Goal: Answer question/provide support: Share knowledge or assist other users

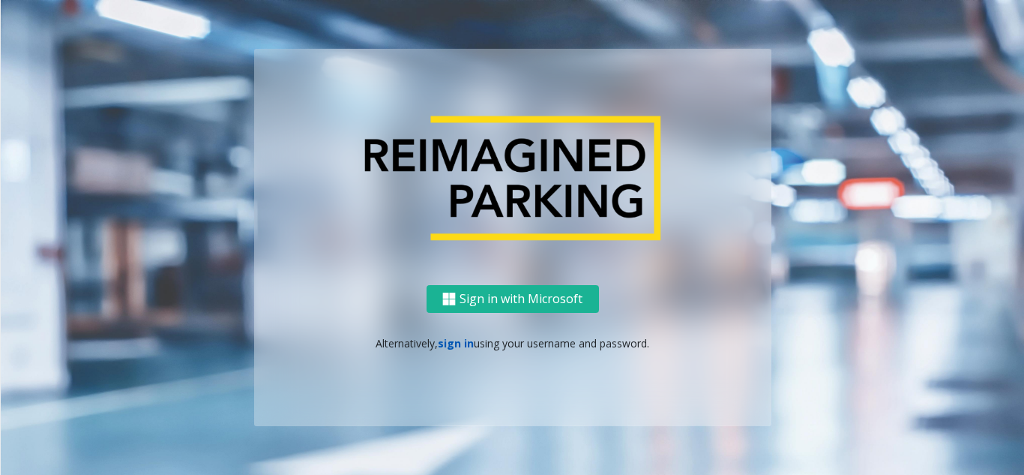
click at [454, 343] on link "sign in" at bounding box center [456, 343] width 36 height 14
click at [468, 340] on link "sign in" at bounding box center [456, 343] width 36 height 14
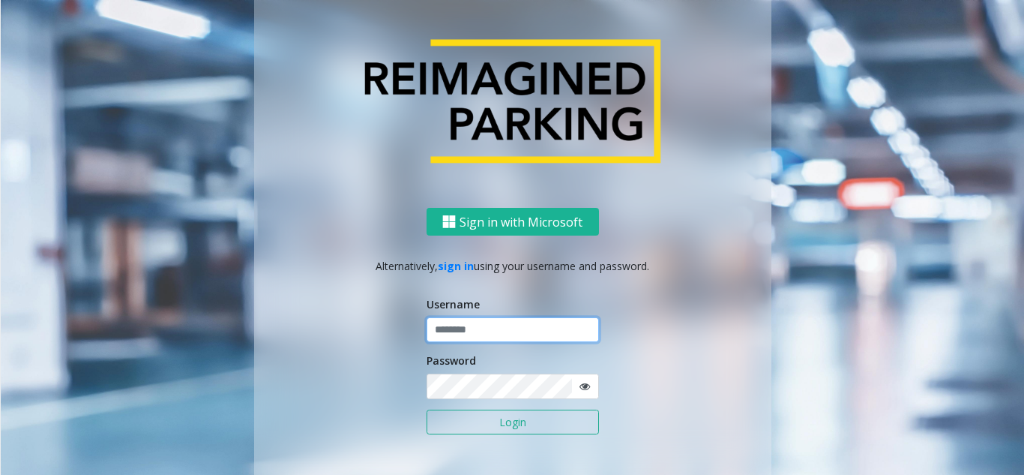
click at [461, 331] on input "text" at bounding box center [513, 329] width 172 height 25
type input "**********"
click at [451, 432] on button "Login" at bounding box center [513, 421] width 172 height 25
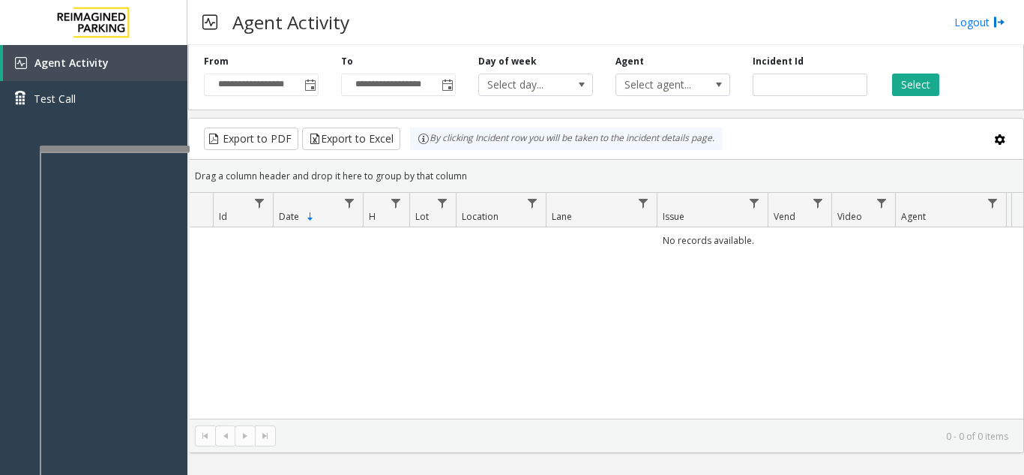
click at [138, 152] on div at bounding box center [115, 321] width 150 height 352
click at [310, 93] on span "Toggle popup" at bounding box center [309, 85] width 16 height 24
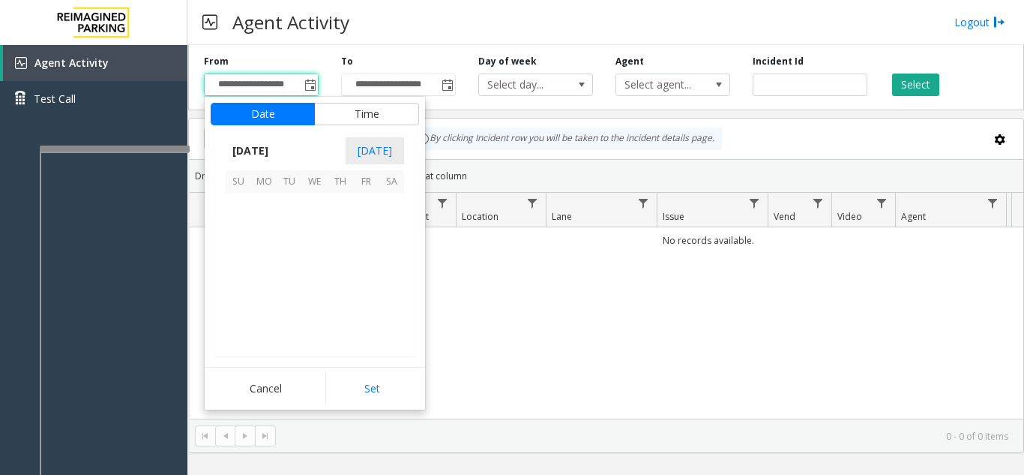
scroll to position [269051, 0]
click at [322, 255] on span "17" at bounding box center [314, 256] width 25 height 25
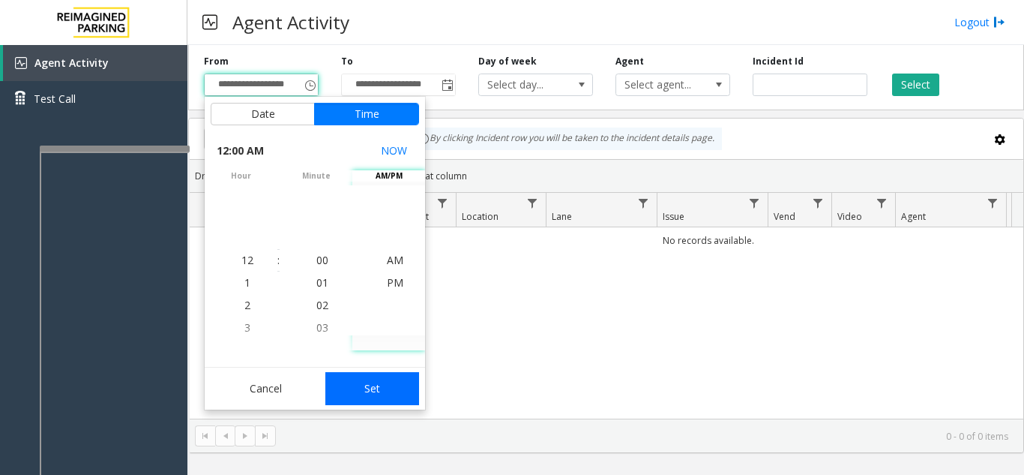
click at [370, 375] on button "Set" at bounding box center [372, 388] width 94 height 33
type input "**********"
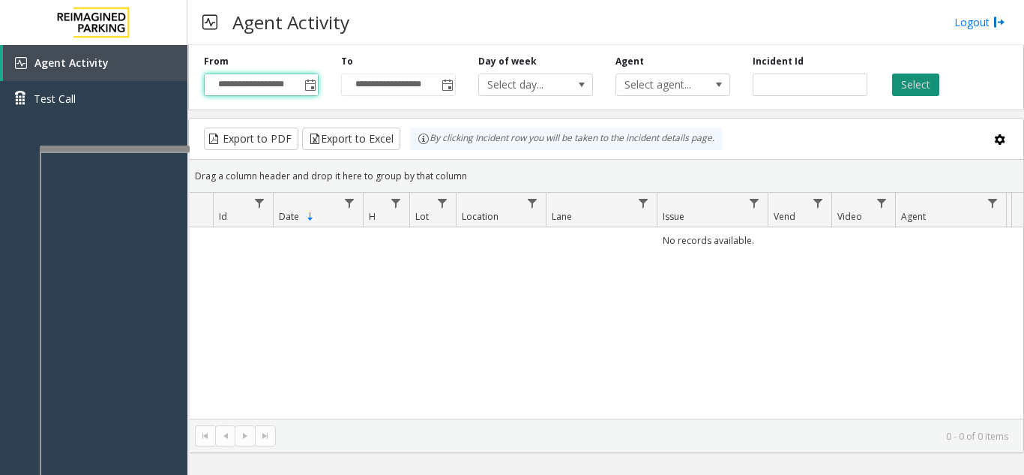
click at [909, 88] on button "Select" at bounding box center [915, 84] width 47 height 22
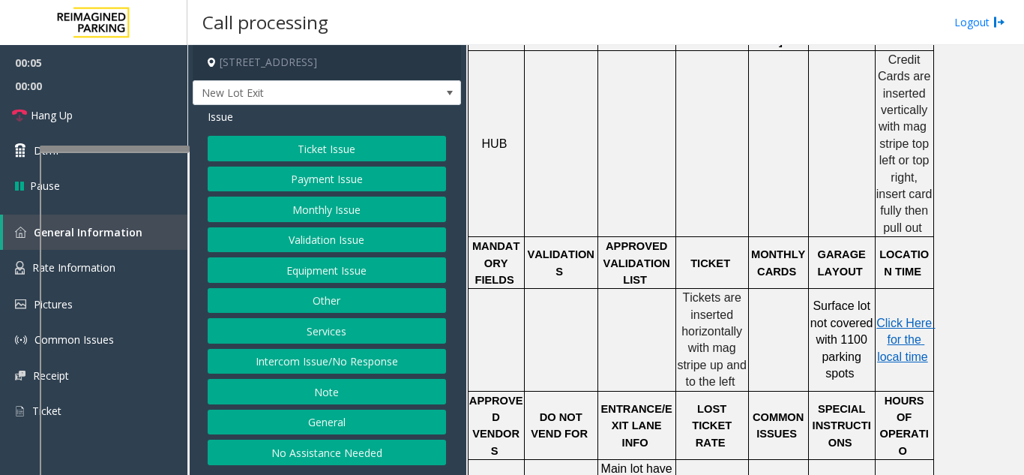
scroll to position [525, 0]
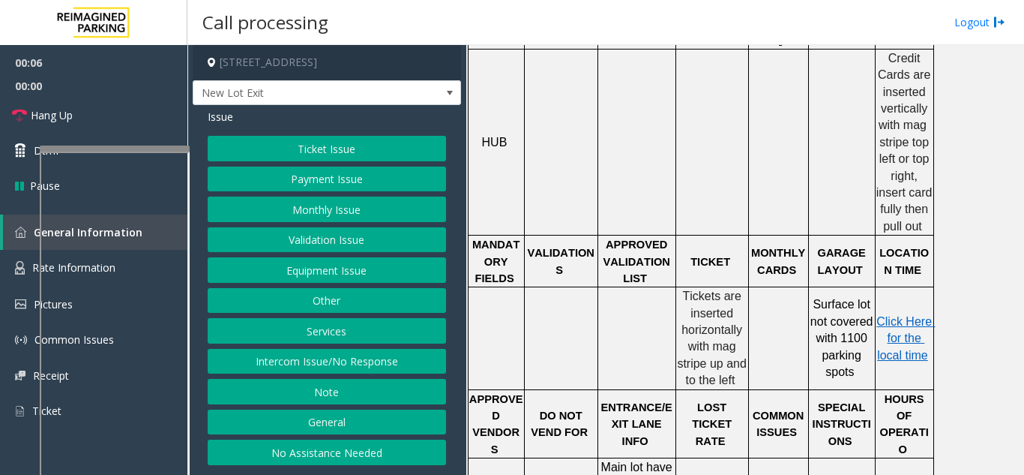
click at [346, 151] on button "Ticket Issue" at bounding box center [327, 148] width 238 height 25
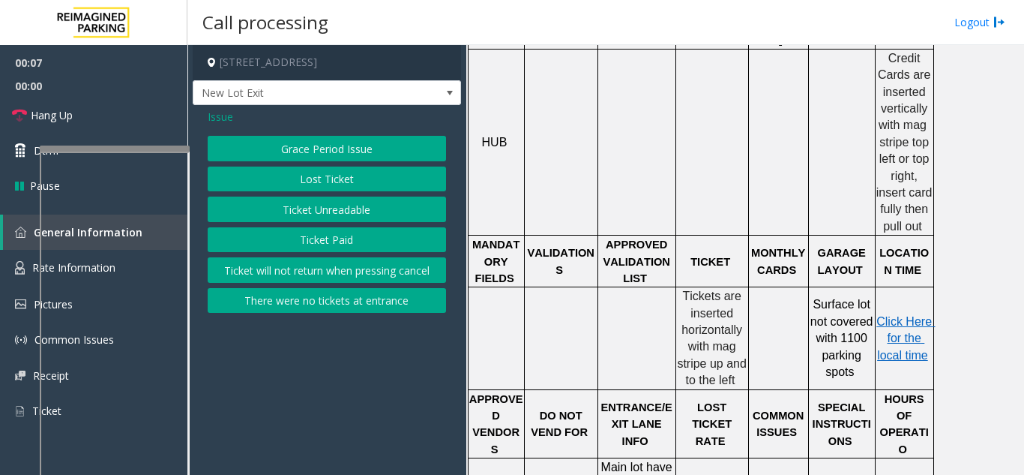
click at [328, 214] on button "Ticket Unreadable" at bounding box center [327, 208] width 238 height 25
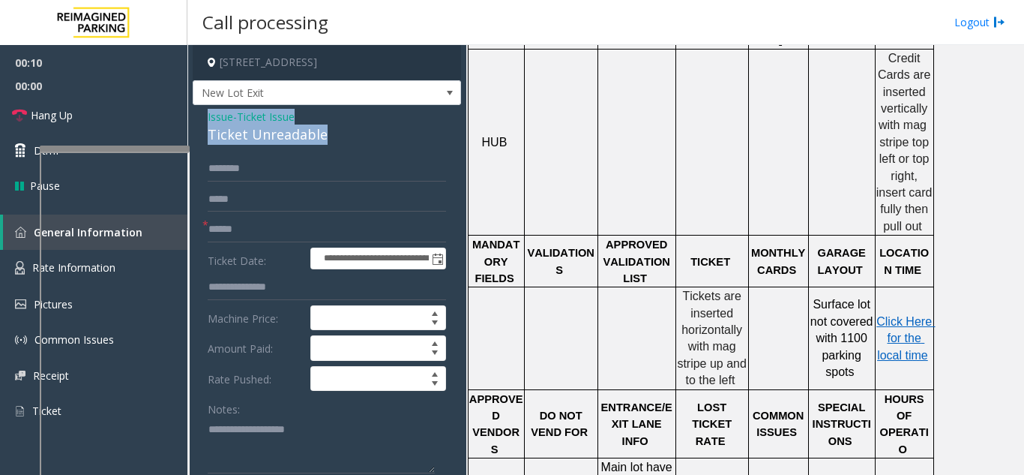
drag, startPoint x: 347, startPoint y: 135, endPoint x: 208, endPoint y: 115, distance: 140.8
click at [208, 115] on div "Issue - Ticket Issue Ticket Unreadable" at bounding box center [327, 127] width 238 height 36
copy div "Issue - Ticket Issue Ticket Unreadable"
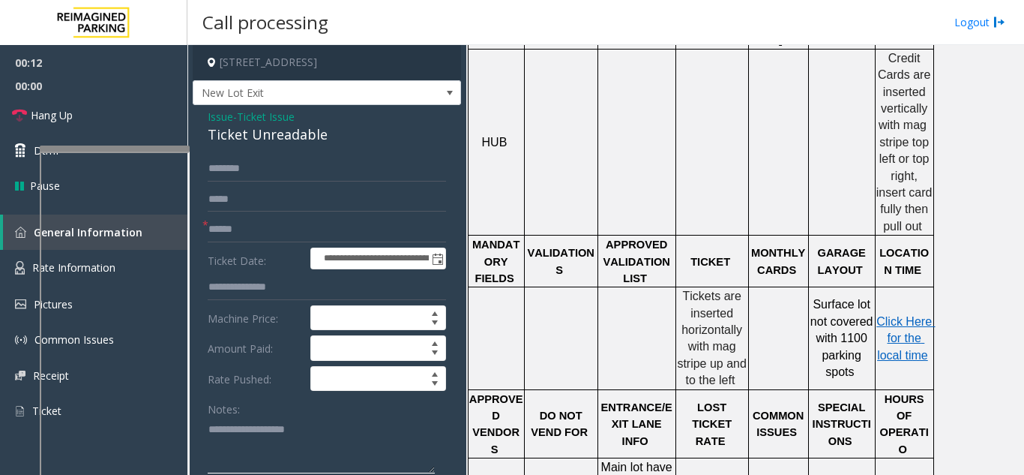
click at [252, 451] on textarea at bounding box center [321, 445] width 227 height 56
paste textarea "**********"
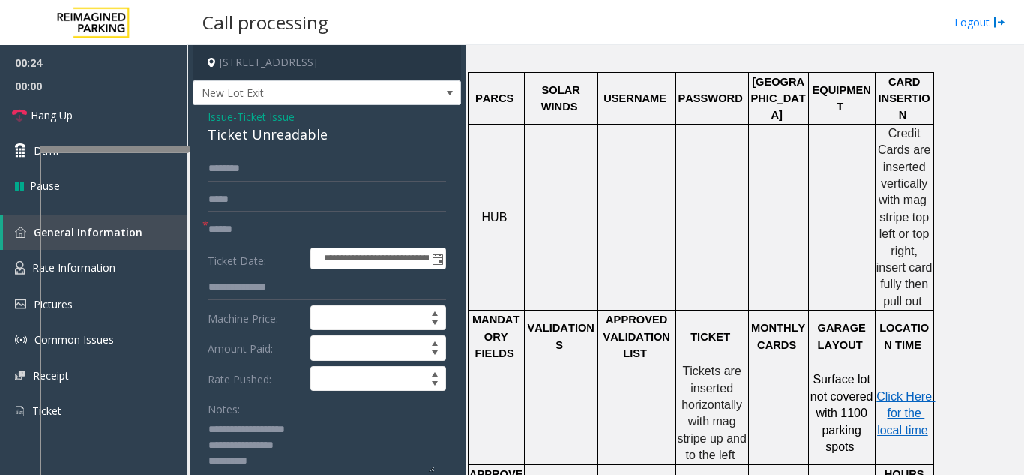
scroll to position [300, 0]
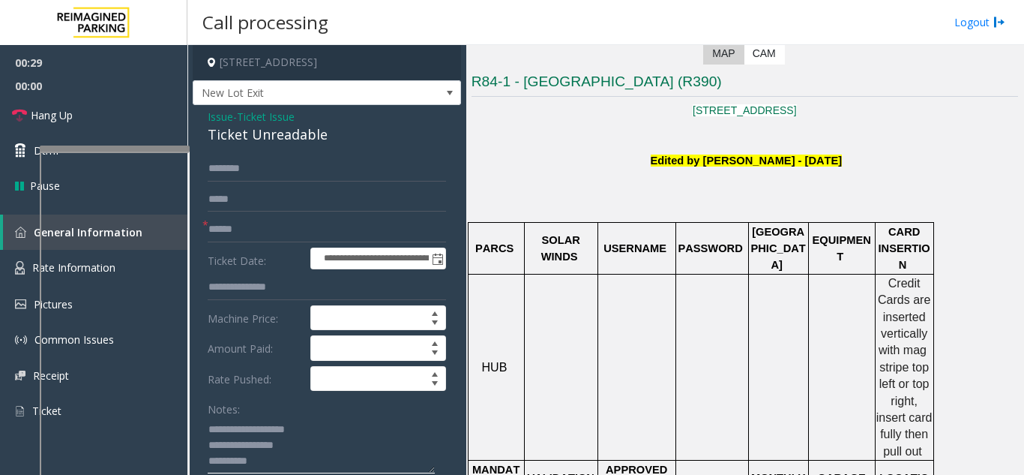
type textarea "**********"
drag, startPoint x: 217, startPoint y: 120, endPoint x: 225, endPoint y: 129, distance: 12.2
click at [217, 122] on span "Issue" at bounding box center [220, 117] width 25 height 16
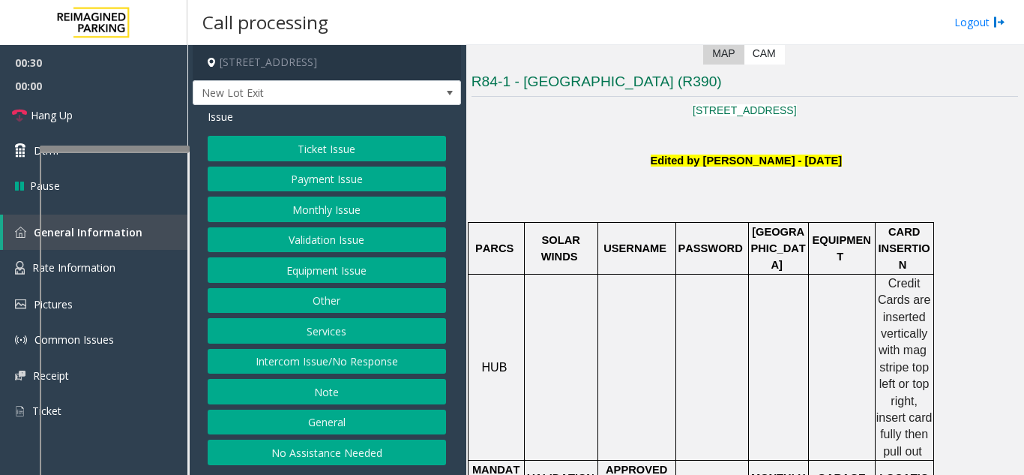
click at [313, 171] on button "Payment Issue" at bounding box center [327, 178] width 238 height 25
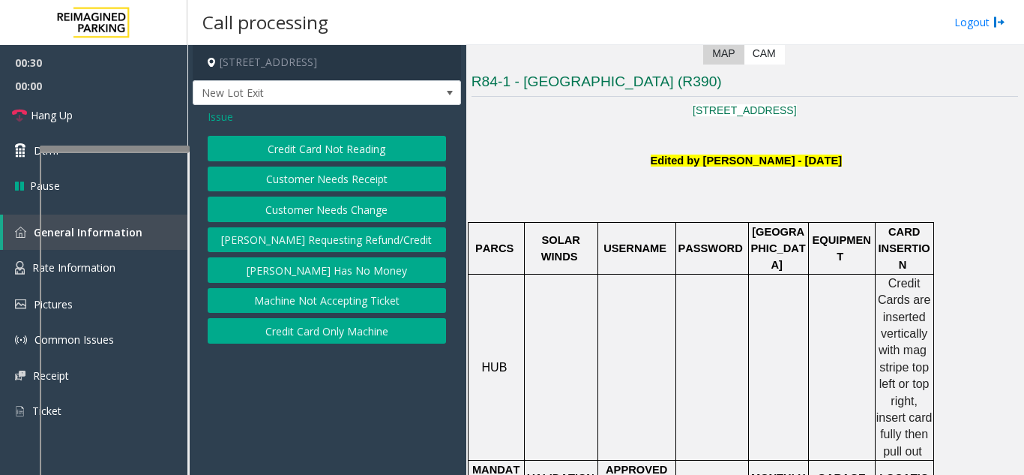
click at [291, 151] on button "Credit Card Not Reading" at bounding box center [327, 148] width 238 height 25
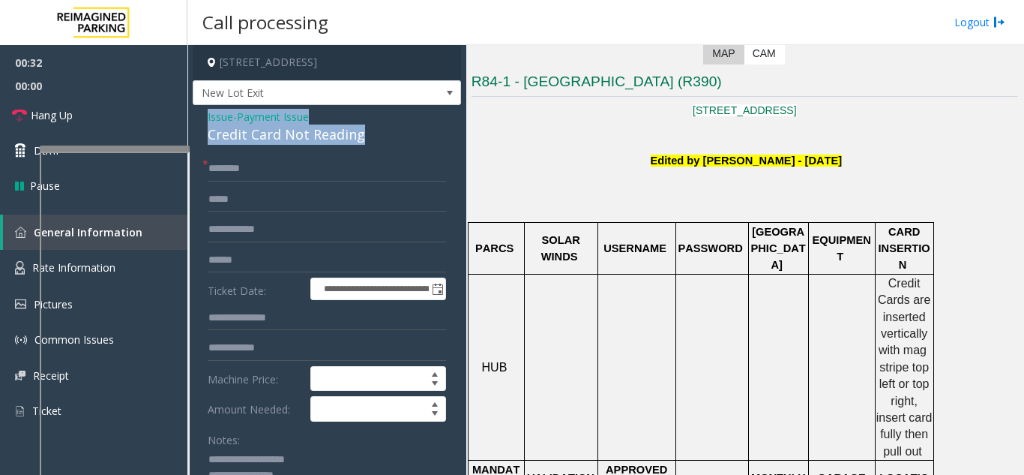
drag, startPoint x: 382, startPoint y: 133, endPoint x: 204, endPoint y: 113, distance: 178.8
copy div "Issue - Payment Issue Credit Card Not Reading"
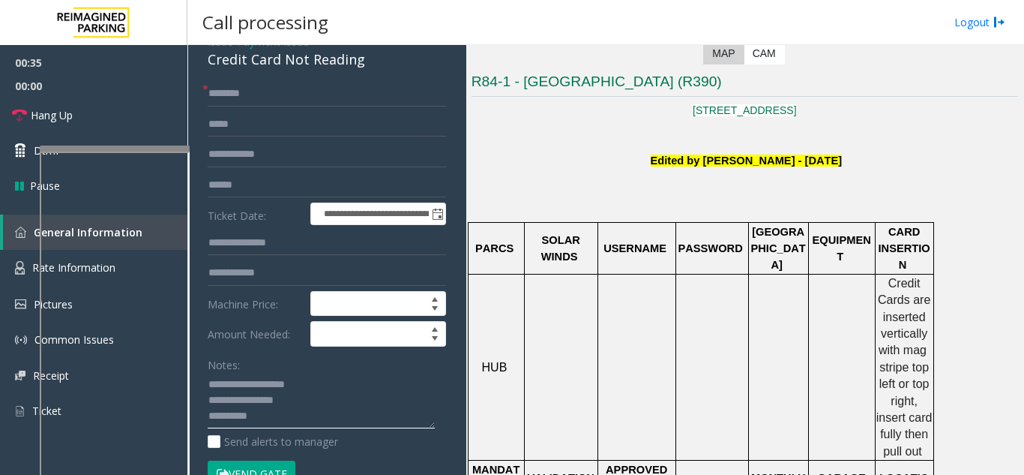
drag, startPoint x: 307, startPoint y: 394, endPoint x: 193, endPoint y: 382, distance: 115.3
click at [193, 382] on div "**********" at bounding box center [327, 418] width 268 height 777
paste textarea "* ******"
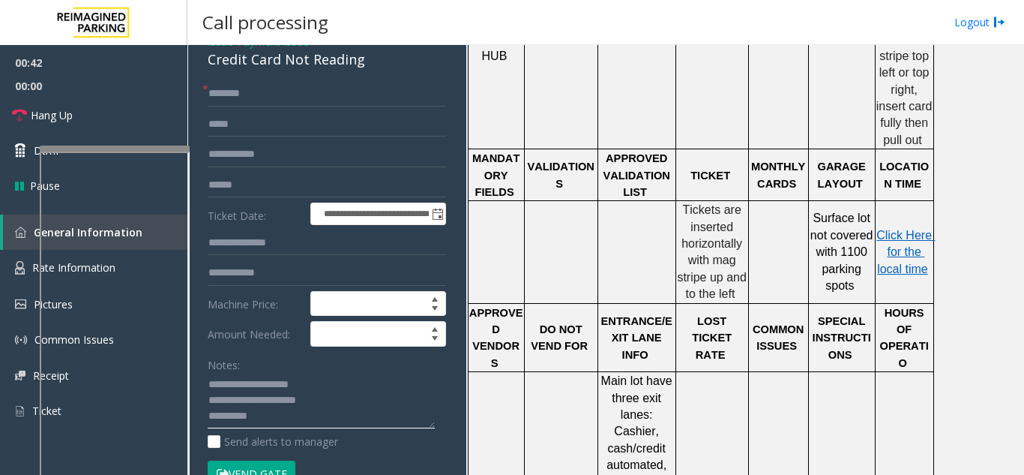
scroll to position [675, 0]
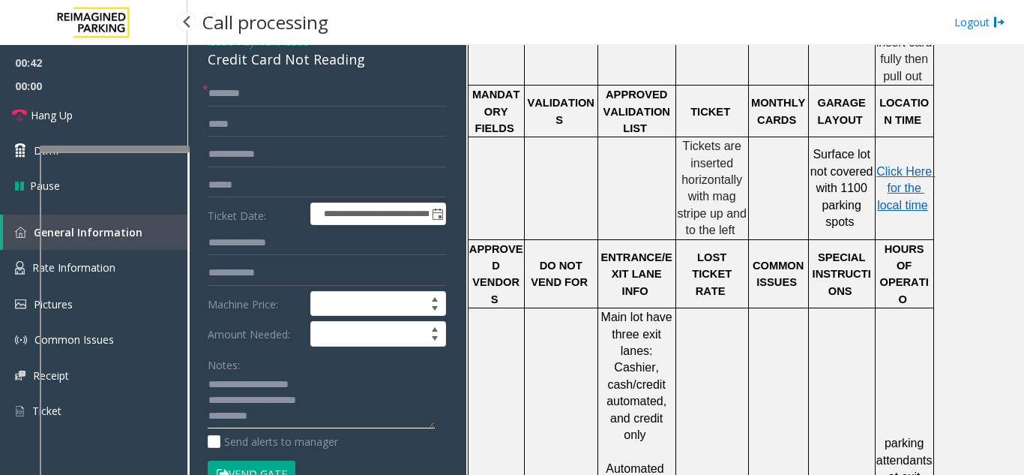
type textarea "**********"
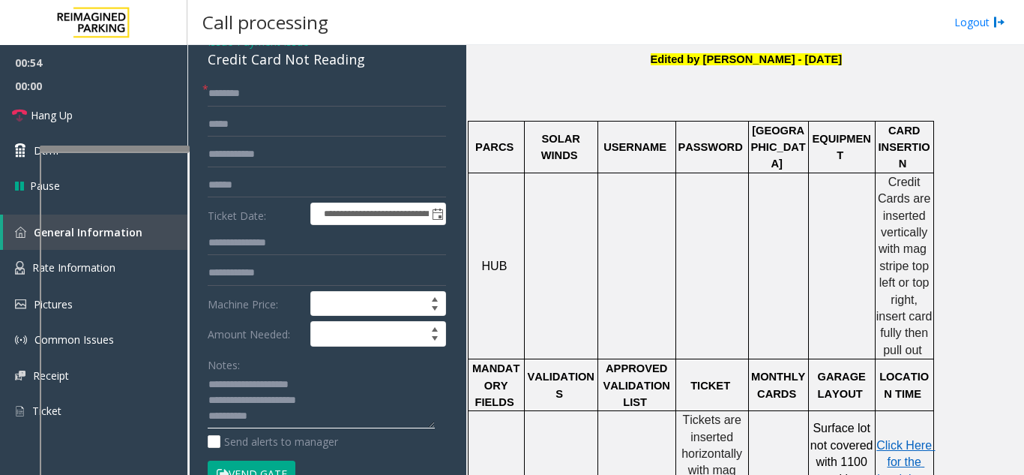
scroll to position [375, 0]
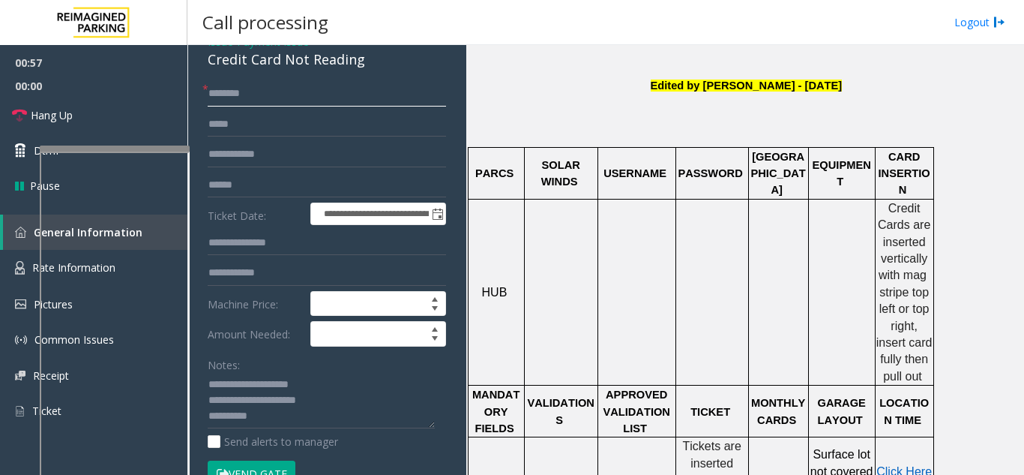
click at [307, 99] on input "text" at bounding box center [327, 93] width 238 height 25
drag, startPoint x: 226, startPoint y: 94, endPoint x: 265, endPoint y: 84, distance: 40.4
click at [265, 84] on input "*******" at bounding box center [327, 93] width 238 height 25
drag, startPoint x: 256, startPoint y: 97, endPoint x: 200, endPoint y: 91, distance: 56.5
click at [200, 91] on div "**********" at bounding box center [326, 436] width 261 height 711
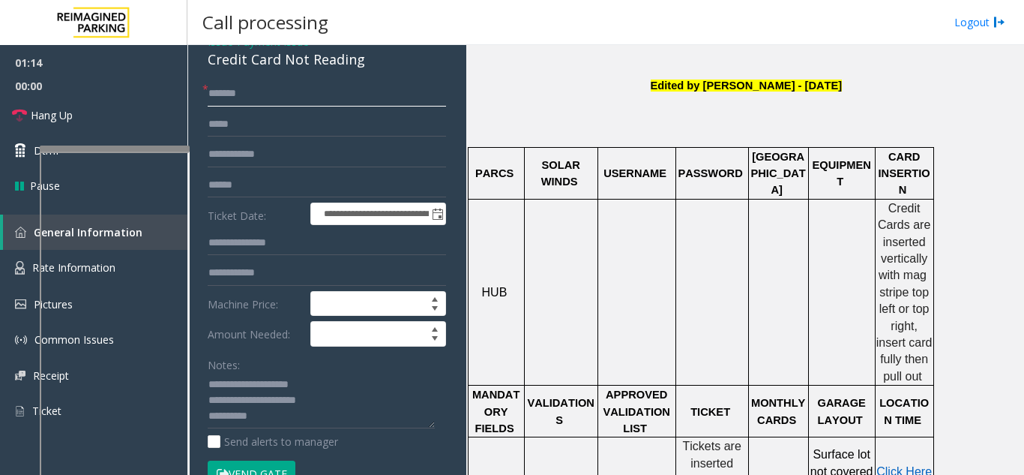
type input "*******"
click at [280, 103] on input "*******" at bounding box center [327, 93] width 238 height 25
click at [276, 186] on input "text" at bounding box center [327, 184] width 238 height 25
click at [274, 413] on textarea at bounding box center [321, 401] width 227 height 56
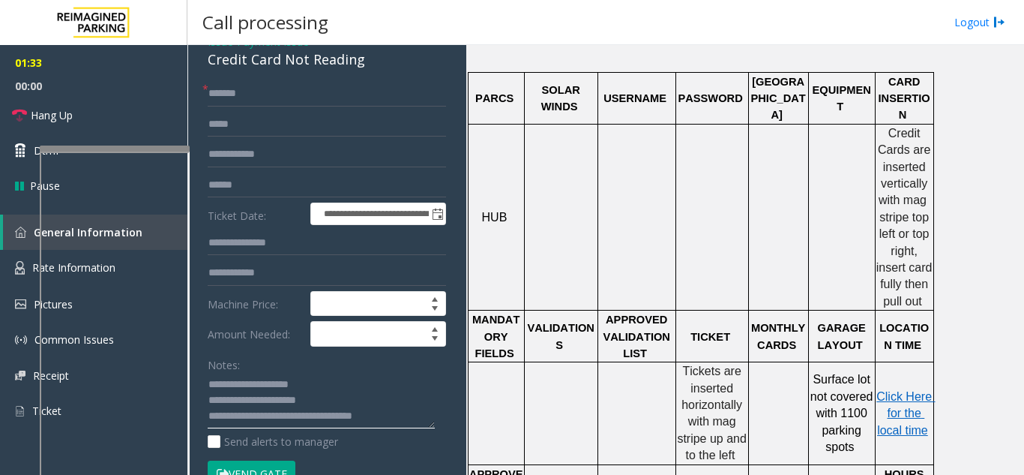
click at [413, 410] on textarea at bounding box center [321, 401] width 227 height 56
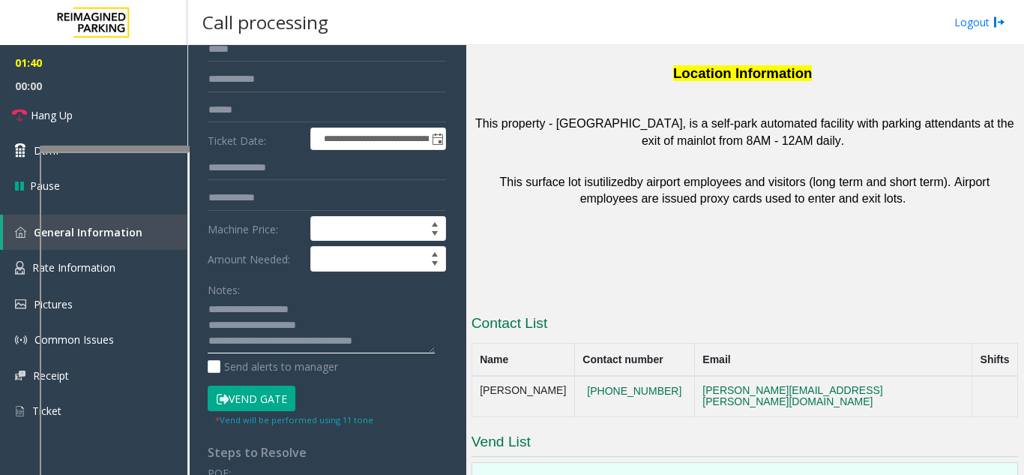
scroll to position [1478, 0]
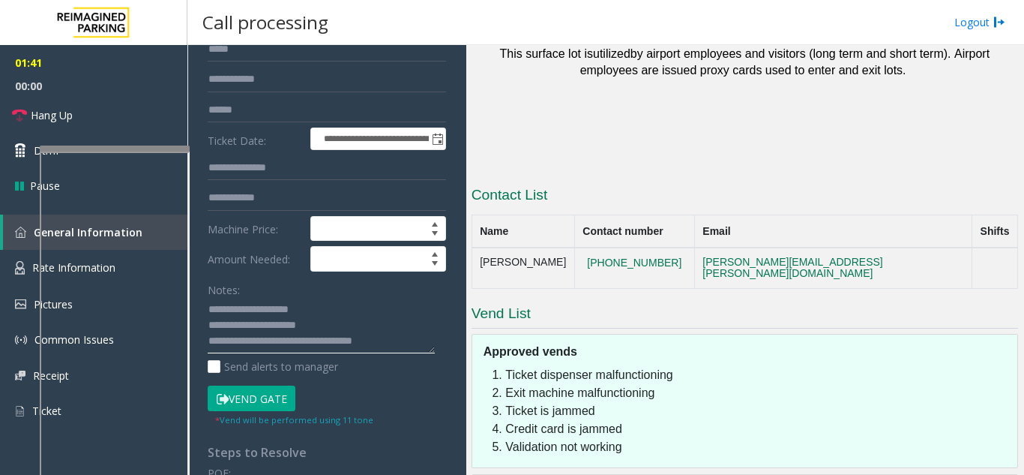
type textarea "**********"
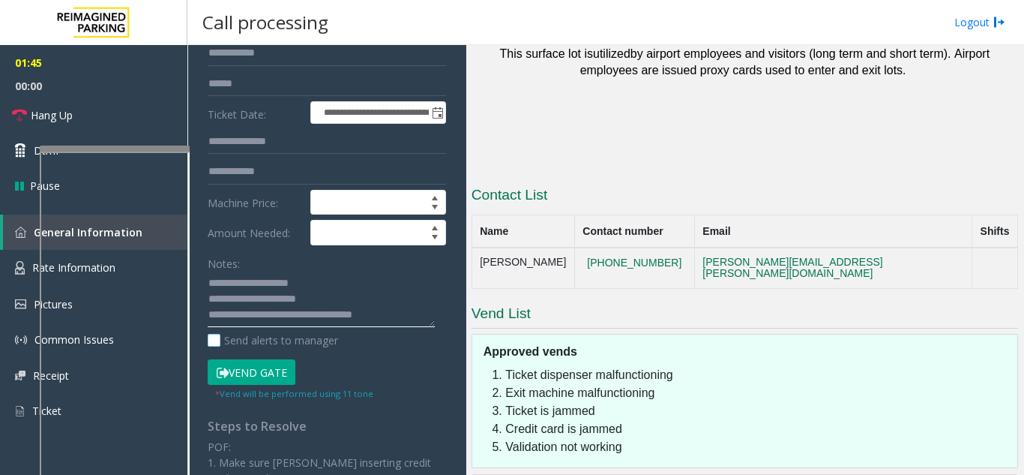
scroll to position [150, 0]
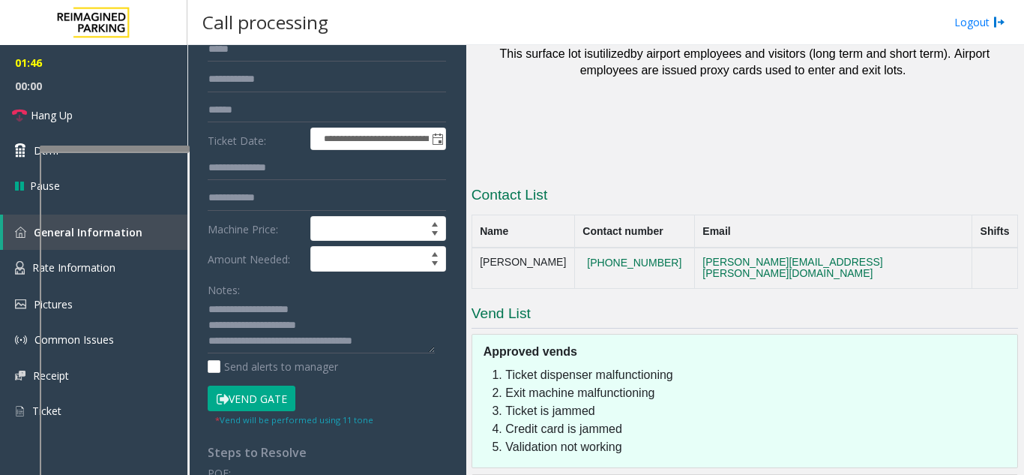
click at [259, 402] on button "Vend Gate" at bounding box center [252, 397] width 88 height 25
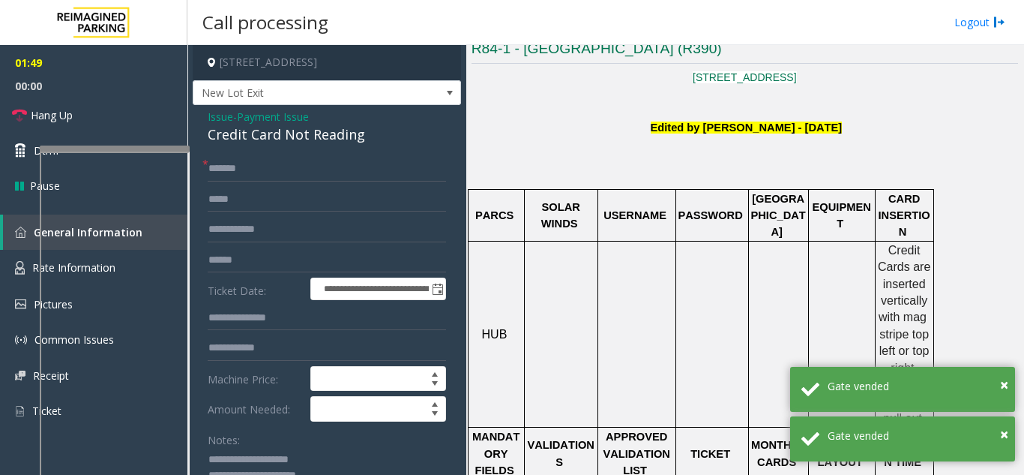
scroll to position [128, 0]
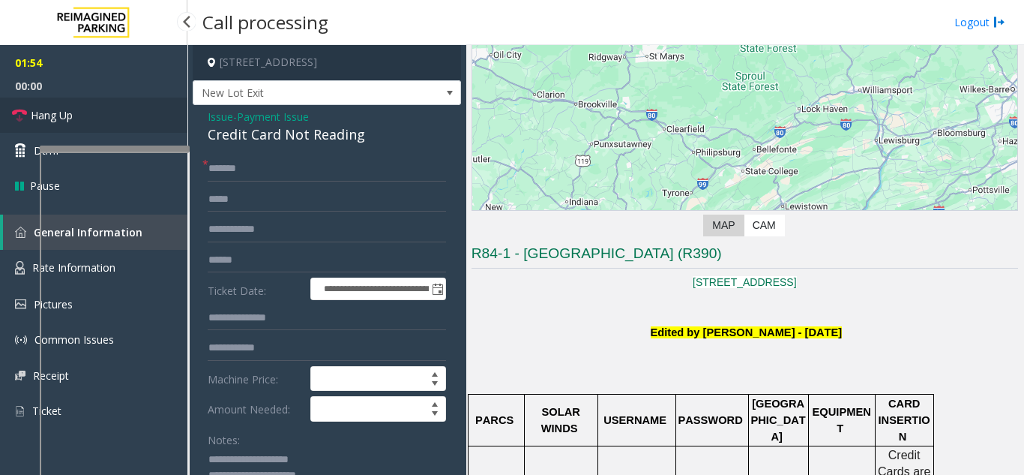
click at [115, 122] on link "Hang Up" at bounding box center [93, 114] width 187 height 35
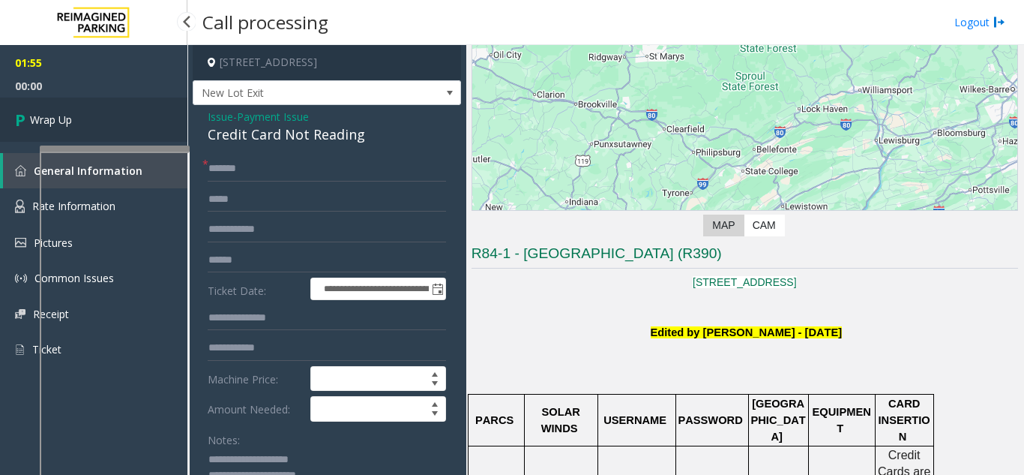
click at [115, 122] on link "Wrap Up" at bounding box center [93, 119] width 187 height 44
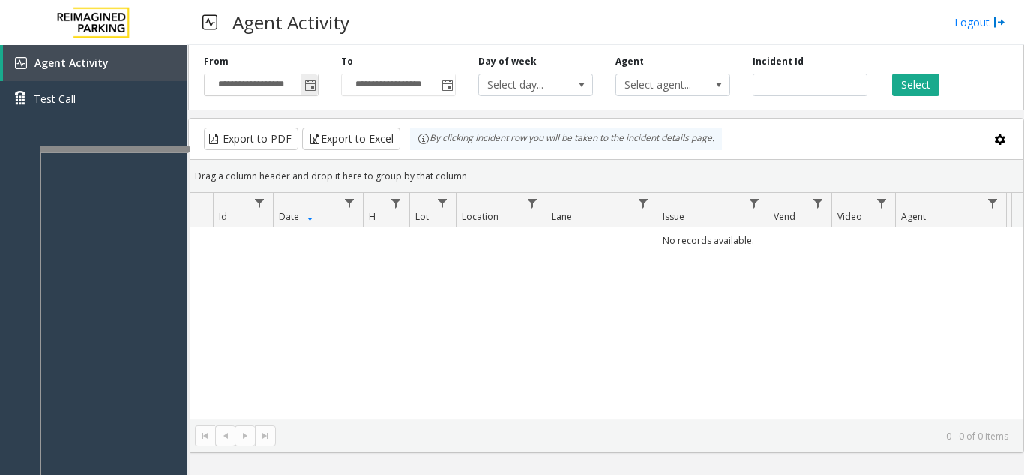
click at [317, 86] on span "Toggle popup" at bounding box center [309, 85] width 16 height 24
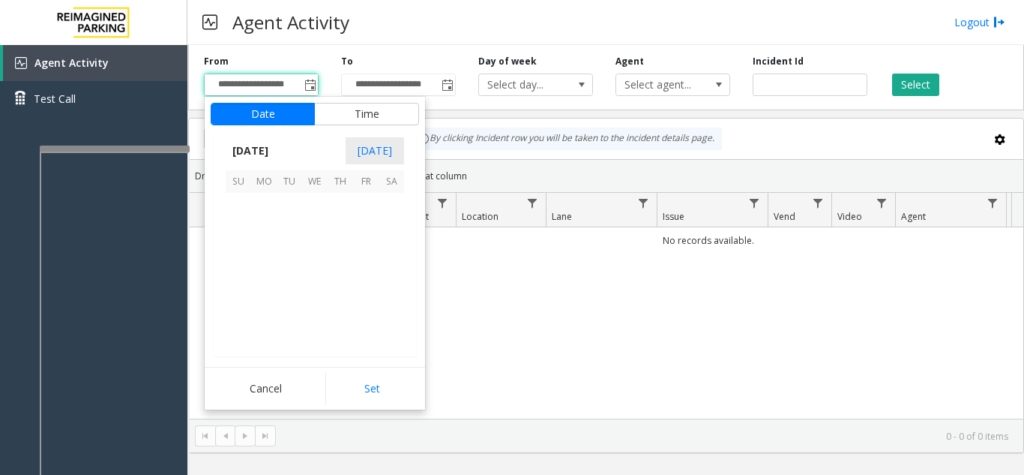
scroll to position [269051, 0]
click at [294, 253] on span "16" at bounding box center [289, 256] width 25 height 25
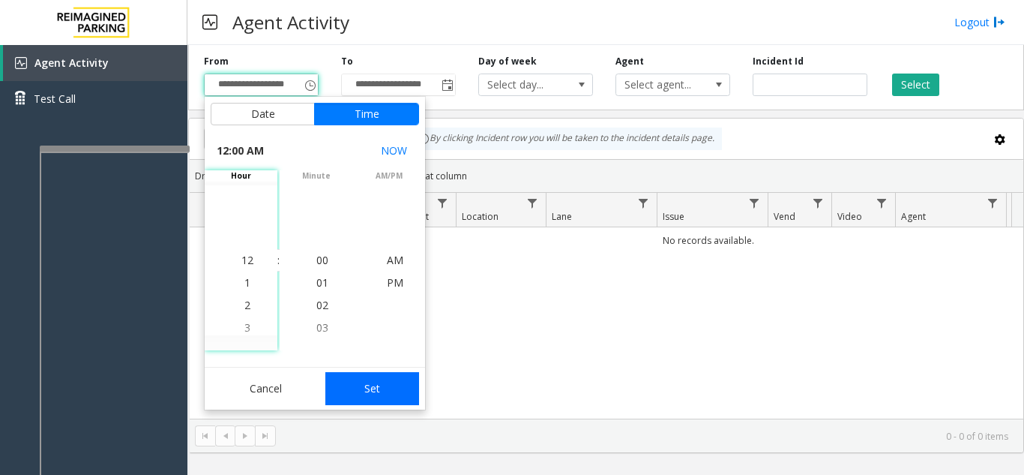
click at [413, 384] on button "Set" at bounding box center [372, 388] width 94 height 33
type input "**********"
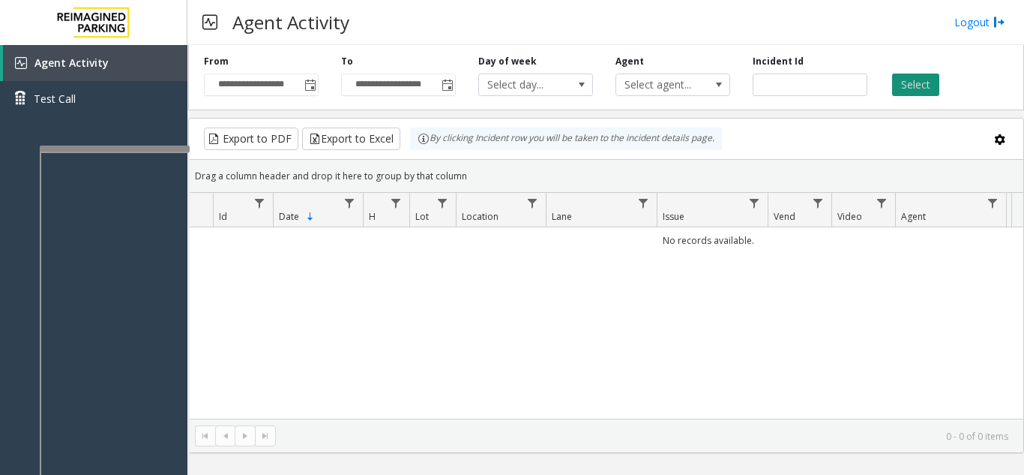
click at [918, 85] on button "Select" at bounding box center [915, 84] width 47 height 22
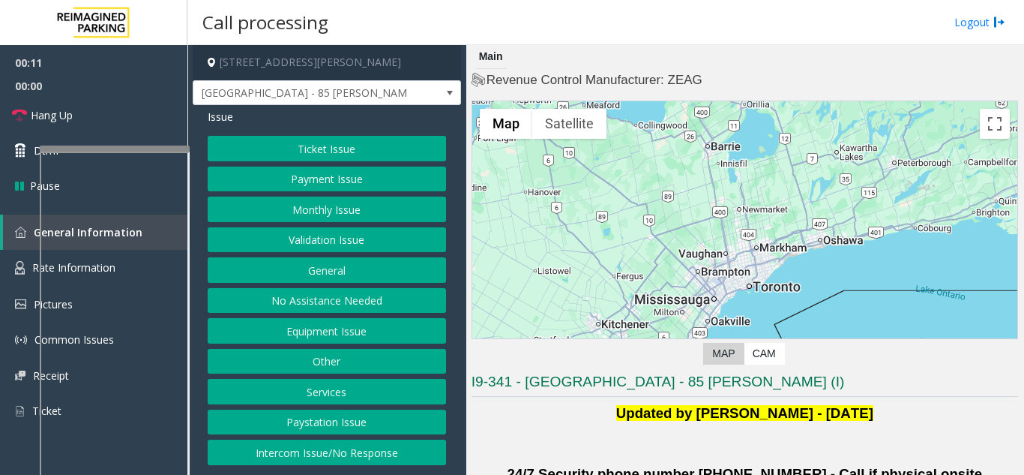
click at [344, 444] on button "Intercom Issue/No Response" at bounding box center [327, 451] width 238 height 25
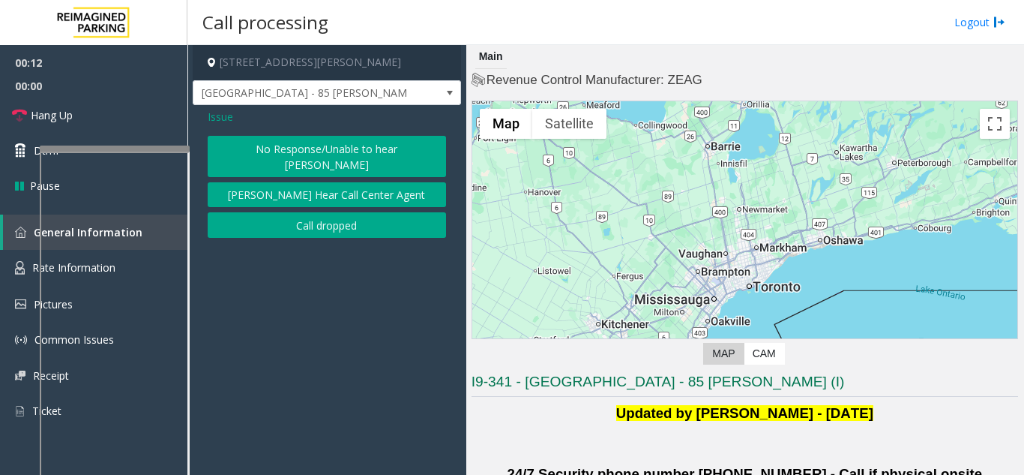
click at [298, 145] on button "No Response/Unable to hear [PERSON_NAME]" at bounding box center [327, 156] width 238 height 41
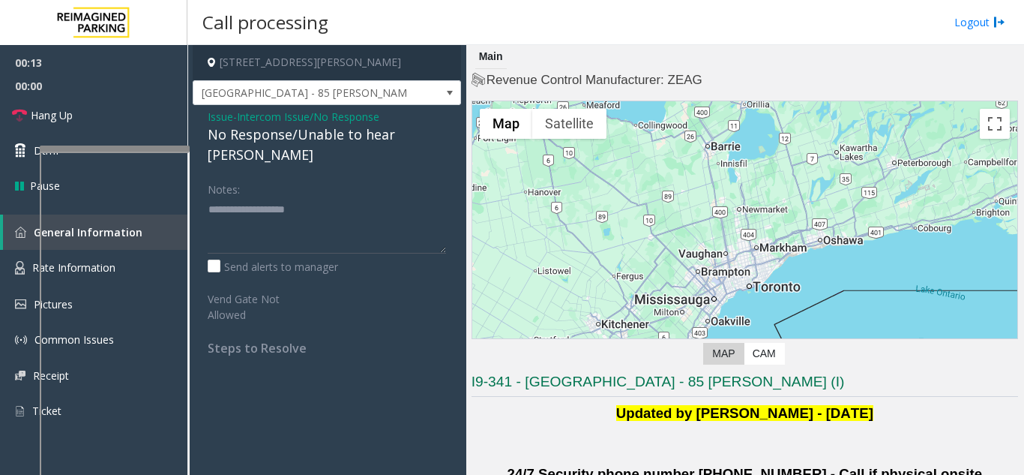
click at [289, 139] on div "No Response/Unable to hear [PERSON_NAME]" at bounding box center [327, 144] width 238 height 40
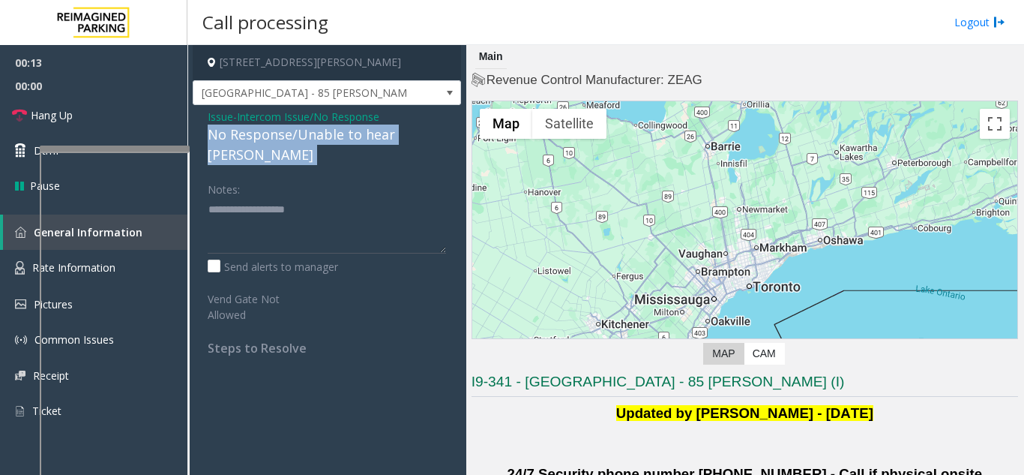
click at [289, 139] on div "No Response/Unable to hear [PERSON_NAME]" at bounding box center [327, 144] width 238 height 40
copy div "No Response/Unable to hear [PERSON_NAME]"
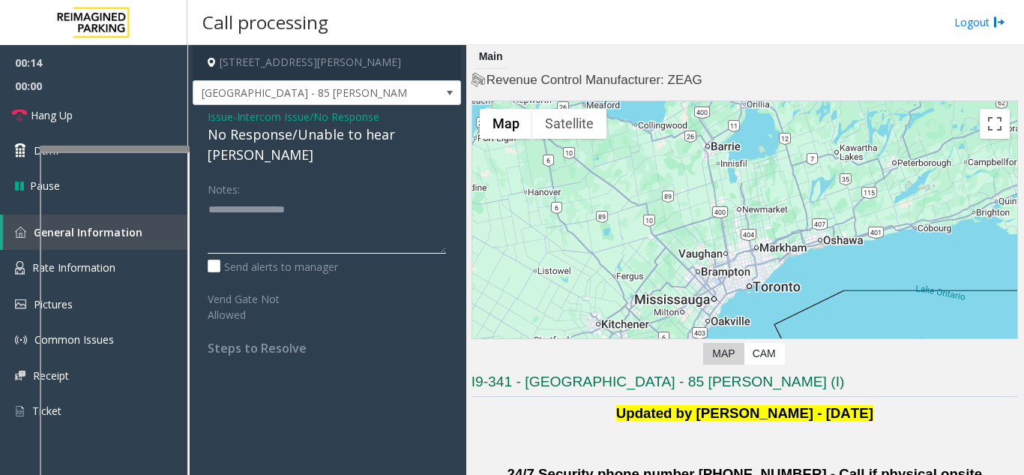
click at [288, 205] on textarea at bounding box center [327, 225] width 238 height 56
paste textarea "**********"
type textarea "**********"
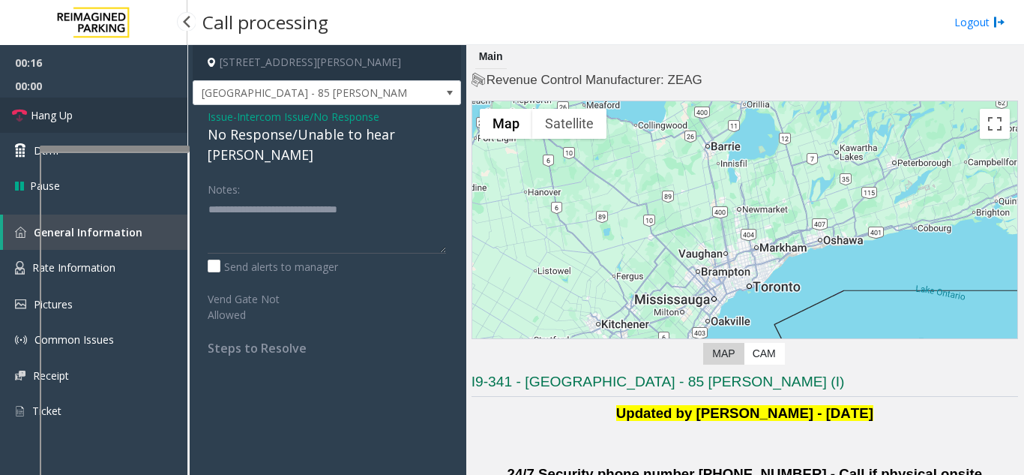
click at [138, 120] on link "Hang Up" at bounding box center [93, 114] width 187 height 35
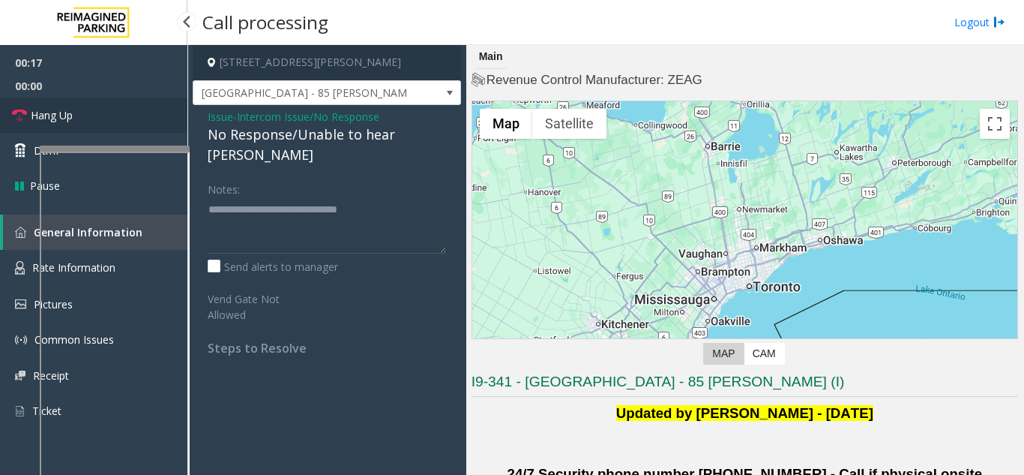
click at [138, 120] on link "Hang Up" at bounding box center [93, 114] width 187 height 35
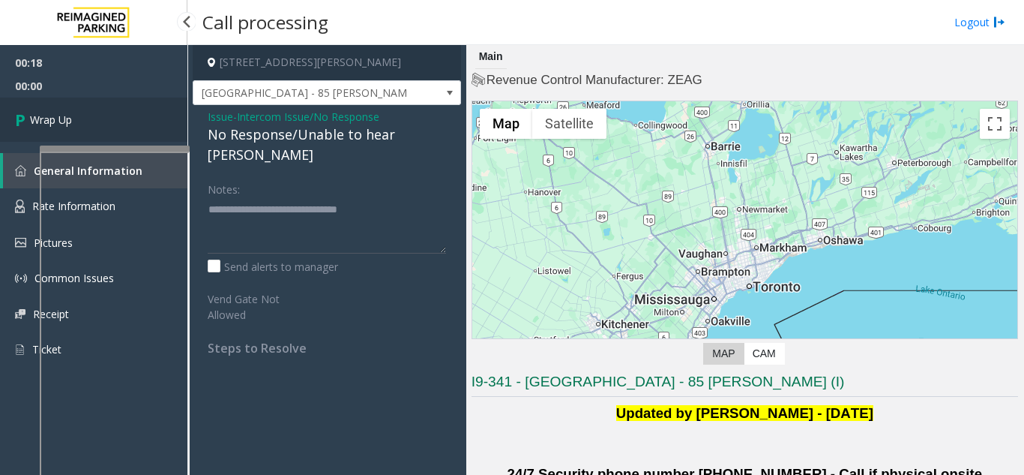
click at [138, 120] on link "Wrap Up" at bounding box center [93, 119] width 187 height 44
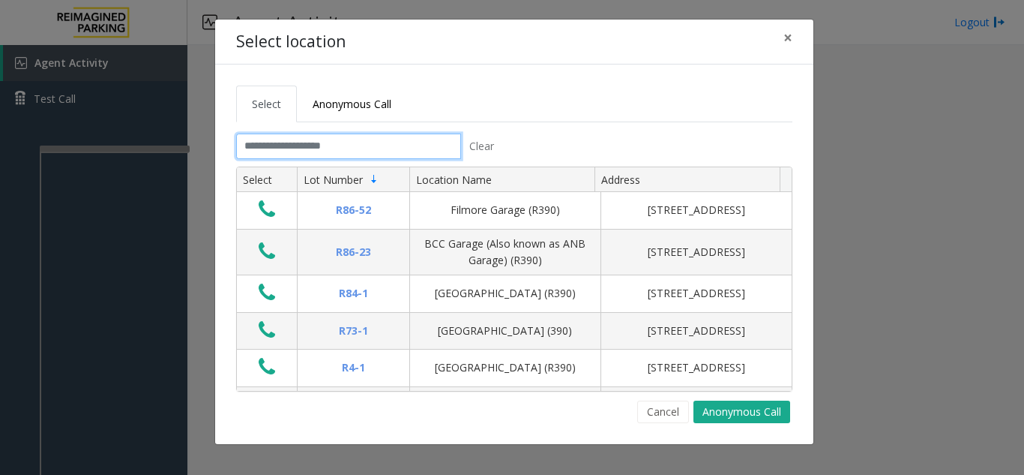
click at [289, 149] on input "text" at bounding box center [348, 145] width 225 height 25
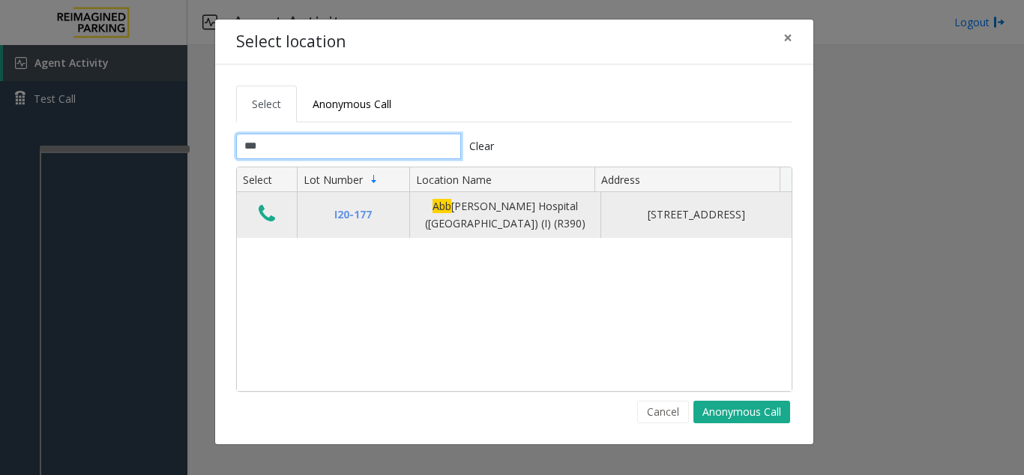
type input "***"
click at [268, 222] on icon "Data table" at bounding box center [267, 213] width 16 height 21
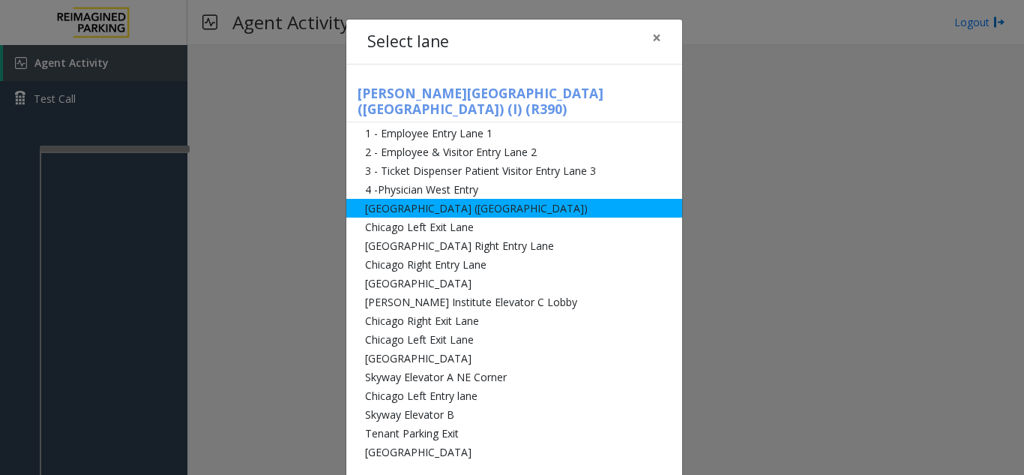
click at [435, 199] on li "[GEOGRAPHIC_DATA] ([GEOGRAPHIC_DATA])" at bounding box center [514, 208] width 336 height 19
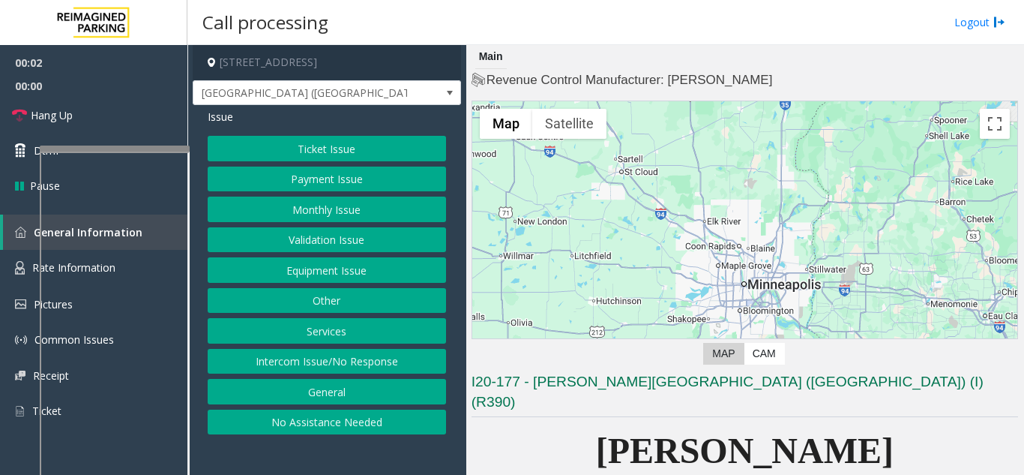
click at [328, 209] on button "Monthly Issue" at bounding box center [327, 208] width 238 height 25
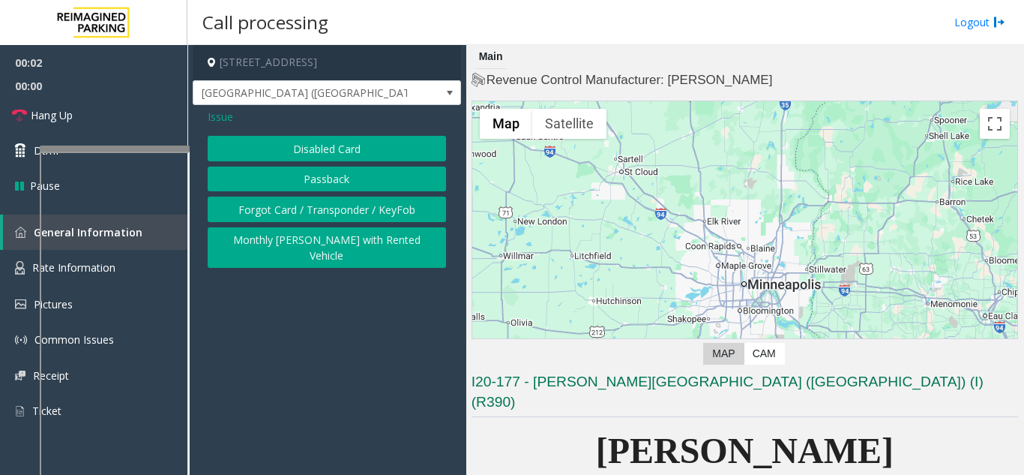
click at [315, 149] on button "Disabled Card" at bounding box center [327, 148] width 238 height 25
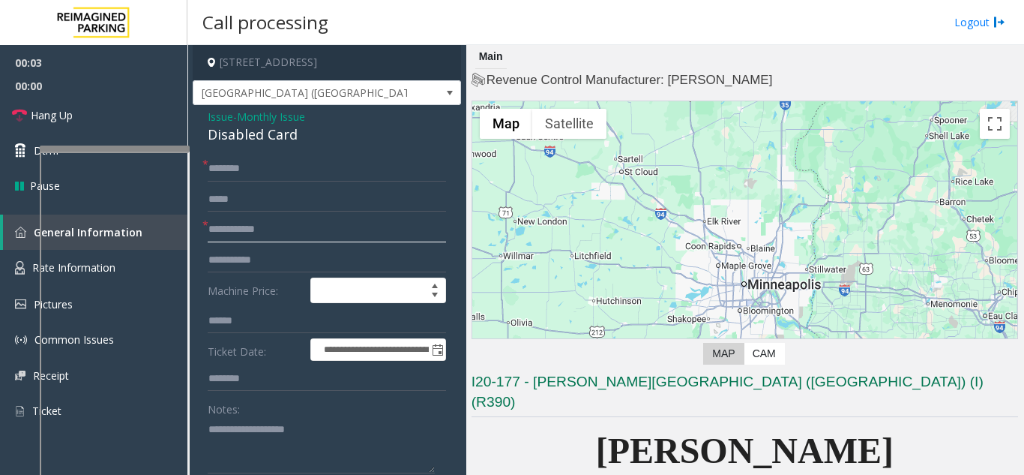
click at [253, 229] on input "text" at bounding box center [327, 229] width 238 height 25
type input "**"
click at [238, 181] on form "**********" at bounding box center [327, 351] width 238 height 390
click at [238, 181] on input "text" at bounding box center [327, 168] width 238 height 25
click at [226, 169] on input "text" at bounding box center [327, 168] width 238 height 25
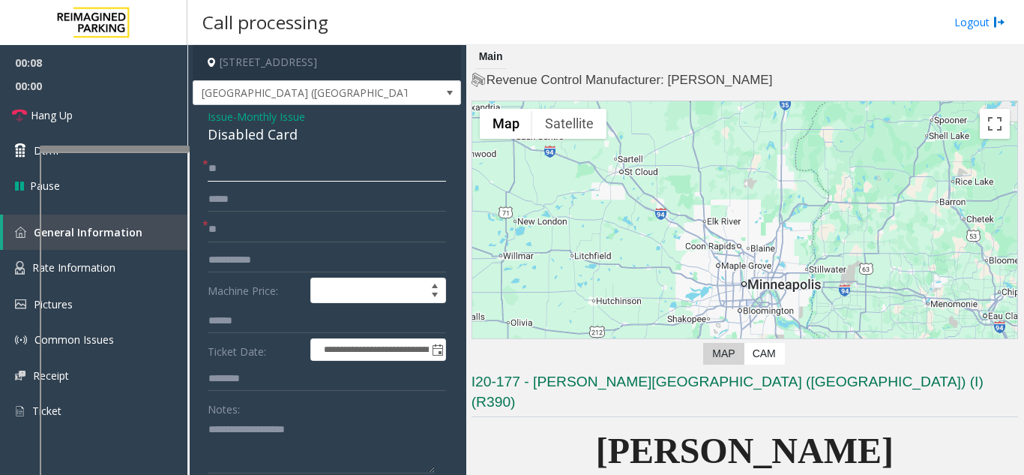
type input "**"
click at [226, 234] on input "**" at bounding box center [327, 229] width 238 height 25
type input "******"
drag, startPoint x: 302, startPoint y: 135, endPoint x: 205, endPoint y: 114, distance: 99.7
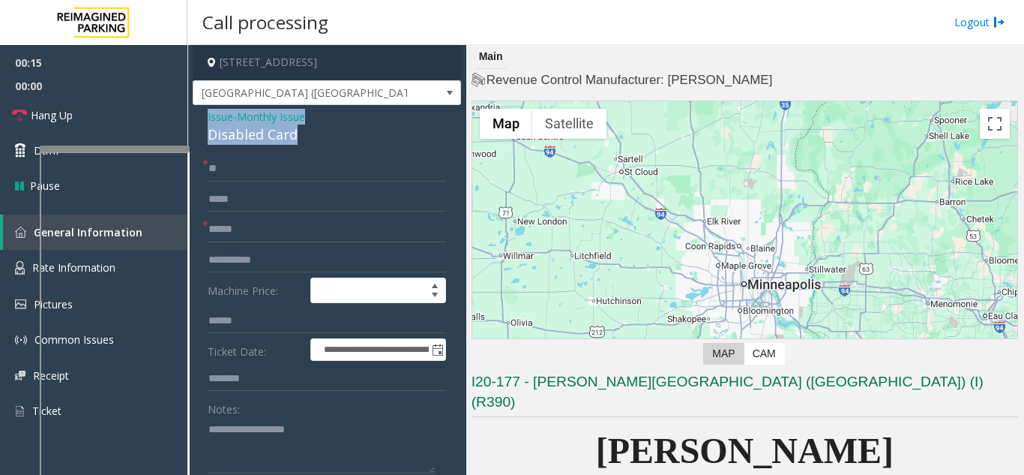
copy div "Issue - Monthly Issue Disabled Card"
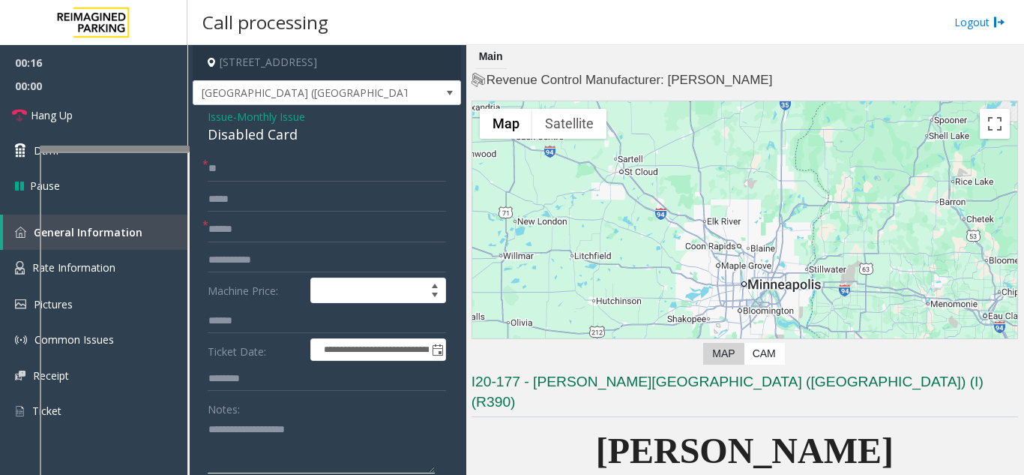
click at [236, 439] on textarea at bounding box center [321, 445] width 227 height 56
paste textarea "**********"
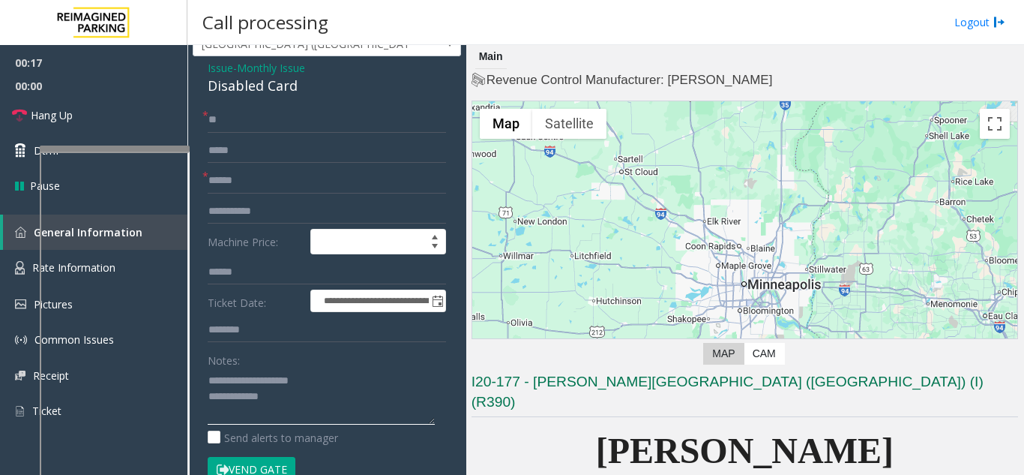
scroll to position [75, 0]
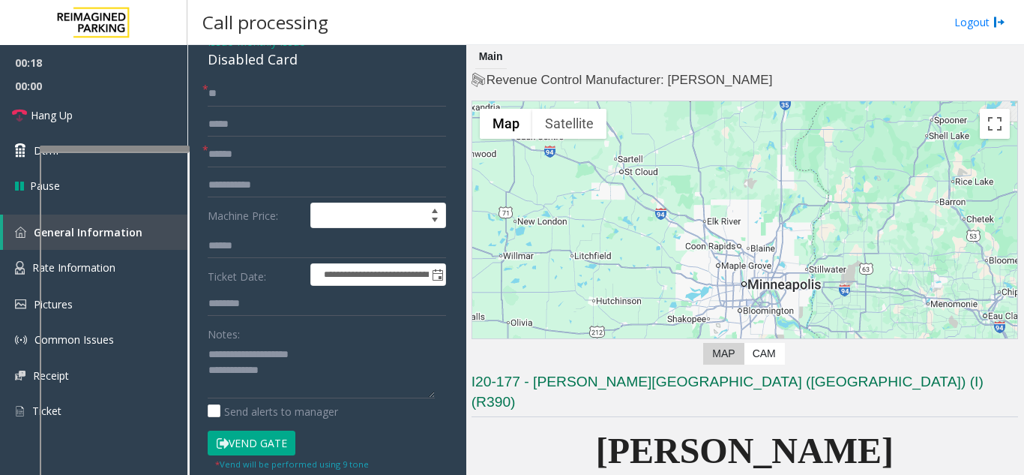
click at [239, 438] on button "Vend Gate" at bounding box center [252, 442] width 88 height 25
click at [301, 387] on textarea at bounding box center [321, 370] width 227 height 56
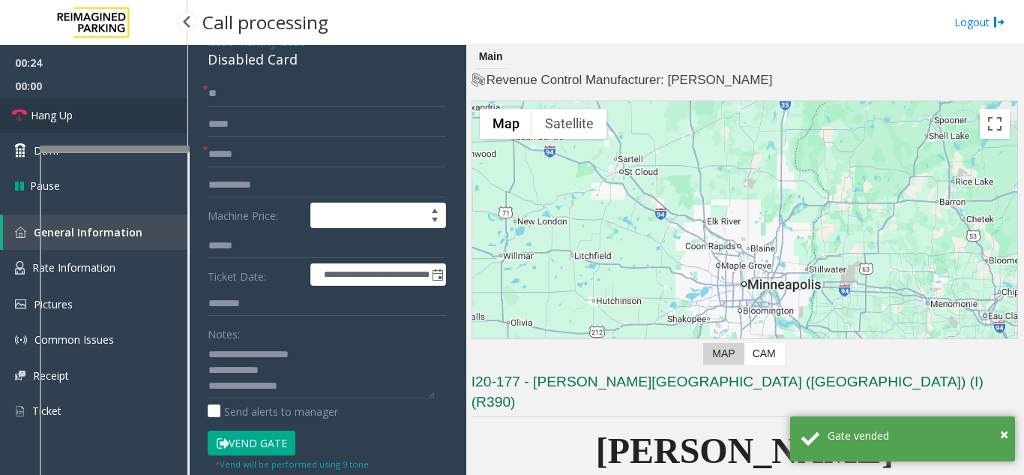
click at [97, 123] on link "Hang Up" at bounding box center [93, 114] width 187 height 35
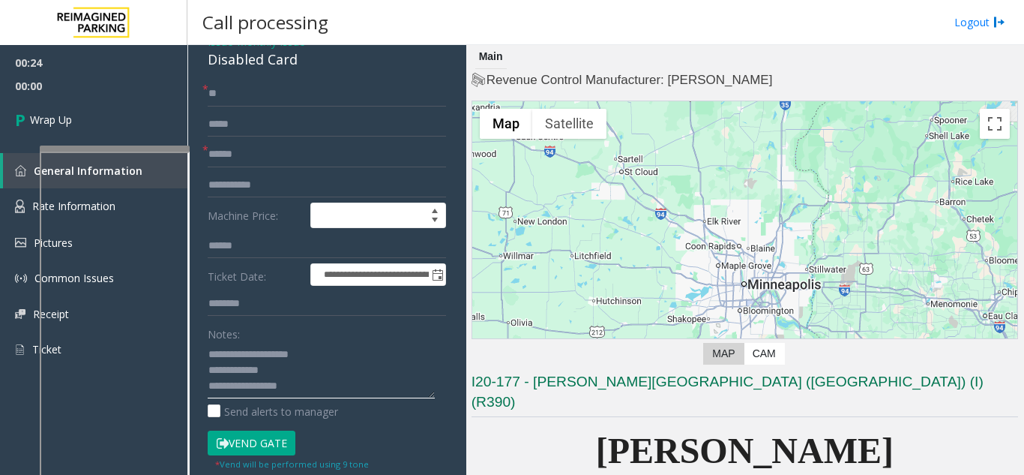
click at [288, 386] on textarea at bounding box center [321, 370] width 227 height 56
click at [331, 382] on textarea at bounding box center [321, 370] width 227 height 56
type textarea "**********"
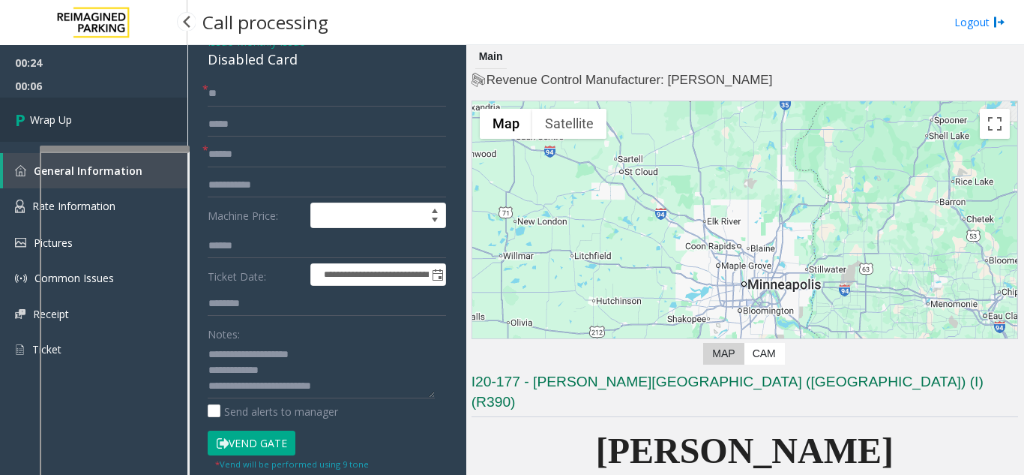
click at [115, 106] on link "Wrap Up" at bounding box center [93, 119] width 187 height 44
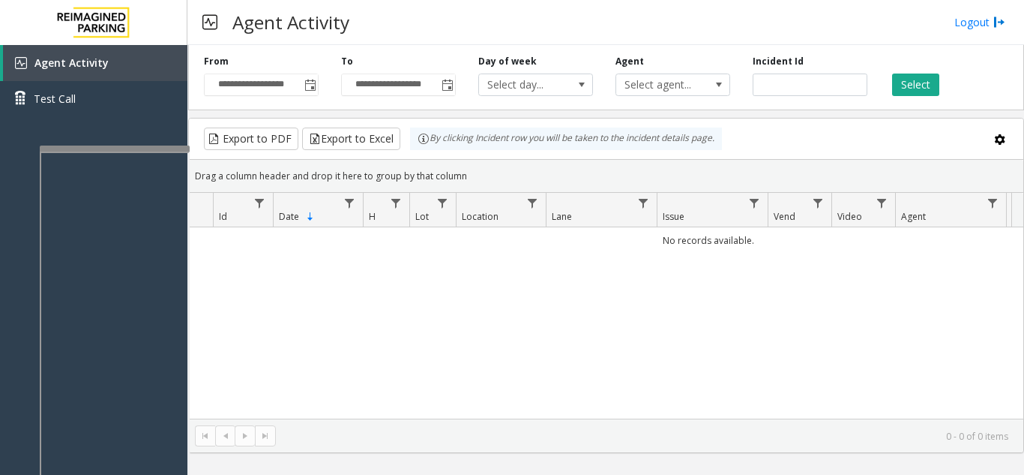
click at [320, 89] on div "**********" at bounding box center [261, 75] width 137 height 41
click at [312, 86] on span "Toggle popup" at bounding box center [310, 85] width 12 height 12
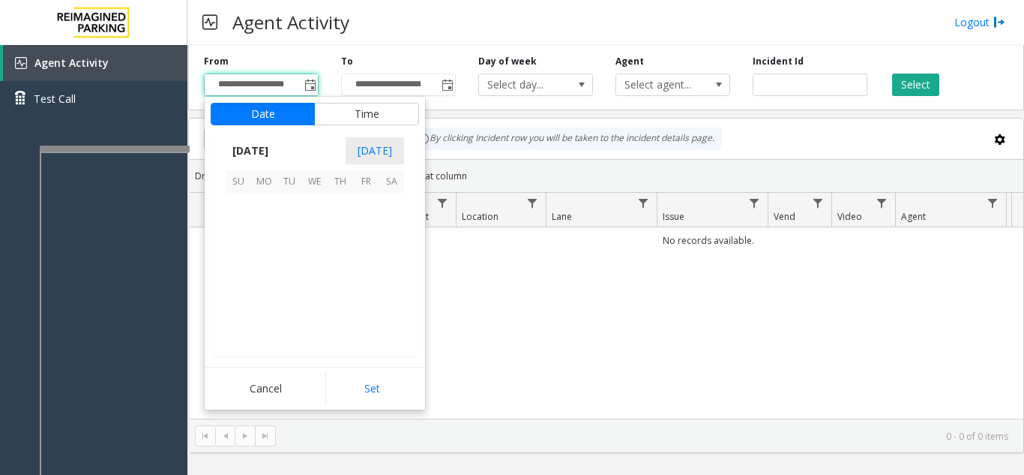
scroll to position [269051, 0]
click at [337, 253] on span "18" at bounding box center [340, 256] width 25 height 25
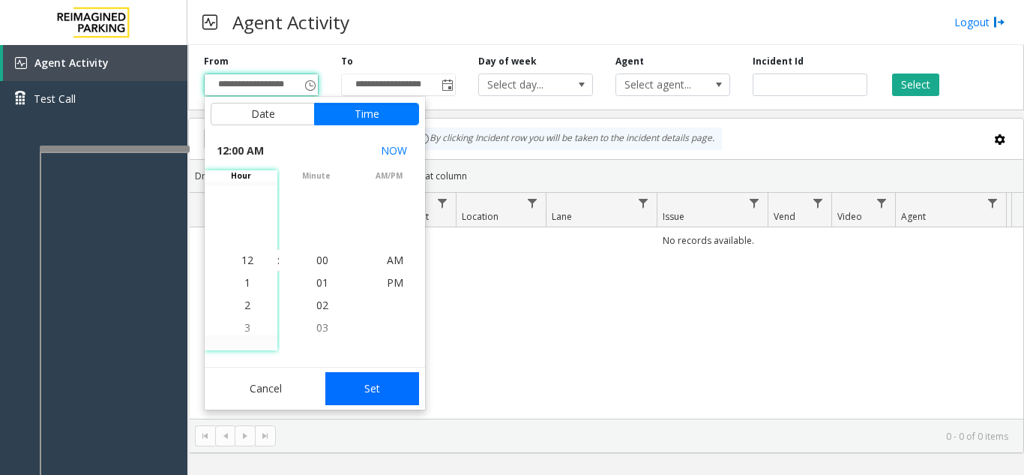
click at [393, 380] on button "Set" at bounding box center [372, 388] width 94 height 33
type input "**********"
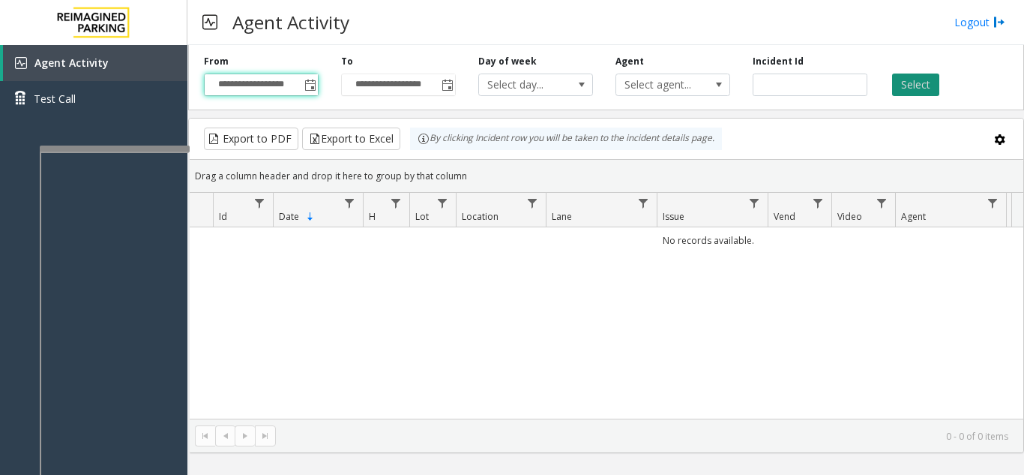
click at [911, 79] on button "Select" at bounding box center [915, 84] width 47 height 22
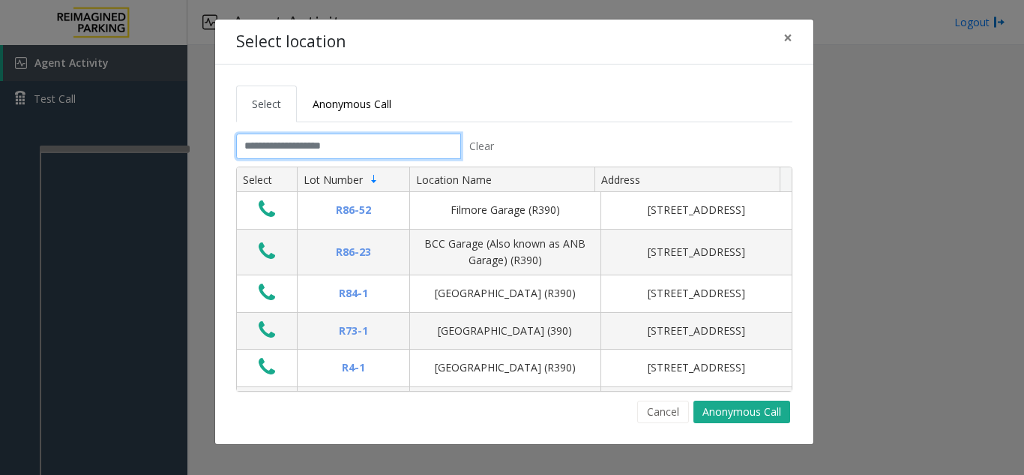
click at [322, 139] on input "text" at bounding box center [348, 145] width 225 height 25
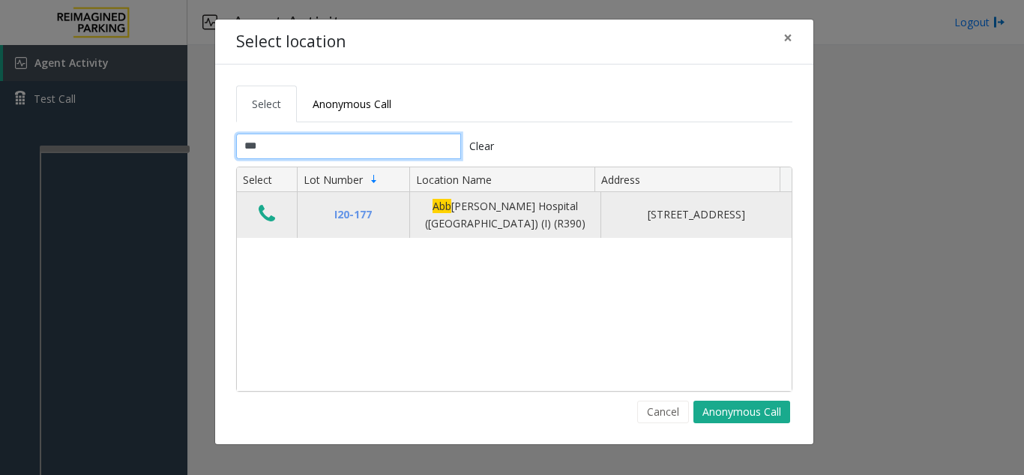
type input "***"
click at [273, 220] on icon "Data table" at bounding box center [267, 213] width 16 height 21
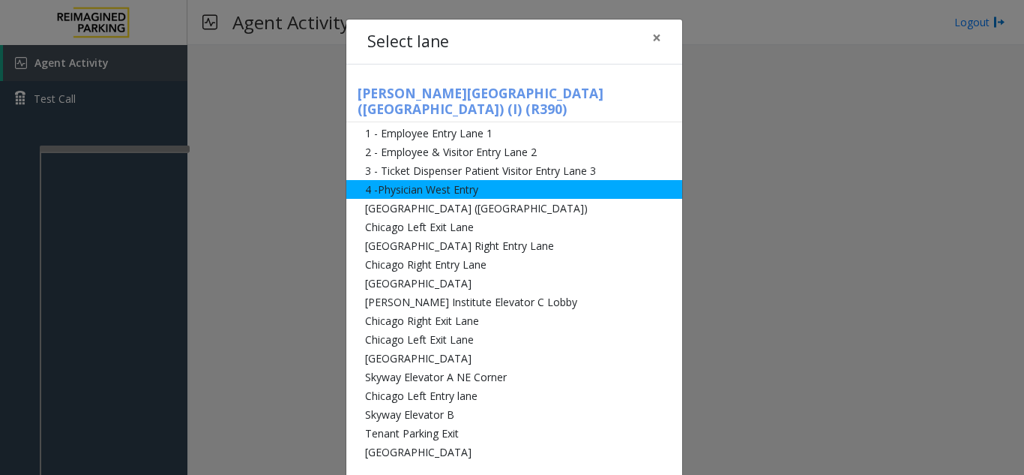
click at [425, 181] on li "4 -Physician West Entry" at bounding box center [514, 189] width 336 height 19
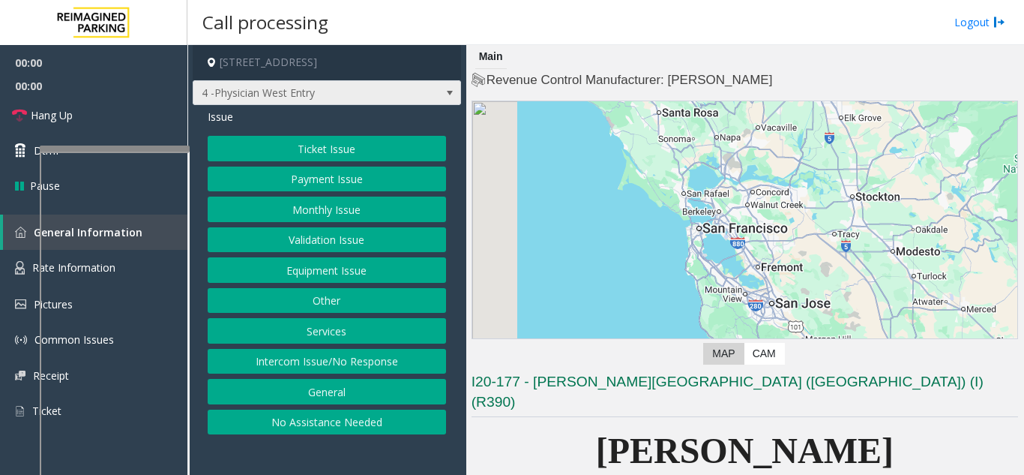
click at [330, 97] on span "4 -Physician West Entry" at bounding box center [300, 93] width 214 height 24
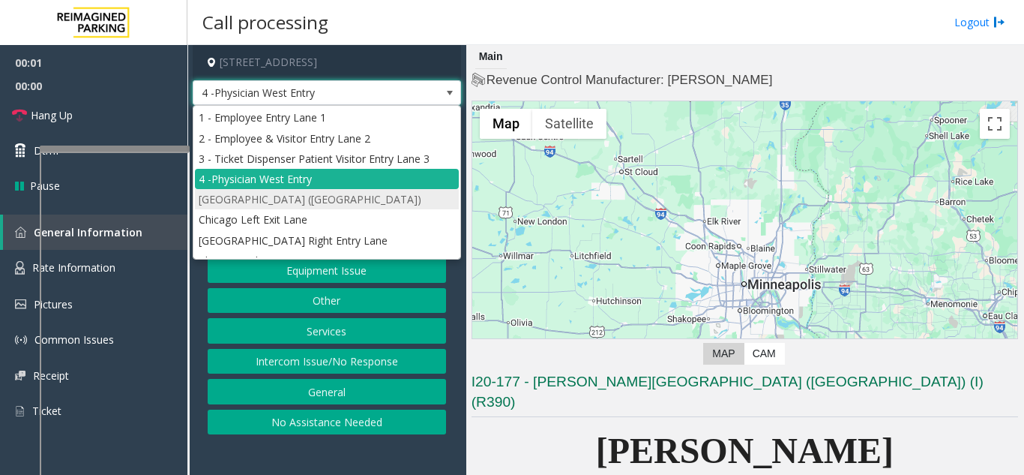
click at [280, 194] on li "[GEOGRAPHIC_DATA] ([GEOGRAPHIC_DATA])" at bounding box center [327, 199] width 264 height 20
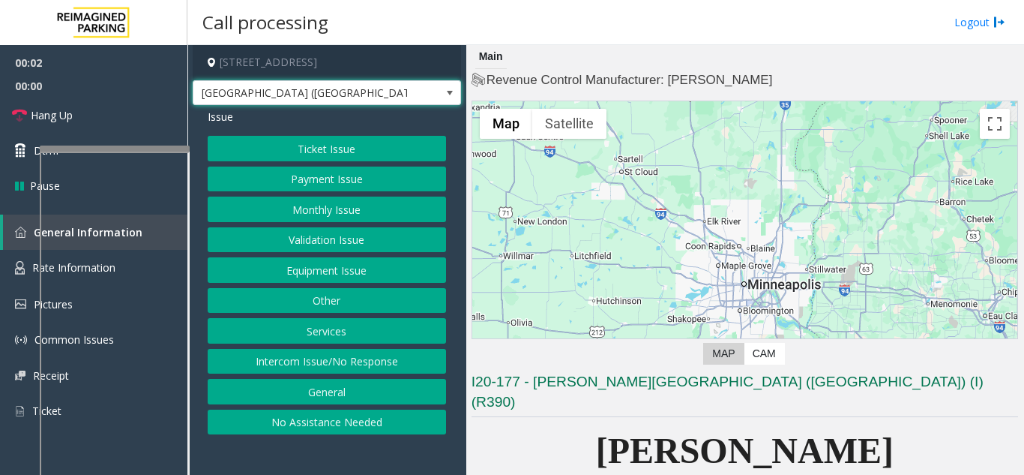
click at [289, 172] on button "Payment Issue" at bounding box center [327, 178] width 238 height 25
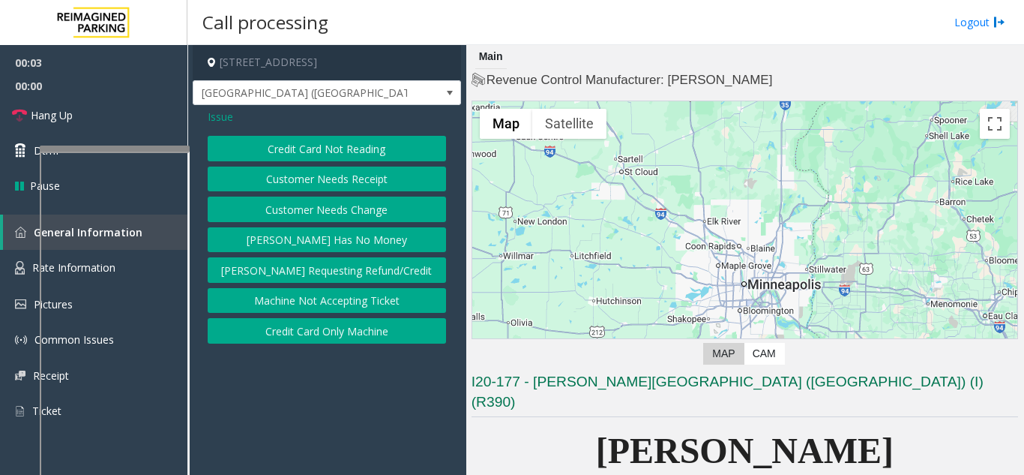
click at [232, 116] on span "Issue" at bounding box center [220, 117] width 25 height 16
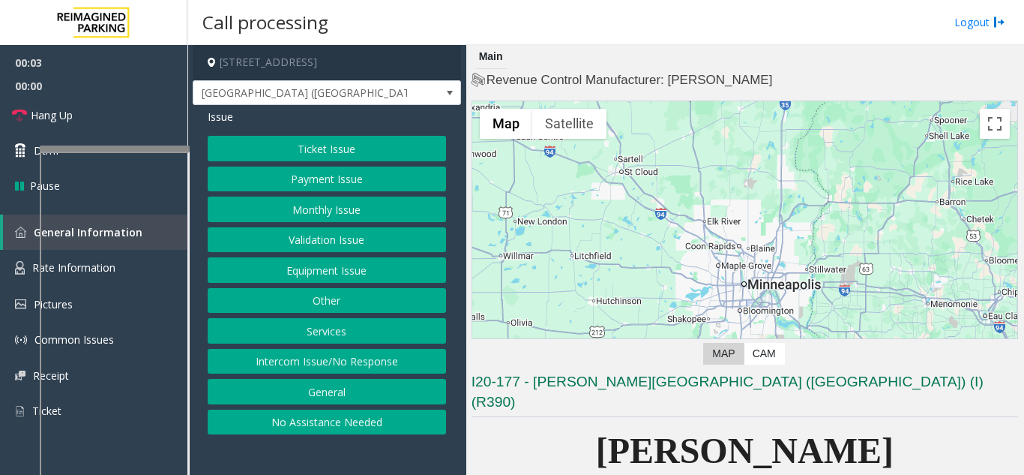
click at [295, 214] on button "Monthly Issue" at bounding box center [327, 208] width 238 height 25
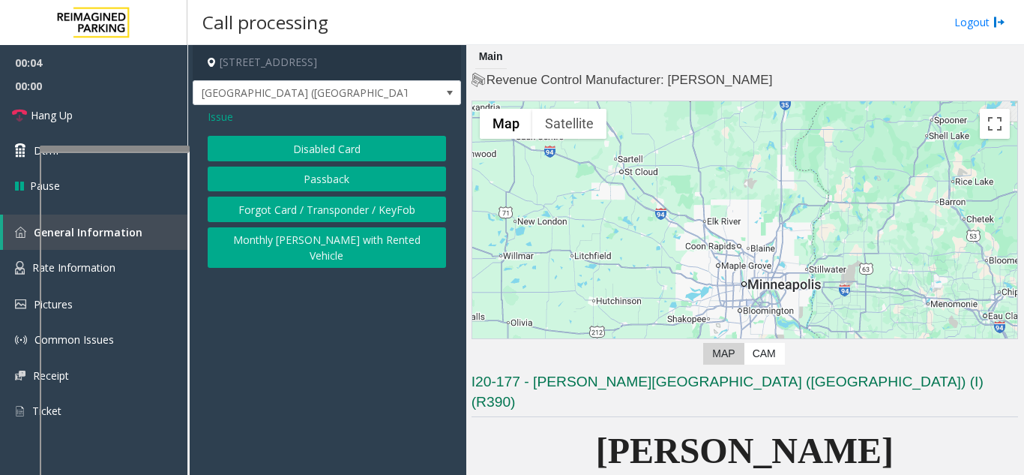
click at [303, 155] on button "Disabled Card" at bounding box center [327, 148] width 238 height 25
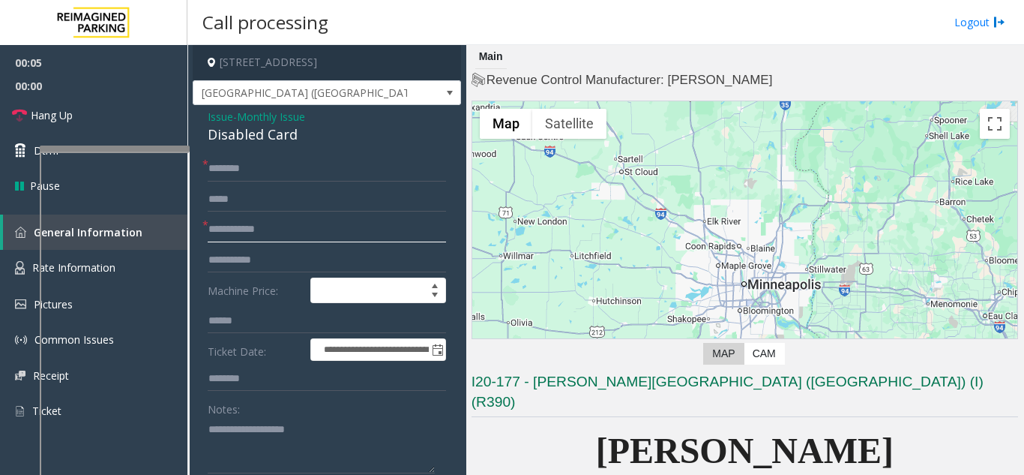
click at [259, 239] on input "text" at bounding box center [327, 229] width 238 height 25
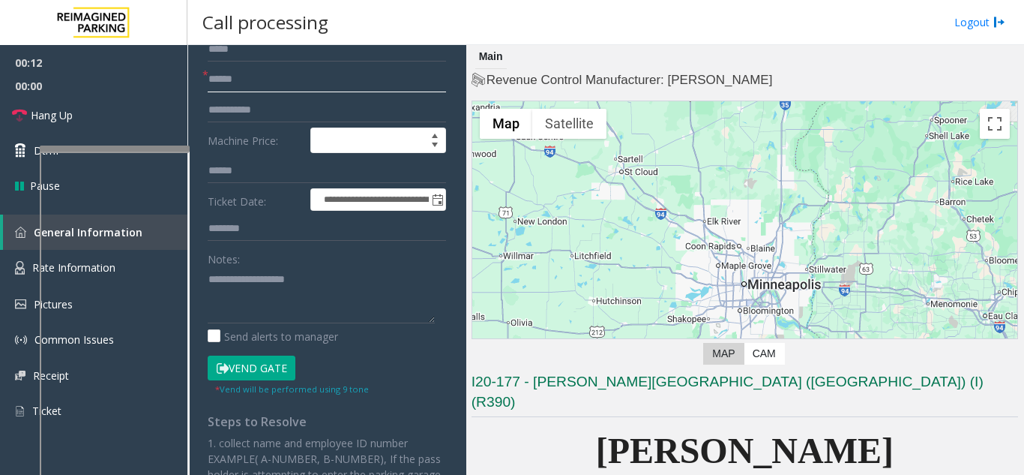
type input "******"
click at [243, 367] on button "Vend Gate" at bounding box center [252, 367] width 88 height 25
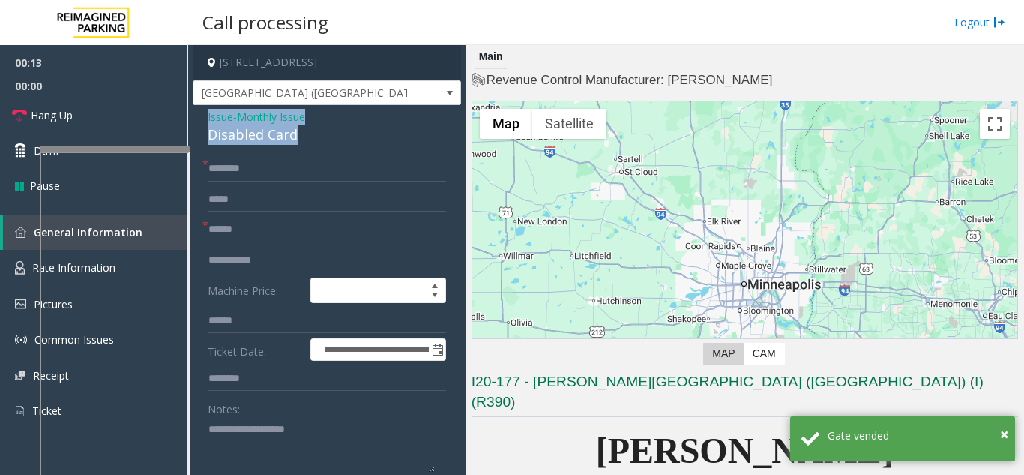
drag, startPoint x: 315, startPoint y: 132, endPoint x: 202, endPoint y: 109, distance: 114.7
copy div "Issue - Monthly Issue Disabled Card"
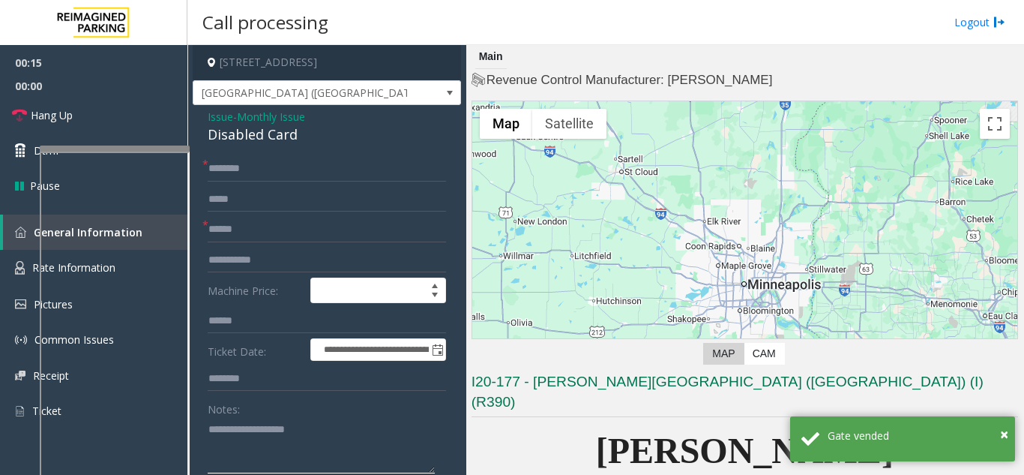
click at [249, 430] on textarea at bounding box center [321, 445] width 227 height 56
paste textarea "**********"
type textarea "**********"
click at [219, 165] on input "text" at bounding box center [327, 168] width 238 height 25
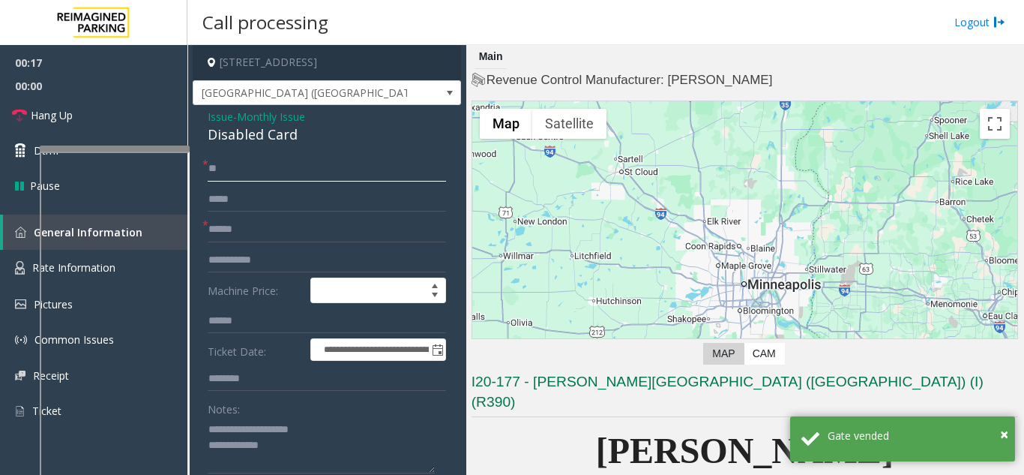
scroll to position [150, 0]
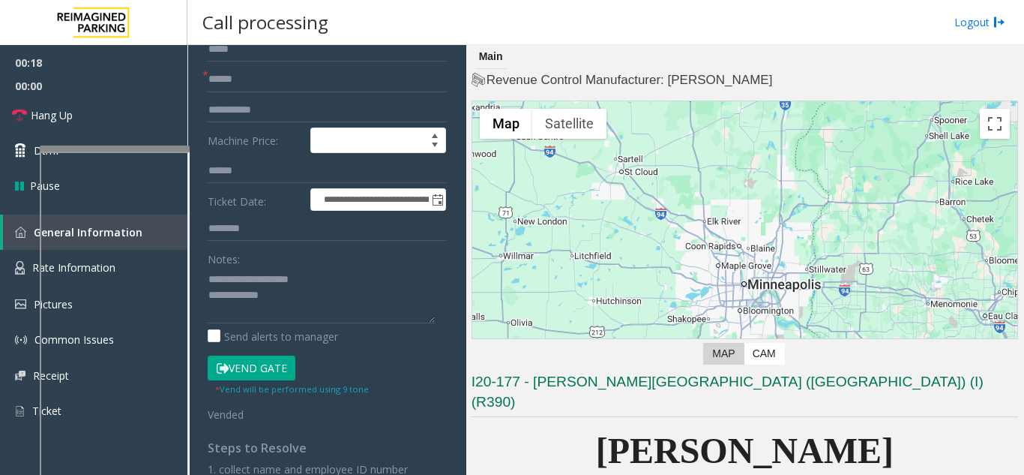
type input "**"
click at [277, 300] on textarea at bounding box center [321, 295] width 227 height 56
type textarea "**********"
click at [113, 119] on link "Hang Up" at bounding box center [93, 114] width 187 height 35
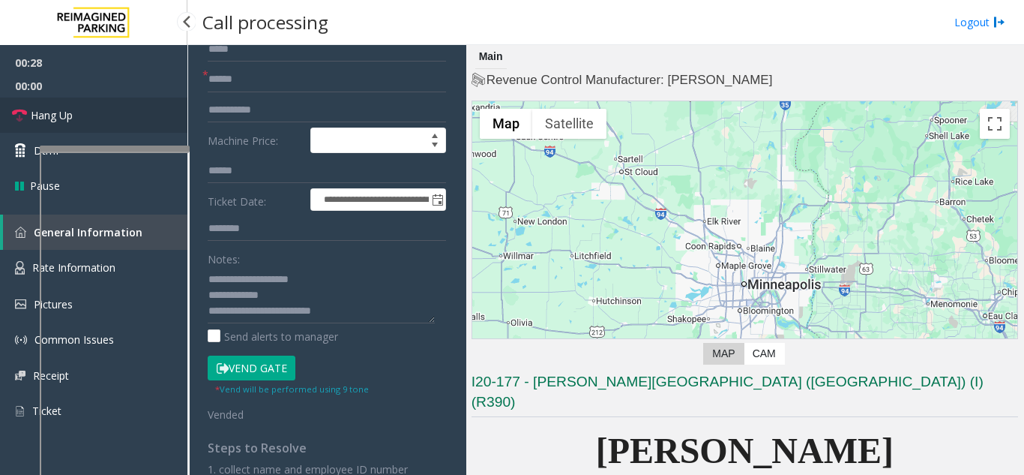
click at [113, 119] on link "Hang Up" at bounding box center [93, 114] width 187 height 35
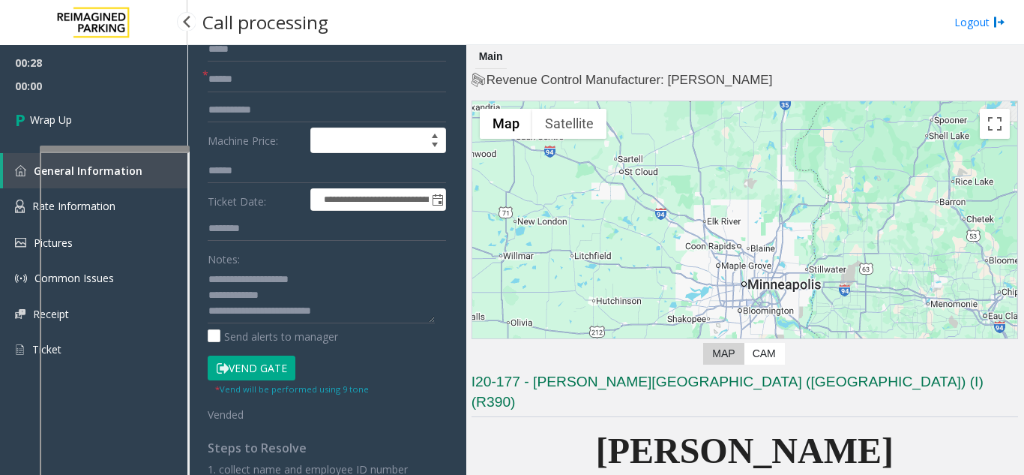
click at [113, 119] on link "Wrap Up" at bounding box center [93, 119] width 187 height 44
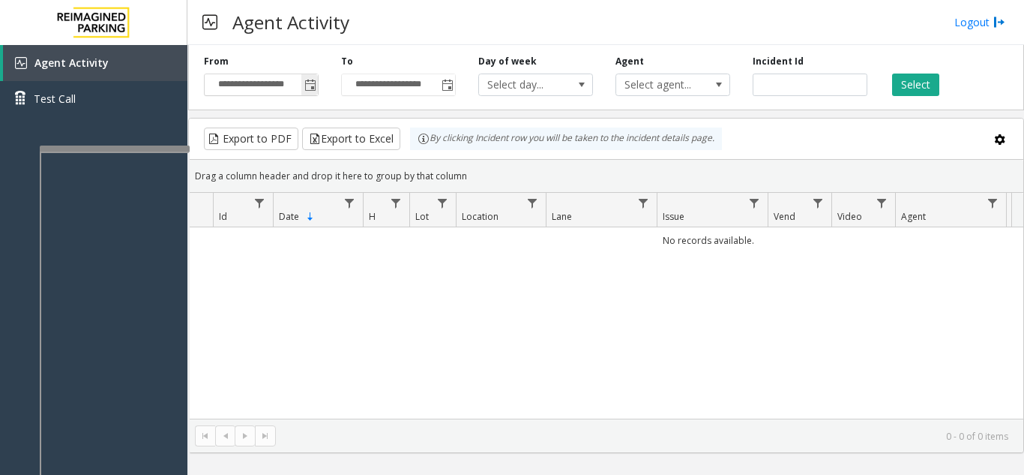
click at [304, 89] on span "Toggle popup" at bounding box center [309, 85] width 16 height 24
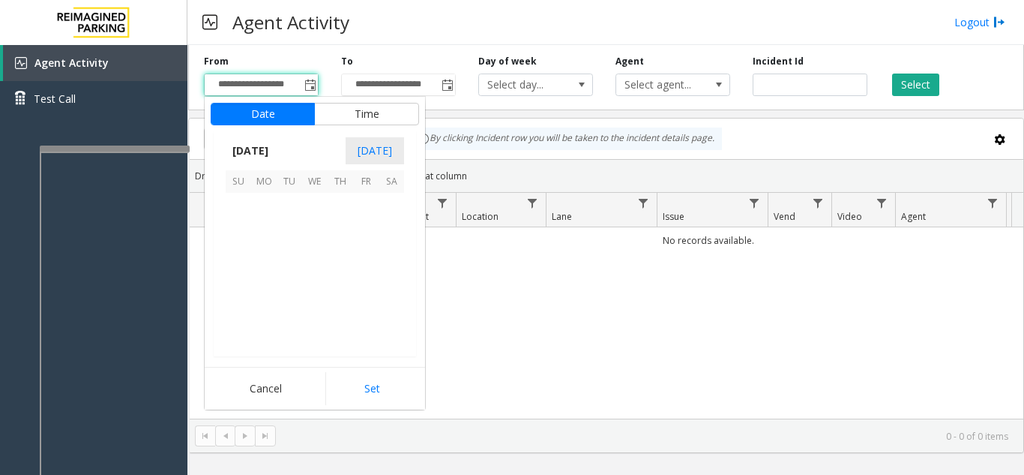
scroll to position [269051, 0]
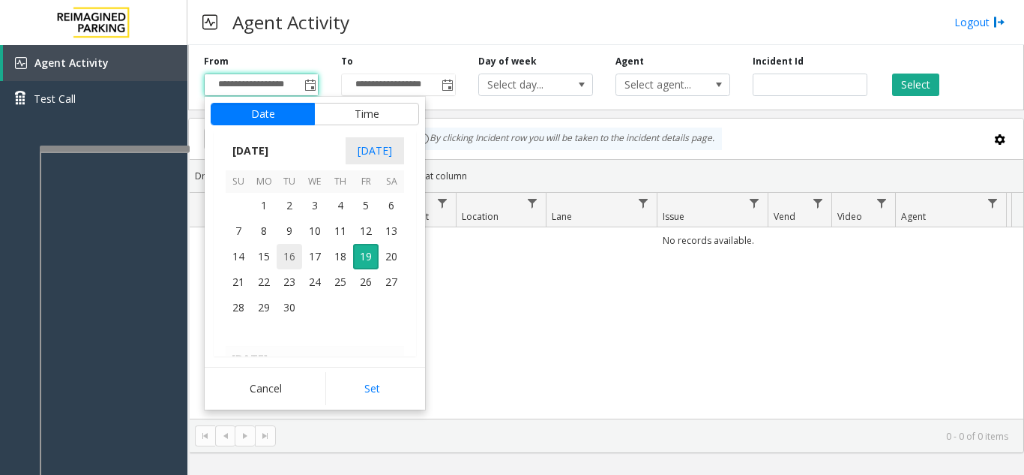
click at [292, 259] on span "16" at bounding box center [289, 256] width 25 height 25
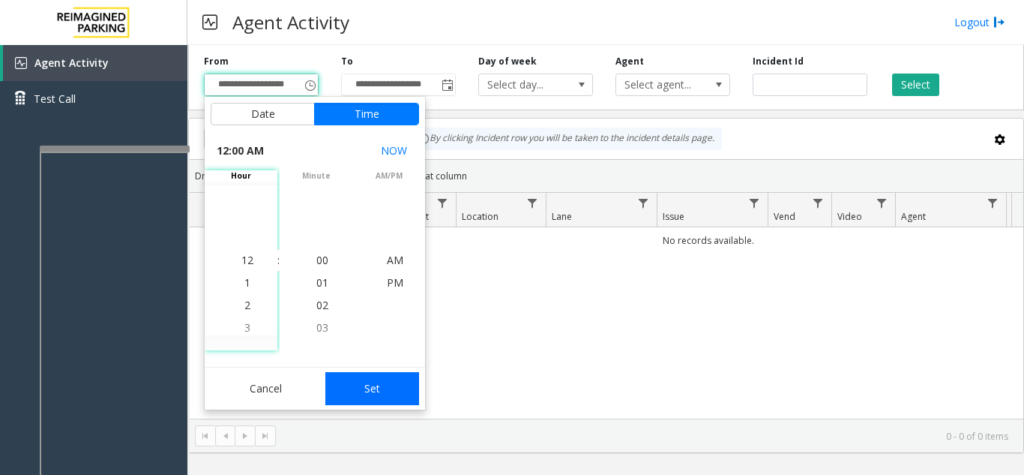
click at [384, 380] on button "Set" at bounding box center [372, 388] width 94 height 33
type input "**********"
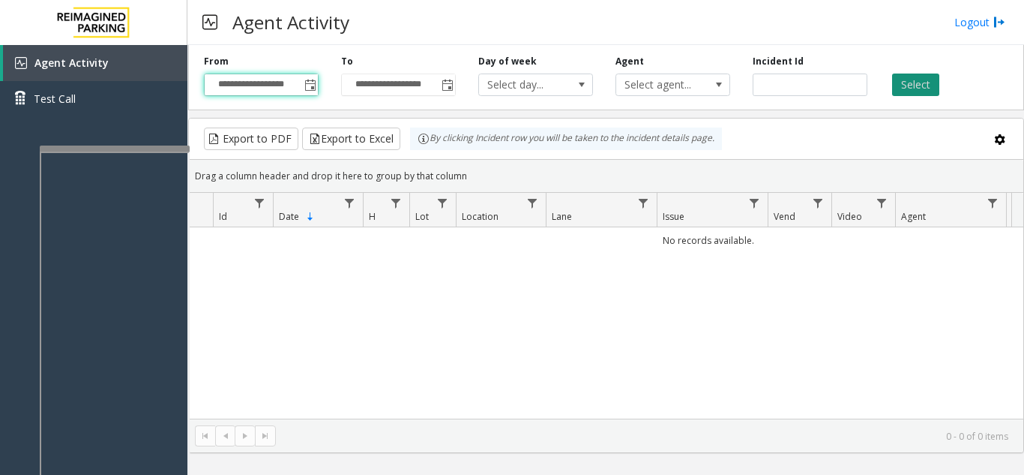
click at [911, 93] on button "Select" at bounding box center [915, 84] width 47 height 22
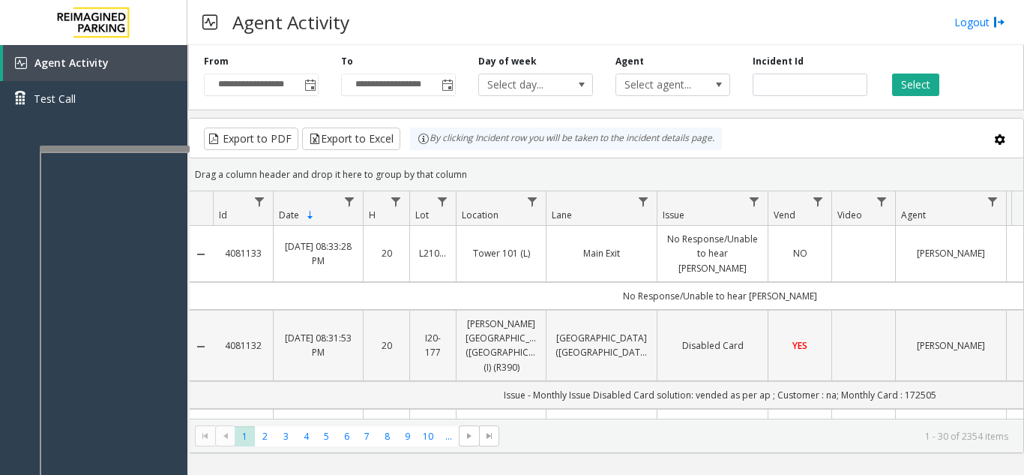
scroll to position [75, 0]
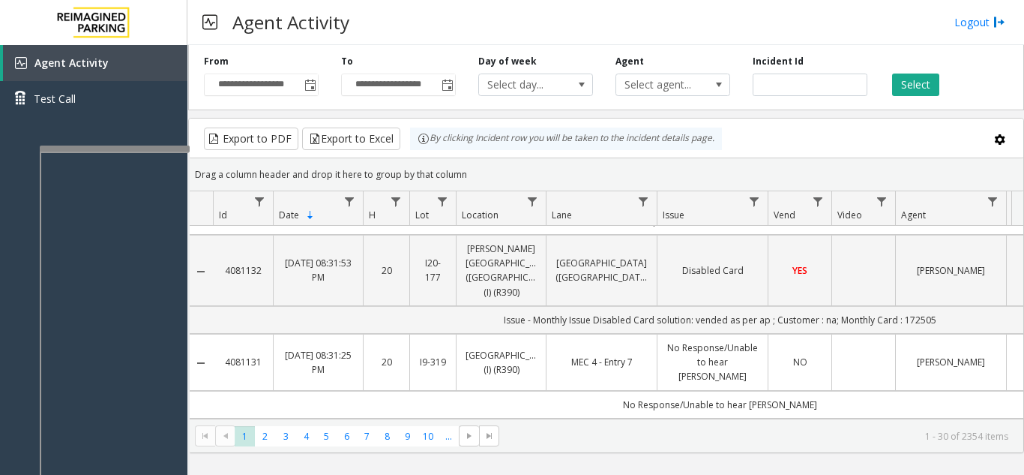
click at [654, 60] on div "Agent Select agent..." at bounding box center [672, 75] width 137 height 41
click at [655, 93] on span "Select agent..." at bounding box center [661, 84] width 91 height 21
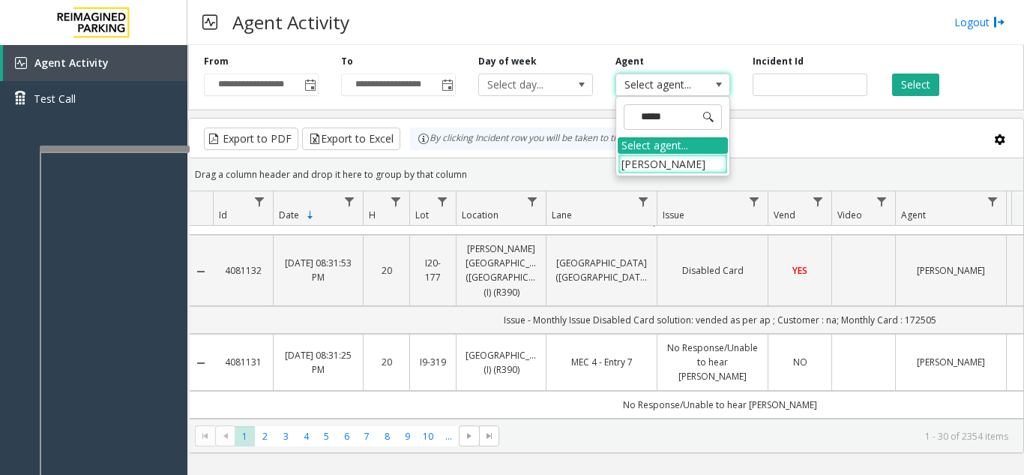
type input "******"
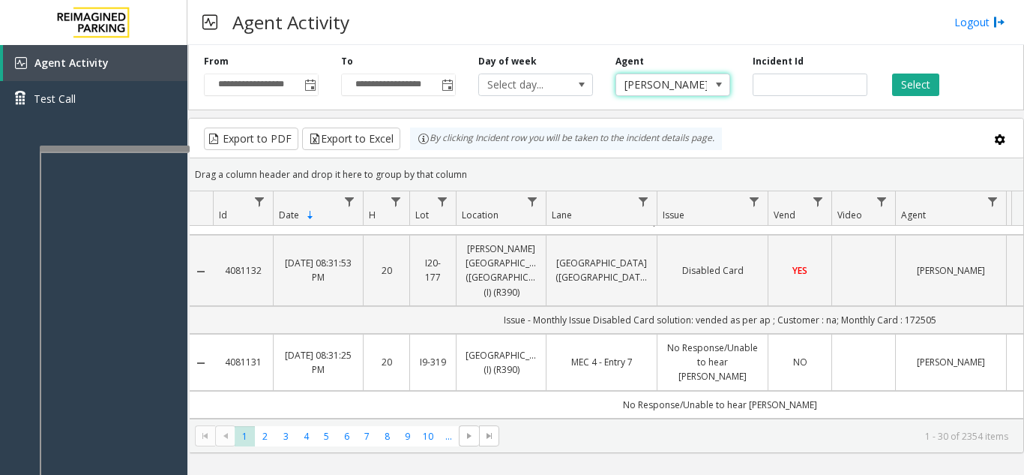
drag, startPoint x: 914, startPoint y: 90, endPoint x: 711, endPoint y: 48, distance: 207.4
click at [913, 89] on button "Select" at bounding box center [915, 84] width 47 height 22
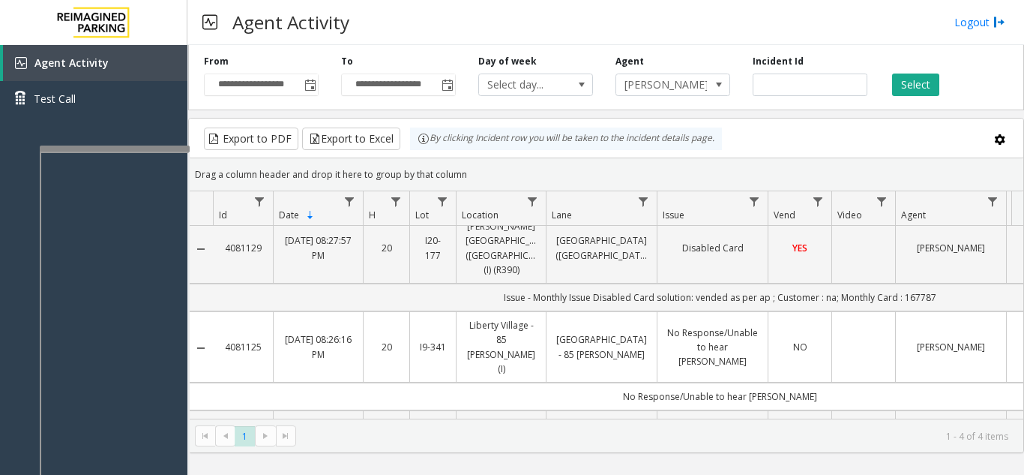
scroll to position [127, 0]
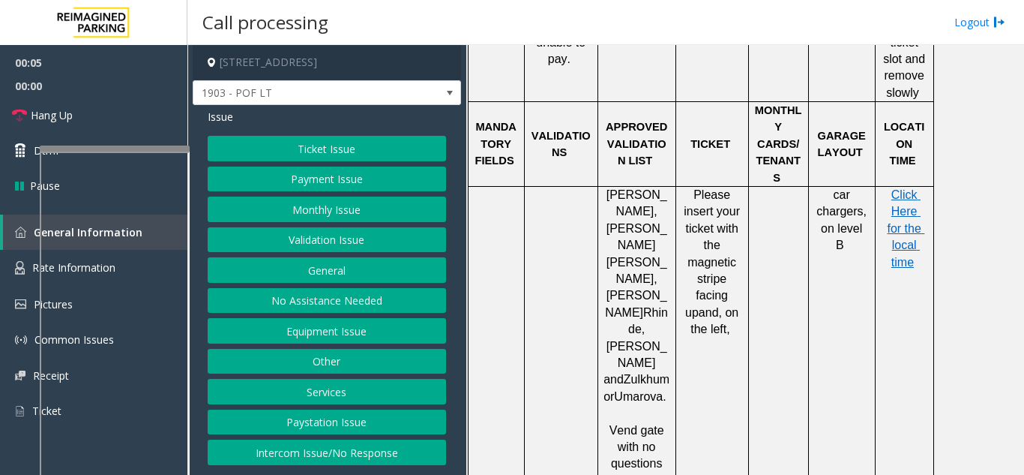
scroll to position [1124, 0]
click at [381, 148] on button "Ticket Issue" at bounding box center [327, 148] width 238 height 25
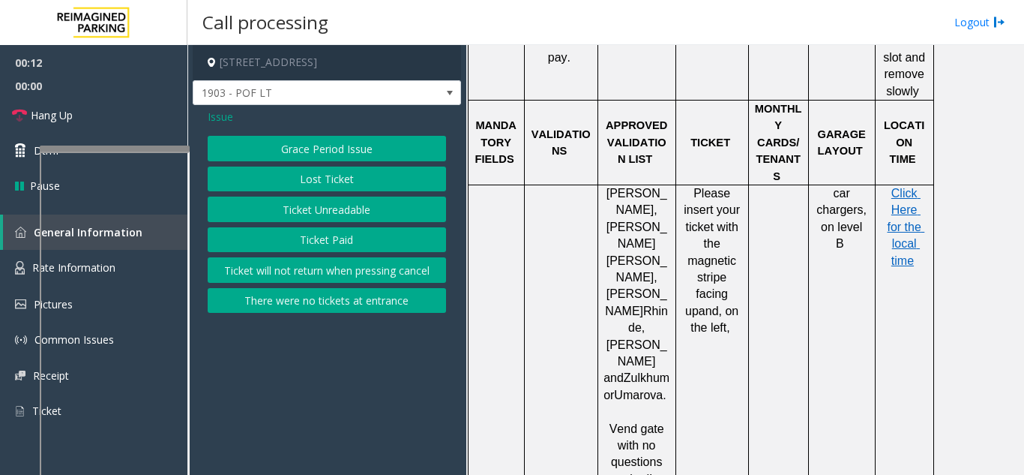
click at [329, 206] on button "Ticket Unreadable" at bounding box center [327, 208] width 238 height 25
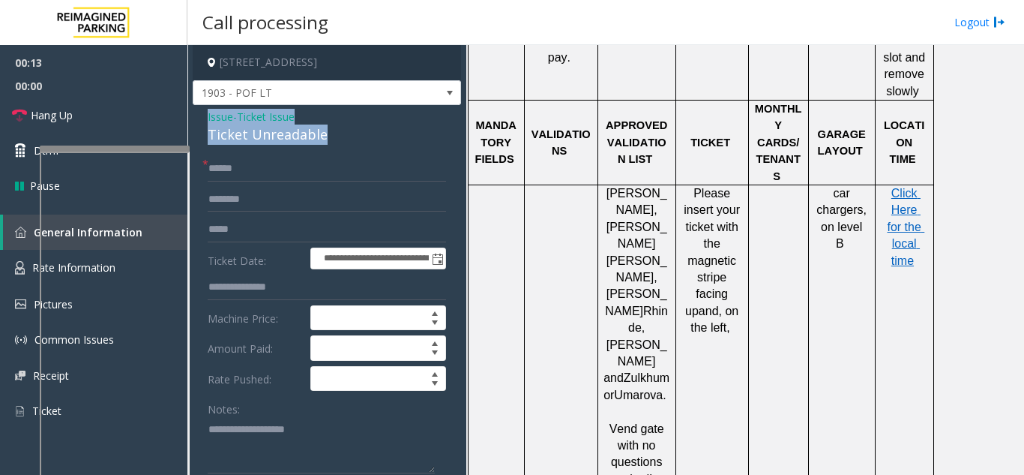
drag, startPoint x: 345, startPoint y: 130, endPoint x: 199, endPoint y: 109, distance: 147.0
copy div "Issue - Ticket Issue Ticket Unreadable"
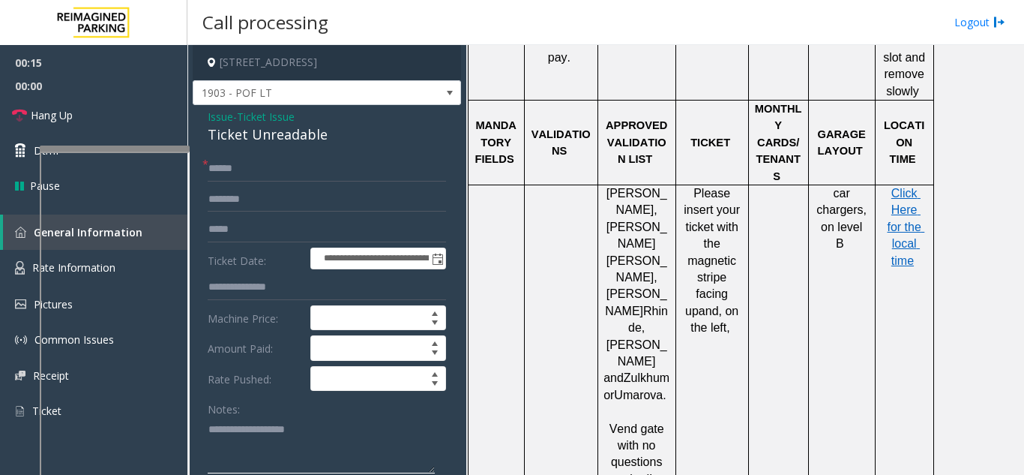
click at [279, 439] on textarea at bounding box center [321, 445] width 227 height 56
paste textarea "**********"
type textarea "**********"
click at [254, 172] on input "text" at bounding box center [327, 168] width 238 height 25
type input "**"
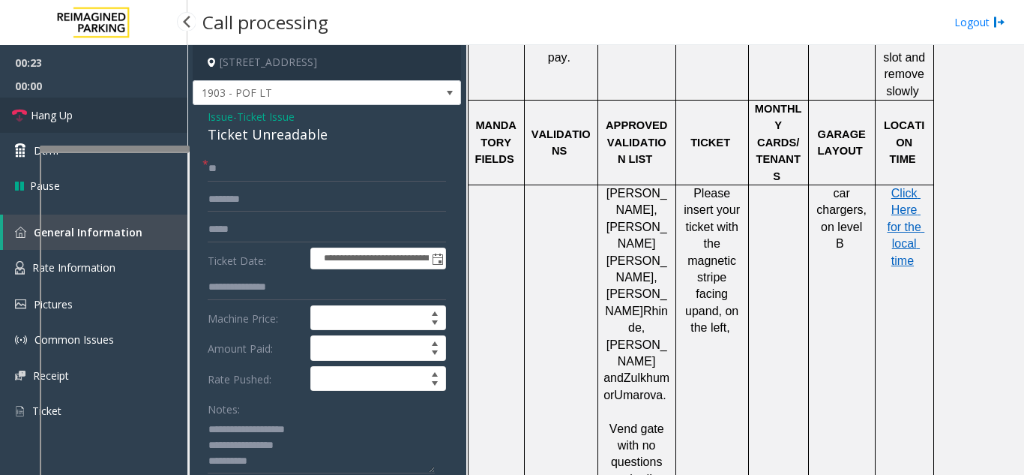
click at [123, 119] on link "Hang Up" at bounding box center [93, 114] width 187 height 35
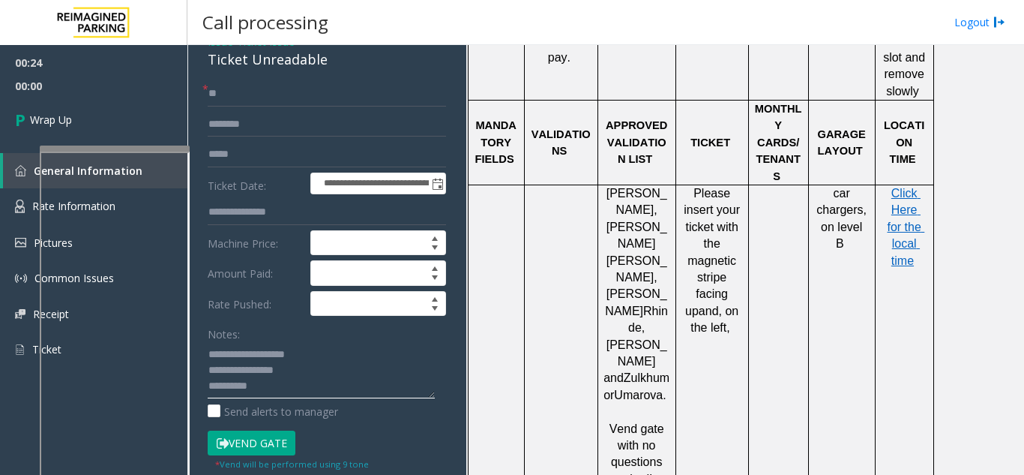
click at [283, 392] on textarea at bounding box center [321, 370] width 227 height 56
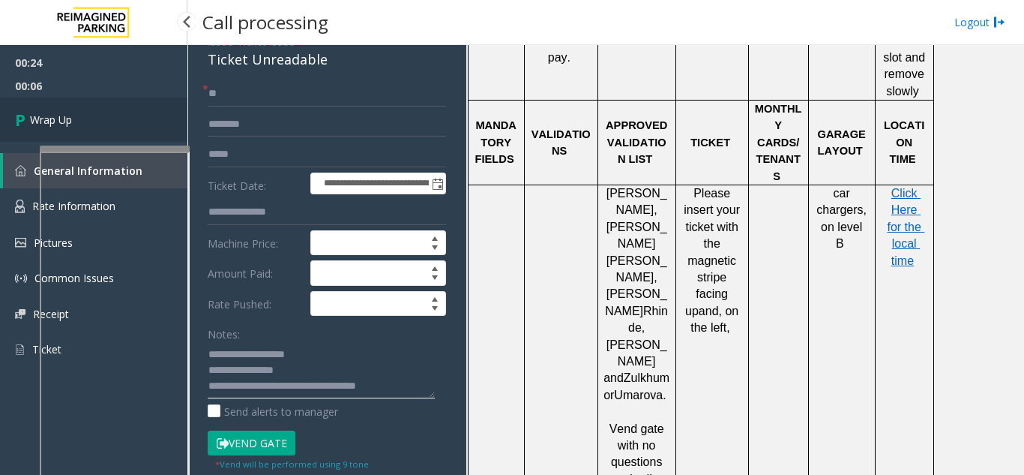
type textarea "**********"
click at [121, 122] on link "Wrap Up" at bounding box center [93, 119] width 187 height 44
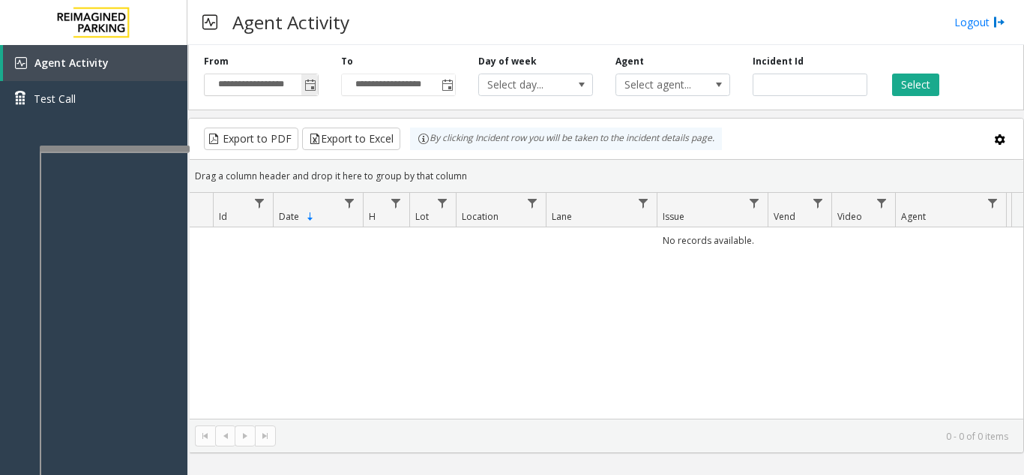
click at [313, 81] on span "Toggle popup" at bounding box center [310, 85] width 12 height 12
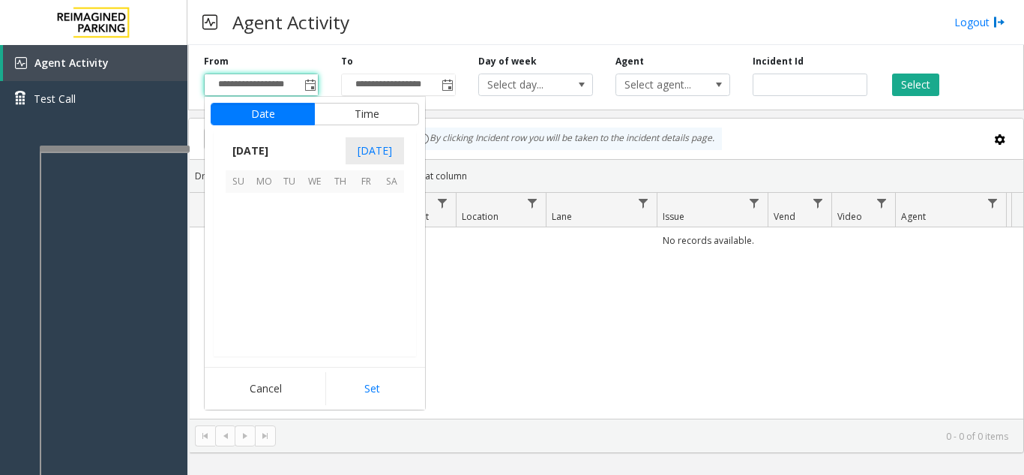
scroll to position [269051, 0]
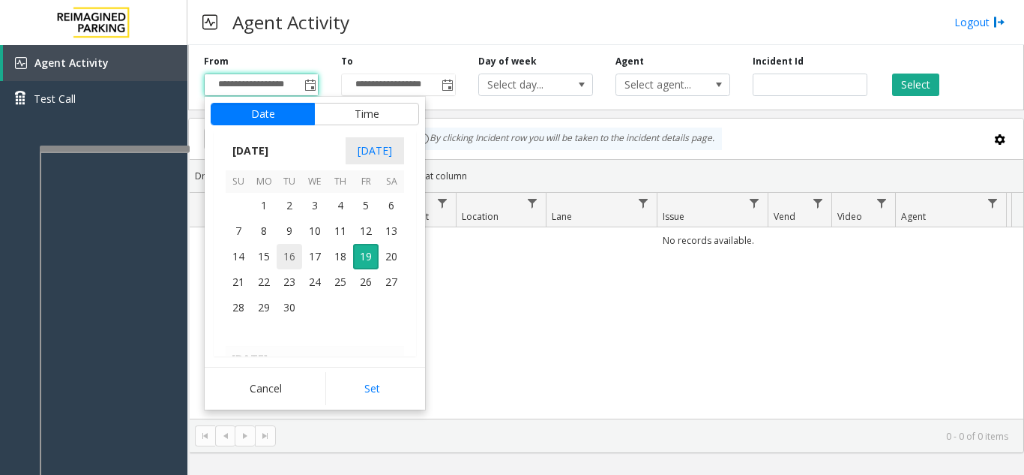
drag, startPoint x: 290, startPoint y: 250, endPoint x: 301, endPoint y: 282, distance: 33.4
click at [290, 252] on span "16" at bounding box center [289, 256] width 25 height 25
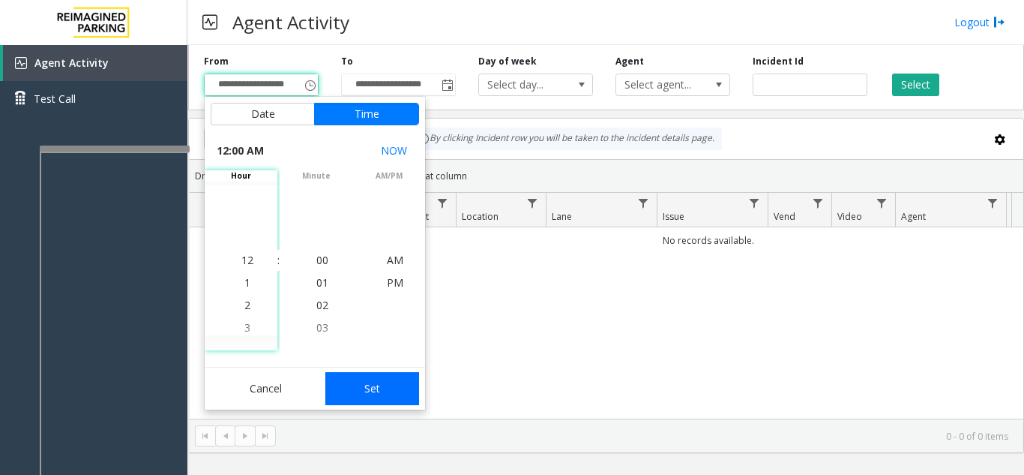
click at [353, 387] on button "Set" at bounding box center [372, 388] width 94 height 33
type input "**********"
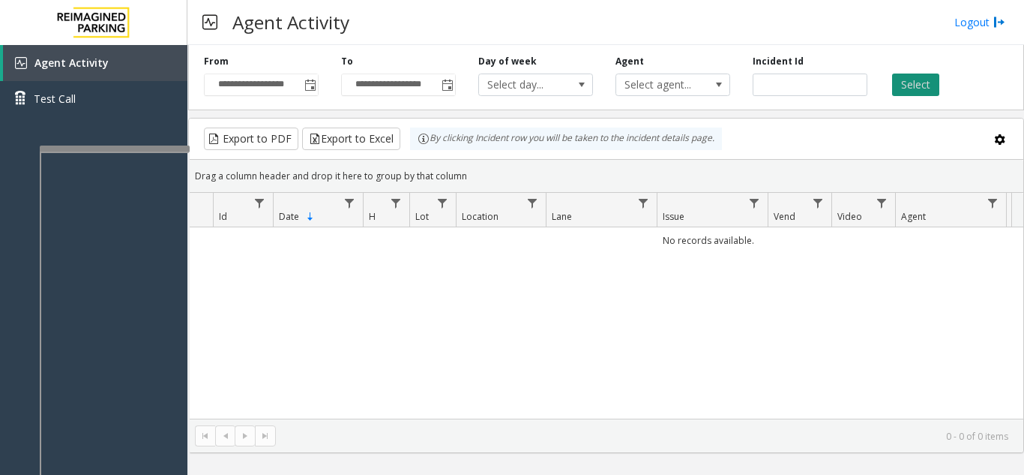
click at [921, 86] on button "Select" at bounding box center [915, 84] width 47 height 22
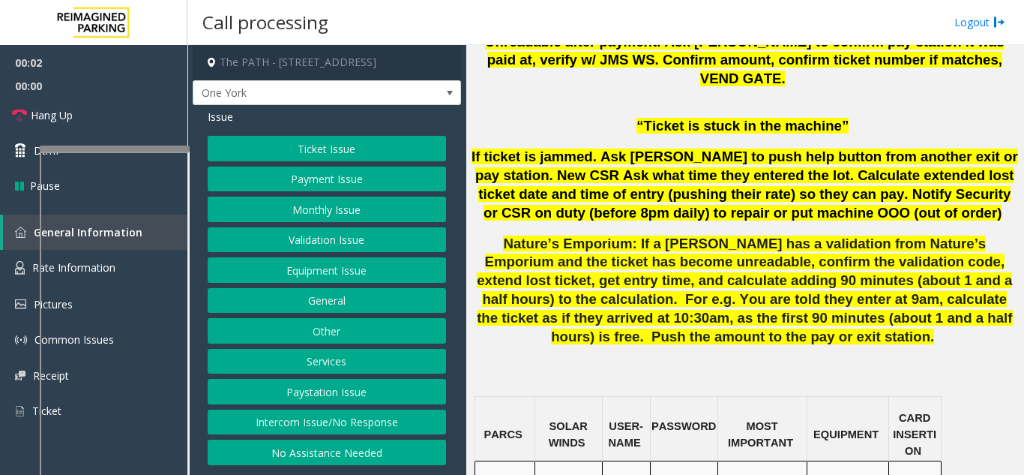
scroll to position [1050, 0]
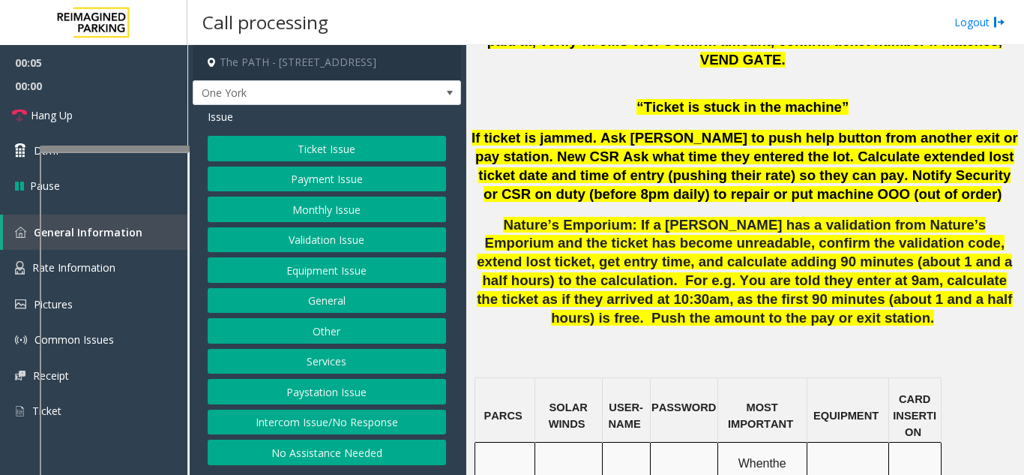
click at [407, 415] on button "Intercom Issue/No Response" at bounding box center [327, 421] width 238 height 25
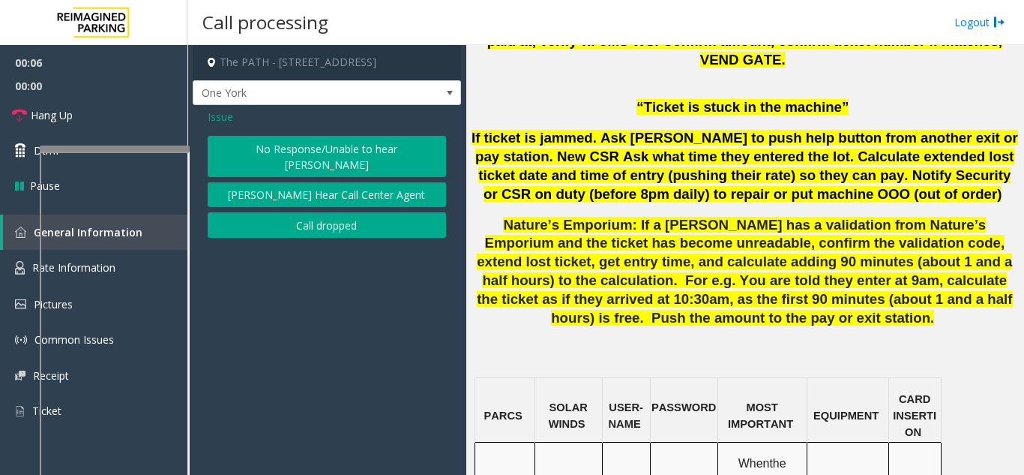
click at [295, 142] on button "No Response/Unable to hear [PERSON_NAME]" at bounding box center [327, 156] width 238 height 41
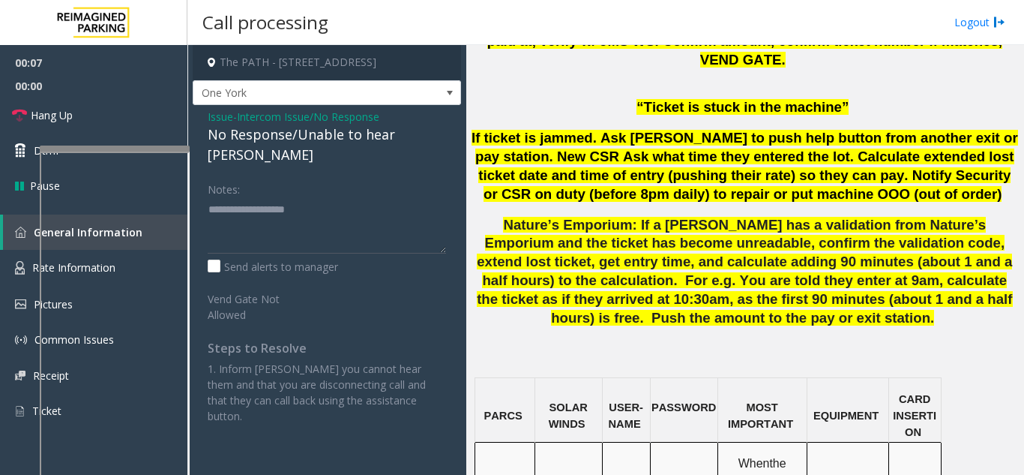
click at [293, 141] on div "No Response/Unable to hear [PERSON_NAME]" at bounding box center [327, 144] width 238 height 40
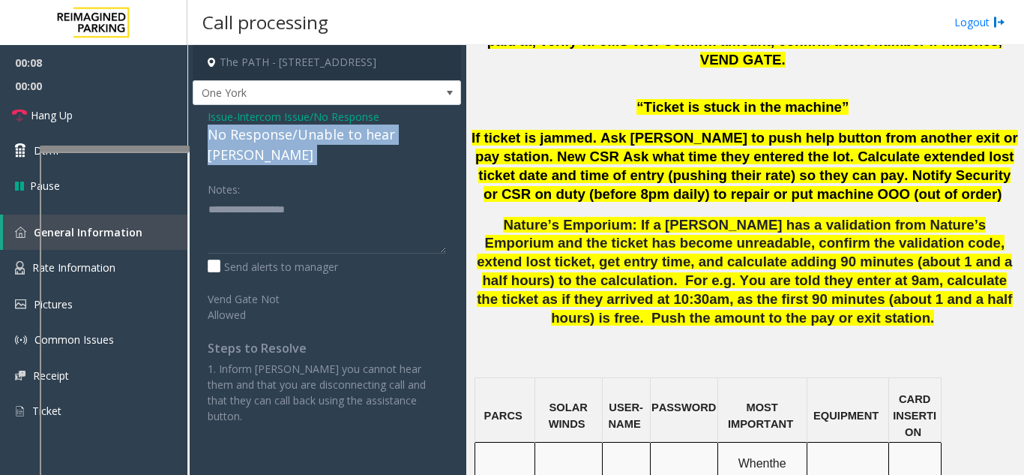
click at [293, 141] on div "No Response/Unable to hear [PERSON_NAME]" at bounding box center [327, 144] width 238 height 40
copy div "No Response/Unable to hear [PERSON_NAME]"
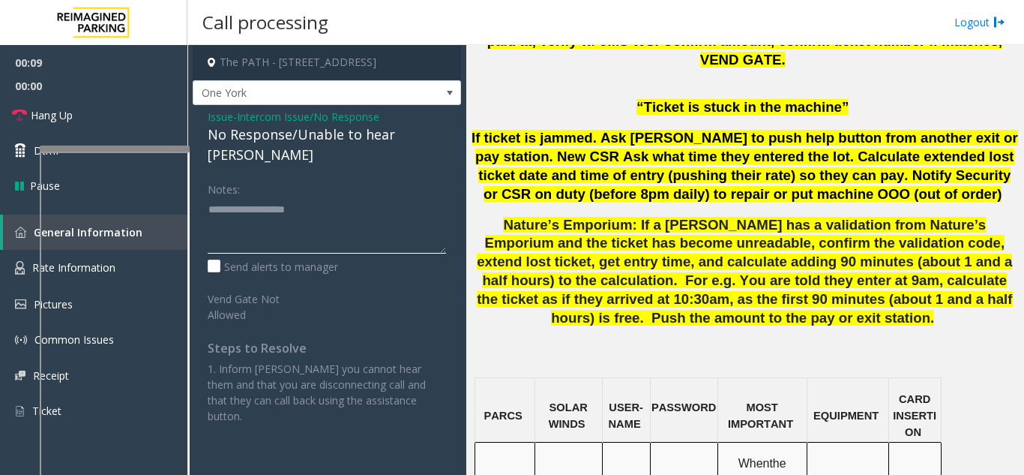
click at [298, 202] on textarea at bounding box center [327, 225] width 238 height 56
paste textarea "**********"
type textarea "**********"
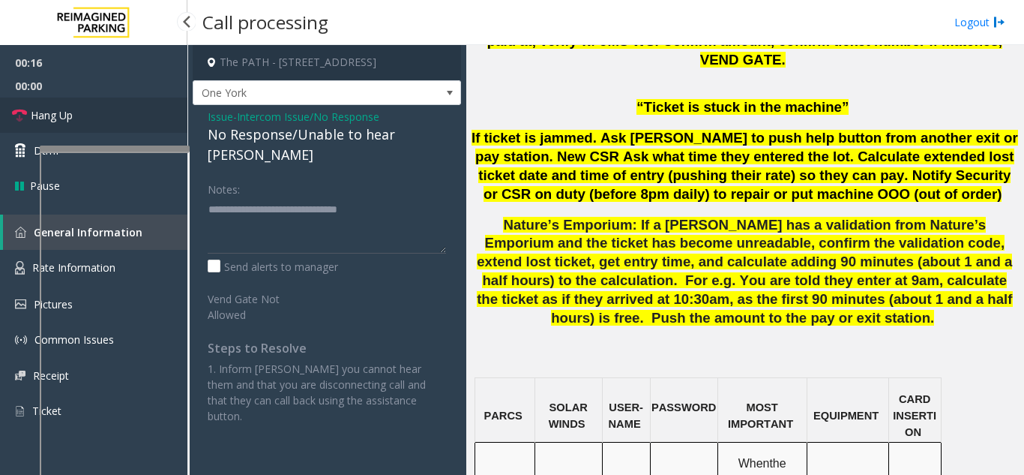
click at [145, 112] on link "Hang Up" at bounding box center [93, 114] width 187 height 35
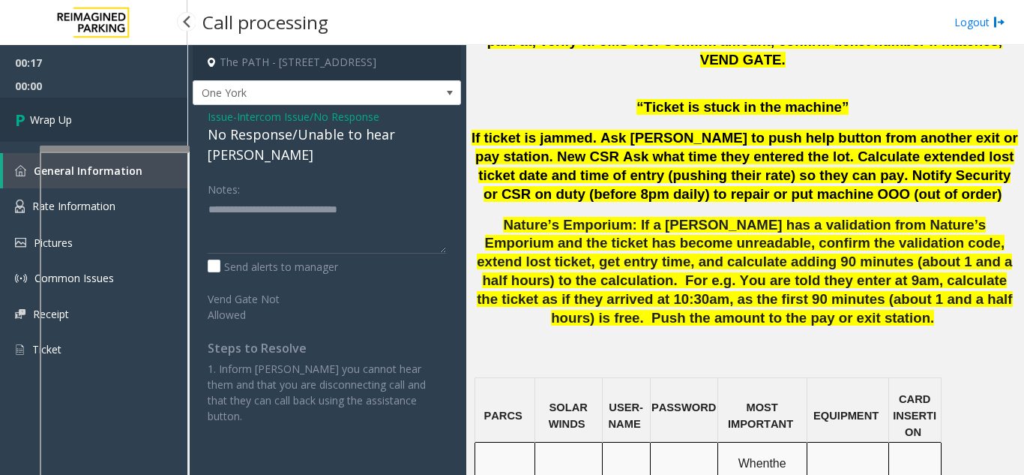
click at [145, 112] on link "Wrap Up" at bounding box center [93, 119] width 187 height 44
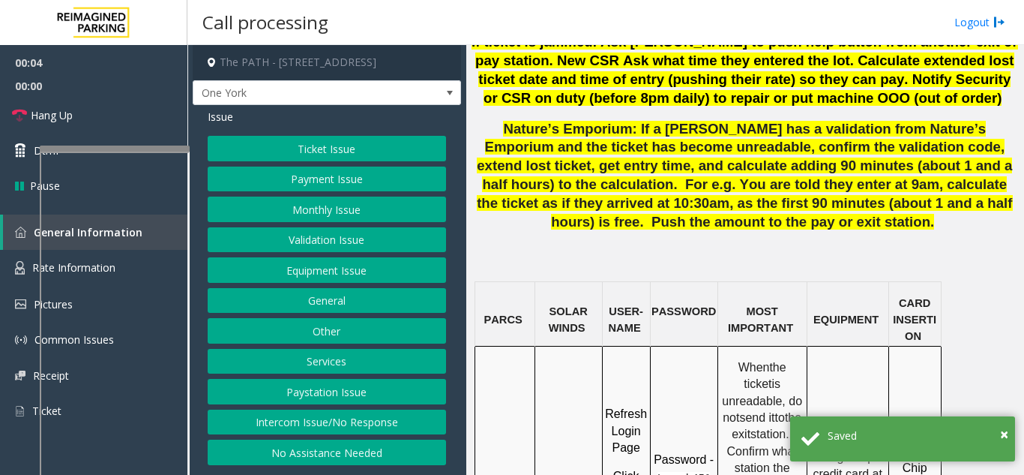
scroll to position [1274, 0]
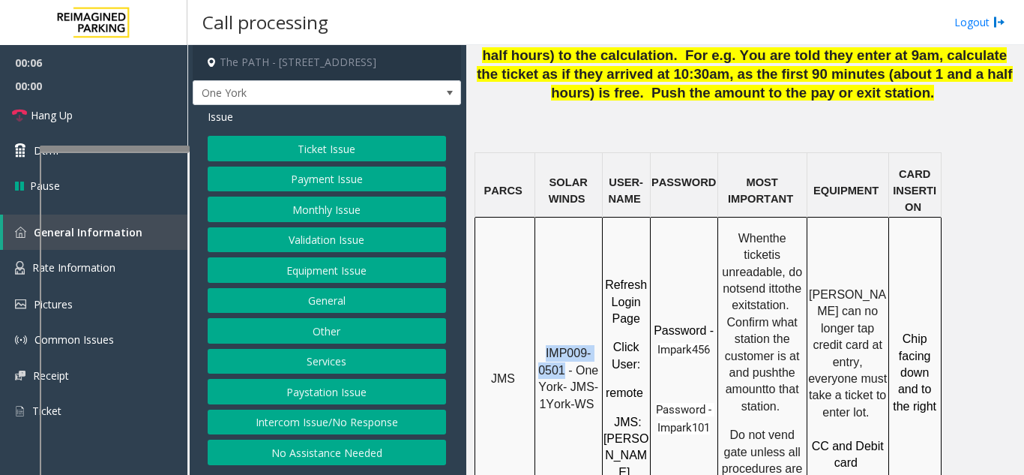
drag, startPoint x: 564, startPoint y: 221, endPoint x: 542, endPoint y: 192, distance: 36.9
click at [542, 332] on div "IMP009-0501 - One York- JMS-1York-WS" at bounding box center [568, 372] width 67 height 81
copy span "IMP009-0501"
click at [330, 139] on button "Ticket Issue" at bounding box center [327, 148] width 238 height 25
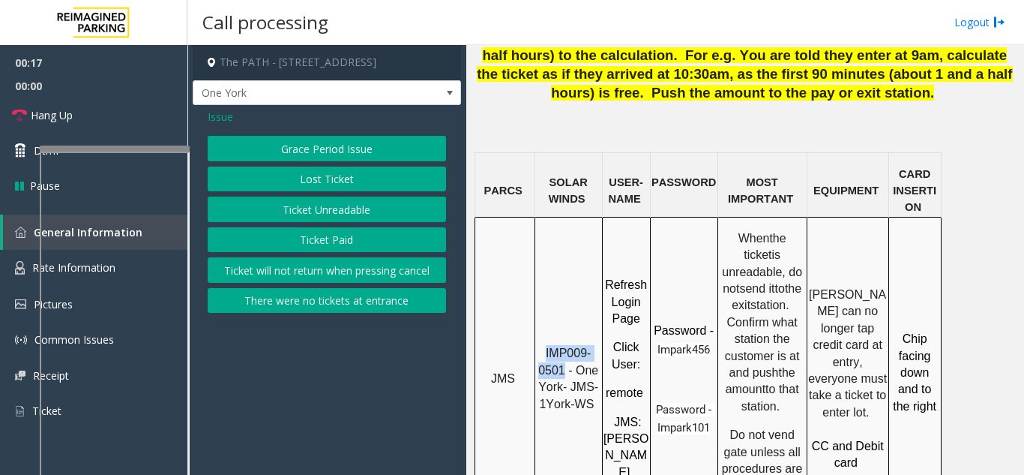
click at [319, 215] on button "Ticket Unreadable" at bounding box center [327, 208] width 238 height 25
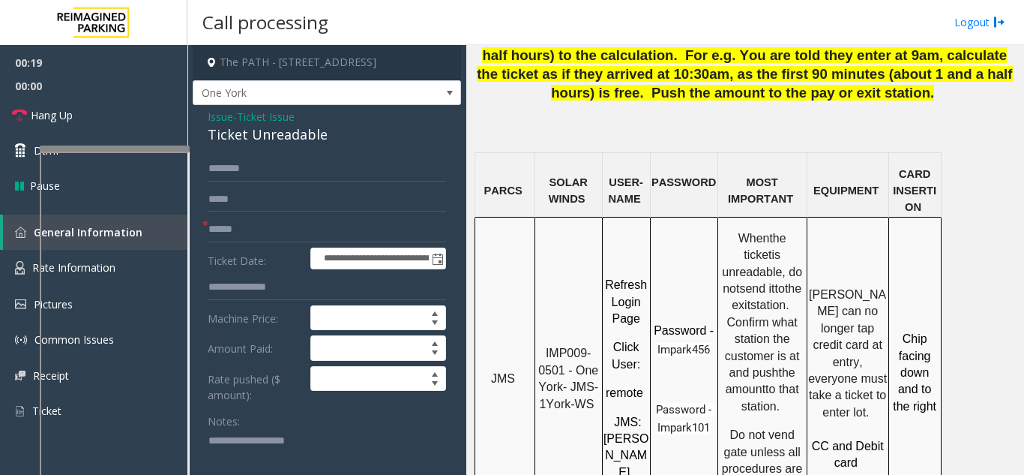
click at [335, 134] on div "Ticket Unreadable" at bounding box center [327, 134] width 238 height 20
drag, startPoint x: 334, startPoint y: 133, endPoint x: 205, endPoint y: 111, distance: 130.1
copy div "Issue - Ticket Issue Ticket Unreadable"
click at [259, 451] on textarea at bounding box center [321, 457] width 227 height 56
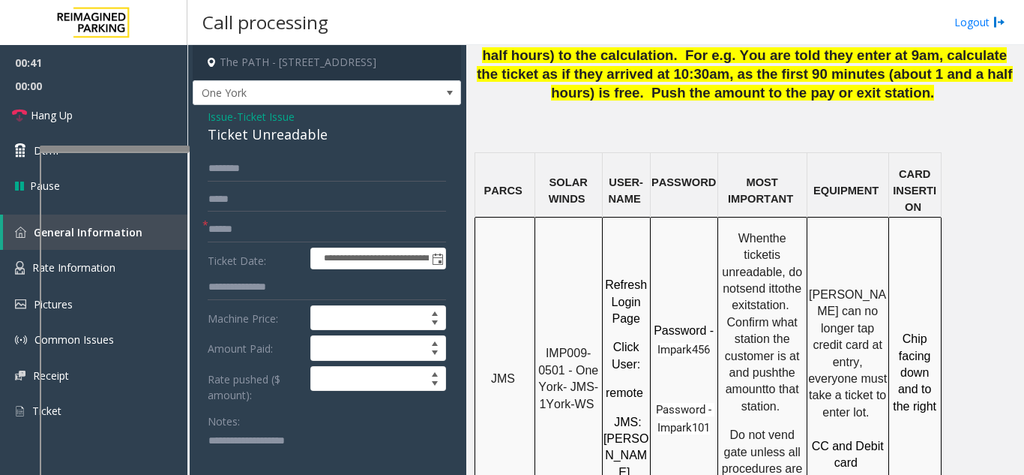
paste textarea "**********"
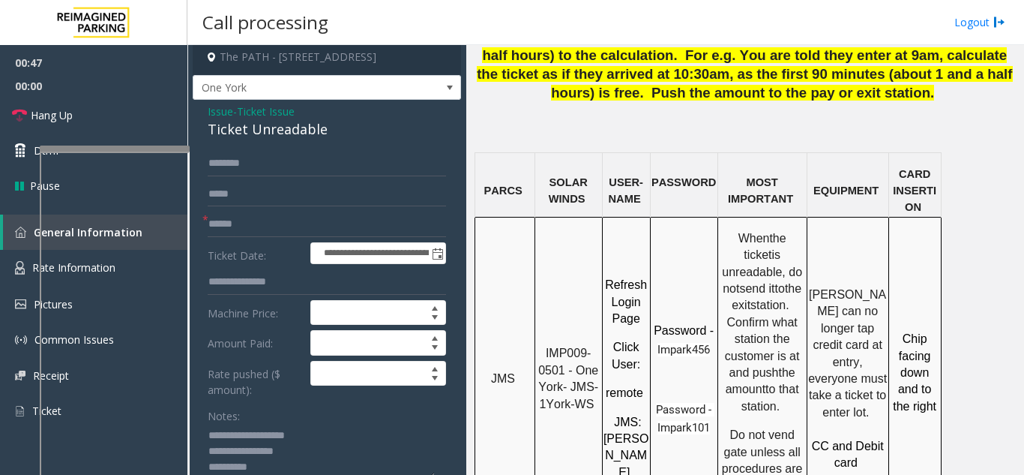
click at [265, 466] on textarea at bounding box center [321, 452] width 227 height 56
type textarea "**********"
click at [229, 230] on input "text" at bounding box center [327, 223] width 238 height 25
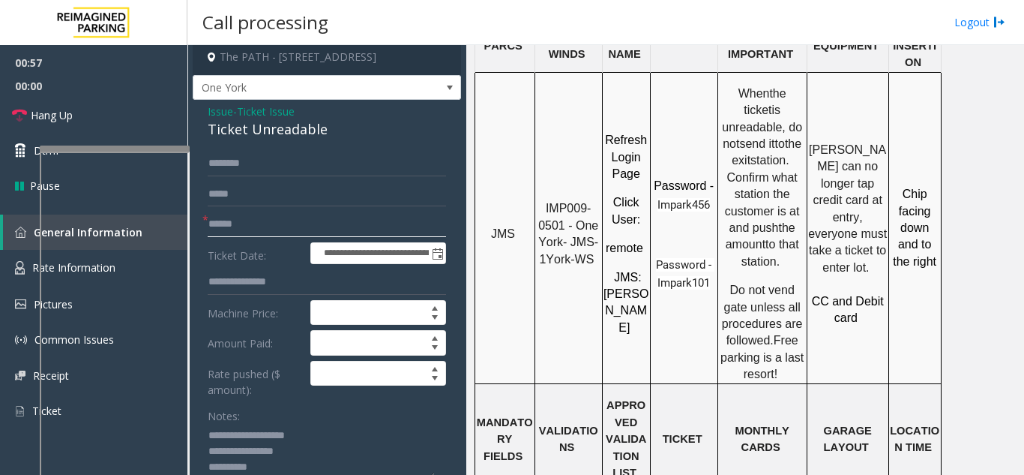
scroll to position [1424, 0]
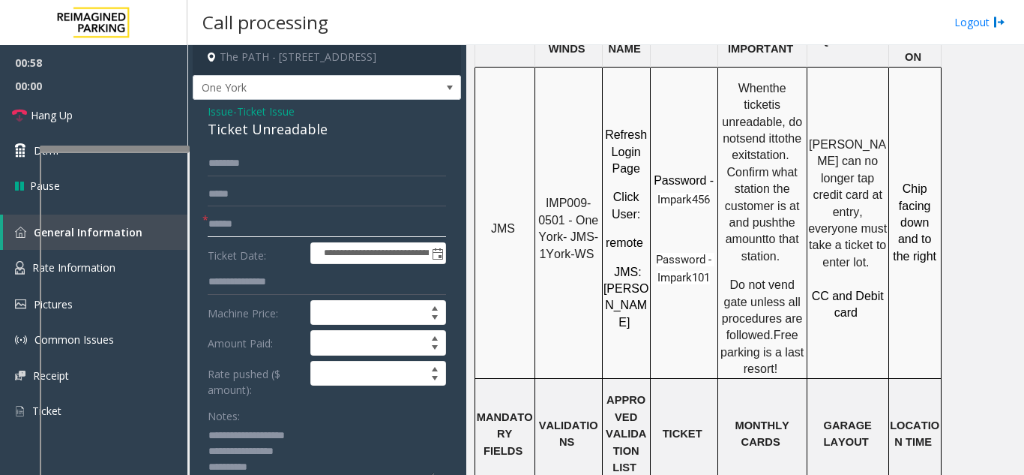
click at [259, 223] on input "text" at bounding box center [327, 223] width 238 height 25
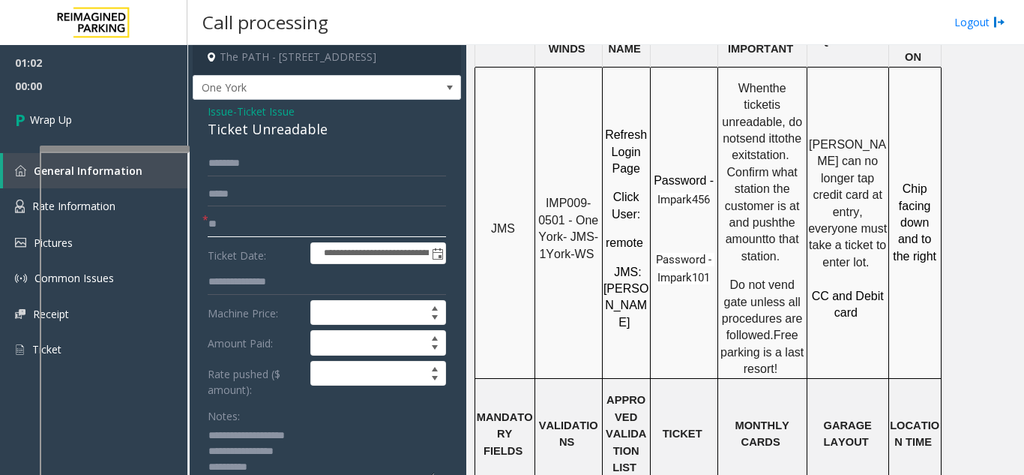
scroll to position [80, 0]
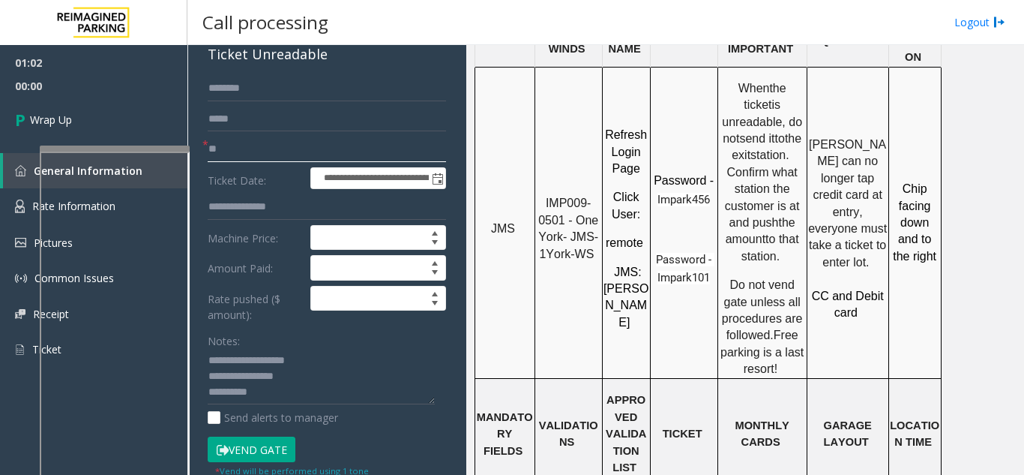
type input "**"
click at [265, 397] on textarea at bounding box center [321, 377] width 227 height 56
type textarea "**********"
click at [131, 87] on span "00:10" at bounding box center [93, 85] width 187 height 23
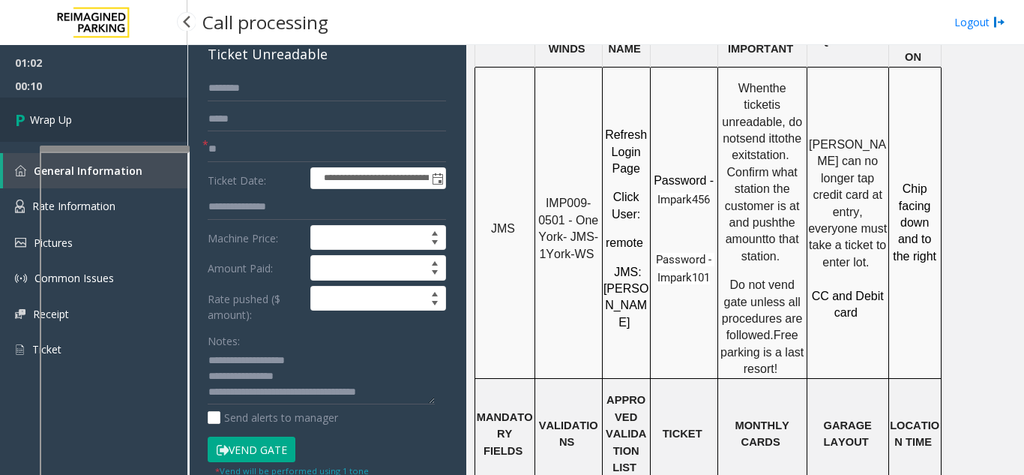
click at [129, 105] on link "Wrap Up" at bounding box center [93, 119] width 187 height 44
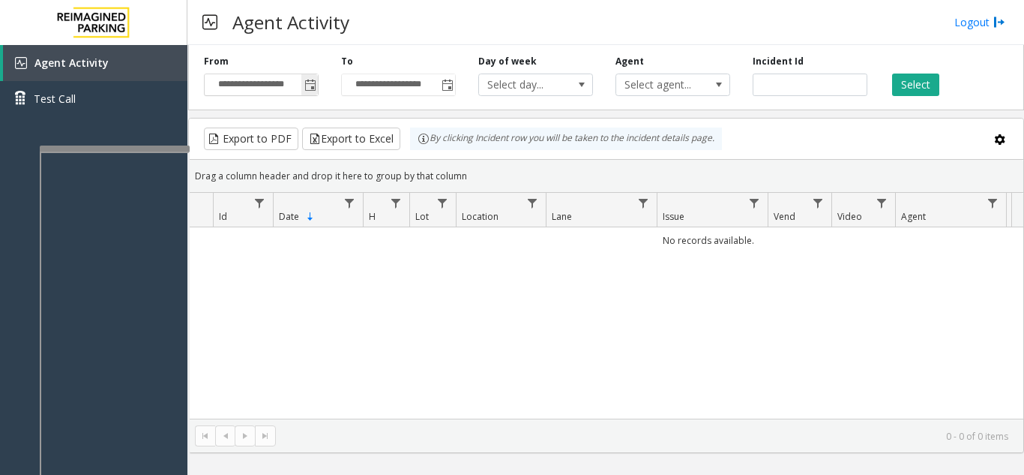
click at [312, 82] on span "Toggle popup" at bounding box center [310, 85] width 12 height 12
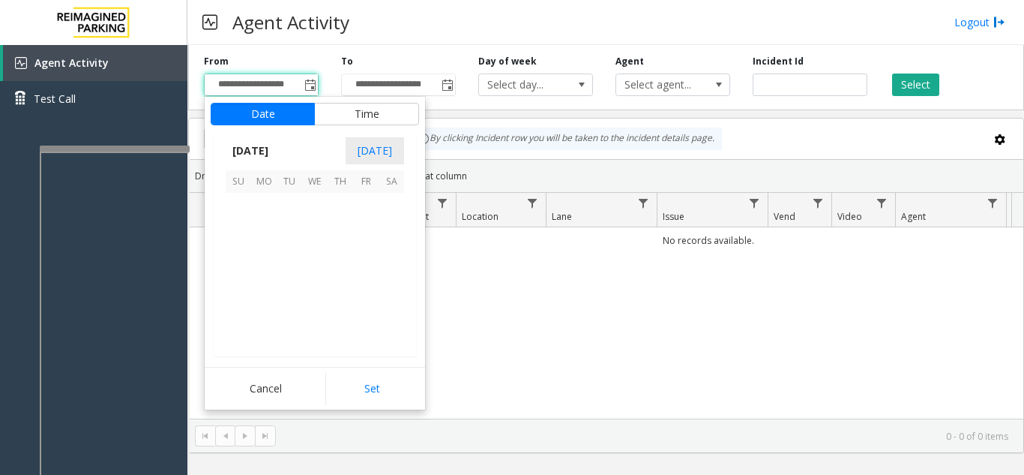
scroll to position [269051, 0]
click at [300, 259] on span "16" at bounding box center [289, 256] width 25 height 25
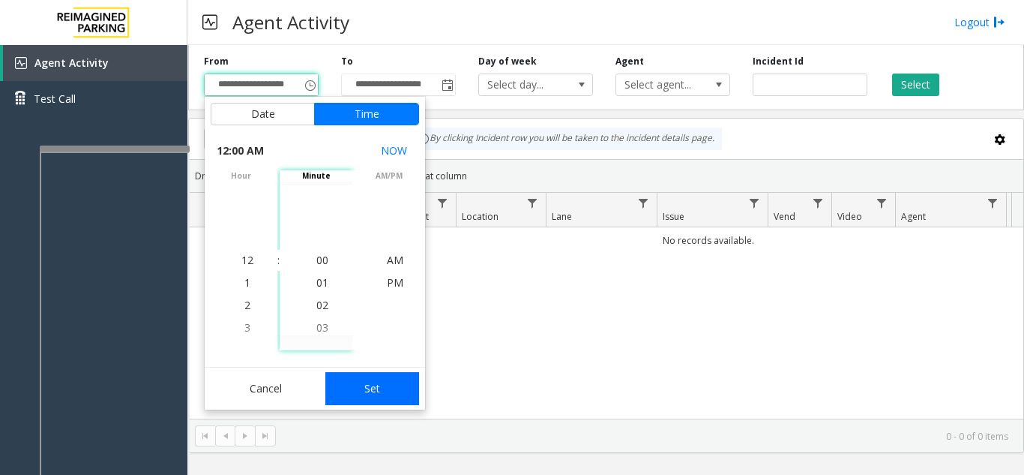
click at [361, 378] on button "Set" at bounding box center [372, 388] width 94 height 33
type input "**********"
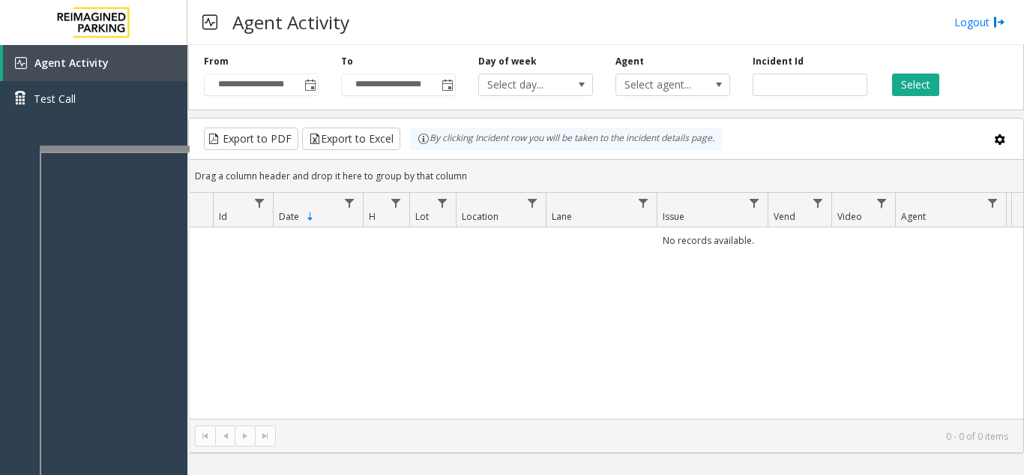
click at [943, 85] on div "Select" at bounding box center [947, 75] width 137 height 41
click at [932, 87] on button "Select" at bounding box center [915, 84] width 47 height 22
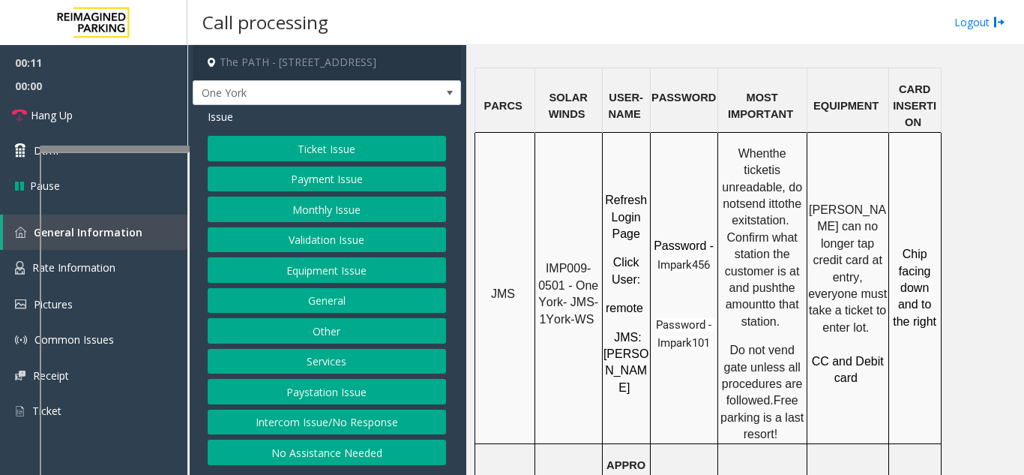
scroll to position [1424, 0]
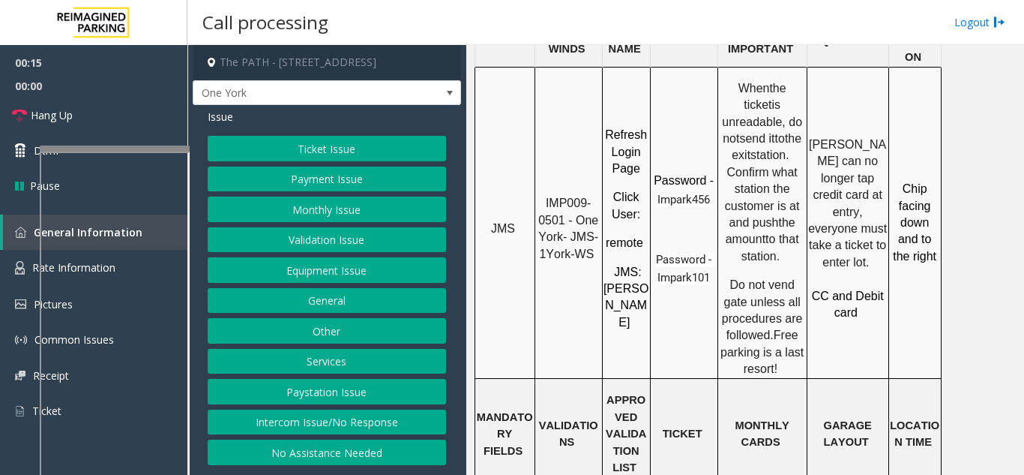
click at [343, 148] on button "Ticket Issue" at bounding box center [327, 148] width 238 height 25
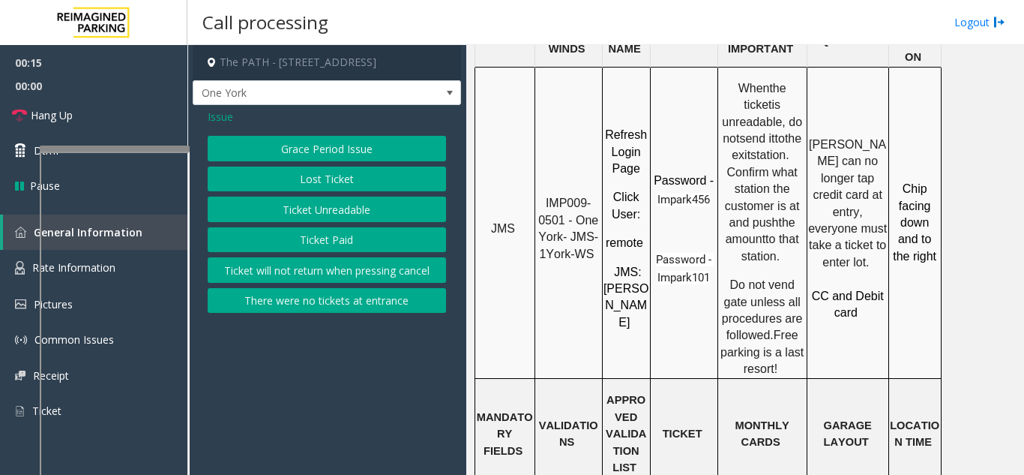
click at [336, 205] on button "Ticket Unreadable" at bounding box center [327, 208] width 238 height 25
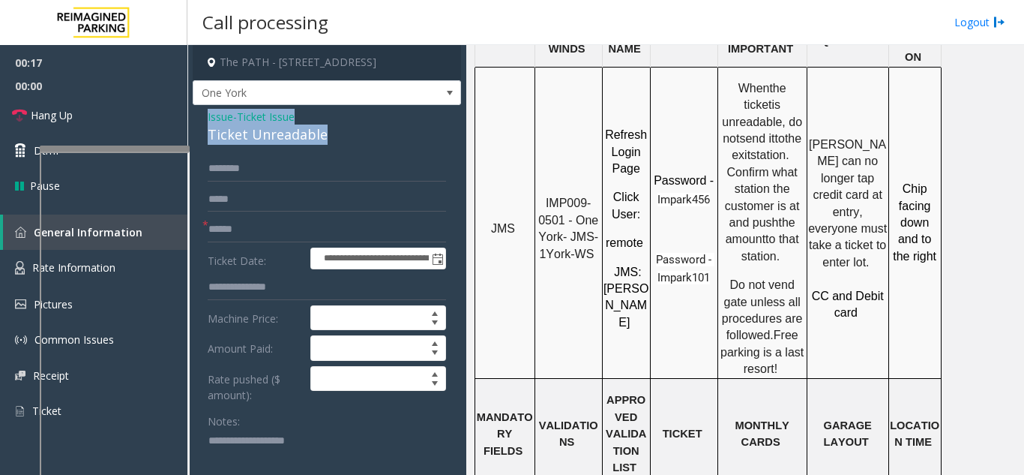
drag, startPoint x: 333, startPoint y: 136, endPoint x: 203, endPoint y: 114, distance: 131.6
copy div "Issue - Ticket Issue Ticket Unreadable"
click at [225, 445] on textarea at bounding box center [321, 457] width 227 height 56
paste textarea "**********"
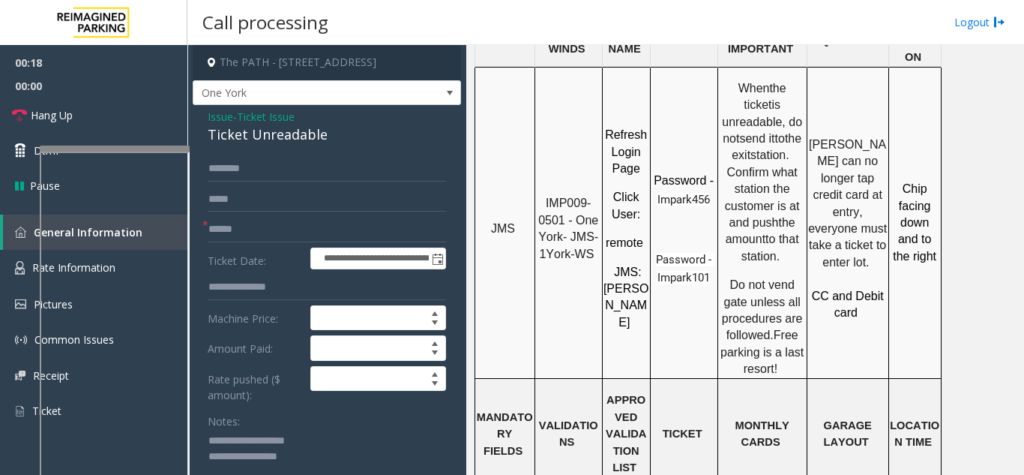
scroll to position [5, 0]
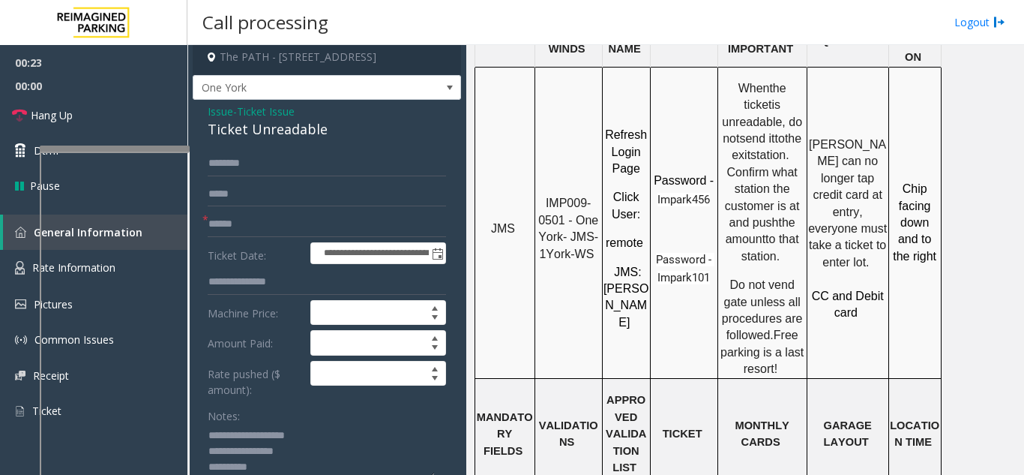
type textarea "**********"
click at [247, 232] on input "text" at bounding box center [327, 223] width 238 height 25
click at [243, 224] on input "text" at bounding box center [327, 223] width 238 height 25
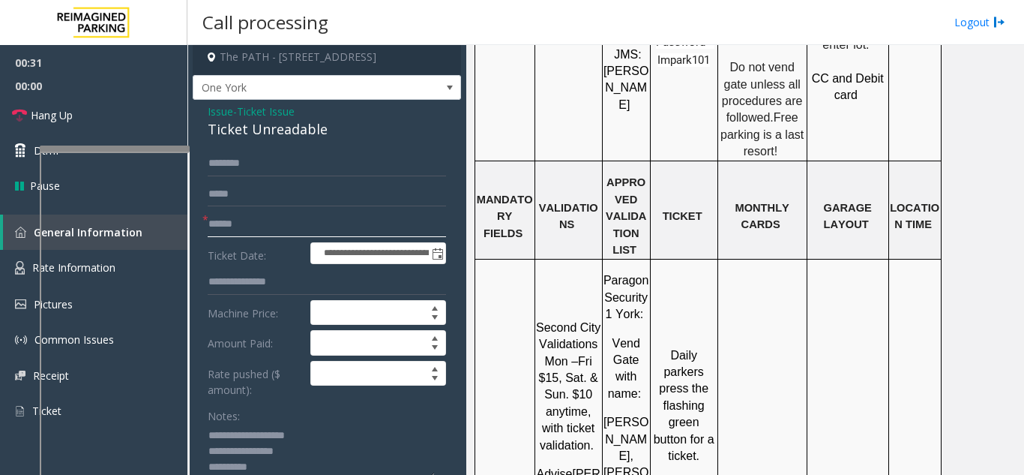
scroll to position [1649, 0]
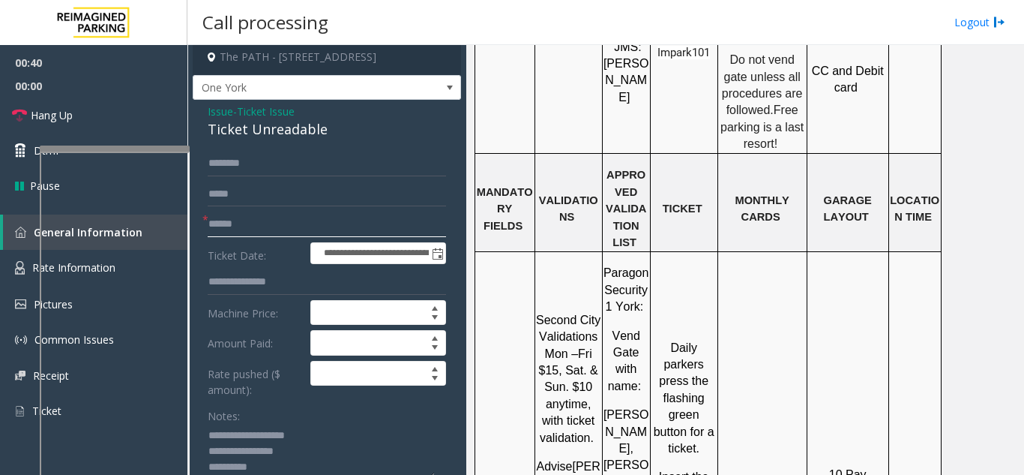
click at [242, 224] on input "text" at bounding box center [327, 223] width 238 height 25
click at [254, 230] on input "text" at bounding box center [327, 223] width 238 height 25
click at [229, 217] on input "text" at bounding box center [327, 223] width 238 height 25
click at [234, 220] on input "text" at bounding box center [327, 223] width 238 height 25
click at [284, 228] on input "text" at bounding box center [327, 223] width 238 height 25
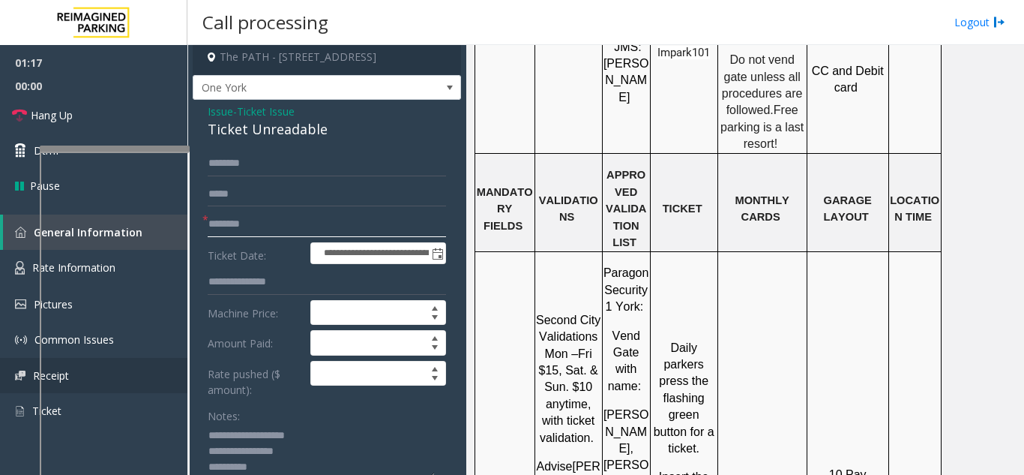
type input "********"
click at [290, 463] on textarea at bounding box center [321, 452] width 227 height 56
click at [277, 466] on textarea at bounding box center [321, 452] width 227 height 56
type textarea "**********"
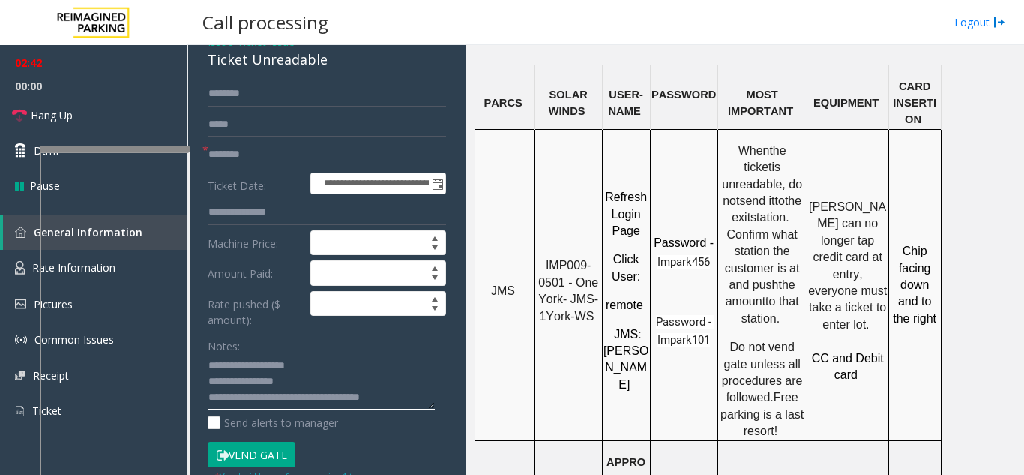
scroll to position [1349, 0]
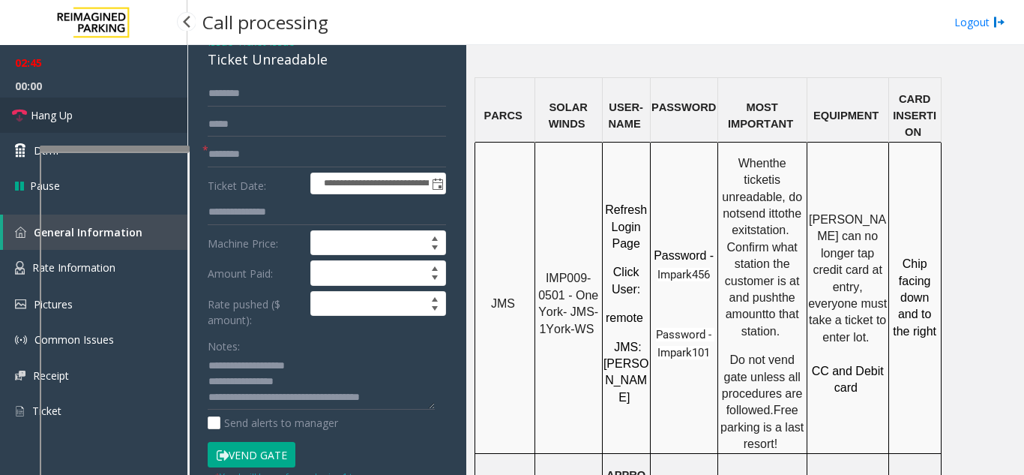
click at [157, 126] on link "Hang Up" at bounding box center [93, 114] width 187 height 35
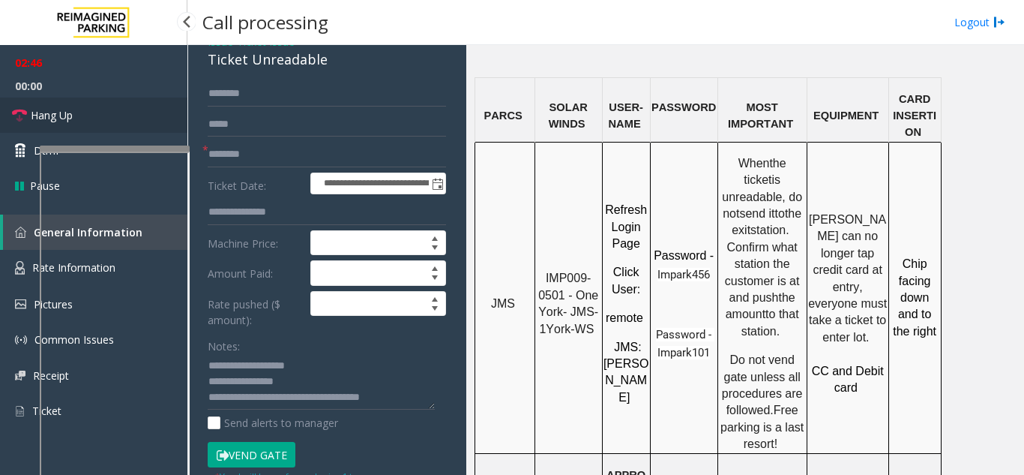
click at [157, 126] on link "Hang Up" at bounding box center [93, 114] width 187 height 35
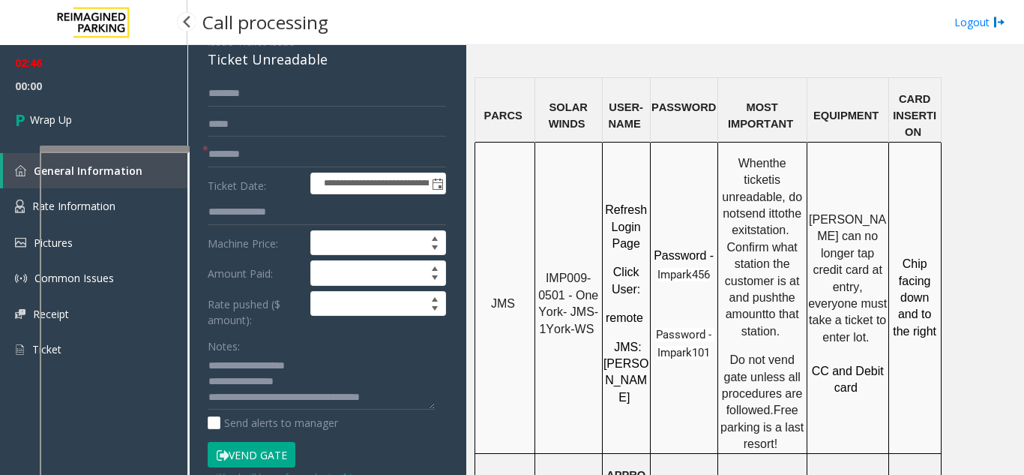
click at [157, 126] on link "Wrap Up" at bounding box center [93, 119] width 187 height 44
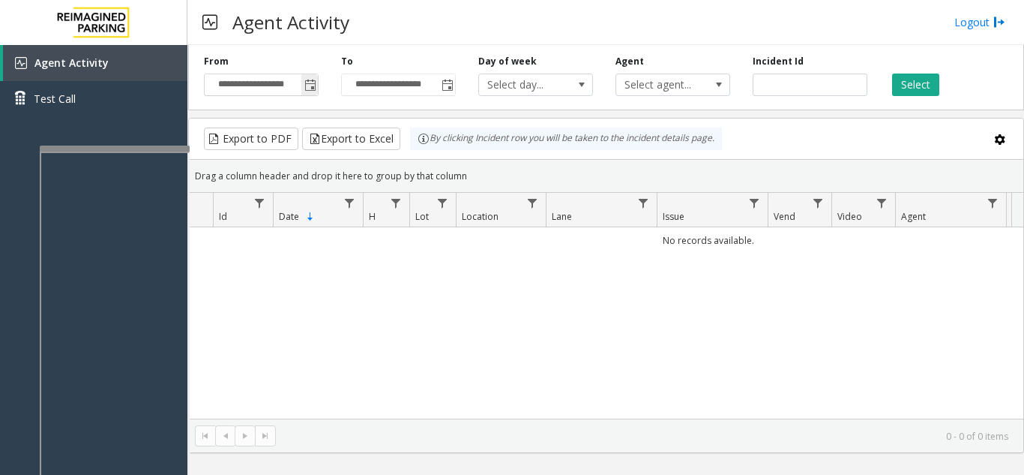
click at [307, 76] on span "Toggle popup" at bounding box center [309, 85] width 16 height 24
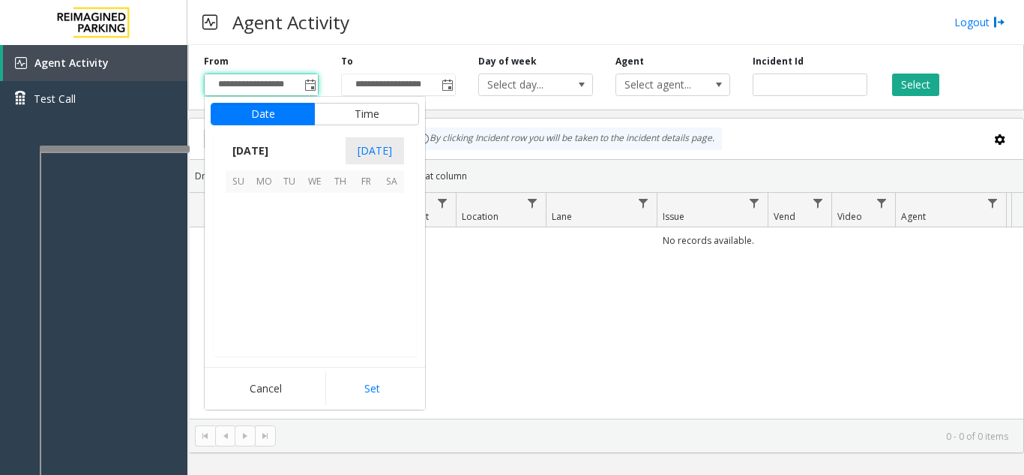
scroll to position [269051, 0]
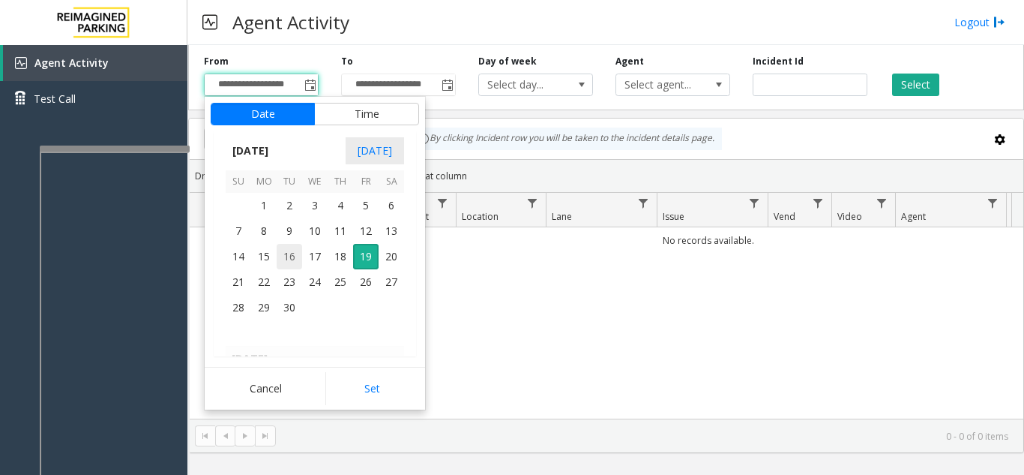
click at [298, 264] on span "16" at bounding box center [289, 256] width 25 height 25
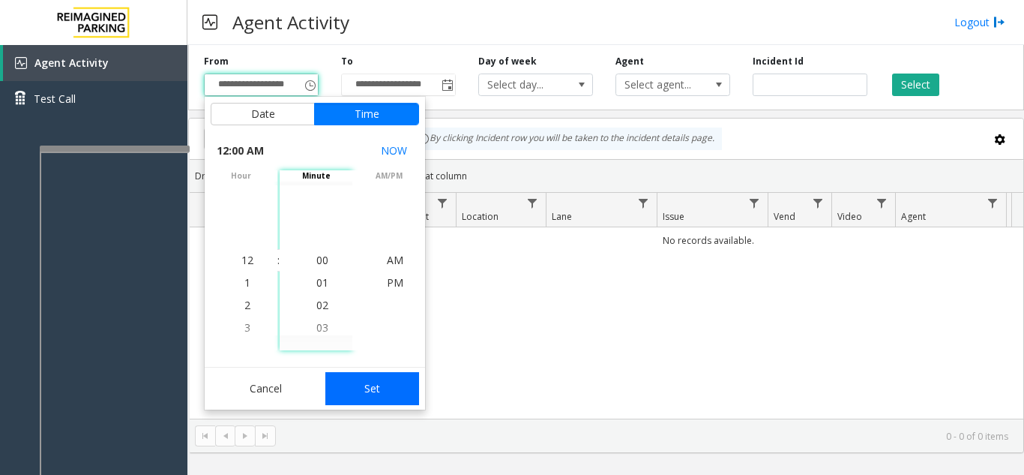
click at [379, 383] on button "Set" at bounding box center [372, 388] width 94 height 33
type input "**********"
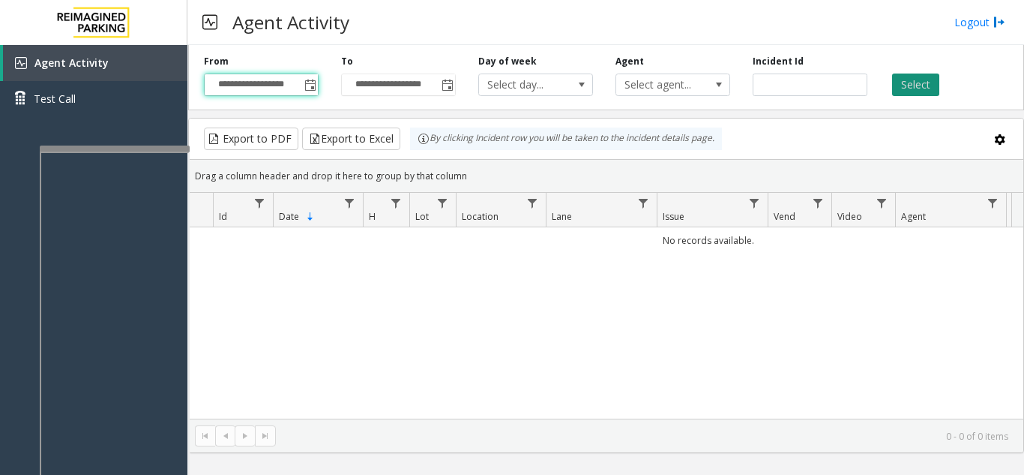
click at [929, 84] on button "Select" at bounding box center [915, 84] width 47 height 22
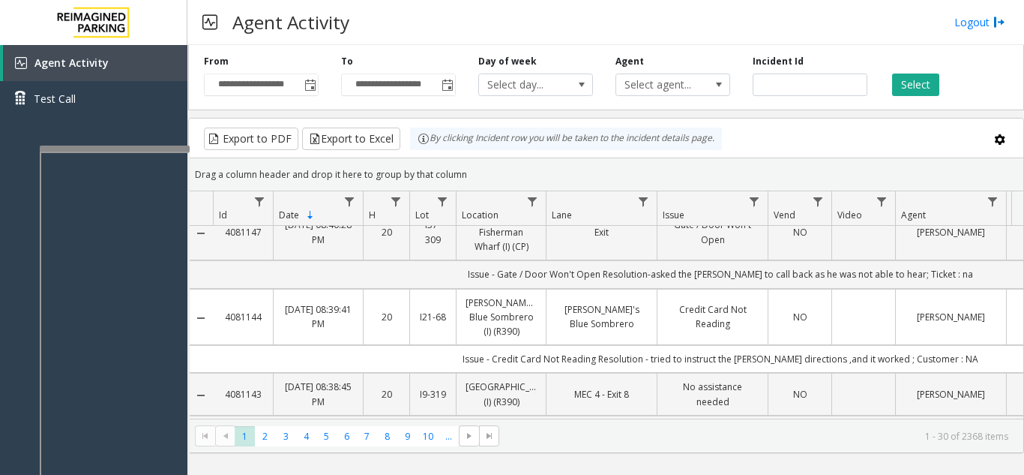
scroll to position [0, 0]
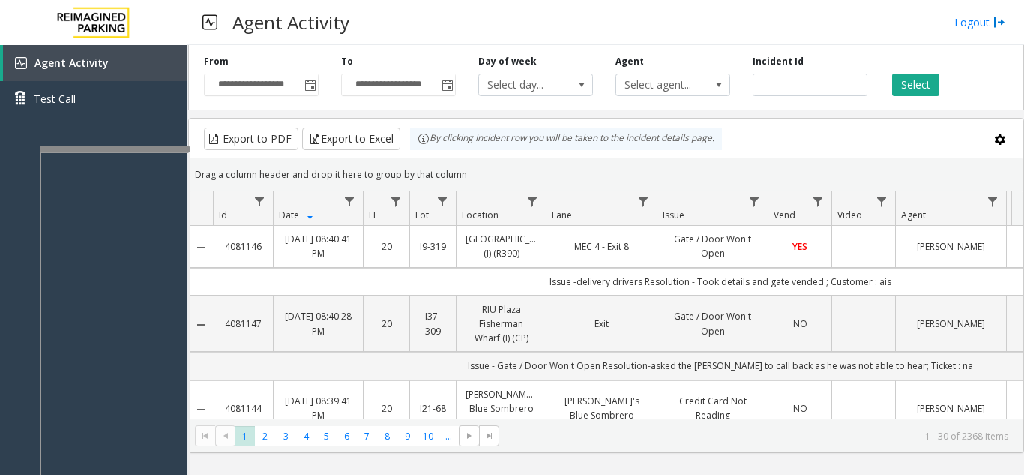
click at [696, 97] on div "**********" at bounding box center [606, 74] width 836 height 71
click at [636, 76] on span "Select agent..." at bounding box center [661, 84] width 91 height 21
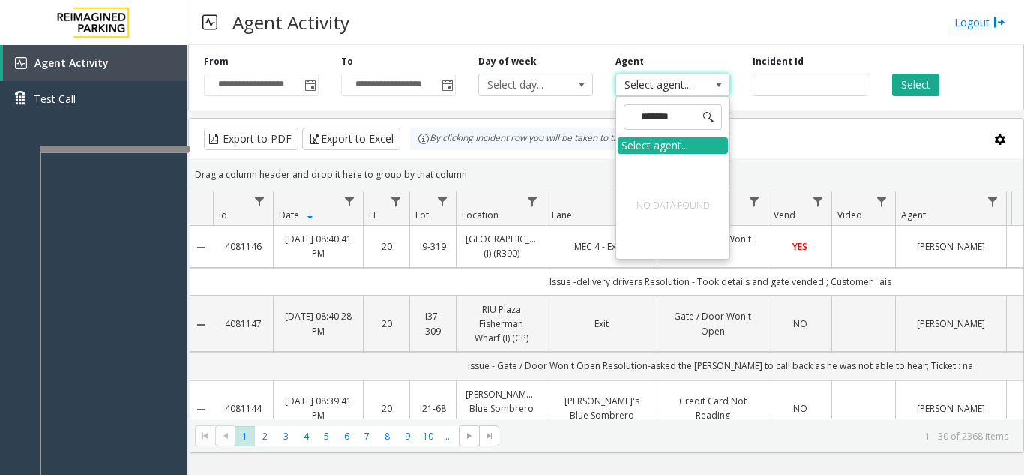
type input "******"
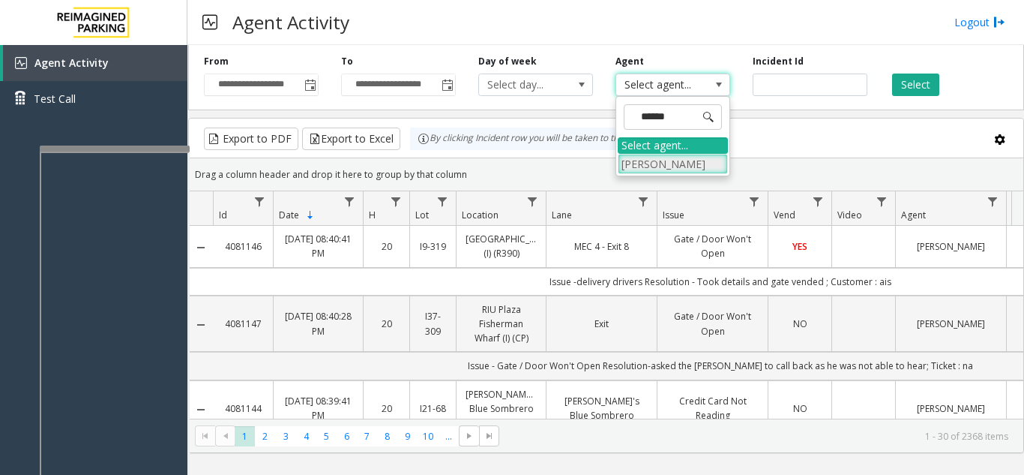
click at [675, 169] on li "Dinesh Prasad" at bounding box center [673, 164] width 110 height 20
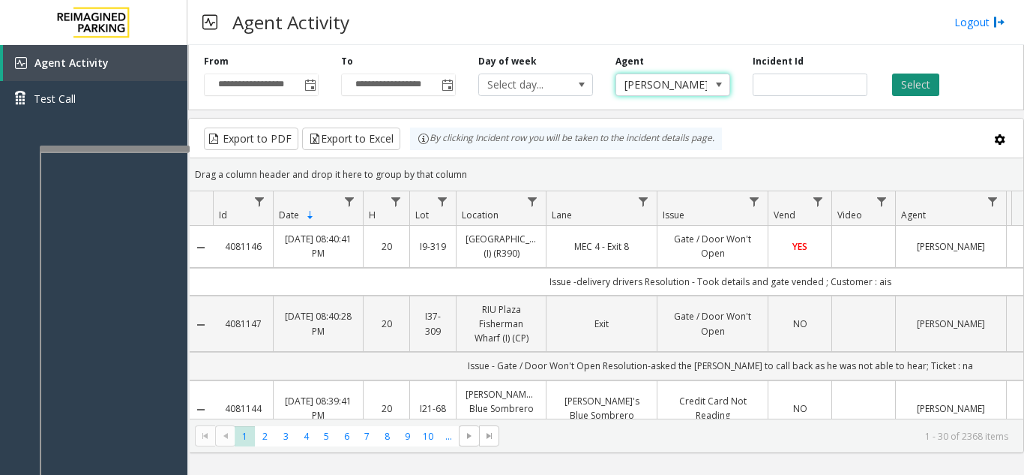
click at [901, 81] on button "Select" at bounding box center [915, 84] width 47 height 22
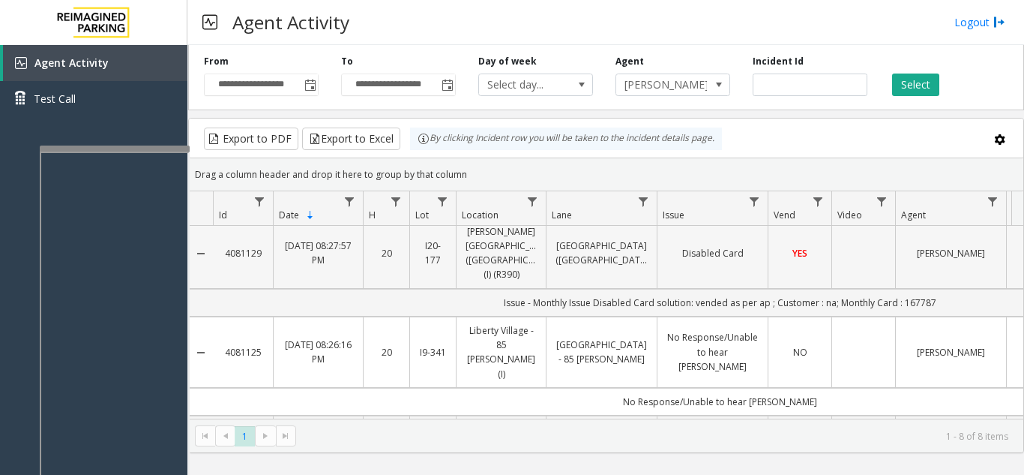
scroll to position [407, 0]
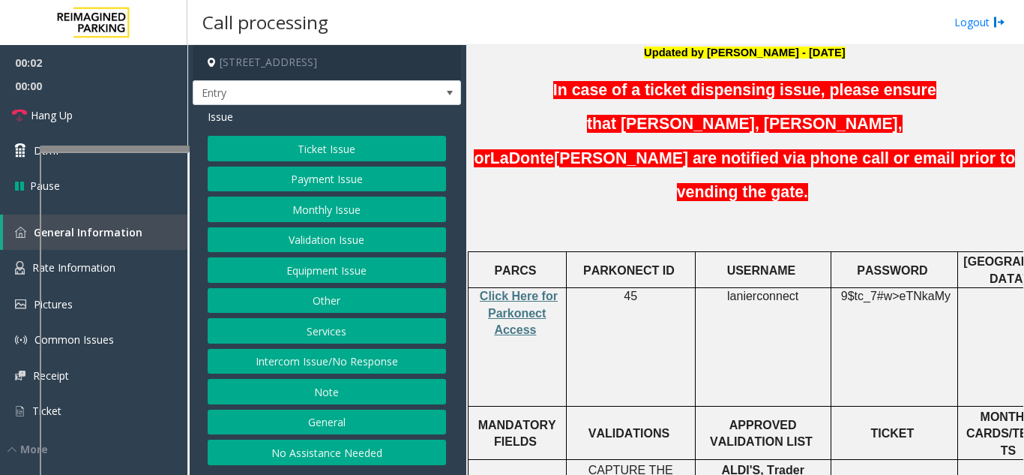
scroll to position [450, 0]
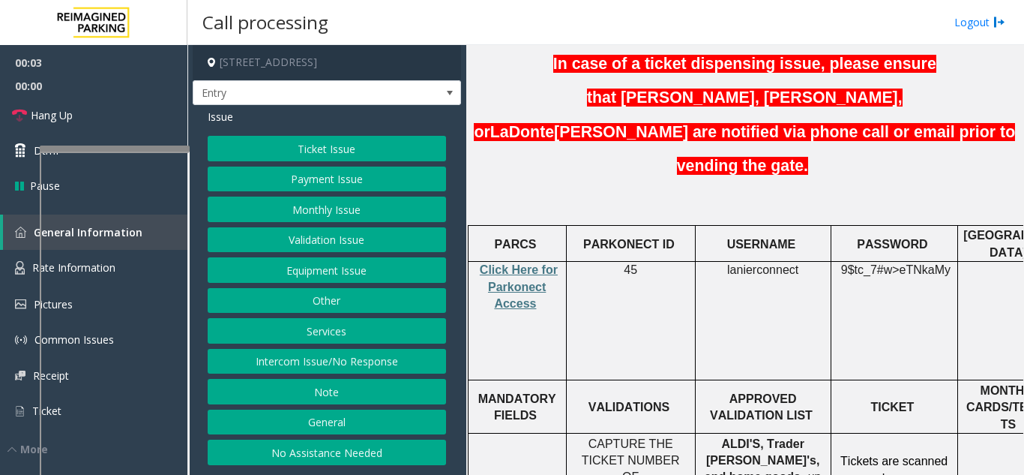
click at [328, 325] on button "Services" at bounding box center [327, 330] width 238 height 25
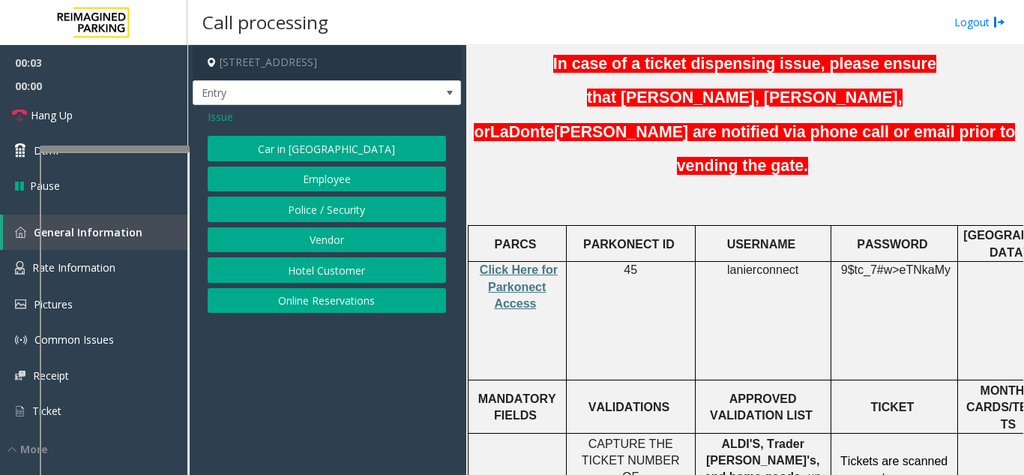
click at [335, 296] on button "Online Reservations" at bounding box center [327, 300] width 238 height 25
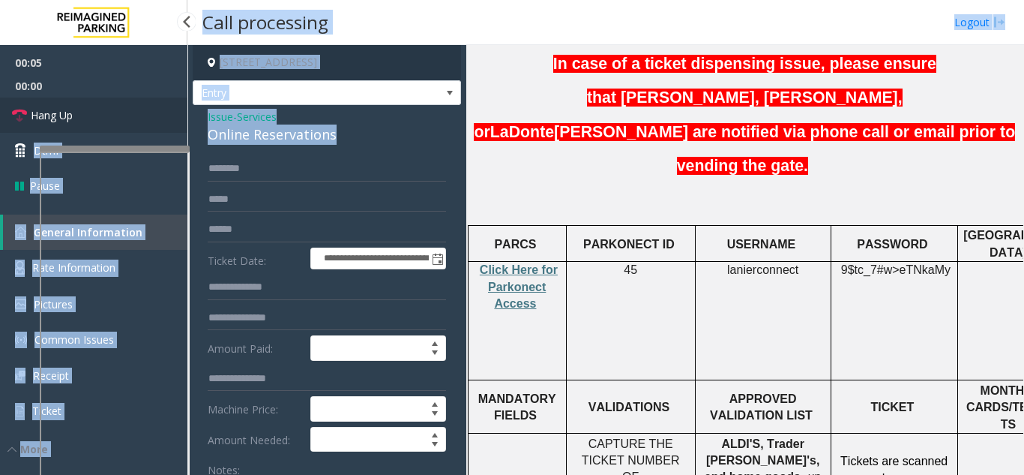
drag, startPoint x: 346, startPoint y: 132, endPoint x: 186, endPoint y: 117, distance: 160.4
click at [186, 117] on app-root "**********" at bounding box center [512, 237] width 1024 height 475
click at [186, 117] on link "Hang Up" at bounding box center [93, 114] width 187 height 35
click at [226, 134] on div "Online Reservations" at bounding box center [327, 134] width 238 height 20
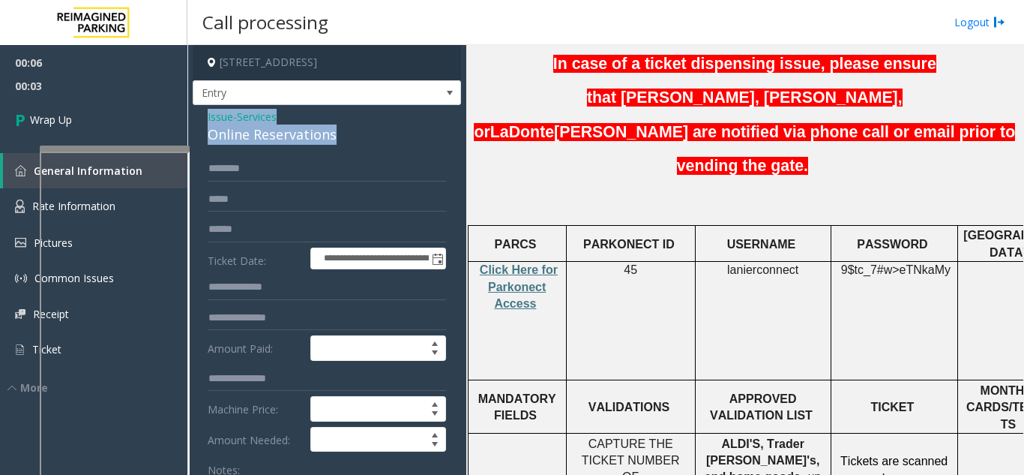
drag, startPoint x: 339, startPoint y: 130, endPoint x: 205, endPoint y: 109, distance: 135.2
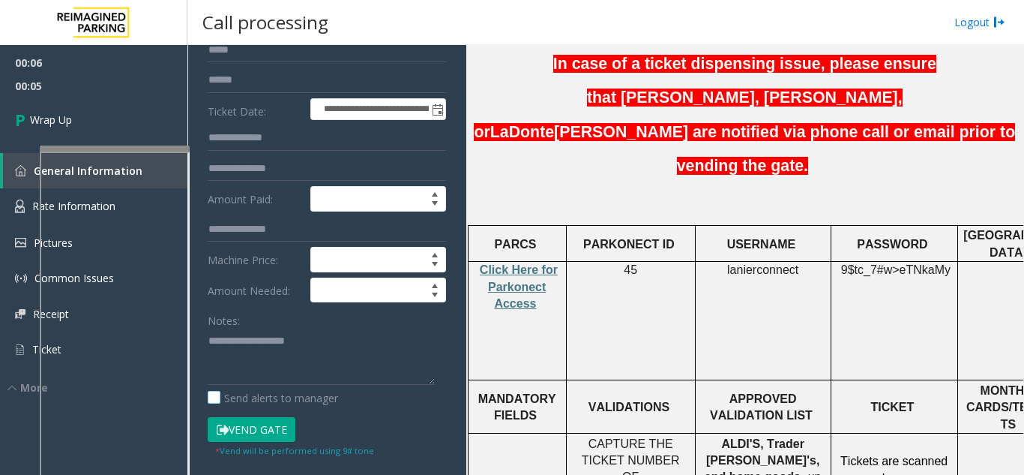
scroll to position [150, 0]
click at [241, 362] on textarea at bounding box center [321, 356] width 227 height 56
paste textarea "**********"
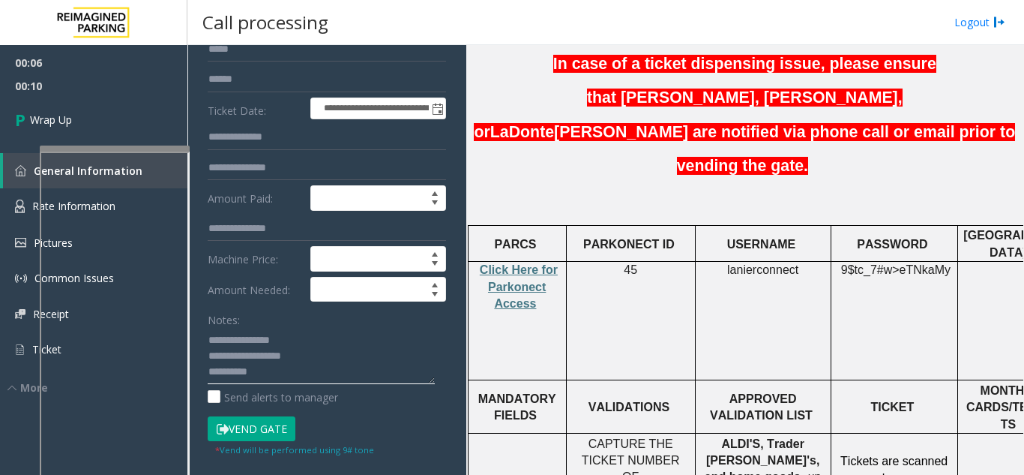
click at [302, 374] on textarea at bounding box center [321, 356] width 227 height 56
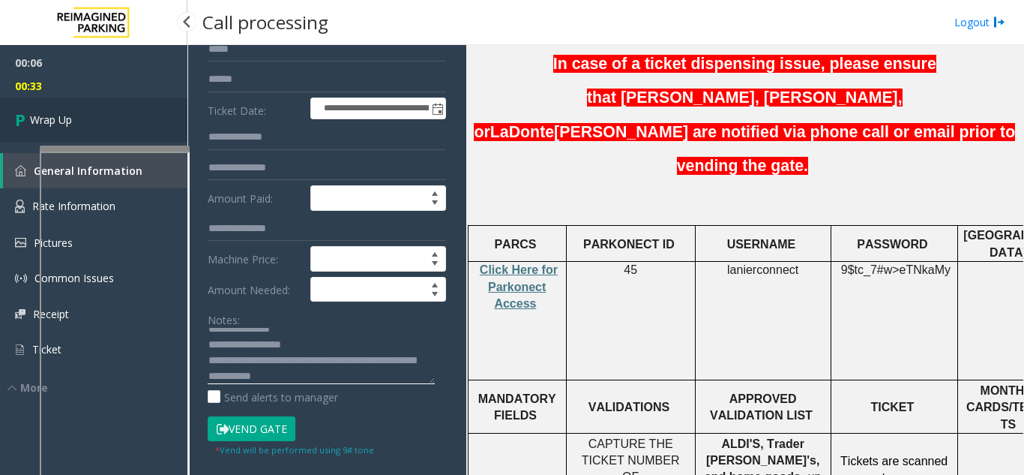
type textarea "**********"
drag, startPoint x: 77, startPoint y: 124, endPoint x: 118, endPoint y: 138, distance: 42.9
click at [77, 124] on link "Wrap Up" at bounding box center [93, 119] width 187 height 44
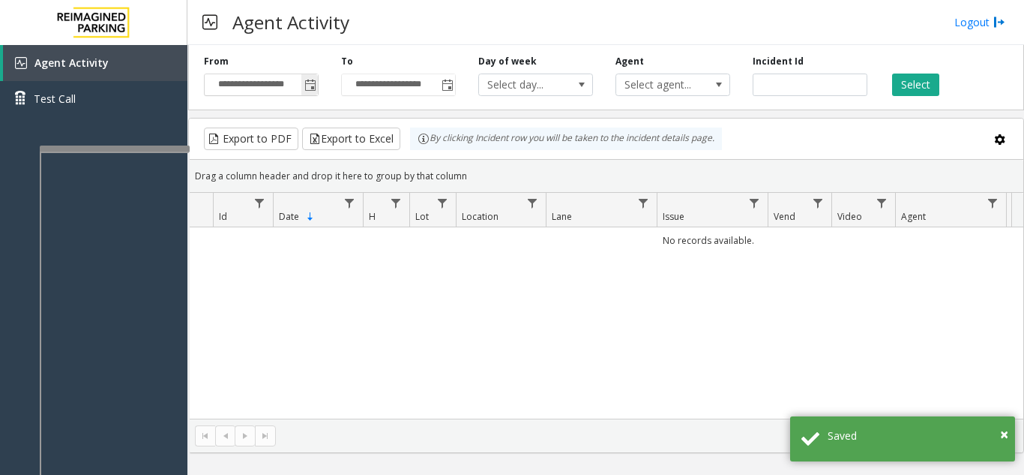
click at [311, 86] on span "Toggle popup" at bounding box center [310, 85] width 12 height 12
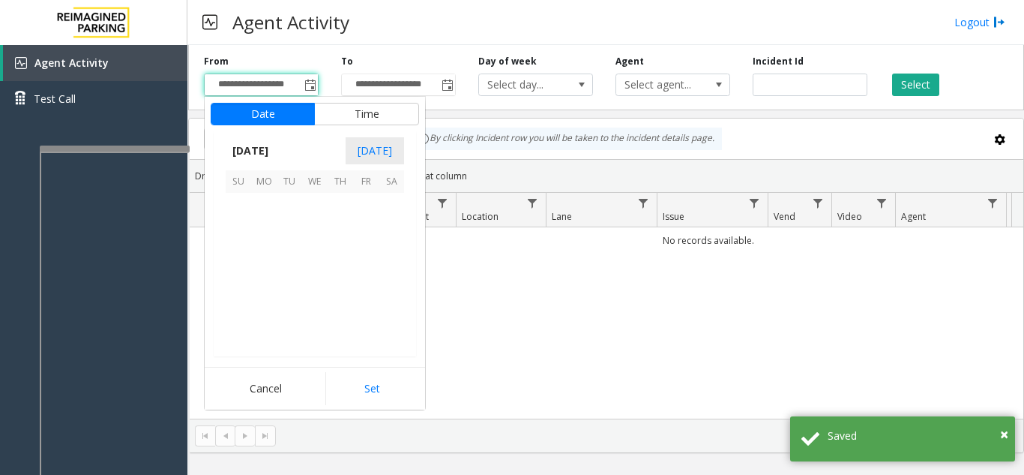
scroll to position [269051, 0]
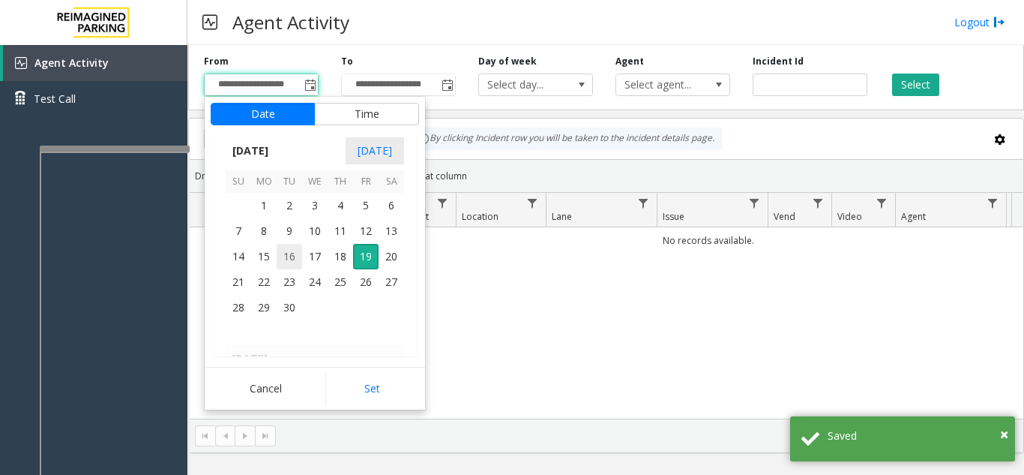
click at [299, 262] on span "16" at bounding box center [289, 256] width 25 height 25
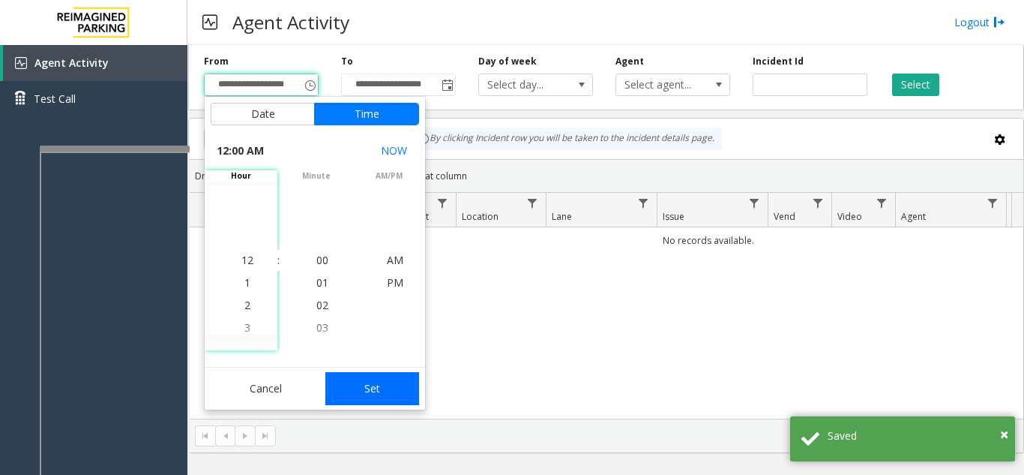
click at [371, 377] on button "Set" at bounding box center [372, 388] width 94 height 33
type input "**********"
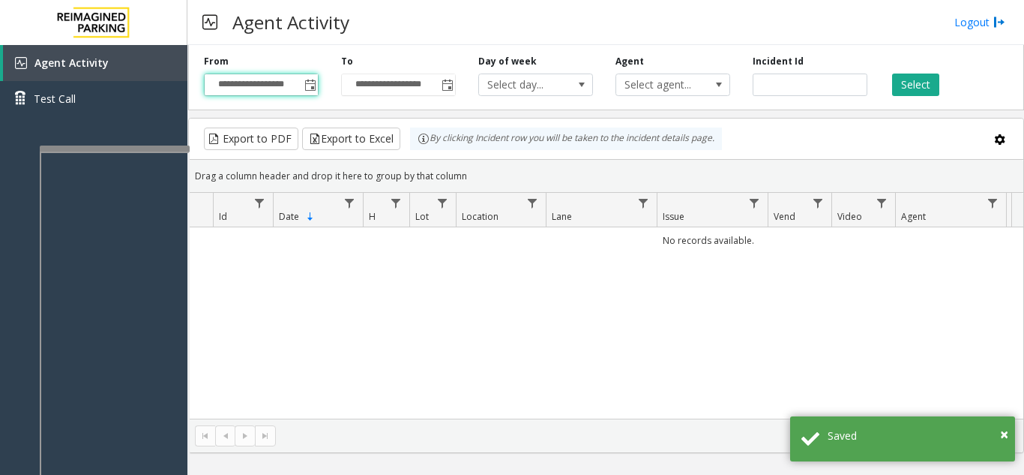
click at [910, 72] on div "Select" at bounding box center [947, 75] width 137 height 41
click at [918, 85] on button "Select" at bounding box center [915, 84] width 47 height 22
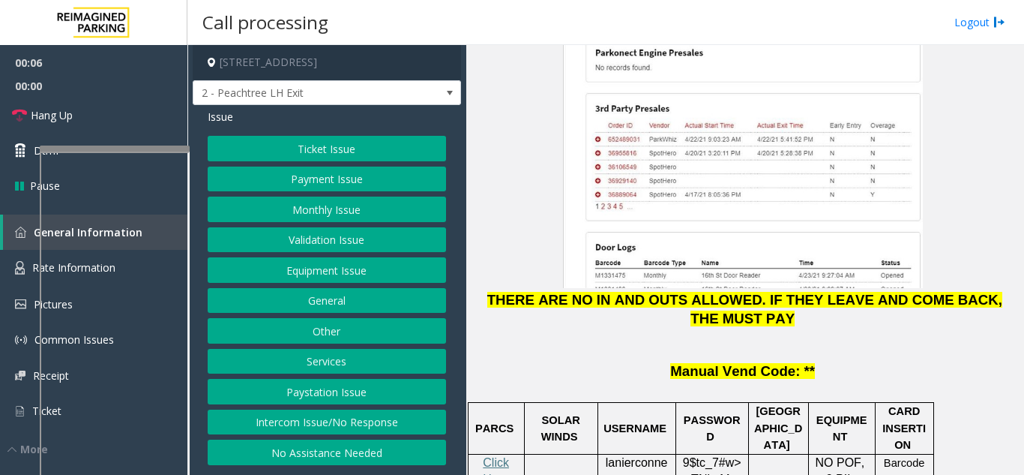
scroll to position [1949, 0]
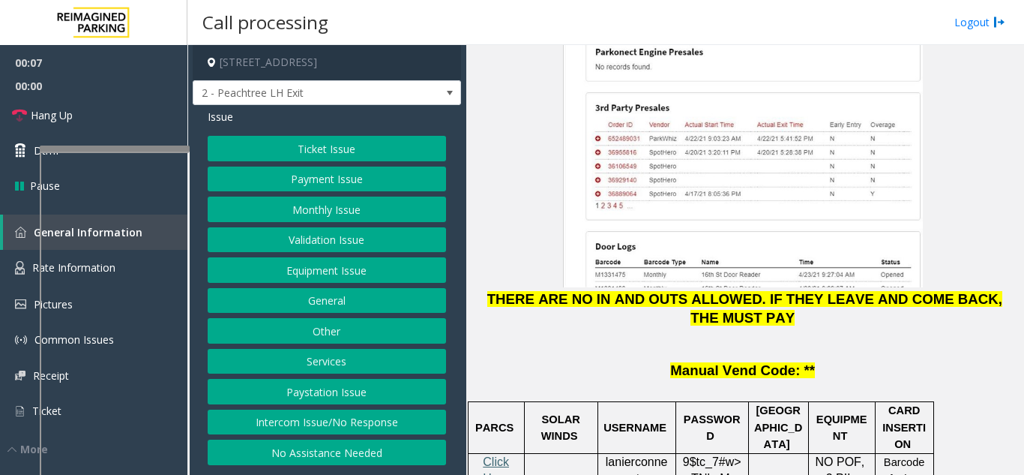
click at [340, 239] on button "Validation Issue" at bounding box center [327, 239] width 238 height 25
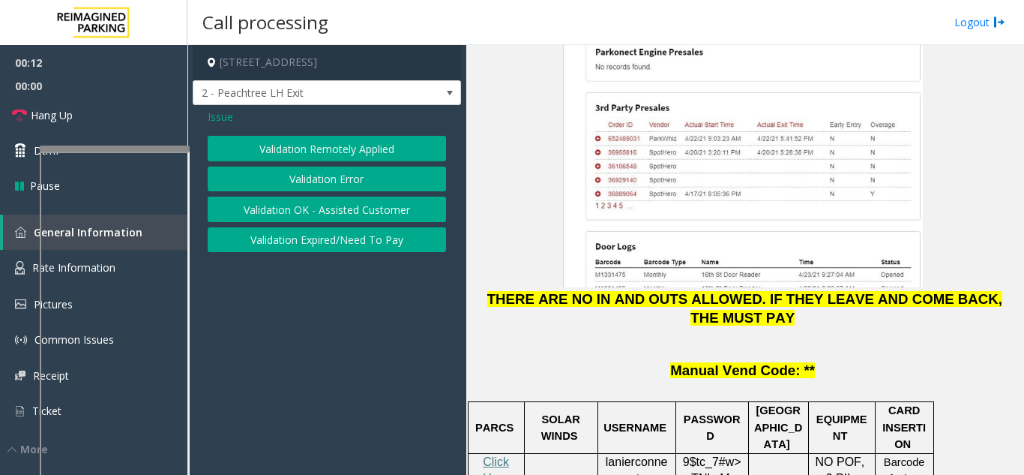
click at [292, 181] on button "Validation Error" at bounding box center [327, 178] width 238 height 25
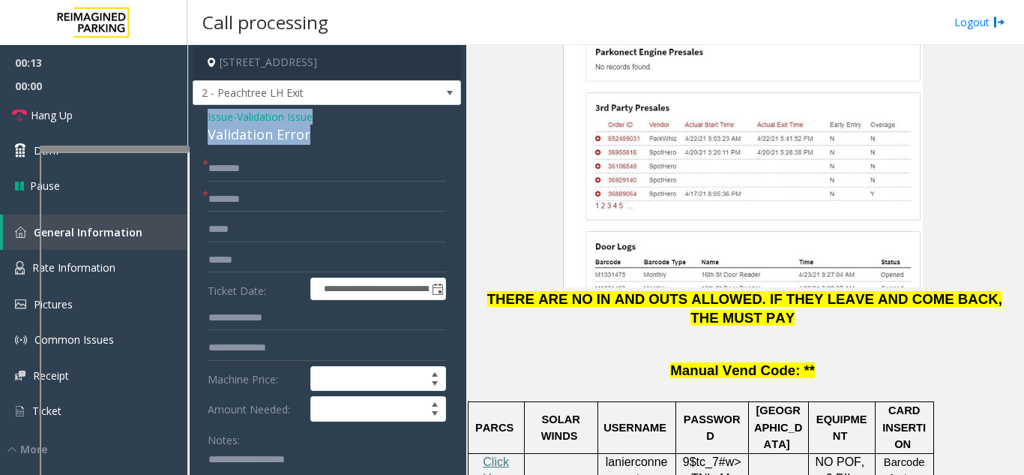
drag, startPoint x: 320, startPoint y: 152, endPoint x: 207, endPoint y: 130, distance: 115.3
click at [243, 463] on textarea at bounding box center [321, 476] width 227 height 56
paste textarea "**********"
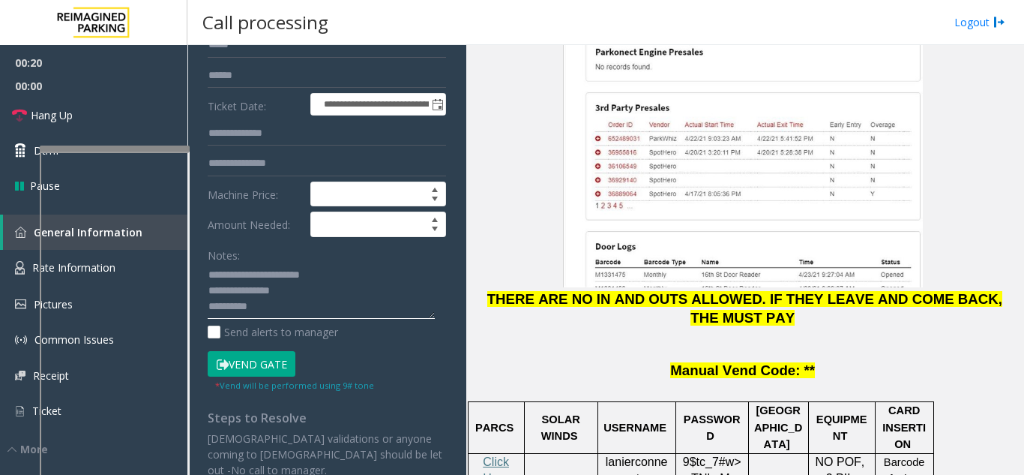
scroll to position [186, 0]
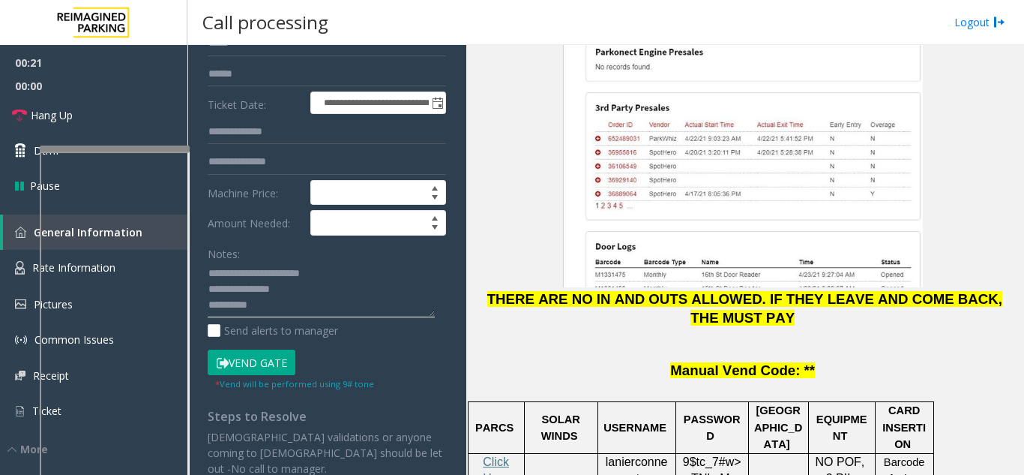
click at [358, 318] on textarea at bounding box center [321, 290] width 227 height 56
type textarea "**********"
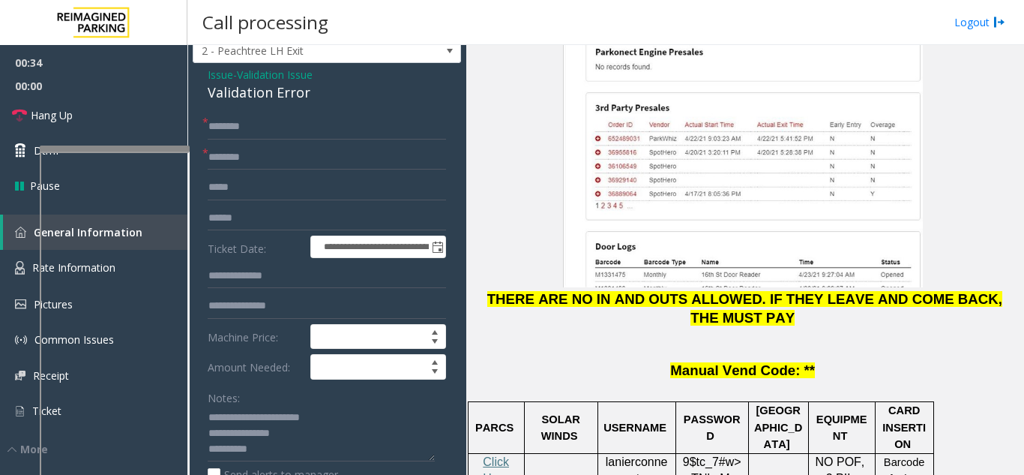
scroll to position [36, 0]
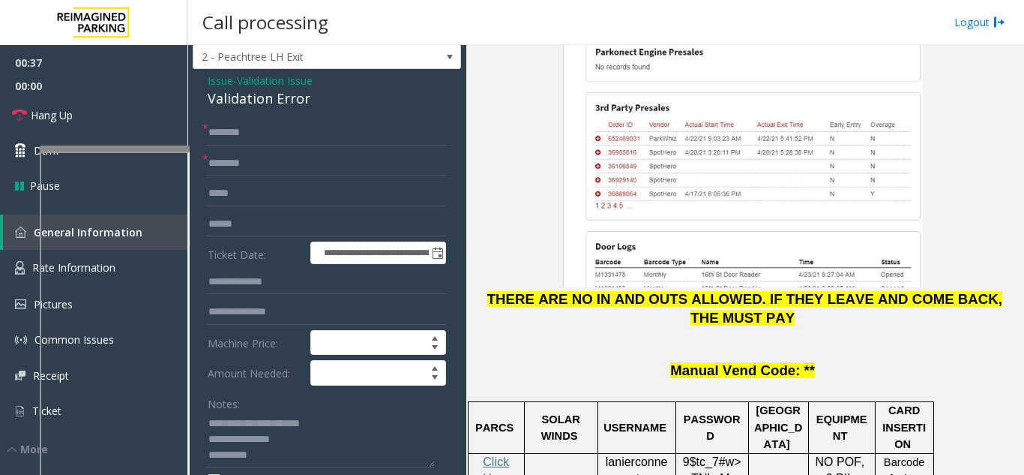
click at [228, 88] on span "Issue" at bounding box center [220, 81] width 25 height 16
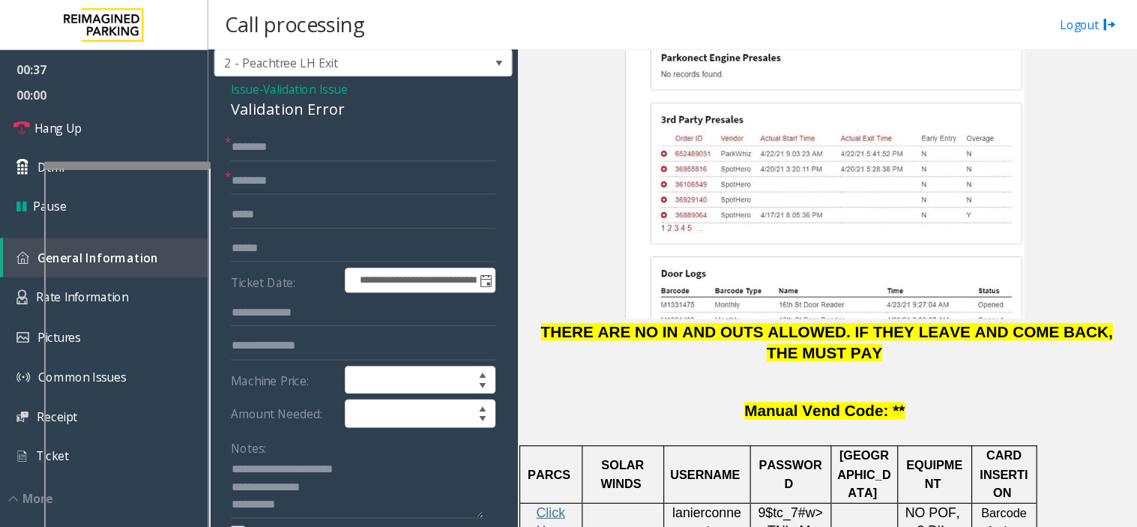
scroll to position [0, 0]
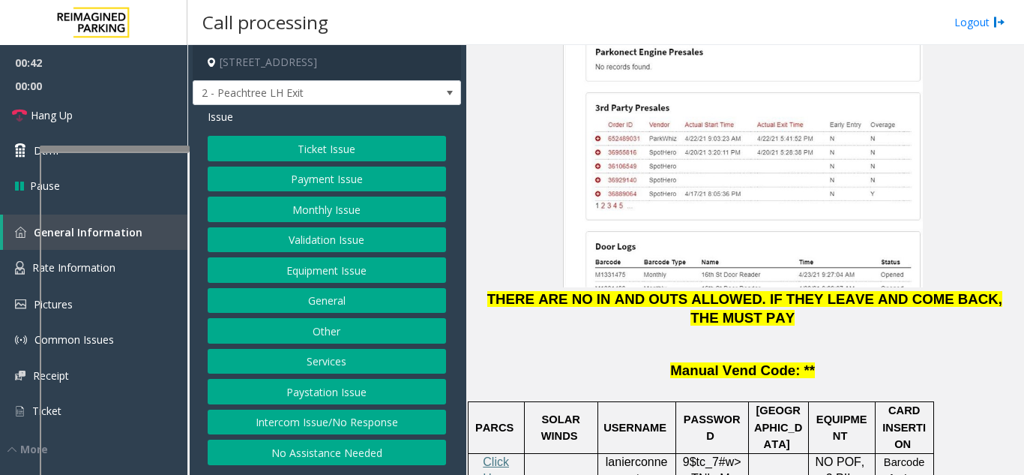
click at [325, 148] on button "Ticket Issue" at bounding box center [327, 148] width 238 height 25
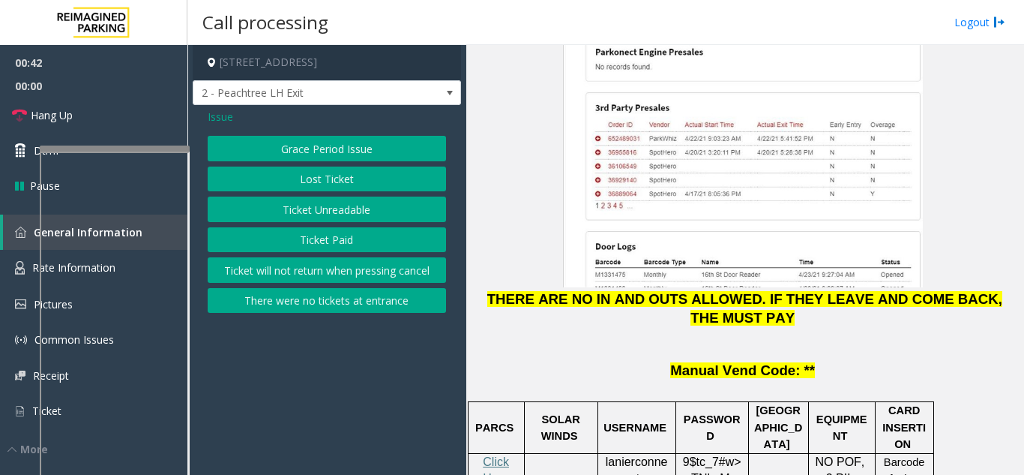
click at [335, 213] on button "Ticket Unreadable" at bounding box center [327, 208] width 238 height 25
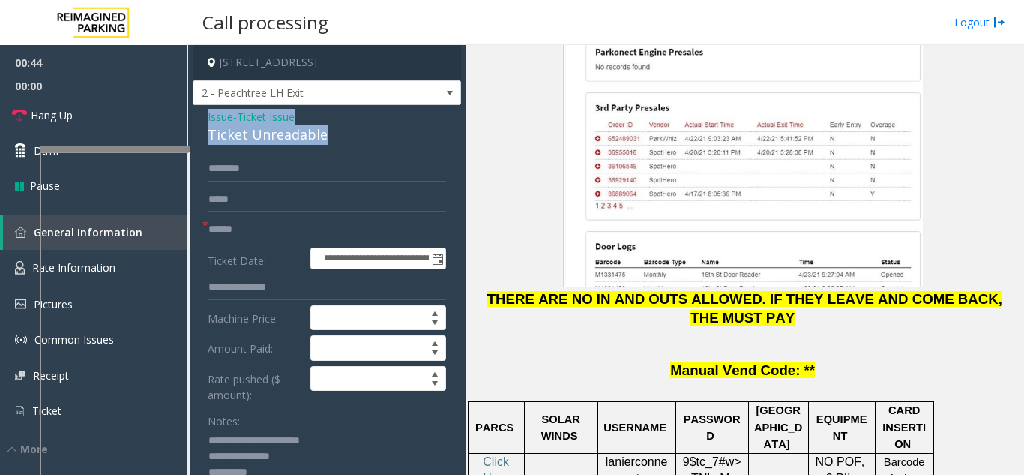
drag, startPoint x: 334, startPoint y: 148, endPoint x: 205, endPoint y: 126, distance: 131.5
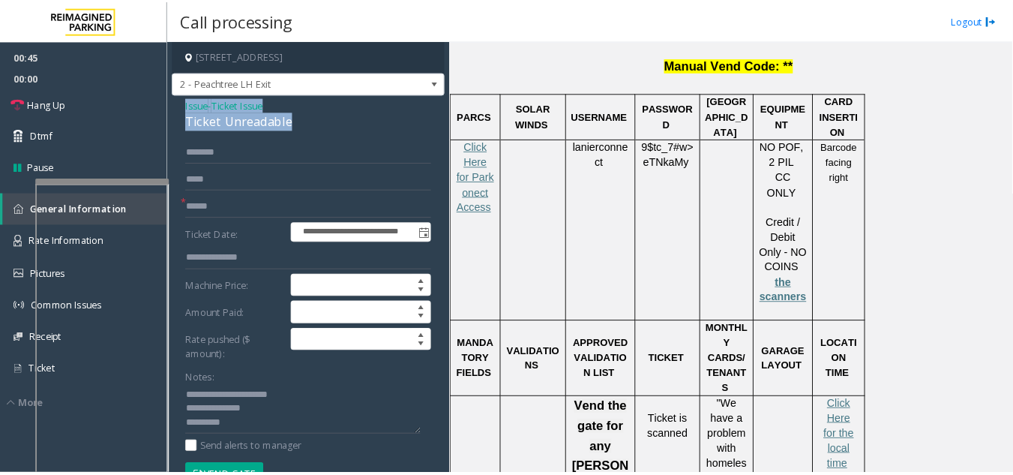
scroll to position [2198, 0]
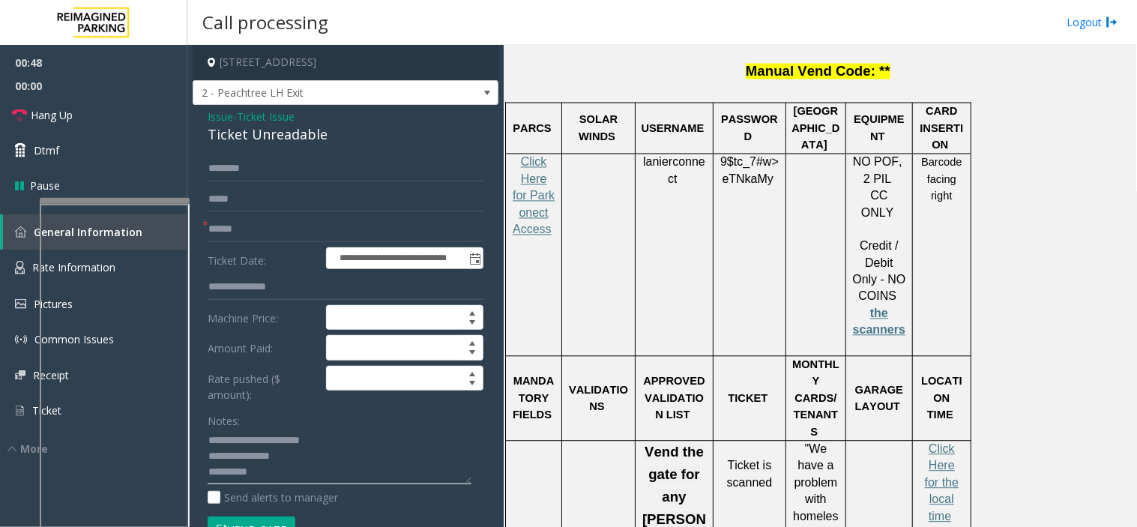
click at [245, 439] on textarea at bounding box center [340, 457] width 264 height 56
drag, startPoint x: 241, startPoint y: 439, endPoint x: 297, endPoint y: 461, distance: 60.3
click at [297, 461] on textarea at bounding box center [340, 457] width 264 height 56
paste textarea "*** *"
drag, startPoint x: 266, startPoint y: 442, endPoint x: 235, endPoint y: 433, distance: 32.0
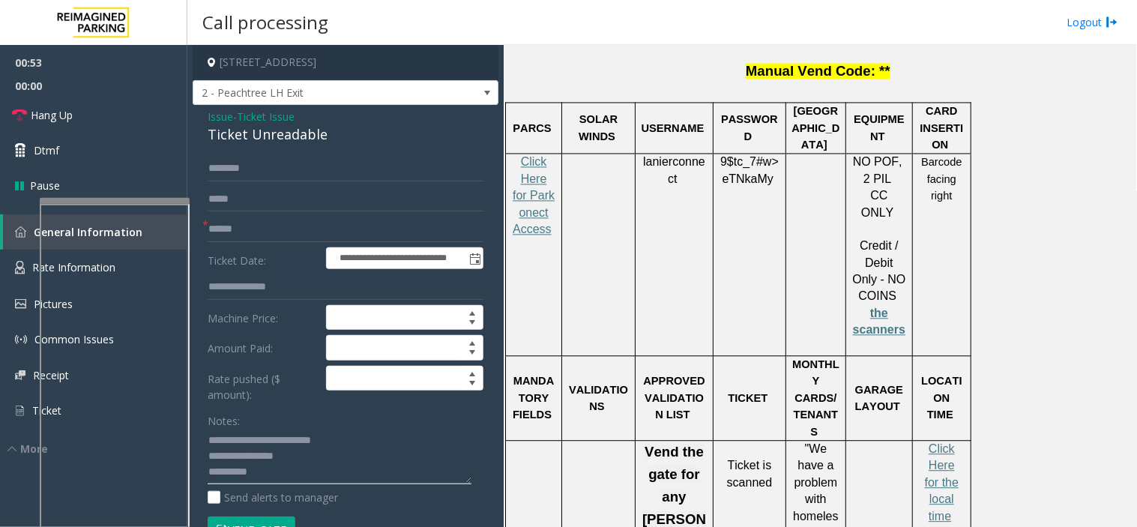
click at [235, 433] on textarea at bounding box center [340, 457] width 264 height 56
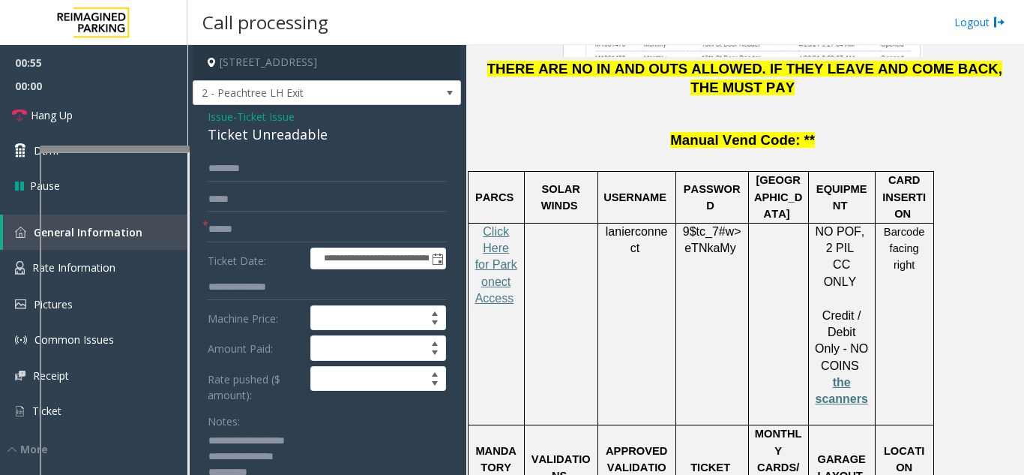
type textarea "**********"
click at [247, 242] on input "text" at bounding box center [327, 229] width 238 height 25
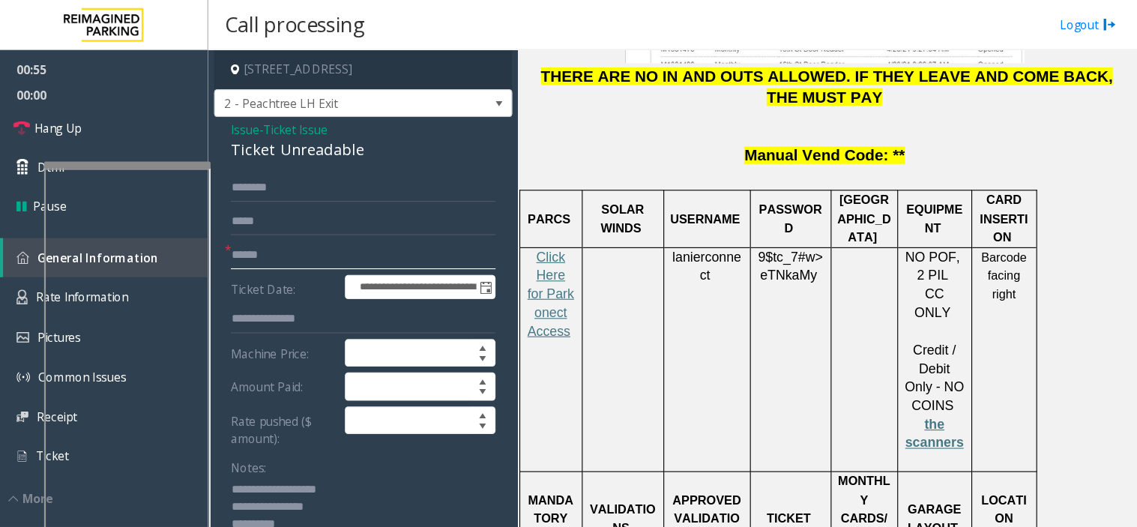
scroll to position [2178, 0]
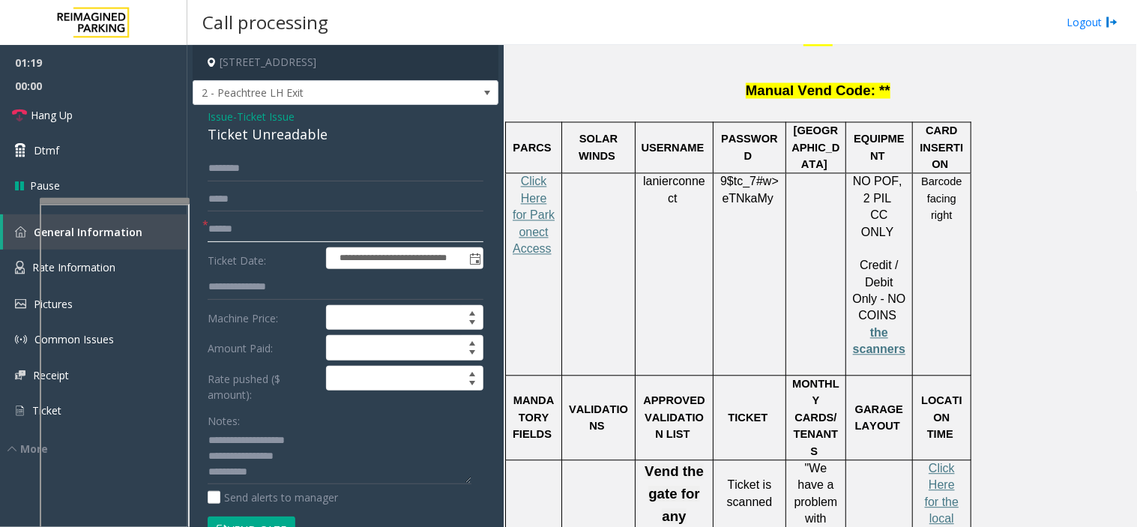
click at [244, 235] on input "text" at bounding box center [346, 229] width 276 height 25
paste input "**********"
type input "**********"
click at [1, 275] on link "Rate Information" at bounding box center [93, 268] width 187 height 37
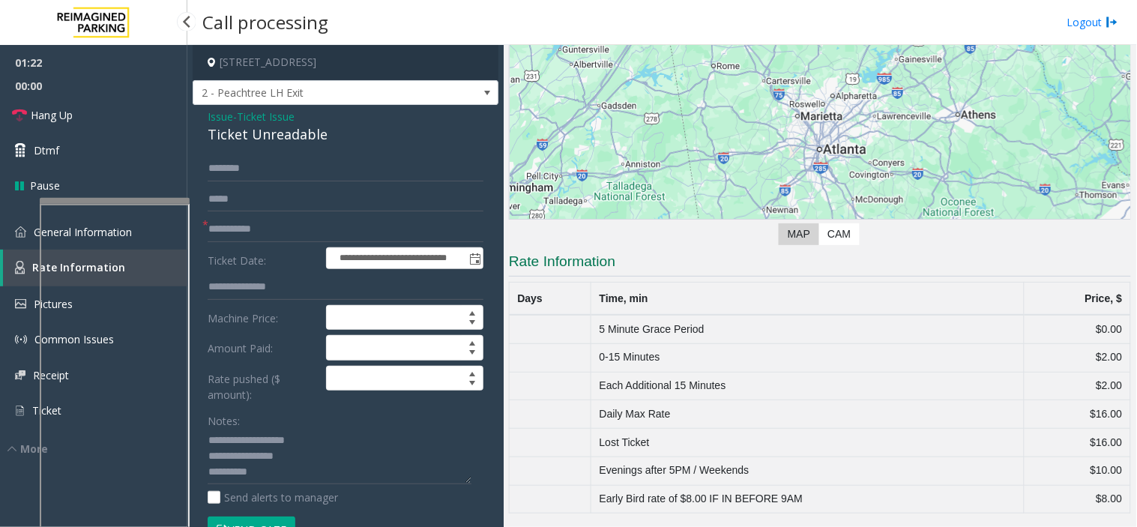
scroll to position [125, 0]
click at [16, 231] on img at bounding box center [20, 231] width 11 height 11
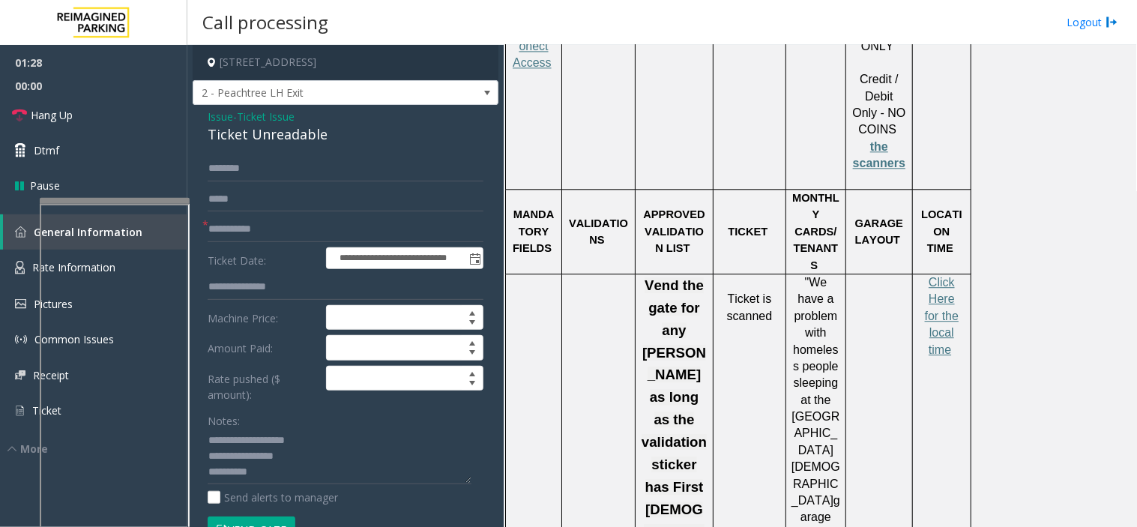
scroll to position [2262, 0]
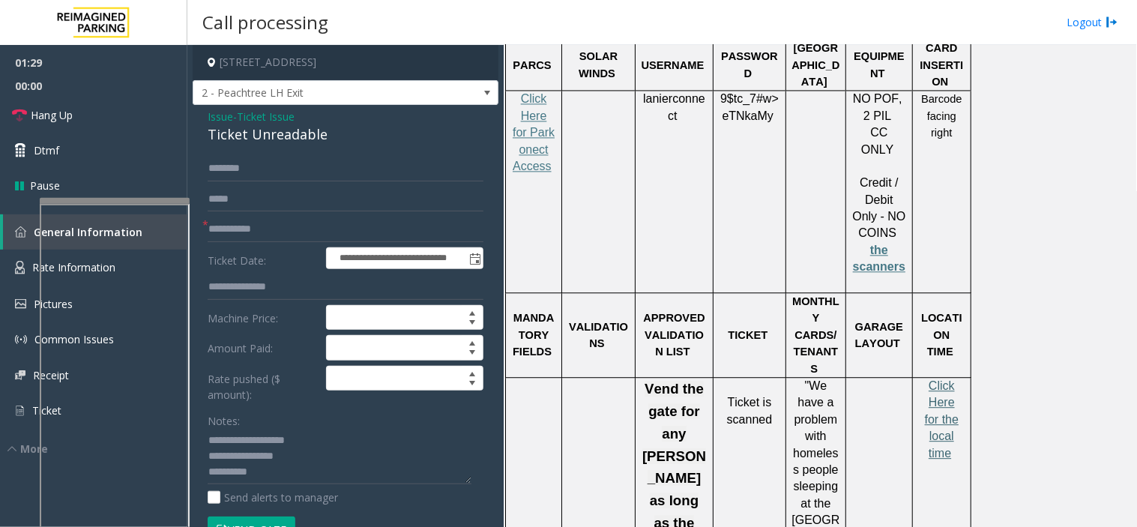
click at [942, 379] on span "Click Here for the local time" at bounding box center [942, 419] width 34 height 80
click at [17, 250] on link "Rate Information" at bounding box center [93, 268] width 187 height 37
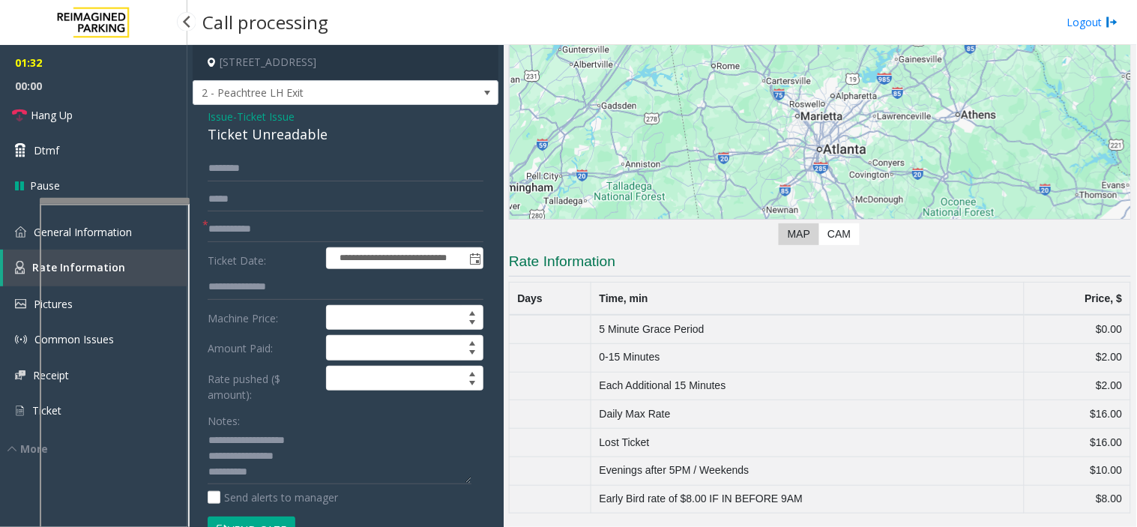
scroll to position [125, 0]
click at [20, 236] on link "General Information" at bounding box center [93, 231] width 187 height 35
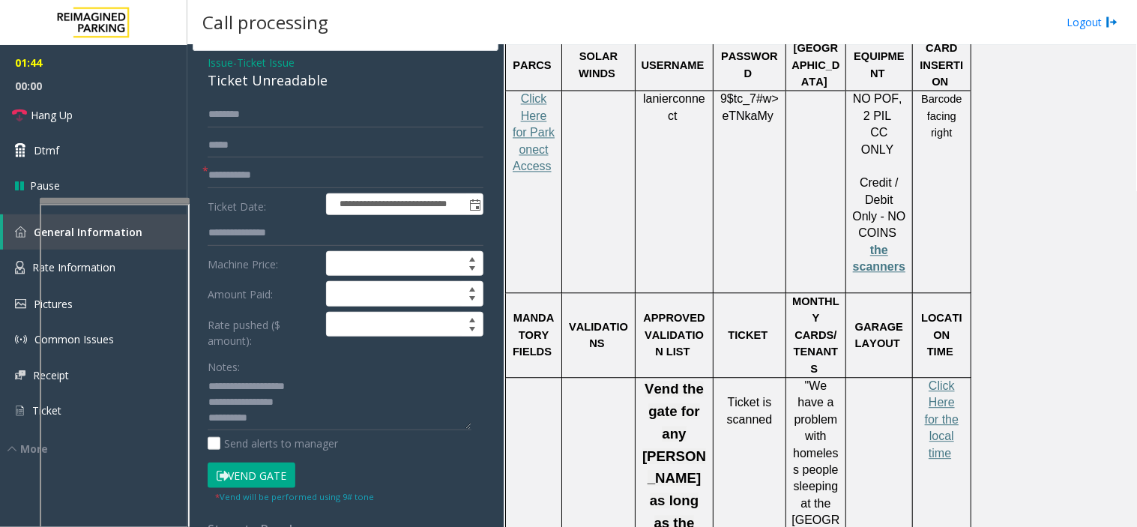
scroll to position [83, 0]
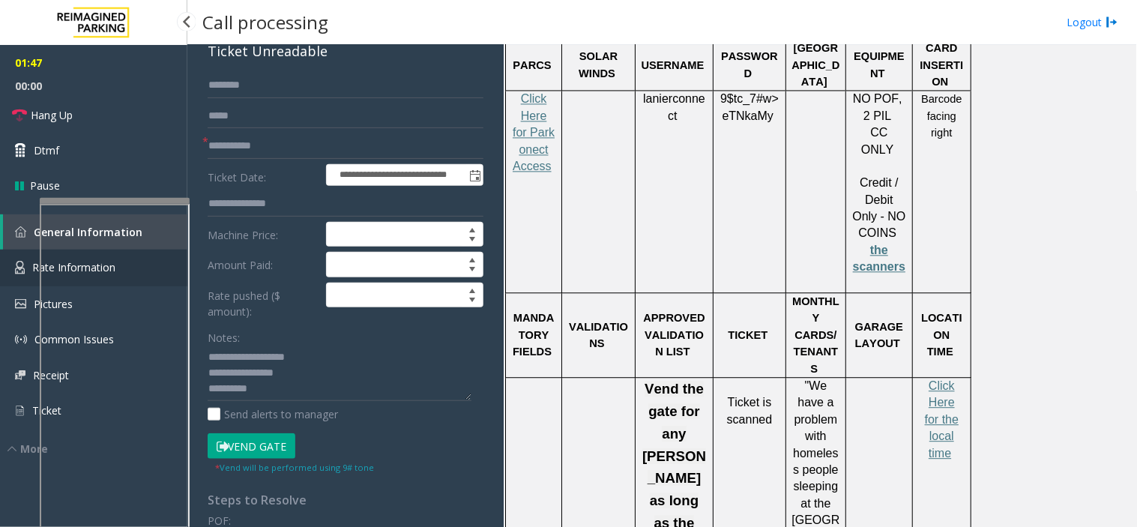
click at [22, 272] on img at bounding box center [20, 267] width 10 height 13
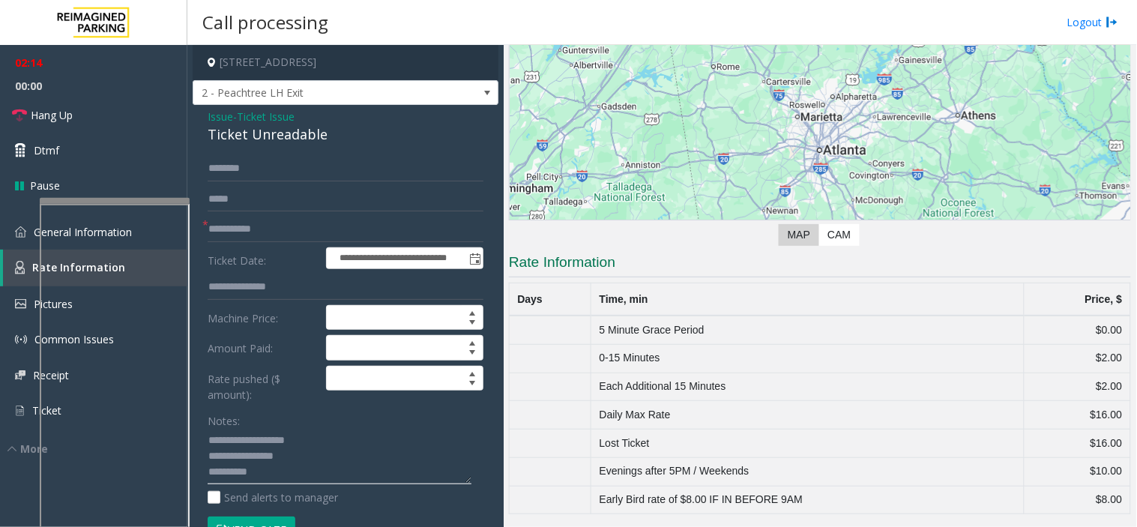
click at [285, 474] on textarea at bounding box center [340, 457] width 264 height 56
click at [259, 469] on textarea at bounding box center [340, 457] width 264 height 56
type textarea "**********"
click at [10, 231] on link "General Information" at bounding box center [93, 231] width 187 height 35
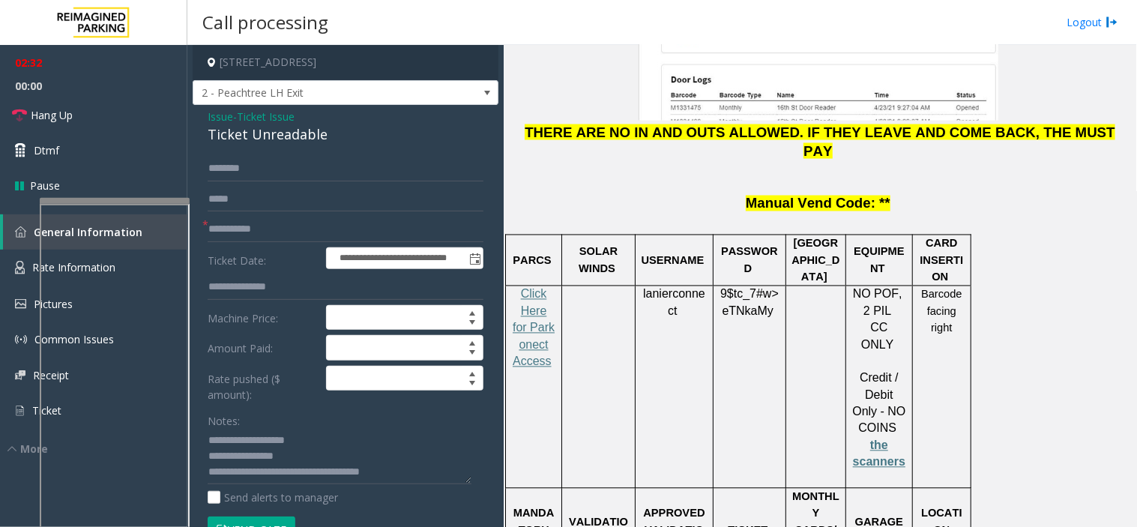
scroll to position [2095, 0]
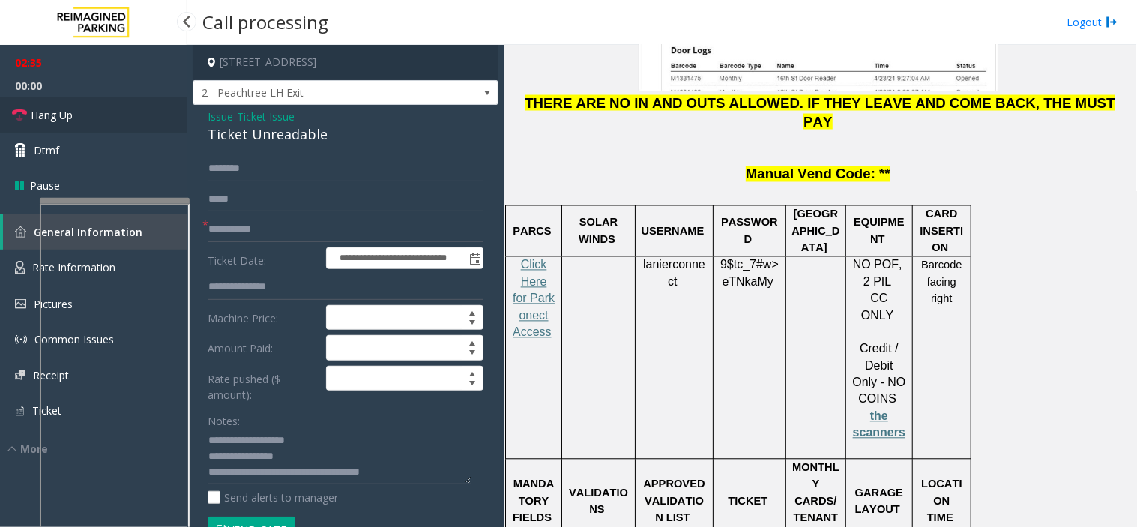
click at [85, 118] on link "Hang Up" at bounding box center [93, 114] width 187 height 35
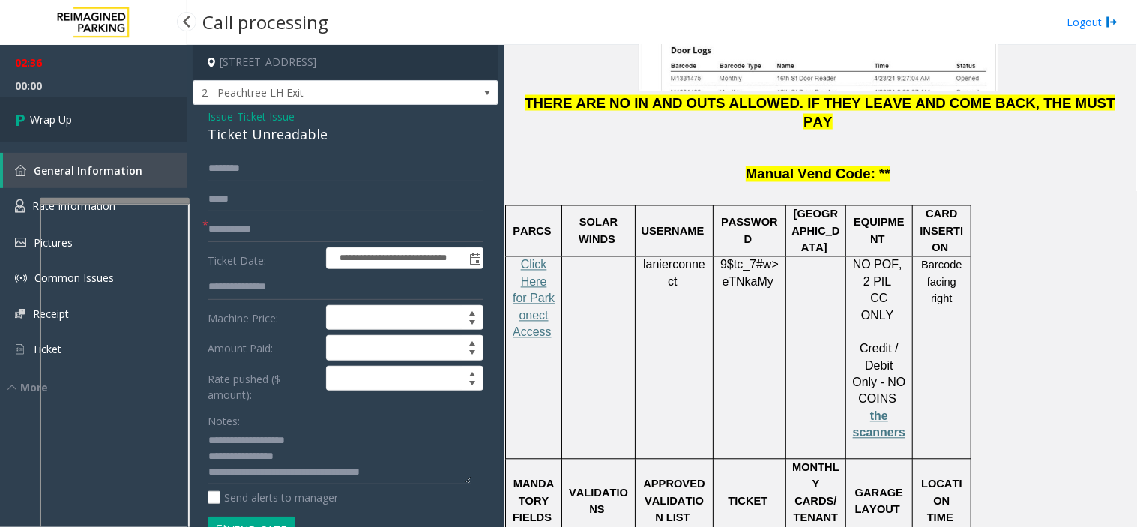
click at [85, 118] on link "Wrap Up" at bounding box center [93, 119] width 187 height 44
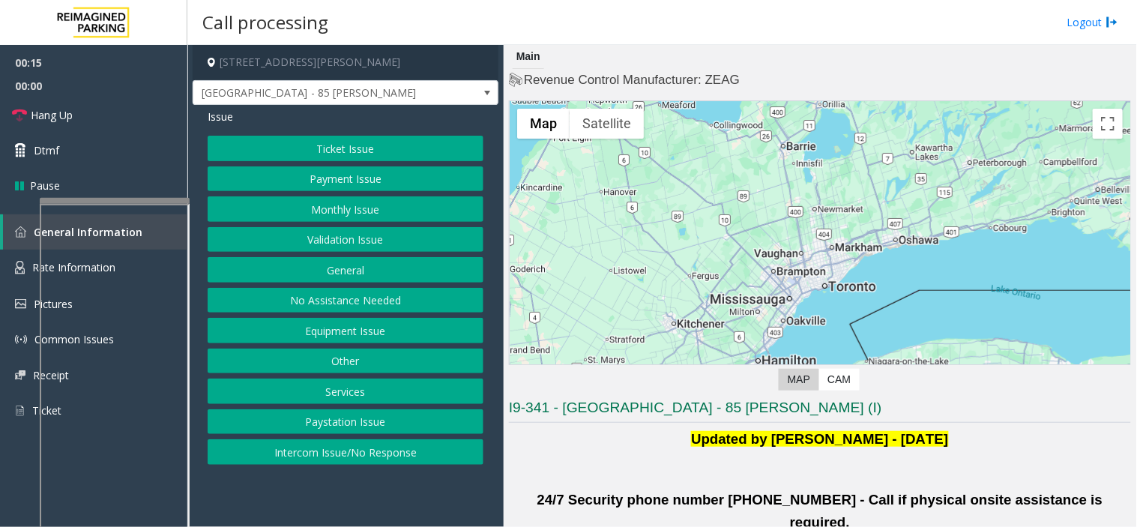
click at [325, 200] on button "Monthly Issue" at bounding box center [346, 208] width 276 height 25
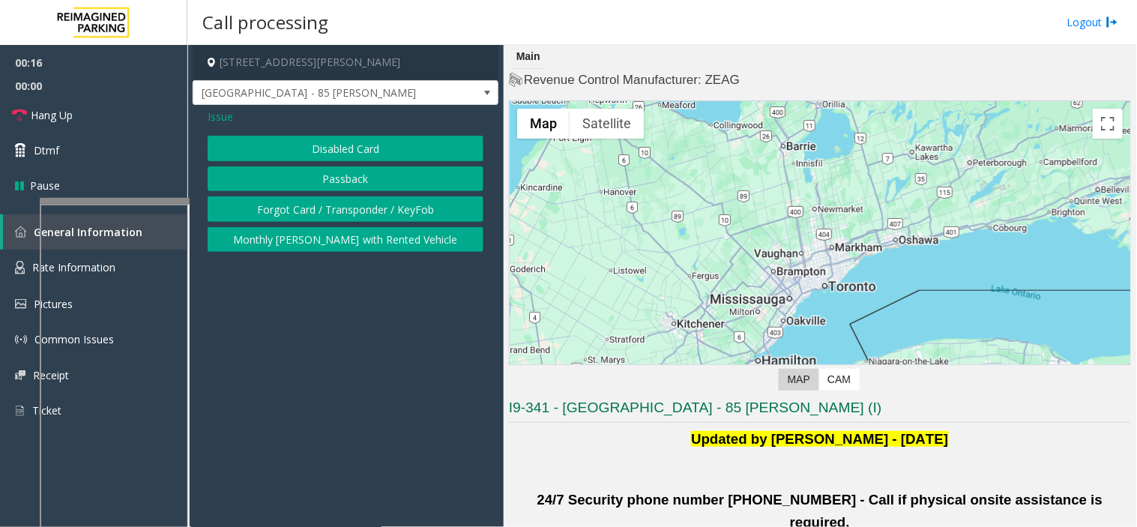
click at [226, 115] on span "Issue" at bounding box center [220, 117] width 25 height 16
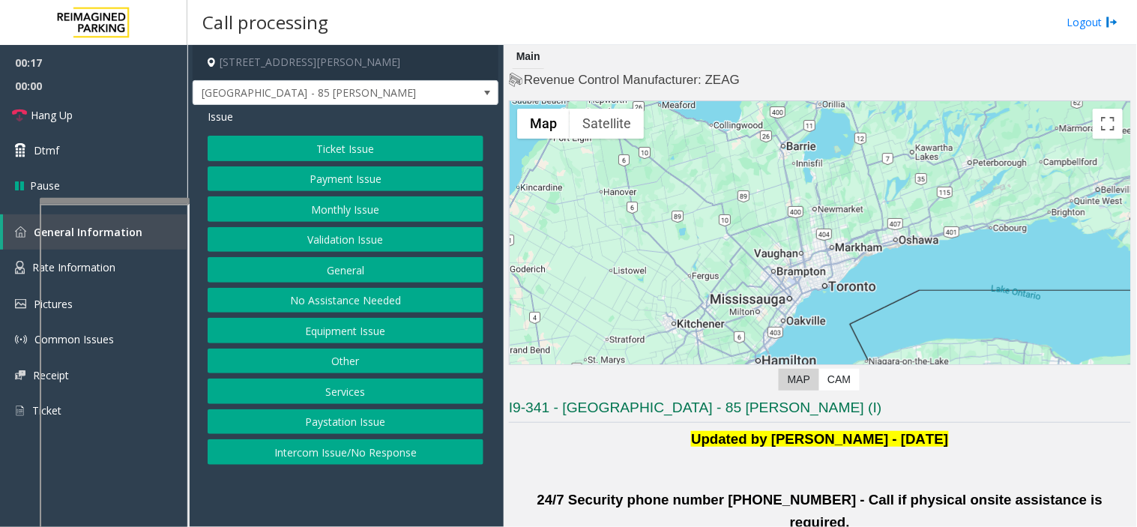
click at [302, 233] on button "Validation Issue" at bounding box center [346, 239] width 276 height 25
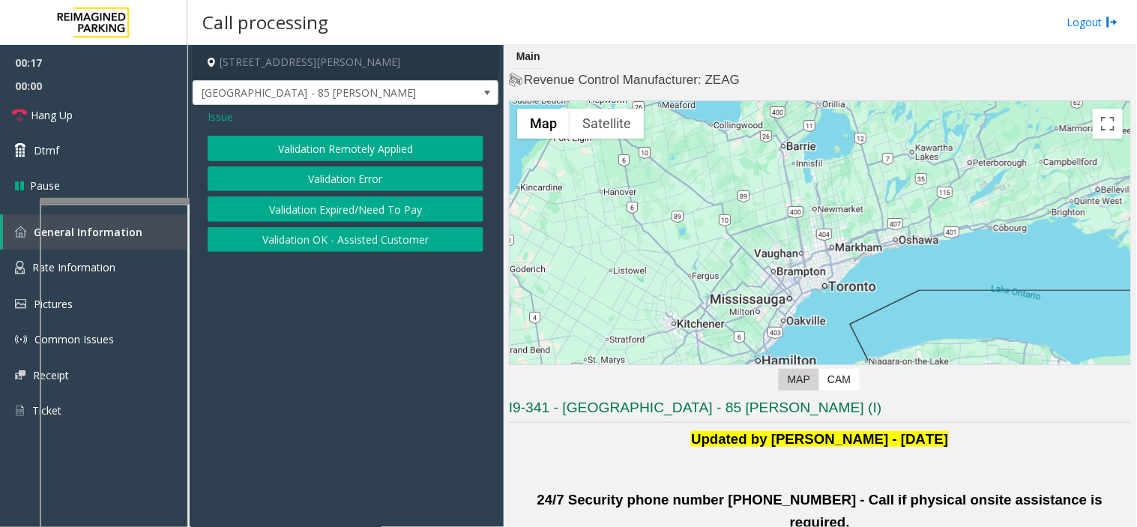
click at [302, 173] on button "Validation Error" at bounding box center [346, 178] width 276 height 25
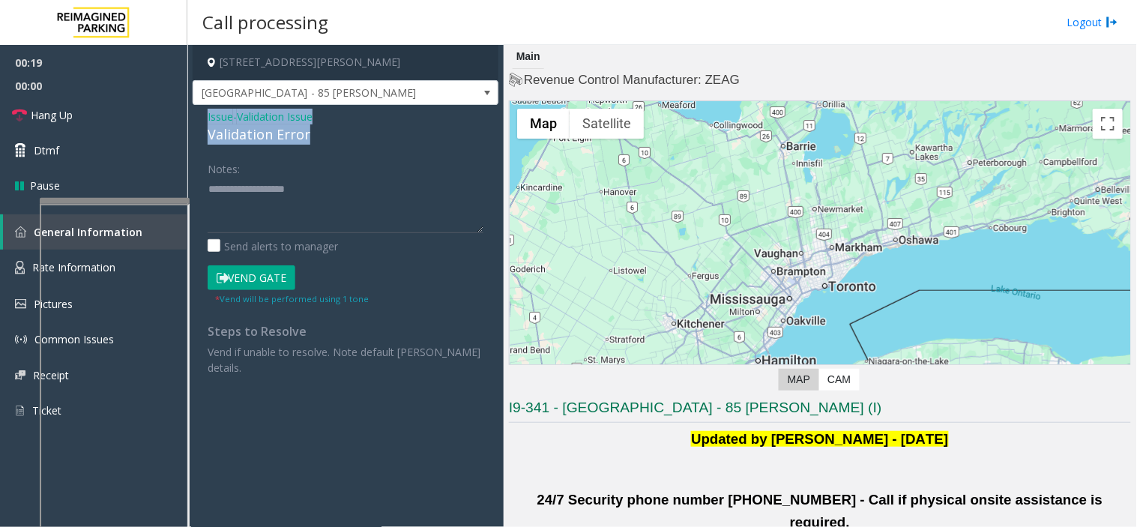
drag, startPoint x: 309, startPoint y: 137, endPoint x: 206, endPoint y: 109, distance: 106.6
click at [206, 109] on div "Issue - Validation Issue Validation Error Notes: Send alerts to manager Vend Ga…" at bounding box center [346, 248] width 306 height 286
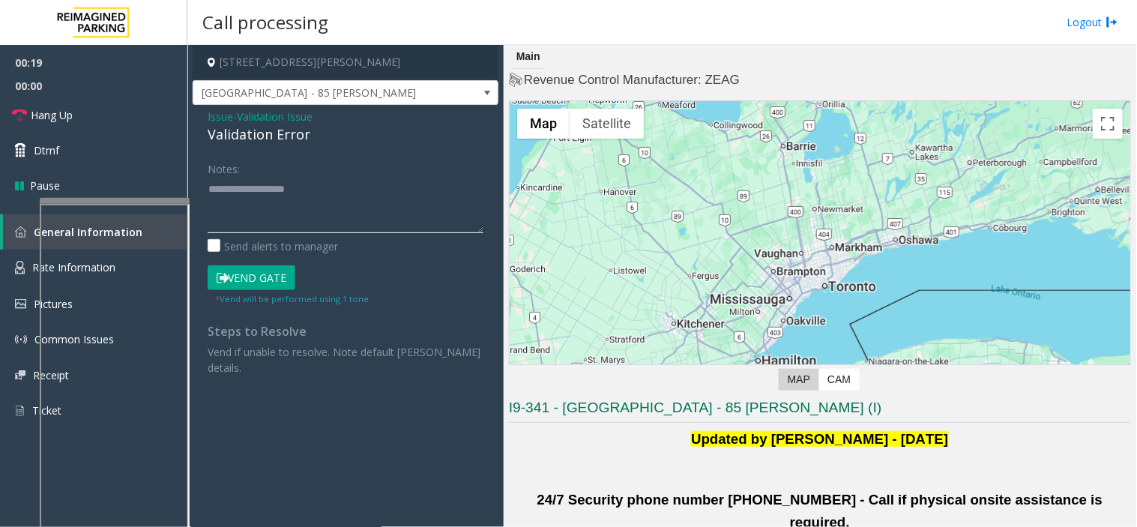
click at [256, 222] on textarea at bounding box center [346, 205] width 276 height 56
paste textarea "**********"
click at [325, 218] on textarea at bounding box center [346, 205] width 276 height 56
click at [253, 211] on textarea at bounding box center [346, 205] width 276 height 56
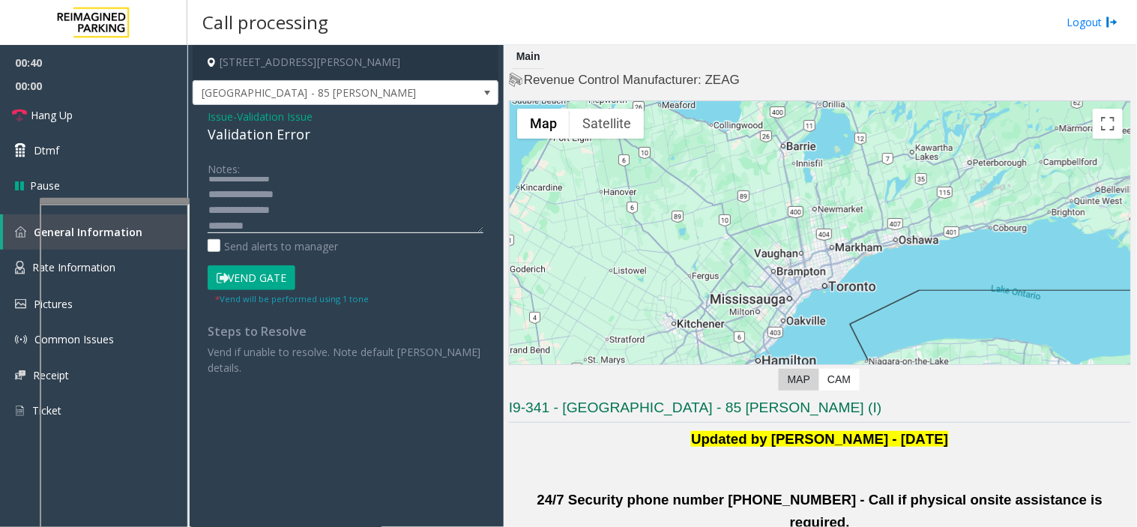
click at [251, 221] on textarea at bounding box center [346, 205] width 276 height 56
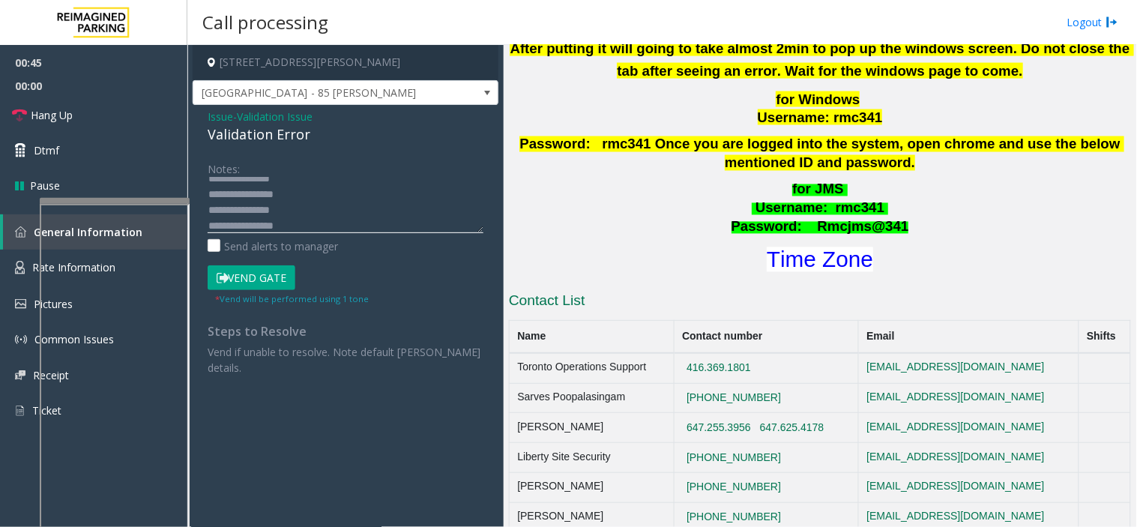
scroll to position [666, 0]
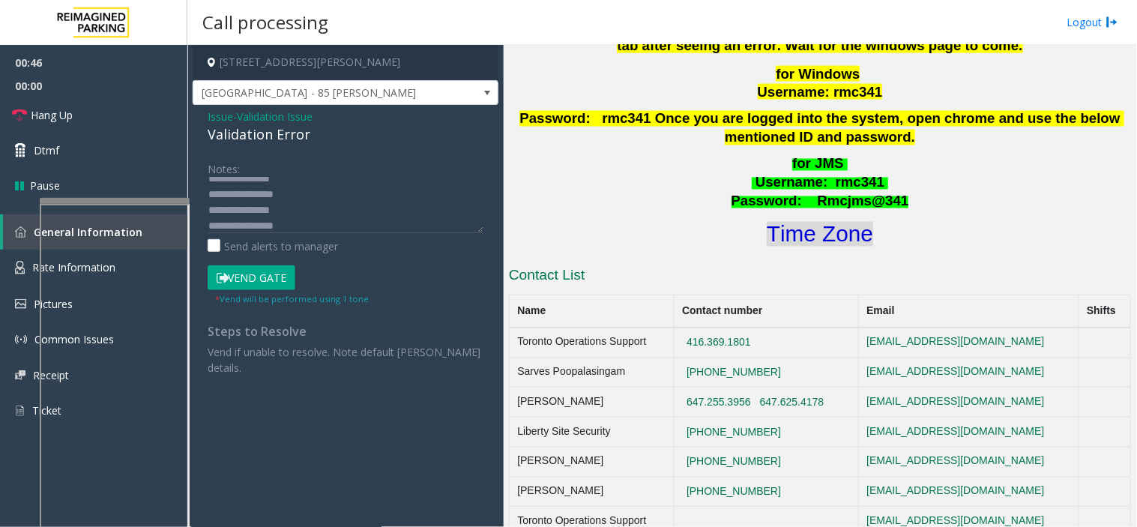
click at [775, 222] on font "Time Zone" at bounding box center [820, 234] width 106 height 25
click at [252, 211] on textarea at bounding box center [346, 205] width 276 height 56
click at [291, 207] on textarea at bounding box center [346, 205] width 276 height 56
click at [297, 230] on textarea at bounding box center [346, 205] width 276 height 56
click at [281, 271] on button "Vend Gate" at bounding box center [252, 277] width 88 height 25
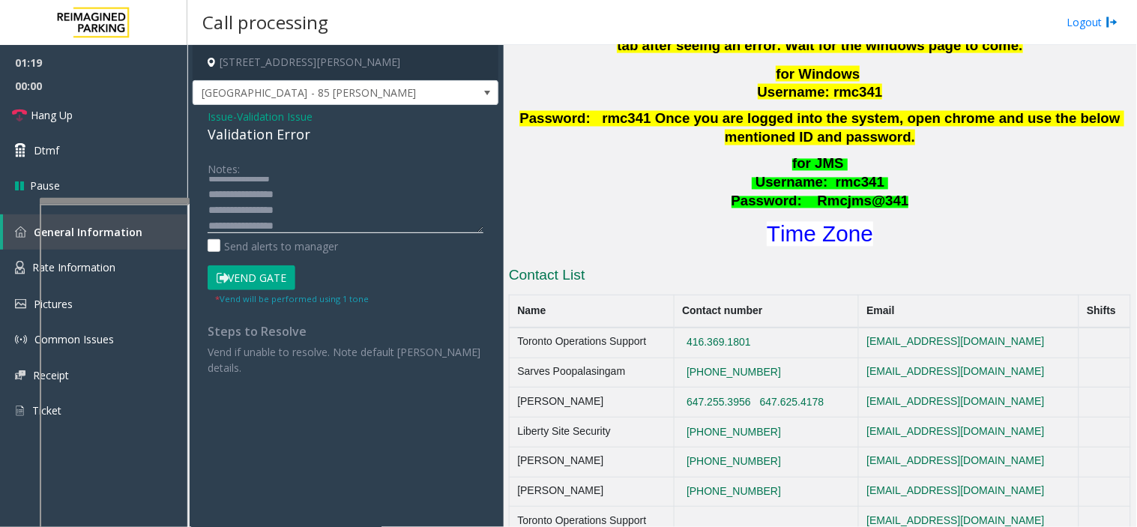
click at [302, 216] on textarea at bounding box center [346, 205] width 276 height 56
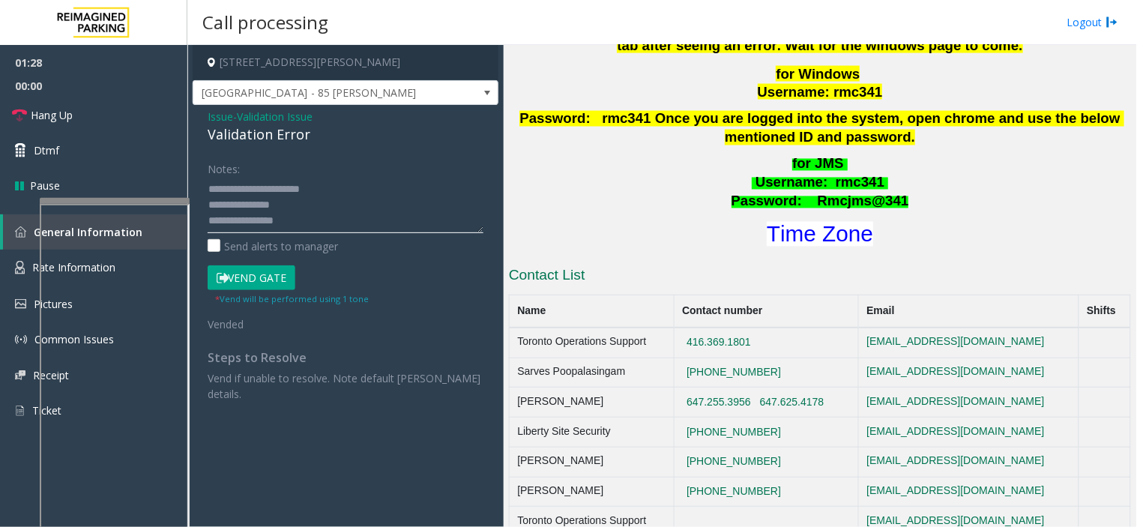
scroll to position [31, 0]
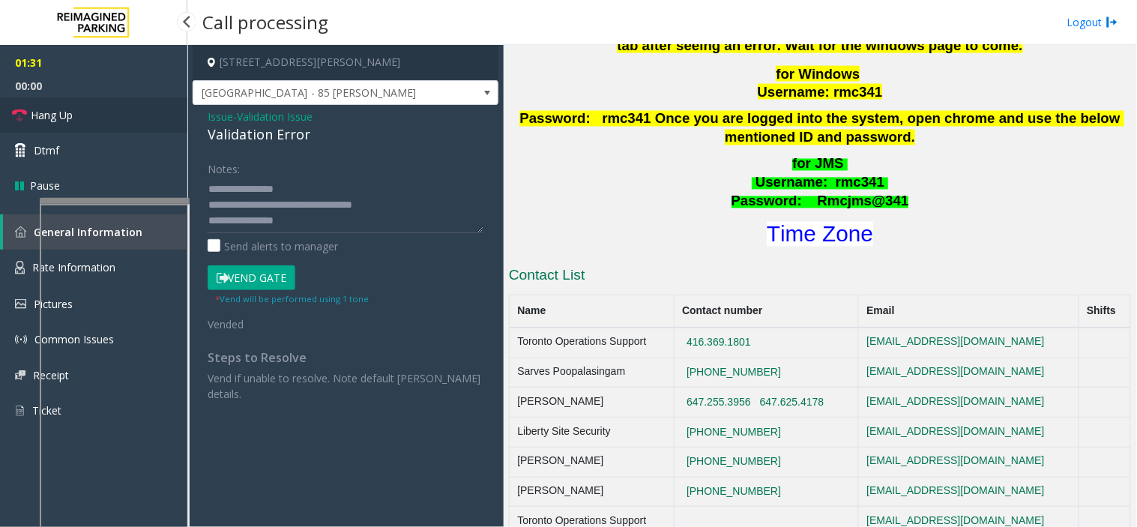
click at [142, 113] on link "Hang Up" at bounding box center [93, 114] width 187 height 35
click at [326, 226] on textarea at bounding box center [346, 205] width 276 height 56
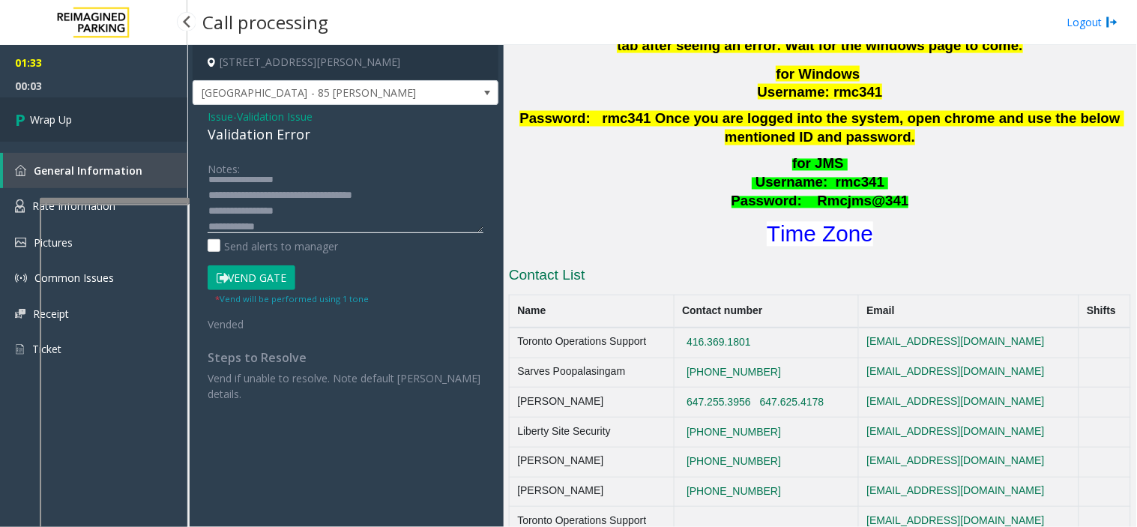
type textarea "**********"
click at [136, 130] on link "Wrap Up" at bounding box center [93, 119] width 187 height 44
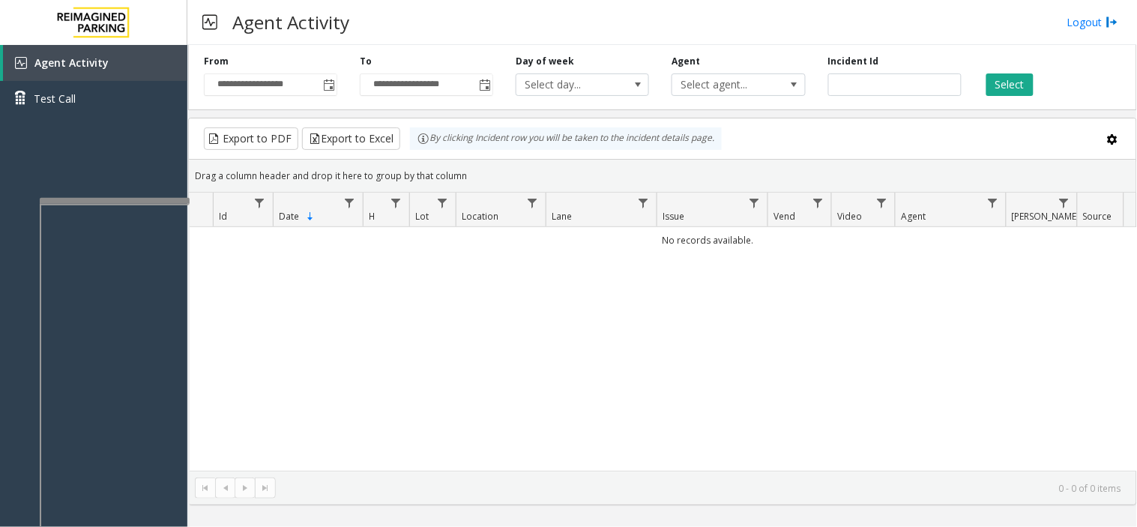
click at [340, 86] on div "**********" at bounding box center [271, 75] width 156 height 41
click at [334, 86] on span "Toggle popup" at bounding box center [329, 85] width 12 height 12
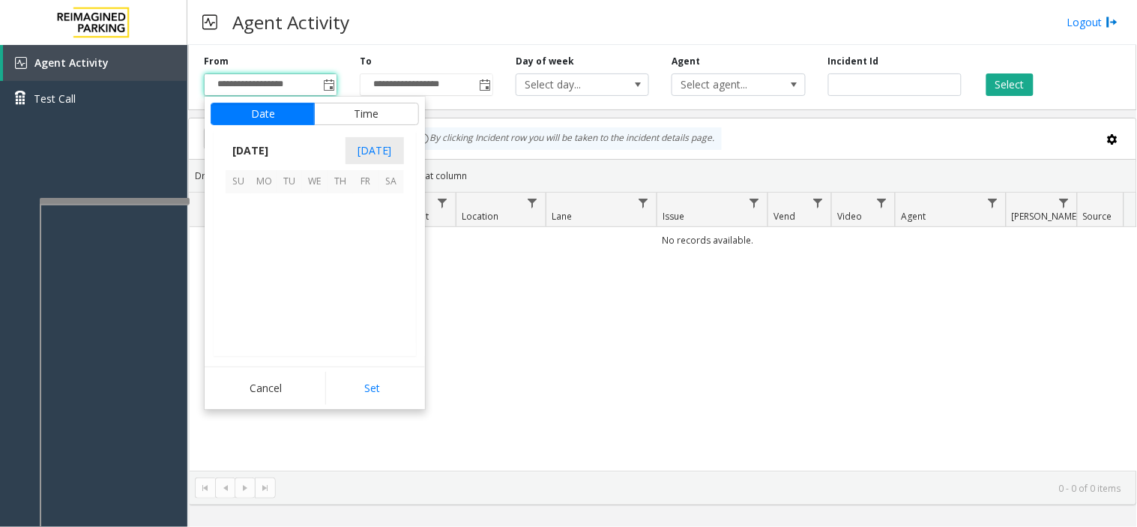
scroll to position [268996, 0]
click at [309, 266] on span "17" at bounding box center [314, 256] width 25 height 25
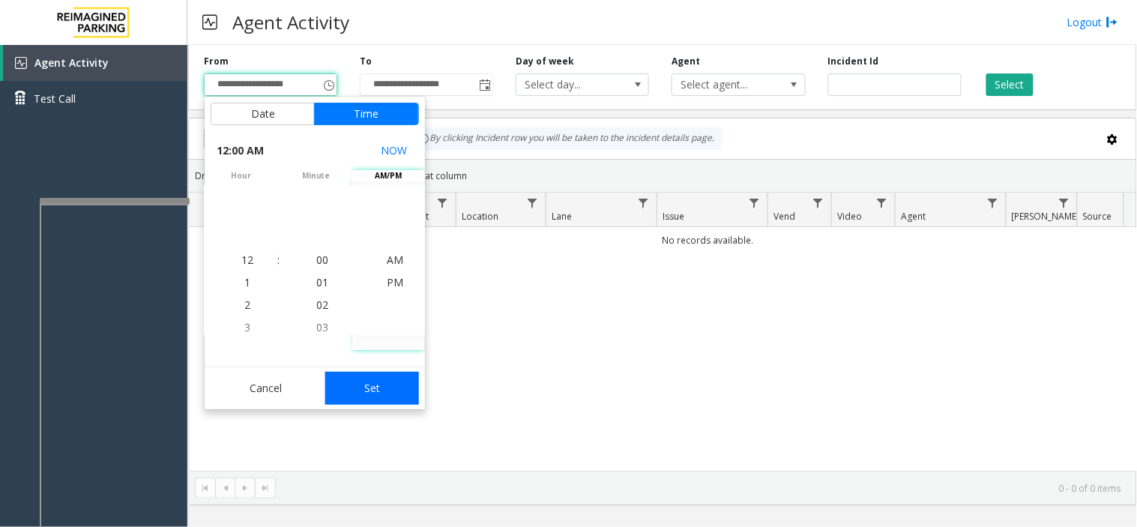
click at [361, 379] on button "Set" at bounding box center [372, 388] width 94 height 33
type input "**********"
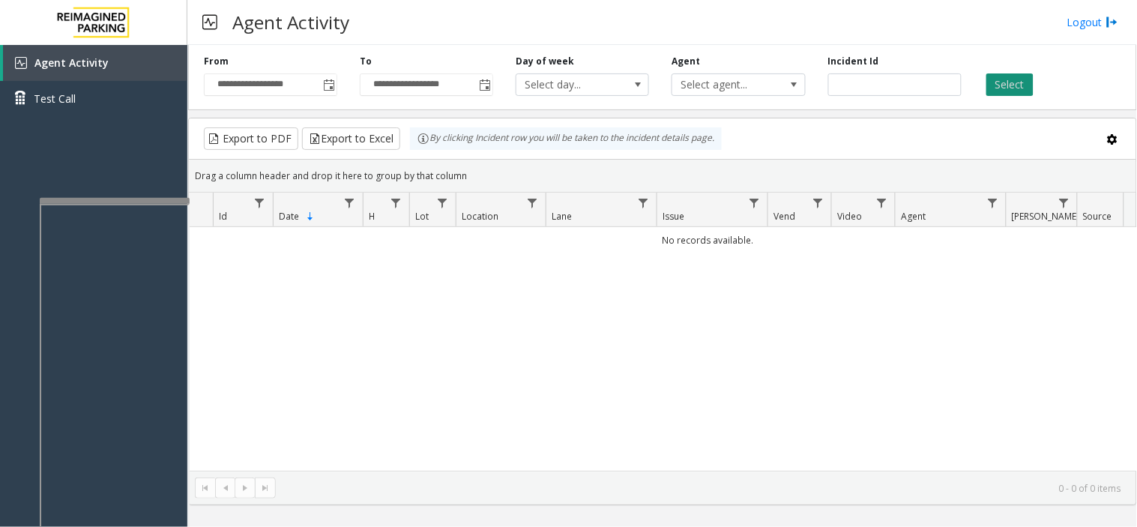
click at [1002, 77] on button "Select" at bounding box center [1010, 84] width 47 height 22
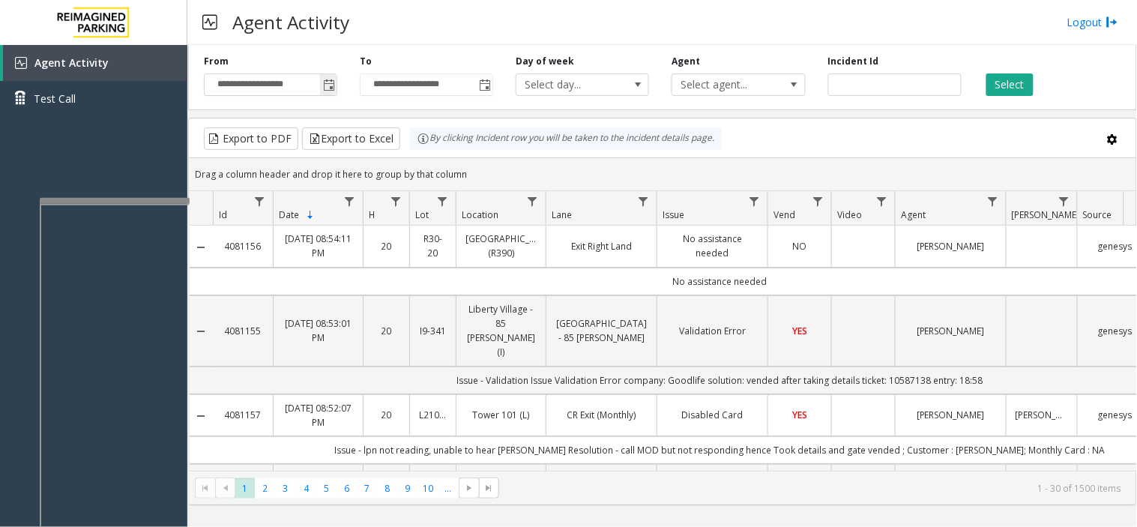
click at [315, 83] on input "**********" at bounding box center [271, 84] width 132 height 21
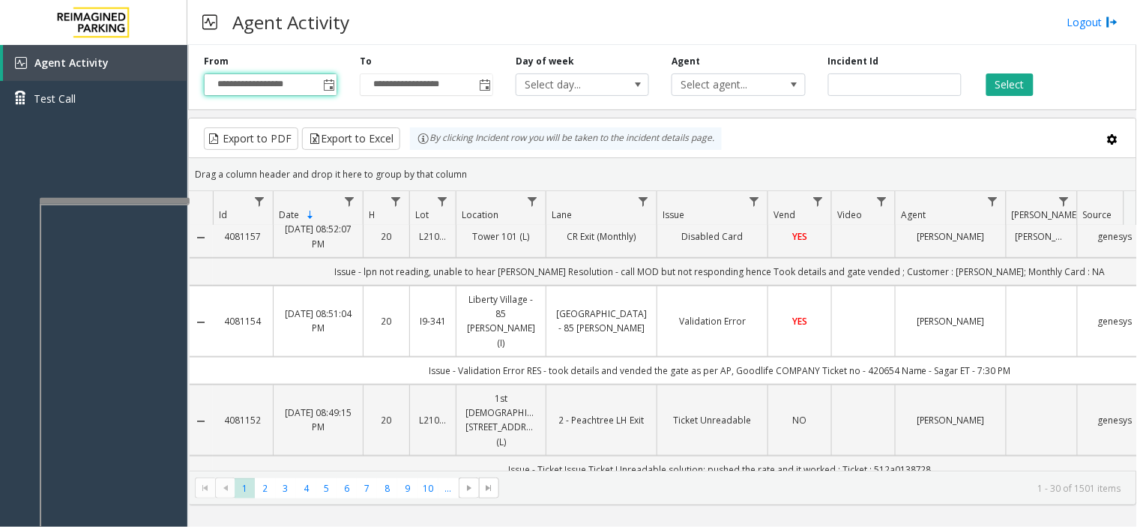
scroll to position [250, 0]
click at [124, 183] on div at bounding box center [110, 186] width 150 height 6
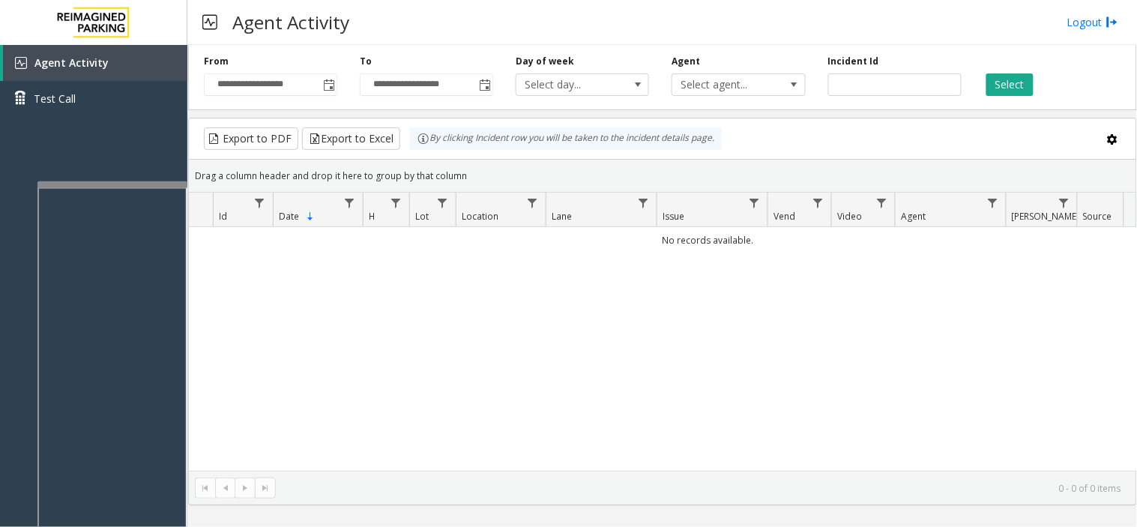
click at [100, 182] on div at bounding box center [112, 184] width 150 height 6
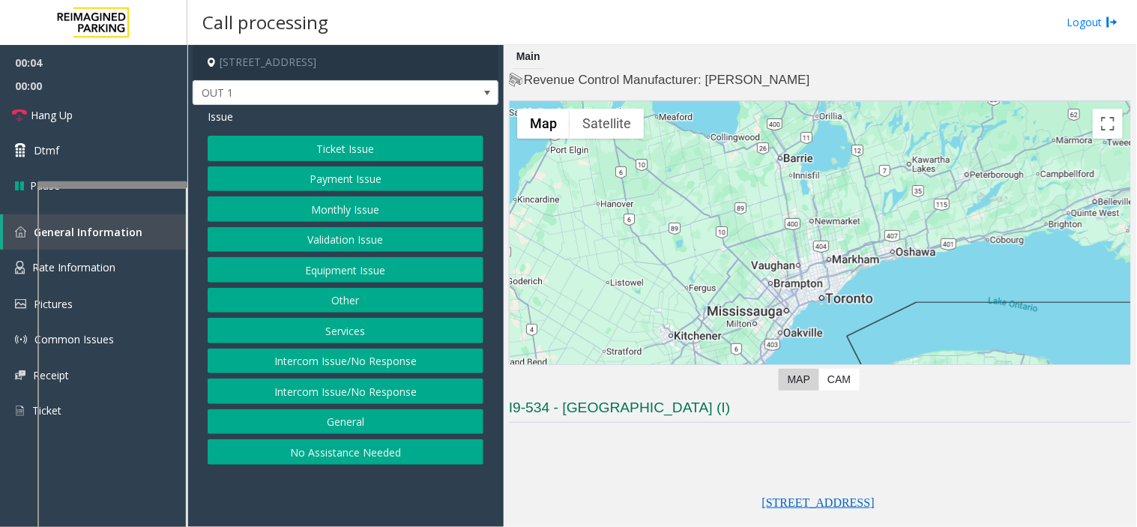
click at [319, 232] on button "Validation Issue" at bounding box center [346, 239] width 276 height 25
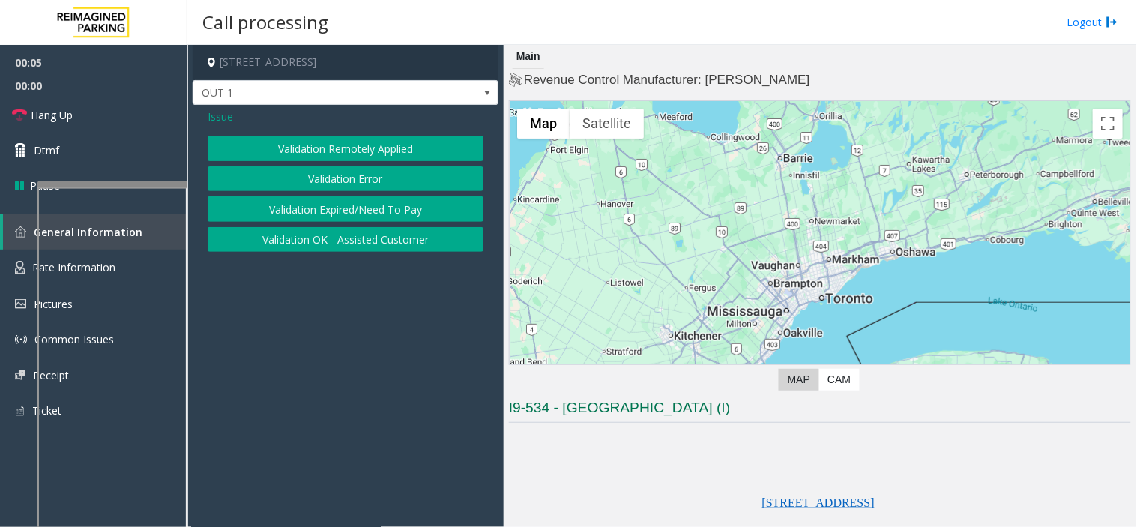
click at [334, 178] on button "Validation Error" at bounding box center [346, 178] width 276 height 25
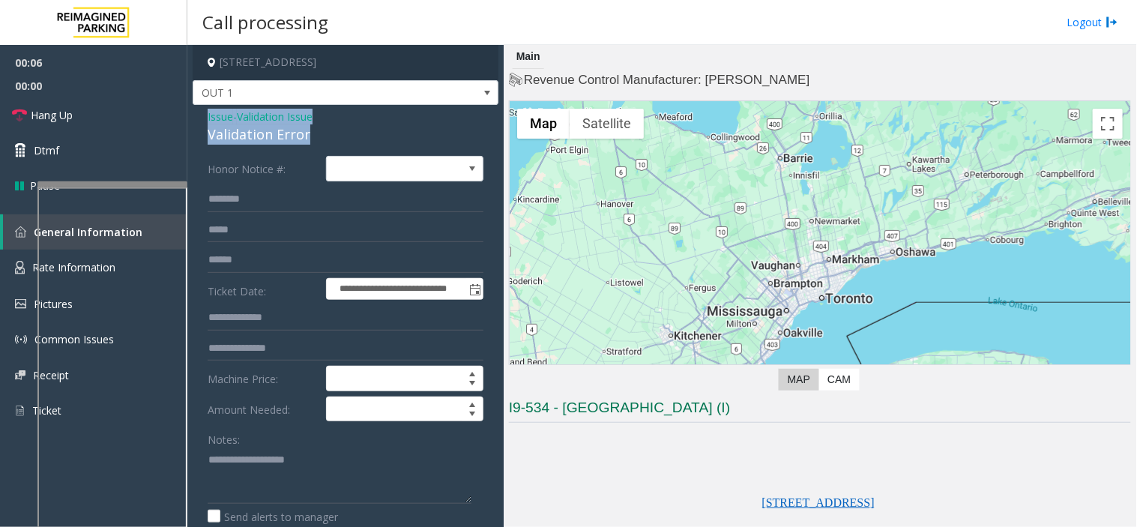
drag, startPoint x: 316, startPoint y: 132, endPoint x: 199, endPoint y: 122, distance: 117.4
click at [199, 122] on div "**********" at bounding box center [346, 525] width 306 height 840
click at [288, 478] on textarea at bounding box center [340, 476] width 264 height 56
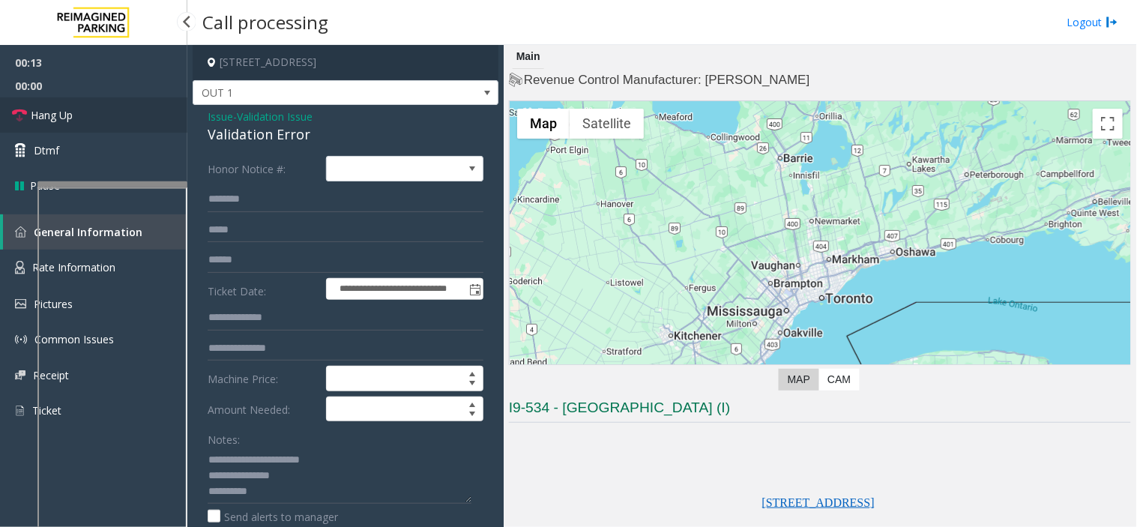
click at [84, 116] on link "Hang Up" at bounding box center [93, 114] width 187 height 35
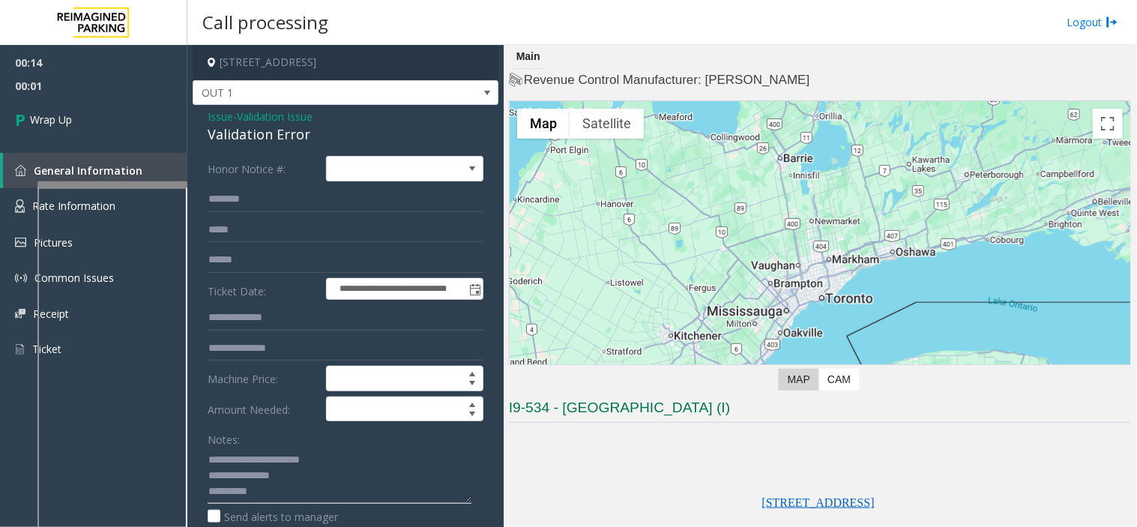
click at [296, 489] on textarea at bounding box center [340, 476] width 264 height 56
type textarea "**********"
click at [124, 93] on span "00:05" at bounding box center [93, 85] width 187 height 23
click at [109, 138] on link "Wrap Up" at bounding box center [93, 119] width 187 height 44
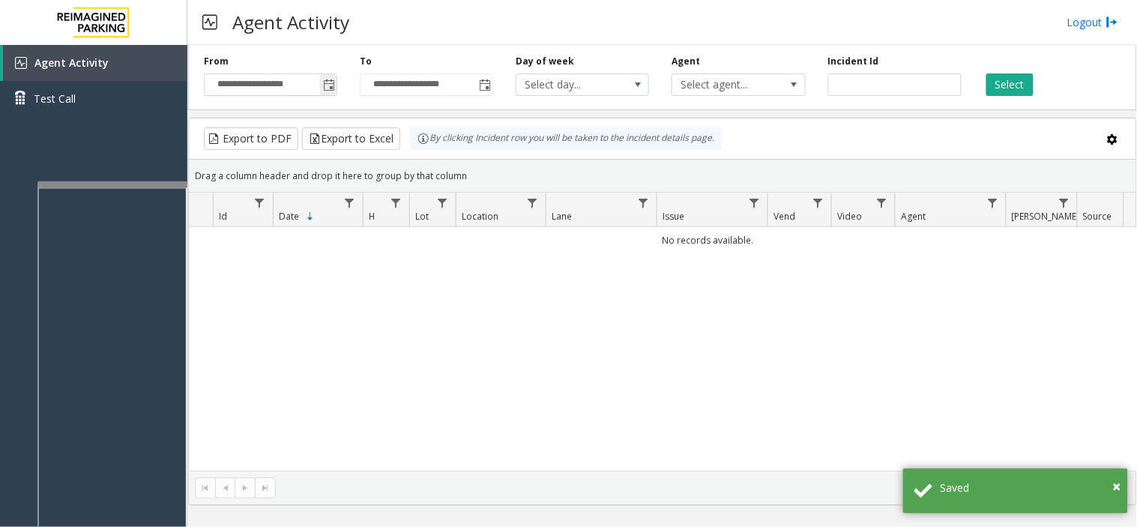
click at [322, 81] on span "Toggle popup" at bounding box center [328, 85] width 16 height 24
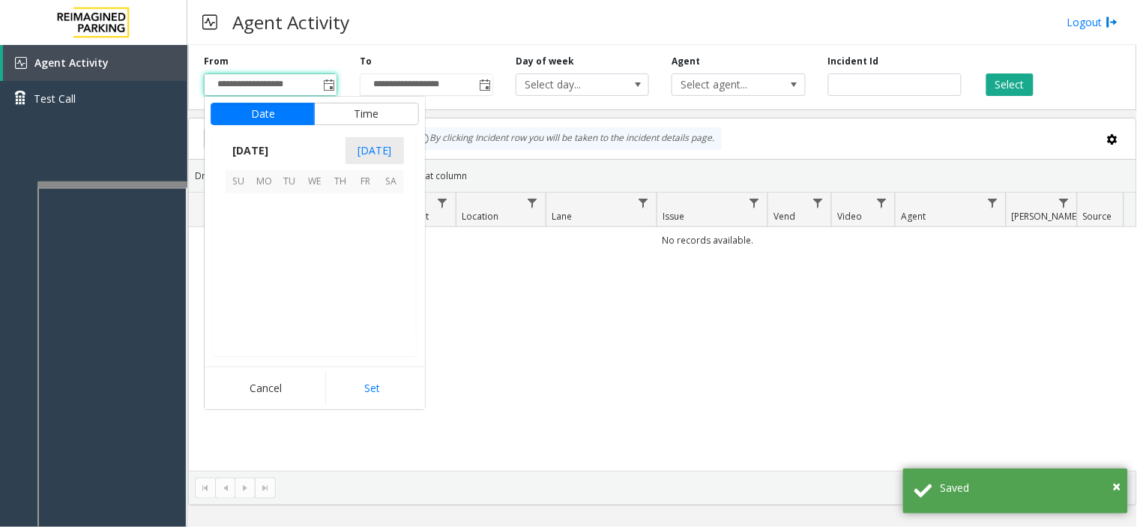
scroll to position [268996, 0]
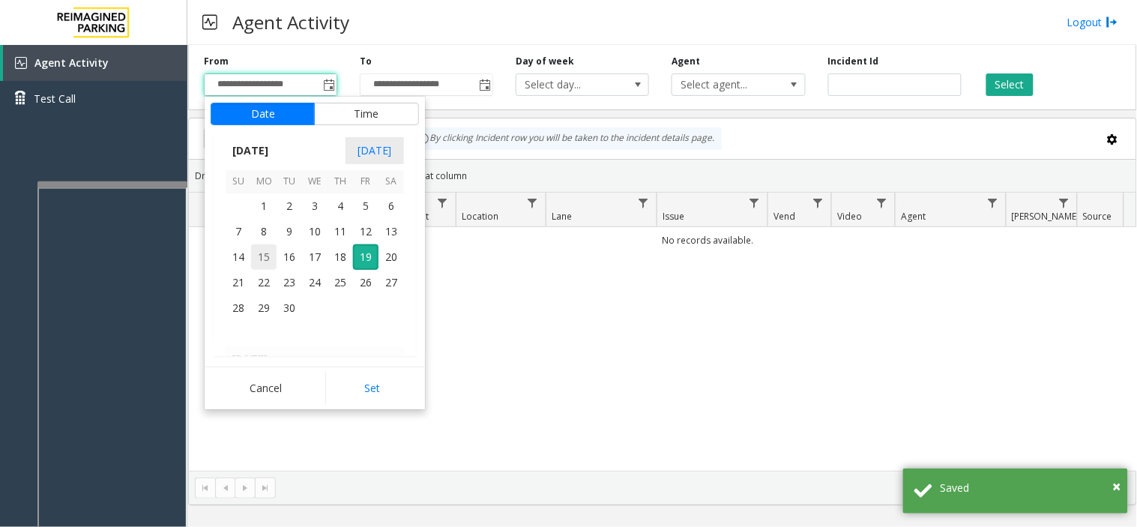
click at [260, 253] on span "15" at bounding box center [263, 256] width 25 height 25
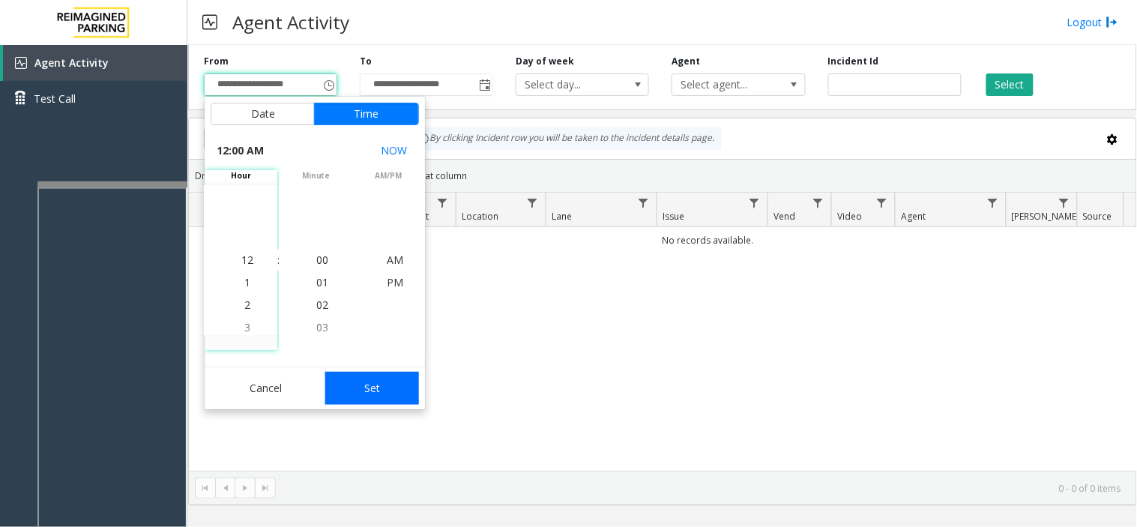
click at [379, 405] on button "Set" at bounding box center [372, 388] width 94 height 33
type input "**********"
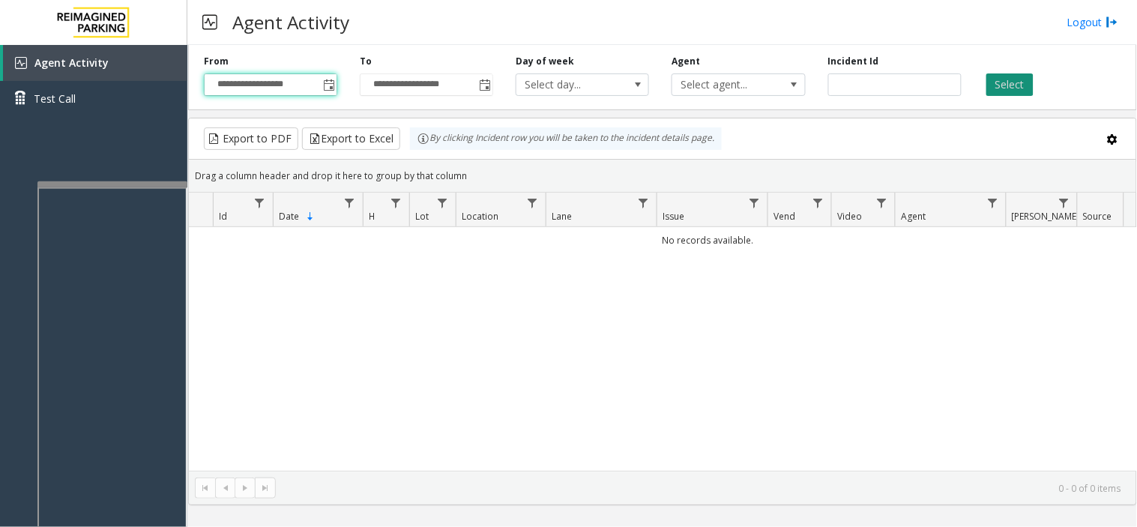
click at [1017, 83] on button "Select" at bounding box center [1010, 84] width 47 height 22
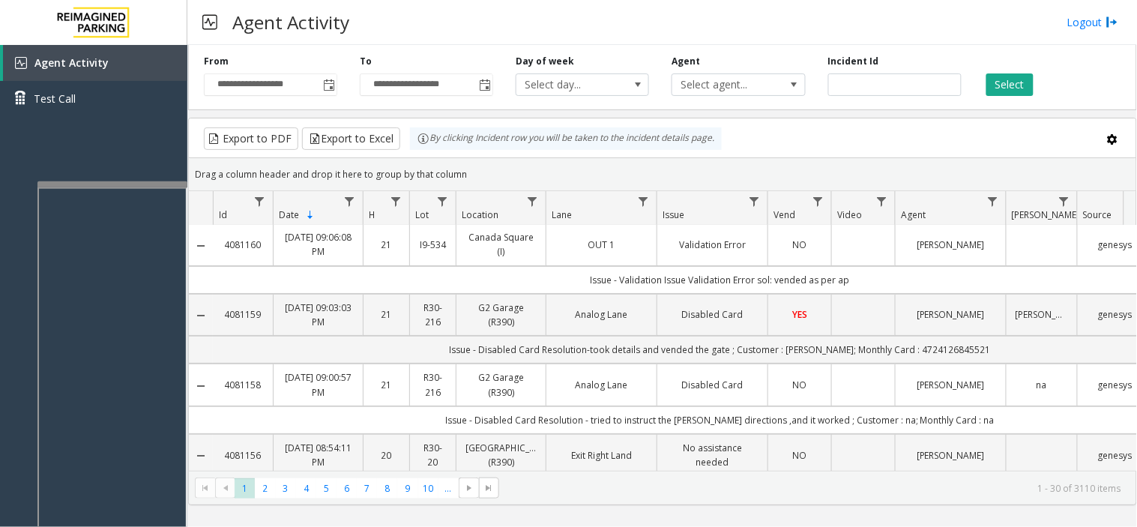
scroll to position [0, 0]
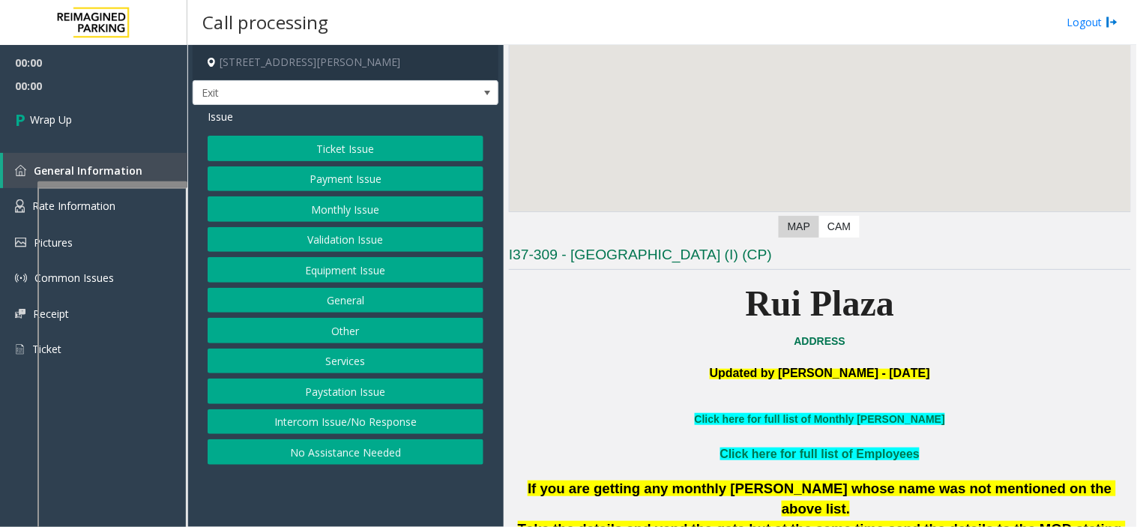
scroll to position [166, 0]
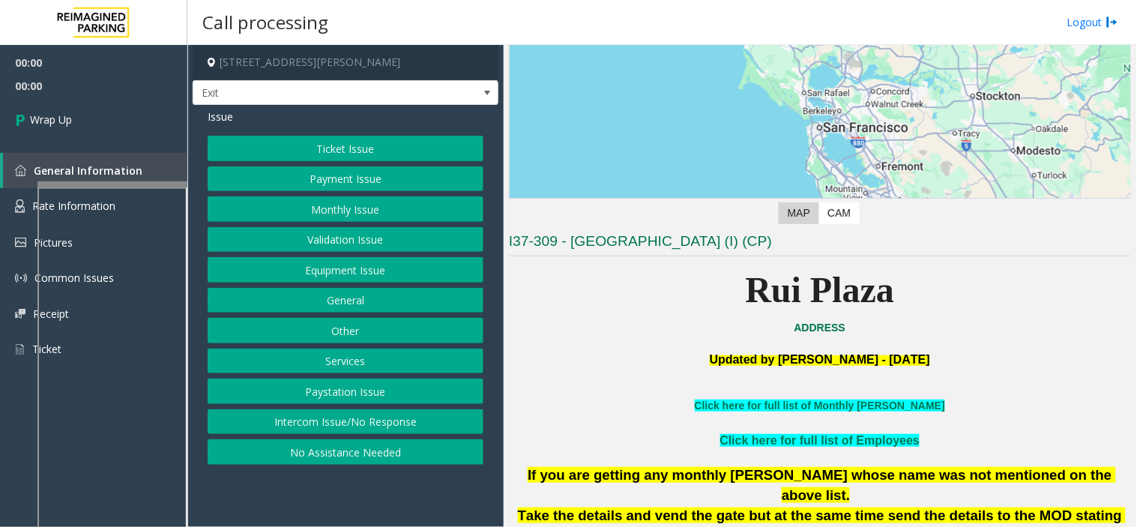
click at [316, 420] on button "Intercom Issue/No Response" at bounding box center [346, 421] width 276 height 25
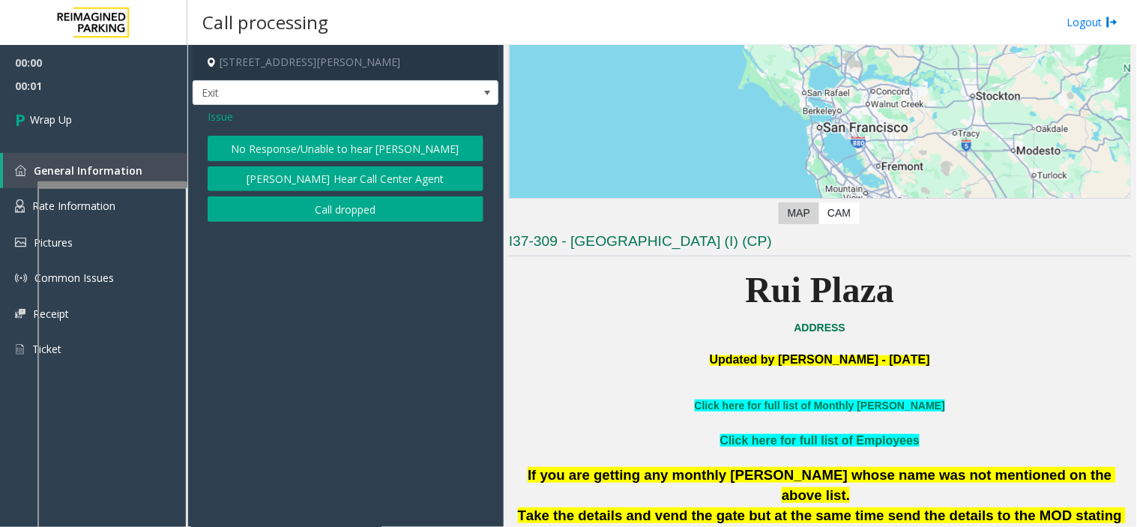
click at [328, 208] on button "Call dropped" at bounding box center [346, 208] width 276 height 25
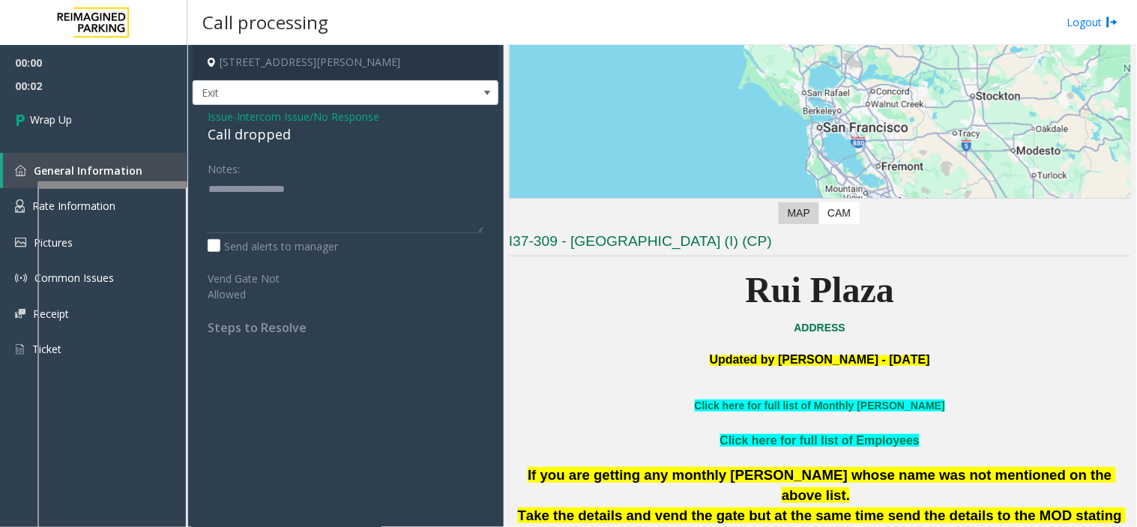
click at [253, 144] on div "Call dropped" at bounding box center [346, 134] width 276 height 20
click at [253, 142] on div "Call dropped" at bounding box center [346, 134] width 276 height 20
click at [242, 129] on div "Call dropped" at bounding box center [346, 134] width 276 height 20
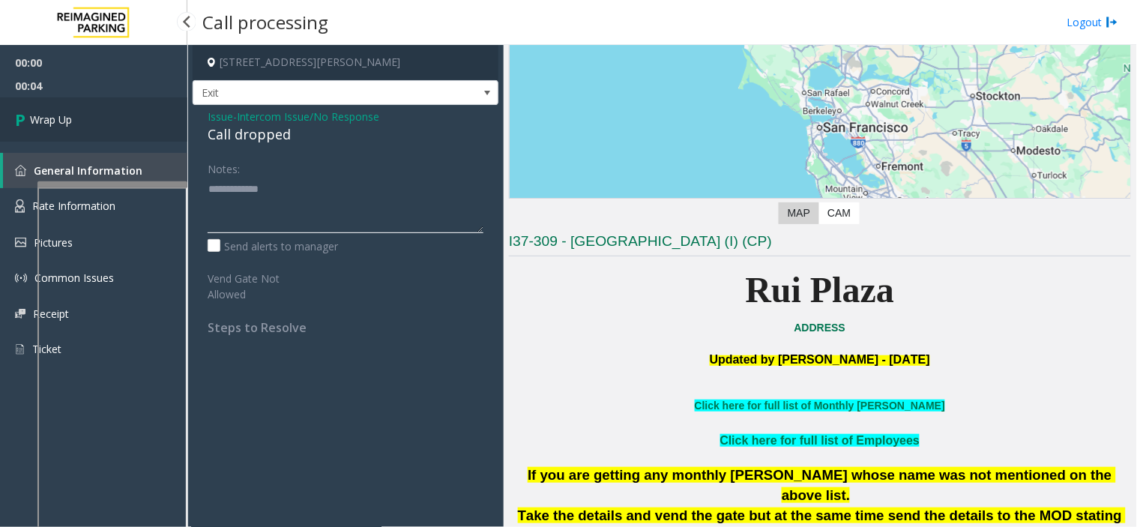
type textarea "**********"
click at [126, 139] on link "Wrap Up" at bounding box center [93, 119] width 187 height 44
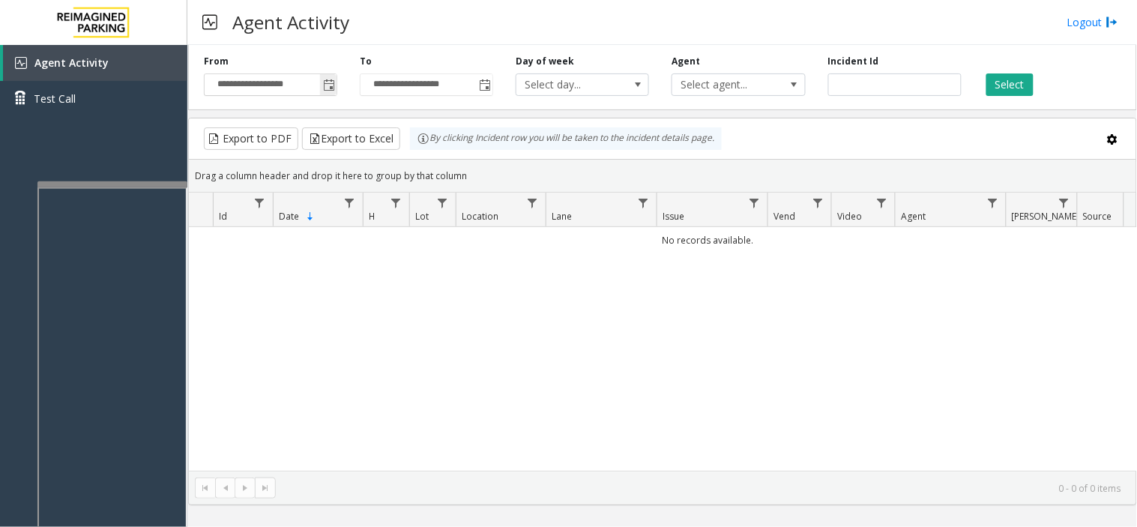
click at [334, 77] on span "Toggle popup" at bounding box center [328, 85] width 16 height 24
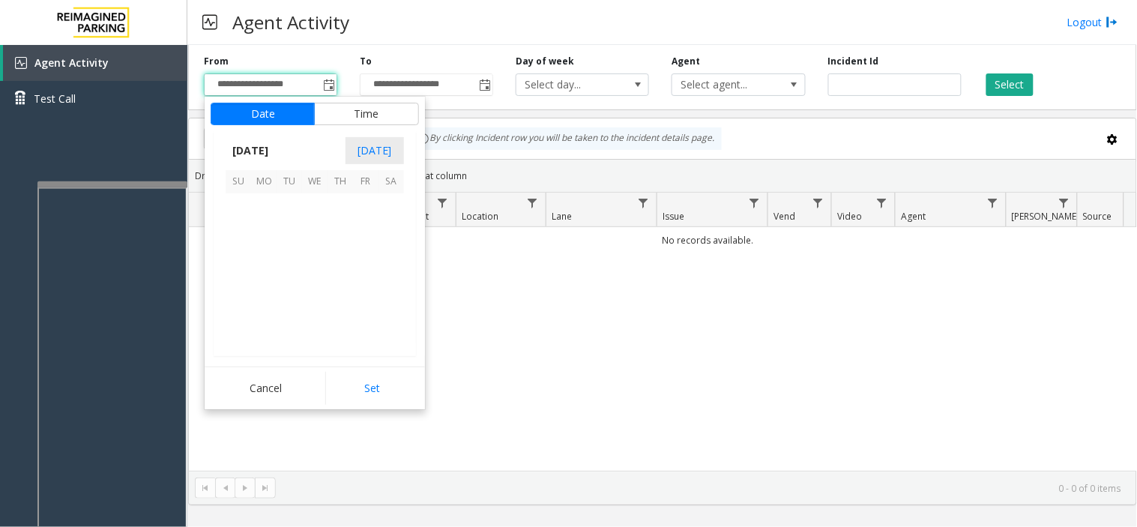
scroll to position [268996, 0]
click at [292, 258] on span "16" at bounding box center [289, 256] width 25 height 25
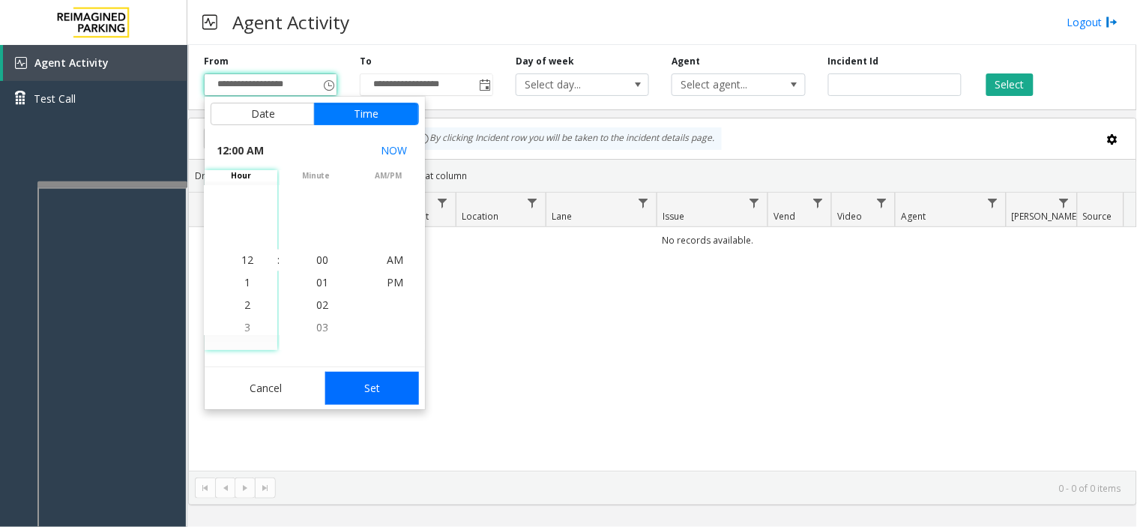
click at [376, 393] on button "Set" at bounding box center [372, 388] width 94 height 33
type input "**********"
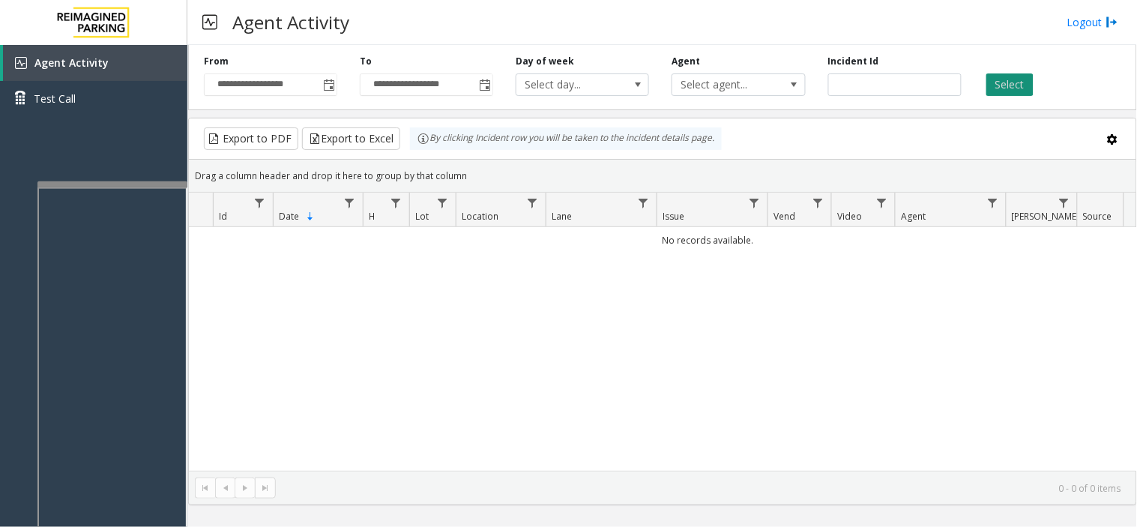
click at [1017, 84] on button "Select" at bounding box center [1010, 84] width 47 height 22
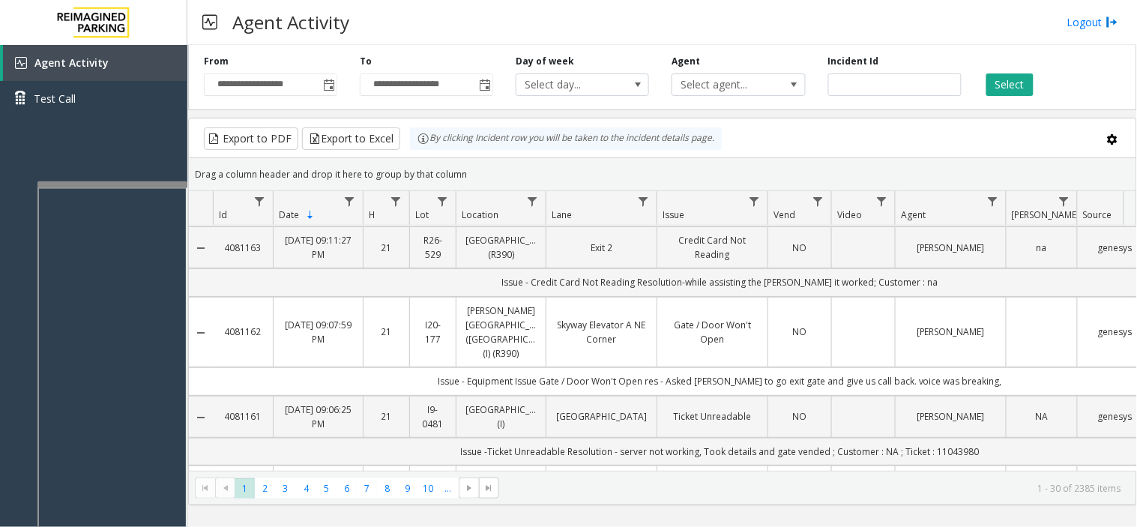
scroll to position [0, 0]
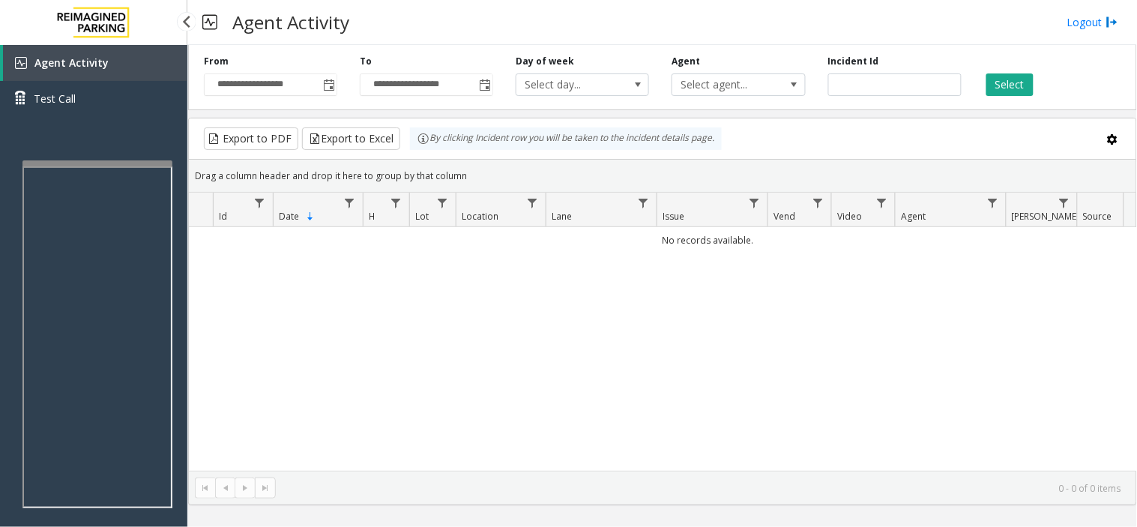
click at [128, 158] on div "Agent Activity Test Call" at bounding box center [93, 308] width 187 height 527
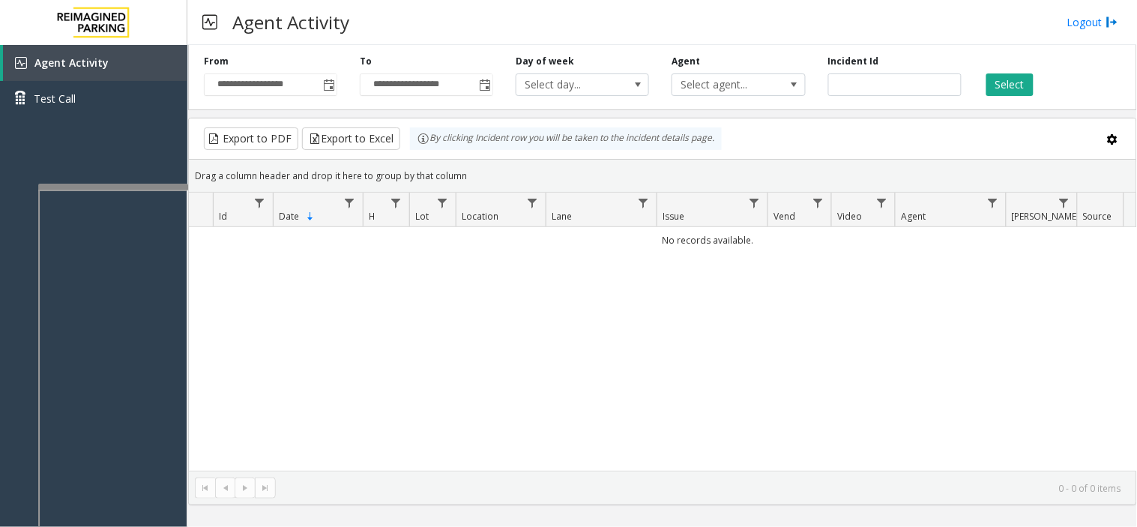
click at [144, 186] on div at bounding box center [113, 187] width 150 height 6
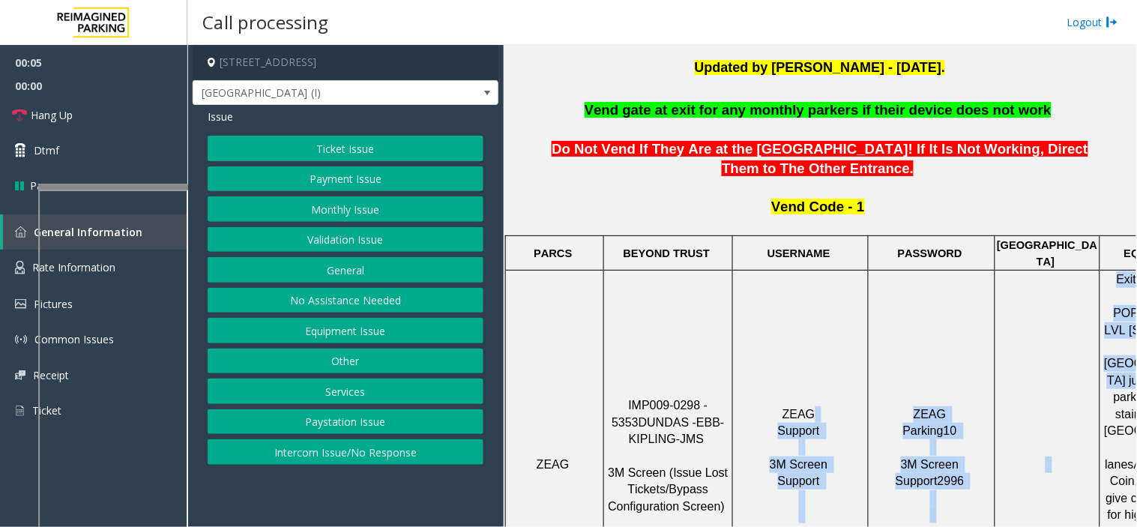
scroll to position [451, 202]
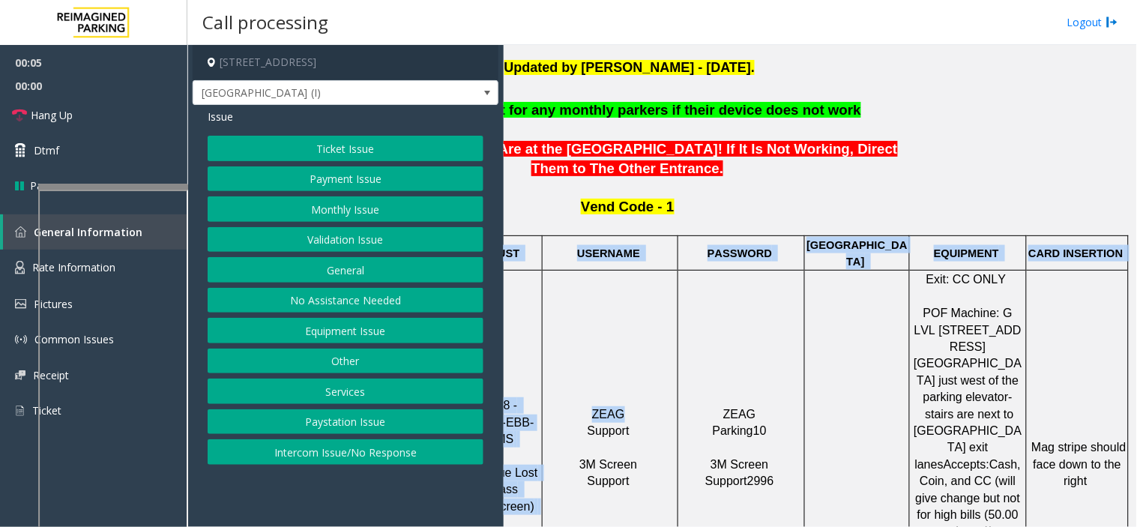
drag, startPoint x: 829, startPoint y: 322, endPoint x: 1136, endPoint y: 360, distance: 309.6
click at [1136, 360] on div "Main Revenue Control Manufacturer: ZEAG ← Move left → Move right ↑ Move up ↓ Mo…" at bounding box center [820, 286] width 633 height 482
click at [864, 405] on td at bounding box center [857, 465] width 105 height 388
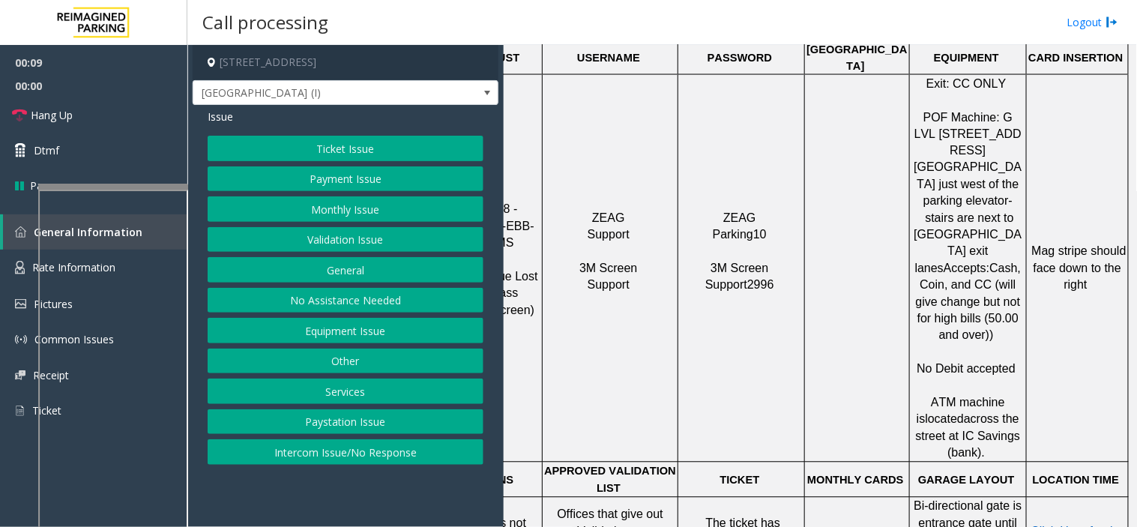
scroll to position [618, 202]
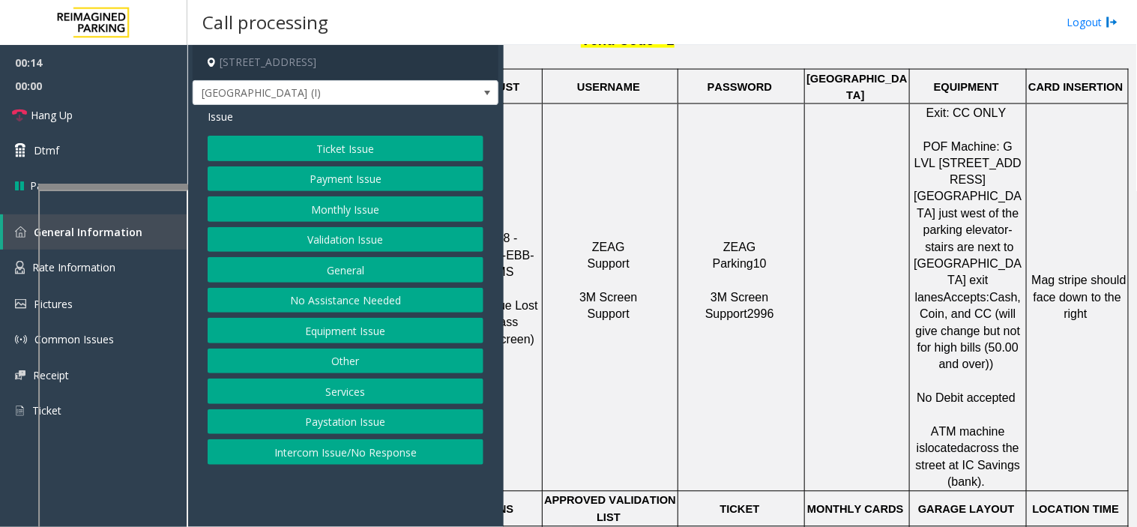
click at [370, 176] on button "Payment Issue" at bounding box center [346, 178] width 276 height 25
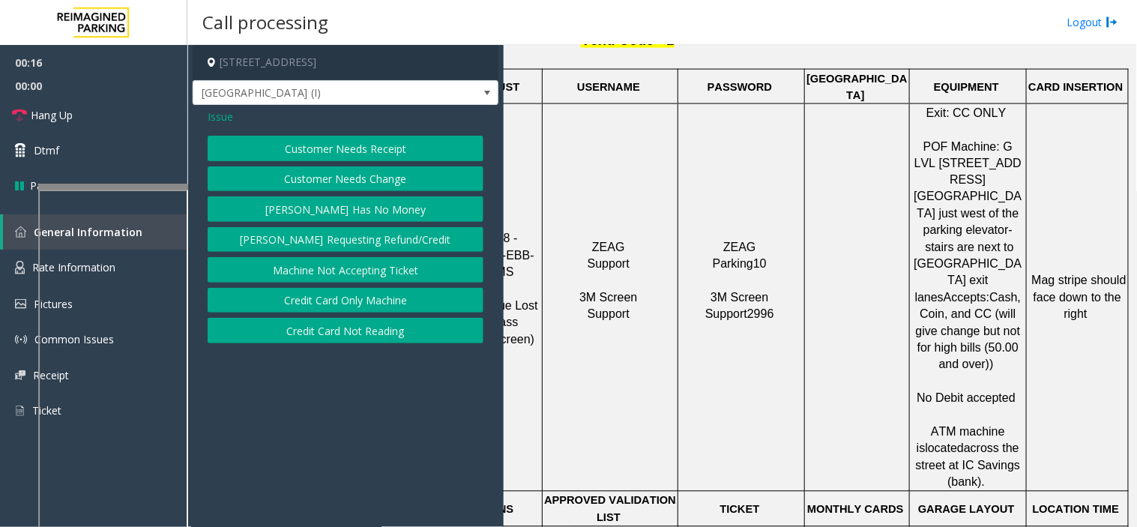
click at [346, 301] on button "Credit Card Only Machine" at bounding box center [346, 300] width 276 height 25
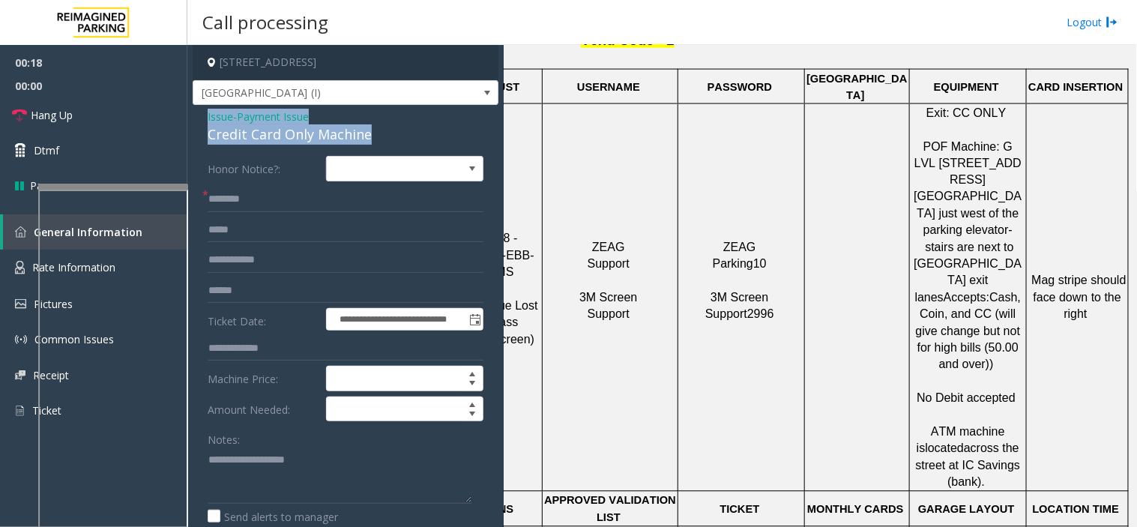
drag, startPoint x: 379, startPoint y: 133, endPoint x: 200, endPoint y: 111, distance: 179.7
click at [200, 111] on div "**********" at bounding box center [346, 436] width 306 height 663
copy div "Issue - Payment Issue Credit Card Only Machine"
click at [253, 451] on textarea at bounding box center [340, 476] width 264 height 56
paste textarea "**********"
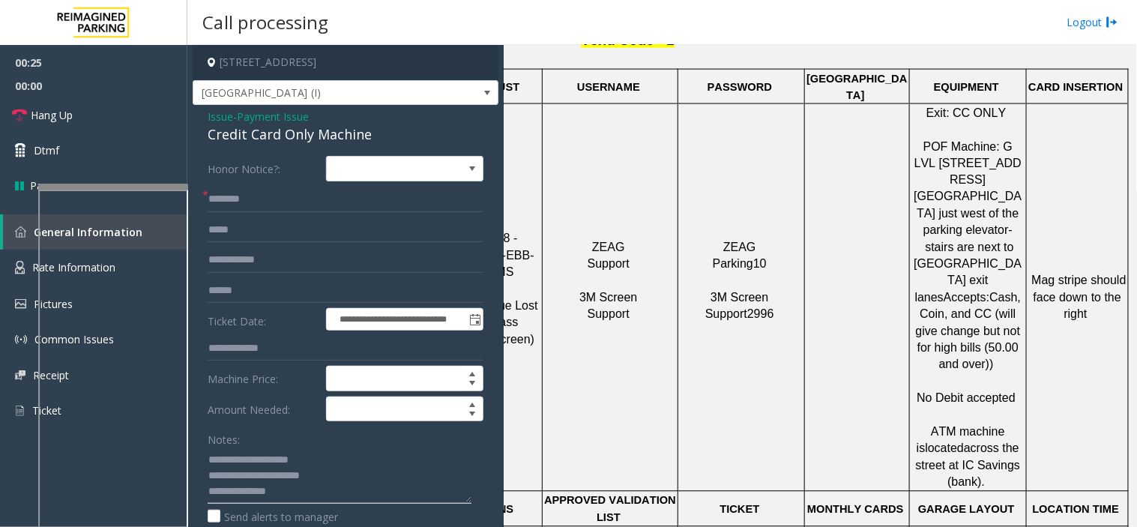
type textarea "**********"
click at [248, 298] on input "text" at bounding box center [346, 290] width 276 height 25
click at [292, 498] on textarea at bounding box center [340, 476] width 264 height 56
click at [279, 287] on input "**********" at bounding box center [346, 290] width 276 height 25
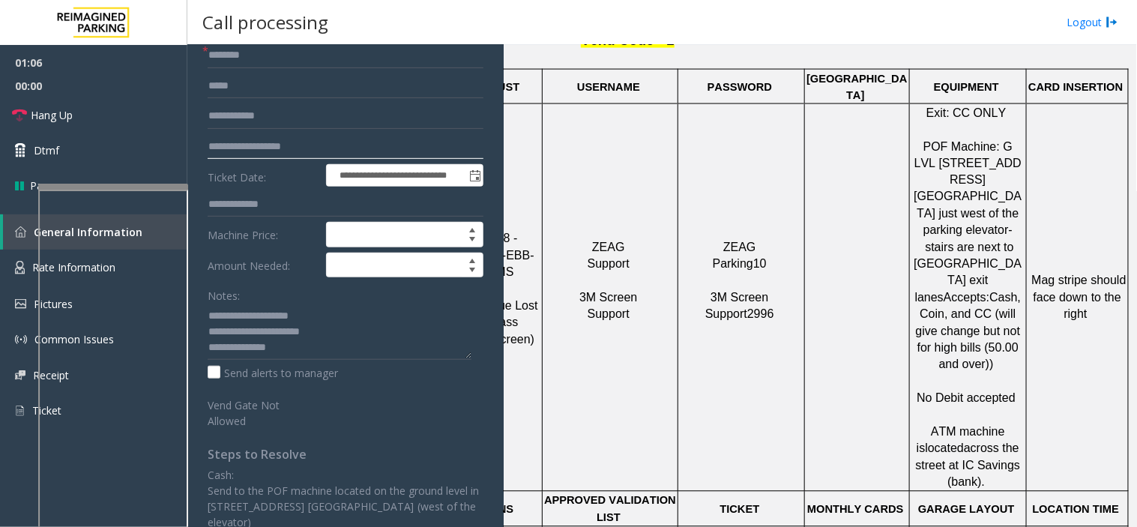
scroll to position [166, 0]
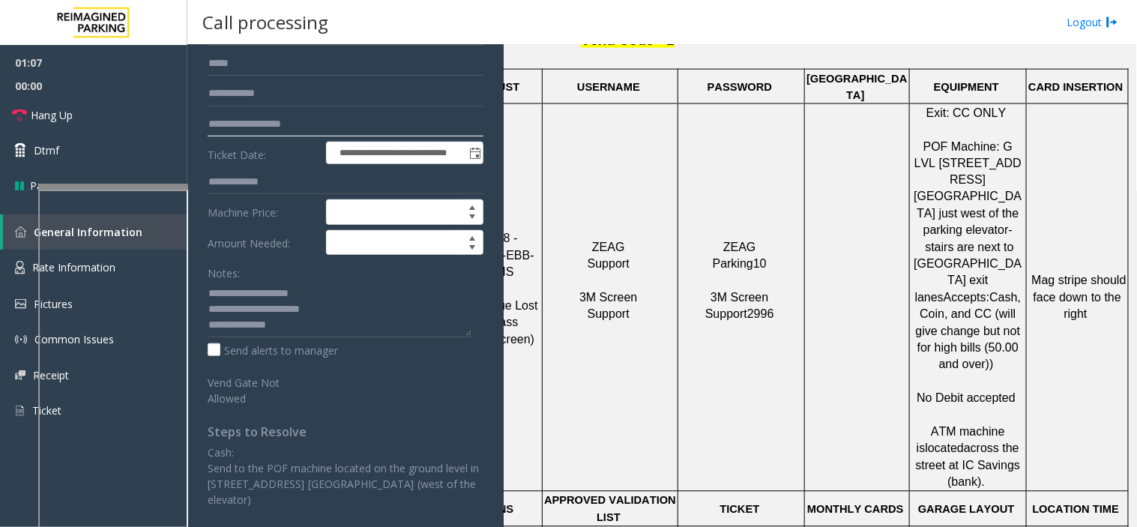
type input "**********"
click at [303, 321] on textarea at bounding box center [340, 309] width 264 height 56
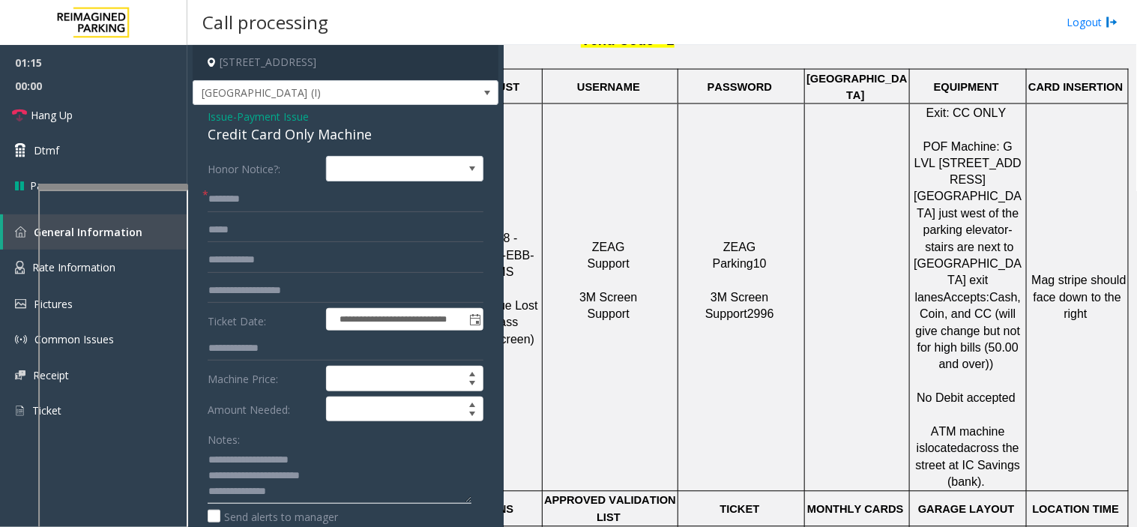
type textarea "**********"
click at [256, 187] on input "text" at bounding box center [346, 199] width 276 height 25
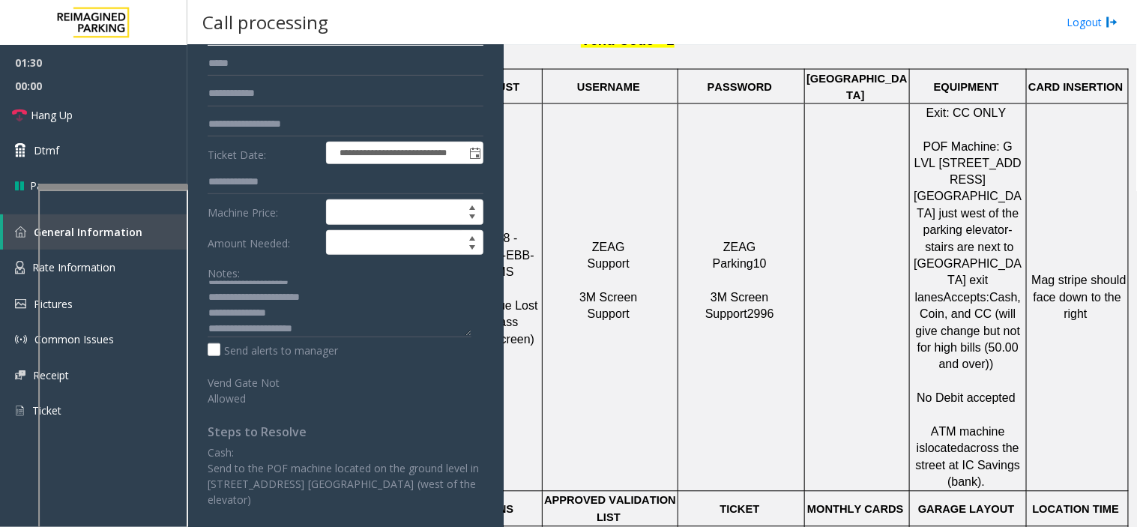
scroll to position [16, 0]
type input "*****"
click at [328, 325] on textarea at bounding box center [340, 309] width 264 height 56
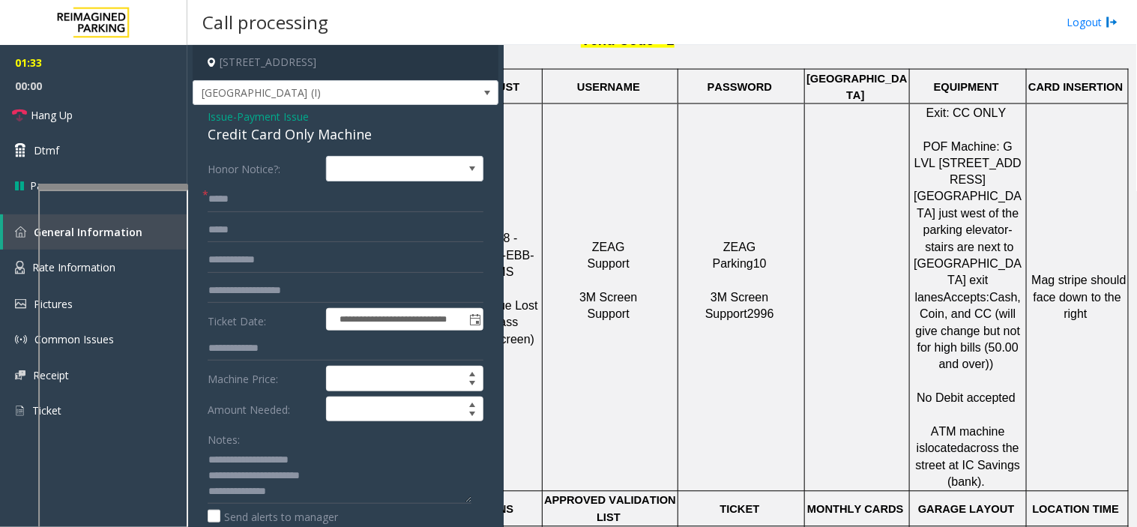
click at [216, 120] on span "Issue" at bounding box center [220, 117] width 25 height 16
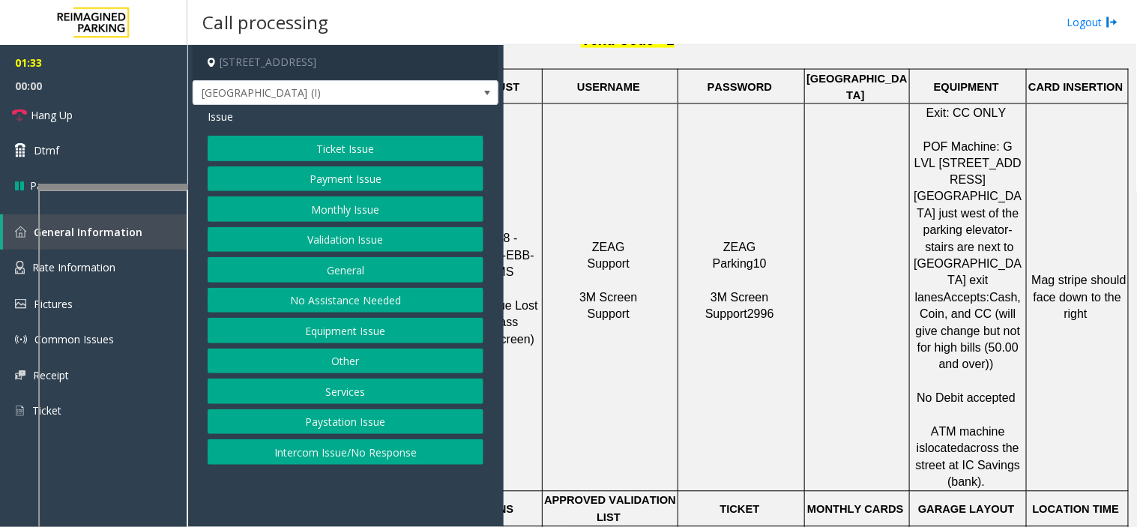
click at [333, 152] on button "Ticket Issue" at bounding box center [346, 148] width 276 height 25
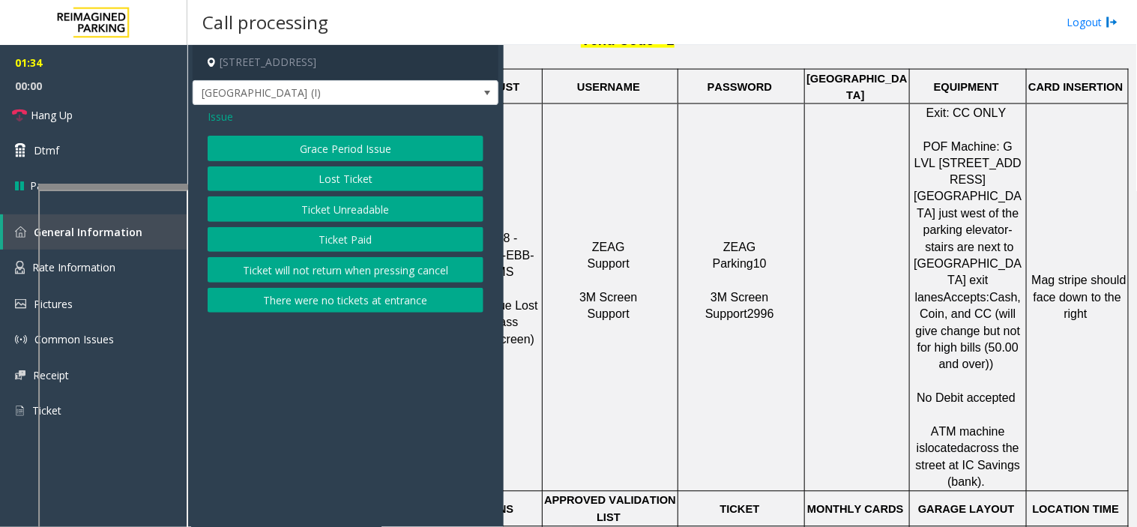
click at [330, 235] on button "Ticket Paid" at bounding box center [346, 239] width 276 height 25
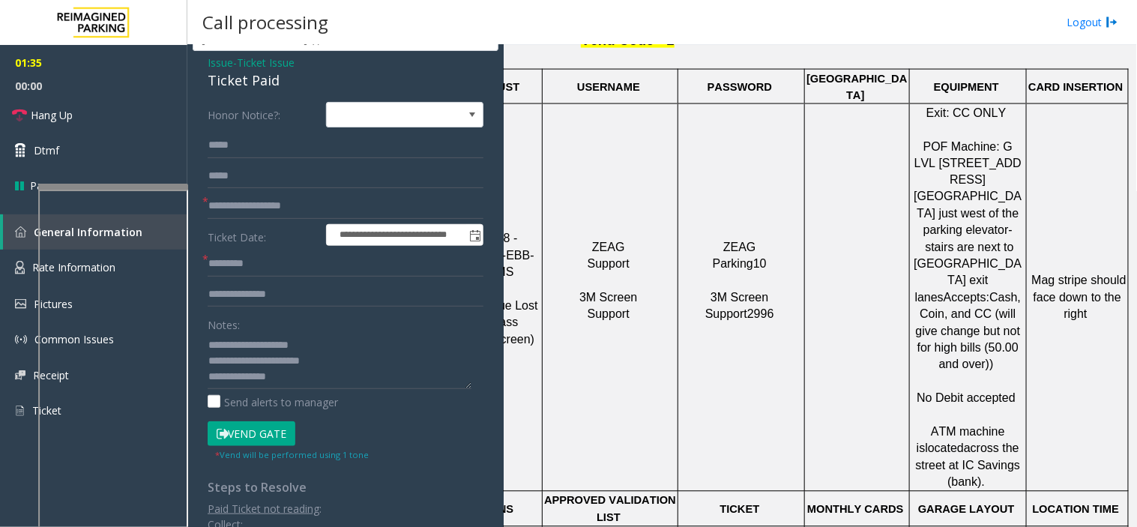
scroll to position [83, 0]
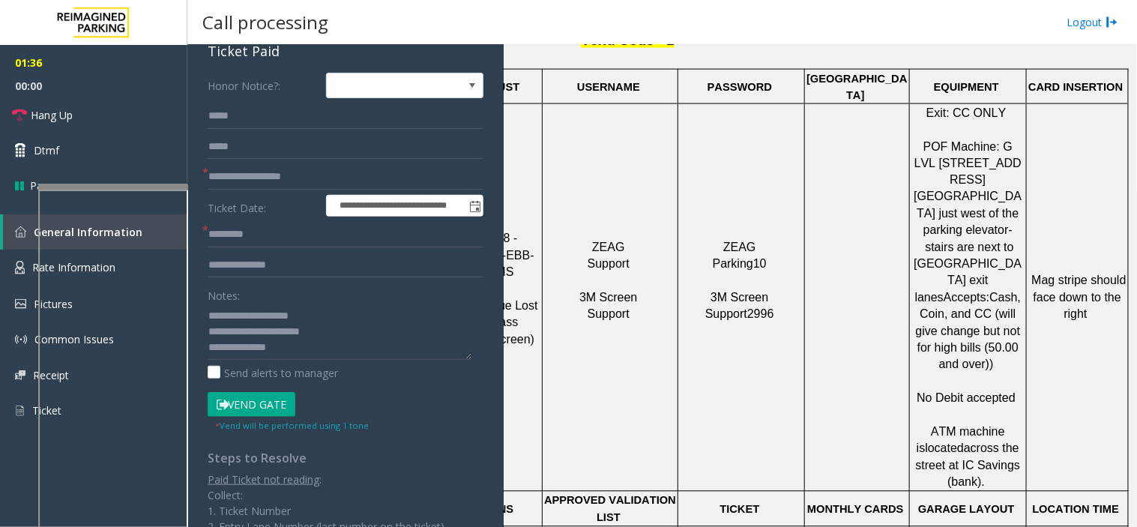
click at [271, 400] on button "Vend Gate" at bounding box center [252, 404] width 88 height 25
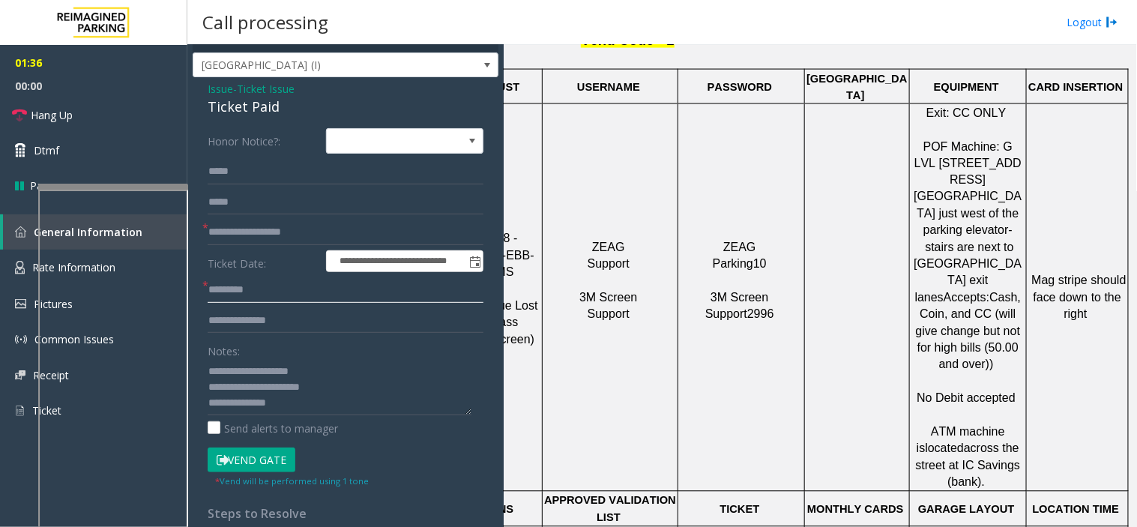
scroll to position [0, 0]
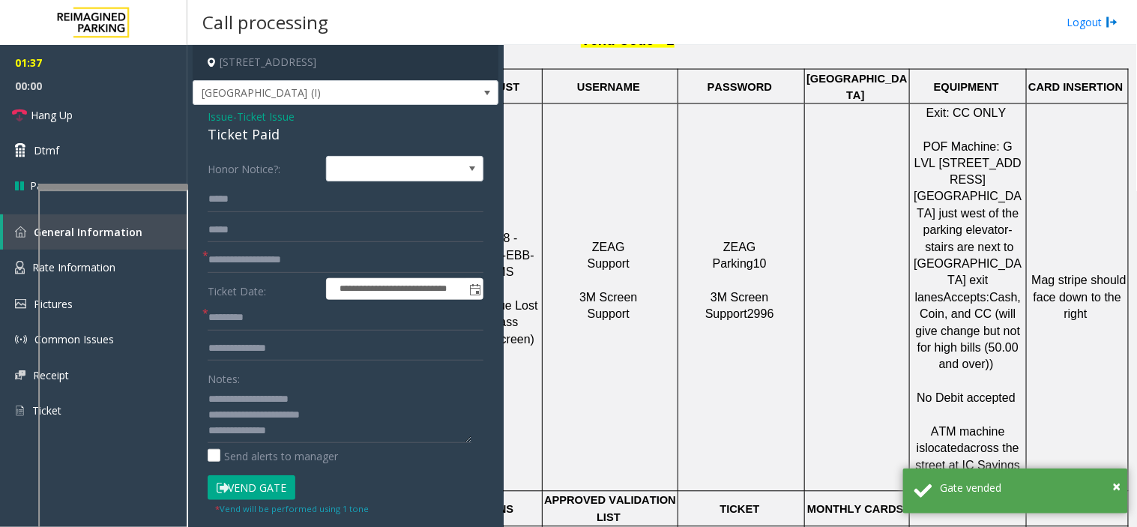
click at [221, 115] on span "Issue" at bounding box center [220, 117] width 25 height 16
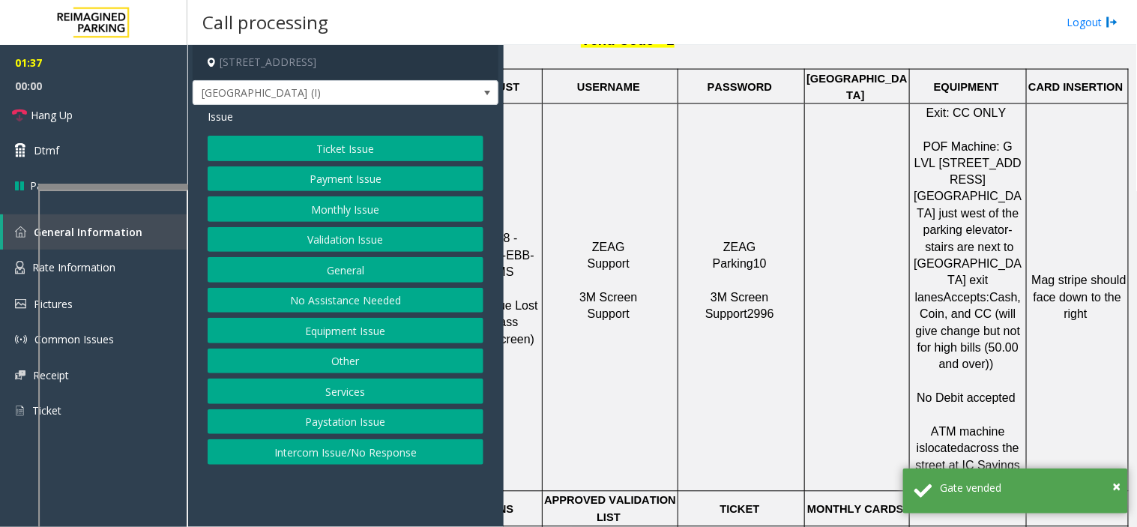
click at [301, 178] on button "Payment Issue" at bounding box center [346, 178] width 276 height 25
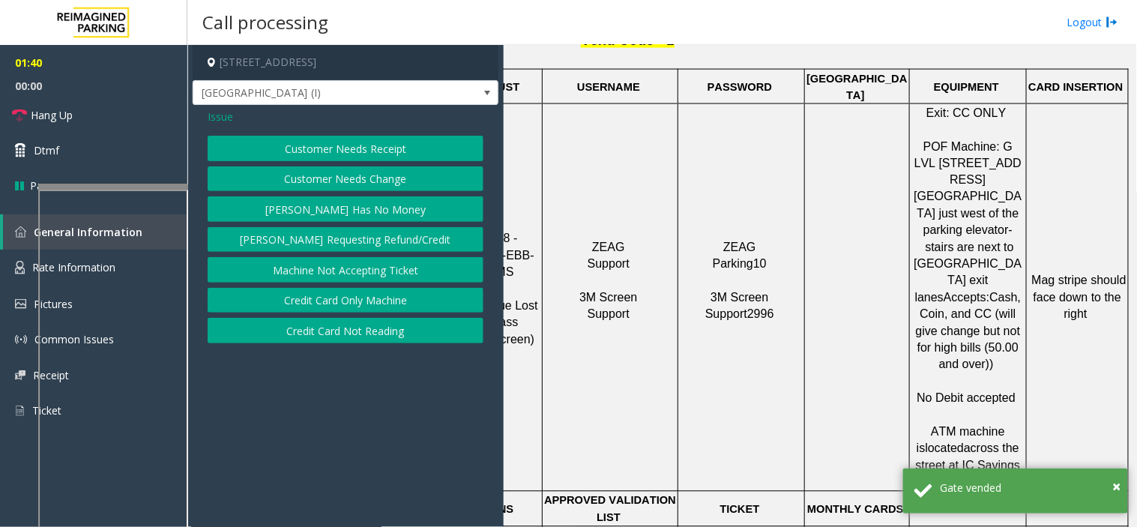
click at [340, 301] on button "Credit Card Only Machine" at bounding box center [346, 300] width 276 height 25
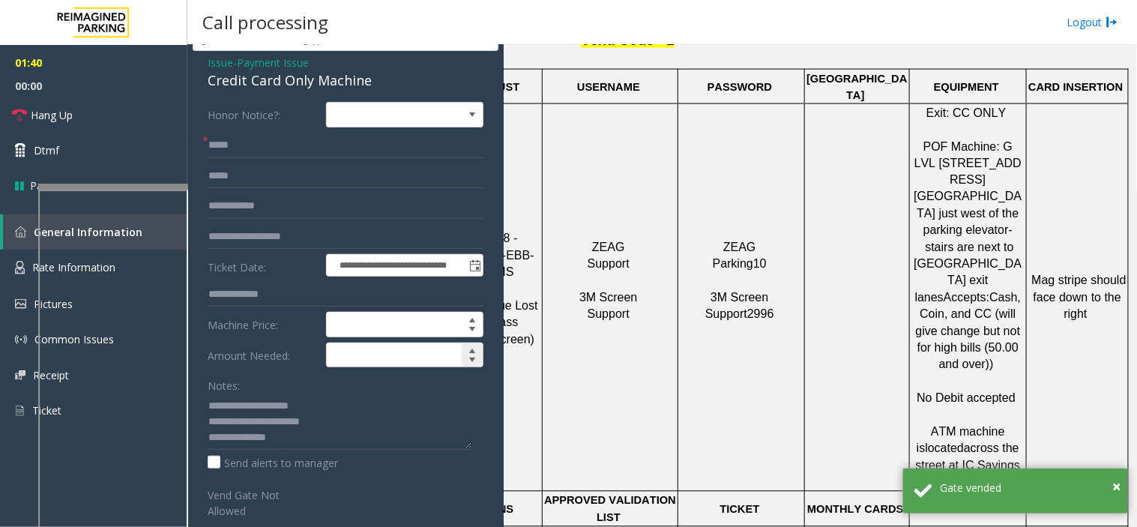
scroll to position [83, 0]
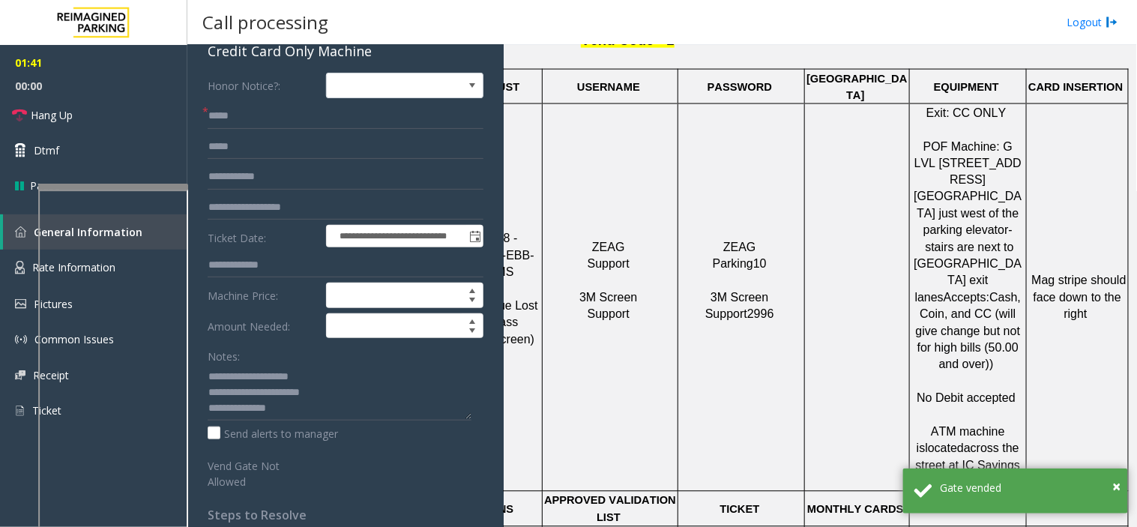
click at [310, 422] on div "Notes: Send alerts to manager" at bounding box center [346, 392] width 276 height 98
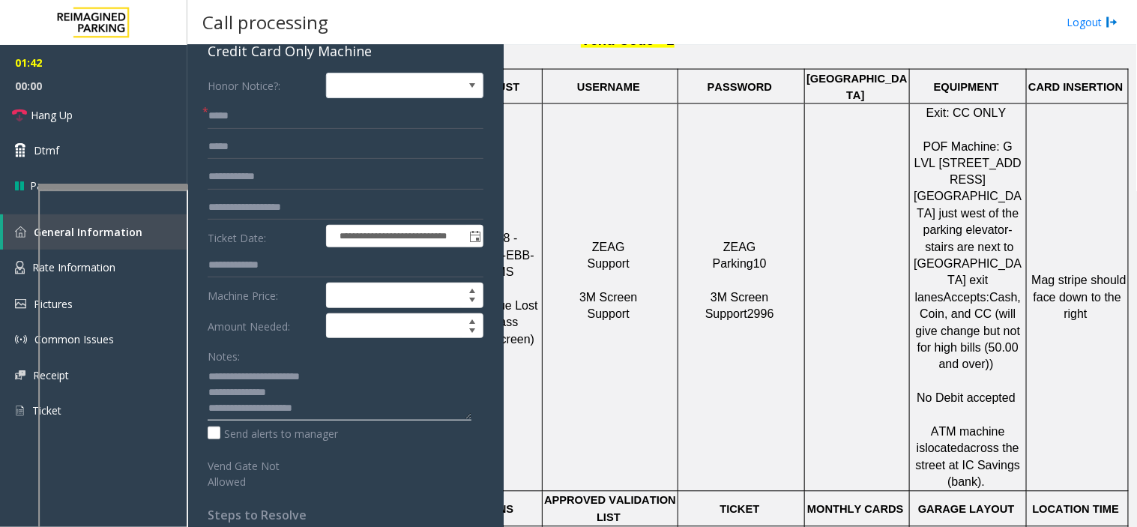
click at [339, 415] on textarea at bounding box center [340, 392] width 264 height 56
click at [90, 118] on link "Hang Up" at bounding box center [93, 114] width 187 height 35
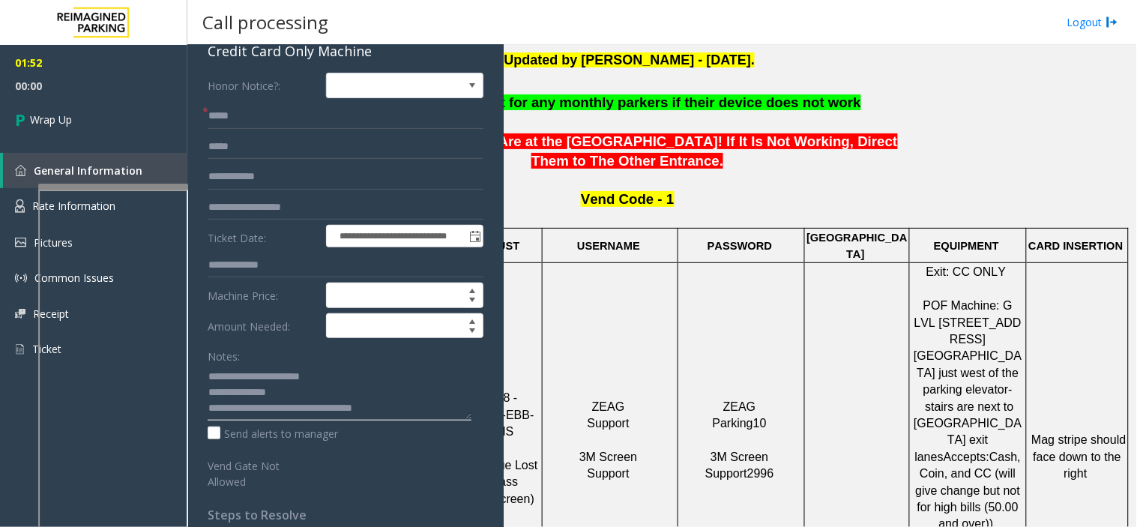
scroll to position [285, 202]
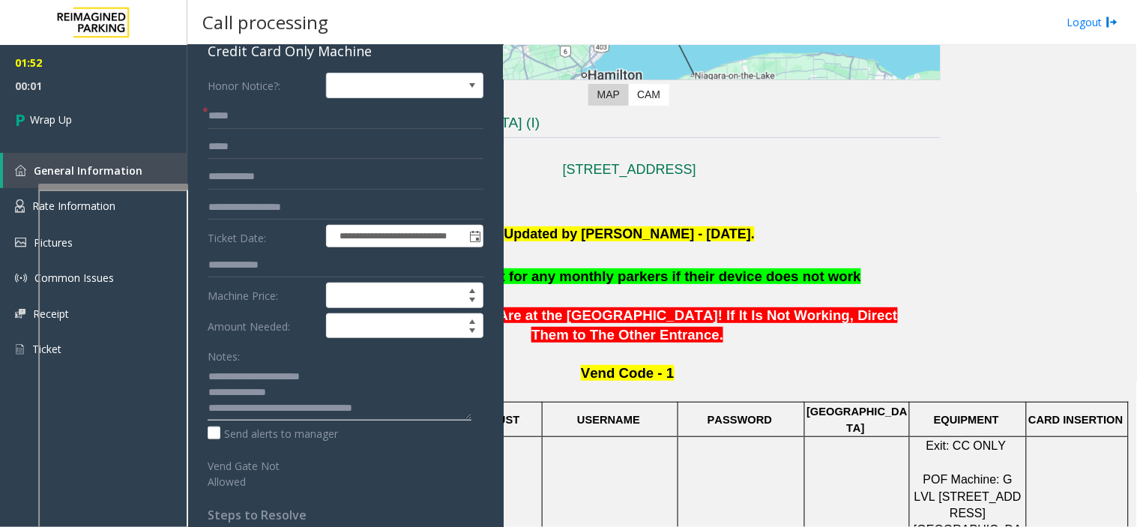
type textarea "**********"
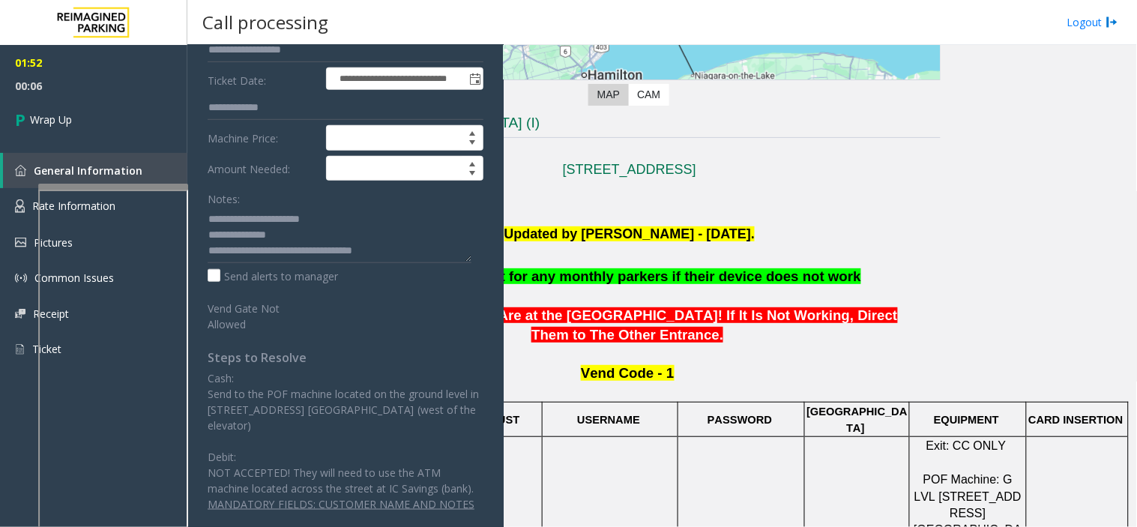
scroll to position [588, 202]
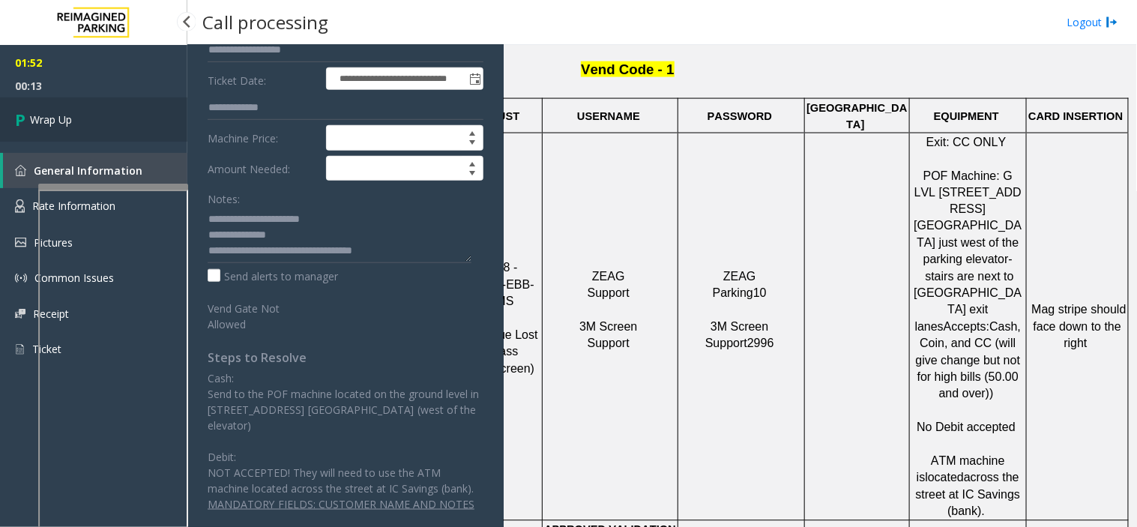
click at [92, 111] on link "Wrap Up" at bounding box center [93, 119] width 187 height 44
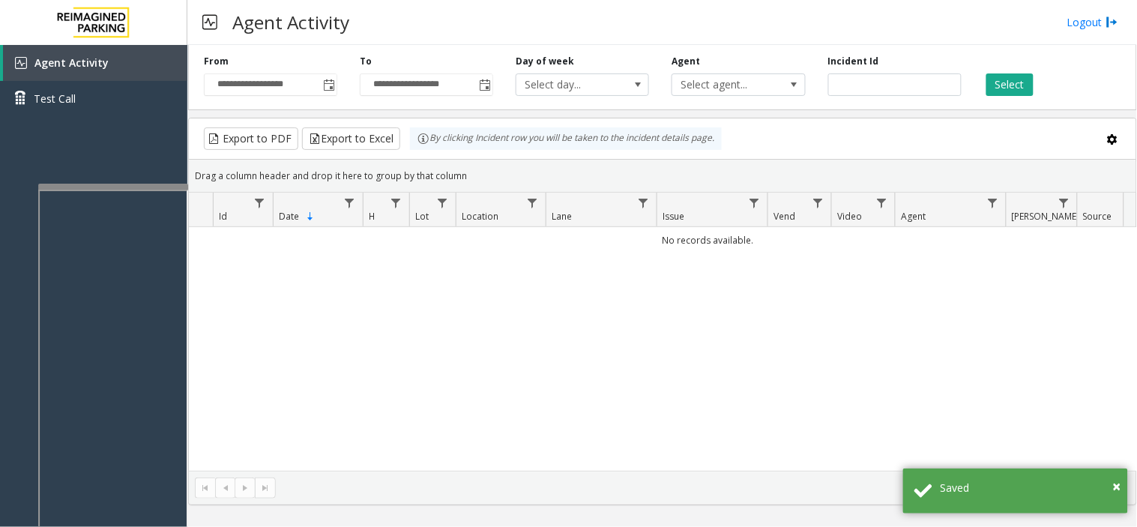
click at [339, 76] on div "**********" at bounding box center [271, 75] width 156 height 41
click at [324, 80] on span "Toggle popup" at bounding box center [329, 85] width 12 height 12
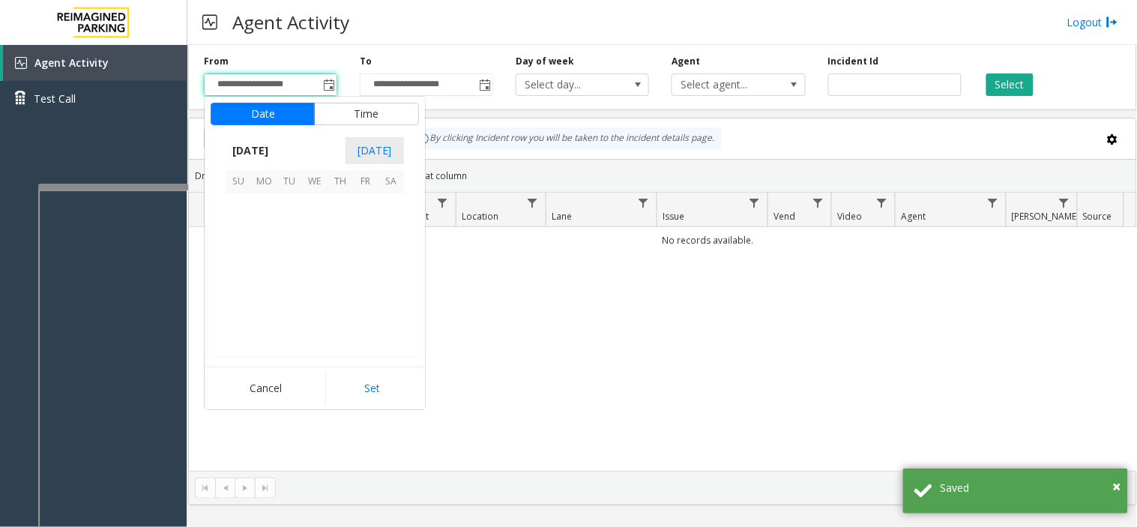
scroll to position [268996, 0]
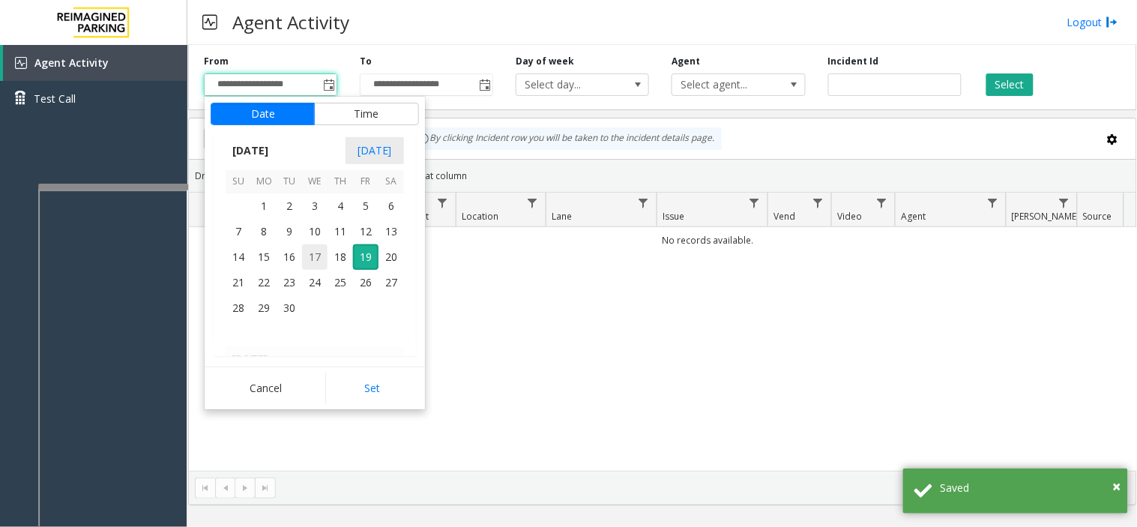
click at [326, 260] on span "17" at bounding box center [314, 256] width 25 height 25
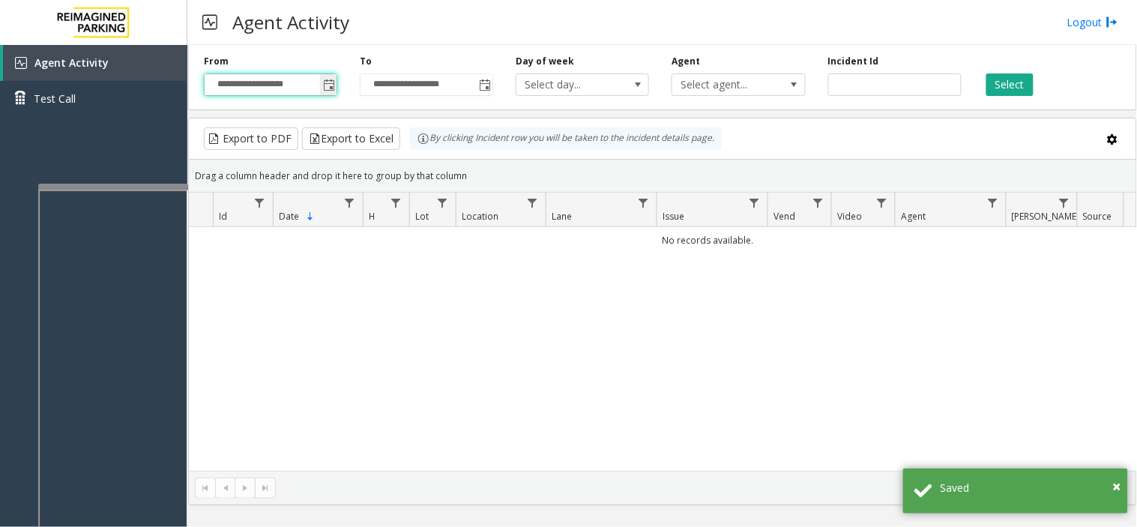
click at [318, 76] on input "**********" at bounding box center [271, 84] width 132 height 21
click at [330, 88] on span "Toggle popup" at bounding box center [329, 85] width 12 height 12
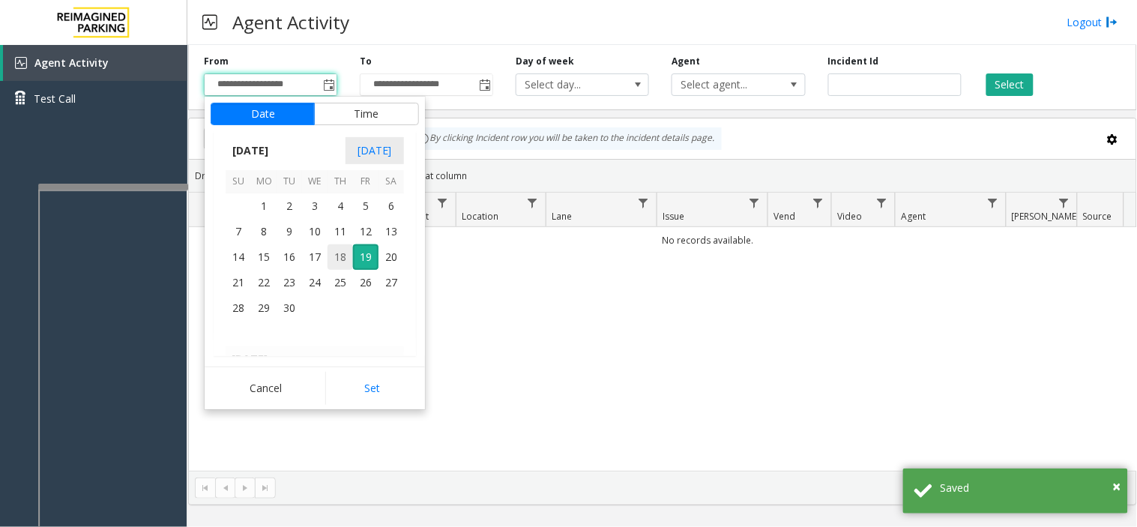
click at [334, 265] on span "18" at bounding box center [340, 256] width 25 height 25
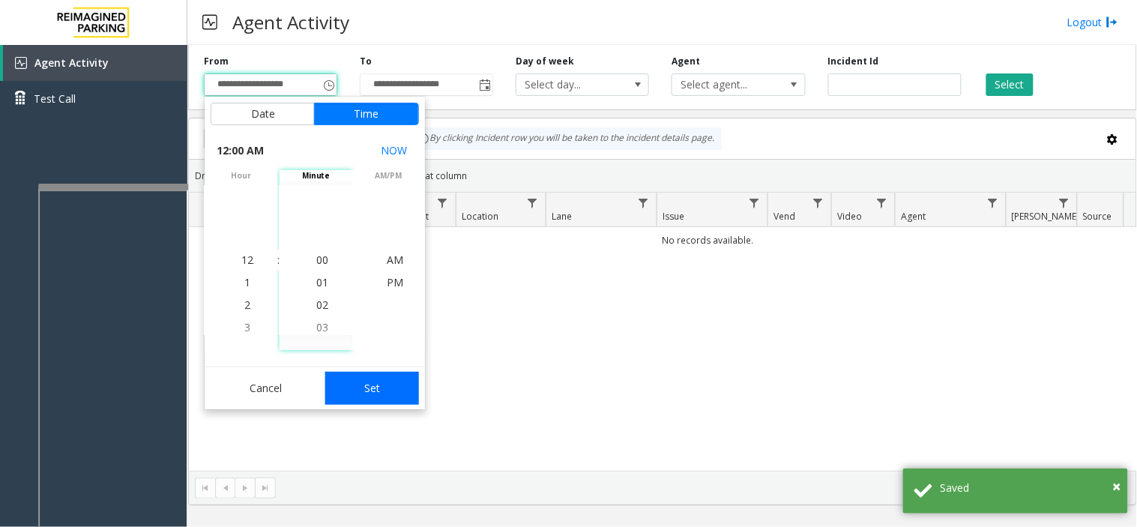
click at [384, 382] on button "Set" at bounding box center [372, 388] width 94 height 33
type input "**********"
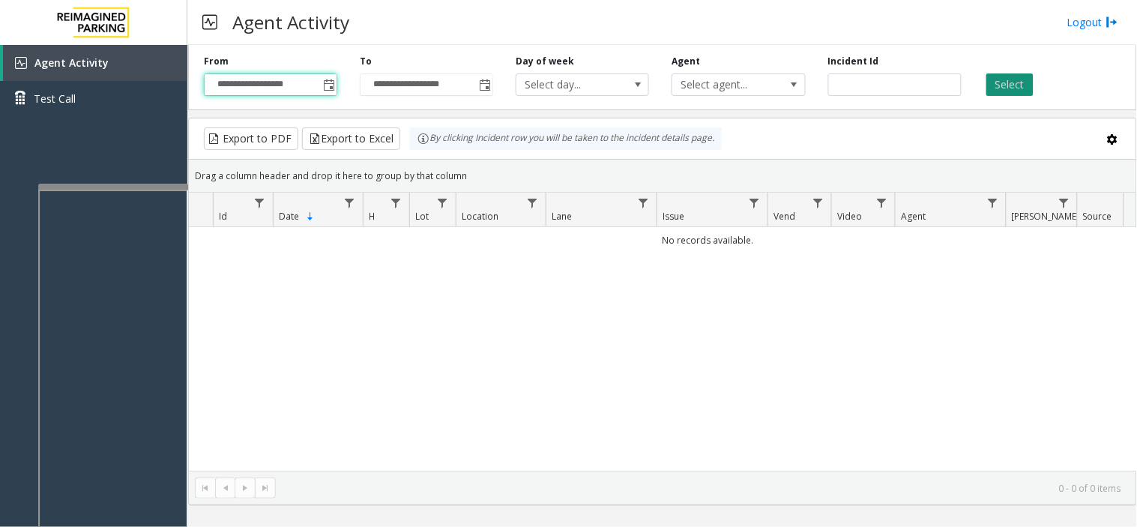
click at [1005, 86] on button "Select" at bounding box center [1010, 84] width 47 height 22
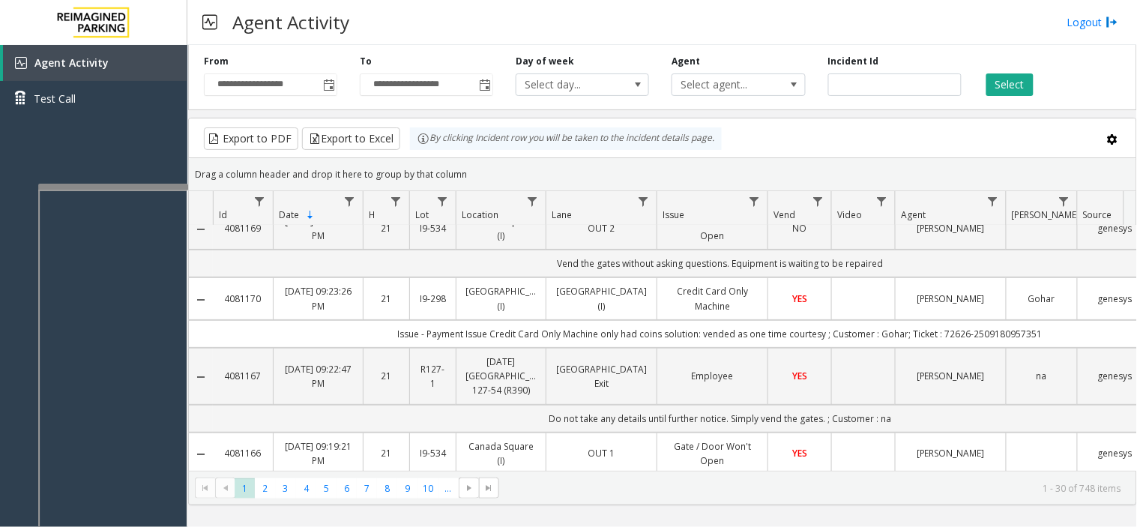
scroll to position [0, 0]
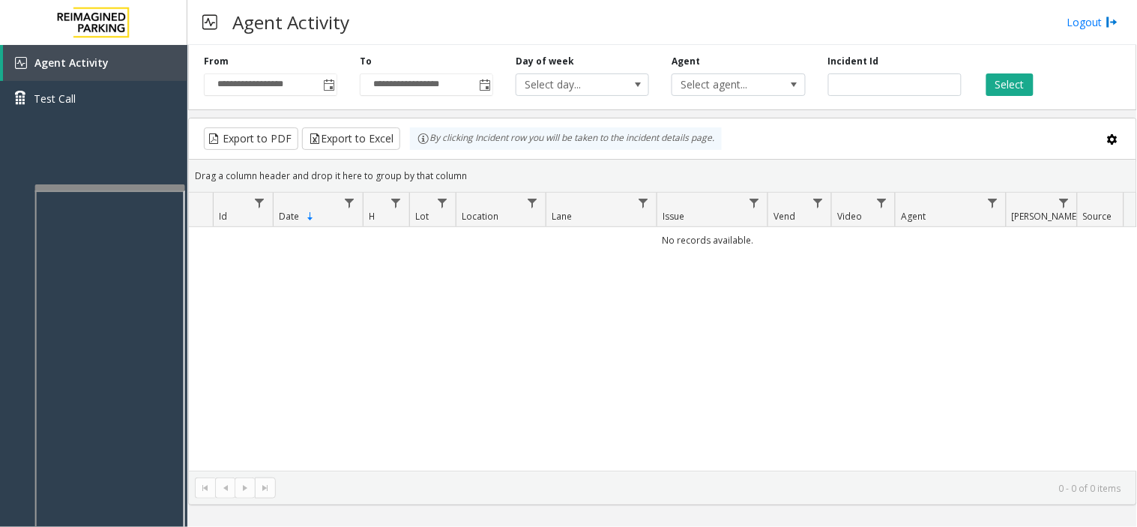
click at [159, 185] on div at bounding box center [110, 187] width 150 height 6
click at [330, 90] on span "Toggle popup" at bounding box center [329, 85] width 12 height 12
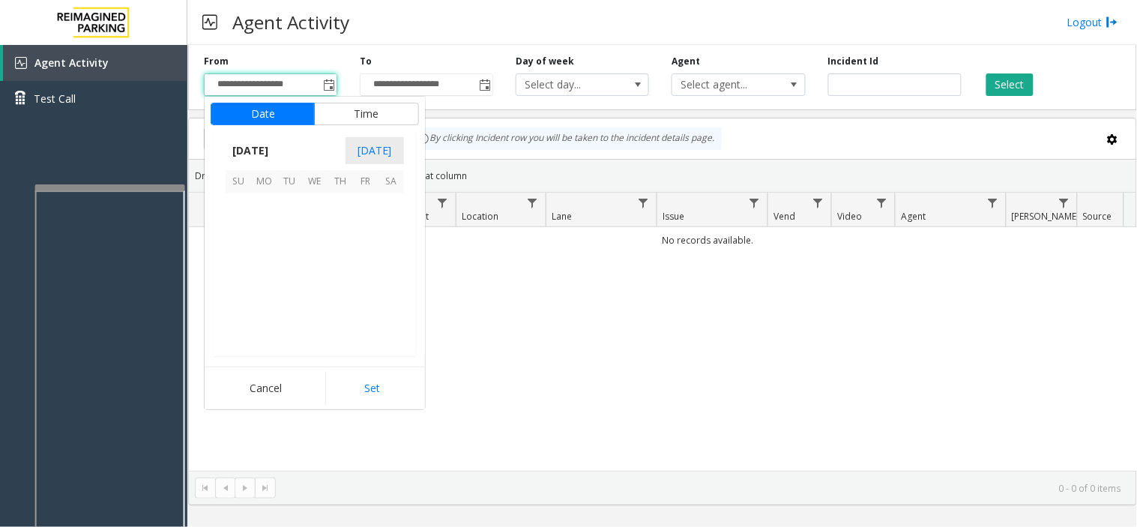
scroll to position [268996, 0]
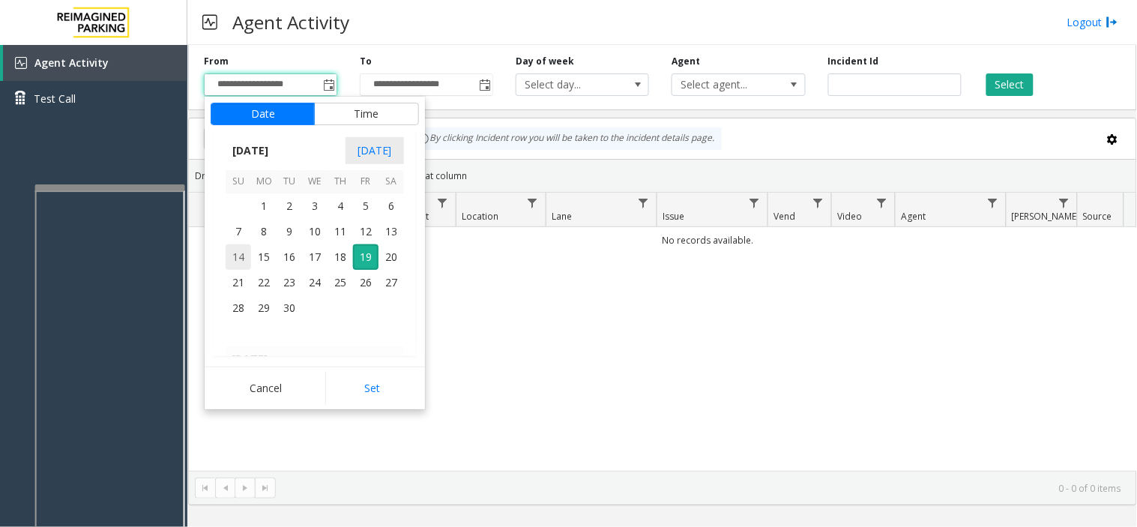
click at [242, 265] on span "14" at bounding box center [238, 256] width 25 height 25
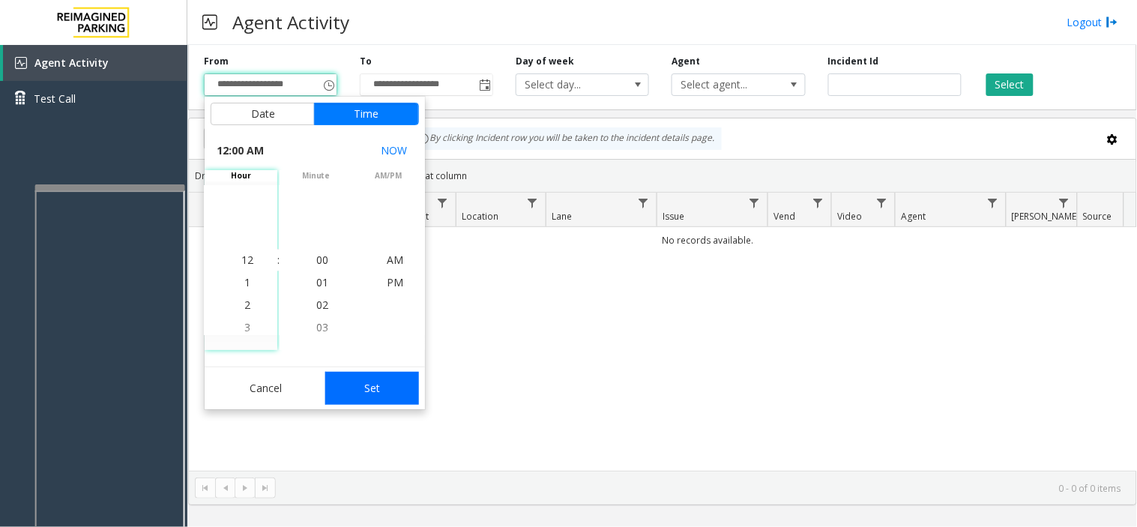
click at [384, 393] on button "Set" at bounding box center [372, 388] width 94 height 33
type input "**********"
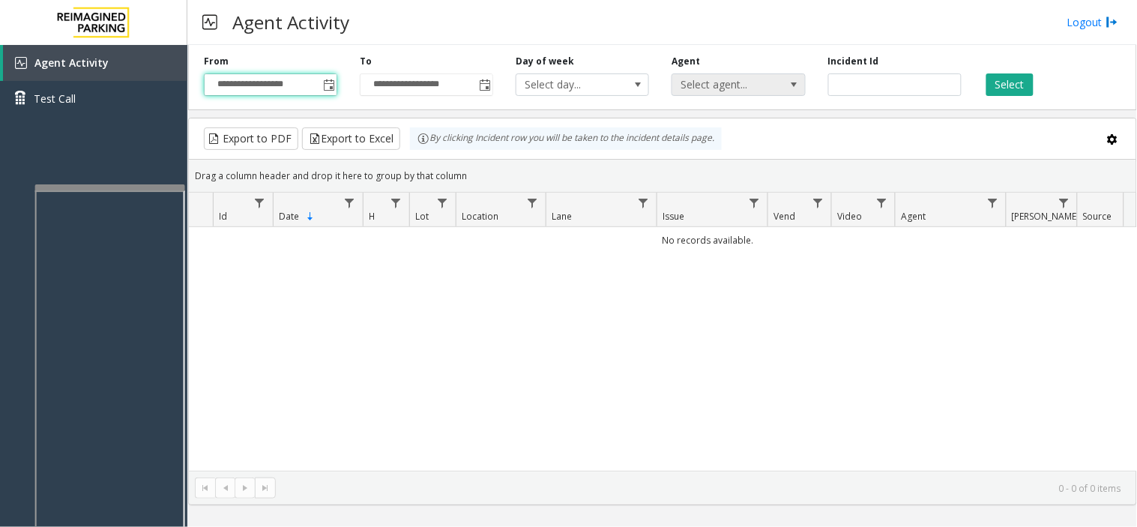
click at [757, 79] on span "Select agent..." at bounding box center [725, 84] width 106 height 21
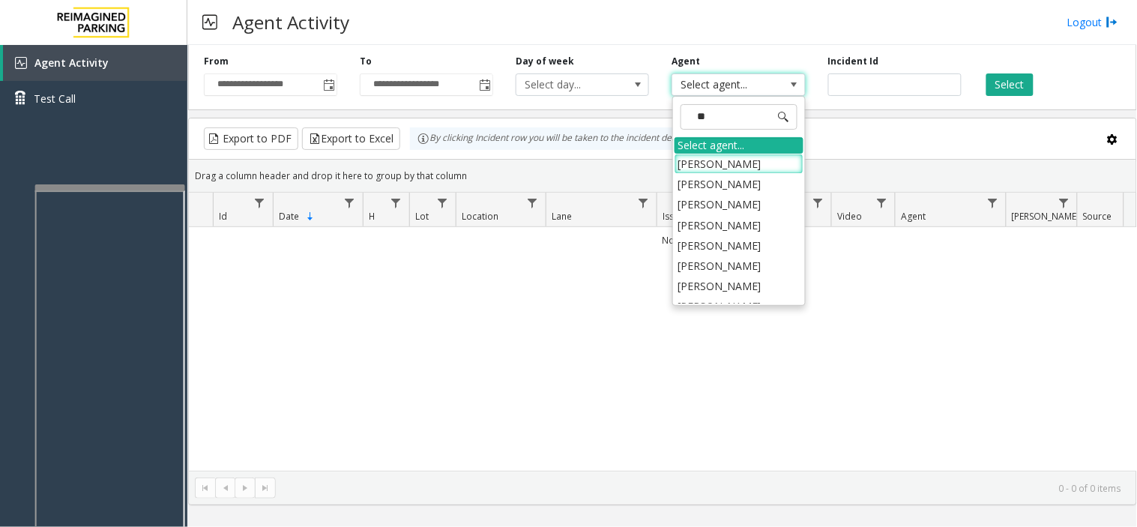
type input "*"
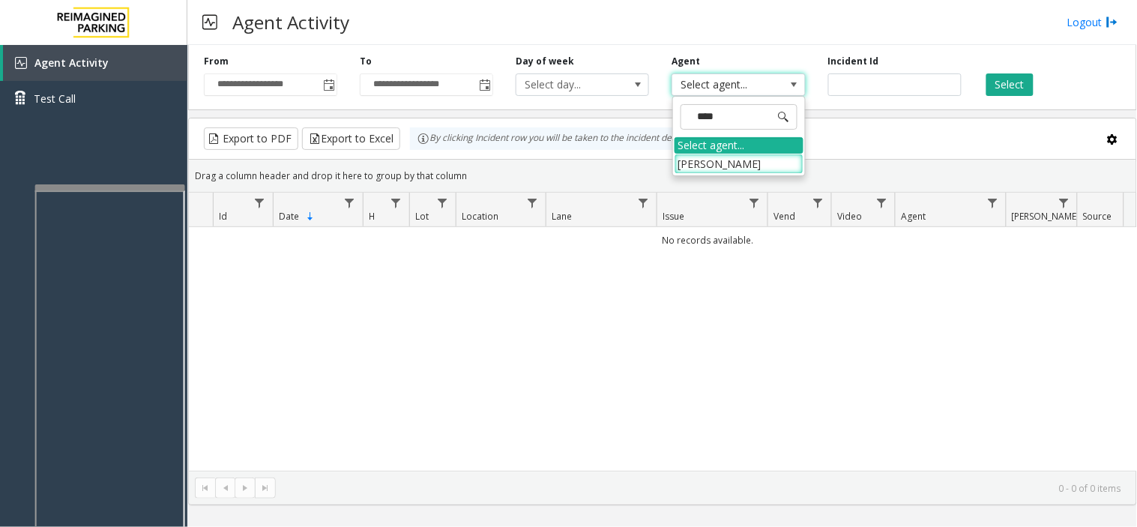
type input "*****"
click at [709, 169] on li "[PERSON_NAME]" at bounding box center [739, 164] width 129 height 20
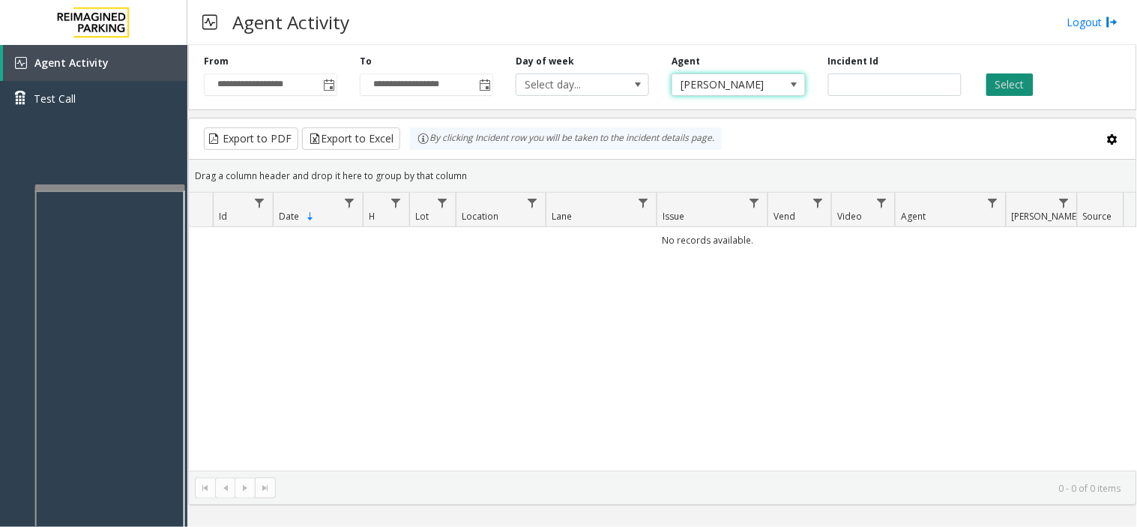
click at [1009, 78] on button "Select" at bounding box center [1010, 84] width 47 height 22
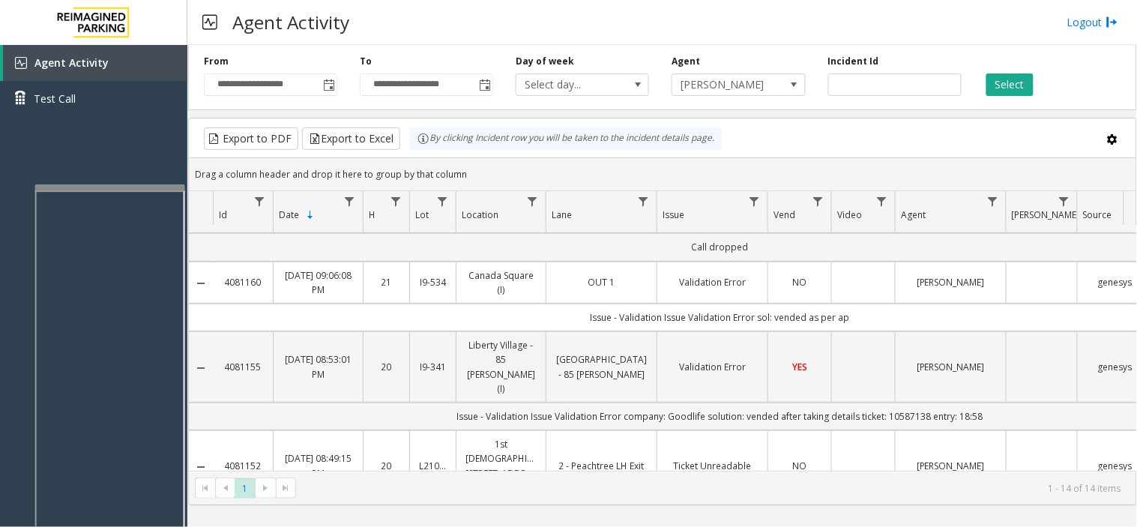
scroll to position [0, 0]
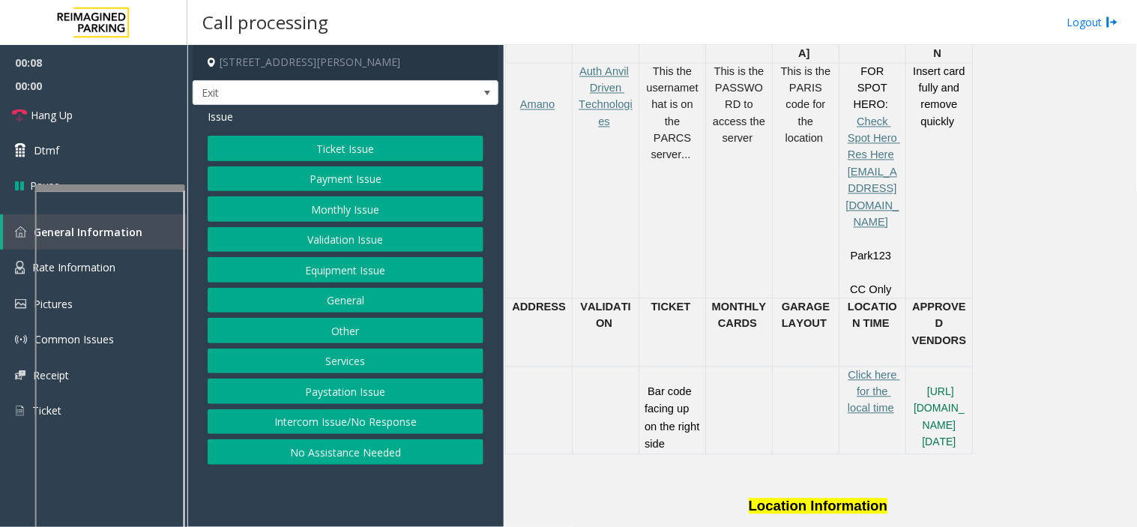
scroll to position [750, 0]
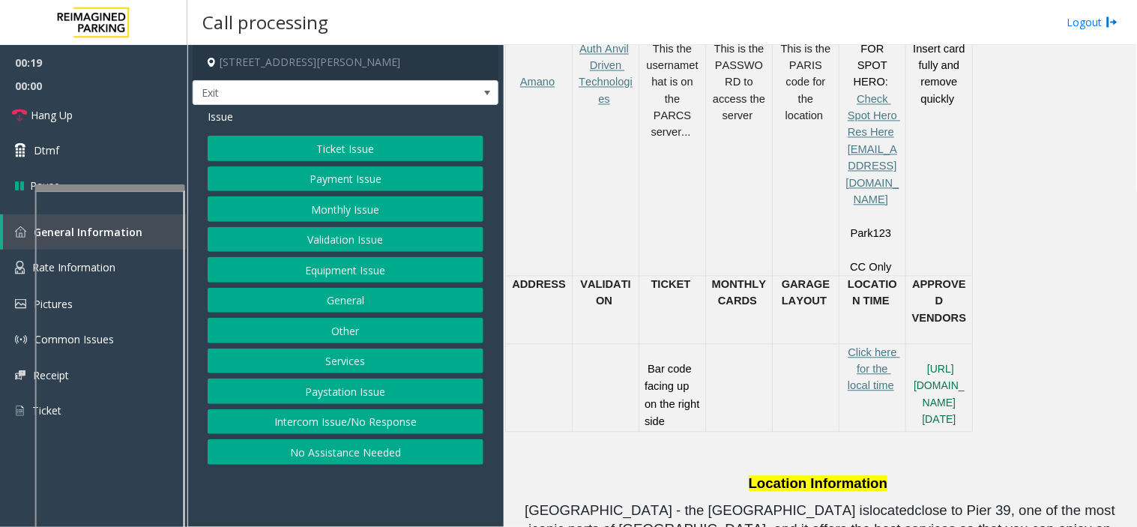
click at [355, 145] on button "Ticket Issue" at bounding box center [346, 148] width 276 height 25
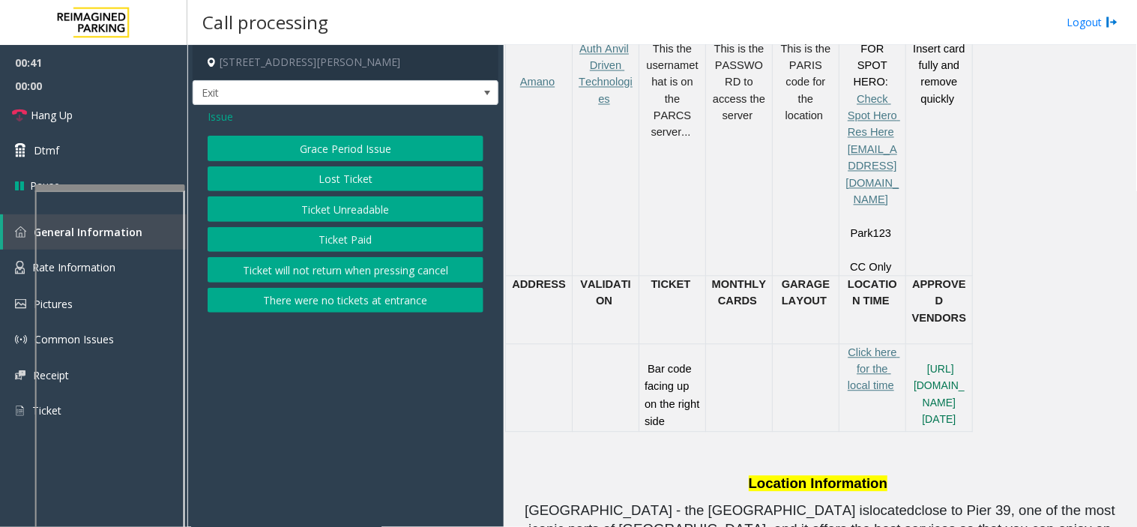
click at [343, 203] on button "Ticket Unreadable" at bounding box center [346, 208] width 276 height 25
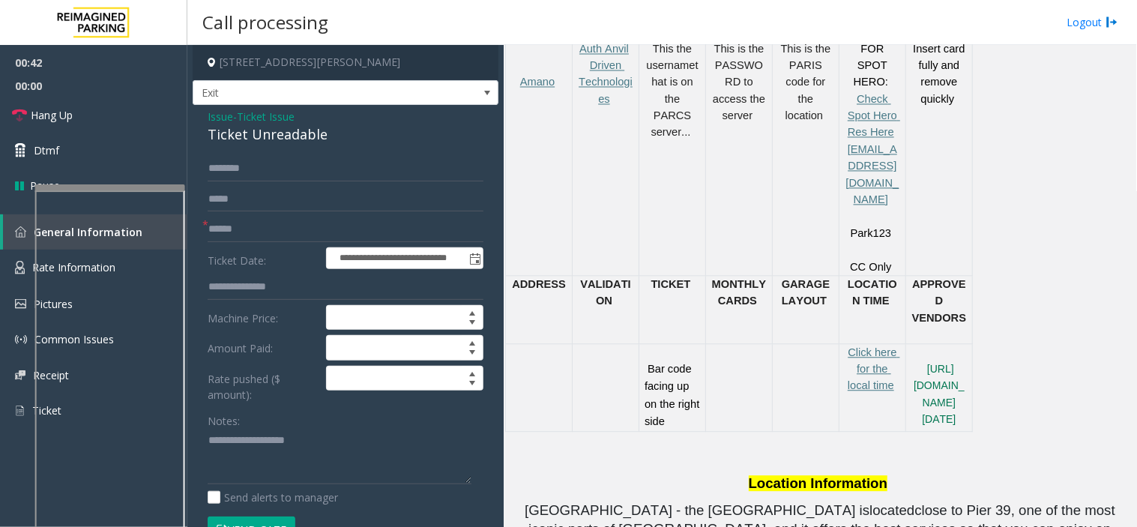
click at [223, 109] on span "Issue" at bounding box center [220, 117] width 25 height 16
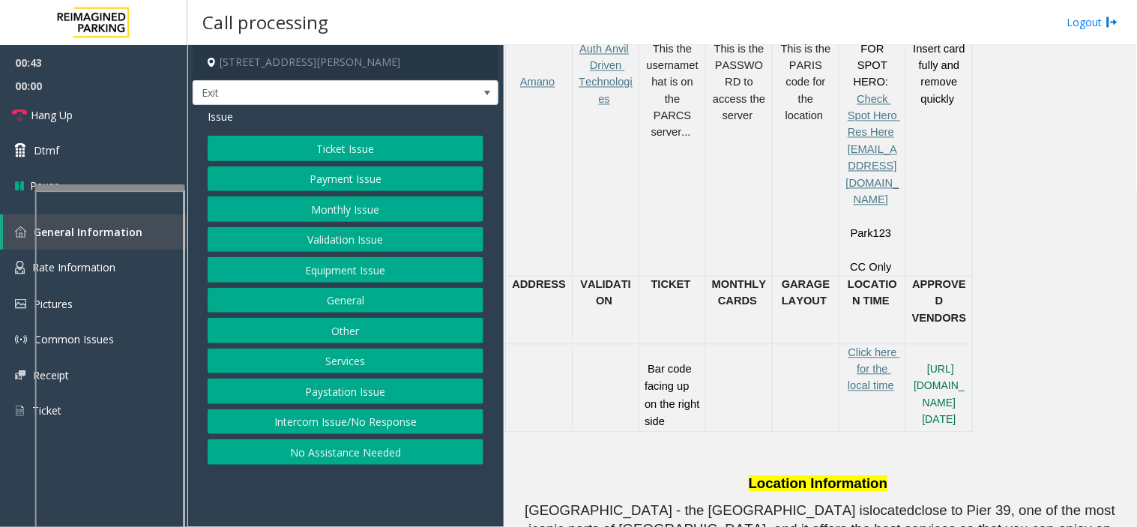
click at [340, 181] on button "Payment Issue" at bounding box center [346, 178] width 276 height 25
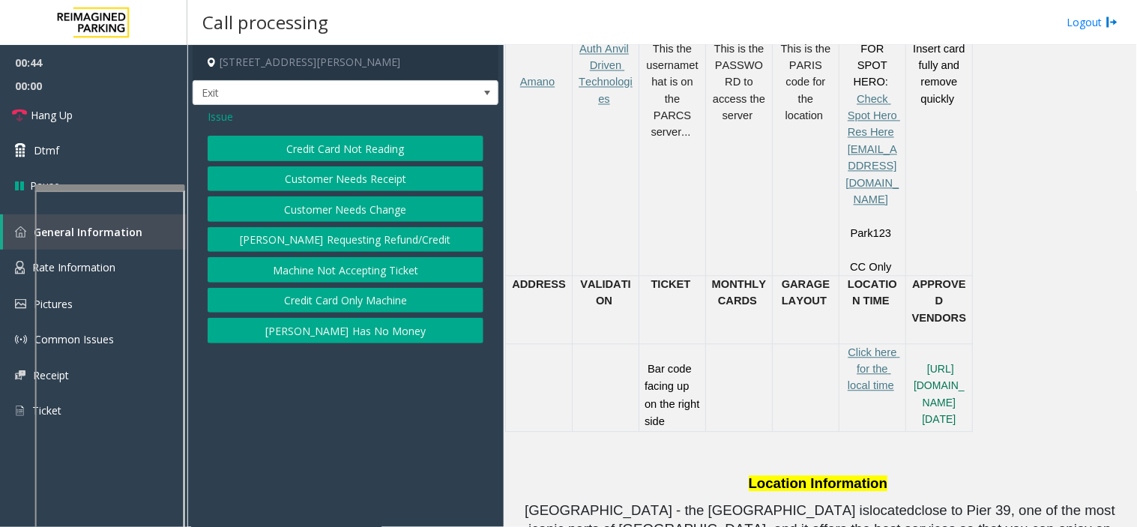
click at [334, 148] on button "Credit Card Not Reading" at bounding box center [346, 148] width 276 height 25
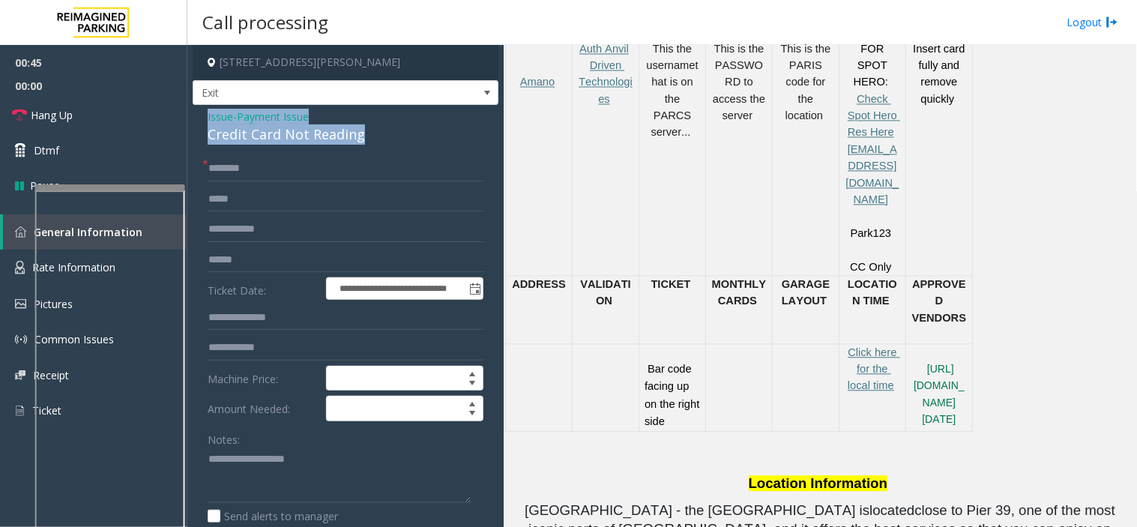
drag, startPoint x: 381, startPoint y: 132, endPoint x: 204, endPoint y: 117, distance: 177.6
click at [204, 117] on div "**********" at bounding box center [346, 485] width 306 height 761
copy div "Issue - Payment Issue Credit Card Not Reading"
click at [274, 445] on div "Notes:" at bounding box center [346, 465] width 276 height 77
click at [278, 466] on textarea at bounding box center [340, 476] width 264 height 56
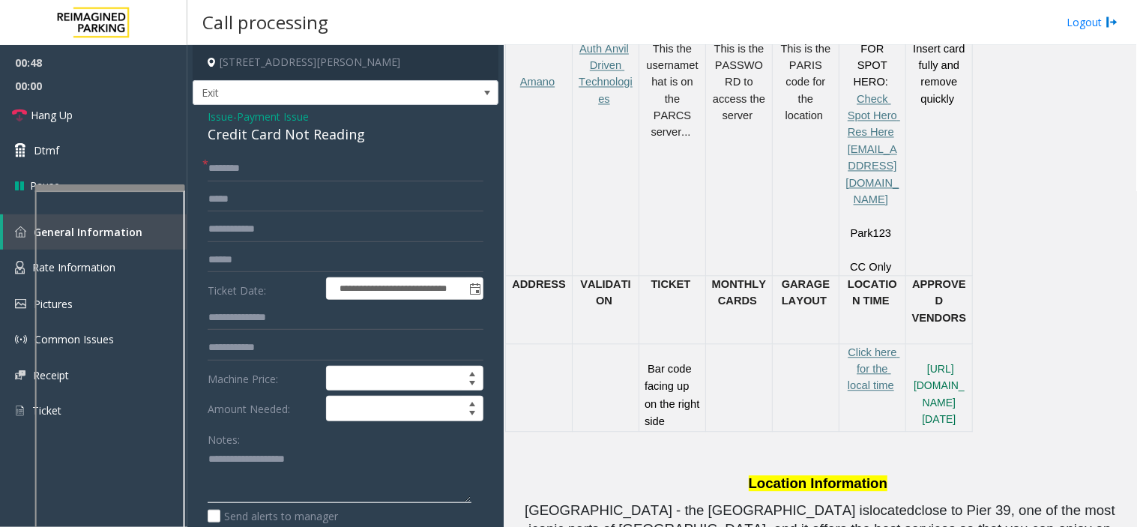
paste textarea "**********"
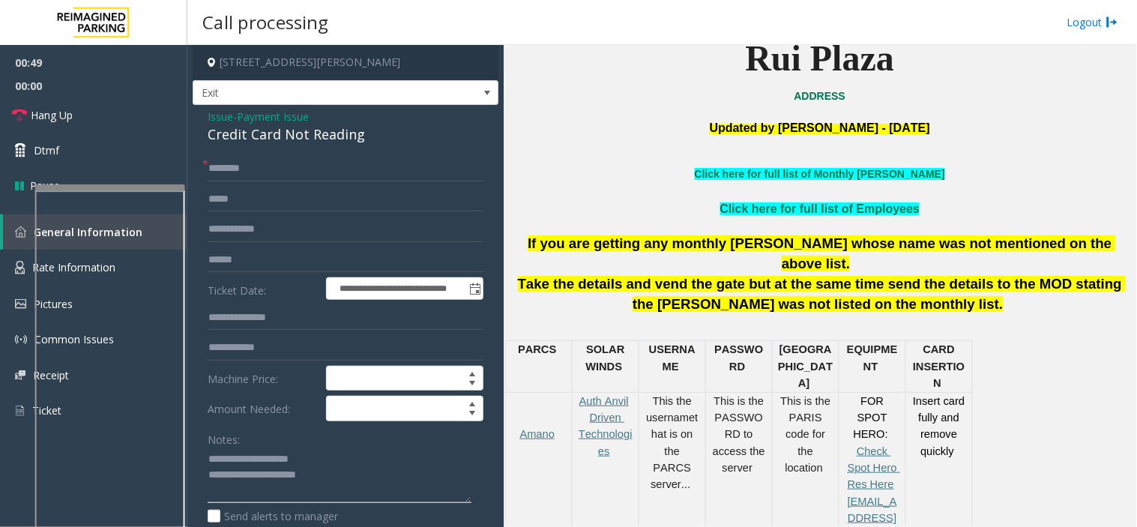
scroll to position [333, 0]
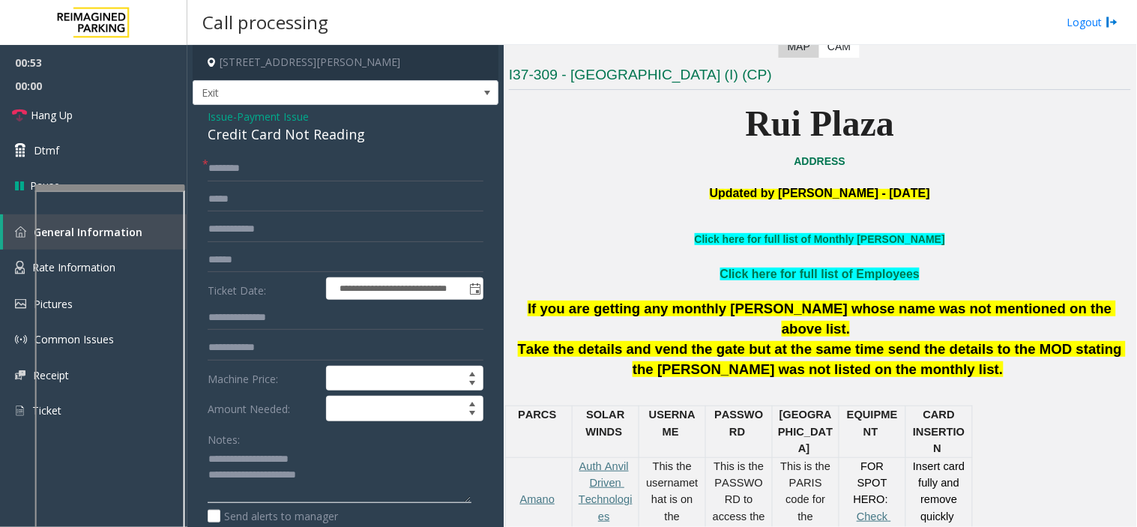
click at [393, 477] on textarea at bounding box center [340, 476] width 264 height 56
click at [286, 478] on textarea at bounding box center [340, 476] width 264 height 56
click at [285, 490] on textarea at bounding box center [340, 476] width 264 height 56
type textarea "**********"
click at [278, 258] on input "text" at bounding box center [346, 259] width 276 height 25
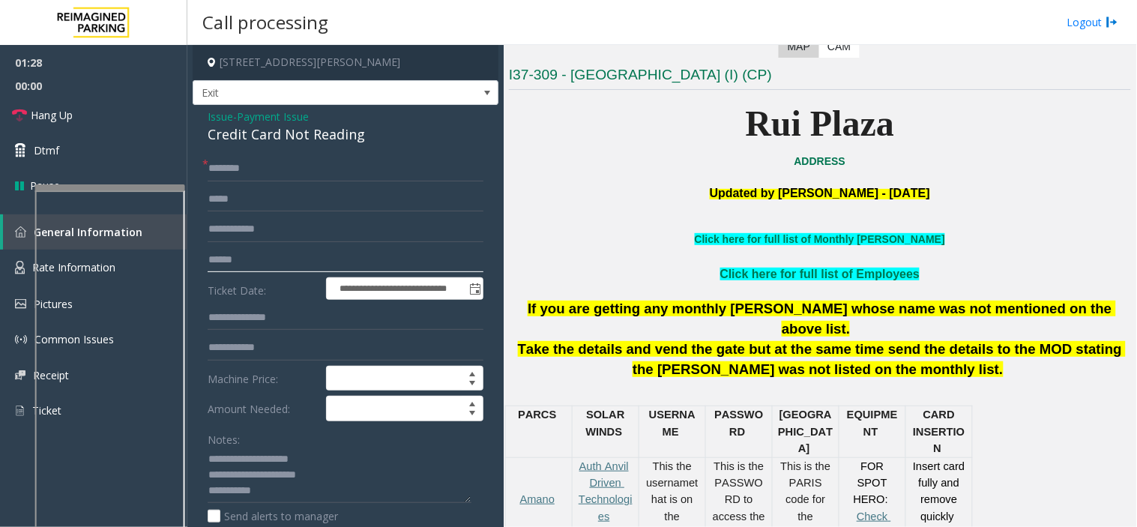
click at [245, 263] on input "text" at bounding box center [346, 259] width 276 height 25
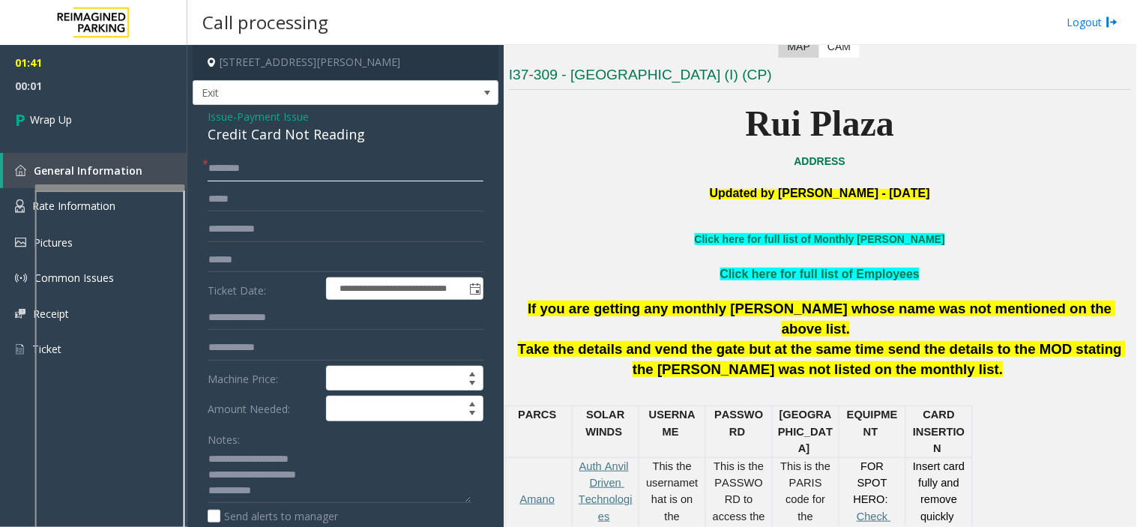
click at [258, 174] on input "text" at bounding box center [346, 168] width 276 height 25
type input "**"
click at [315, 483] on textarea at bounding box center [340, 476] width 264 height 56
click at [304, 498] on textarea at bounding box center [340, 476] width 264 height 56
type textarea "**********"
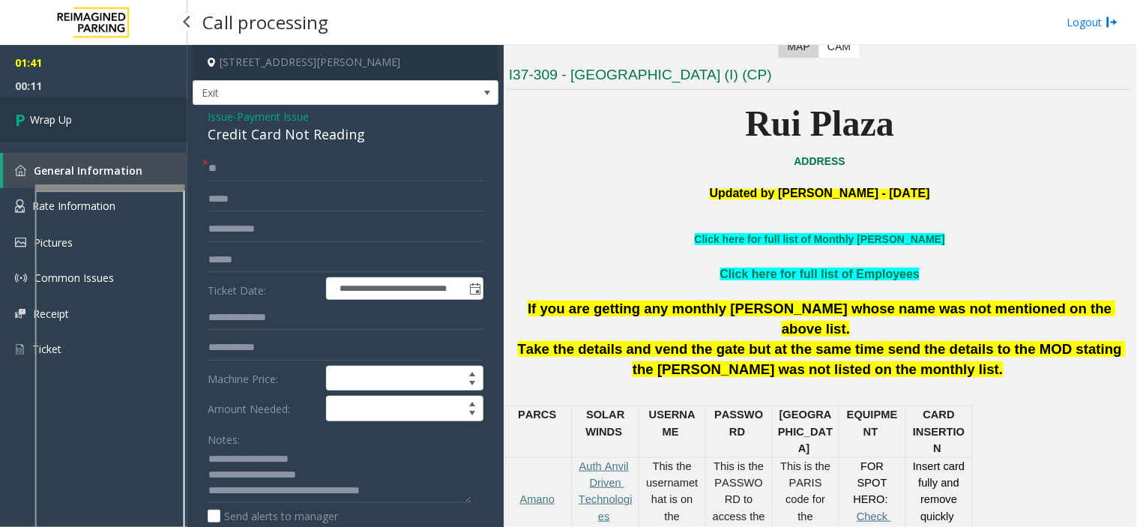
click at [73, 127] on link "Wrap Up" at bounding box center [93, 119] width 187 height 44
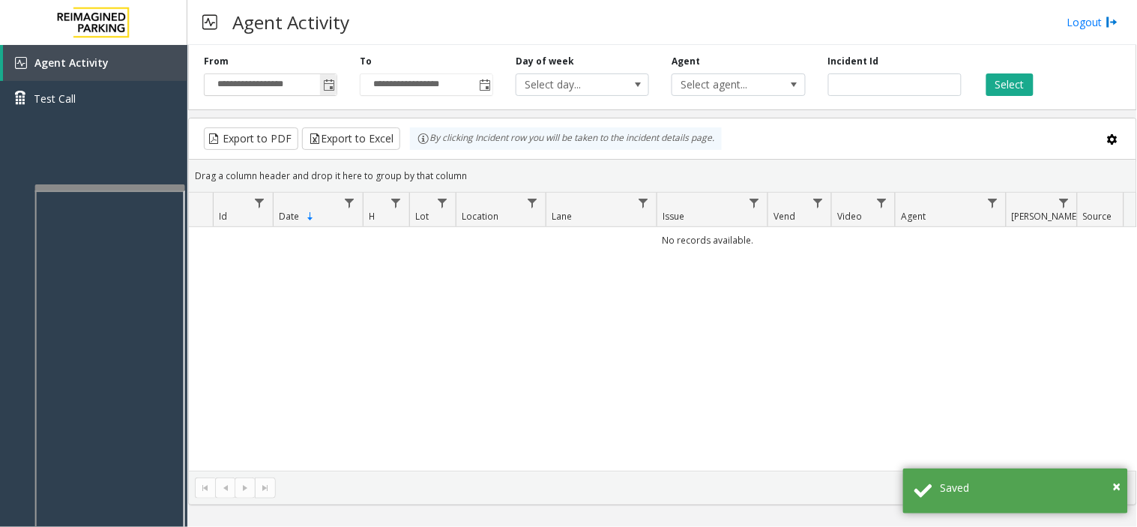
click at [331, 90] on span "Toggle popup" at bounding box center [329, 85] width 12 height 12
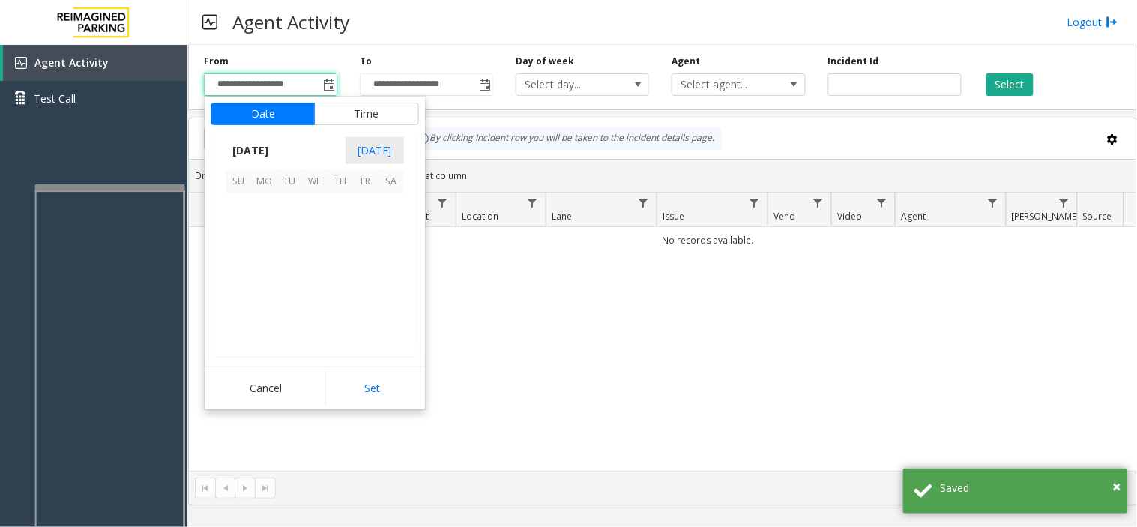
scroll to position [268996, 0]
click at [274, 265] on span "15" at bounding box center [263, 256] width 25 height 25
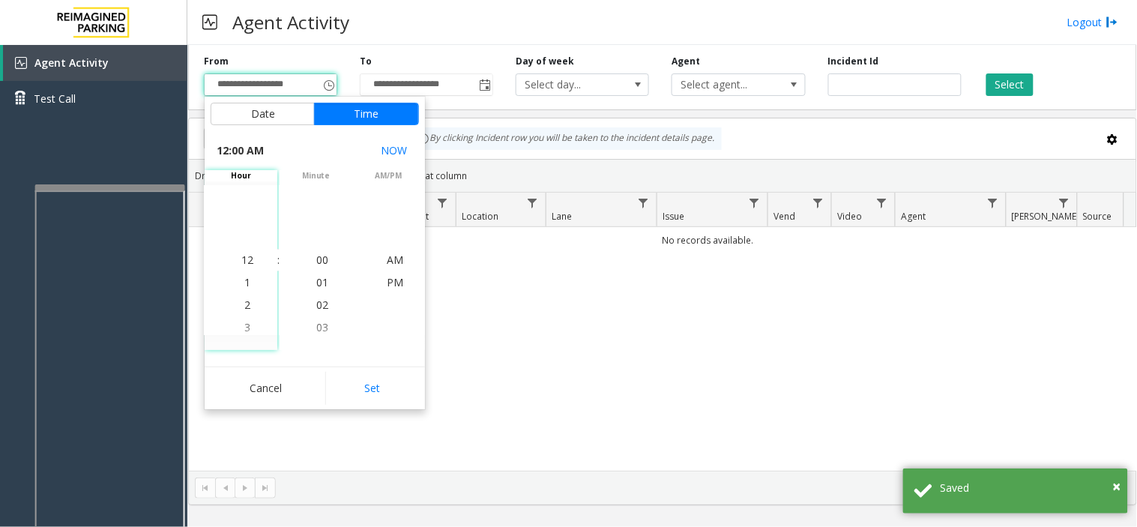
click at [364, 370] on div "Cancel Set" at bounding box center [315, 388] width 220 height 43
click at [385, 395] on button "Set" at bounding box center [372, 388] width 94 height 33
type input "**********"
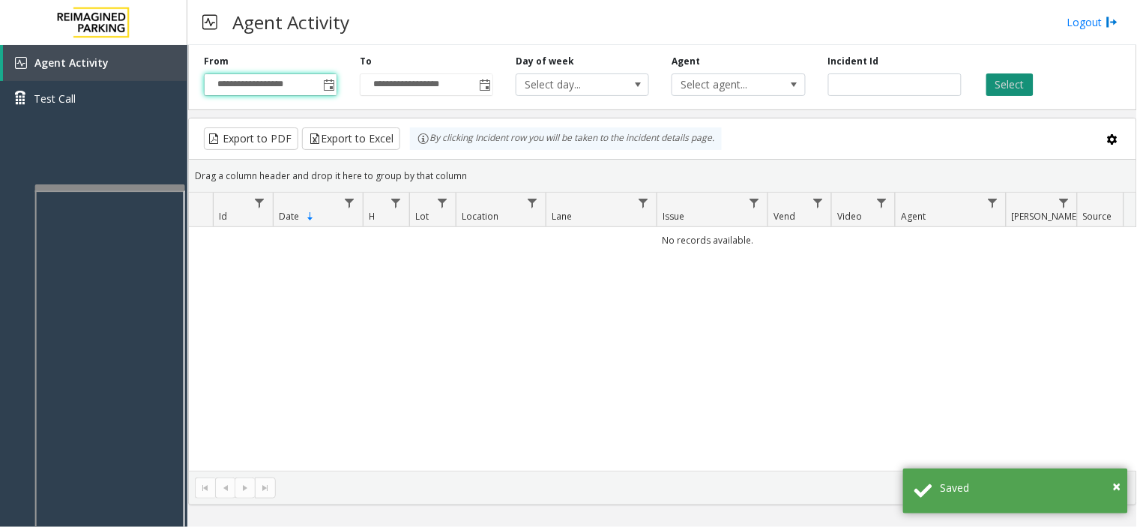
click at [992, 86] on button "Select" at bounding box center [1010, 84] width 47 height 22
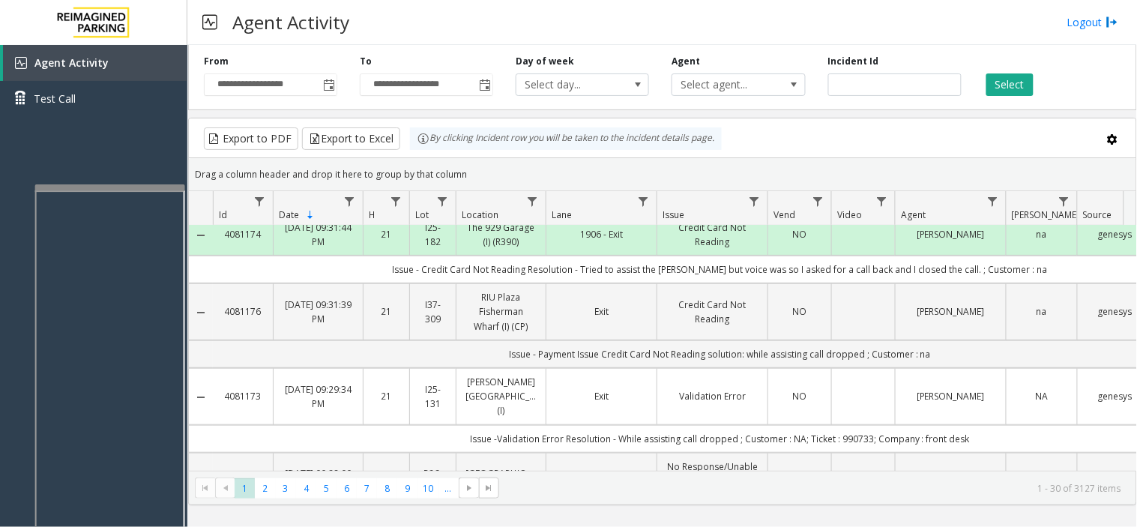
scroll to position [0, 0]
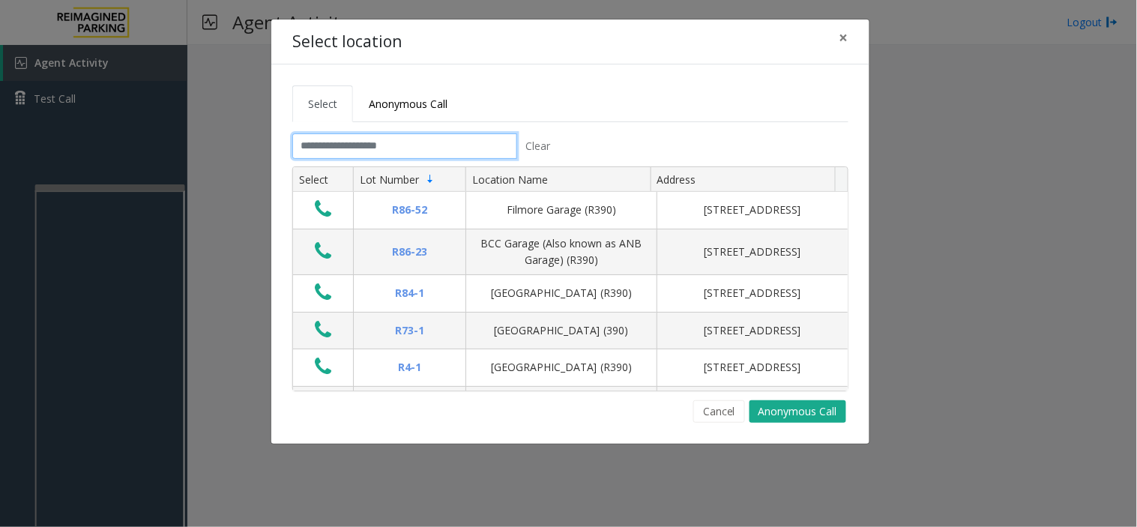
click at [409, 140] on input "text" at bounding box center [404, 145] width 225 height 25
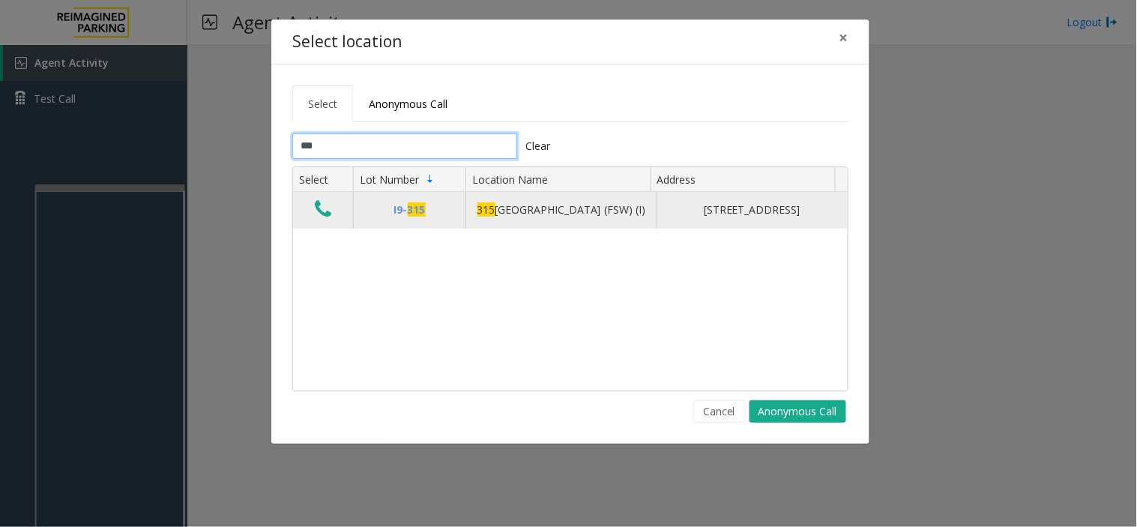
type input "***"
click at [313, 214] on button "Data table" at bounding box center [322, 210] width 25 height 24
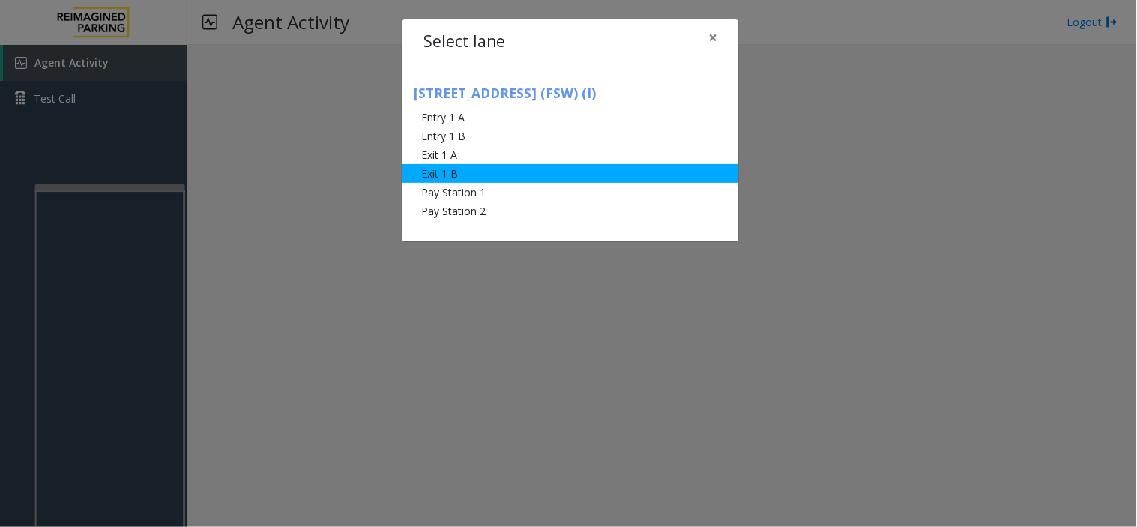
click at [495, 164] on li "Exit 1 B" at bounding box center [571, 173] width 336 height 19
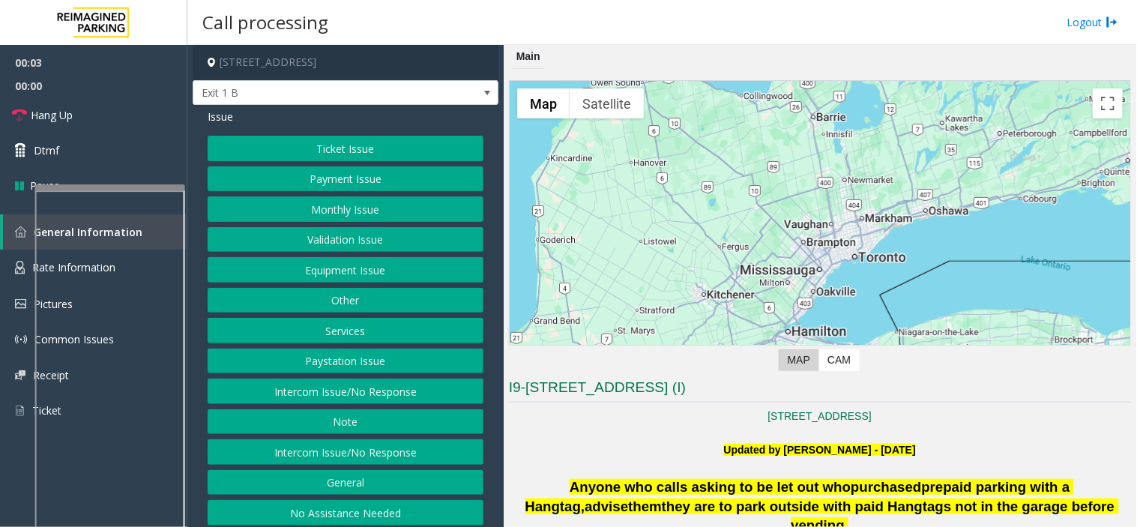
click at [339, 335] on button "Services" at bounding box center [346, 330] width 276 height 25
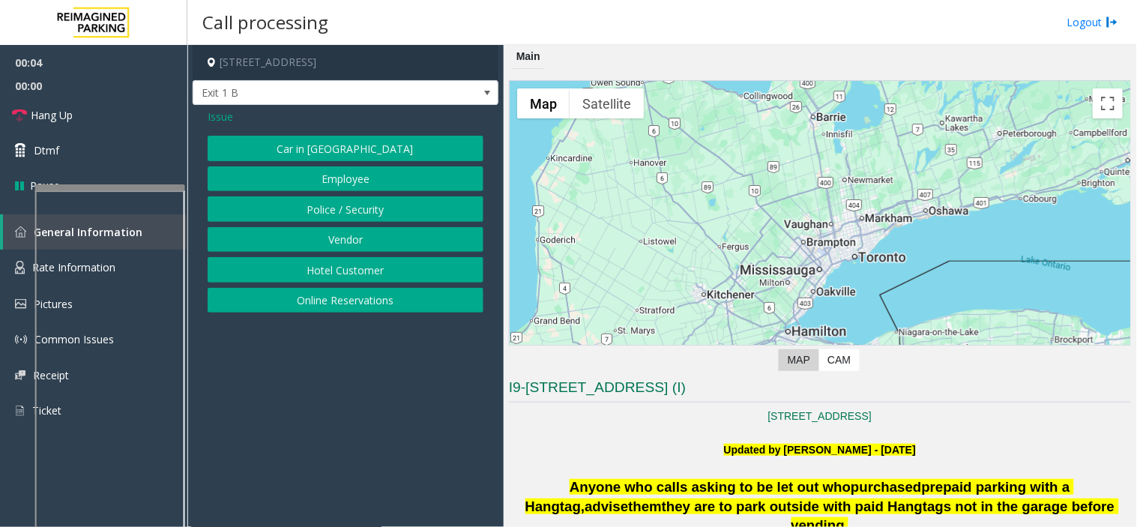
click at [331, 295] on button "Online Reservations" at bounding box center [346, 300] width 276 height 25
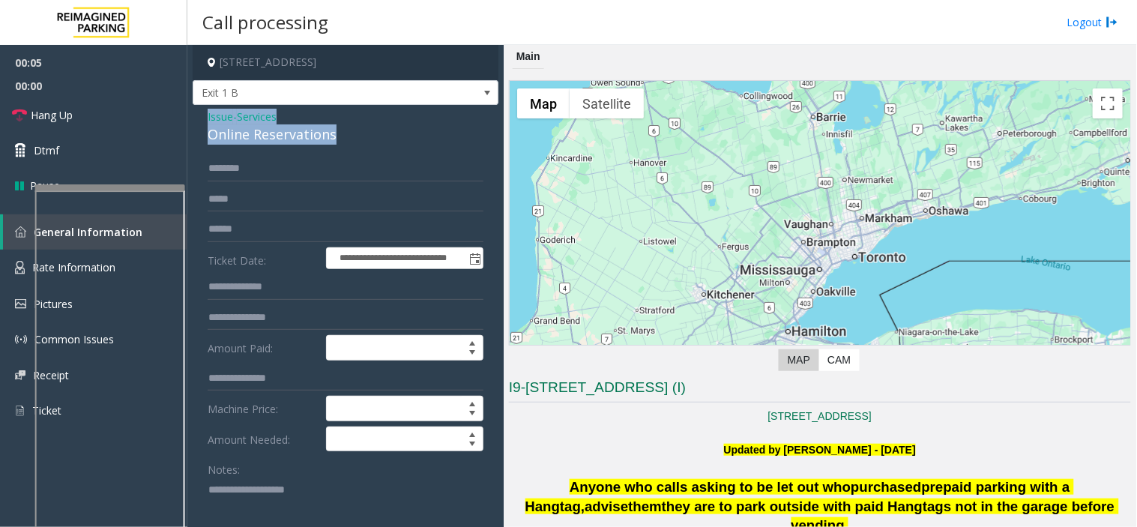
drag, startPoint x: 346, startPoint y: 142, endPoint x: 196, endPoint y: 118, distance: 152.0
copy div "Issue - Services Online Reservations"
click at [248, 493] on textarea at bounding box center [340, 506] width 264 height 56
paste textarea "**********"
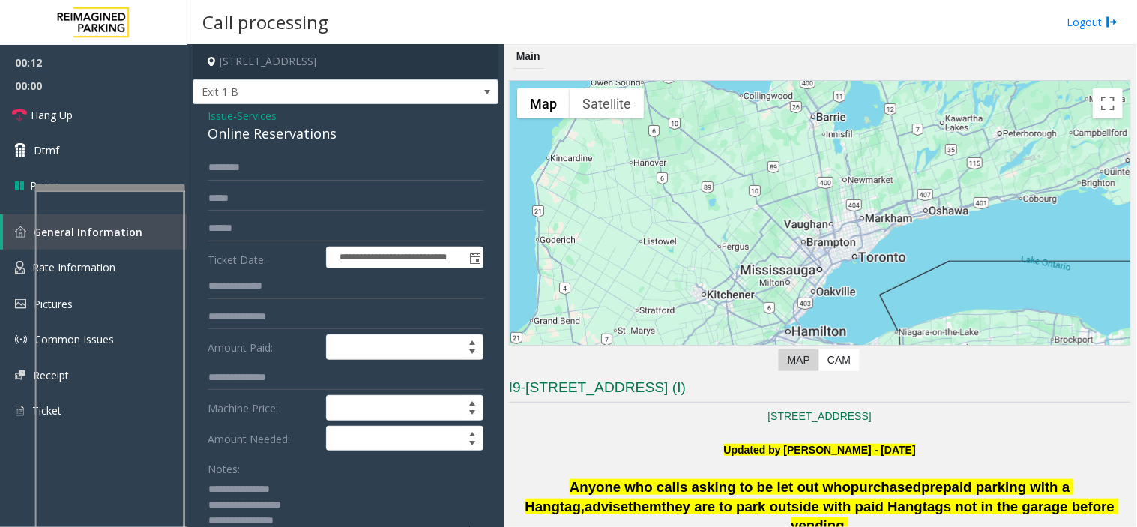
scroll to position [6, 0]
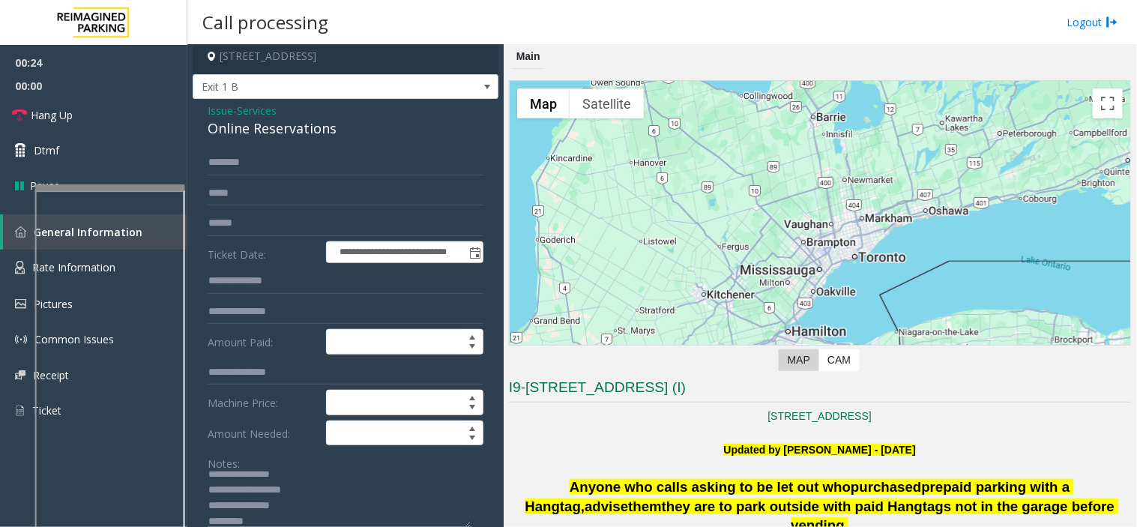
click at [320, 512] on textarea at bounding box center [340, 500] width 264 height 56
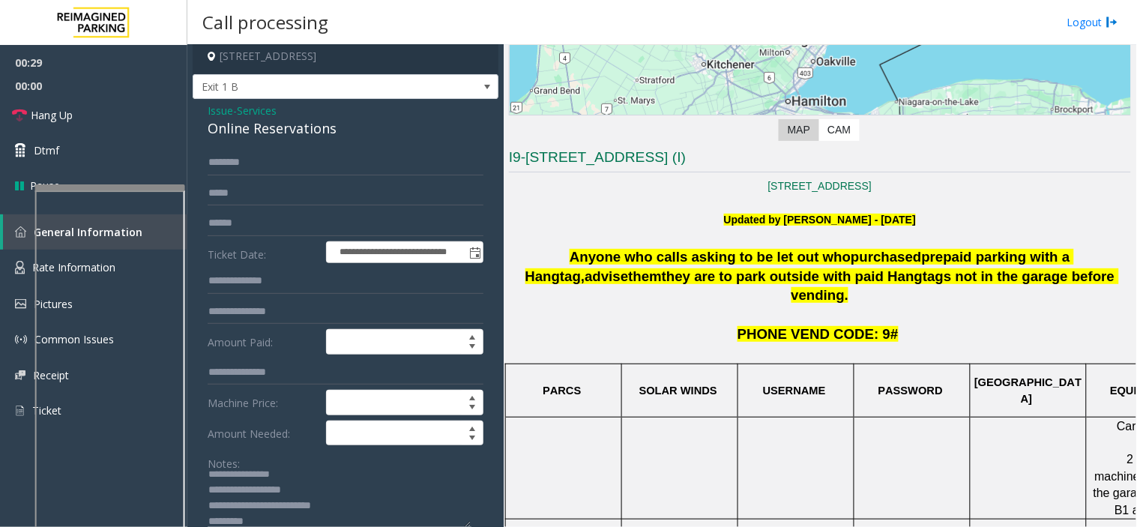
scroll to position [250, 0]
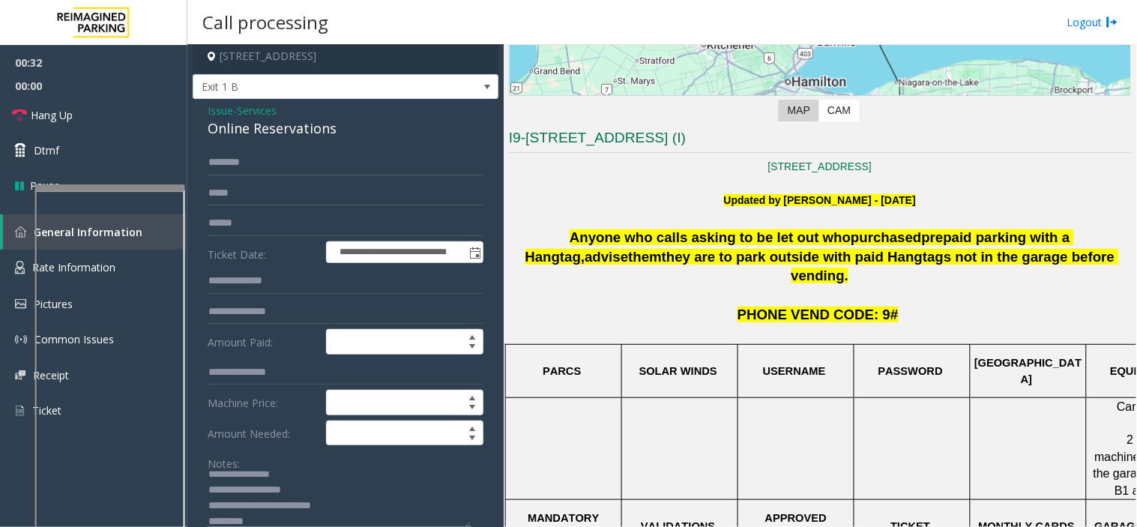
click at [208, 525] on textarea at bounding box center [340, 500] width 264 height 56
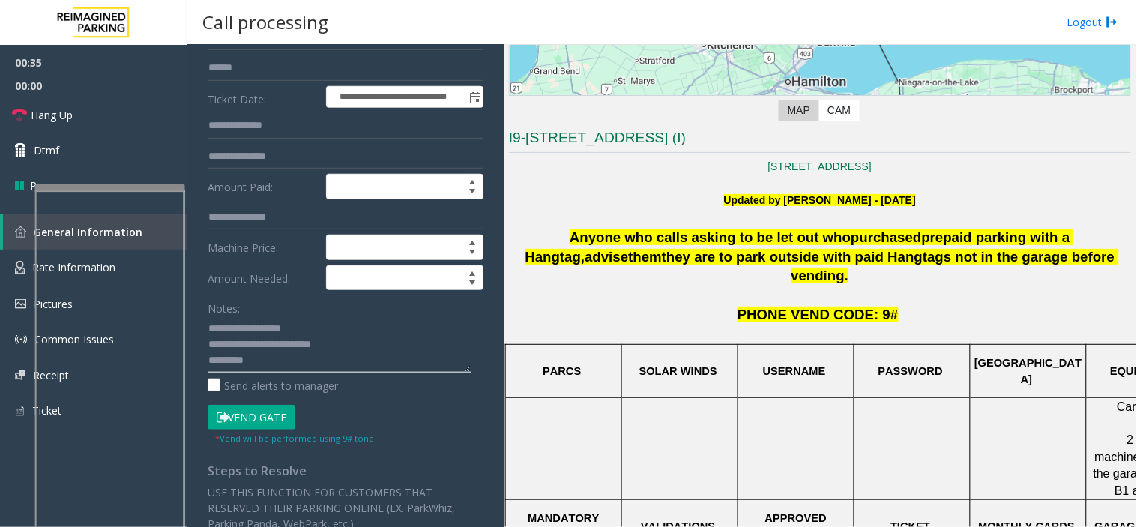
scroll to position [173, 0]
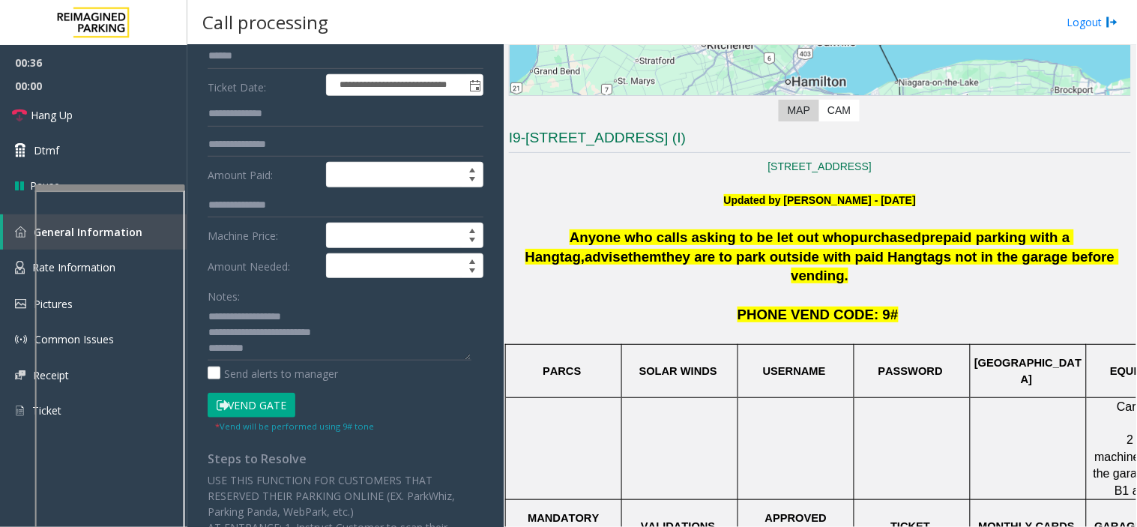
click at [265, 409] on button "Vend Gate" at bounding box center [252, 405] width 88 height 25
click at [208, 350] on textarea at bounding box center [340, 332] width 264 height 56
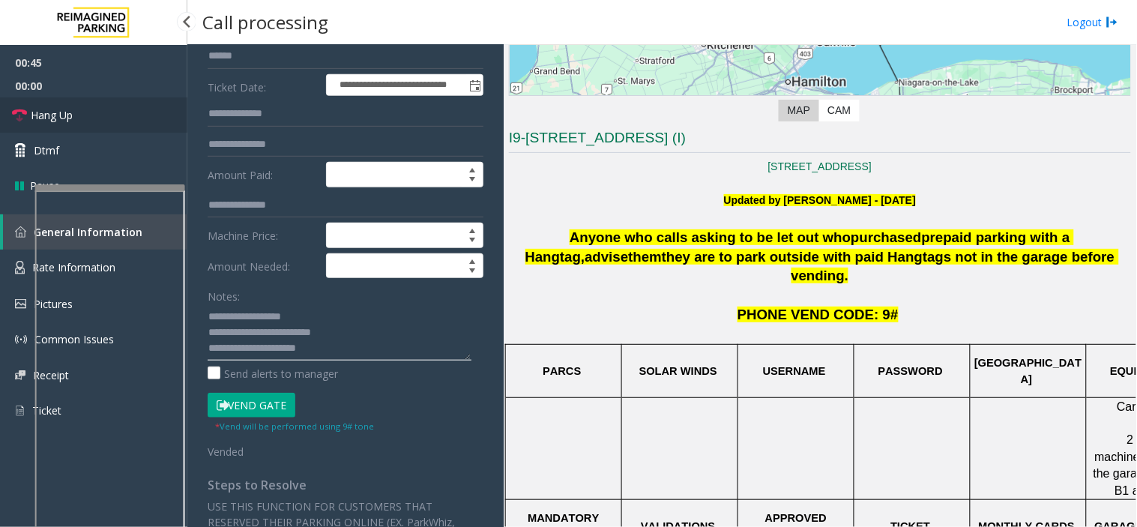
type textarea "**********"
click at [115, 117] on link "Hang Up" at bounding box center [93, 114] width 187 height 35
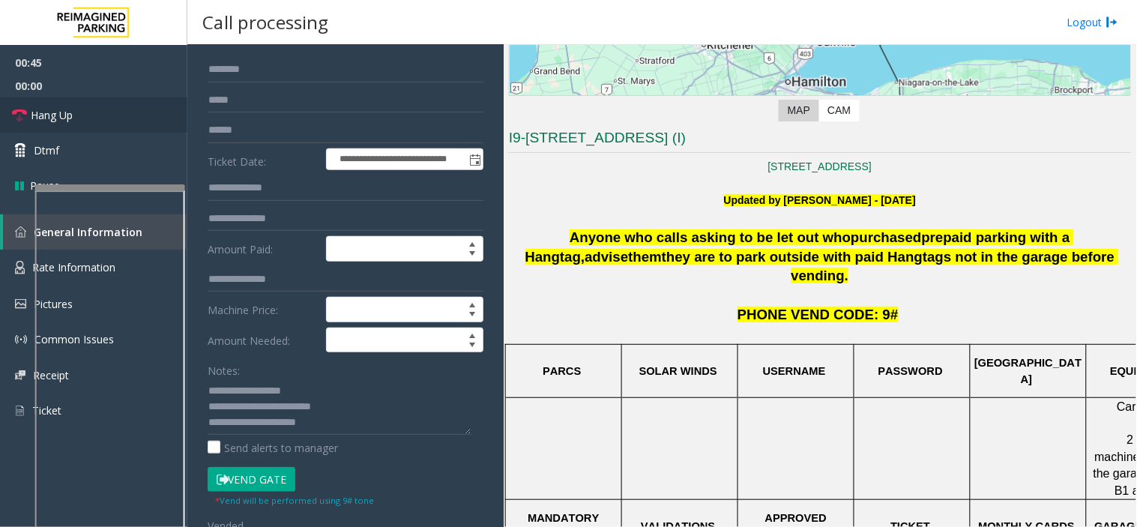
scroll to position [6, 0]
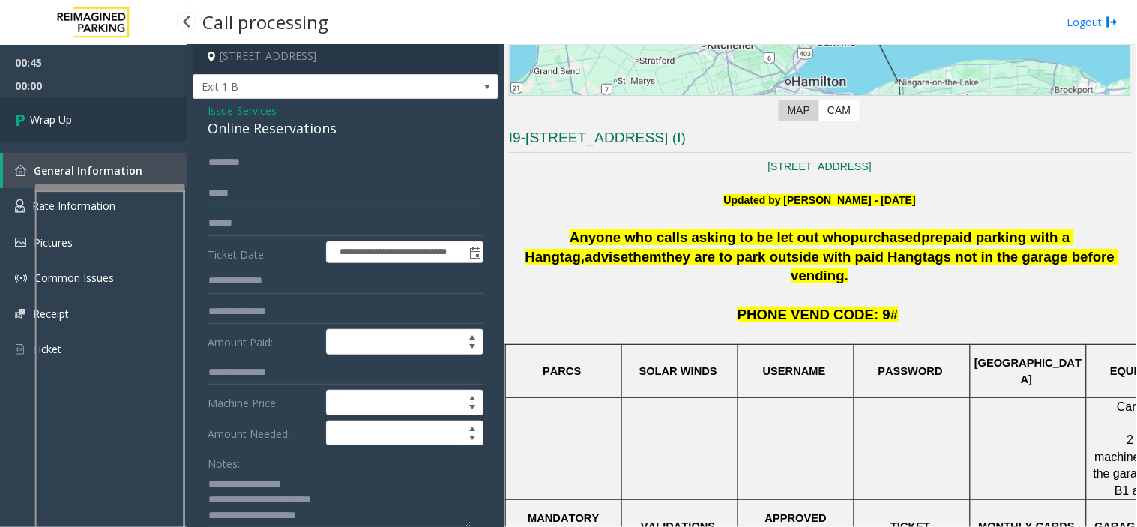
click at [95, 136] on link "Wrap Up" at bounding box center [93, 119] width 187 height 44
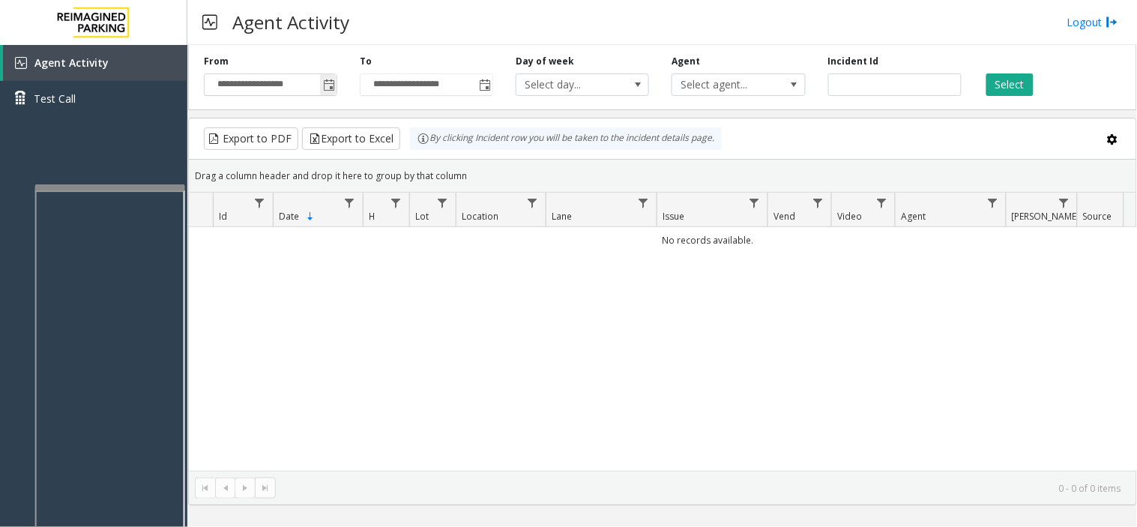
click at [324, 94] on span "Toggle popup" at bounding box center [328, 85] width 16 height 24
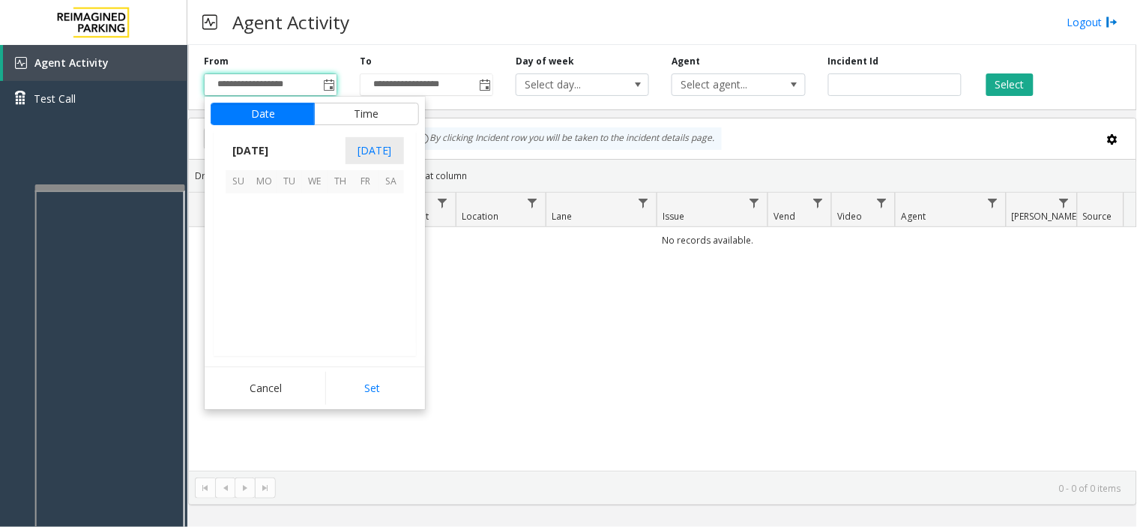
scroll to position [268996, 0]
click at [265, 267] on span "15" at bounding box center [263, 256] width 25 height 25
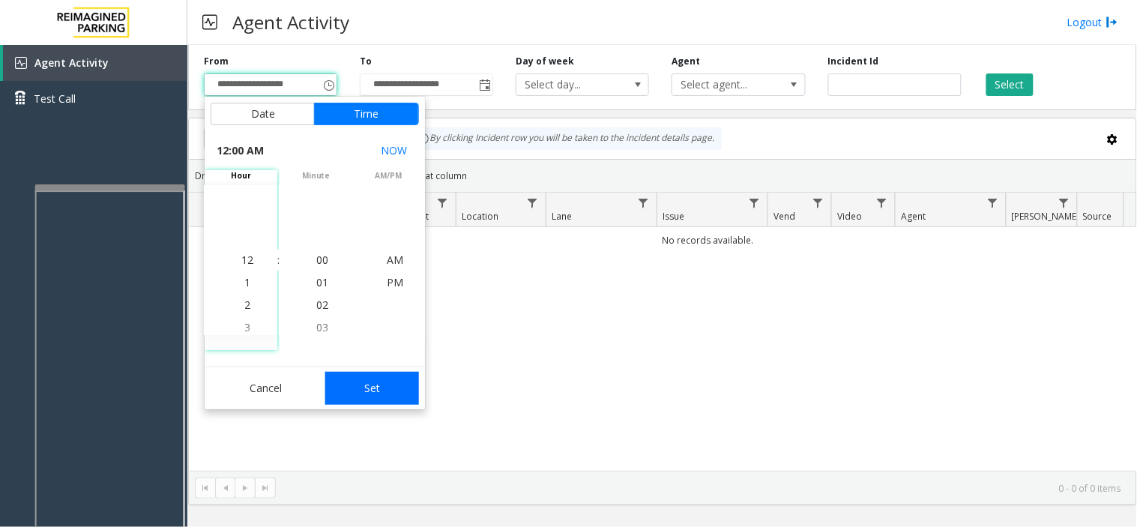
click at [370, 385] on button "Set" at bounding box center [372, 388] width 94 height 33
type input "**********"
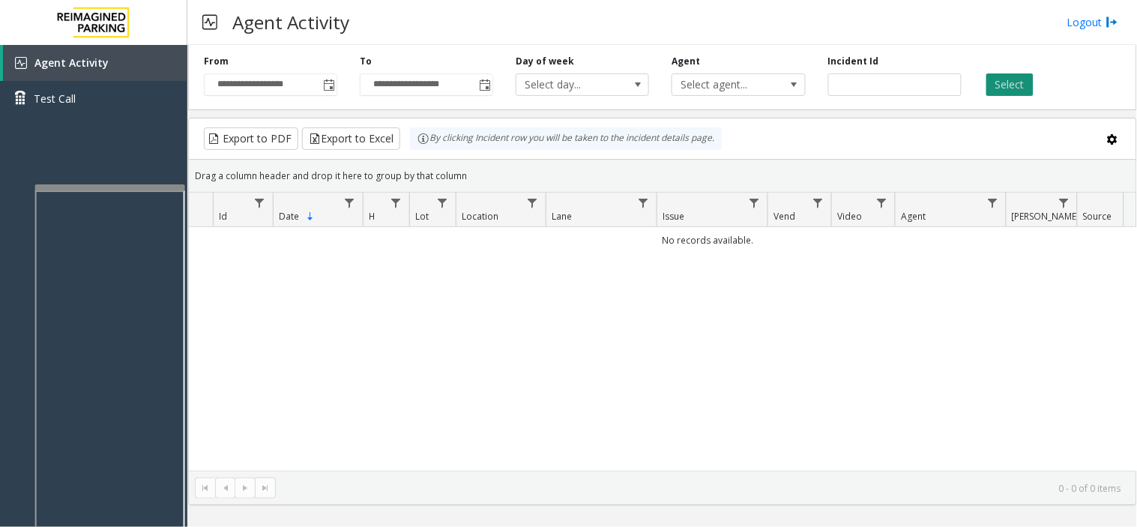
click at [1001, 91] on button "Select" at bounding box center [1010, 84] width 47 height 22
click at [136, 192] on div at bounding box center [109, 363] width 150 height 352
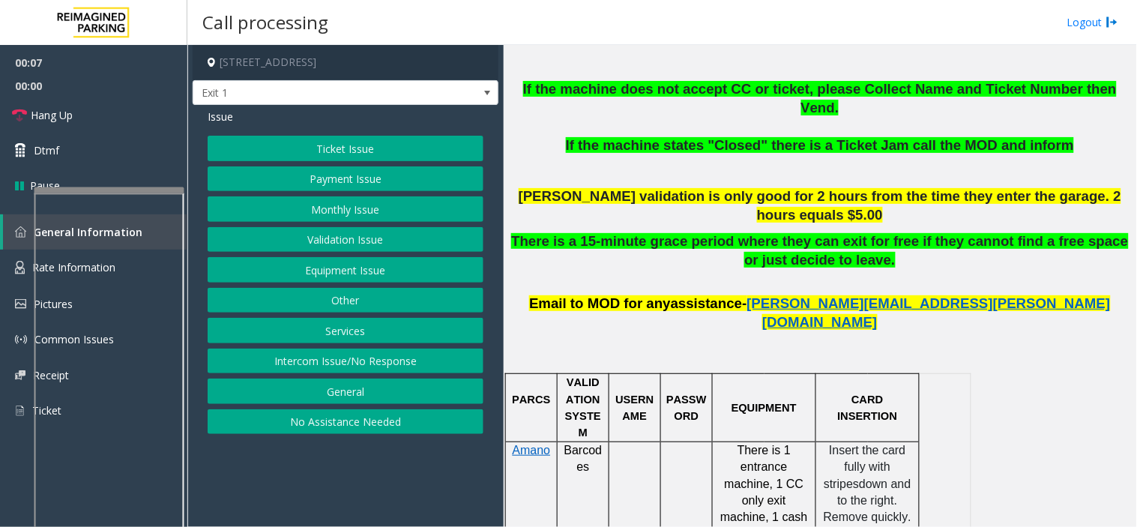
scroll to position [750, 0]
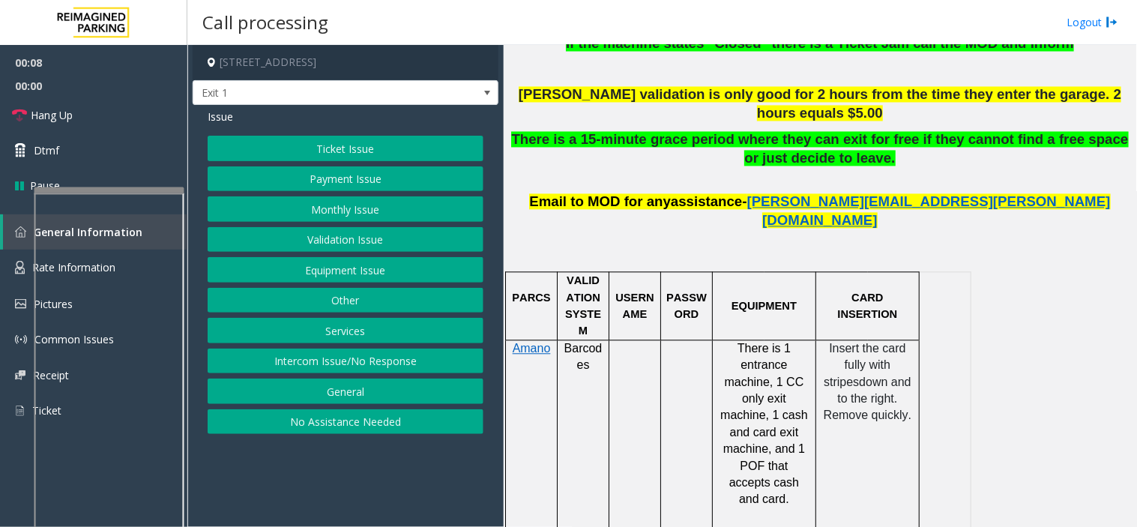
click at [400, 176] on button "Payment Issue" at bounding box center [346, 178] width 276 height 25
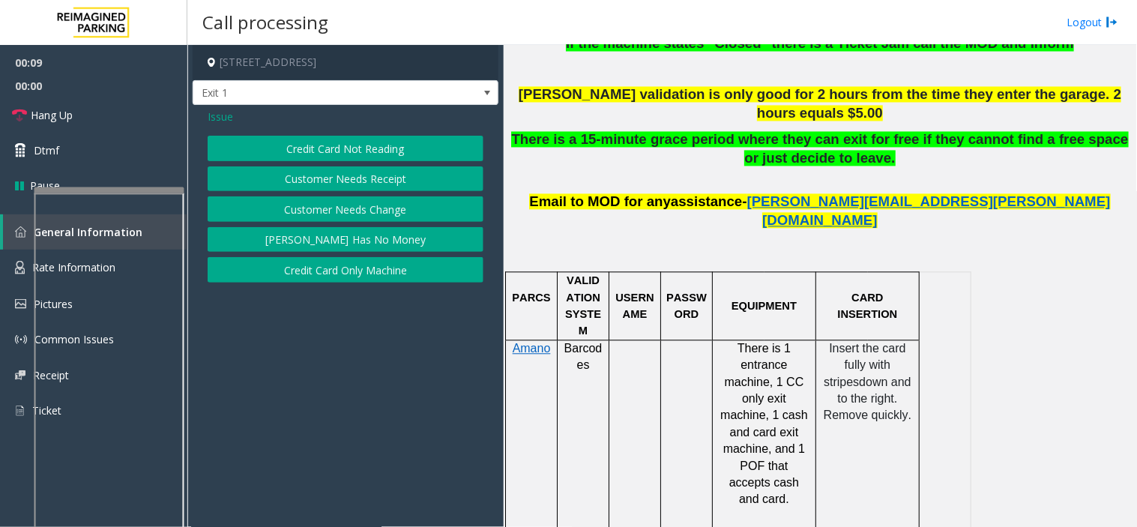
click at [352, 148] on button "Credit Card Not Reading" at bounding box center [346, 148] width 276 height 25
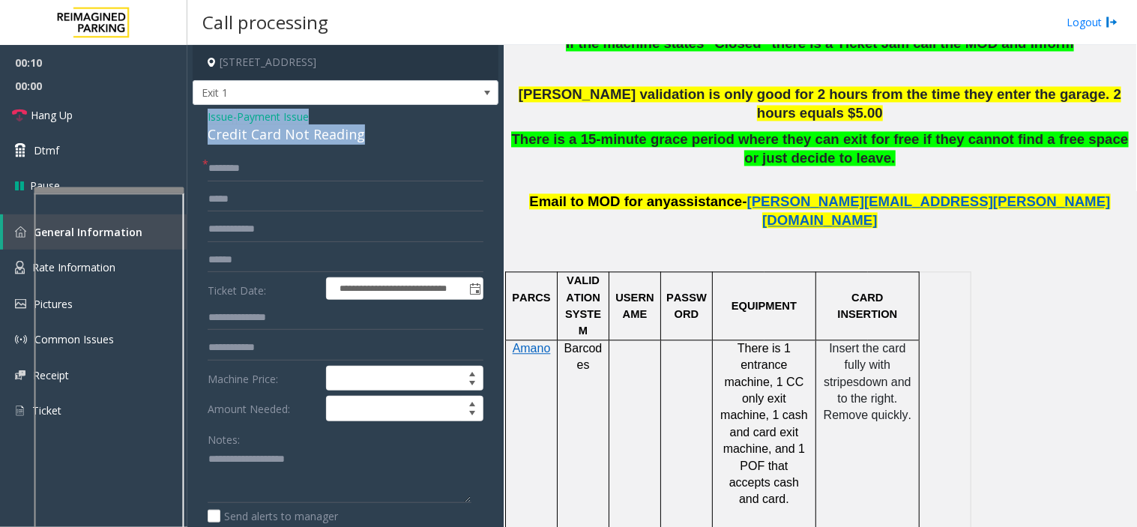
drag, startPoint x: 379, startPoint y: 135, endPoint x: 199, endPoint y: 118, distance: 180.7
click at [199, 118] on div "**********" at bounding box center [346, 462] width 306 height 714
click at [211, 117] on span "Issue" at bounding box center [220, 117] width 25 height 16
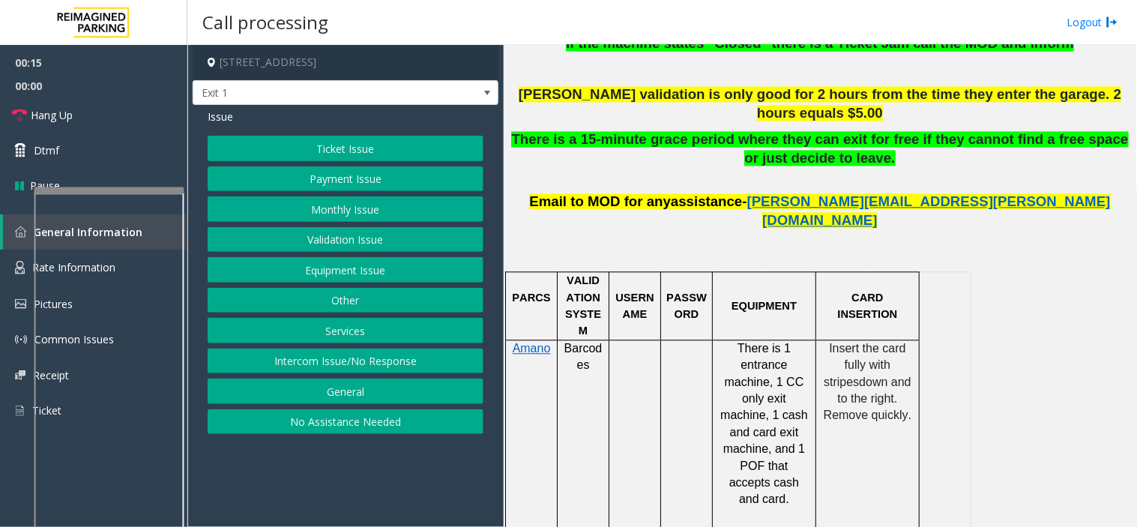
click at [268, 153] on button "Ticket Issue" at bounding box center [346, 148] width 276 height 25
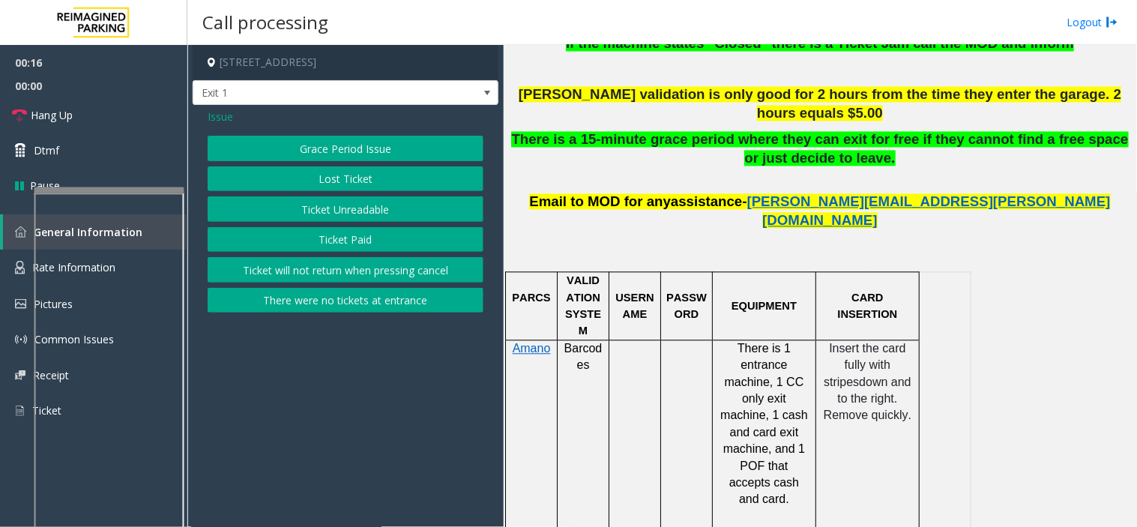
click at [323, 198] on button "Ticket Unreadable" at bounding box center [346, 208] width 276 height 25
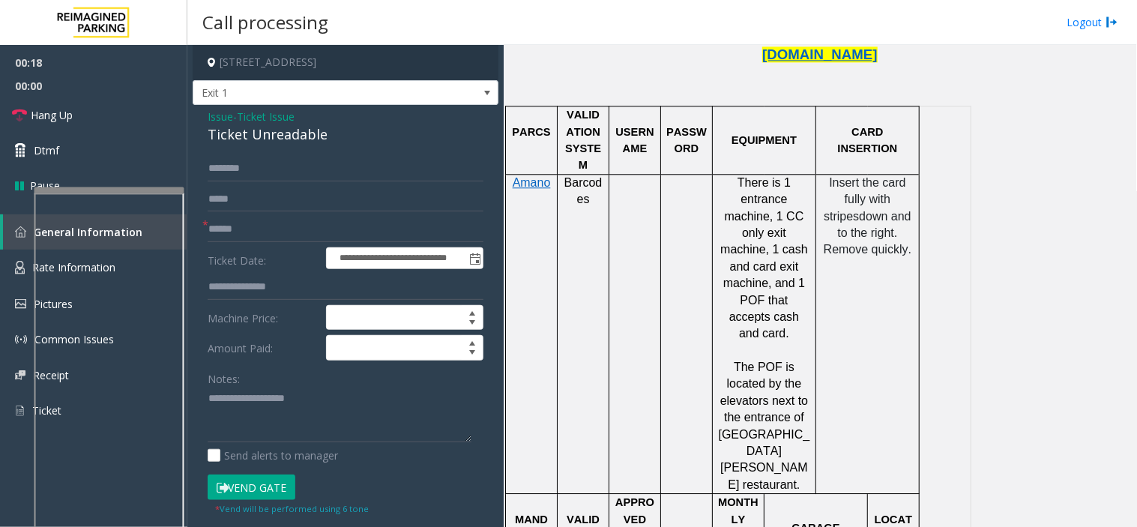
scroll to position [1082, 0]
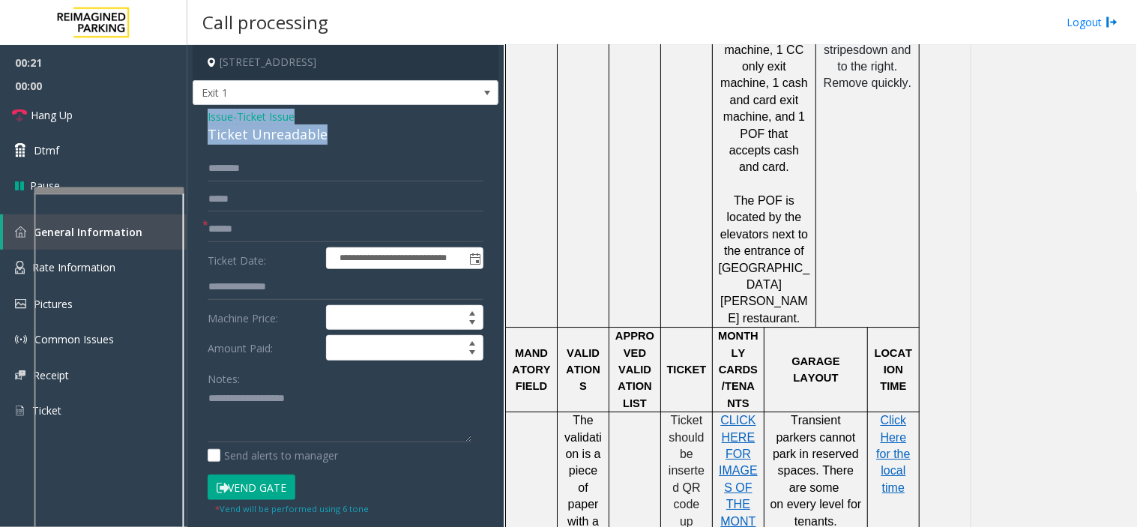
drag, startPoint x: 345, startPoint y: 133, endPoint x: 191, endPoint y: 111, distance: 155.3
click at [191, 111] on app-call-processing-form "**********" at bounding box center [345, 286] width 316 height 482
copy div "Issue - Ticket Issue Ticket Unreadable"
click at [242, 412] on textarea at bounding box center [340, 415] width 264 height 56
paste textarea "**********"
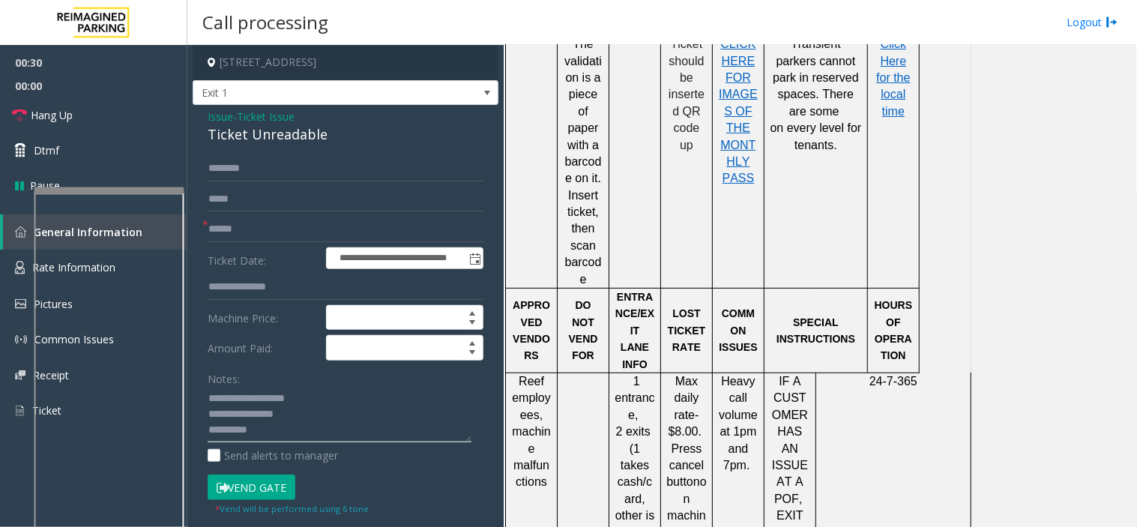
scroll to position [1499, 0]
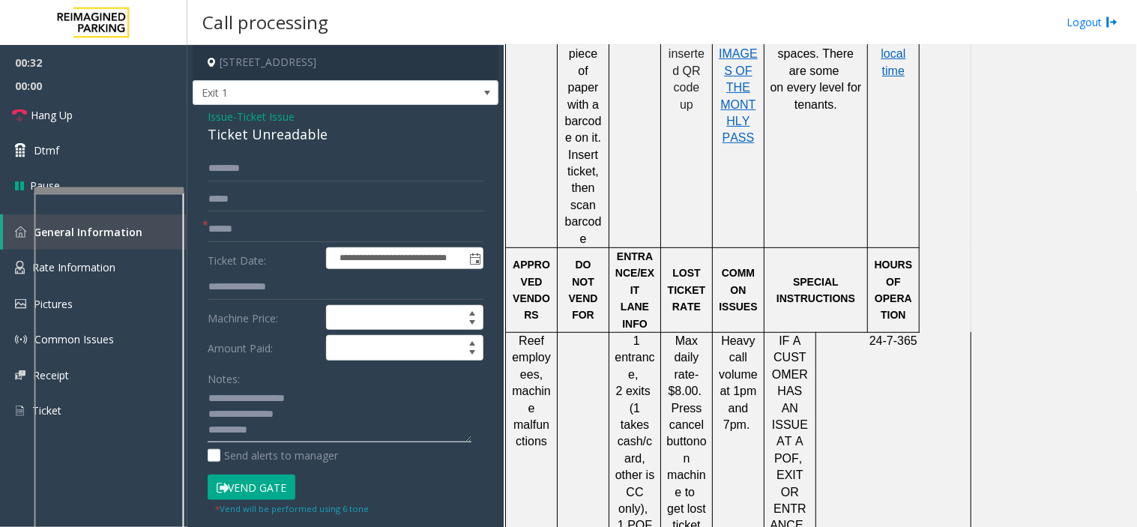
type textarea "**********"
click at [247, 241] on input "text" at bounding box center [346, 229] width 276 height 25
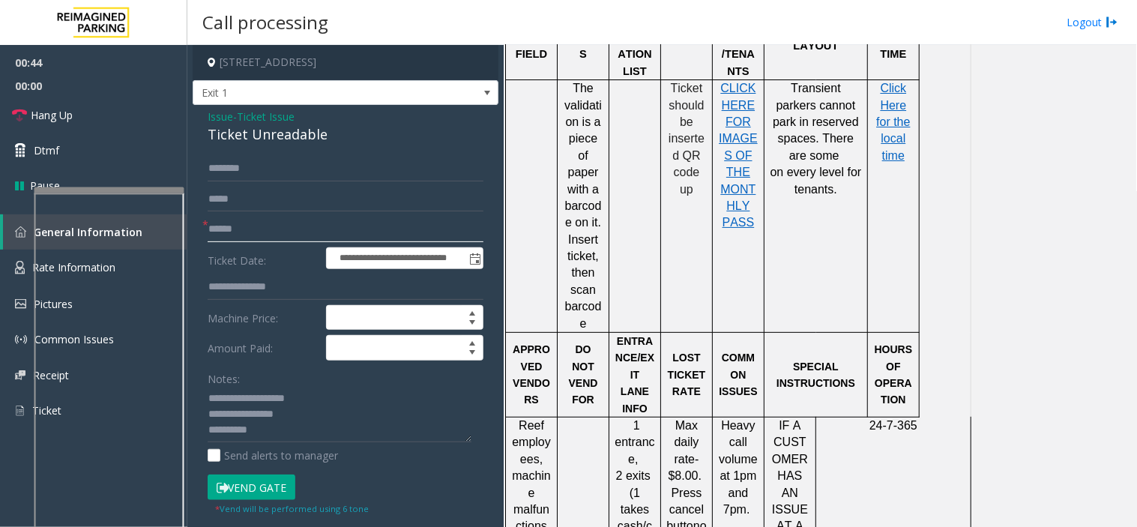
scroll to position [1415, 0]
click at [211, 121] on span "Issue" at bounding box center [220, 117] width 25 height 16
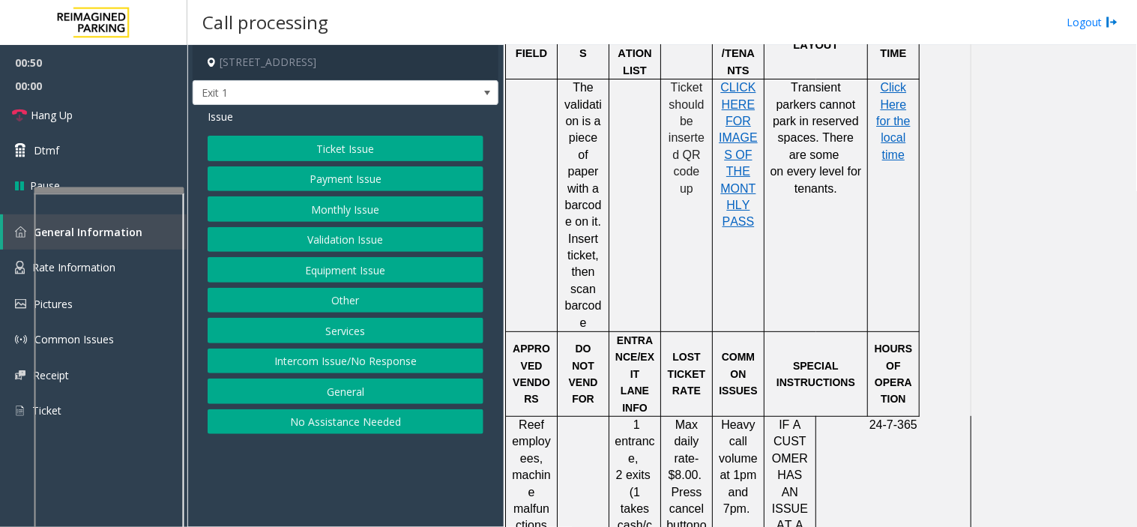
click at [301, 151] on button "Ticket Issue" at bounding box center [346, 148] width 276 height 25
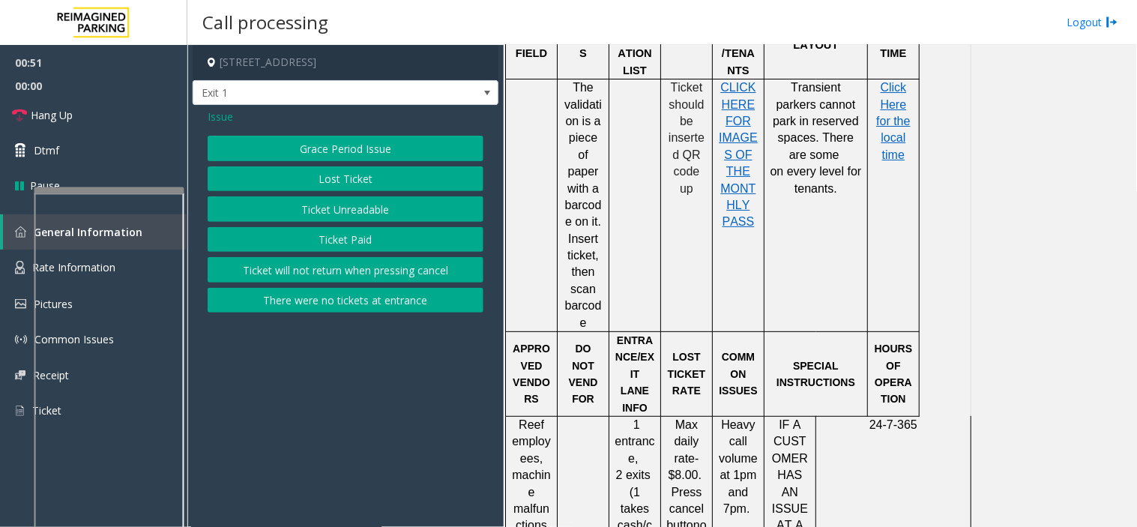
click at [334, 180] on button "Lost Ticket" at bounding box center [346, 178] width 276 height 25
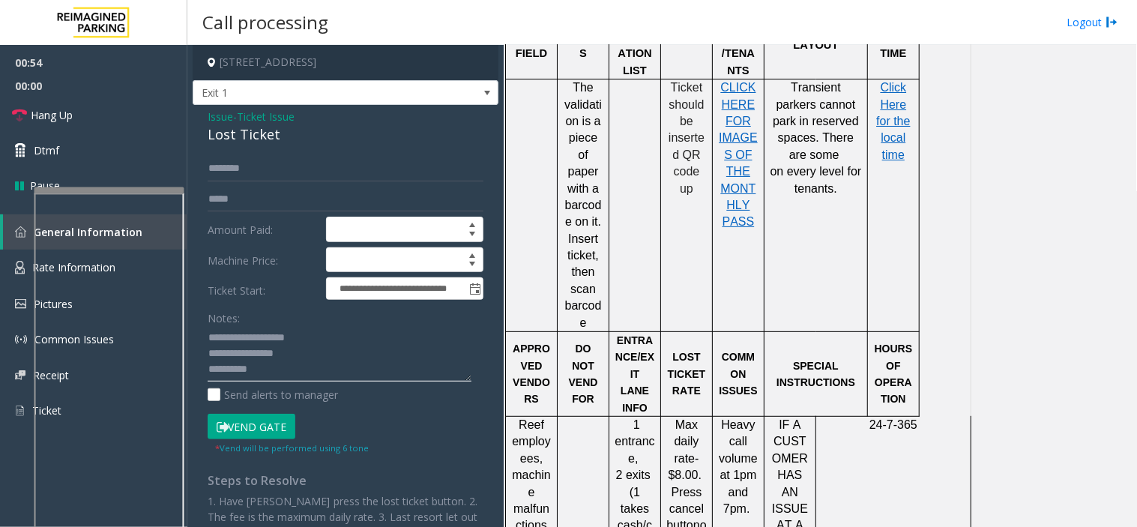
drag, startPoint x: 247, startPoint y: 334, endPoint x: 271, endPoint y: 342, distance: 24.4
click at [271, 342] on textarea at bounding box center [340, 354] width 264 height 56
click at [243, 338] on textarea at bounding box center [340, 354] width 264 height 56
drag, startPoint x: 280, startPoint y: 348, endPoint x: 319, endPoint y: 355, distance: 40.3
click at [319, 355] on textarea at bounding box center [340, 354] width 264 height 56
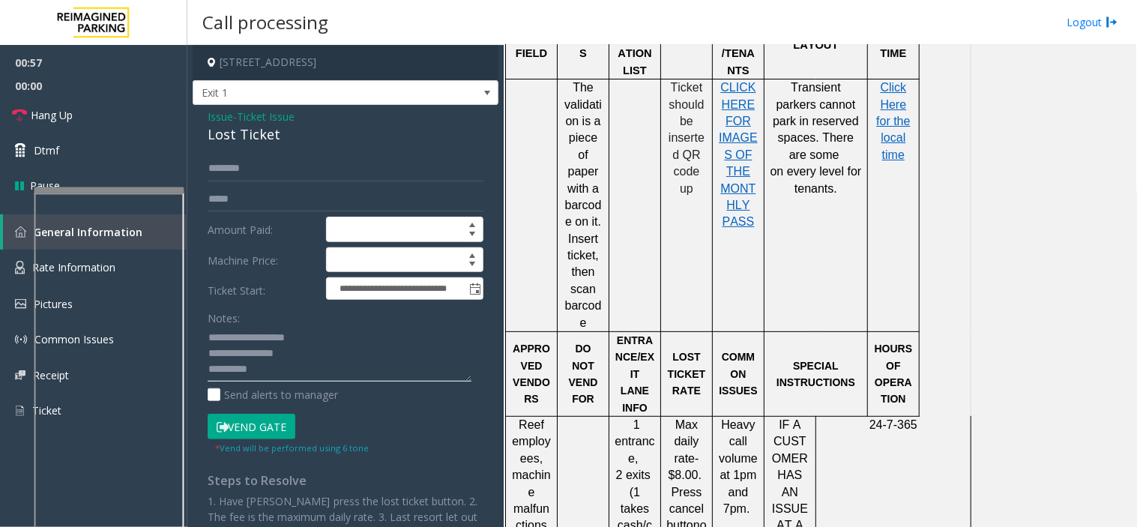
drag, startPoint x: 241, startPoint y: 334, endPoint x: 343, endPoint y: 348, distance: 102.8
click at [343, 348] on textarea at bounding box center [340, 354] width 264 height 56
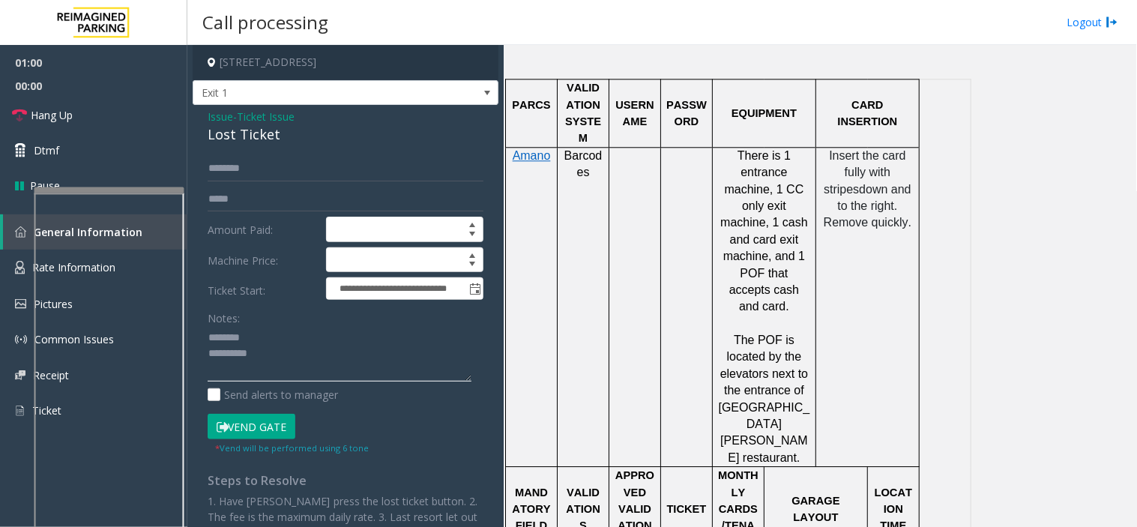
scroll to position [916, 0]
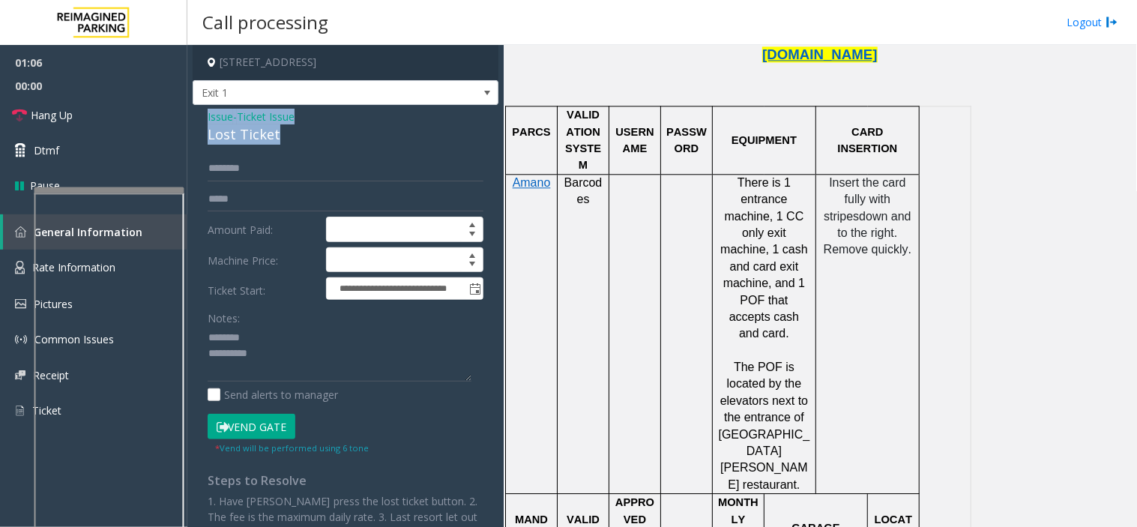
drag, startPoint x: 286, startPoint y: 141, endPoint x: 198, endPoint y: 121, distance: 89.8
click at [198, 121] on div "**********" at bounding box center [346, 385] width 306 height 561
click at [303, 138] on div "Lost Ticket" at bounding box center [346, 134] width 276 height 20
drag, startPoint x: 303, startPoint y: 138, endPoint x: 211, endPoint y: 137, distance: 92.2
click at [211, 137] on div "Lost Ticket" at bounding box center [346, 134] width 276 height 20
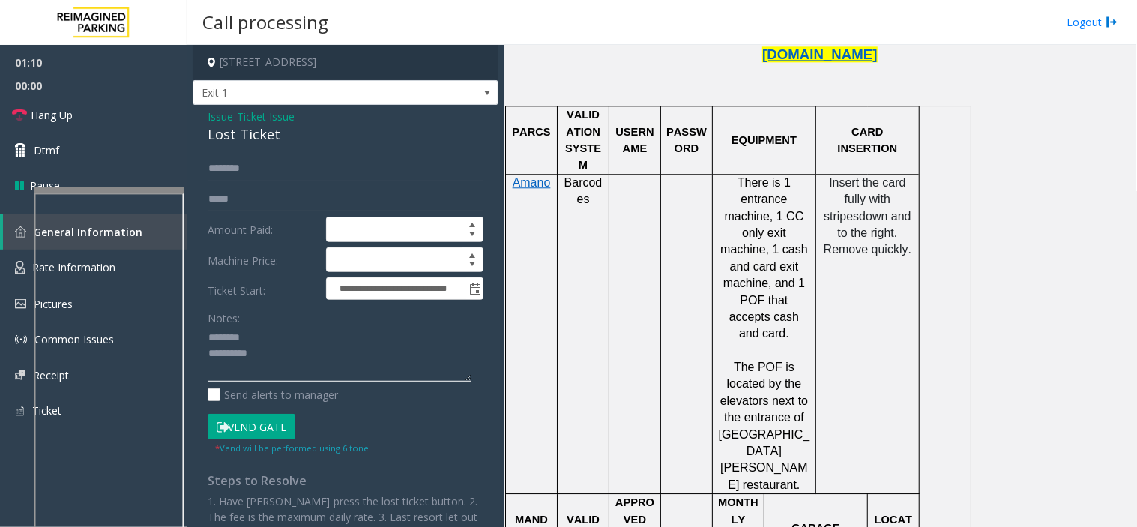
click at [267, 343] on textarea at bounding box center [340, 354] width 264 height 56
paste textarea "**********"
click at [276, 369] on textarea at bounding box center [340, 354] width 264 height 56
type textarea "**********"
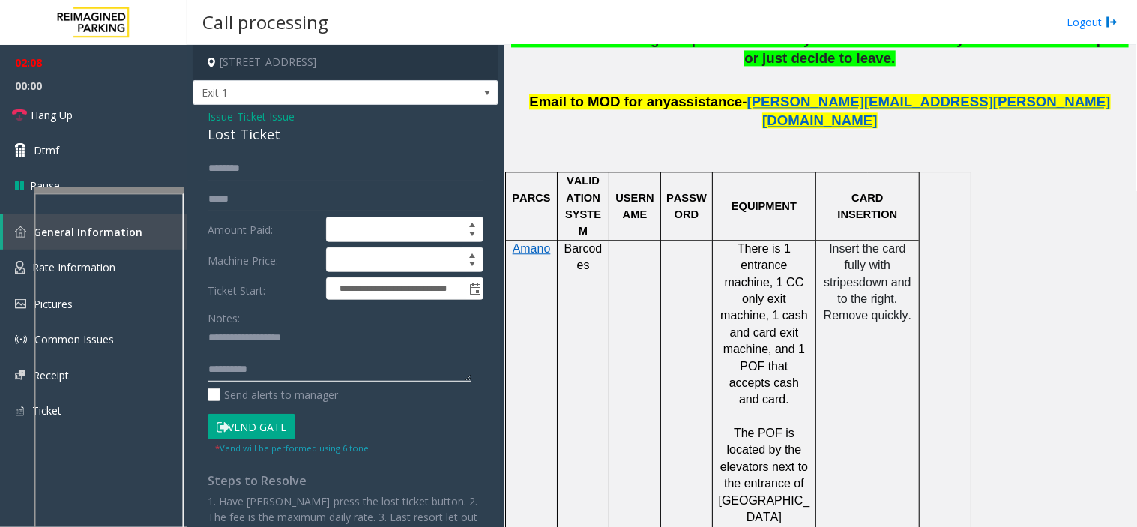
scroll to position [833, 0]
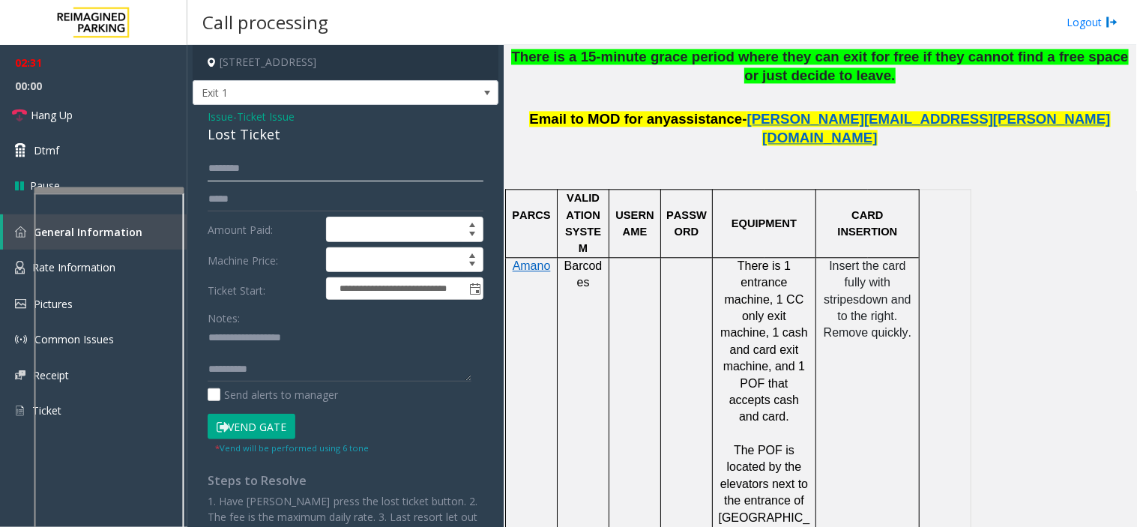
click at [248, 158] on input "text" at bounding box center [346, 168] width 276 height 25
click at [256, 157] on input "text" at bounding box center [346, 168] width 276 height 25
type input "****"
click at [226, 114] on span "Issue" at bounding box center [220, 117] width 25 height 16
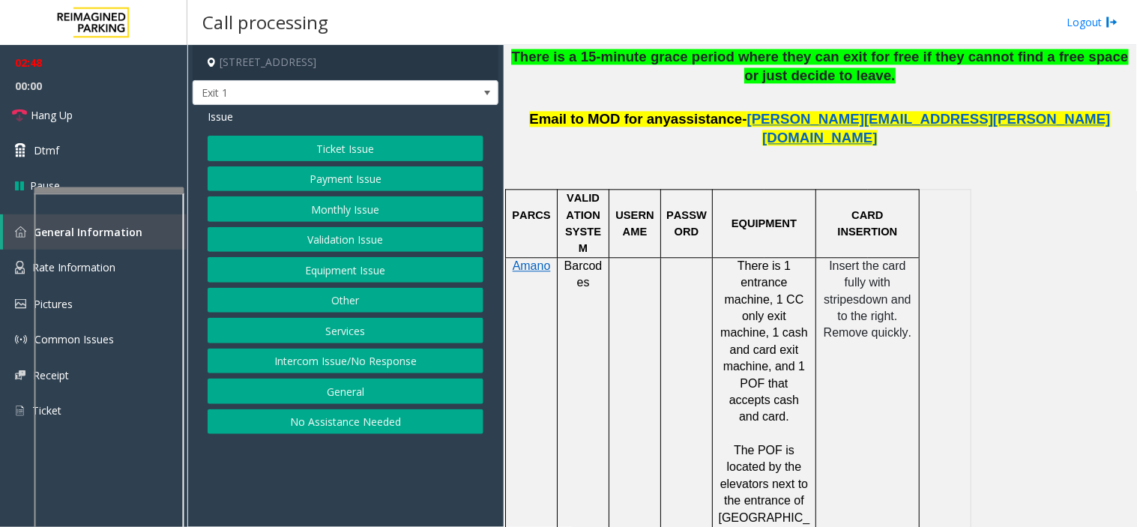
click at [266, 146] on button "Ticket Issue" at bounding box center [346, 148] width 276 height 25
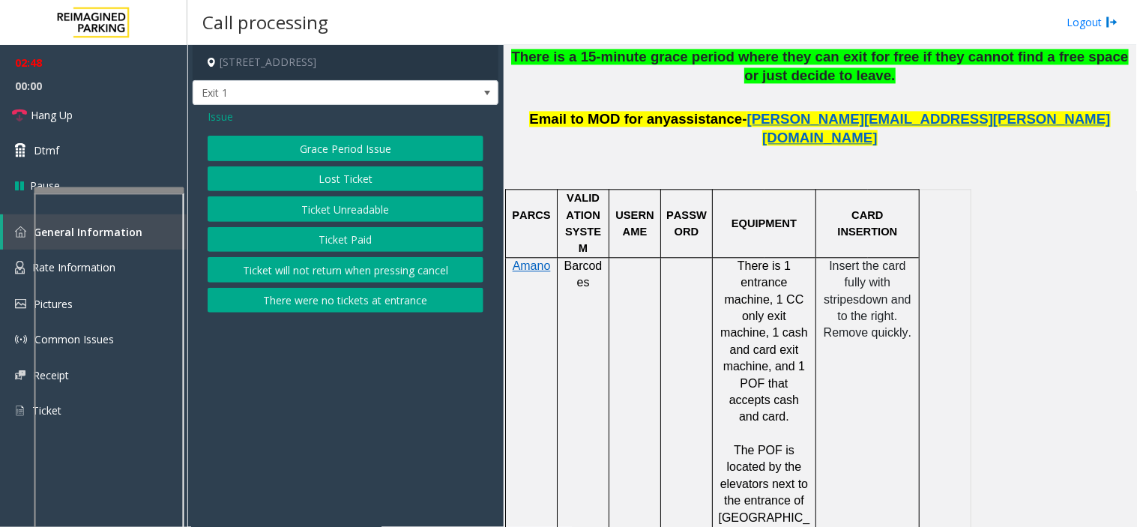
click at [318, 238] on button "Ticket Paid" at bounding box center [346, 239] width 276 height 25
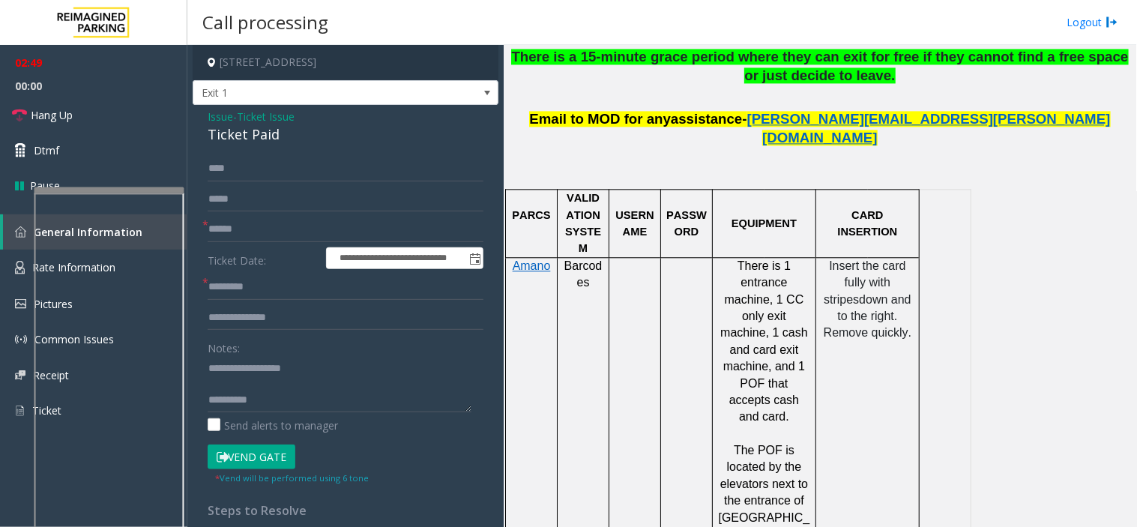
scroll to position [166, 0]
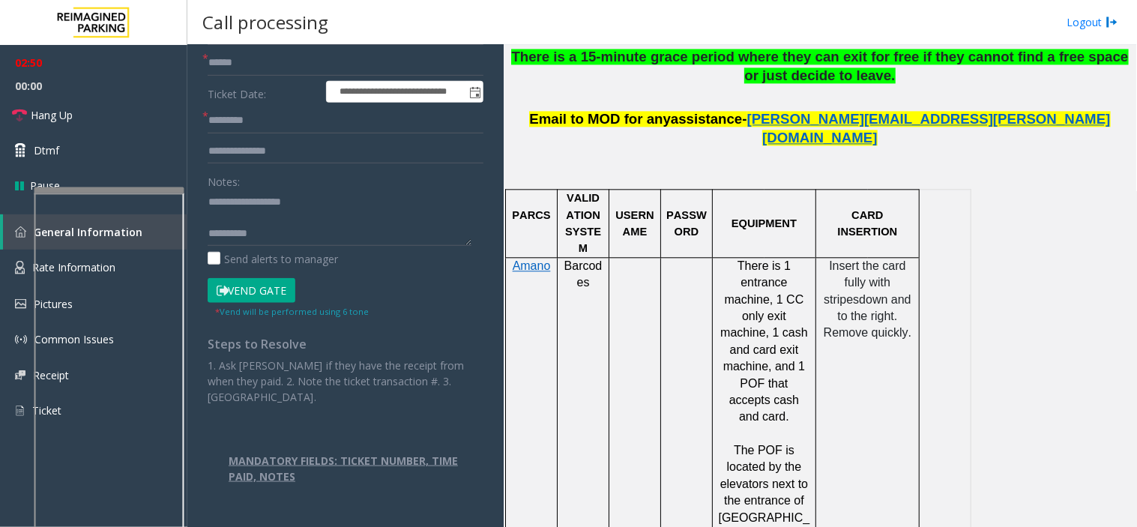
click at [271, 295] on button "Vend Gate" at bounding box center [252, 290] width 88 height 25
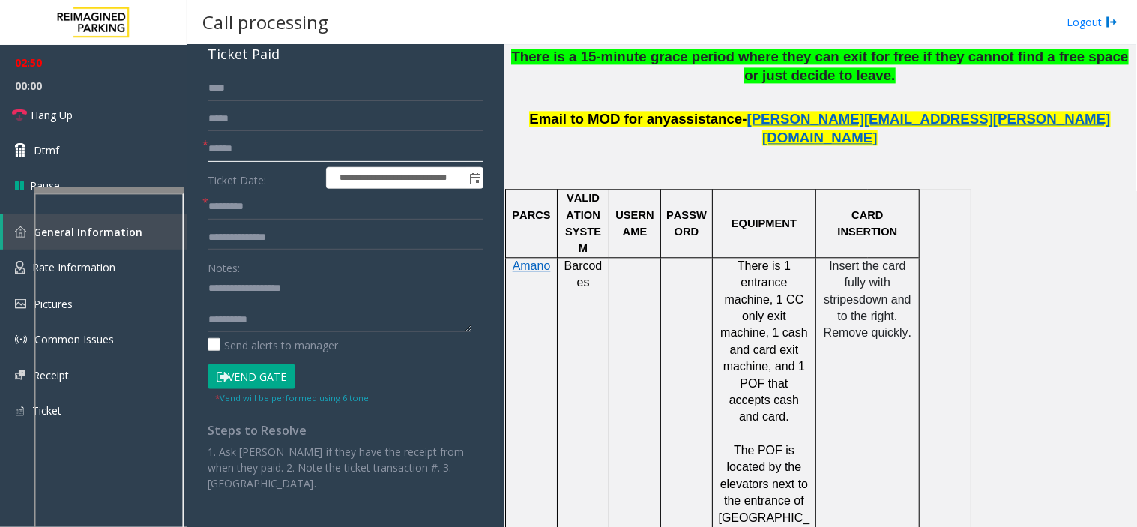
scroll to position [0, 0]
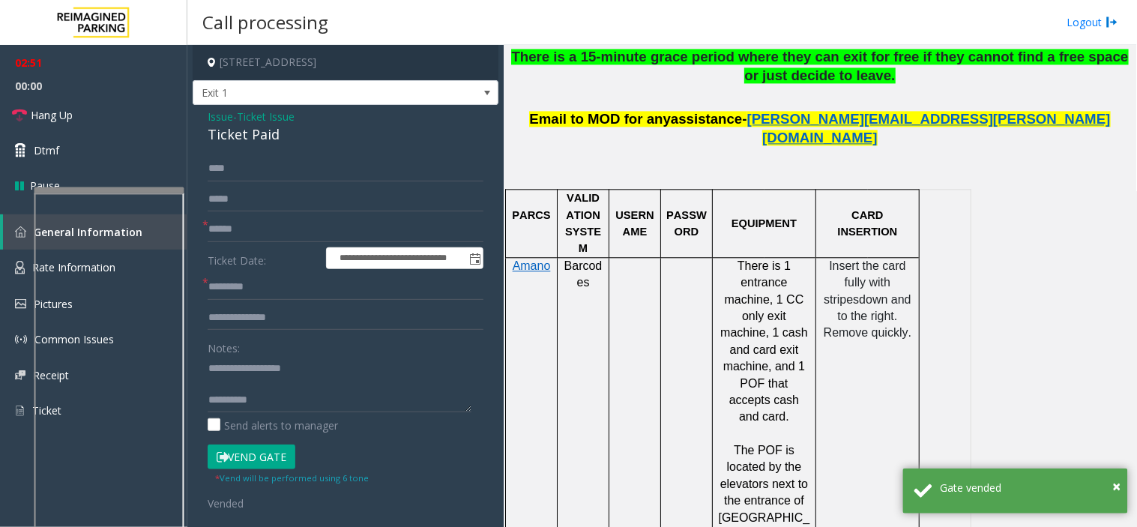
click at [226, 118] on span "Issue" at bounding box center [220, 117] width 25 height 16
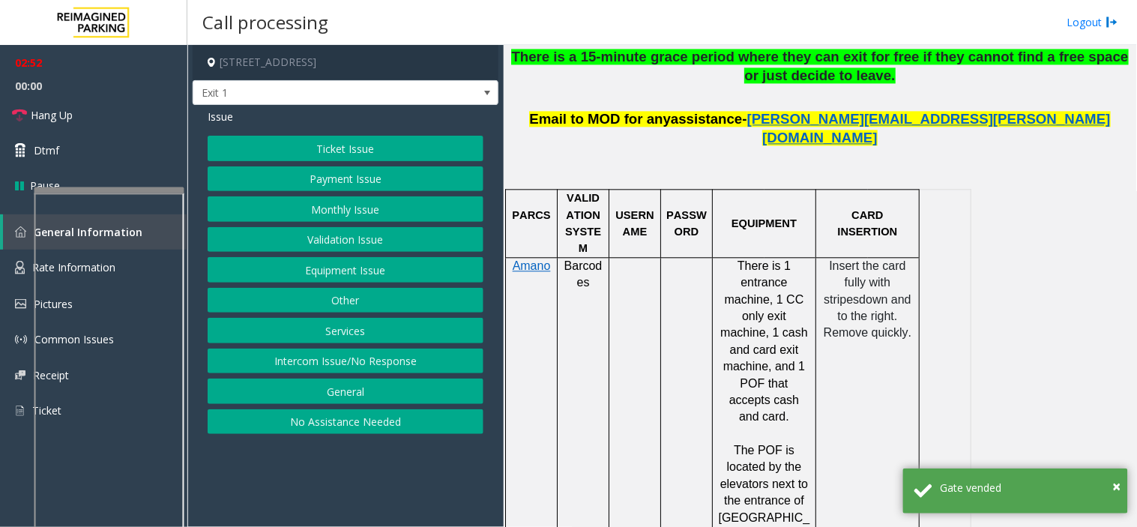
click at [310, 154] on button "Ticket Issue" at bounding box center [346, 148] width 276 height 25
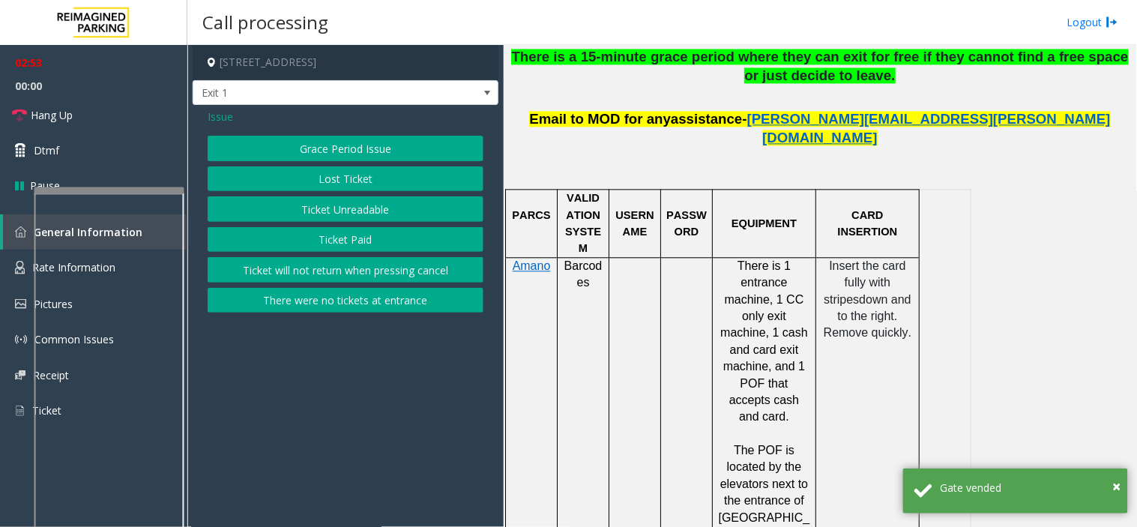
click at [305, 169] on button "Lost Ticket" at bounding box center [346, 178] width 276 height 25
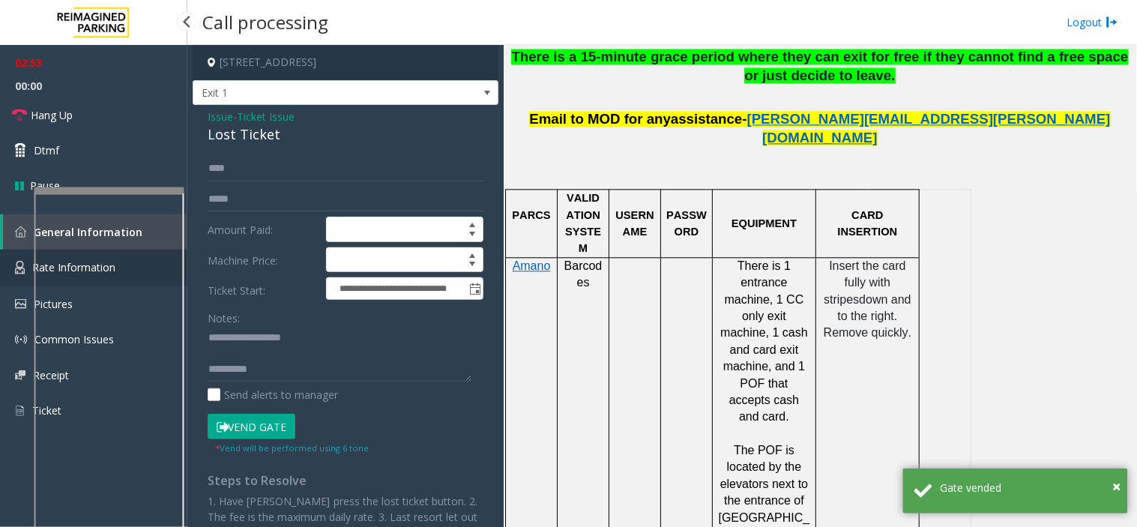
click at [7, 259] on link "Rate Information" at bounding box center [93, 268] width 187 height 37
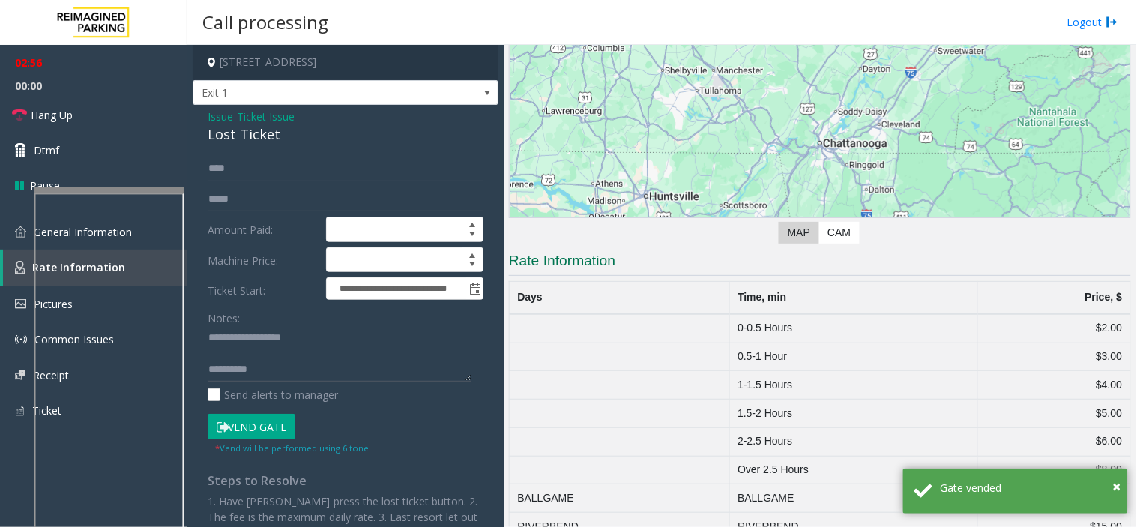
scroll to position [174, 0]
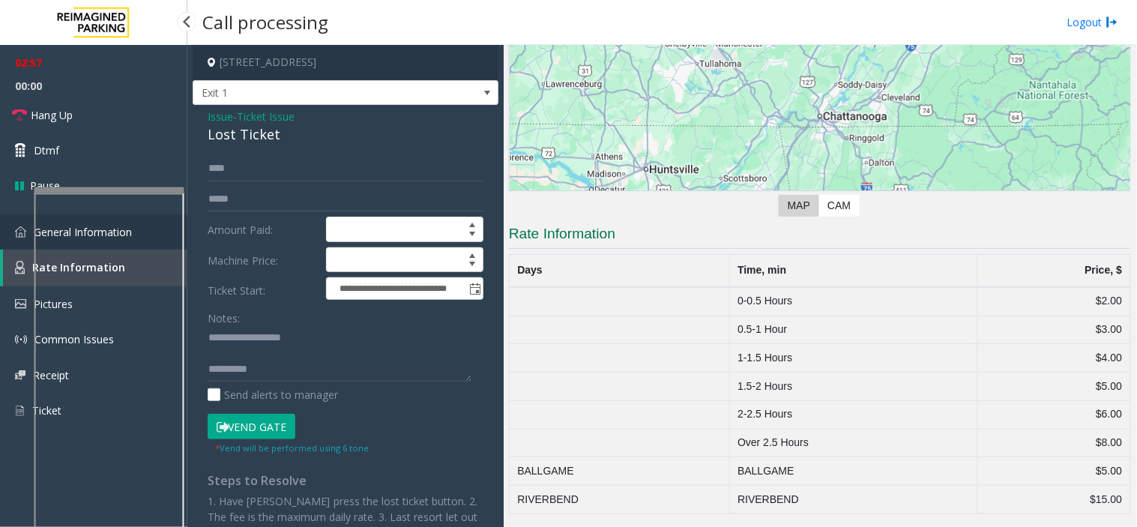
click at [21, 226] on img at bounding box center [20, 231] width 11 height 11
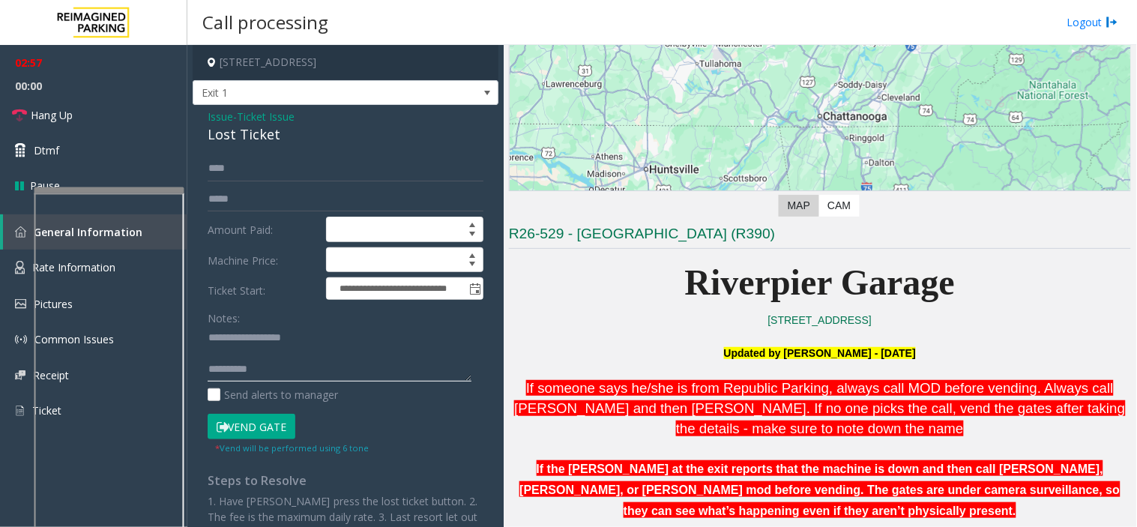
click at [292, 367] on textarea at bounding box center [340, 354] width 264 height 56
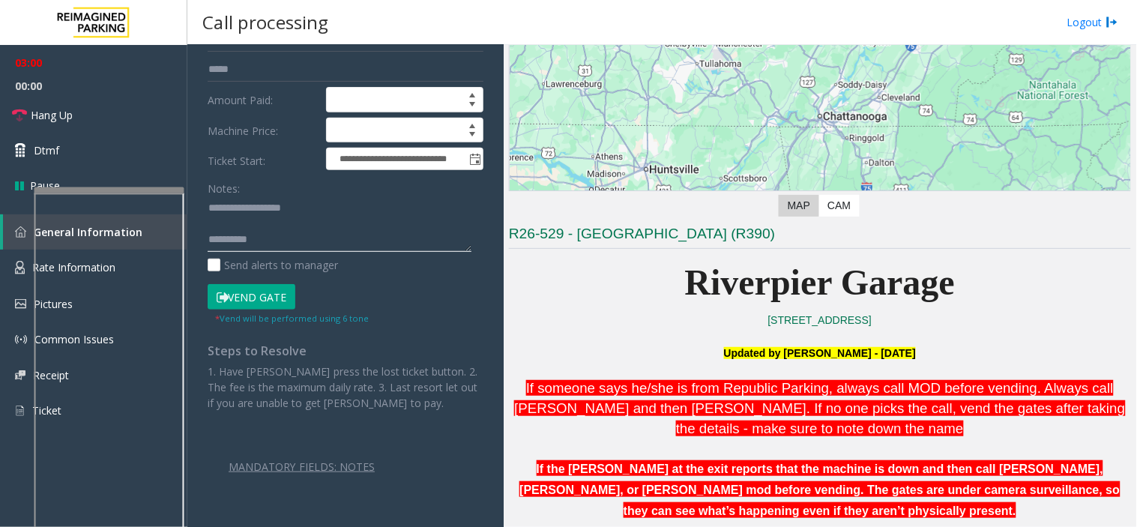
scroll to position [139, 0]
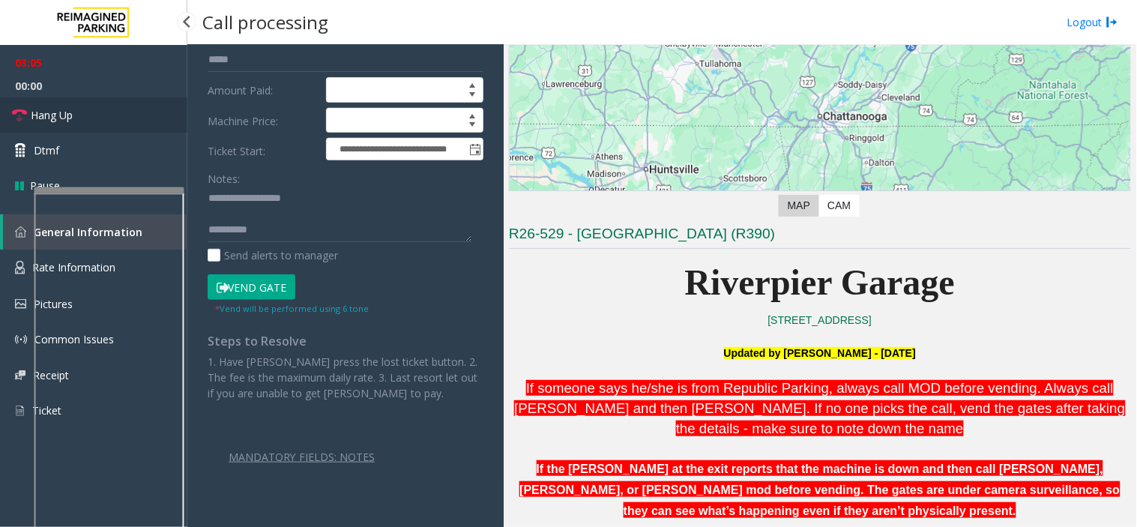
click at [140, 118] on link "Hang Up" at bounding box center [93, 114] width 187 height 35
click at [262, 229] on textarea at bounding box center [340, 215] width 264 height 56
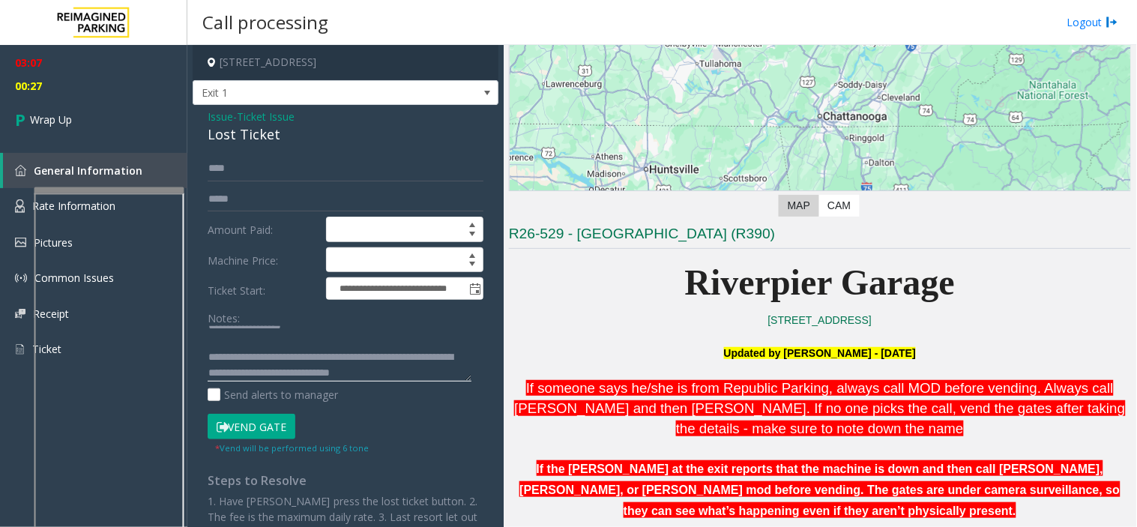
scroll to position [16, 0]
type textarea "**********"
click at [106, 123] on link "Wrap Up" at bounding box center [93, 119] width 187 height 44
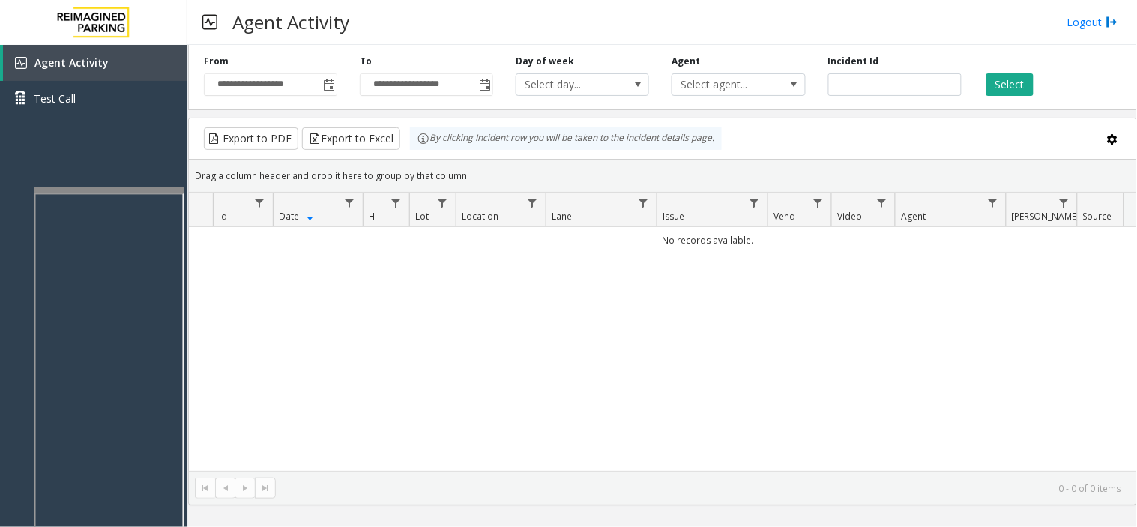
click at [330, 103] on div "**********" at bounding box center [662, 74] width 949 height 71
click at [331, 91] on span "Toggle popup" at bounding box center [329, 85] width 12 height 12
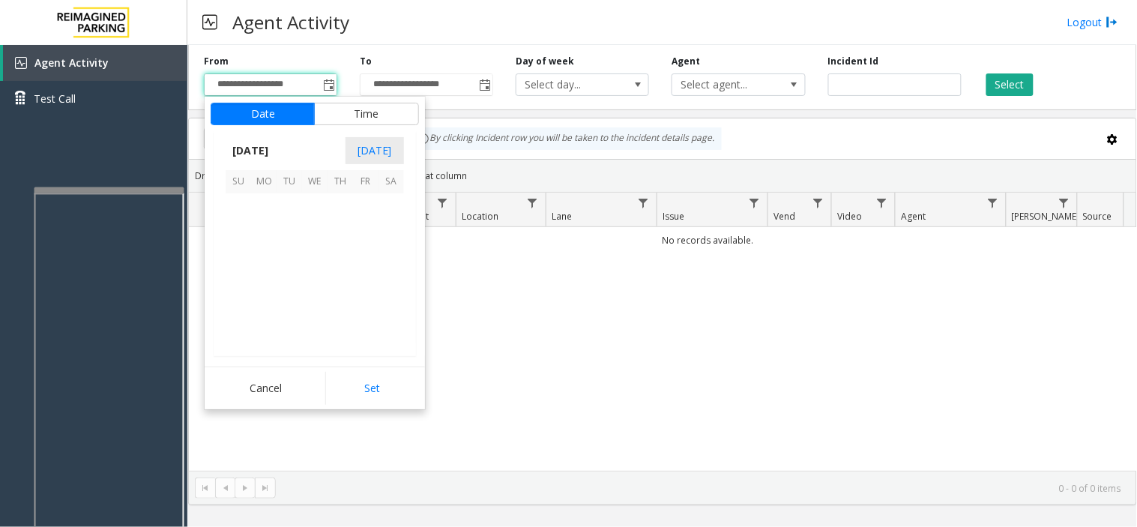
scroll to position [268996, 0]
click at [301, 252] on span "16" at bounding box center [289, 256] width 25 height 25
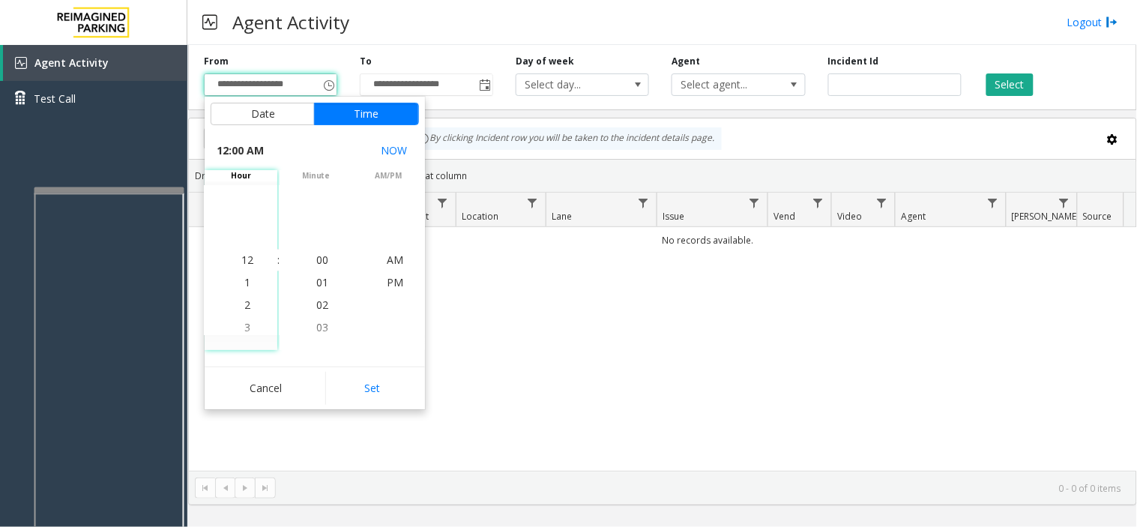
click at [367, 361] on div "Date Time September 2025 Today Su Mo Tu We Th Fr Sa September 2025 1 2 3 4 5 6 …" at bounding box center [315, 253] width 220 height 313
click at [370, 379] on button "Set" at bounding box center [372, 388] width 94 height 33
type input "**********"
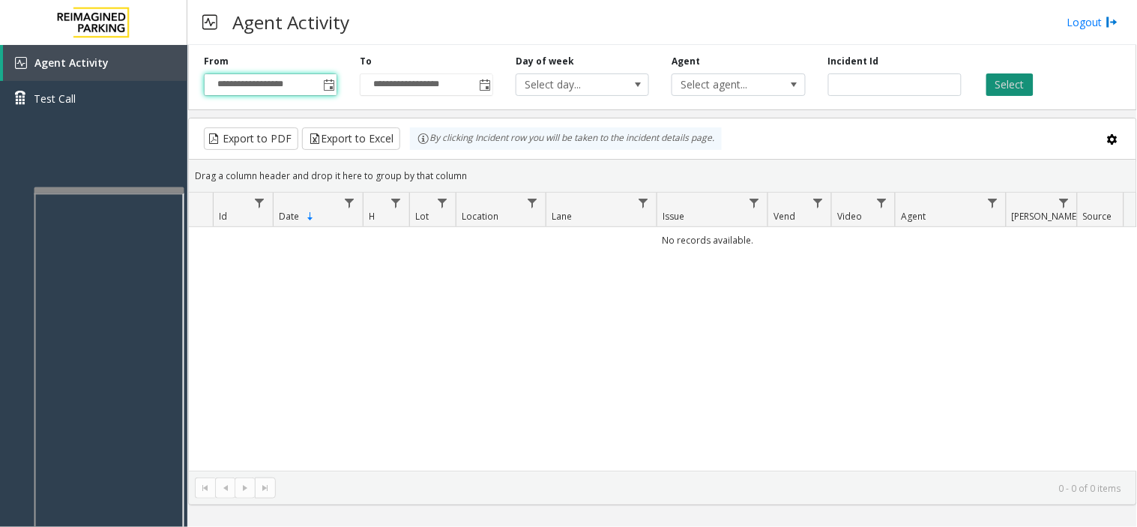
click at [999, 85] on button "Select" at bounding box center [1010, 84] width 47 height 22
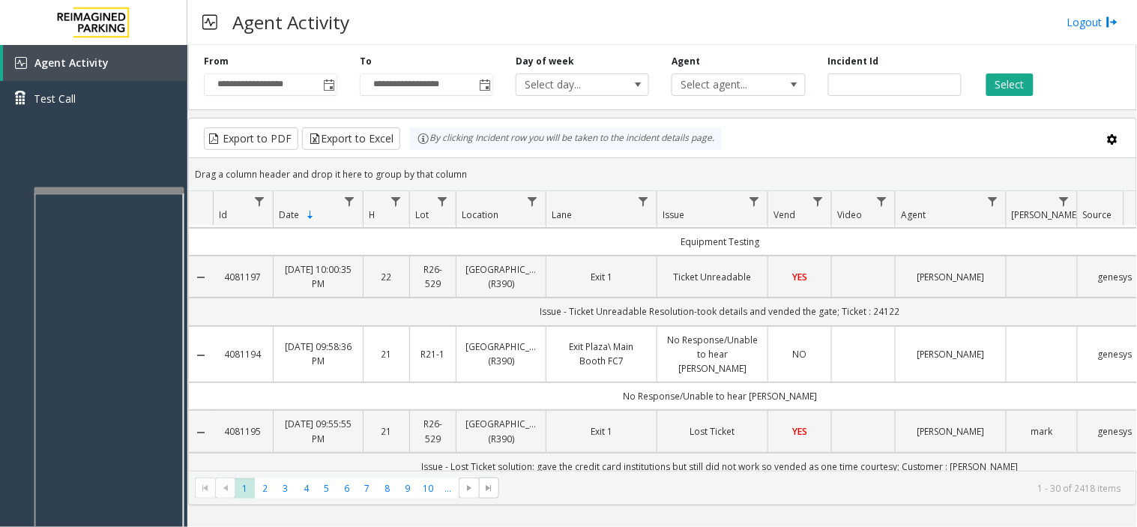
scroll to position [83, 0]
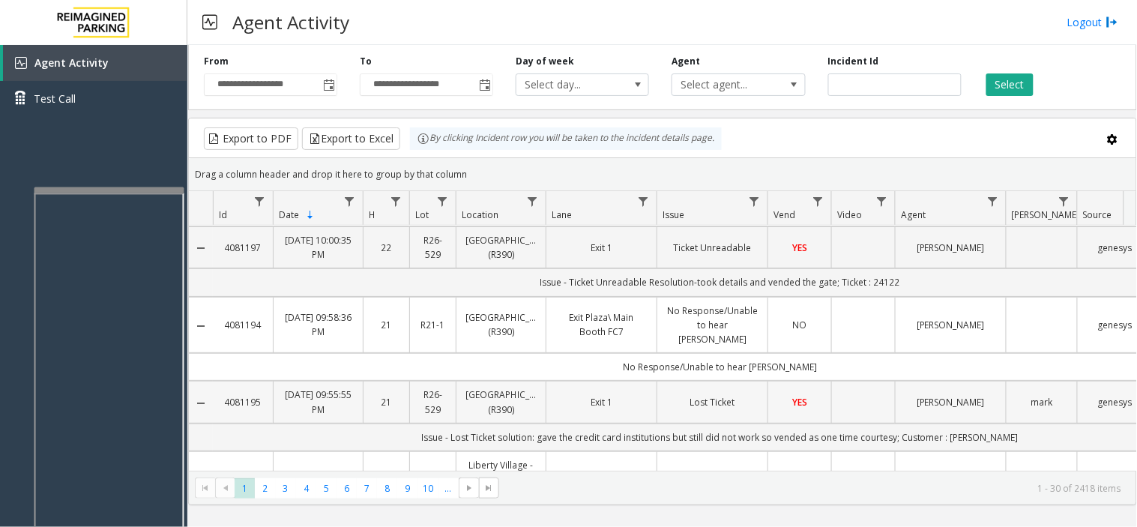
click at [853, 400] on td "Data table" at bounding box center [863, 402] width 64 height 42
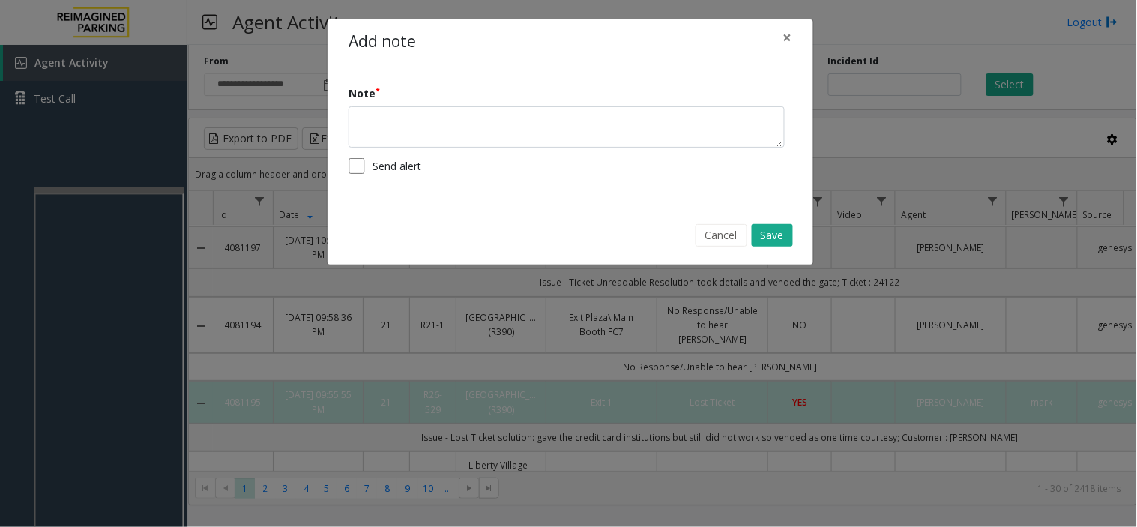
click at [376, 156] on form "Note Send alert" at bounding box center [571, 134] width 444 height 99
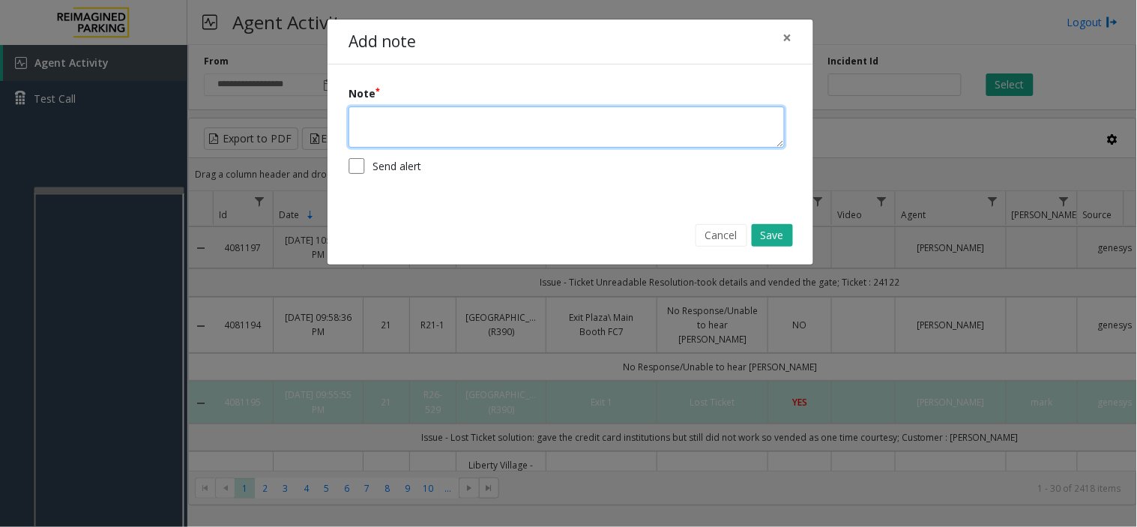
click at [381, 145] on textarea at bounding box center [567, 126] width 436 height 41
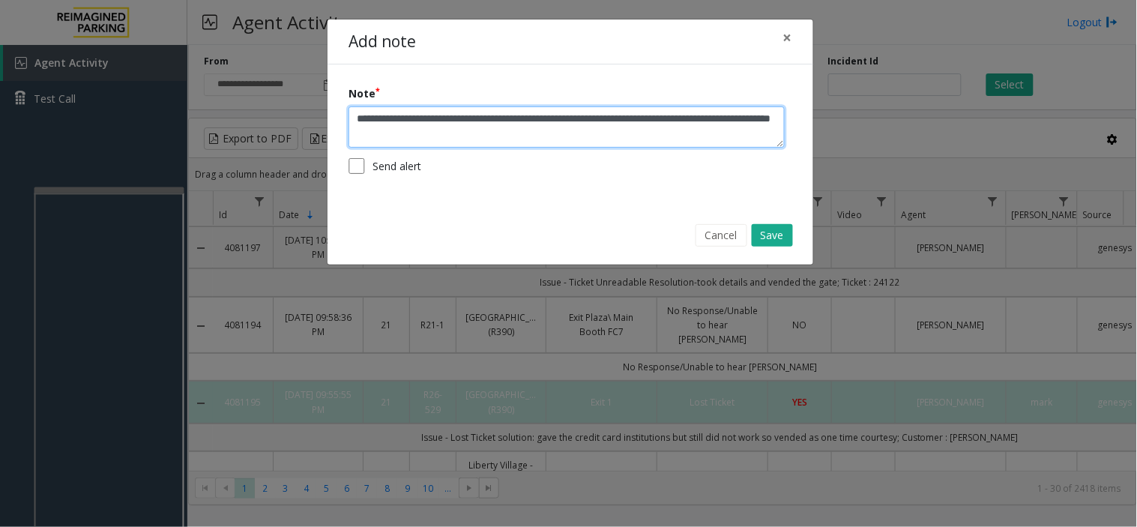
click at [506, 121] on textarea "**********" at bounding box center [567, 126] width 436 height 41
type textarea "**********"
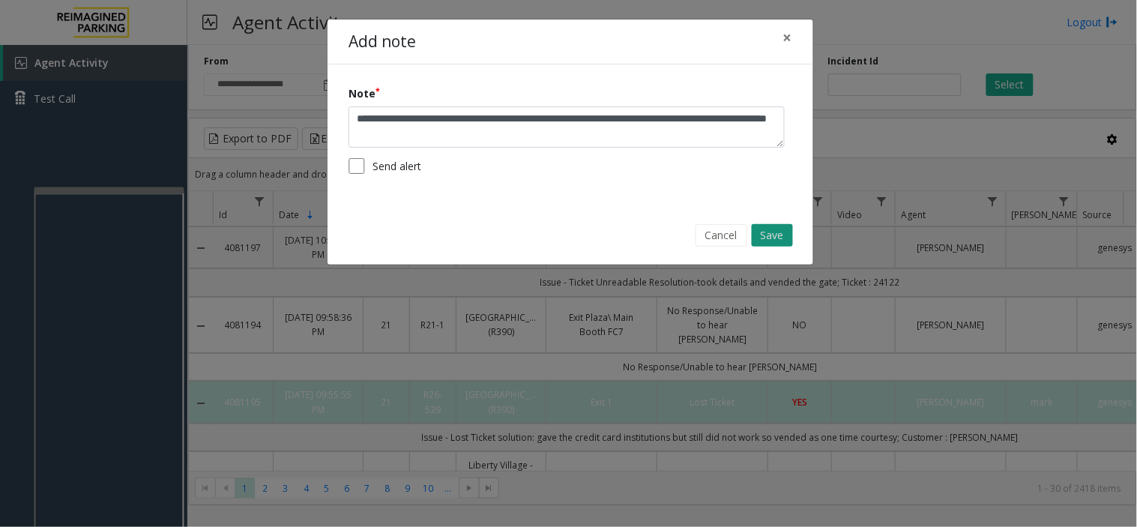
click at [761, 229] on button "Save" at bounding box center [772, 235] width 41 height 22
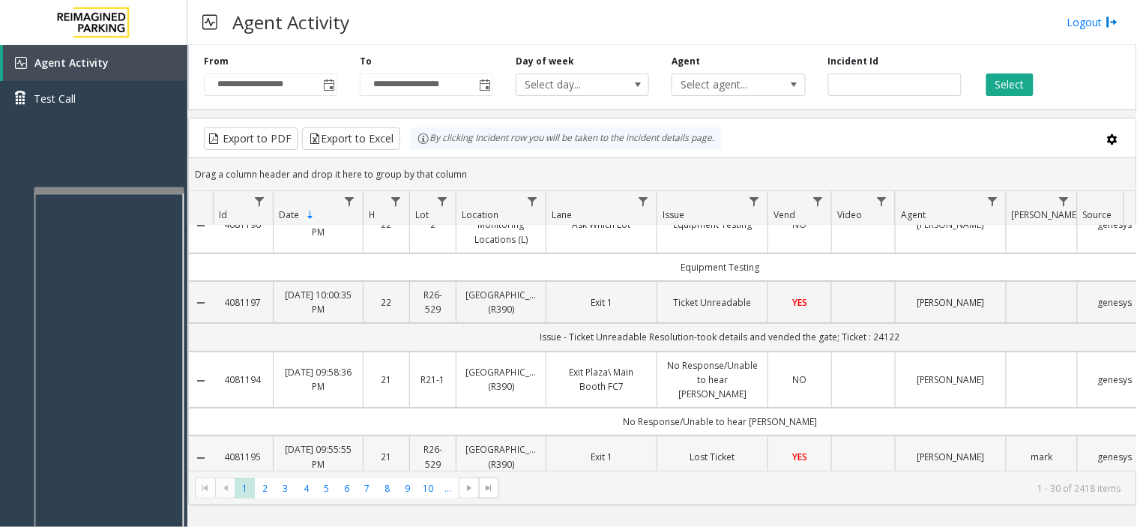
scroll to position [0, 0]
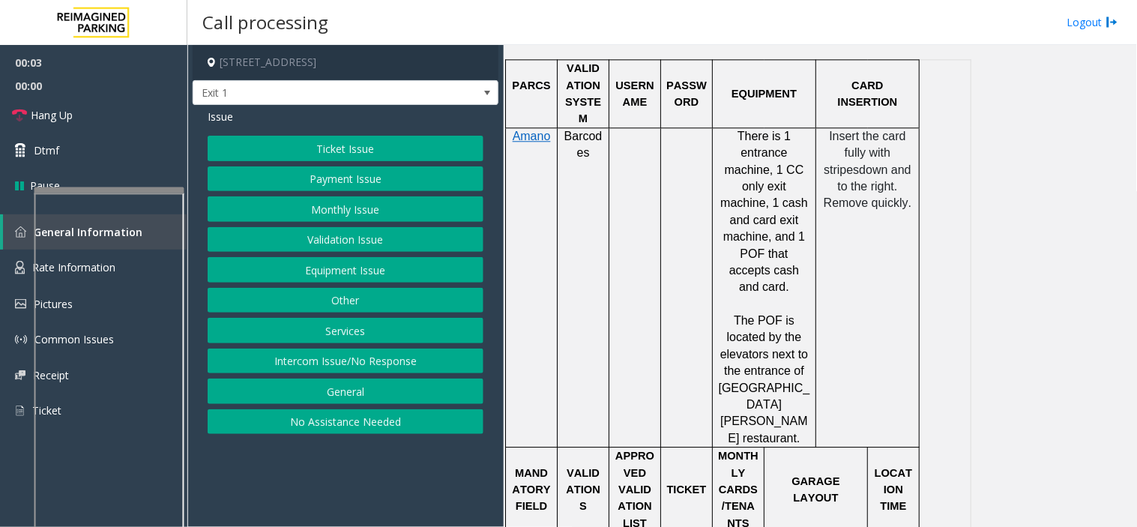
scroll to position [999, 0]
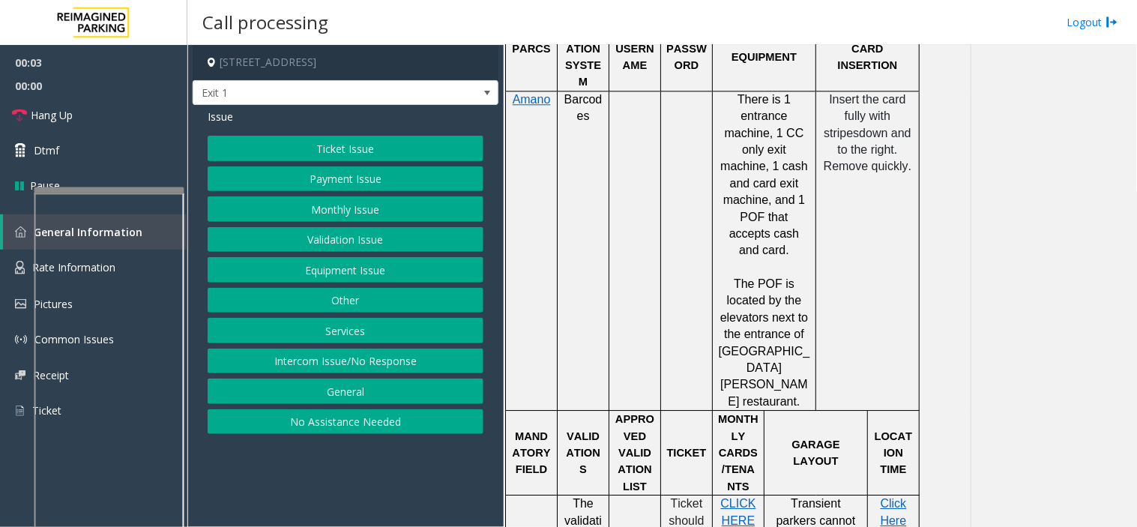
click at [378, 151] on button "Ticket Issue" at bounding box center [346, 148] width 276 height 25
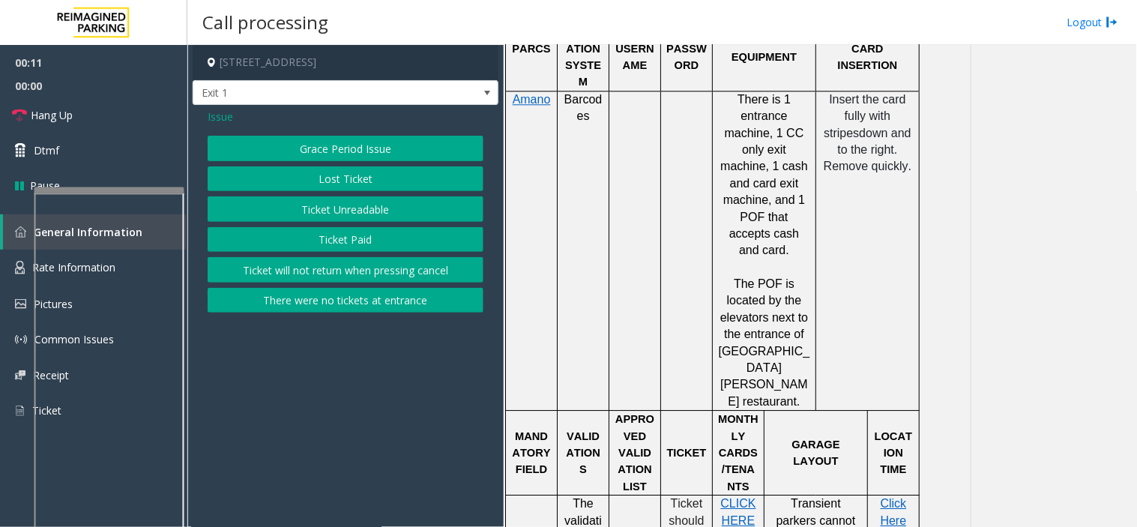
click at [339, 211] on button "Ticket Unreadable" at bounding box center [346, 208] width 276 height 25
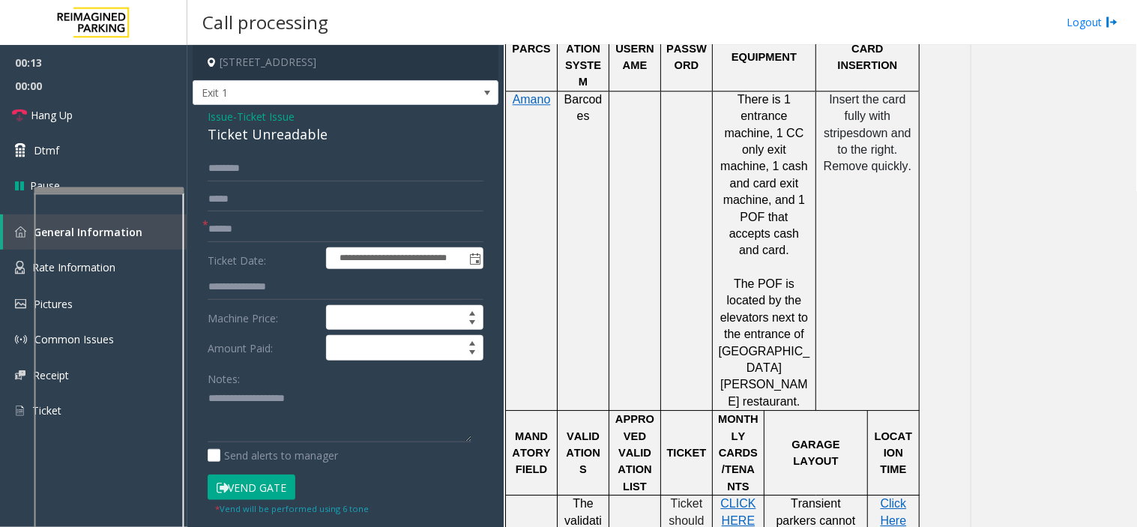
click at [221, 115] on span "Issue" at bounding box center [220, 117] width 25 height 16
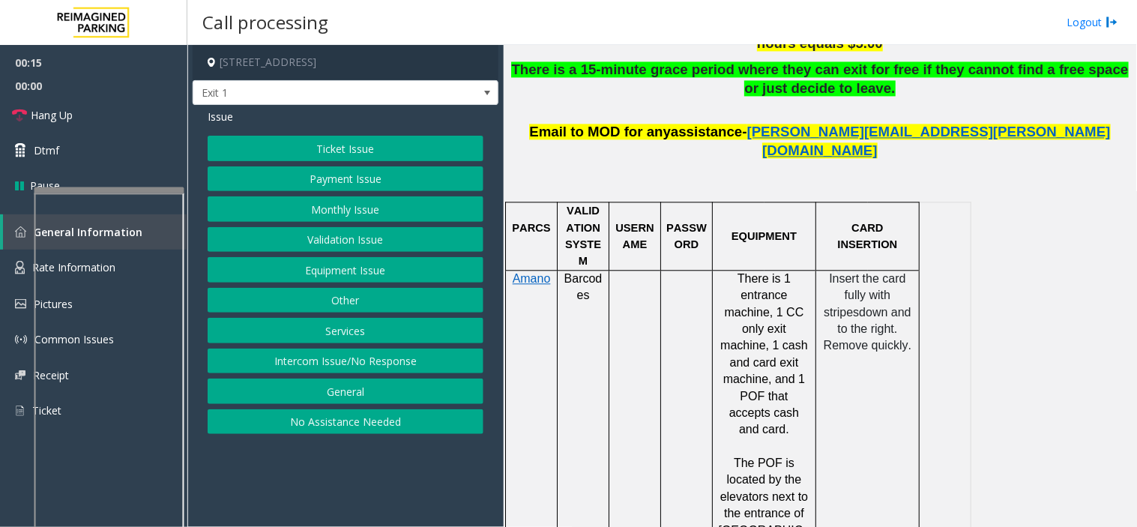
scroll to position [833, 0]
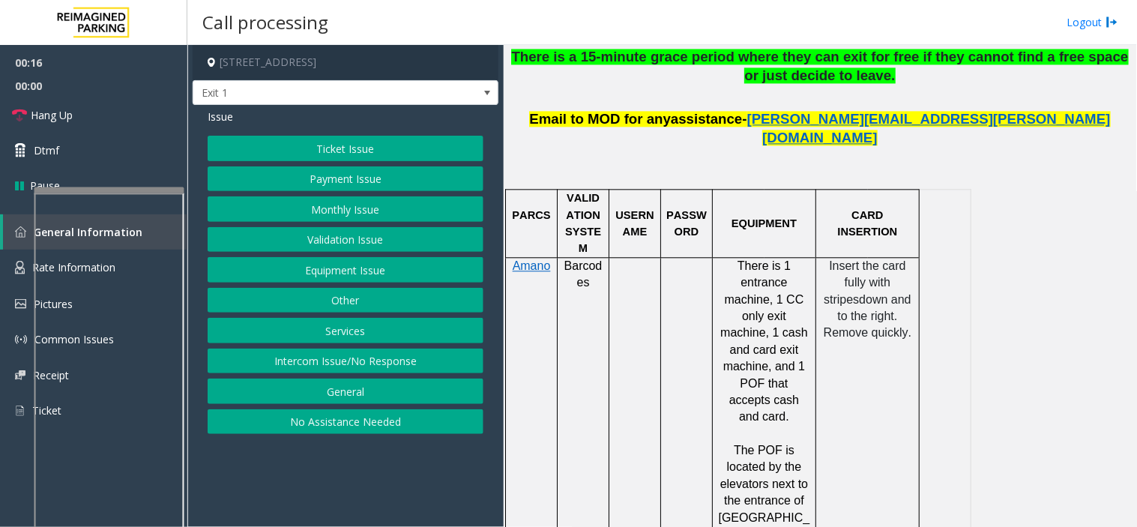
click at [347, 163] on div "Ticket Issue Payment Issue Monthly Issue Validation Issue Equipment Issue Other…" at bounding box center [346, 285] width 276 height 298
click at [343, 168] on button "Payment Issue" at bounding box center [346, 178] width 276 height 25
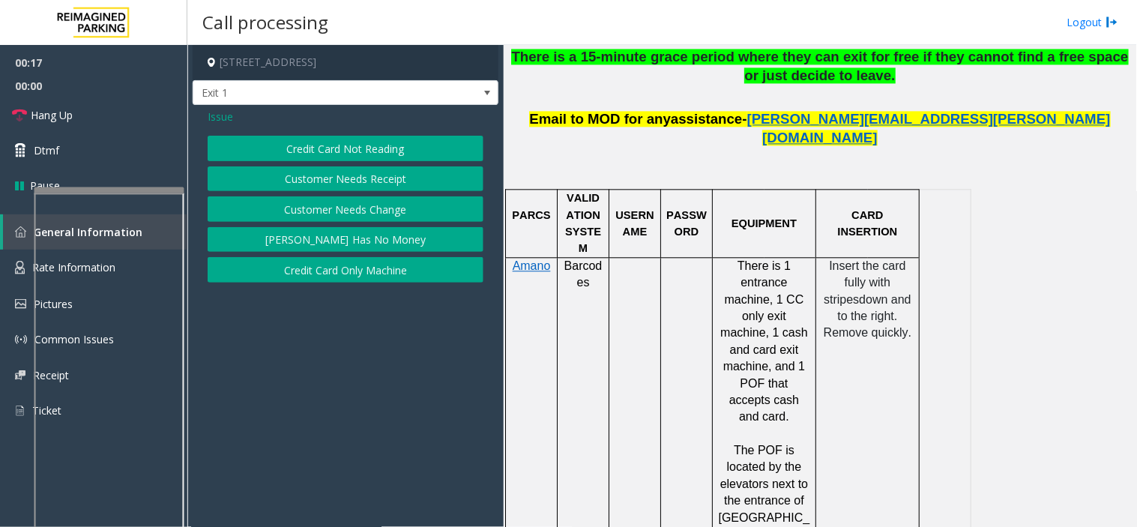
click at [352, 152] on button "Credit Card Not Reading" at bounding box center [346, 148] width 276 height 25
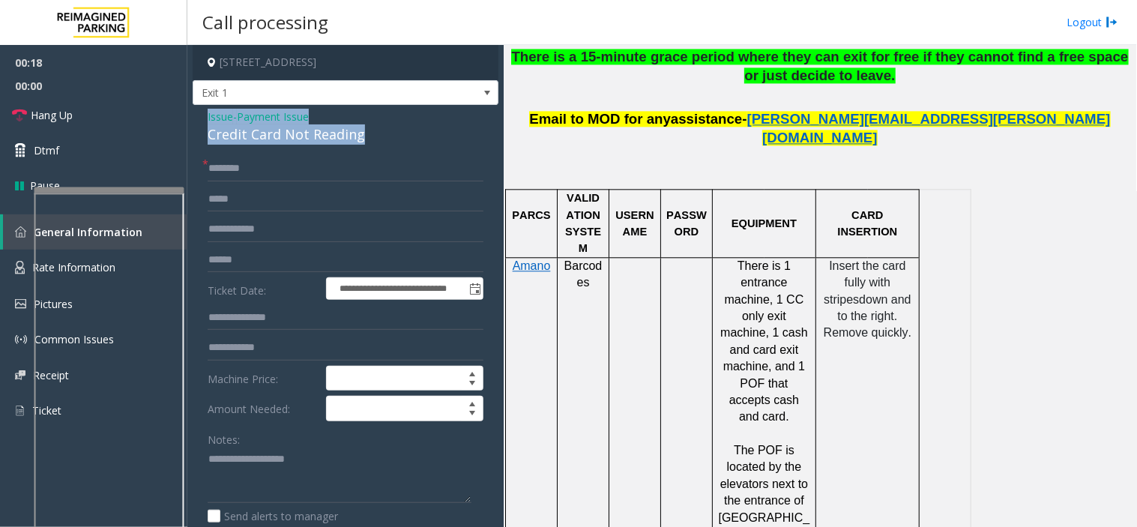
drag, startPoint x: 365, startPoint y: 132, endPoint x: 202, endPoint y: 115, distance: 163.6
click at [202, 115] on div "**********" at bounding box center [346, 462] width 306 height 714
copy div "Issue - Payment Issue Credit Card Not Reading"
click at [243, 466] on textarea at bounding box center [340, 476] width 264 height 56
paste textarea "**********"
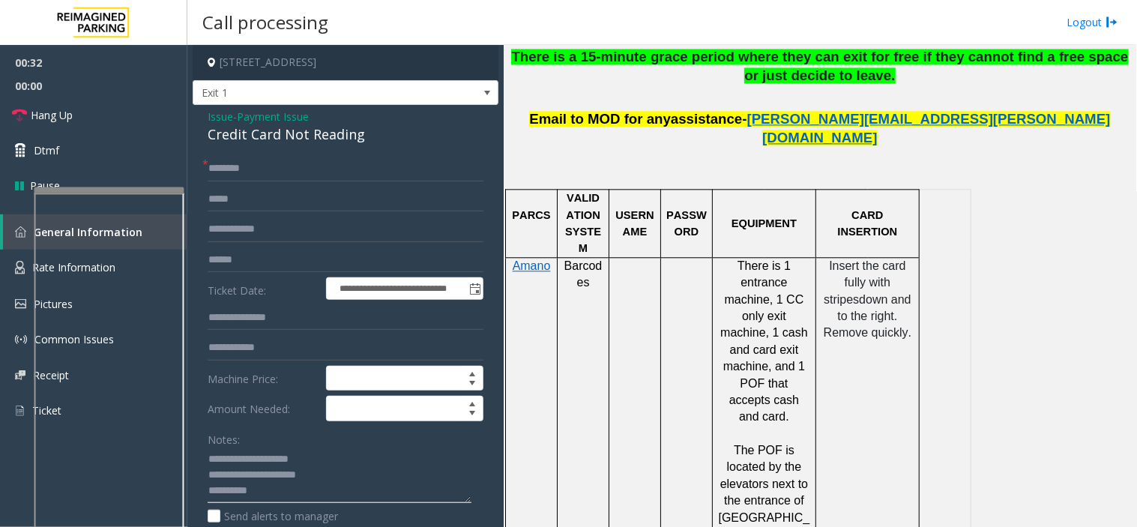
click at [279, 495] on textarea at bounding box center [340, 476] width 264 height 56
type textarea "**********"
click at [260, 245] on form "**********" at bounding box center [346, 366] width 276 height 421
click at [258, 265] on input "text" at bounding box center [346, 259] width 276 height 25
click at [268, 184] on form "**********" at bounding box center [346, 366] width 276 height 421
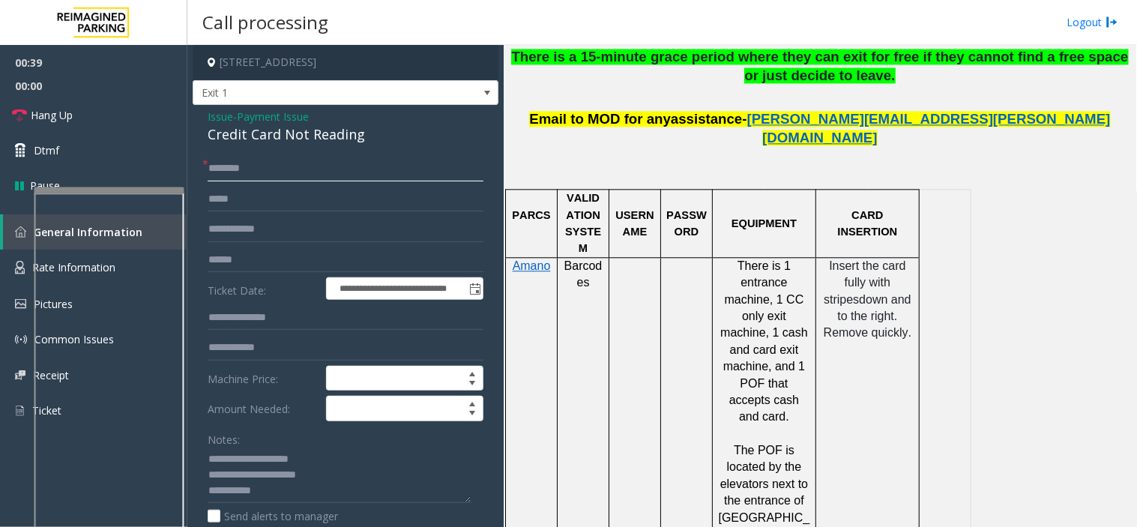
click at [242, 174] on input "text" at bounding box center [346, 168] width 276 height 25
type input "**"
drag, startPoint x: 107, startPoint y: 100, endPoint x: 108, endPoint y: 108, distance: 8.3
click at [107, 100] on link "Hang Up" at bounding box center [93, 114] width 187 height 35
click at [271, 496] on textarea at bounding box center [340, 476] width 264 height 56
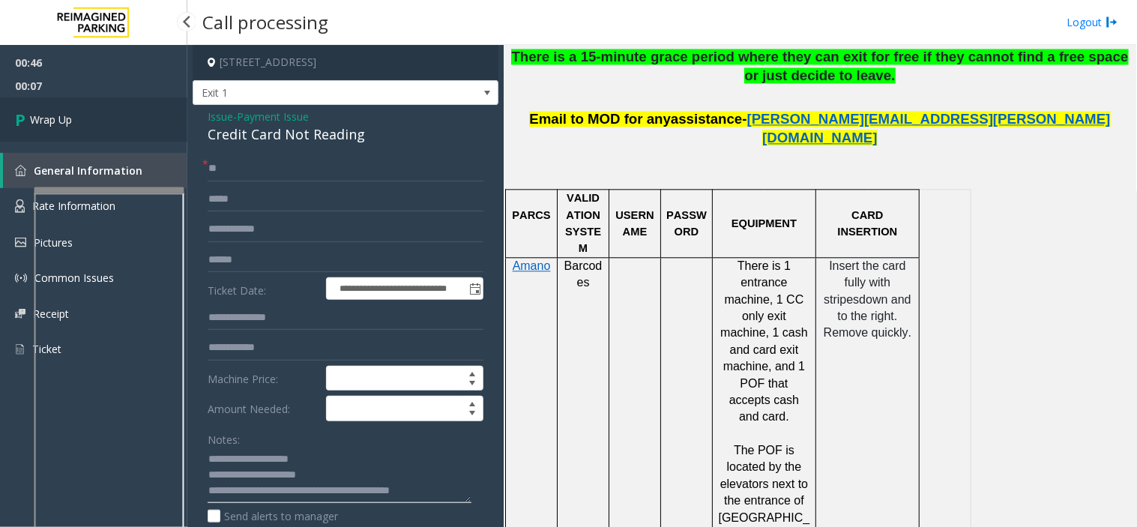
type textarea "**********"
click at [50, 103] on link "Wrap Up" at bounding box center [93, 119] width 187 height 44
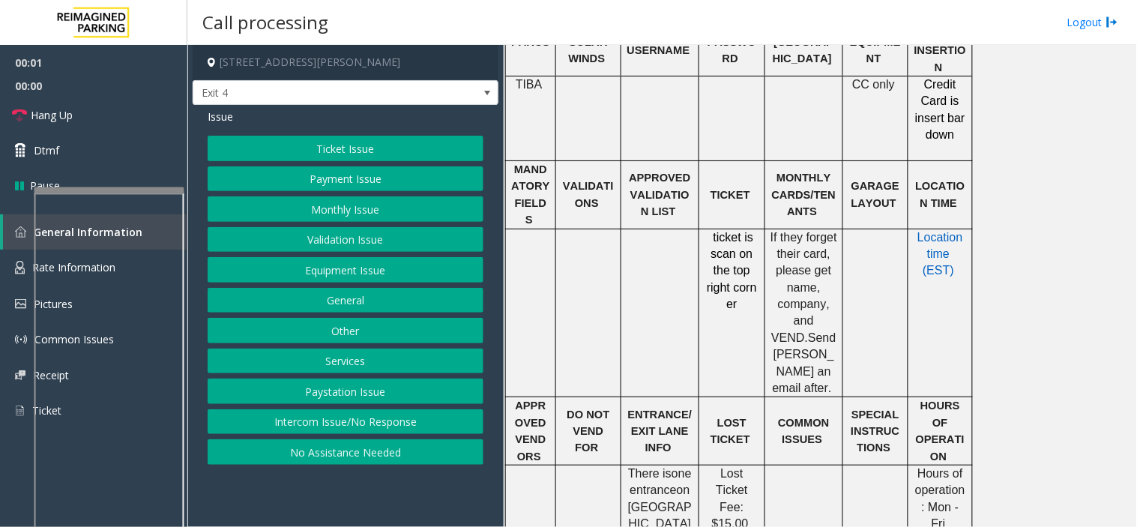
scroll to position [499, 0]
click at [349, 211] on button "Monthly Issue" at bounding box center [346, 208] width 276 height 25
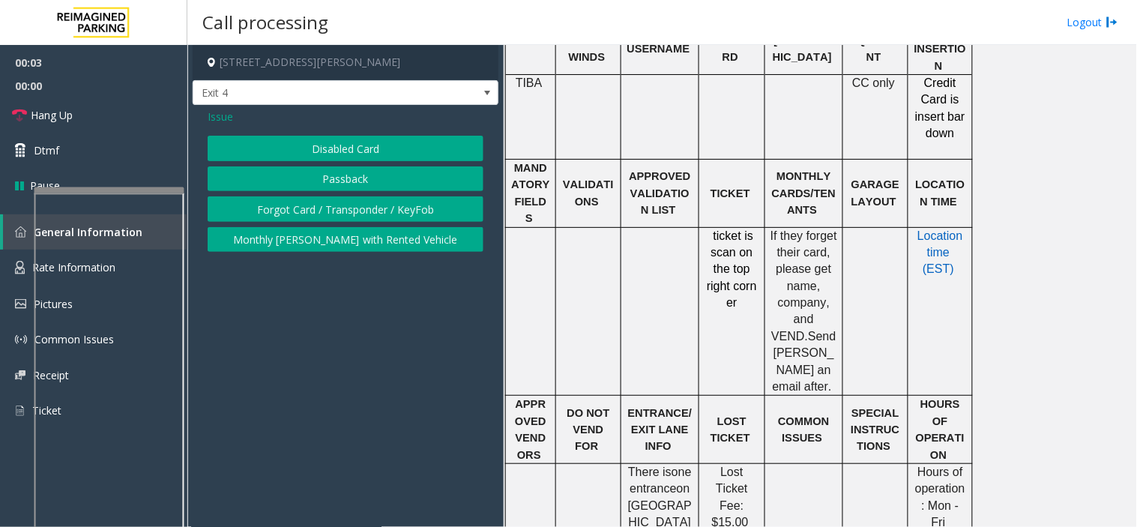
click at [340, 143] on button "Disabled Card" at bounding box center [346, 148] width 276 height 25
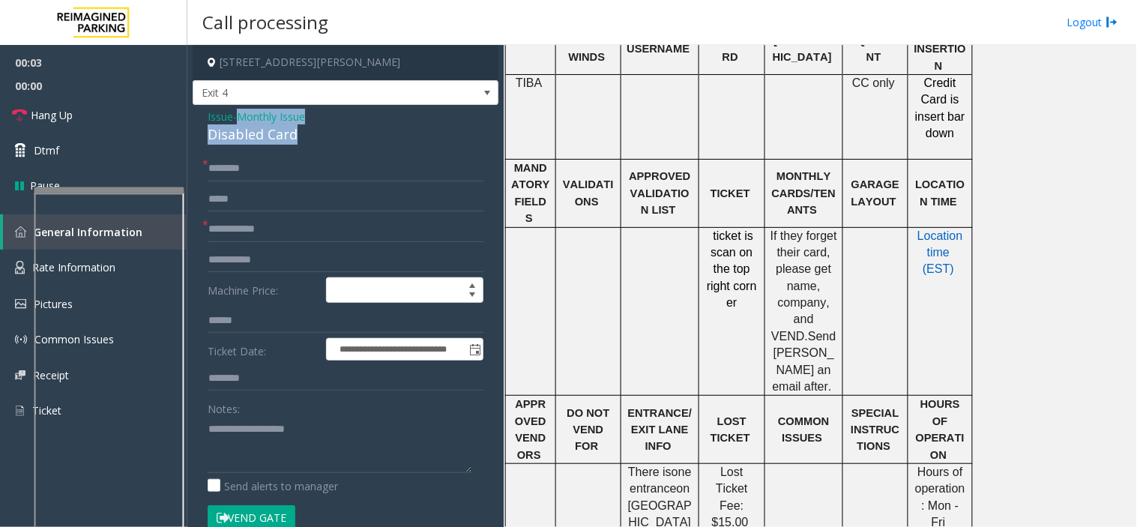
drag, startPoint x: 321, startPoint y: 136, endPoint x: 241, endPoint y: 122, distance: 81.3
click at [241, 122] on div "Issue - Monthly Issue Disabled Card" at bounding box center [346, 127] width 276 height 36
click at [230, 121] on span "Issue" at bounding box center [220, 117] width 25 height 16
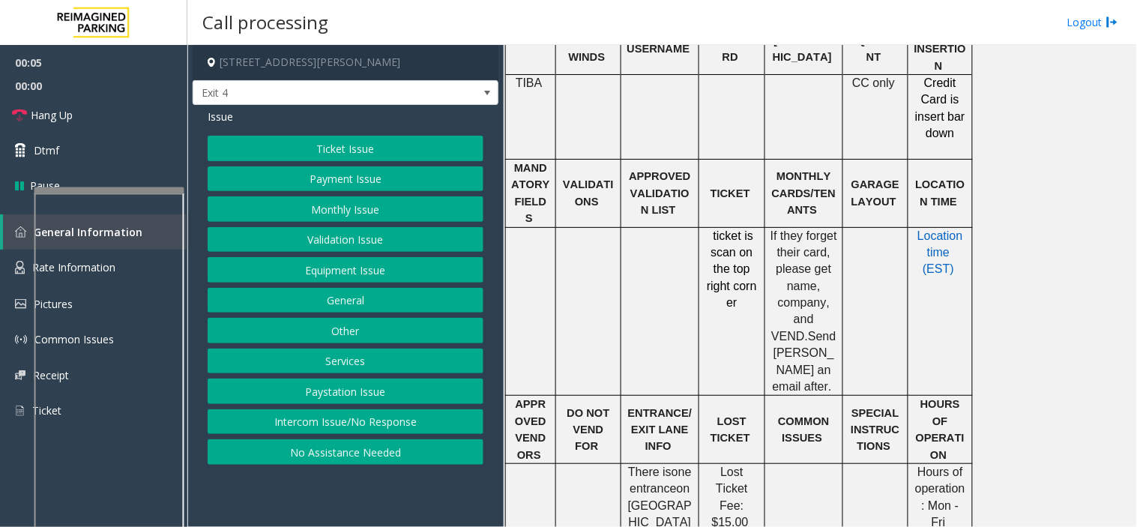
click at [322, 210] on button "Monthly Issue" at bounding box center [346, 208] width 276 height 25
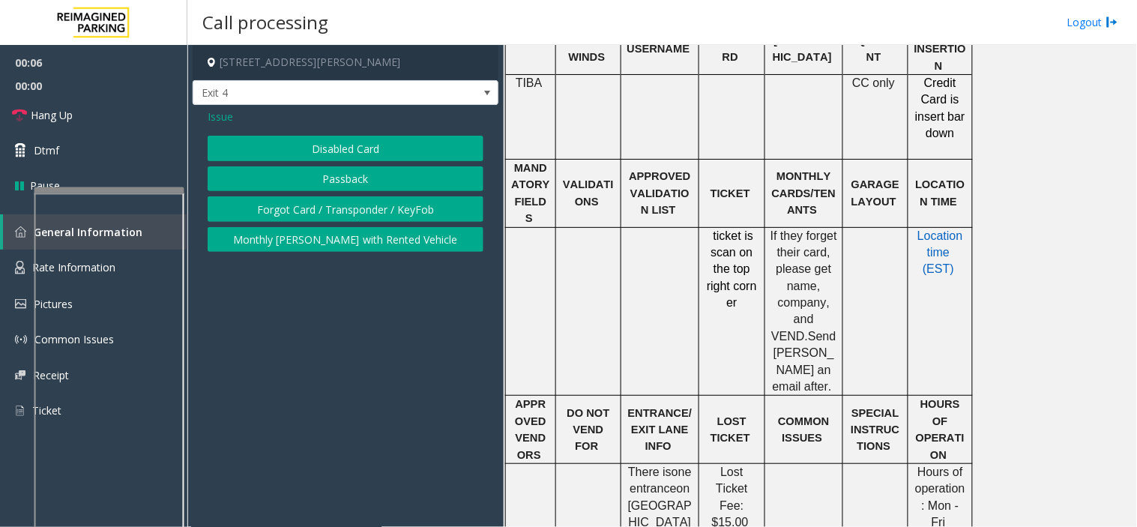
click at [322, 167] on button "Passback" at bounding box center [346, 178] width 276 height 25
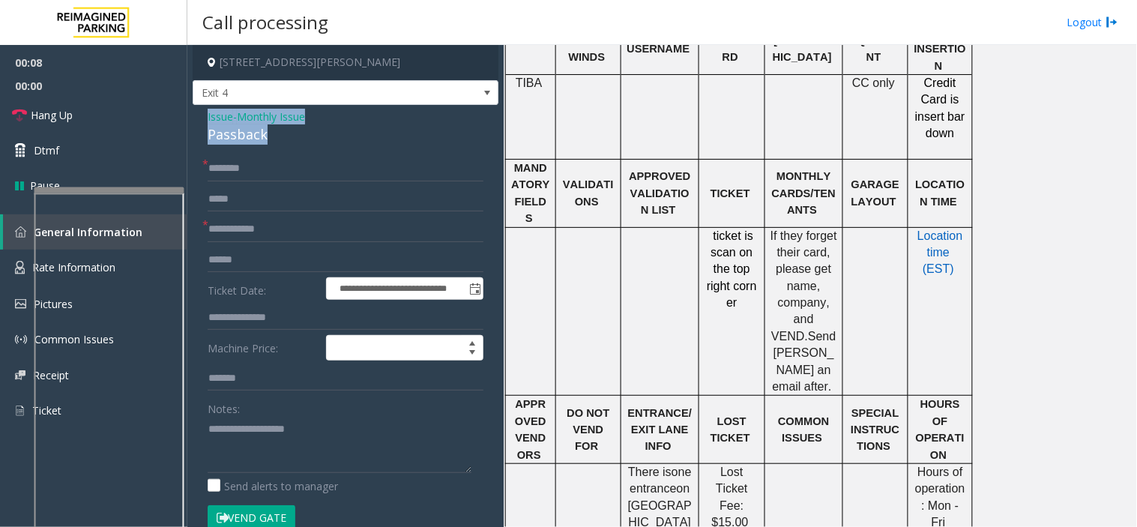
drag, startPoint x: 277, startPoint y: 133, endPoint x: 205, endPoint y: 120, distance: 73.8
click at [205, 120] on div "**********" at bounding box center [346, 462] width 306 height 714
copy div "Issue - Monthly Issue Passback"
click at [310, 436] on textarea at bounding box center [340, 445] width 264 height 56
paste textarea "**********"
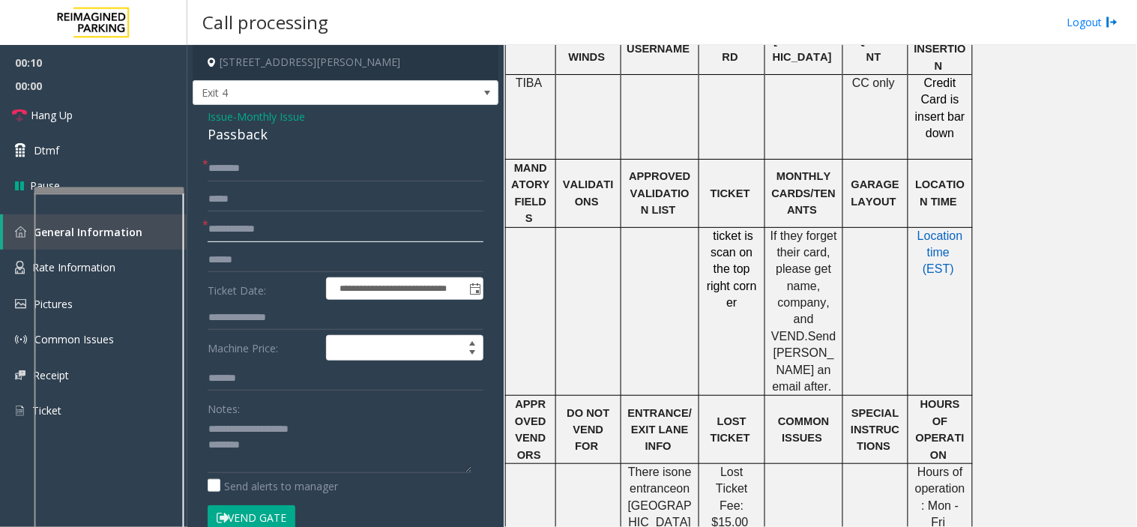
click at [257, 218] on input "text" at bounding box center [346, 229] width 276 height 25
click at [305, 454] on textarea at bounding box center [340, 445] width 264 height 56
type textarea "**********"
click at [243, 244] on form "**********" at bounding box center [346, 351] width 276 height 390
click at [250, 229] on input "text" at bounding box center [346, 229] width 276 height 25
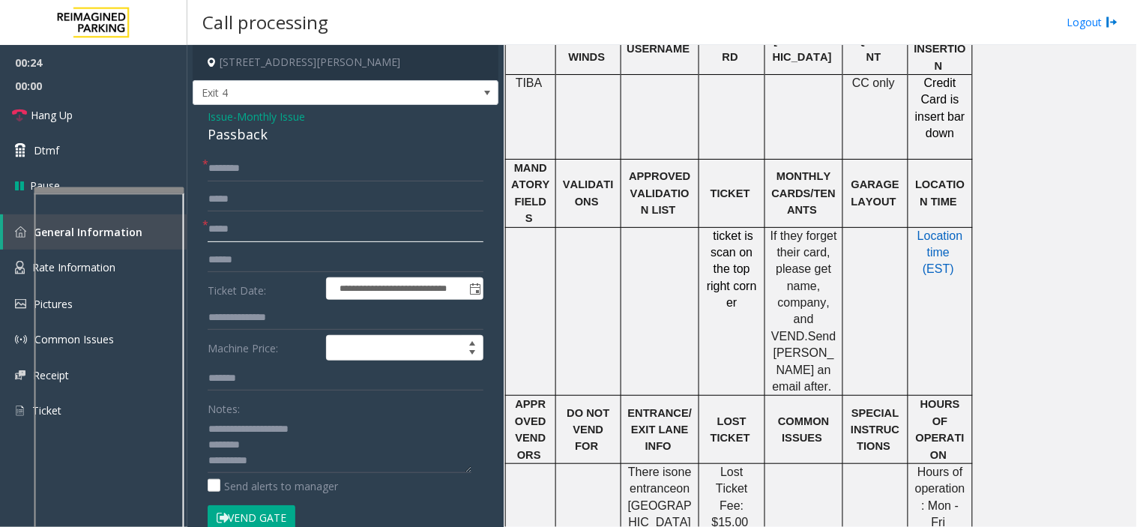
type input "*****"
click at [271, 462] on textarea at bounding box center [340, 445] width 264 height 56
type textarea "**********"
click at [286, 172] on input "text" at bounding box center [346, 168] width 276 height 25
type input "******"
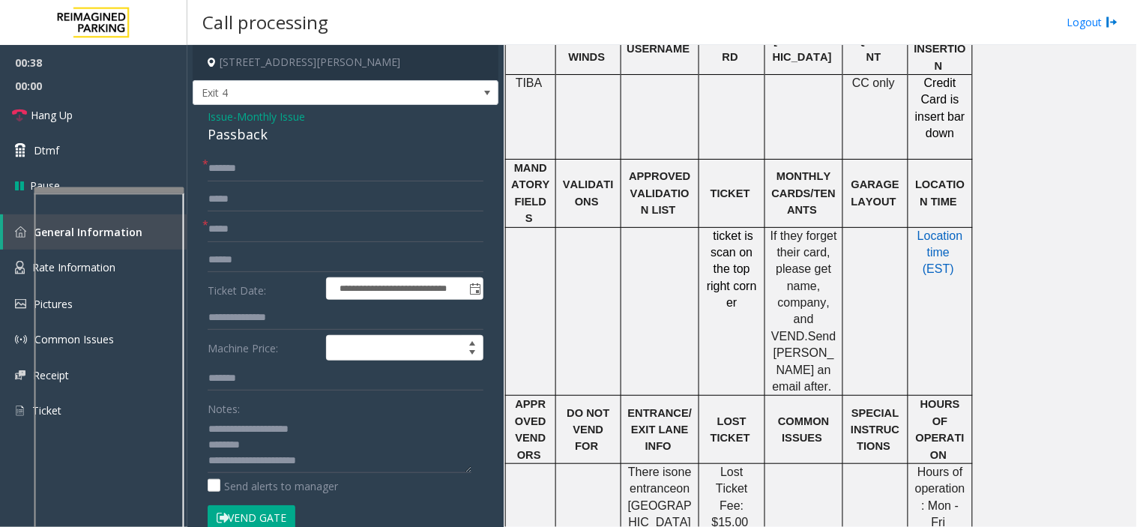
click at [267, 518] on button "Vend Gate" at bounding box center [252, 517] width 88 height 25
click at [340, 458] on textarea at bounding box center [340, 445] width 264 height 56
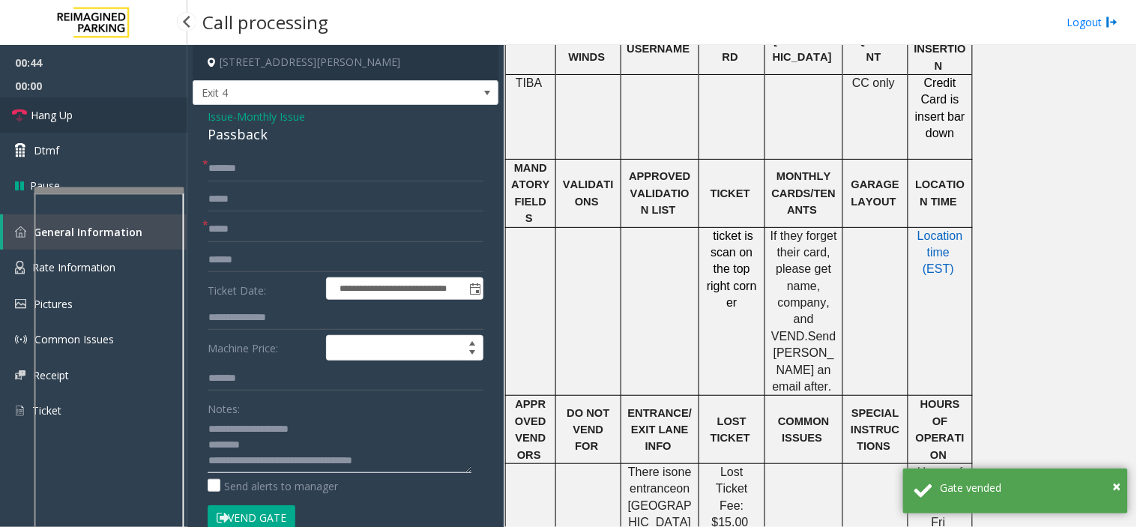
type textarea "**********"
click at [99, 106] on link "Hang Up" at bounding box center [93, 114] width 187 height 35
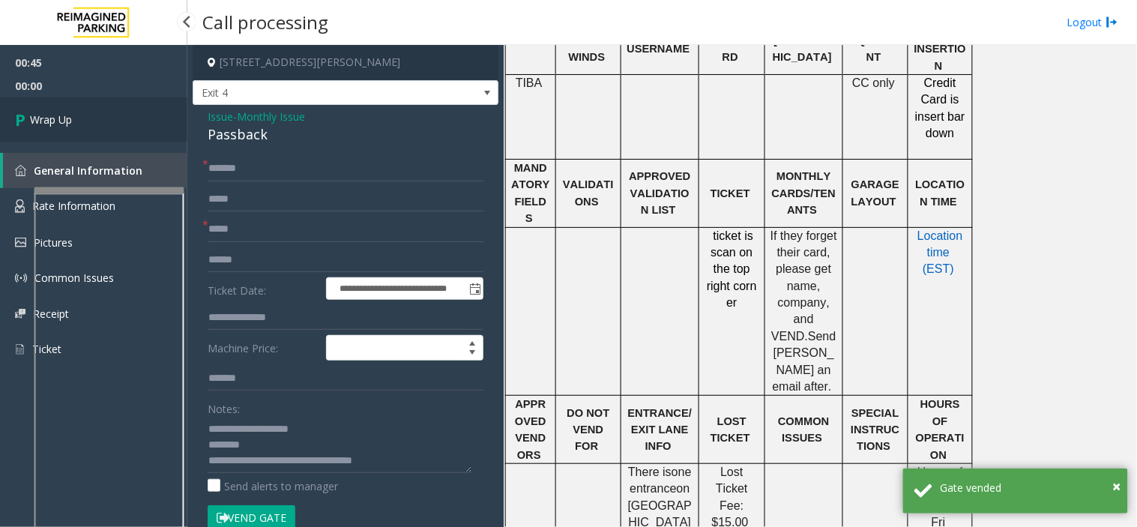
click at [99, 106] on link "Wrap Up" at bounding box center [93, 119] width 187 height 44
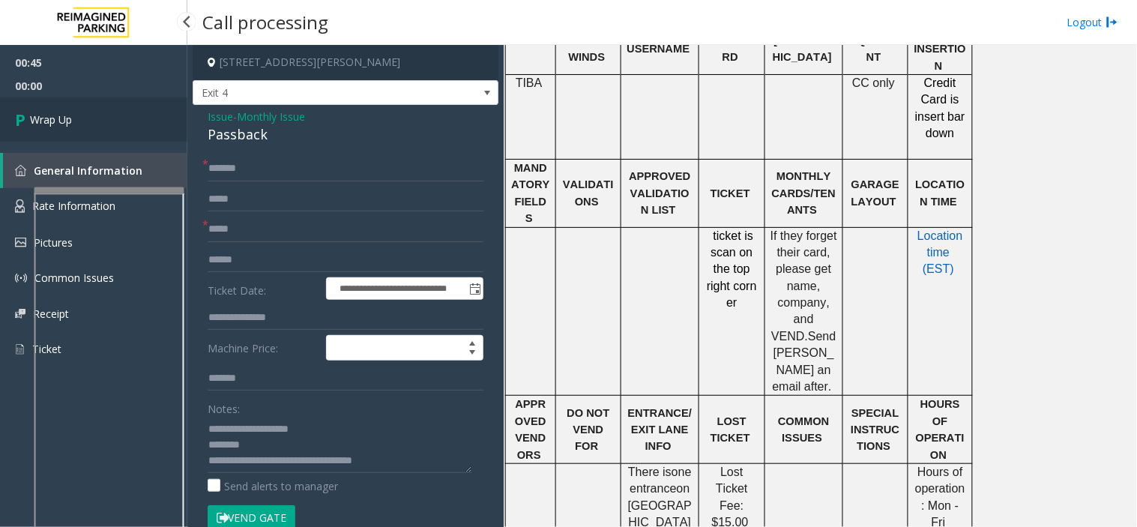
click at [99, 106] on link "Wrap Up" at bounding box center [93, 119] width 187 height 44
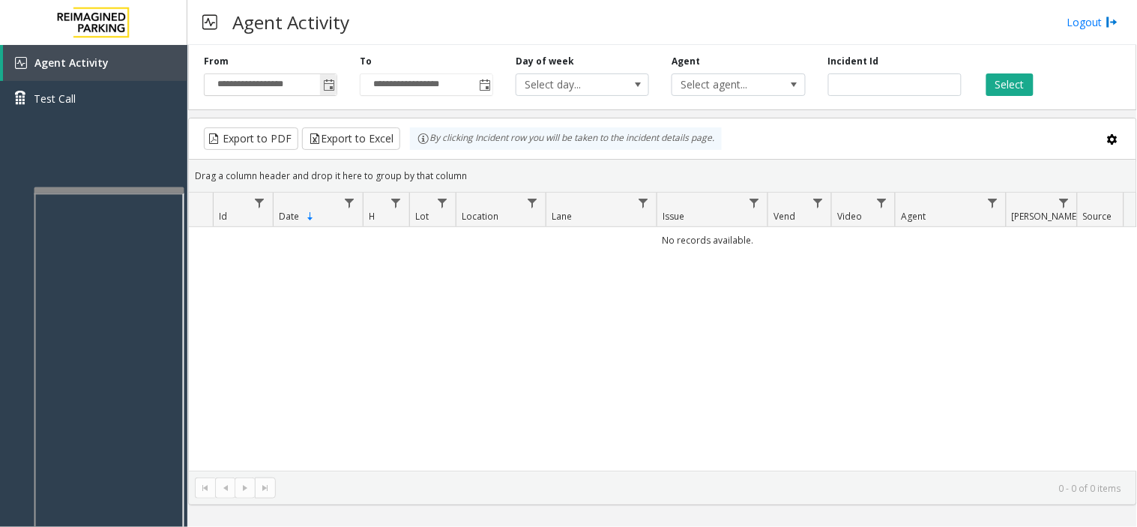
click at [318, 87] on input "**********" at bounding box center [271, 84] width 132 height 21
click at [322, 85] on span "Toggle popup" at bounding box center [328, 85] width 16 height 24
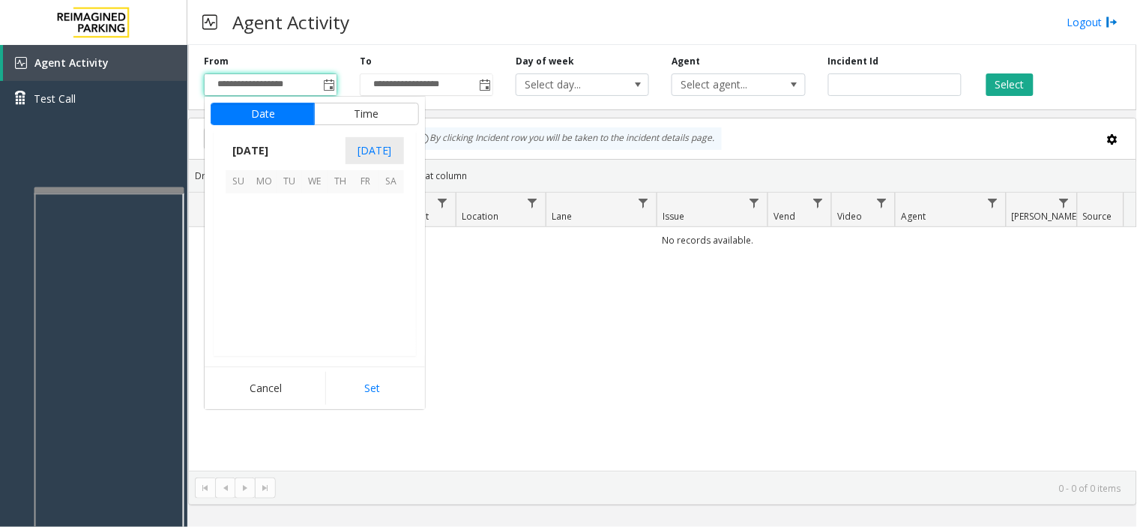
scroll to position [268996, 0]
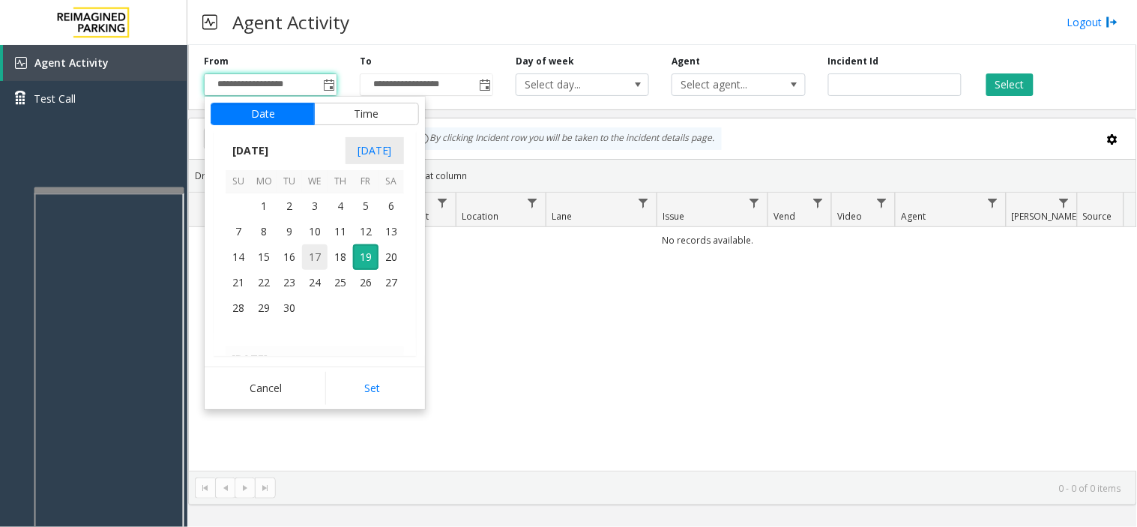
click at [317, 250] on span "17" at bounding box center [314, 256] width 25 height 25
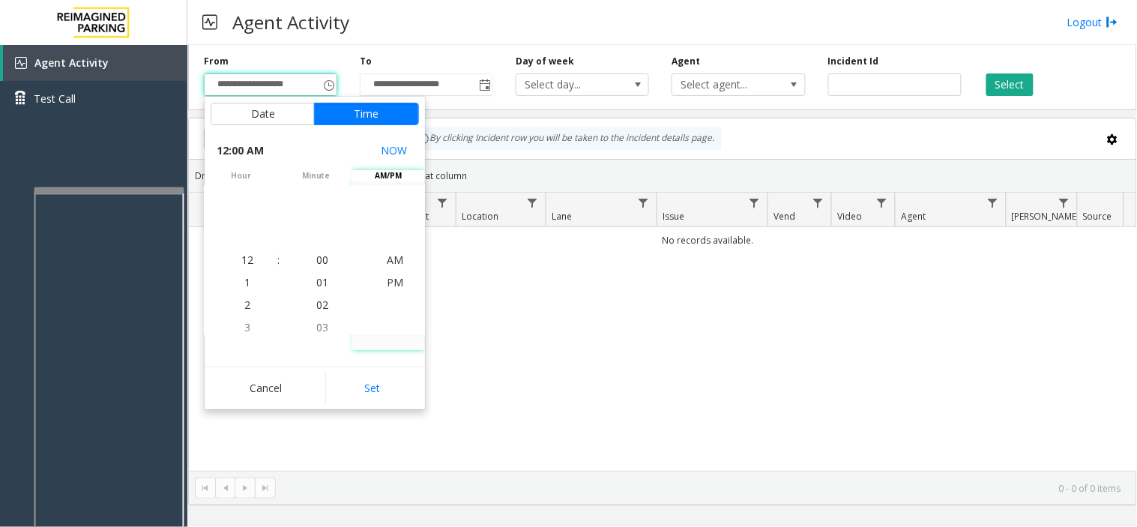
click at [381, 367] on div "Cancel Set" at bounding box center [315, 388] width 220 height 43
click at [383, 386] on button "Set" at bounding box center [372, 388] width 94 height 33
type input "**********"
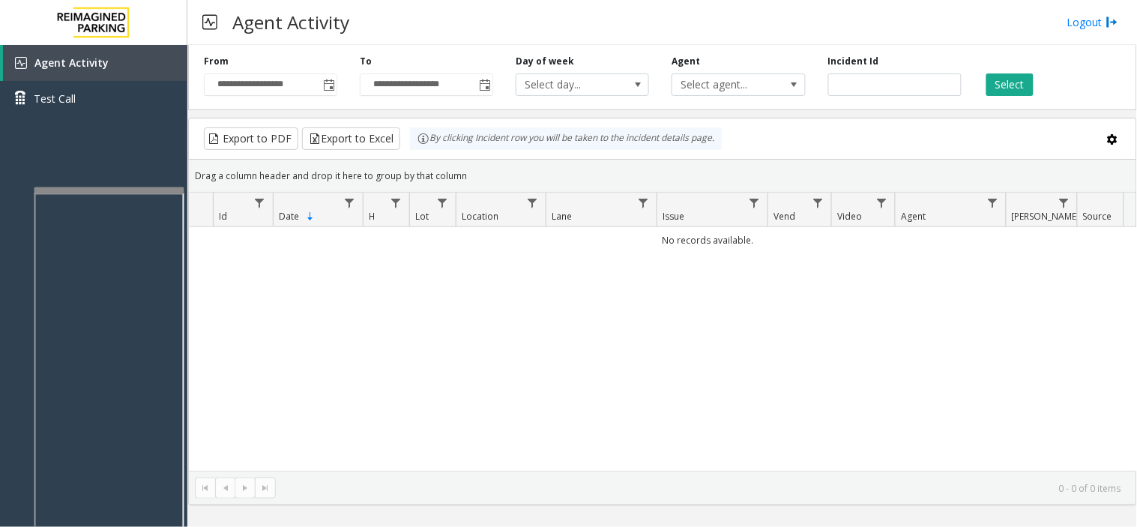
click at [1039, 66] on div "Select" at bounding box center [1051, 75] width 156 height 41
click at [1032, 81] on button "Select" at bounding box center [1010, 84] width 47 height 22
click at [1020, 94] on button "Select" at bounding box center [1010, 84] width 47 height 22
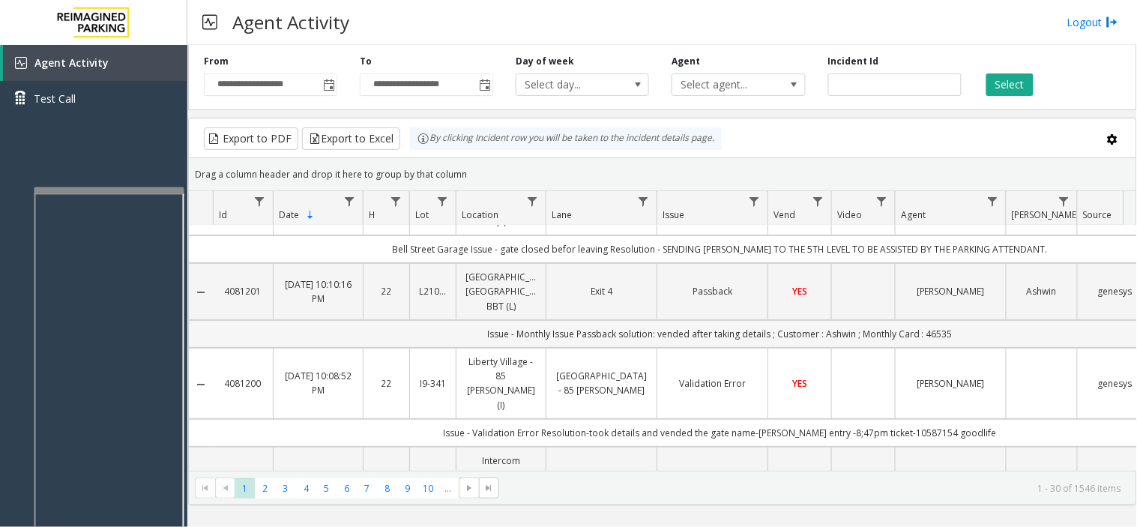
scroll to position [0, 0]
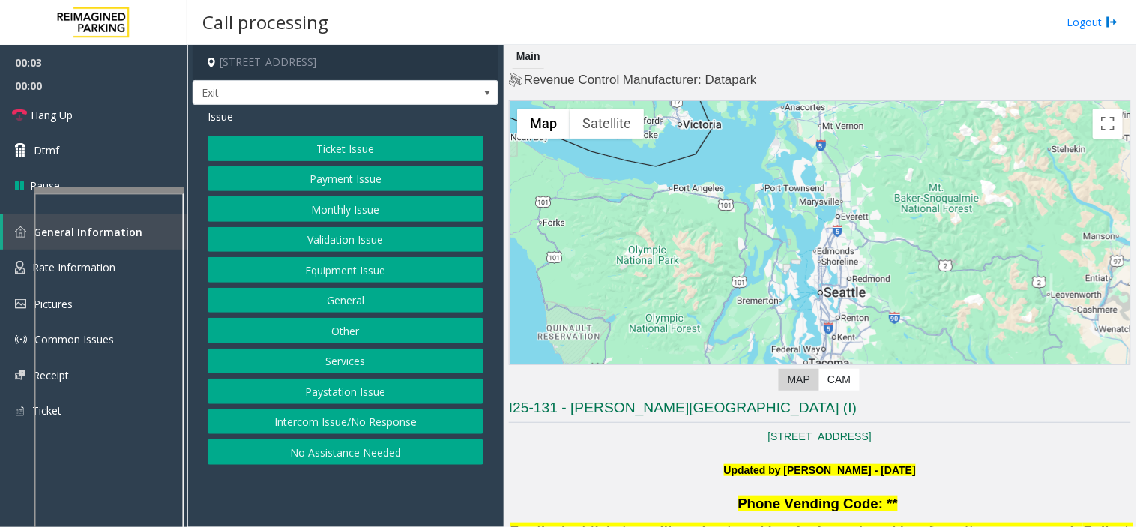
click at [364, 136] on button "Ticket Issue" at bounding box center [346, 148] width 276 height 25
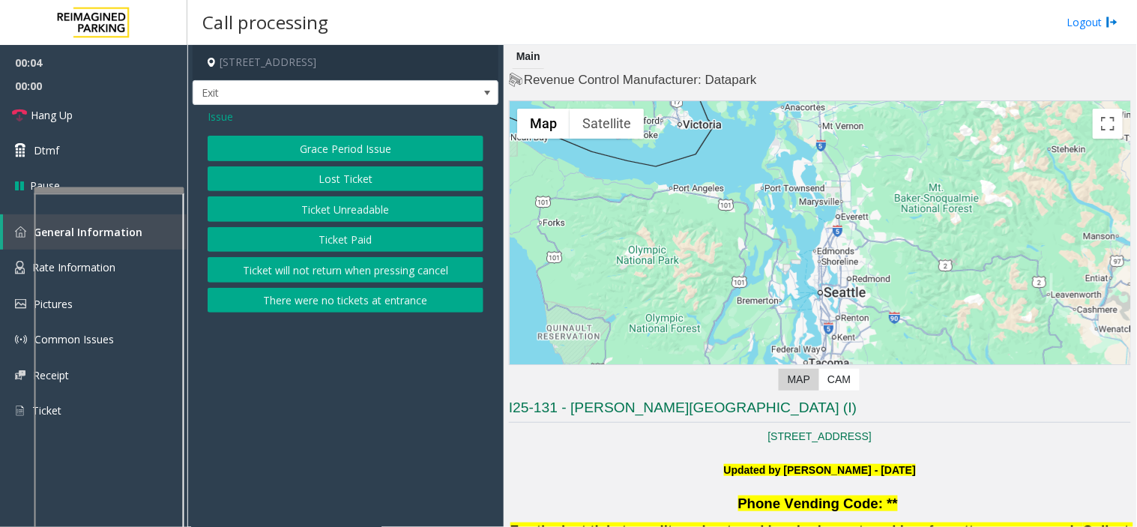
click at [357, 213] on button "Ticket Unreadable" at bounding box center [346, 208] width 276 height 25
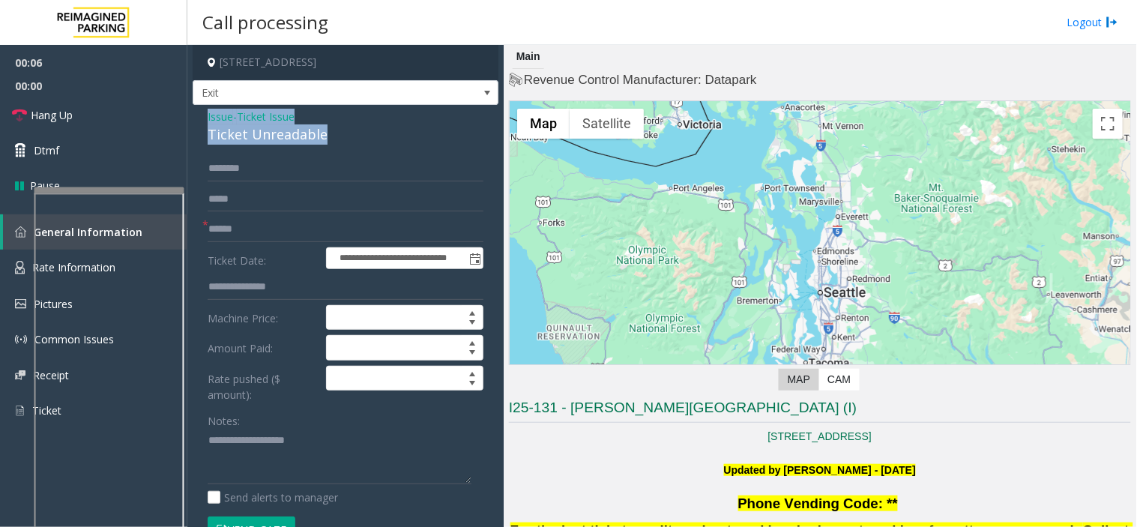
drag, startPoint x: 324, startPoint y: 133, endPoint x: 206, endPoint y: 109, distance: 120.0
click at [206, 109] on div "**********" at bounding box center [346, 421] width 306 height 632
copy div "Issue - Ticket Issue Ticket Unreadable"
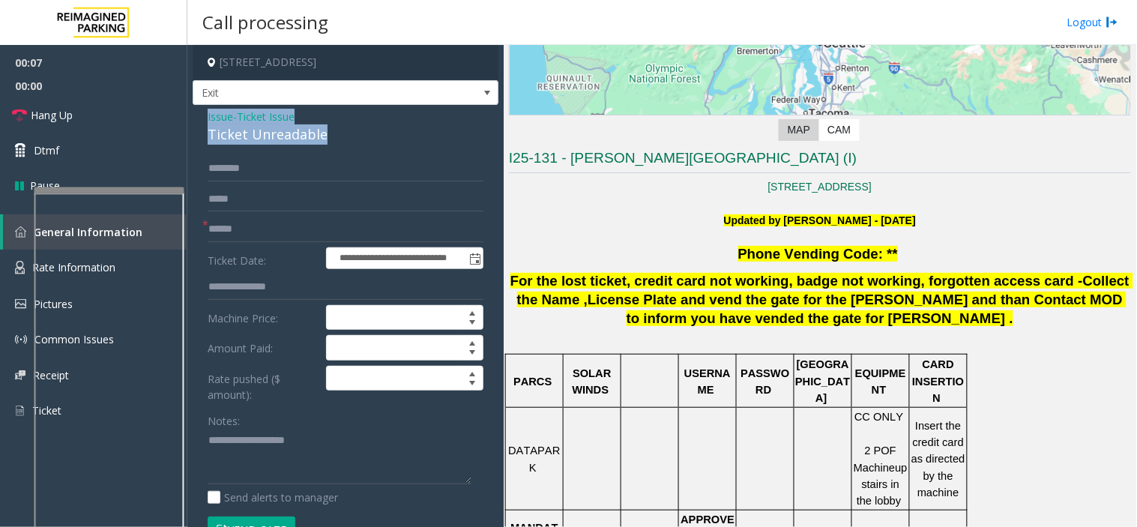
scroll to position [499, 0]
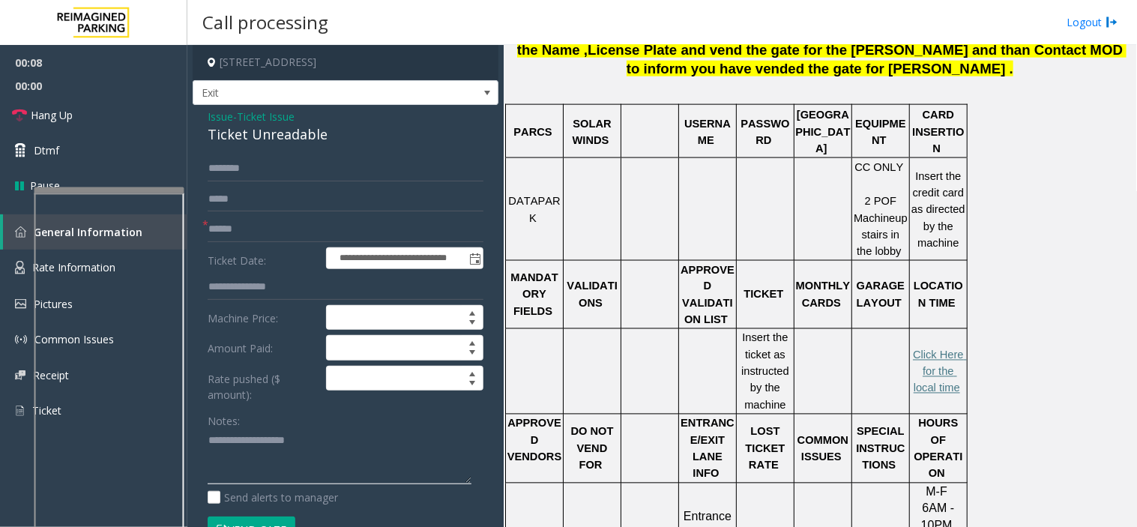
click at [320, 451] on textarea at bounding box center [340, 457] width 264 height 56
paste textarea "**********"
click at [273, 473] on textarea at bounding box center [340, 457] width 264 height 56
type textarea "**********"
click at [334, 229] on input "text" at bounding box center [346, 229] width 276 height 25
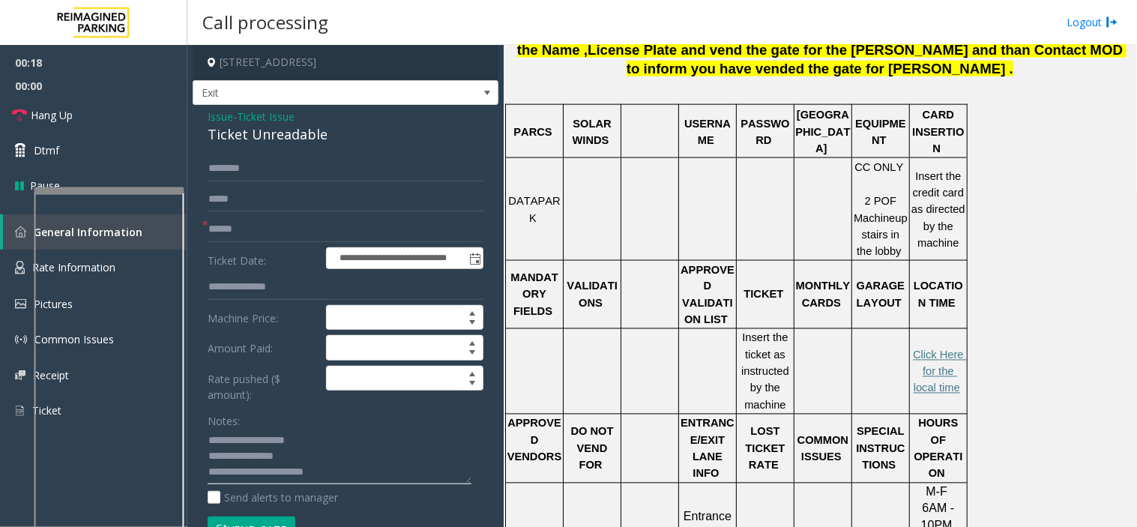
click at [354, 466] on textarea at bounding box center [340, 457] width 264 height 56
click at [267, 210] on input "text" at bounding box center [346, 199] width 276 height 25
click at [268, 220] on input "text" at bounding box center [346, 229] width 276 height 25
type input "******"
click at [343, 476] on textarea at bounding box center [340, 457] width 264 height 56
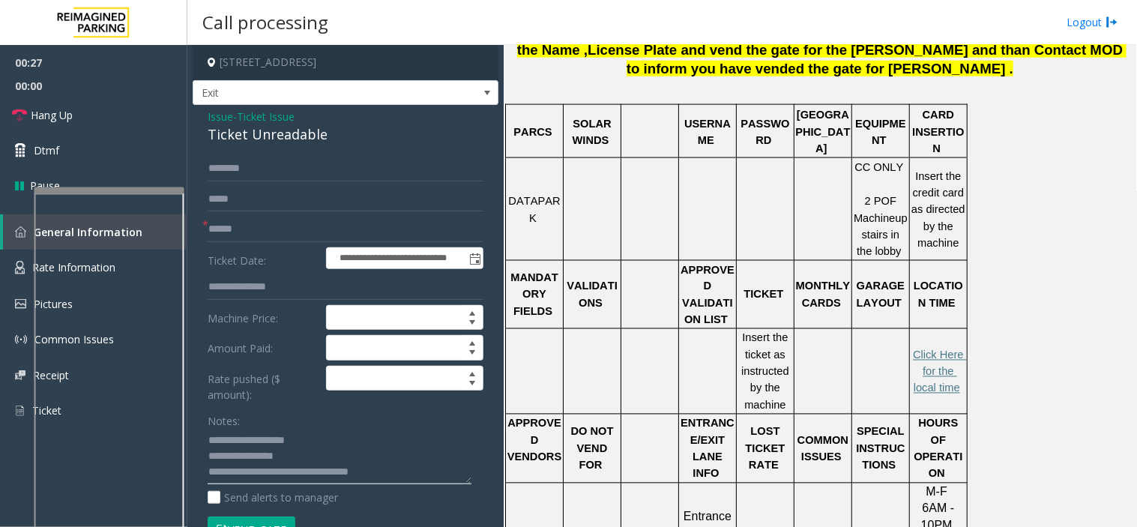
type textarea "**********"
click at [287, 519] on button "Vend Gate" at bounding box center [252, 529] width 88 height 25
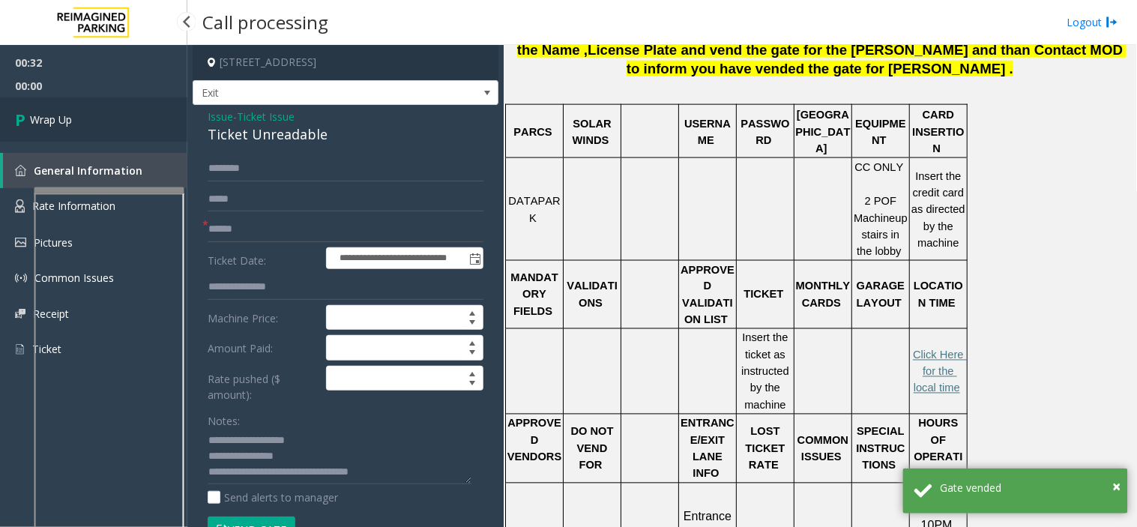
click at [87, 137] on link "Wrap Up" at bounding box center [93, 119] width 187 height 44
click at [85, 132] on link "Wrap Up" at bounding box center [93, 119] width 187 height 44
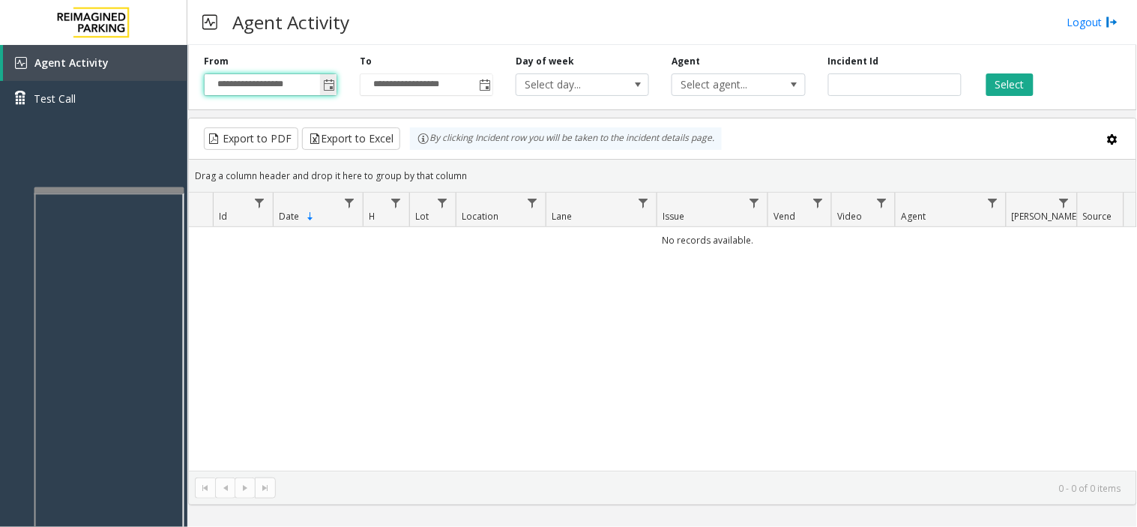
click at [312, 76] on input "**********" at bounding box center [271, 84] width 132 height 21
click at [316, 94] on input "**********" at bounding box center [271, 84] width 132 height 21
click at [333, 92] on span "Toggle popup" at bounding box center [328, 85] width 16 height 24
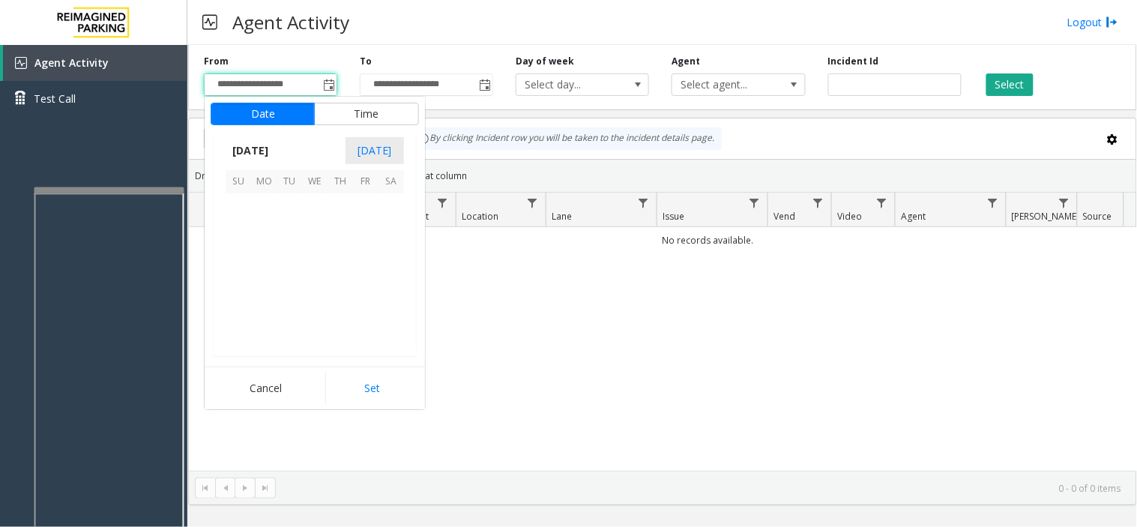
scroll to position [268996, 0]
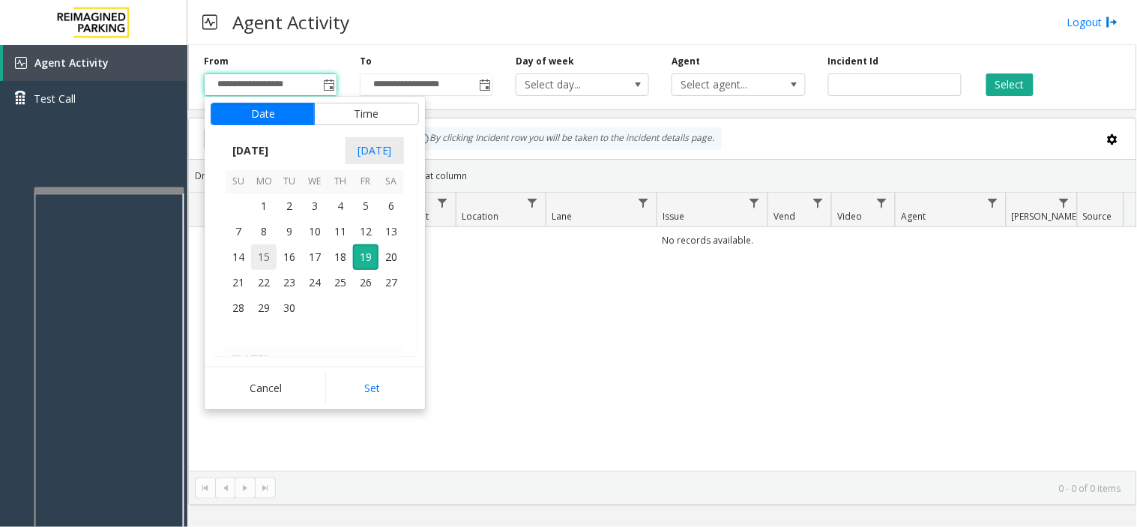
click at [263, 249] on span "15" at bounding box center [263, 256] width 25 height 25
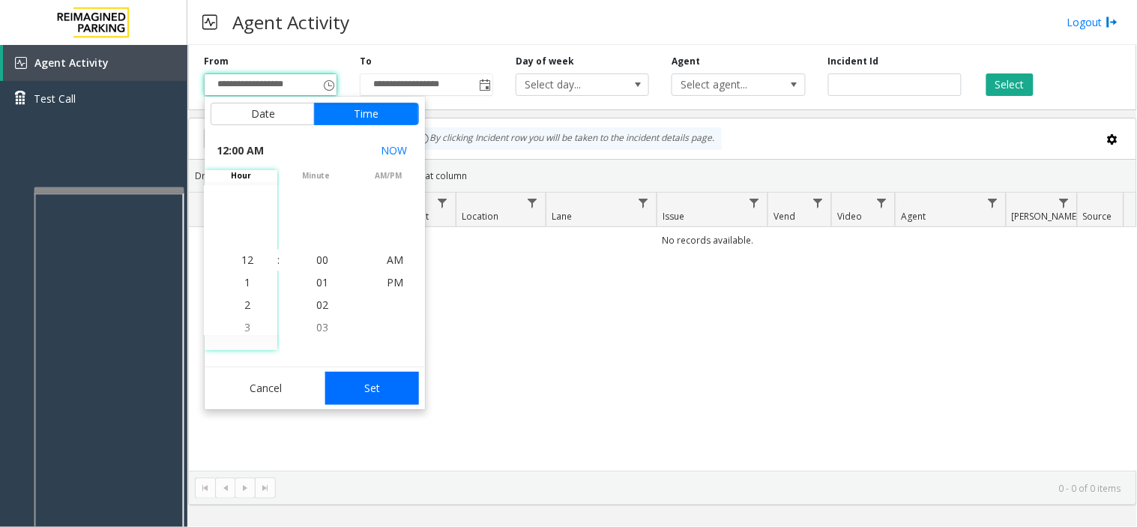
click at [363, 379] on button "Set" at bounding box center [372, 388] width 94 height 33
type input "**********"
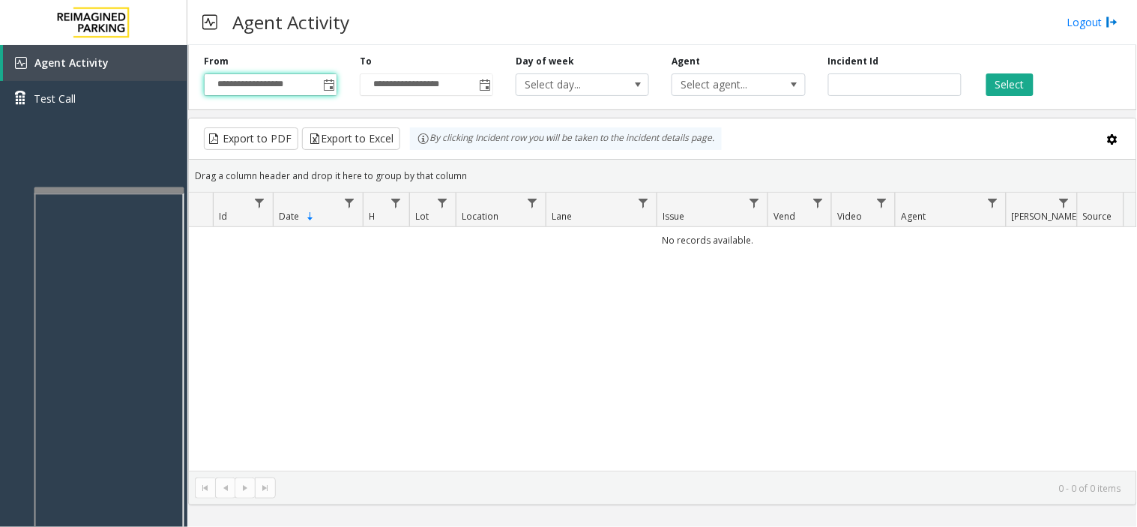
click at [985, 76] on div "Select" at bounding box center [1051, 75] width 156 height 41
click at [1008, 83] on button "Select" at bounding box center [1010, 84] width 47 height 22
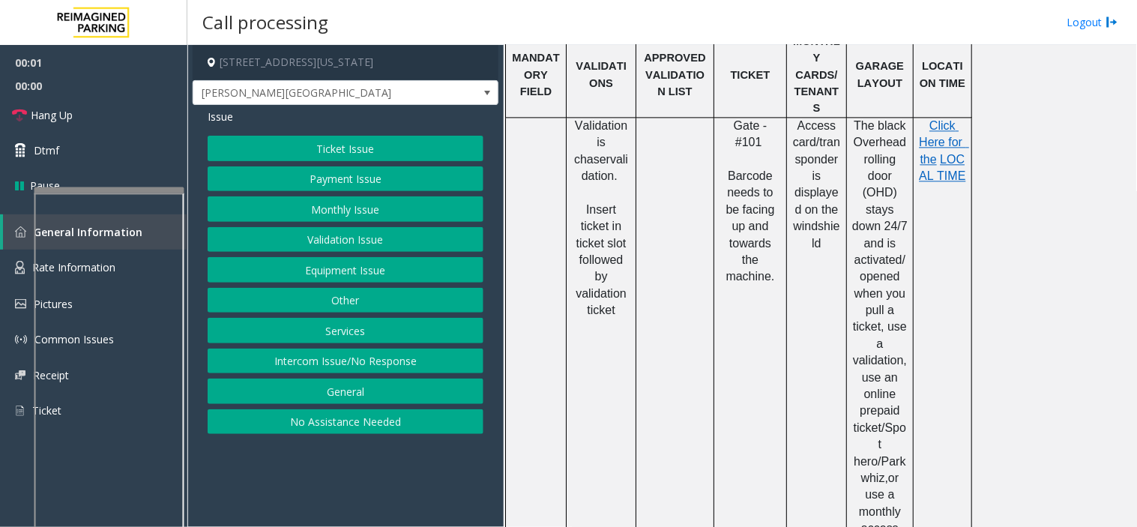
scroll to position [1166, 0]
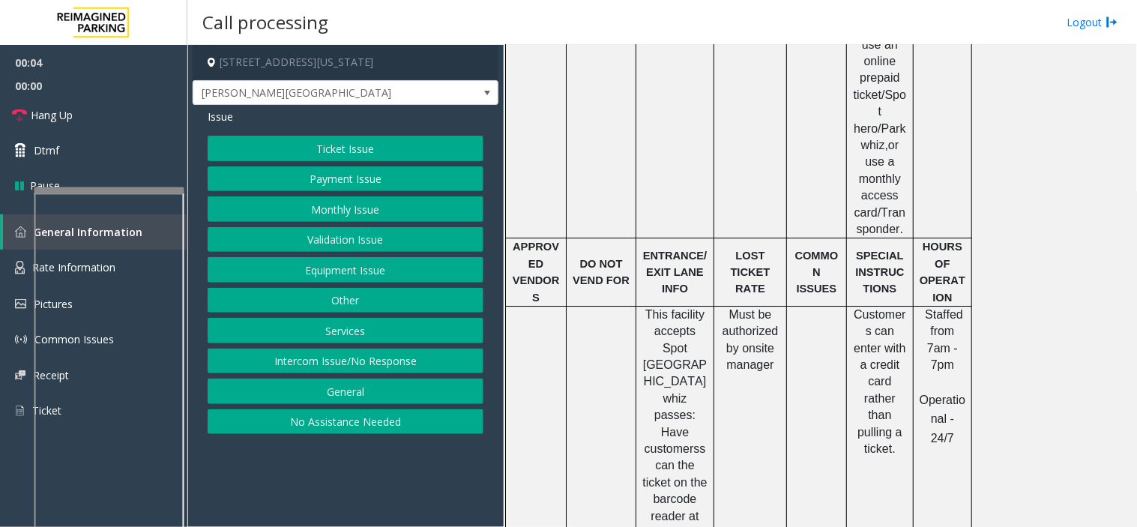
click at [363, 141] on button "Ticket Issue" at bounding box center [346, 148] width 276 height 25
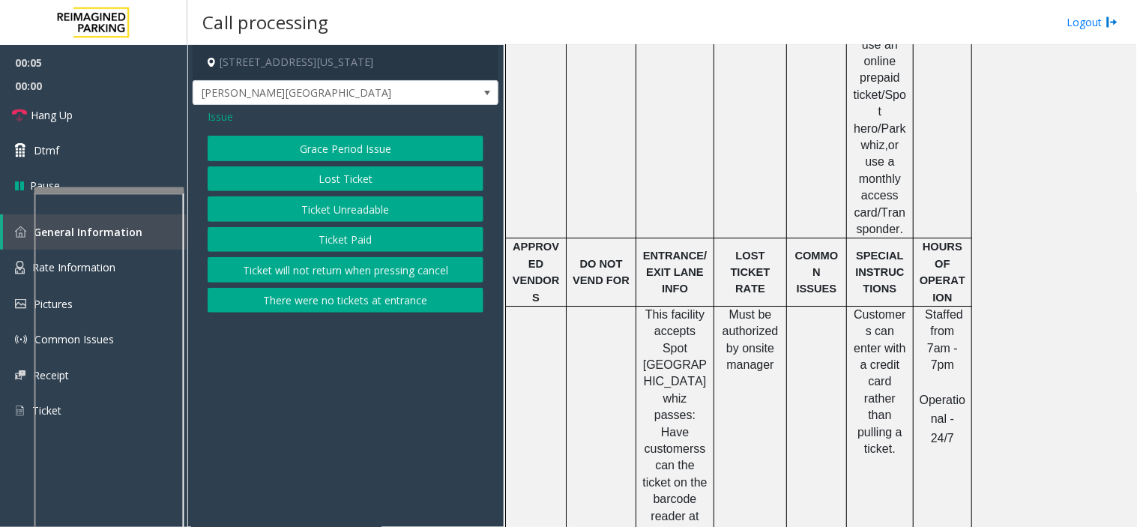
click at [352, 233] on button "Ticket Paid" at bounding box center [346, 239] width 276 height 25
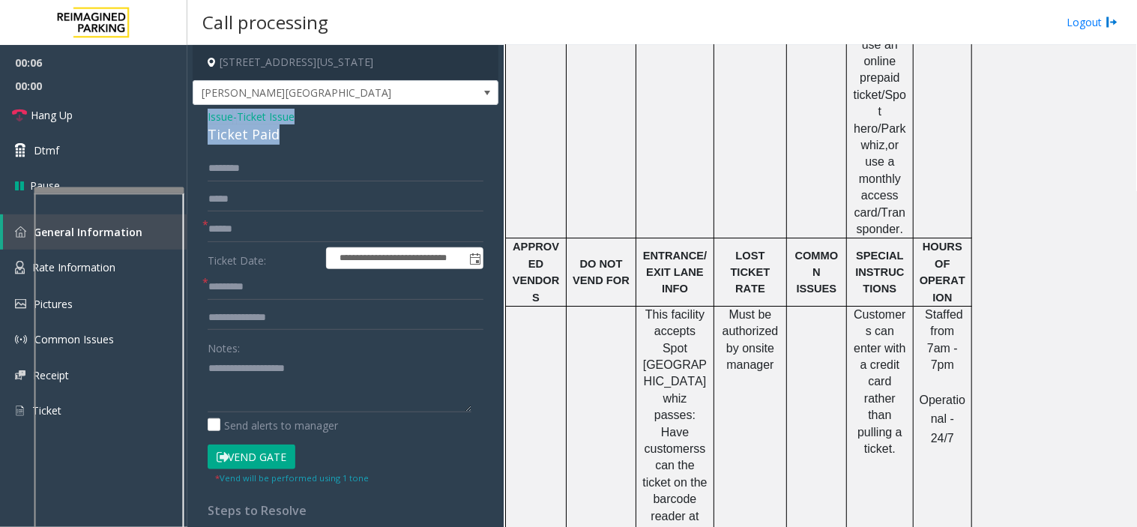
drag, startPoint x: 235, startPoint y: 130, endPoint x: 191, endPoint y: 123, distance: 44.7
click at [191, 123] on app-call-processing-form "**********" at bounding box center [345, 286] width 316 height 482
copy div "Issue - Ticket Issue Ticket Paid"
click at [290, 383] on textarea at bounding box center [340, 384] width 264 height 56
paste textarea "**********"
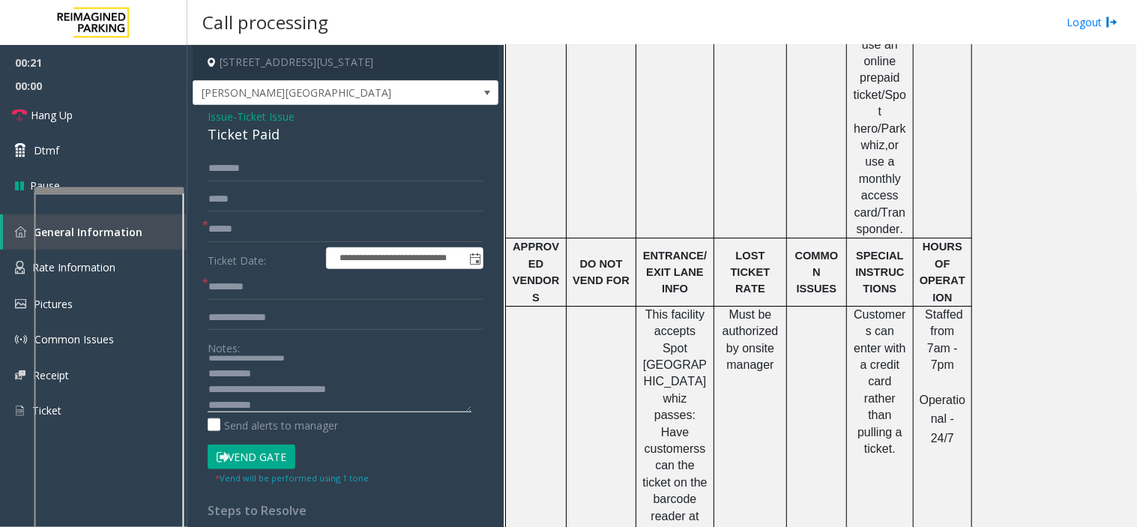
scroll to position [26, 0]
click at [388, 377] on textarea at bounding box center [340, 384] width 264 height 56
drag, startPoint x: 274, startPoint y: 372, endPoint x: 312, endPoint y: 387, distance: 41.1
click at [312, 387] on textarea at bounding box center [340, 384] width 264 height 56
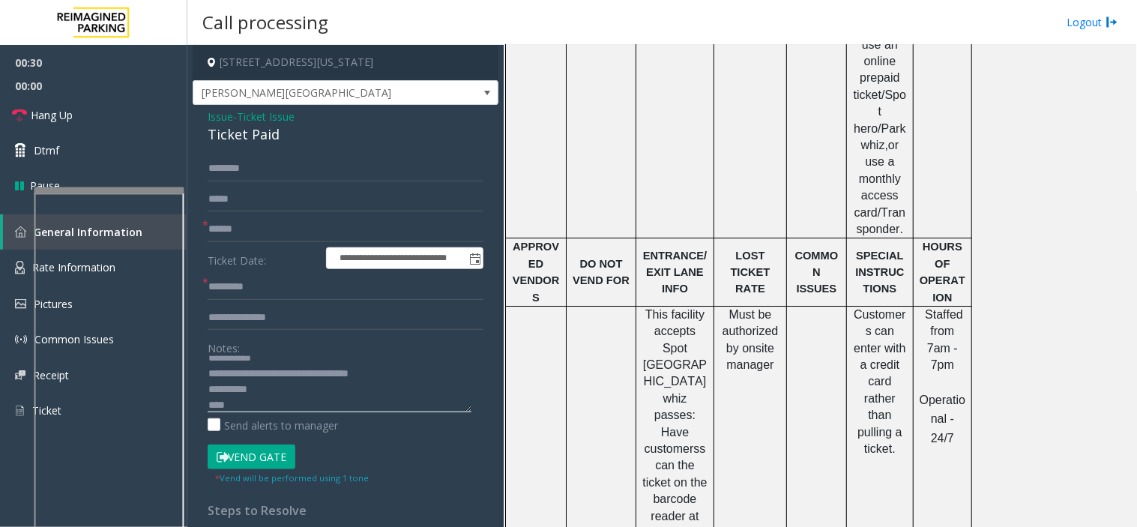
scroll to position [31, 0]
click at [278, 403] on textarea at bounding box center [340, 384] width 264 height 56
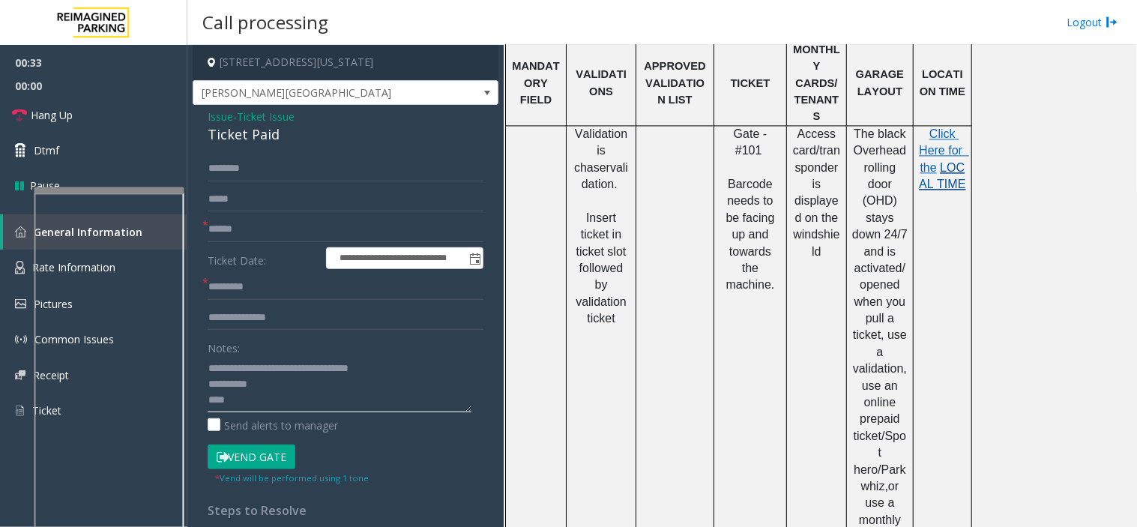
scroll to position [666, 0]
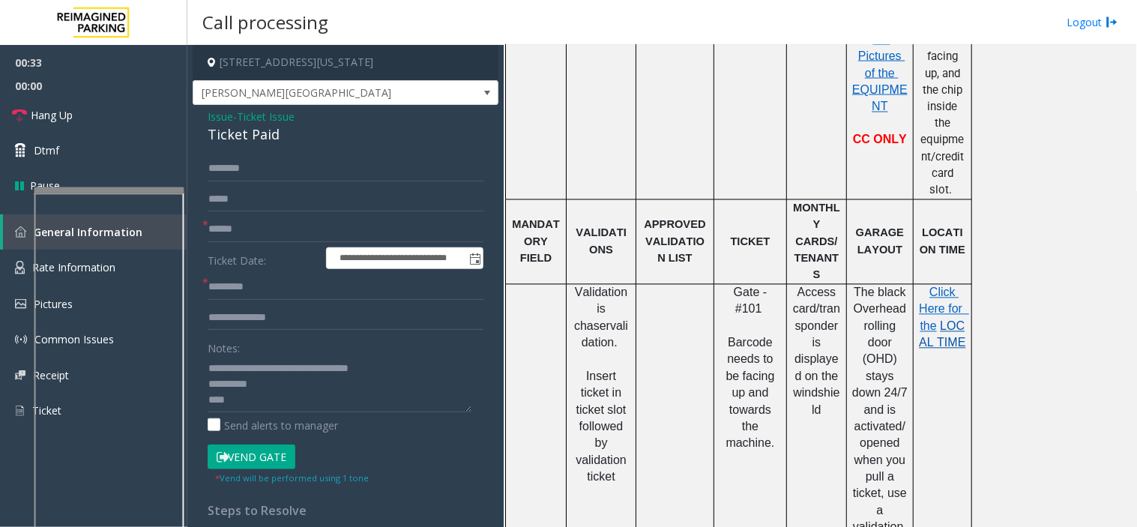
click at [945, 320] on span "LOCAL TIME" at bounding box center [942, 334] width 46 height 29
click at [273, 392] on textarea at bounding box center [340, 384] width 264 height 56
type textarea "**********"
click at [251, 212] on form "**********" at bounding box center [346, 320] width 276 height 329
click at [250, 226] on input "text" at bounding box center [346, 229] width 276 height 25
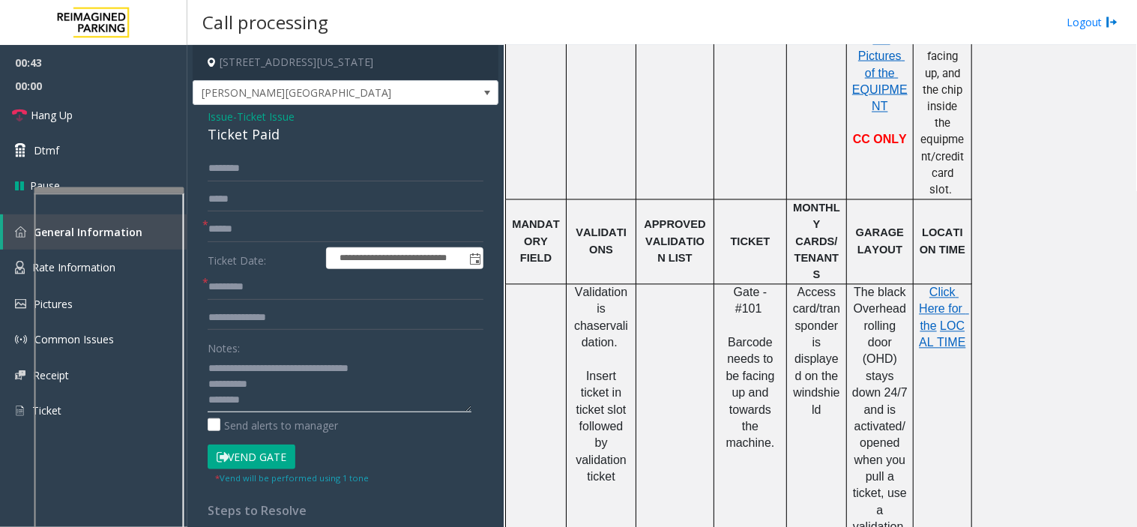
click at [233, 370] on textarea at bounding box center [340, 384] width 264 height 56
click at [236, 227] on input "text" at bounding box center [346, 229] width 276 height 25
type input "******"
click at [228, 287] on input "text" at bounding box center [346, 286] width 276 height 25
click at [260, 370] on textarea at bounding box center [340, 384] width 264 height 56
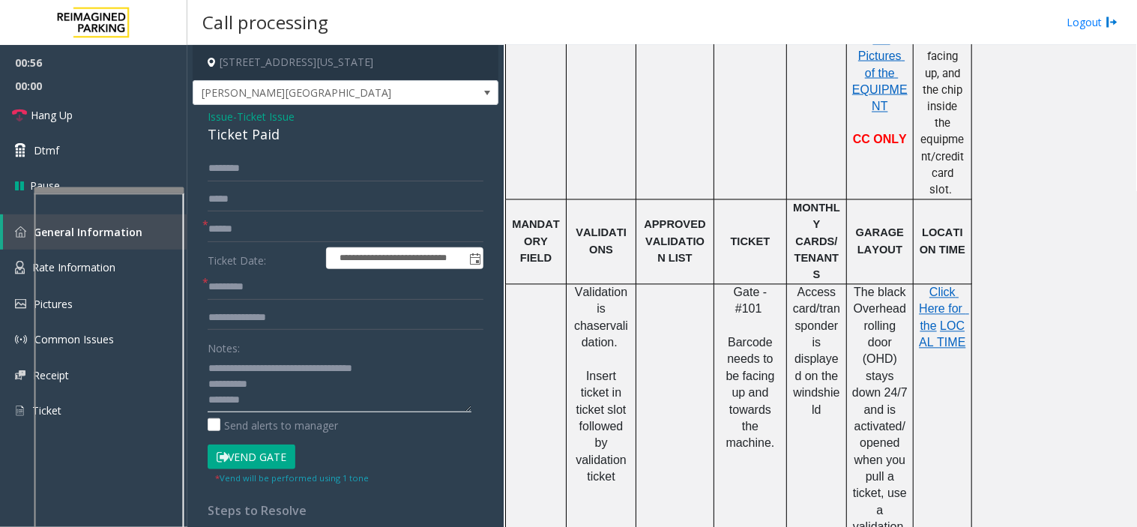
type textarea "**********"
click at [247, 286] on input "text" at bounding box center [346, 286] width 276 height 25
click at [272, 460] on button "Vend Gate" at bounding box center [252, 457] width 88 height 25
click at [244, 286] on input "text" at bounding box center [346, 286] width 276 height 25
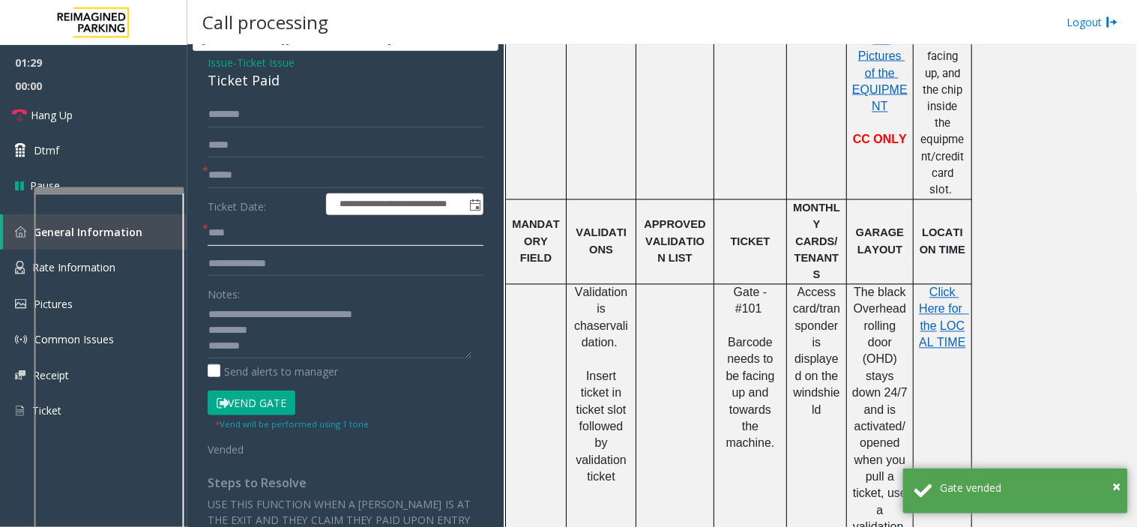
scroll to position [83, 0]
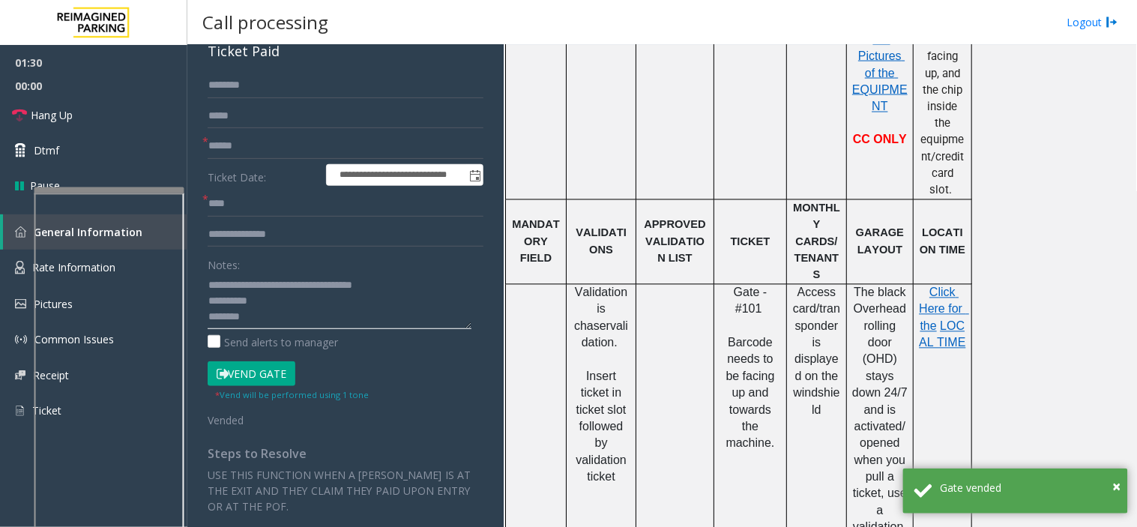
click at [271, 324] on textarea at bounding box center [340, 301] width 264 height 56
click at [274, 215] on input "****" at bounding box center [346, 203] width 276 height 25
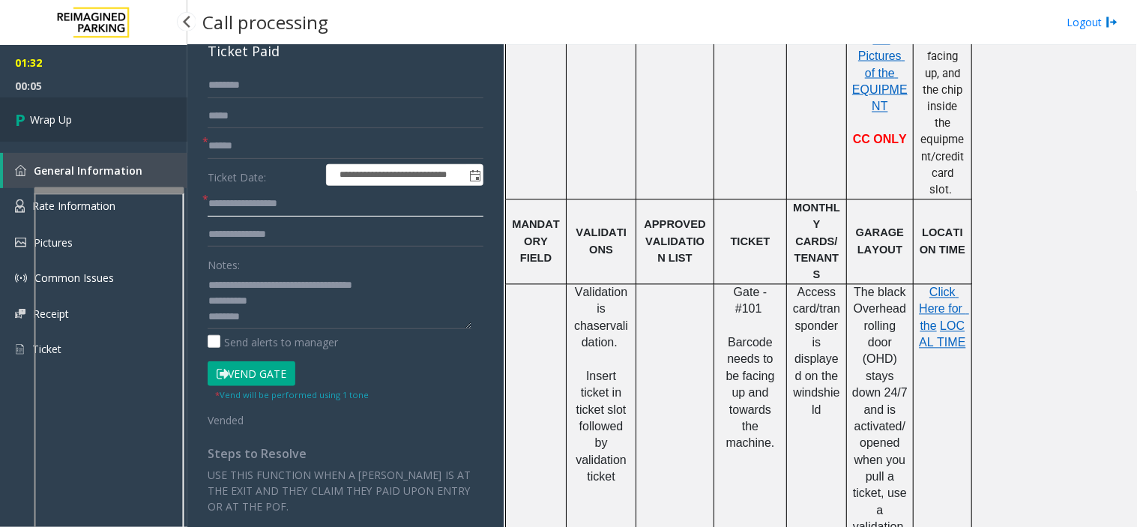
type input "**********"
click at [133, 112] on link "Wrap Up" at bounding box center [93, 119] width 187 height 44
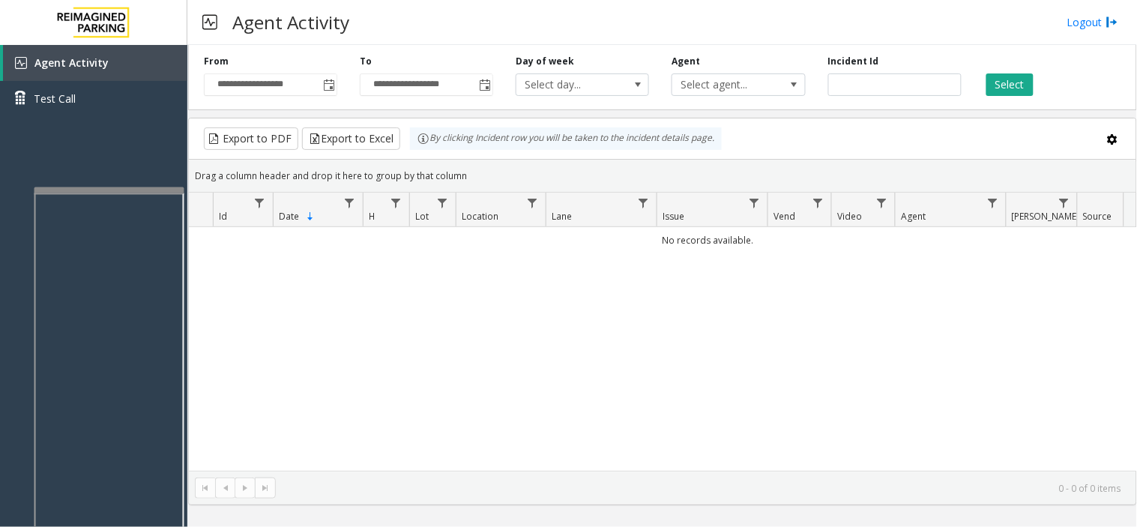
click at [339, 79] on div "**********" at bounding box center [271, 75] width 156 height 41
click at [332, 80] on span "Toggle popup" at bounding box center [329, 85] width 12 height 12
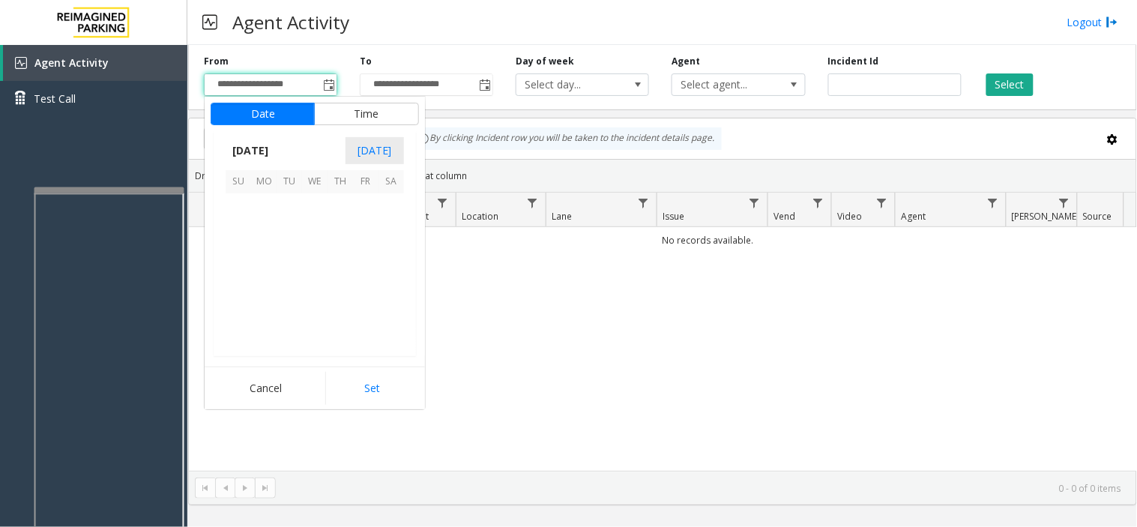
scroll to position [268996, 0]
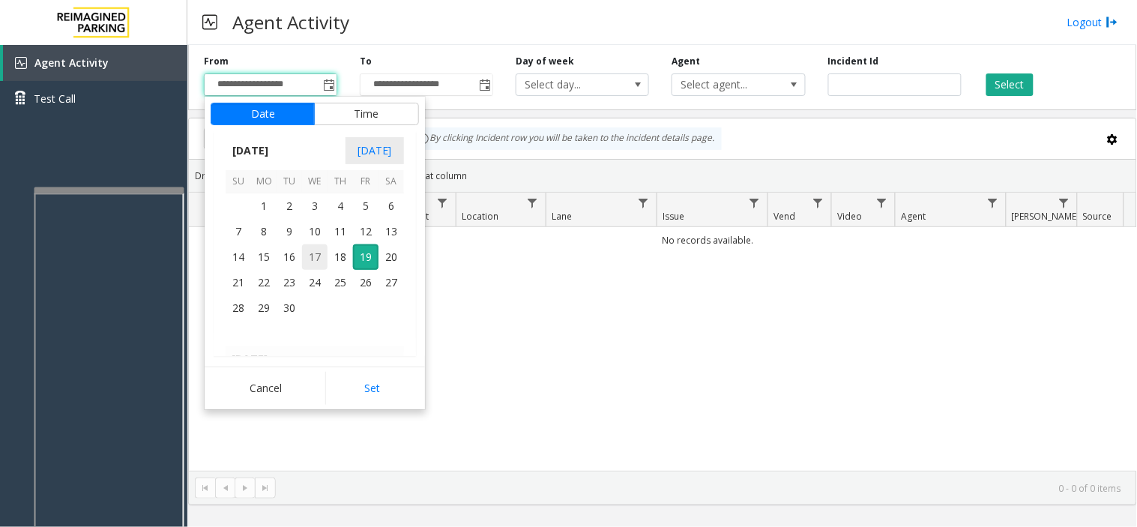
click at [313, 249] on span "17" at bounding box center [314, 256] width 25 height 25
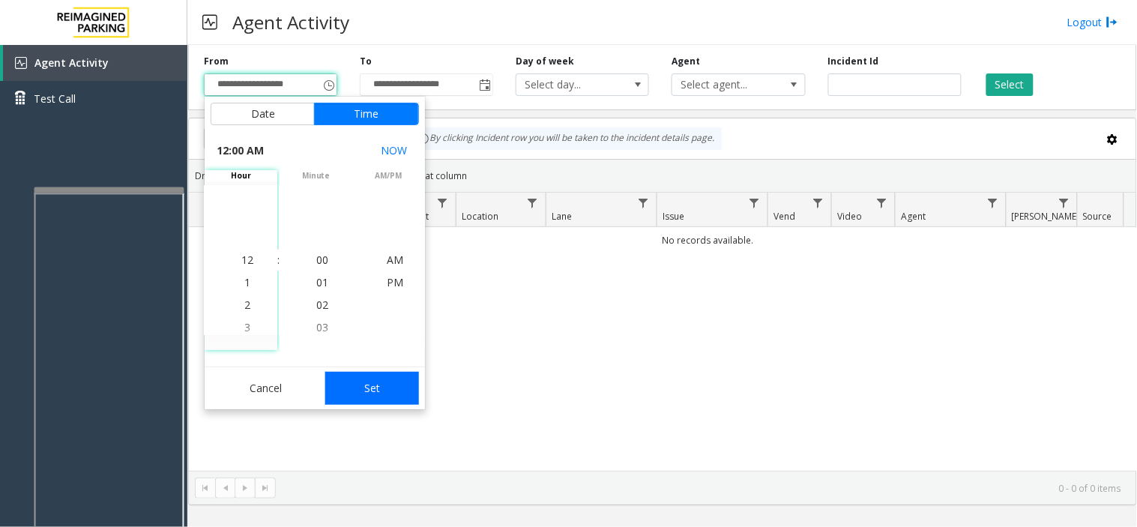
click at [386, 381] on button "Set" at bounding box center [372, 388] width 94 height 33
type input "**********"
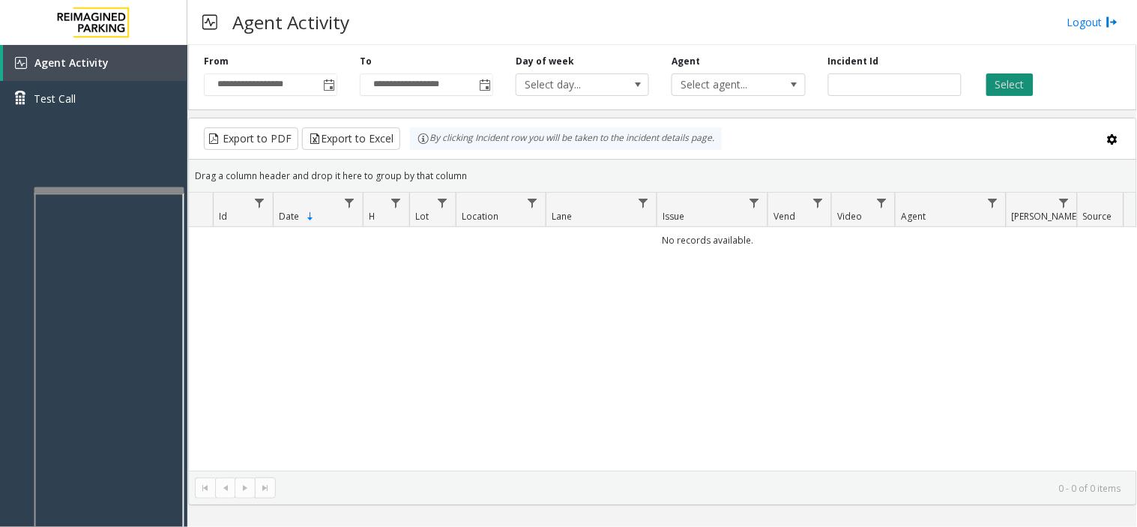
click at [1017, 85] on button "Select" at bounding box center [1010, 84] width 47 height 22
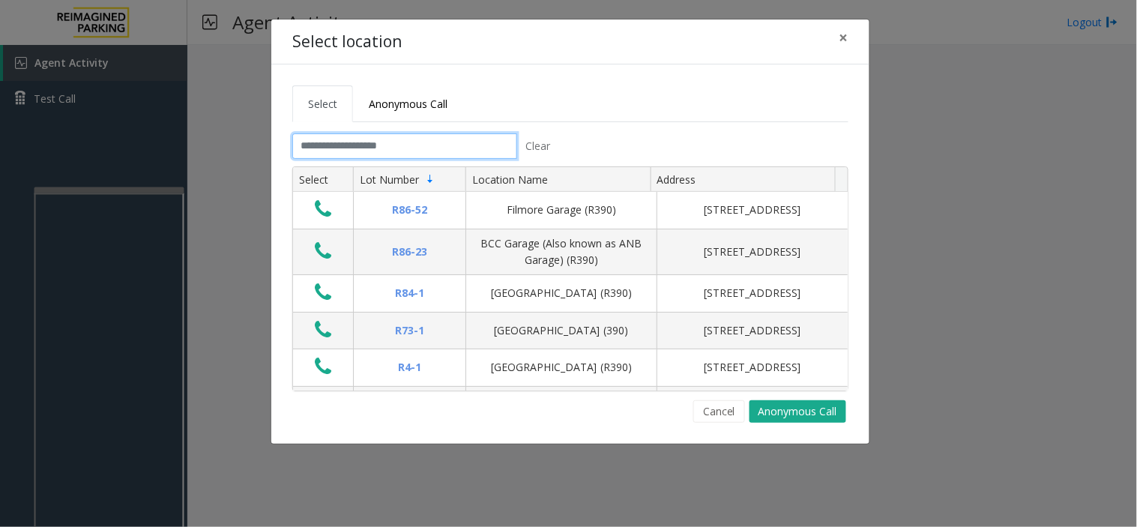
click at [336, 153] on input "text" at bounding box center [404, 145] width 225 height 25
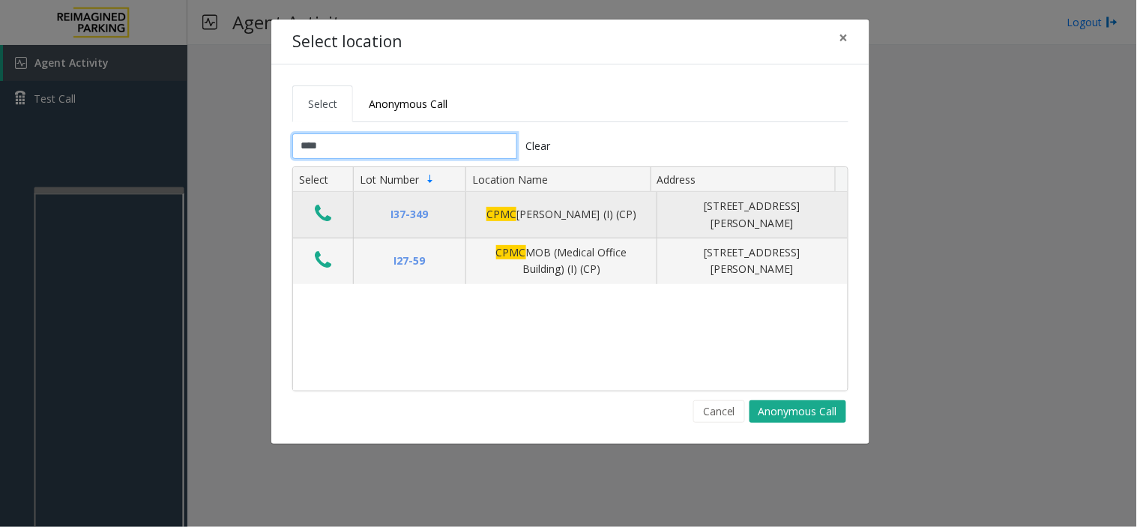
type input "****"
click at [320, 213] on icon "Data table" at bounding box center [323, 213] width 16 height 21
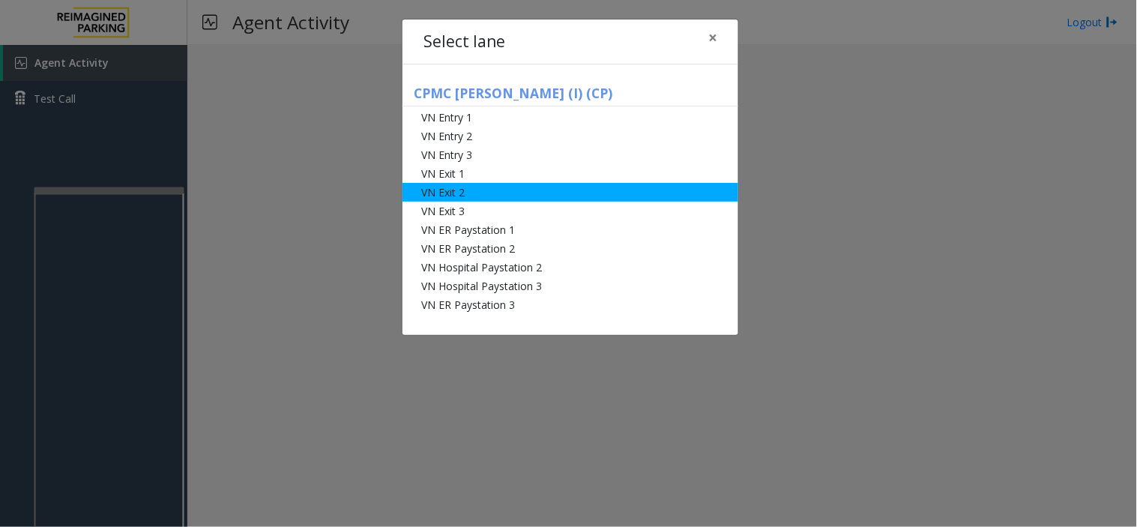
click at [440, 183] on li "VN Exit 2" at bounding box center [571, 192] width 336 height 19
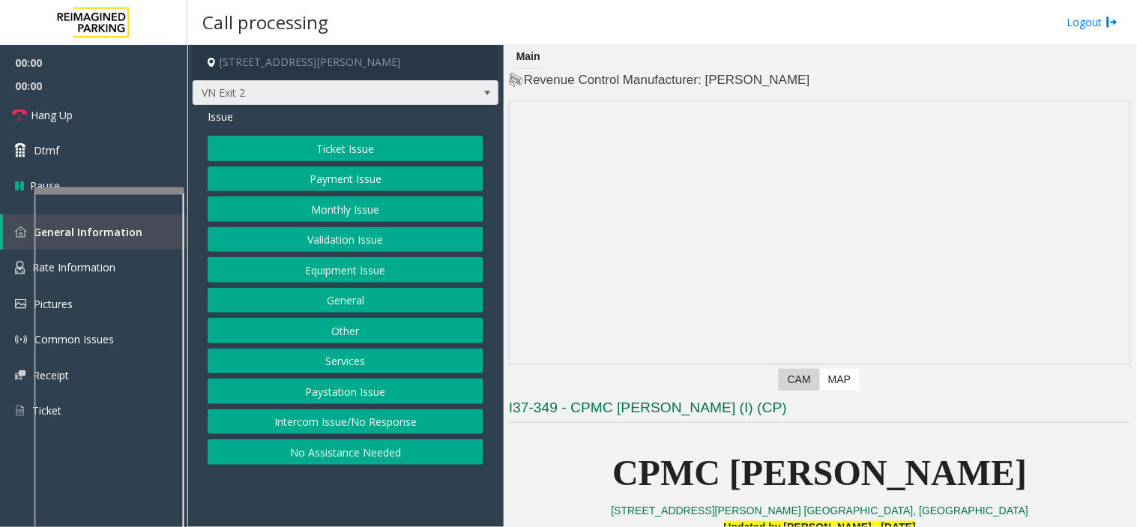
click at [370, 93] on span "VN Exit 2" at bounding box center [315, 93] width 244 height 24
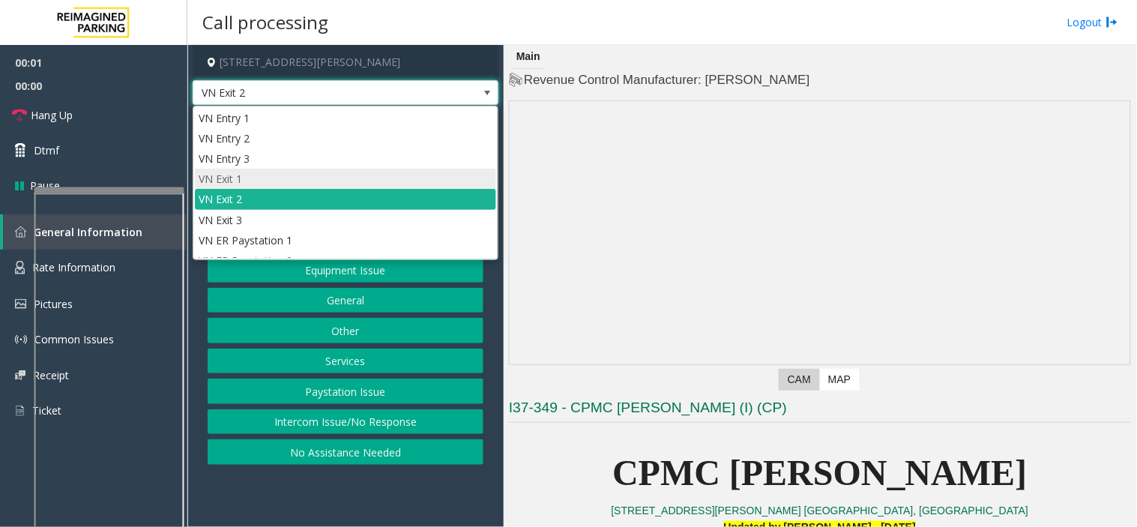
click at [313, 174] on li "VN Exit 1" at bounding box center [345, 179] width 301 height 20
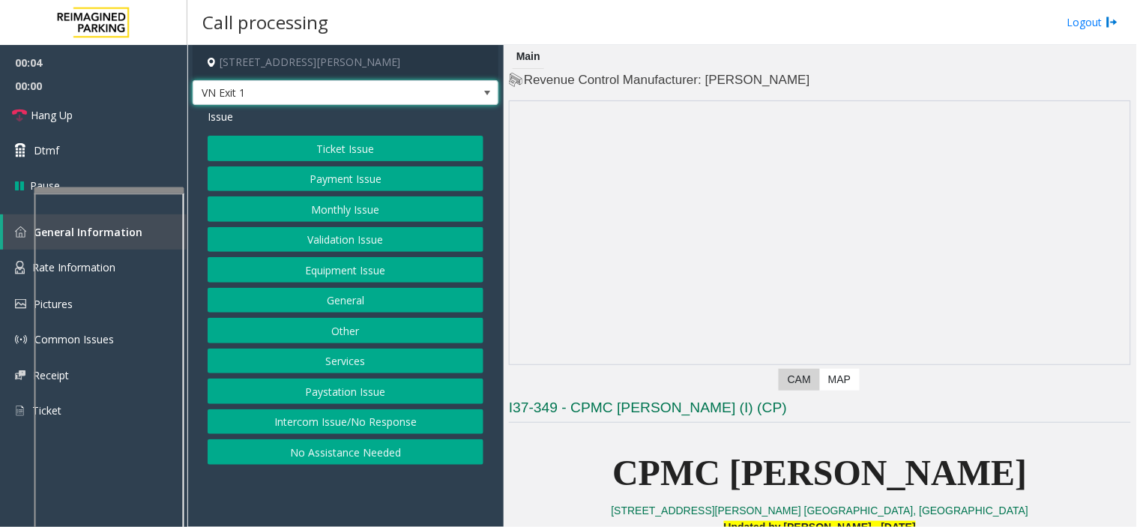
click at [327, 211] on button "Monthly Issue" at bounding box center [346, 208] width 276 height 25
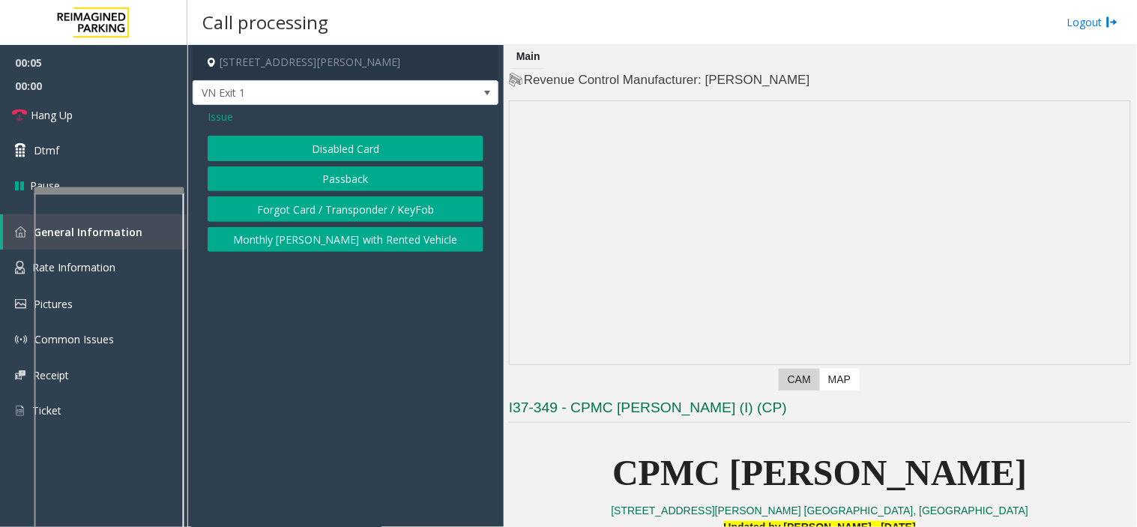
click at [334, 178] on button "Passback" at bounding box center [346, 178] width 276 height 25
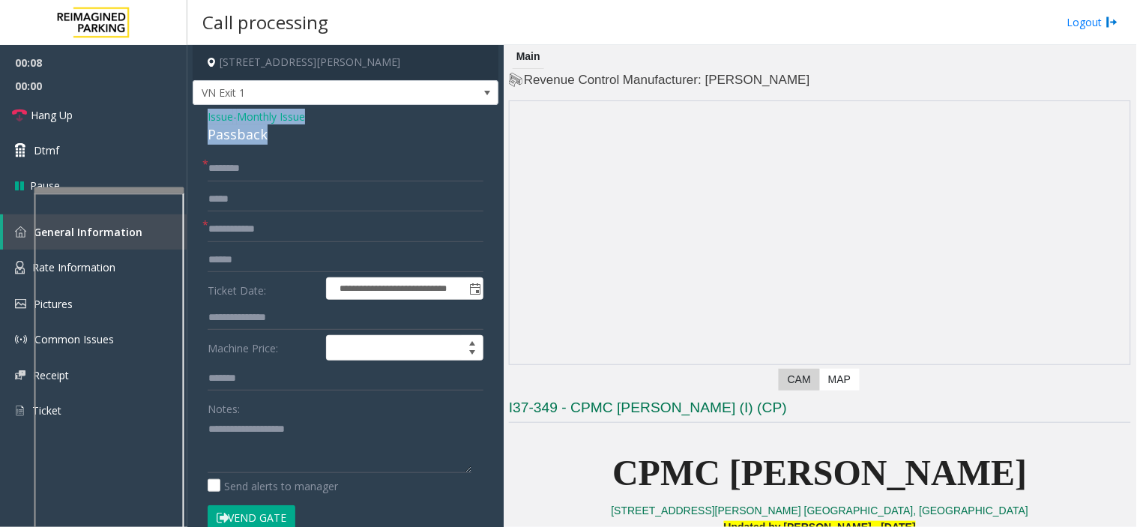
drag, startPoint x: 293, startPoint y: 132, endPoint x: 202, endPoint y: 113, distance: 92.6
click at [202, 113] on div "**********" at bounding box center [346, 462] width 306 height 714
copy div "Issue - Monthly Issue Passback"
click at [263, 451] on textarea at bounding box center [340, 445] width 264 height 56
paste textarea "**********"
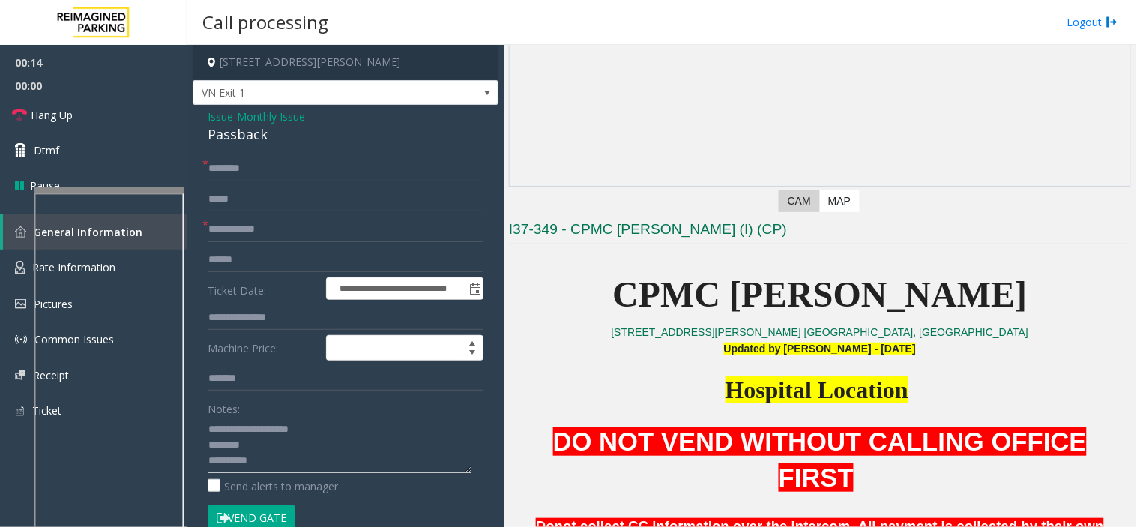
scroll to position [333, 0]
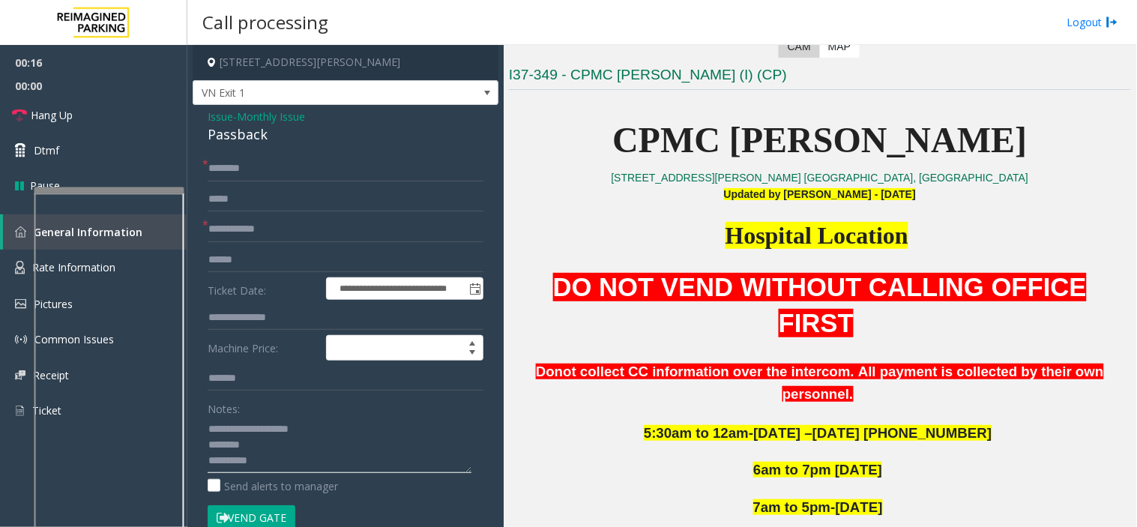
type textarea "**********"
click at [264, 230] on input "text" at bounding box center [346, 229] width 276 height 25
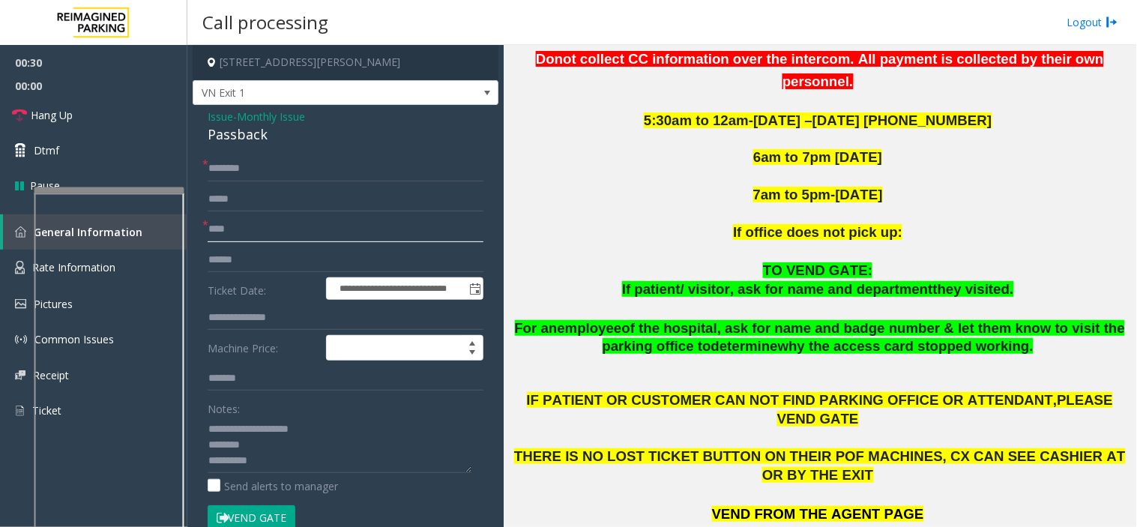
scroll to position [666, 0]
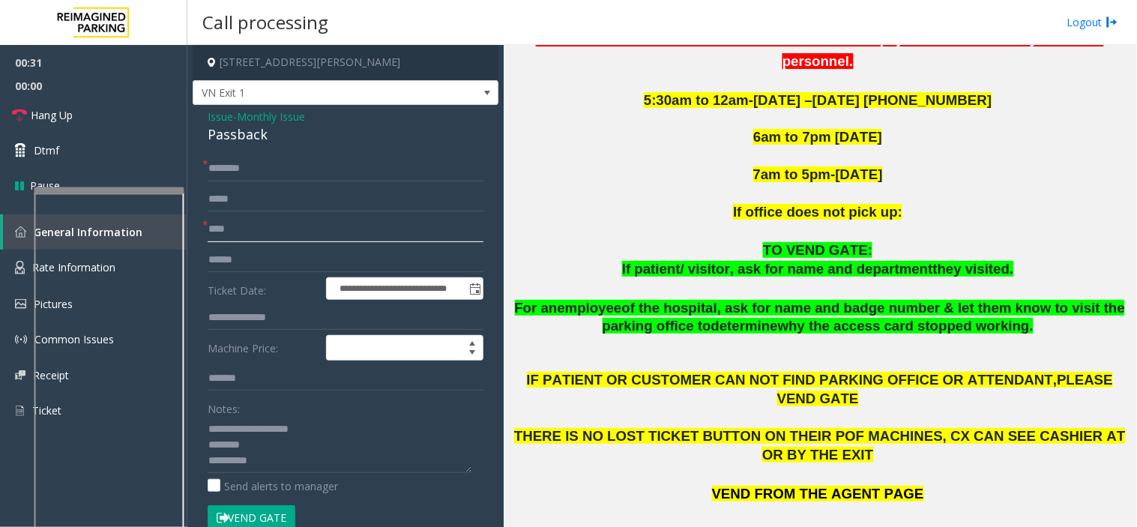
type input "****"
click at [256, 165] on input "text" at bounding box center [346, 168] width 276 height 25
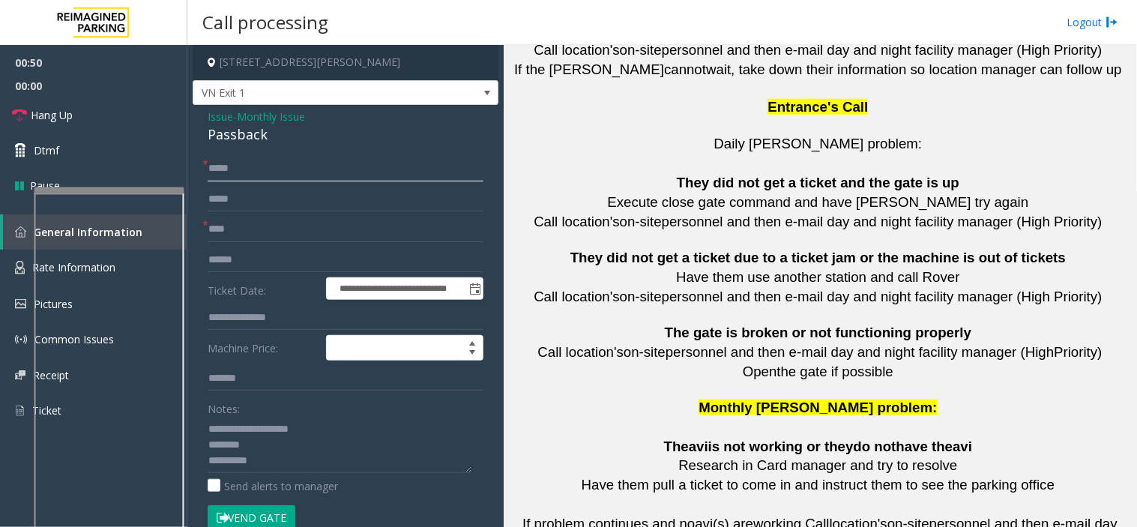
scroll to position [3409, 0]
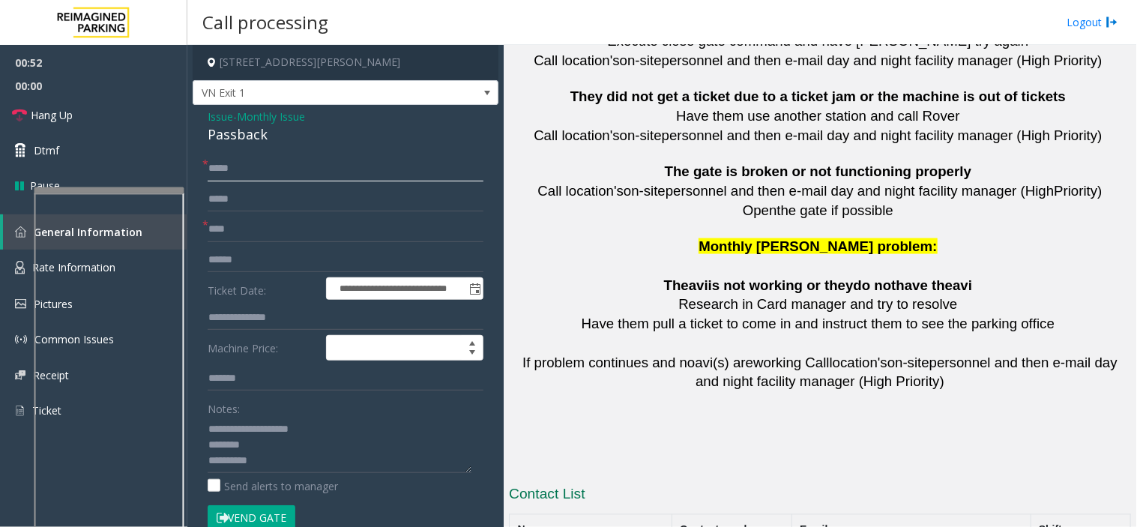
type input "*****"
drag, startPoint x: 762, startPoint y: 436, endPoint x: 687, endPoint y: 425, distance: 76.4
copy button "415 600 8031"
click at [274, 458] on textarea at bounding box center [340, 445] width 264 height 56
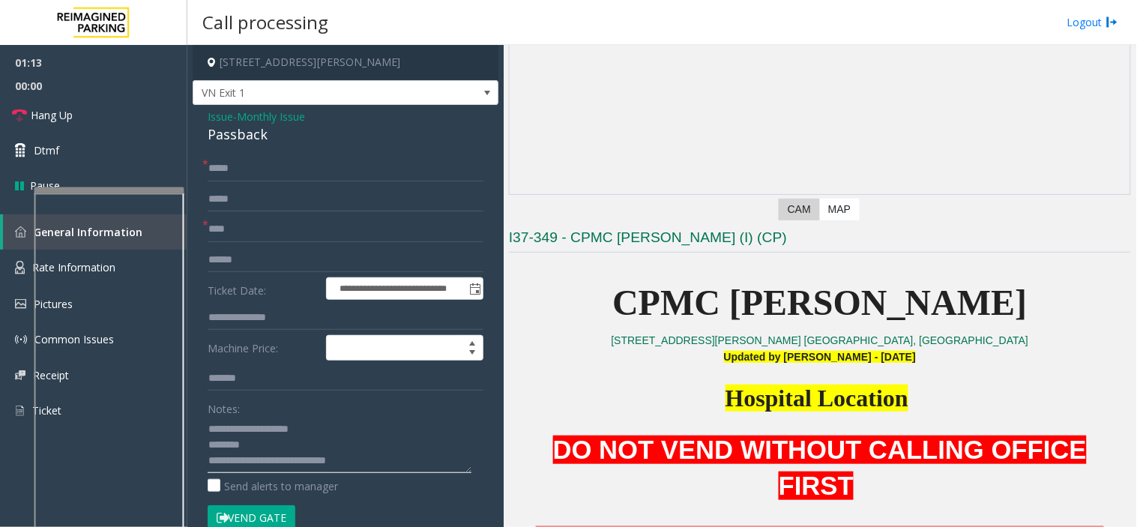
scroll to position [161, 0]
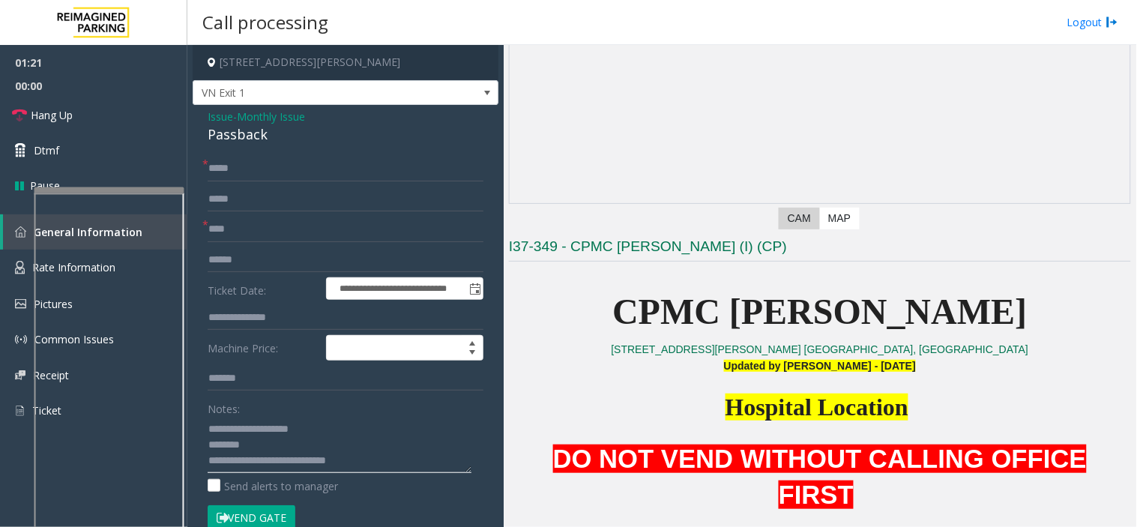
click at [403, 454] on textarea at bounding box center [340, 445] width 264 height 56
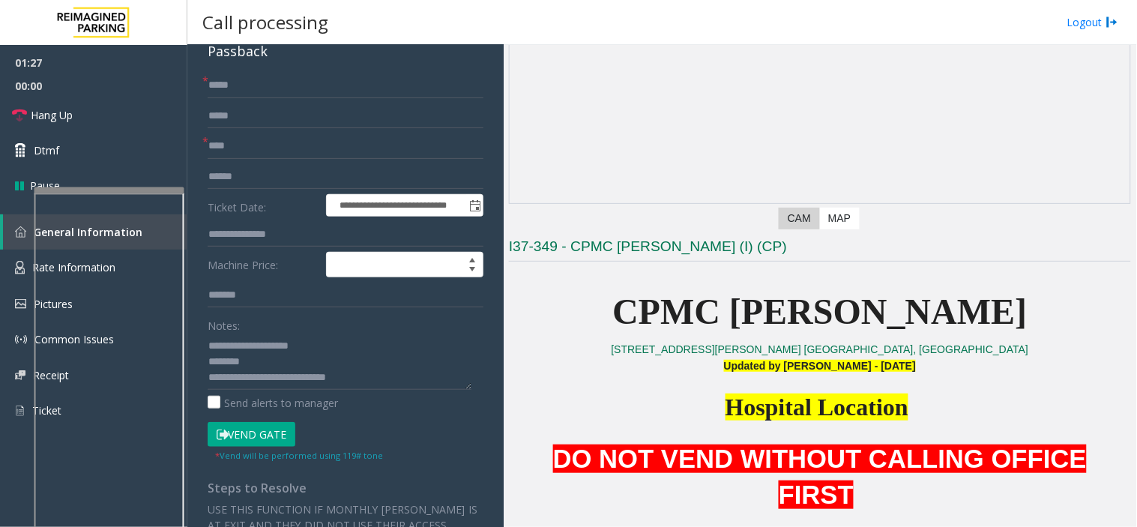
click at [274, 431] on button "Vend Gate" at bounding box center [252, 434] width 88 height 25
click at [362, 371] on textarea at bounding box center [340, 362] width 264 height 56
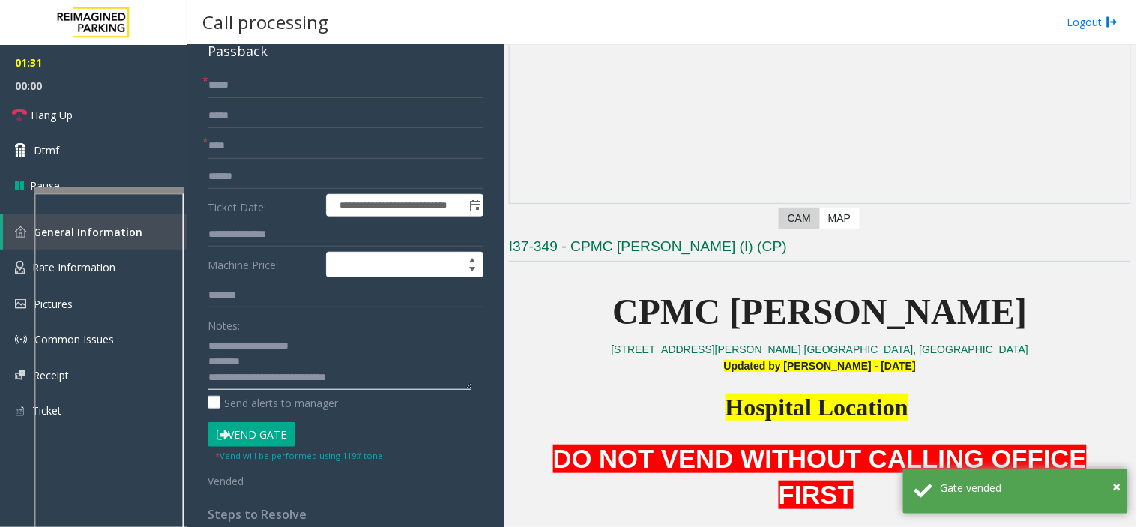
click at [387, 379] on textarea at bounding box center [340, 362] width 264 height 56
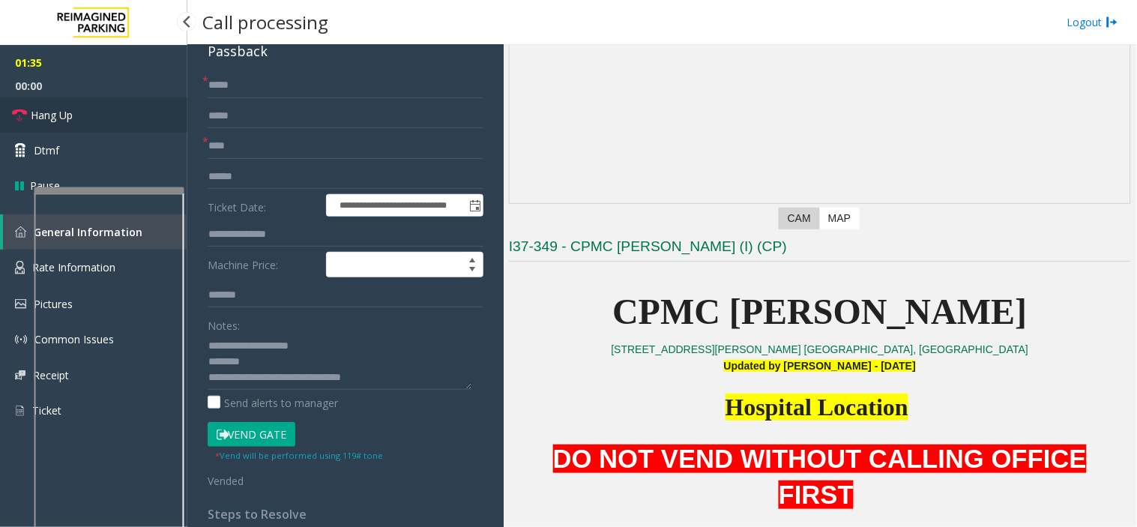
click at [132, 126] on link "Hang Up" at bounding box center [93, 114] width 187 height 35
click at [396, 382] on textarea at bounding box center [340, 362] width 264 height 56
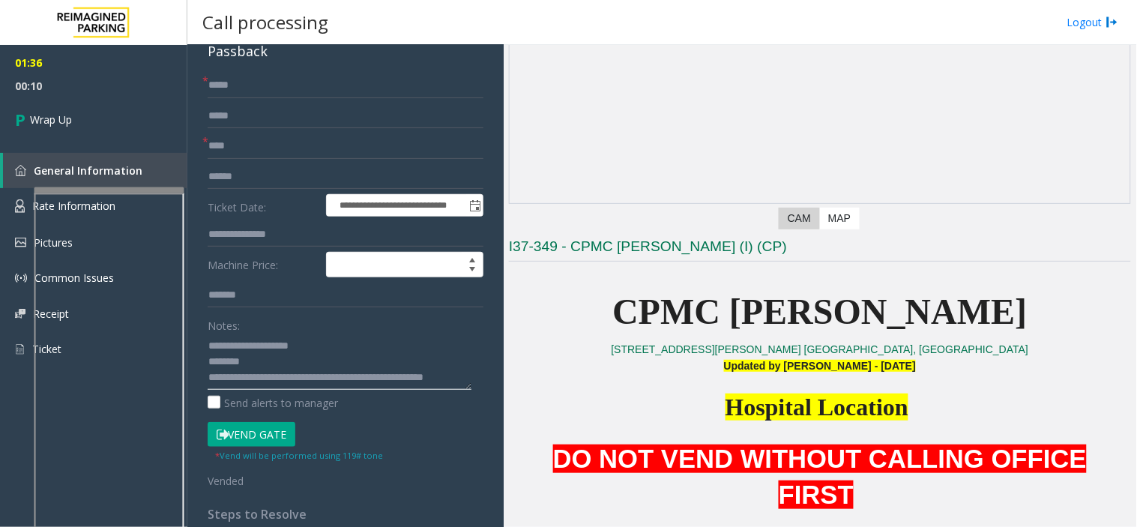
scroll to position [10, 0]
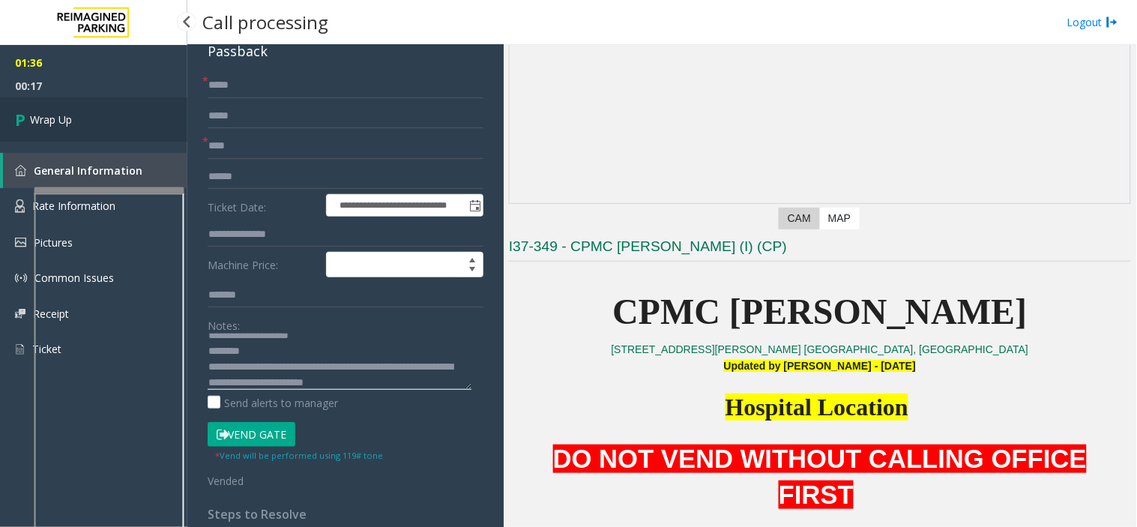
type textarea "**********"
click at [109, 121] on link "Wrap Up" at bounding box center [93, 119] width 187 height 44
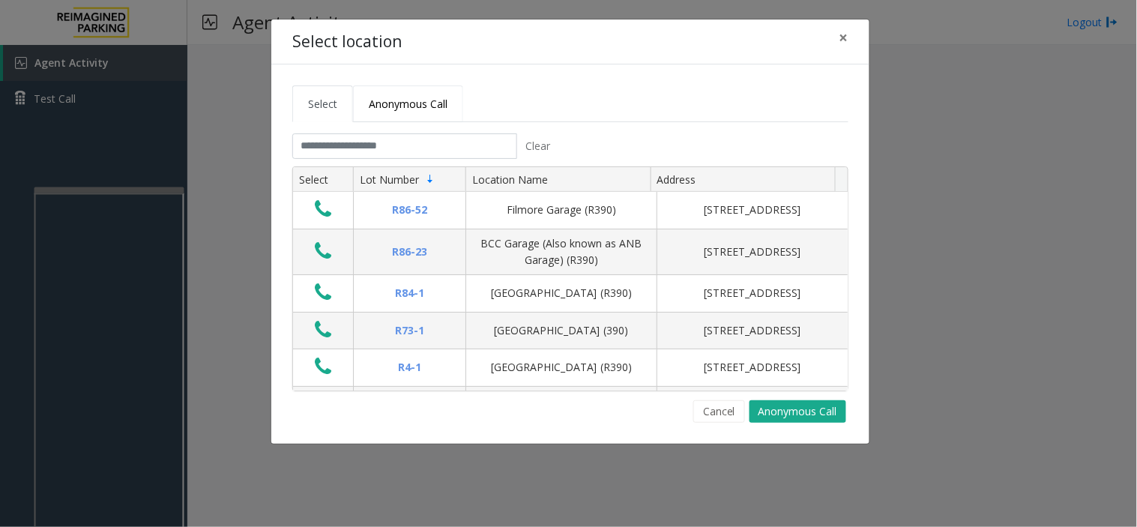
click at [372, 97] on span "Anonymous Call" at bounding box center [408, 104] width 79 height 14
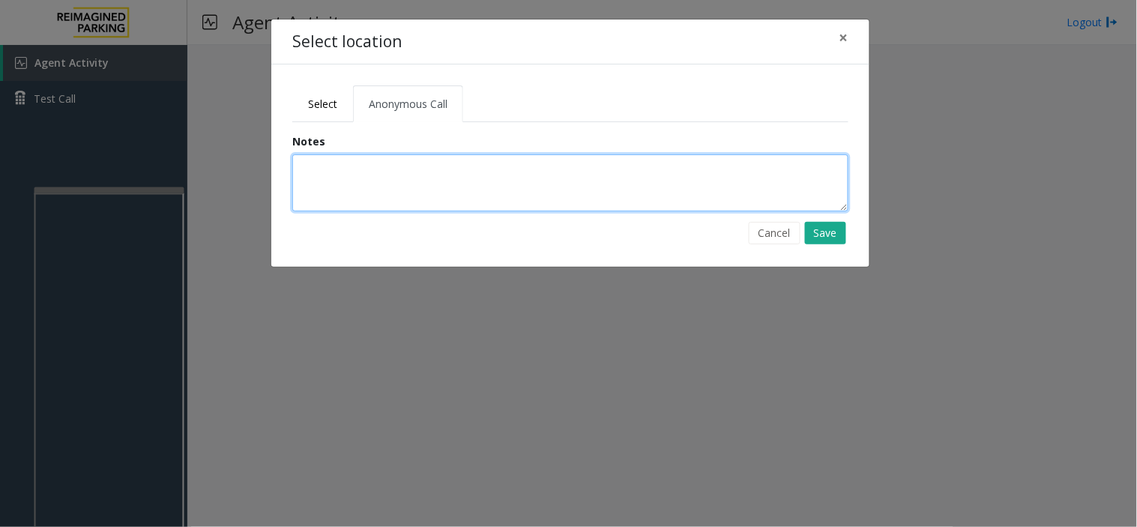
click at [370, 182] on textarea at bounding box center [570, 182] width 556 height 57
type textarea "*"
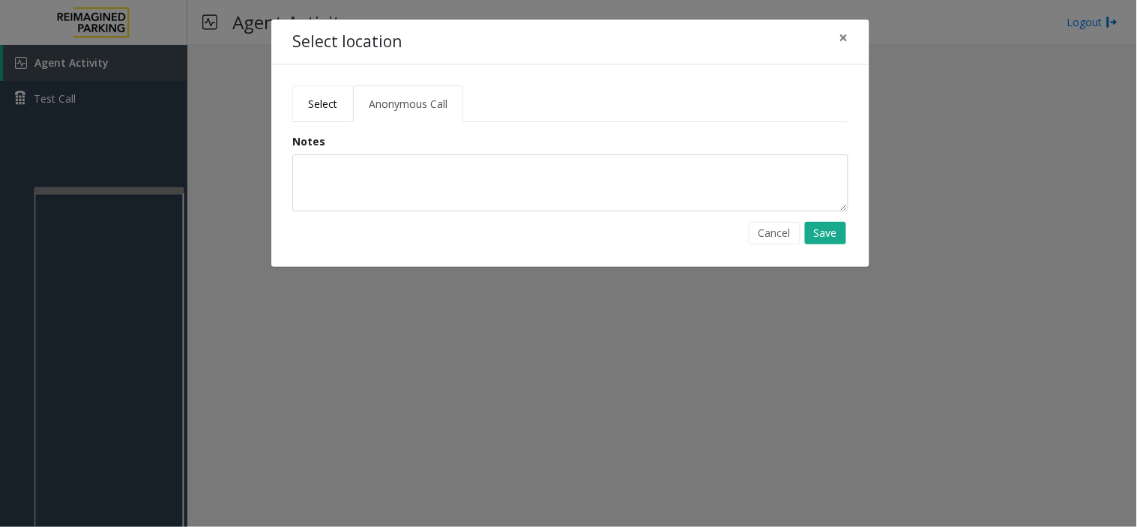
click at [327, 106] on span "Select" at bounding box center [322, 104] width 29 height 14
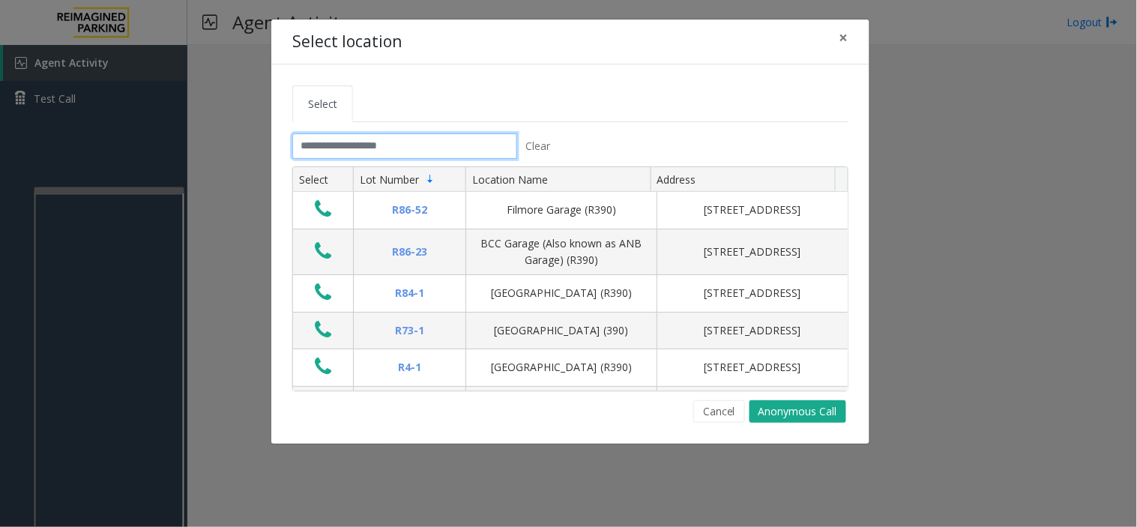
click at [341, 154] on input "text" at bounding box center [404, 145] width 225 height 25
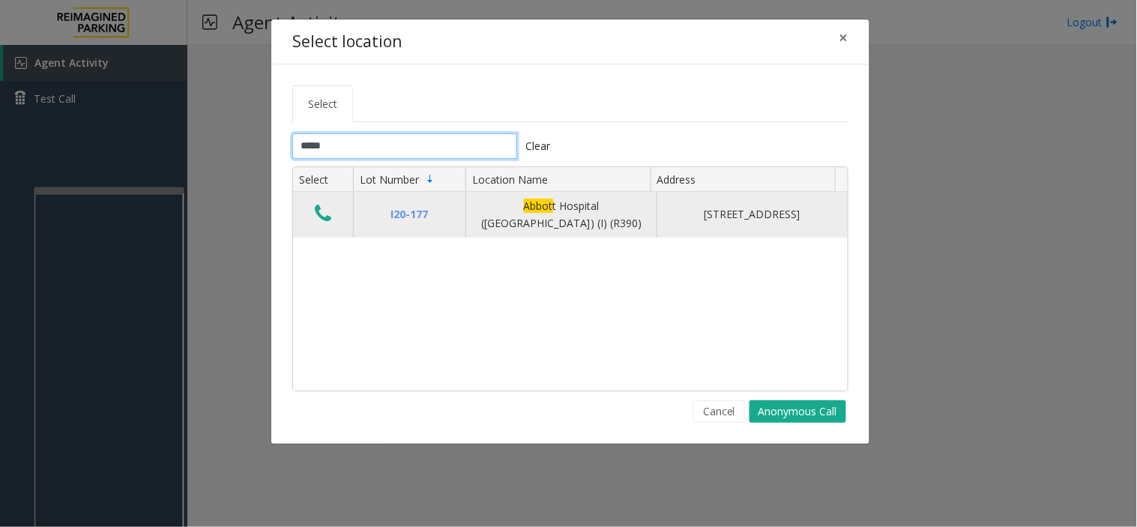
type input "*****"
click at [327, 207] on icon "Data table" at bounding box center [323, 213] width 16 height 21
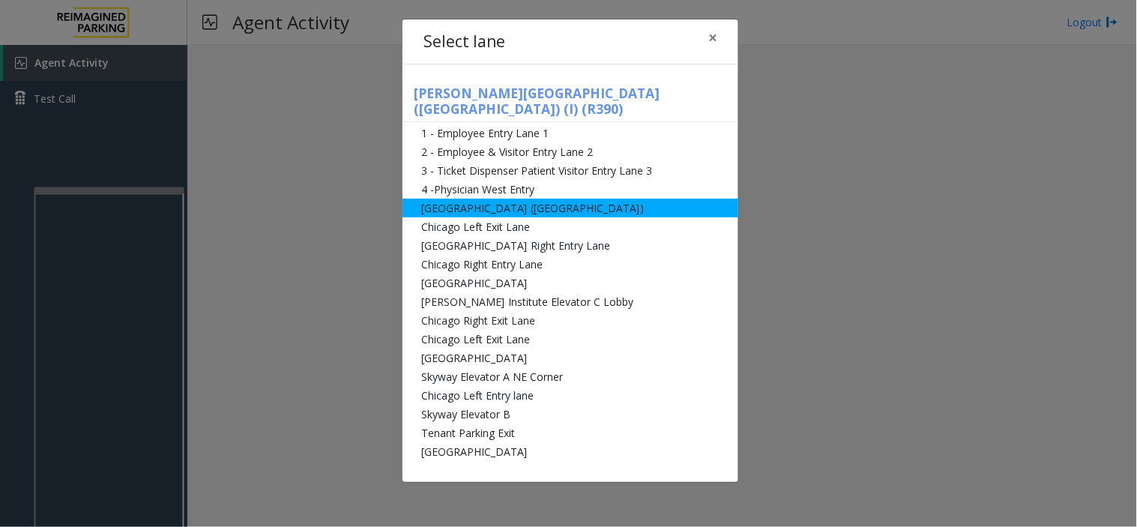
click at [453, 199] on li "[GEOGRAPHIC_DATA] ([GEOGRAPHIC_DATA])" at bounding box center [571, 208] width 336 height 19
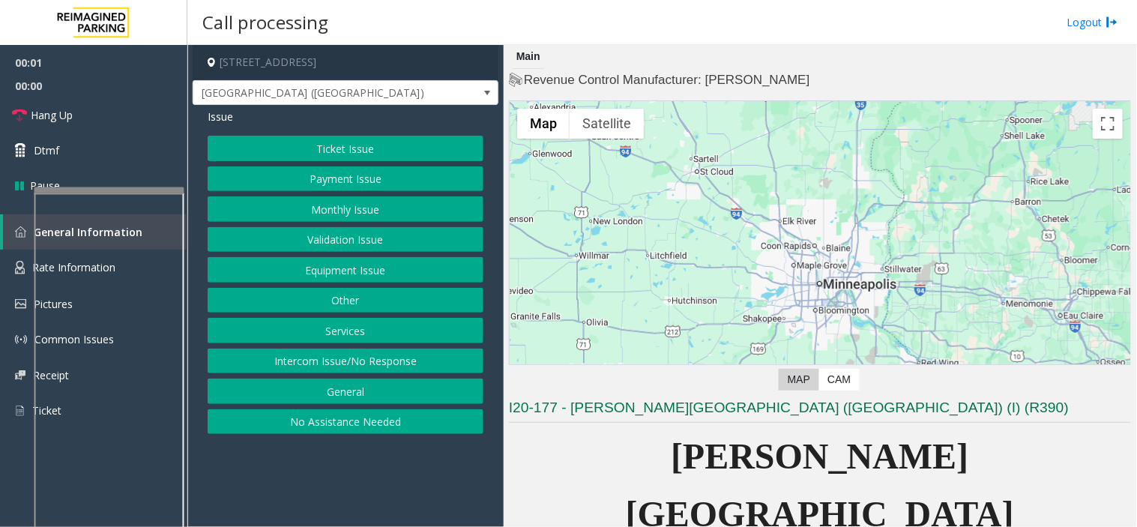
click at [339, 202] on button "Monthly Issue" at bounding box center [346, 208] width 276 height 25
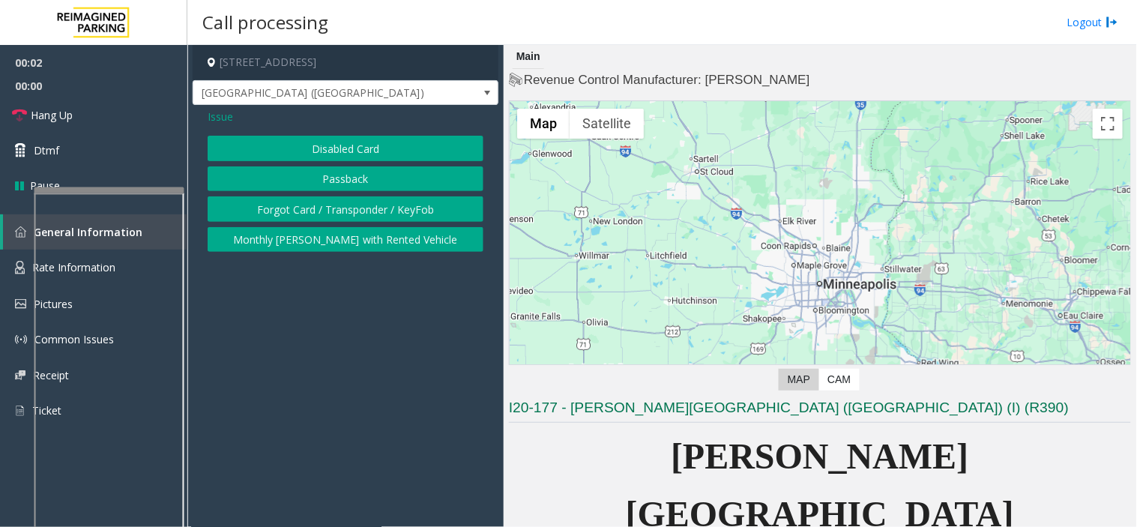
click at [305, 148] on button "Disabled Card" at bounding box center [346, 148] width 276 height 25
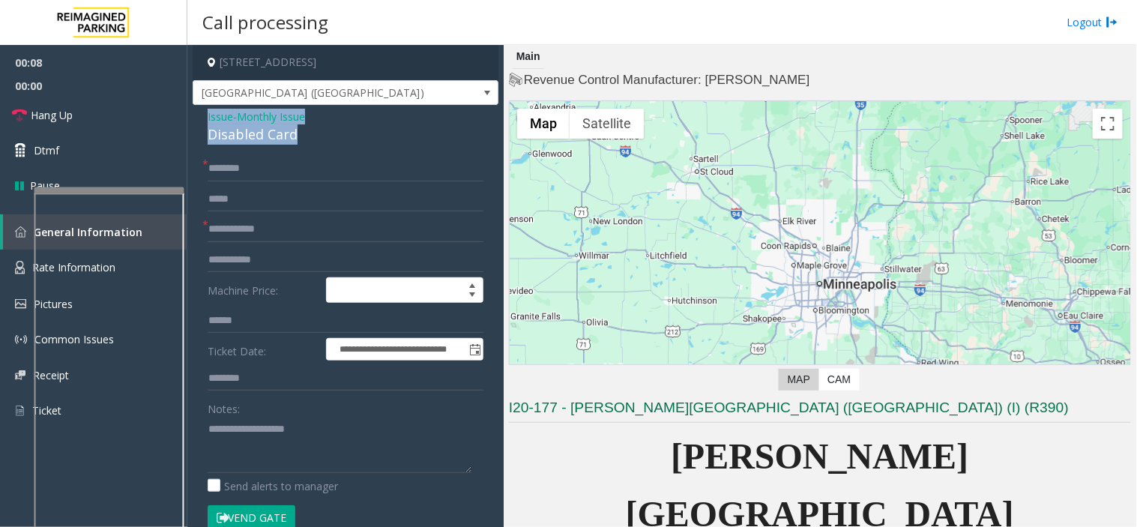
drag, startPoint x: 304, startPoint y: 136, endPoint x: 196, endPoint y: 112, distance: 110.6
click at [196, 112] on div "**********" at bounding box center [346, 493] width 306 height 777
copy div "Issue - Monthly Issue Disabled Card"
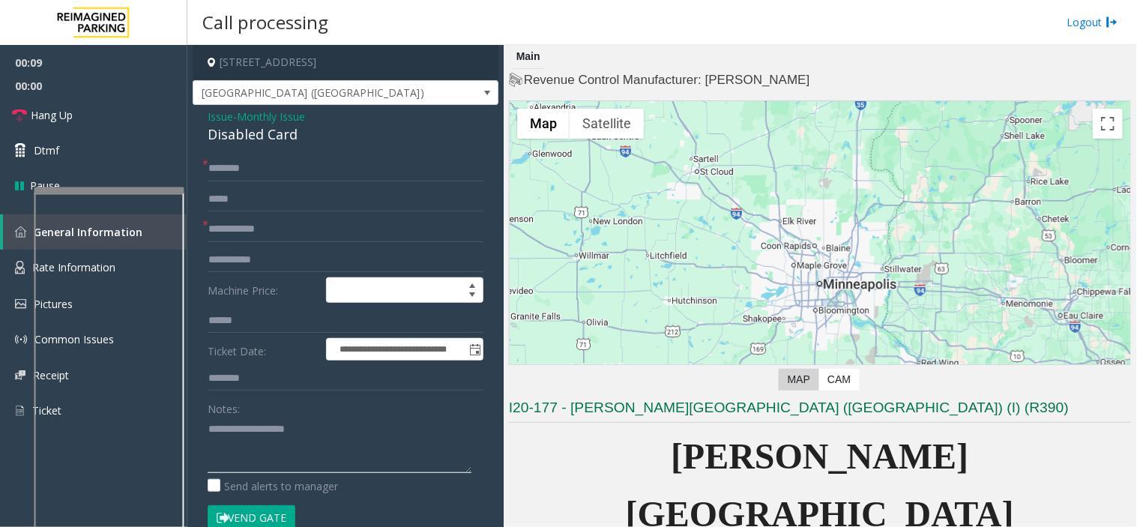
click at [283, 424] on textarea at bounding box center [340, 445] width 264 height 56
paste textarea "**********"
type textarea "*"
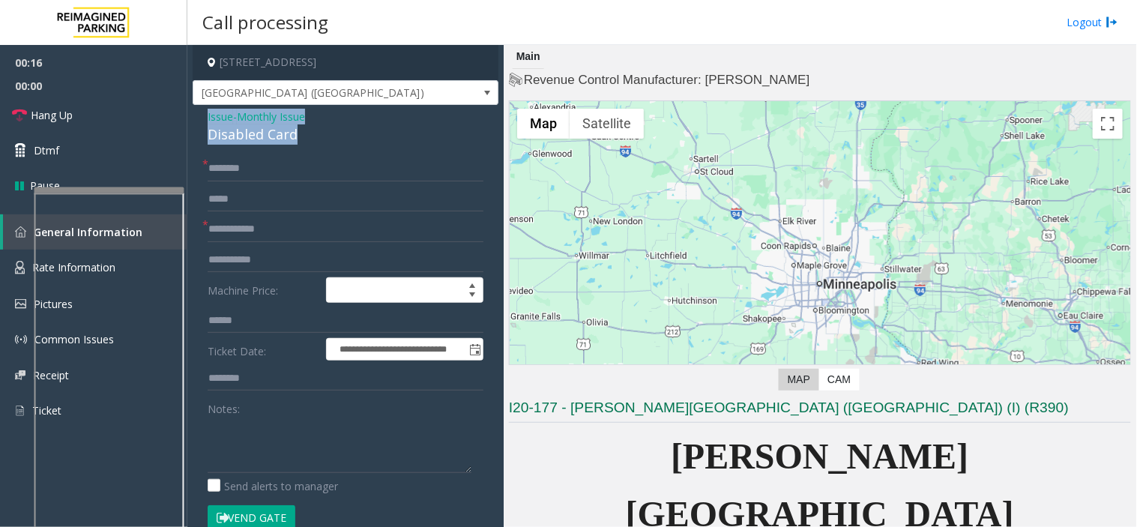
drag, startPoint x: 316, startPoint y: 142, endPoint x: 188, endPoint y: 118, distance: 130.4
click at [188, 118] on app-call-processing-form "**********" at bounding box center [345, 286] width 316 height 482
copy div "Issue - Monthly Issue Disabled Card"
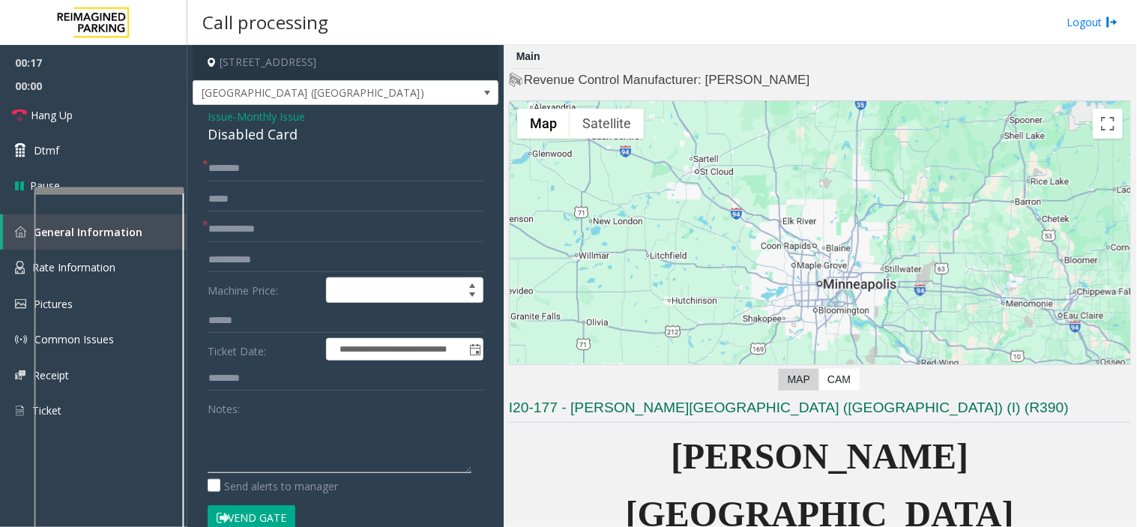
click at [287, 431] on textarea at bounding box center [340, 445] width 264 height 56
paste textarea "**********"
type textarea "**********"
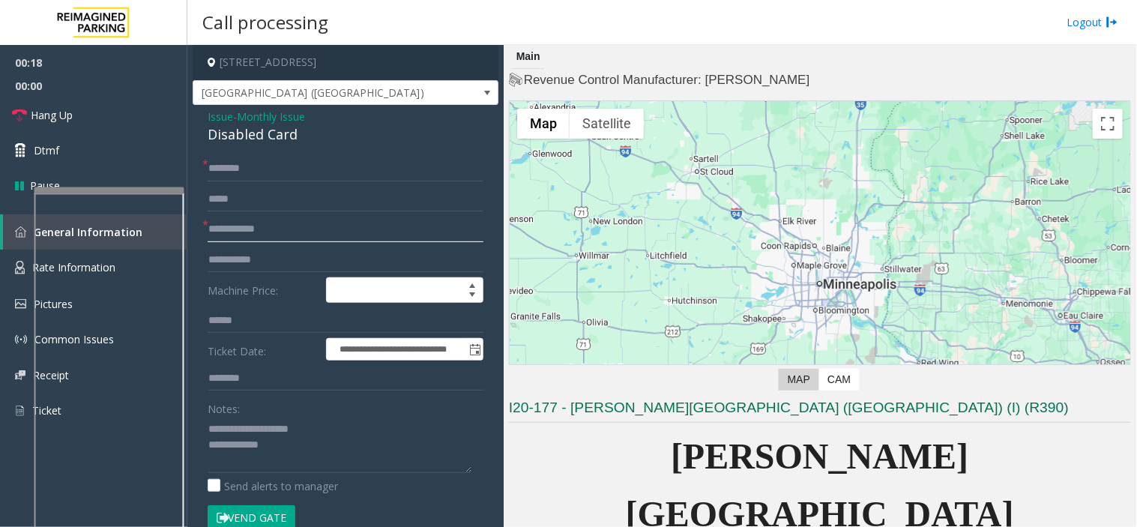
click at [256, 236] on input "text" at bounding box center [346, 229] width 276 height 25
type input "*****"
click at [220, 241] on input "*****" at bounding box center [346, 229] width 276 height 25
click at [236, 238] on input "*****" at bounding box center [346, 229] width 276 height 25
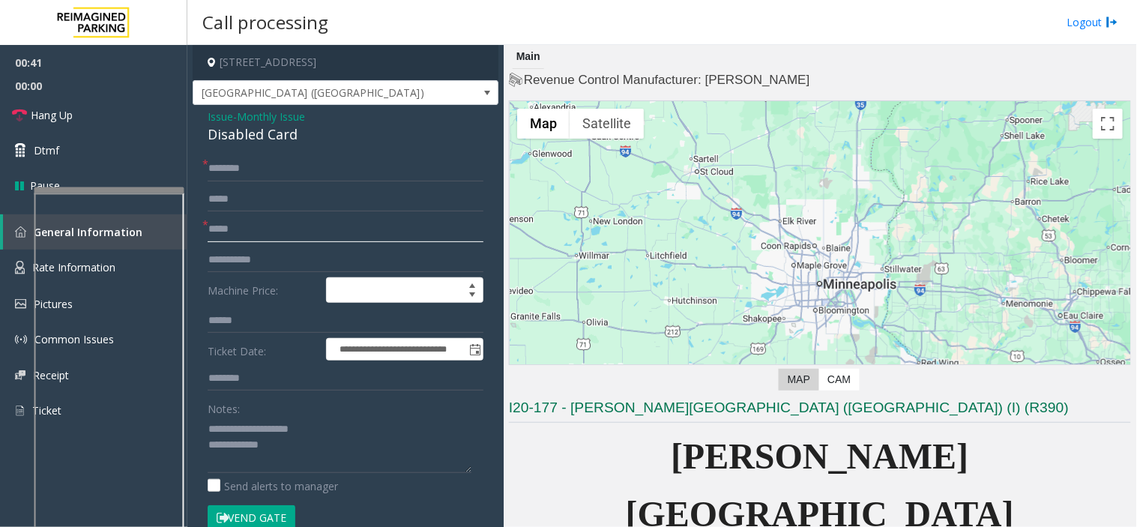
click at [237, 238] on input "*****" at bounding box center [346, 229] width 276 height 25
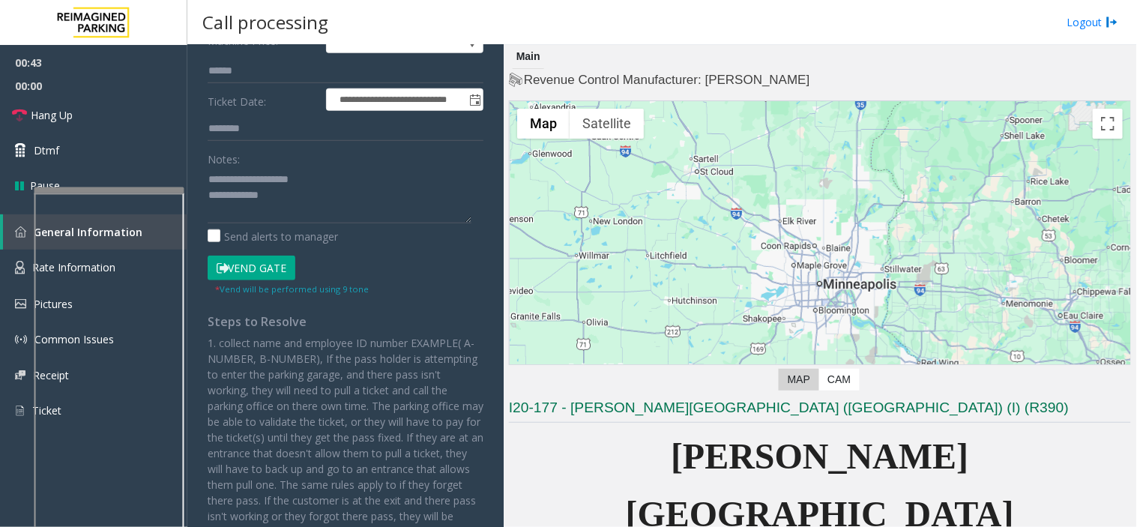
type input "**"
click at [255, 261] on button "Vend Gate" at bounding box center [252, 268] width 88 height 25
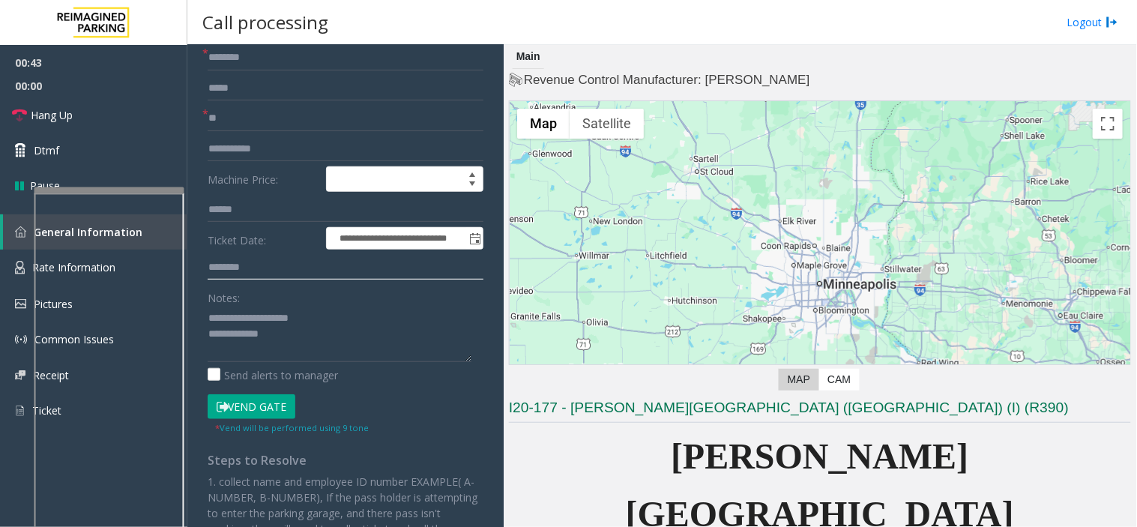
click at [255, 262] on input "text" at bounding box center [346, 267] width 276 height 25
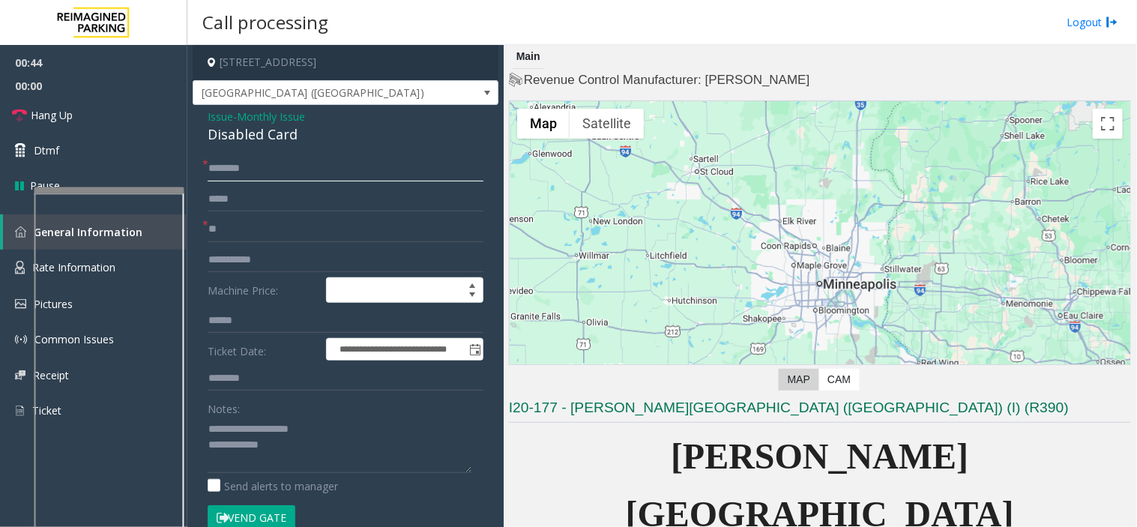
click at [261, 180] on input "text" at bounding box center [346, 168] width 276 height 25
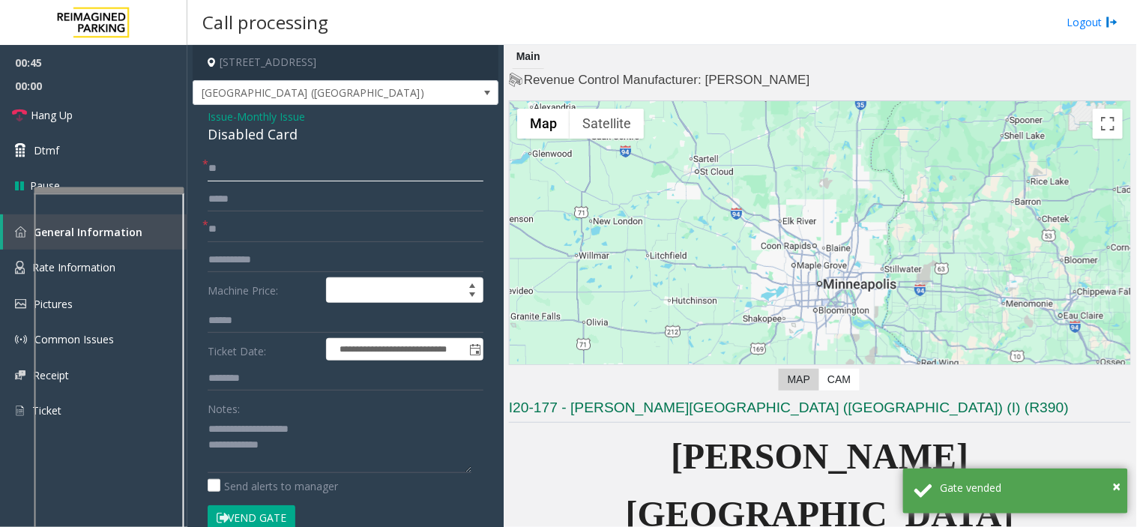
type input "**"
click at [319, 451] on textarea at bounding box center [340, 445] width 264 height 56
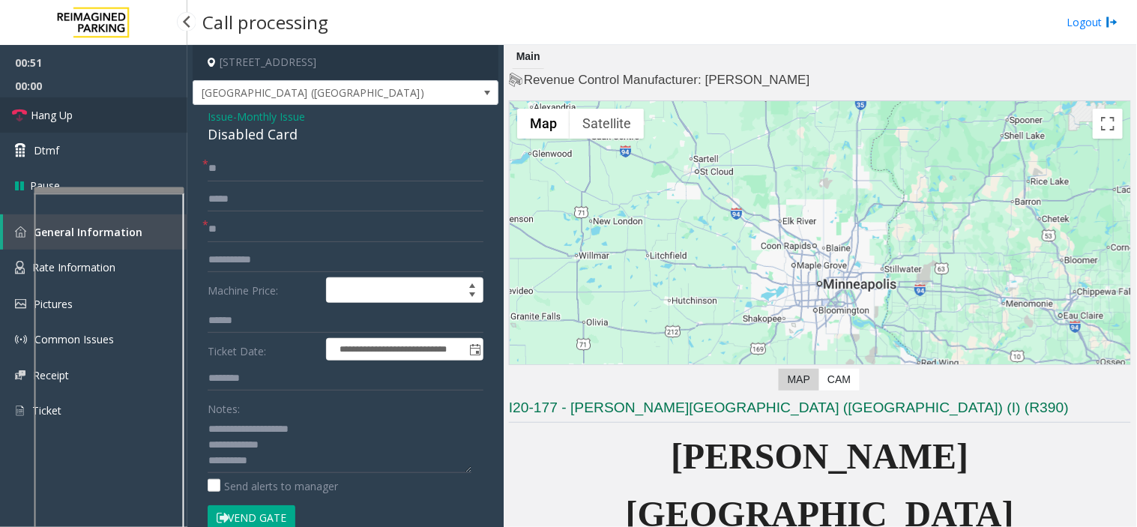
click at [102, 113] on link "Hang Up" at bounding box center [93, 114] width 187 height 35
click at [298, 463] on textarea at bounding box center [340, 445] width 264 height 56
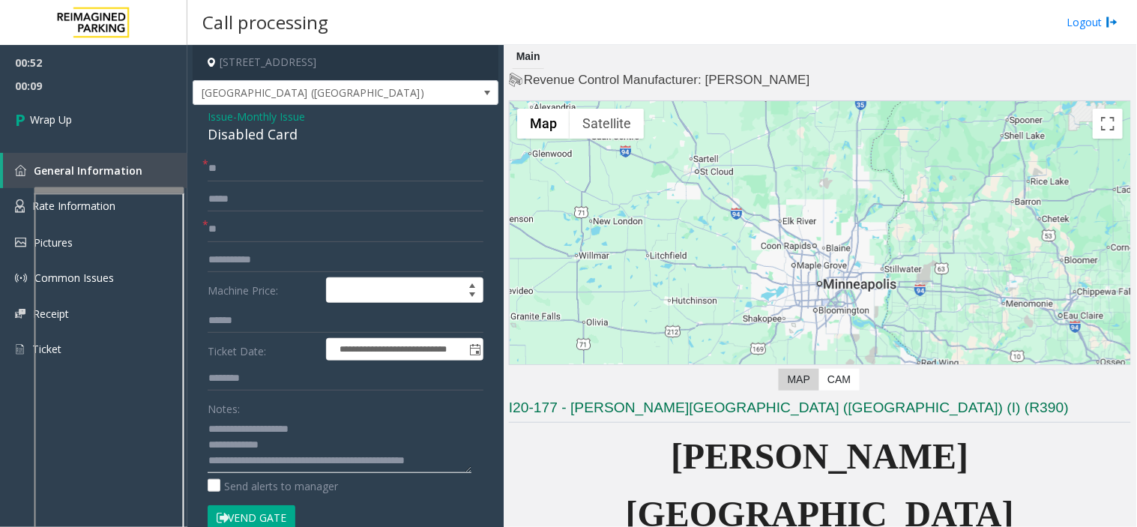
scroll to position [10, 0]
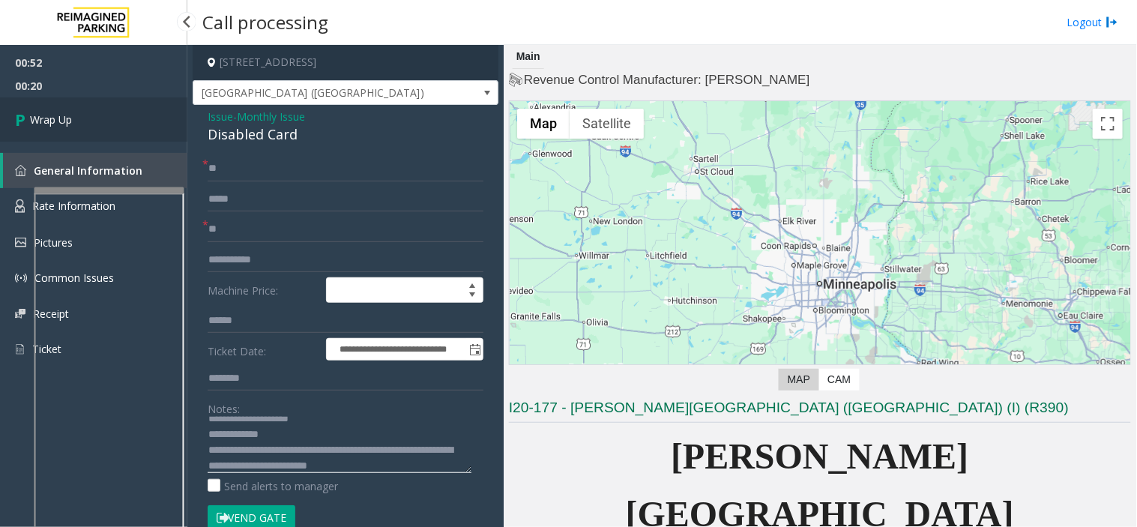
type textarea "**********"
click at [94, 130] on link "Wrap Up" at bounding box center [93, 119] width 187 height 44
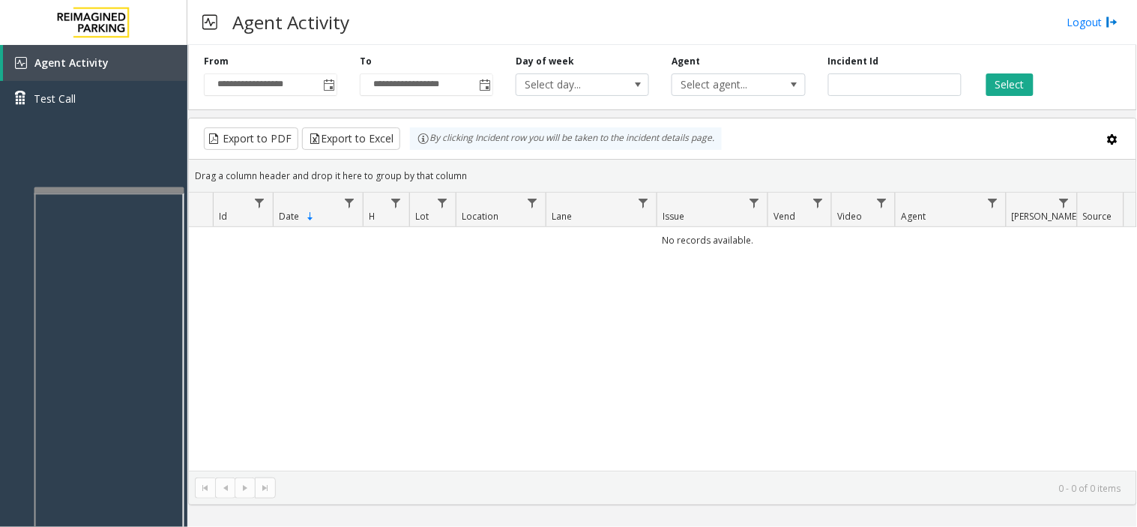
click at [355, 81] on div "**********" at bounding box center [427, 75] width 156 height 41
click at [325, 76] on span "Toggle popup" at bounding box center [328, 85] width 16 height 24
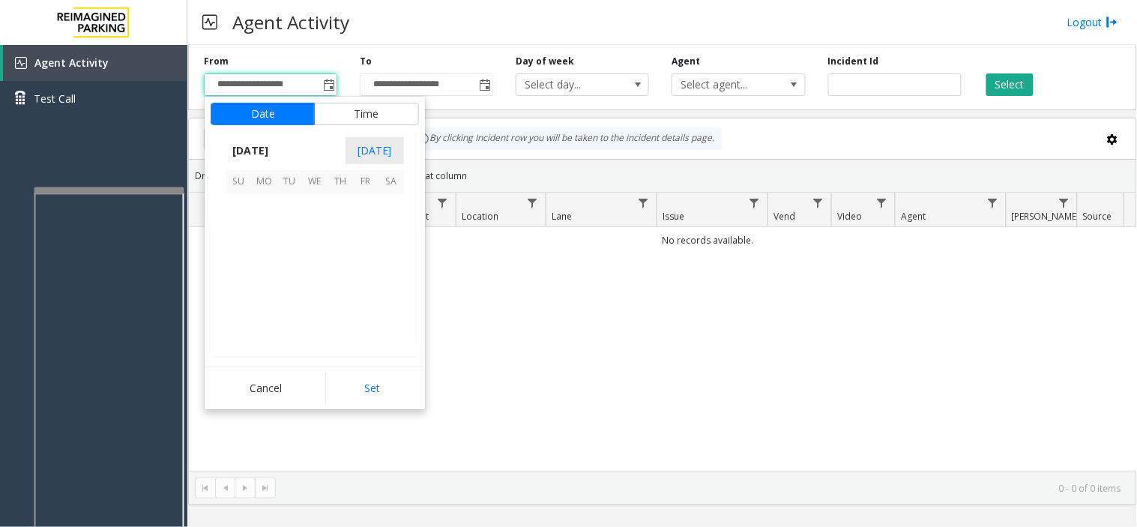
scroll to position [268996, 0]
click at [274, 257] on span "15" at bounding box center [263, 256] width 25 height 25
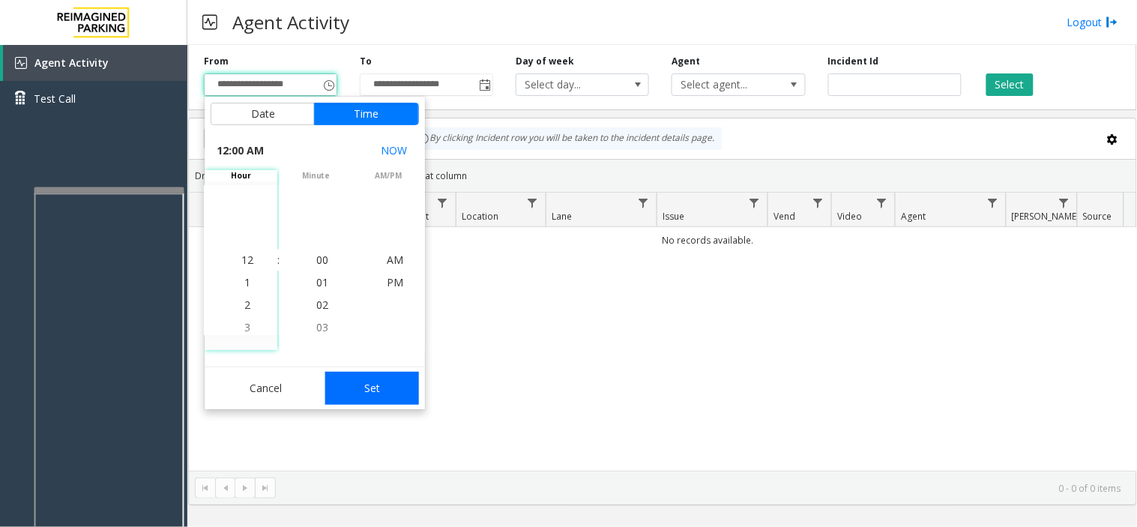
click at [370, 390] on button "Set" at bounding box center [372, 388] width 94 height 33
type input "**********"
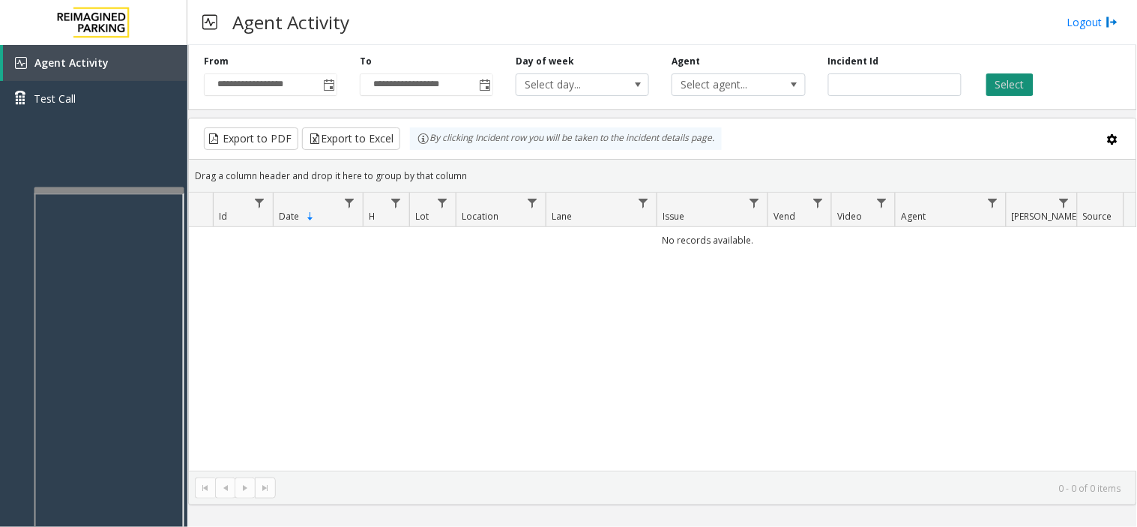
click at [1028, 76] on button "Select" at bounding box center [1010, 84] width 47 height 22
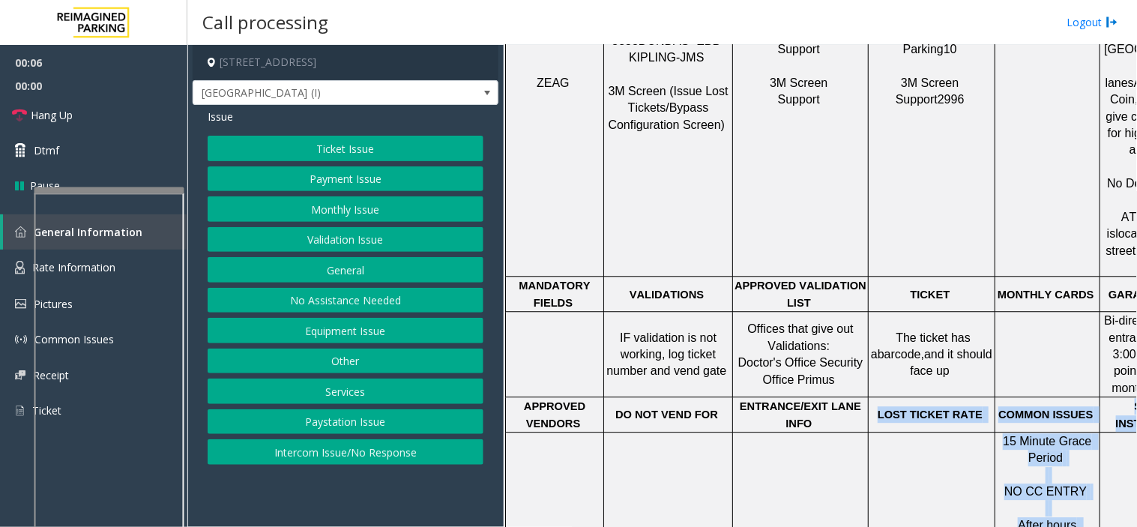
scroll to position [833, 202]
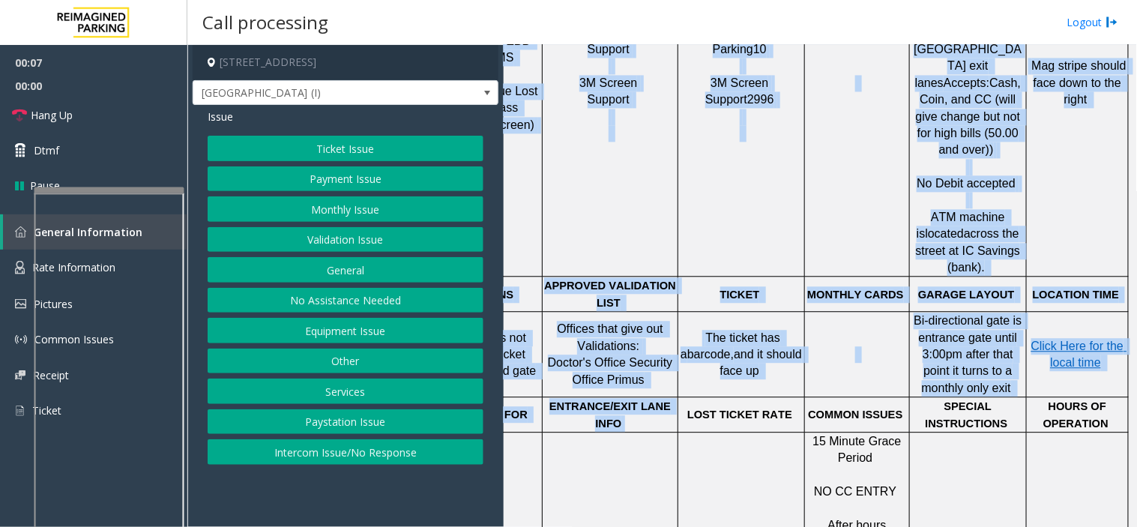
drag, startPoint x: 926, startPoint y: 371, endPoint x: 1136, endPoint y: 388, distance: 211.3
click at [1136, 388] on div "Main Revenue Control Manufacturer: ZEAG ← Move left → Move right ↑ Move up ↓ Mo…" at bounding box center [820, 286] width 633 height 482
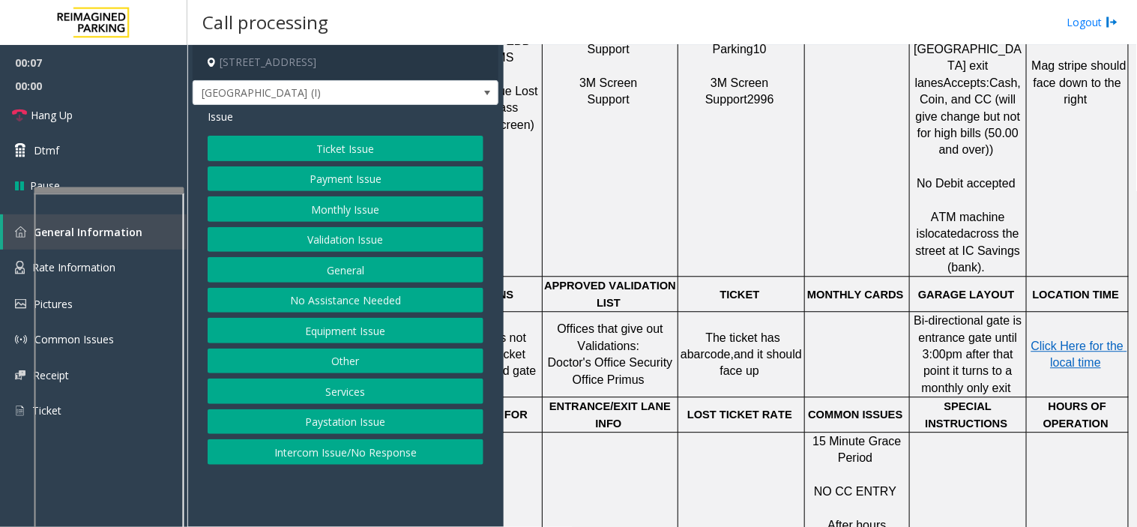
click at [810, 312] on td at bounding box center [857, 354] width 105 height 85
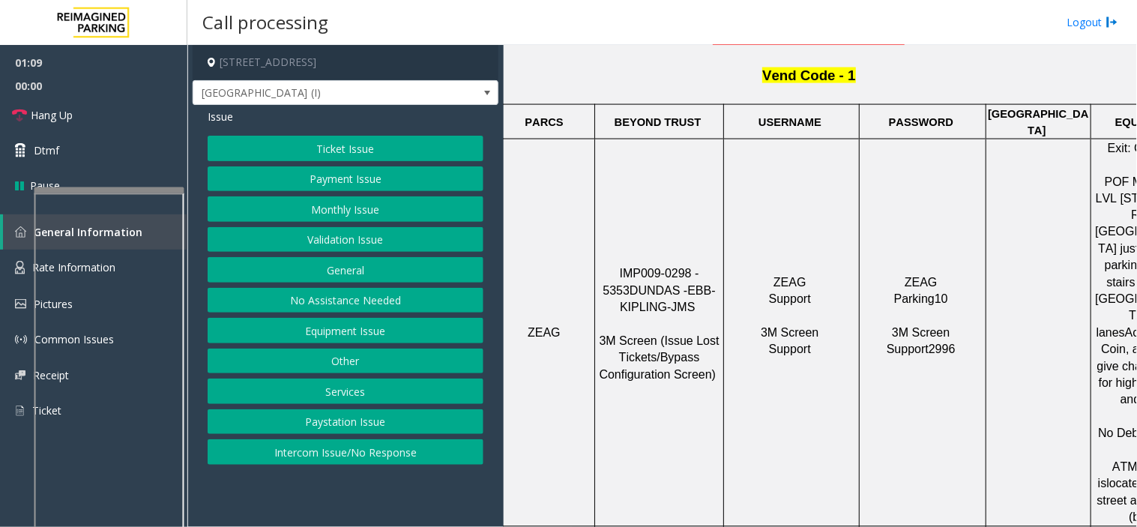
scroll to position [582, 0]
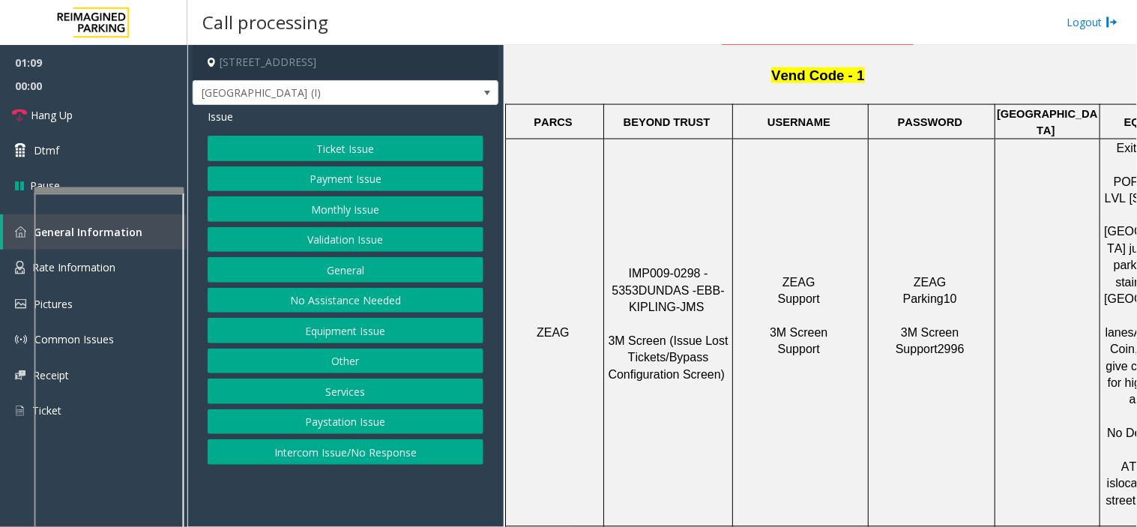
drag, startPoint x: 680, startPoint y: 474, endPoint x: 696, endPoint y: 478, distance: 16.2
click at [703, 524] on div at bounding box center [668, 526] width 129 height 5
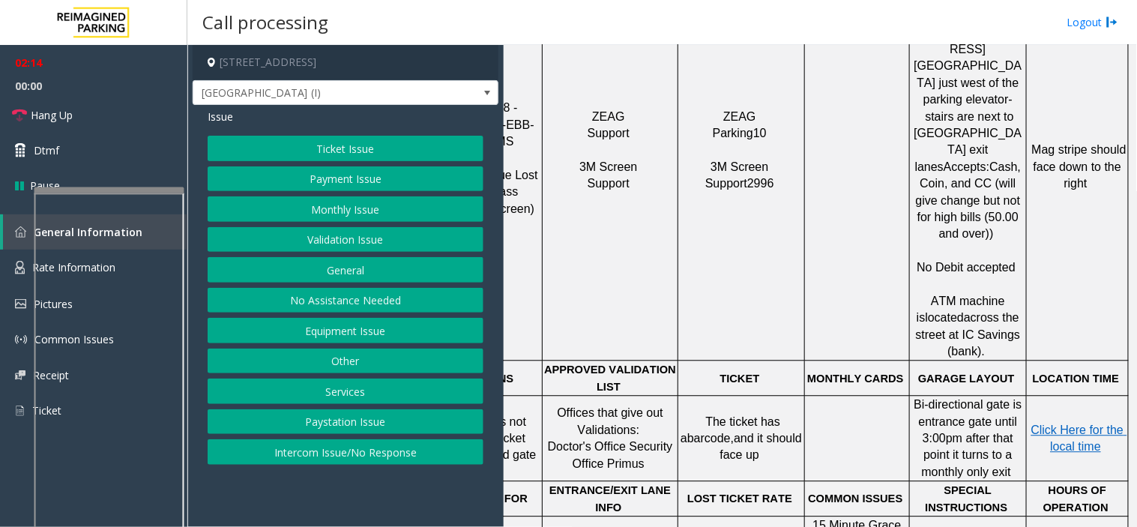
scroll to position [750, 202]
click at [103, 115] on link "Hang Up" at bounding box center [93, 114] width 187 height 35
click at [266, 140] on button "Ticket Issue" at bounding box center [346, 148] width 276 height 25
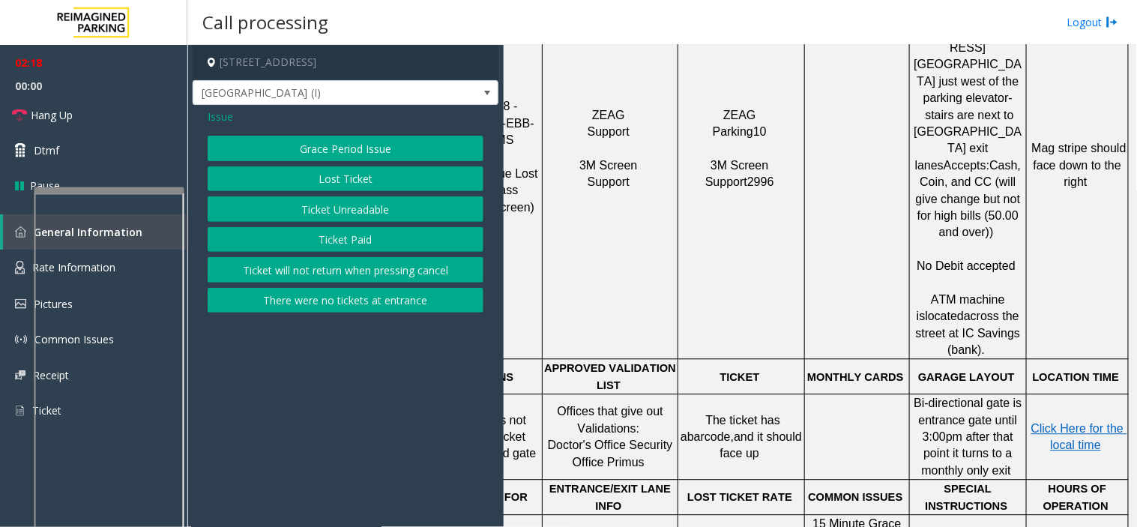
click at [325, 181] on button "Lost Ticket" at bounding box center [346, 178] width 276 height 25
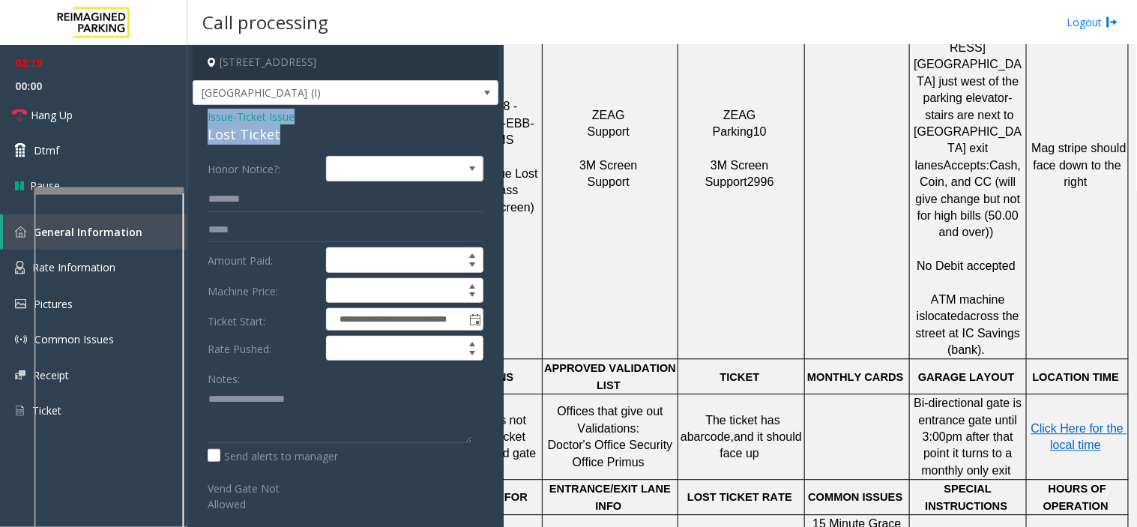
drag, startPoint x: 285, startPoint y: 137, endPoint x: 199, endPoint y: 112, distance: 89.0
click at [199, 112] on div "**********" at bounding box center [346, 366] width 306 height 523
copy div "Issue - Ticket Issue Lost Ticket"
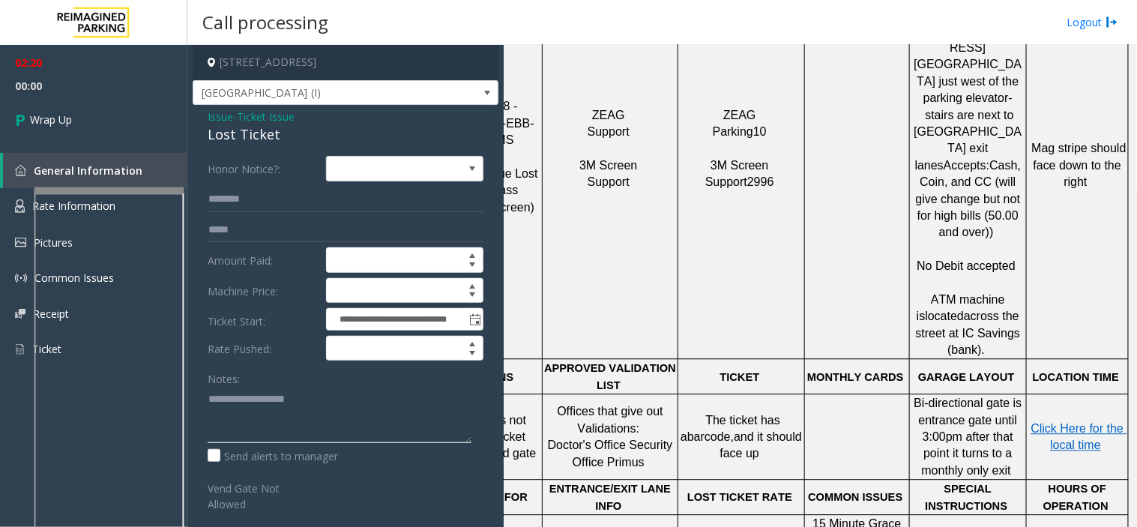
click at [235, 400] on textarea at bounding box center [340, 415] width 264 height 56
paste textarea "**********"
click at [287, 427] on textarea at bounding box center [340, 415] width 264 height 56
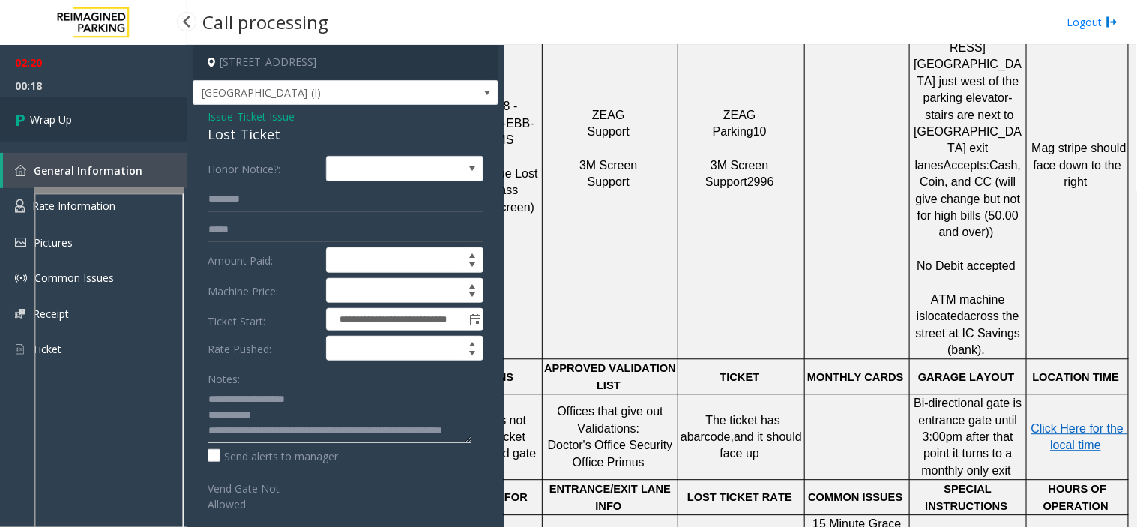
type textarea "**********"
click at [100, 116] on link "Wrap Up" at bounding box center [93, 119] width 187 height 44
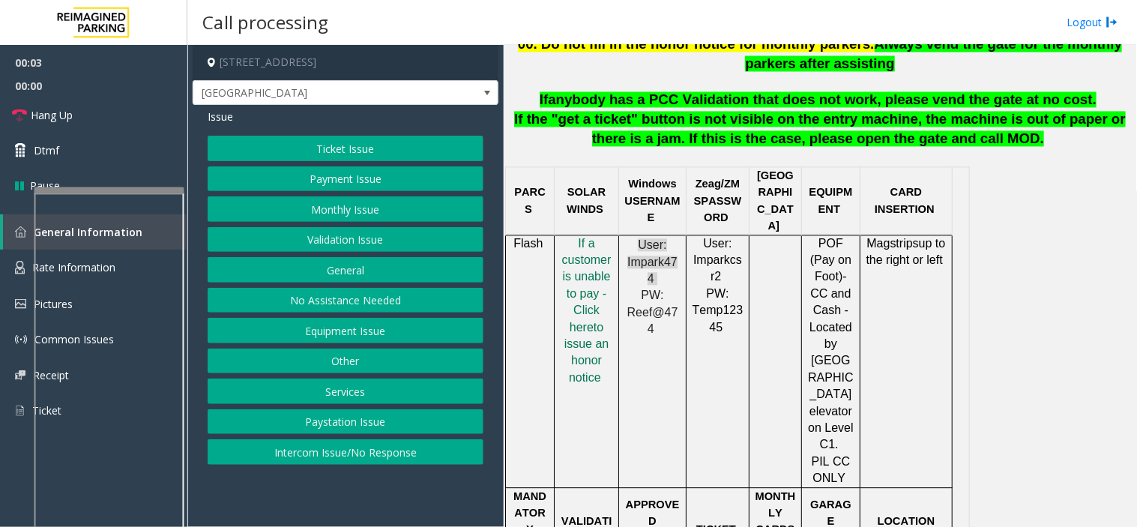
scroll to position [750, 0]
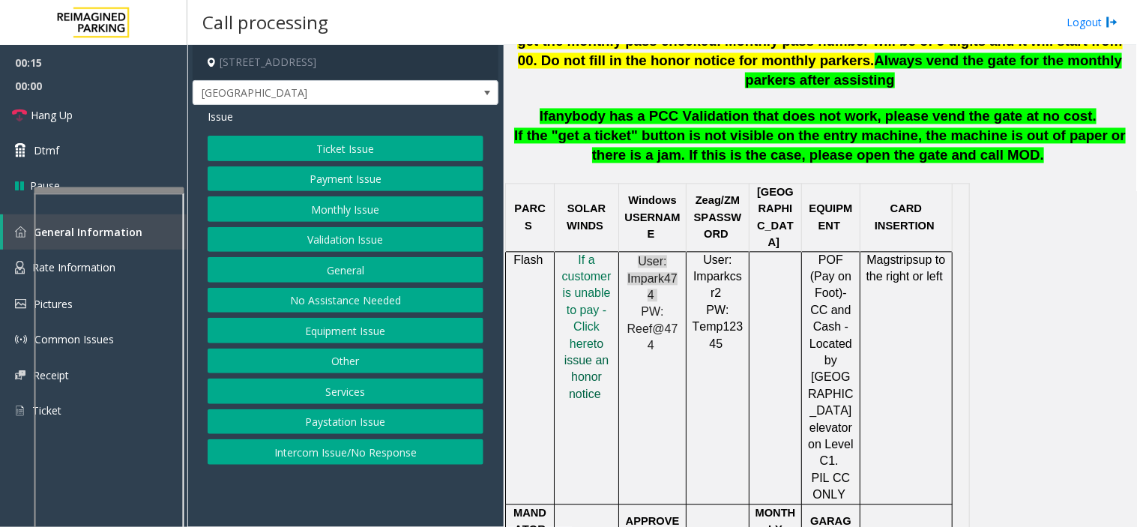
click at [583, 338] on span "to issue an honor notice" at bounding box center [586, 369] width 45 height 63
click at [313, 181] on button "Payment Issue" at bounding box center [346, 178] width 276 height 25
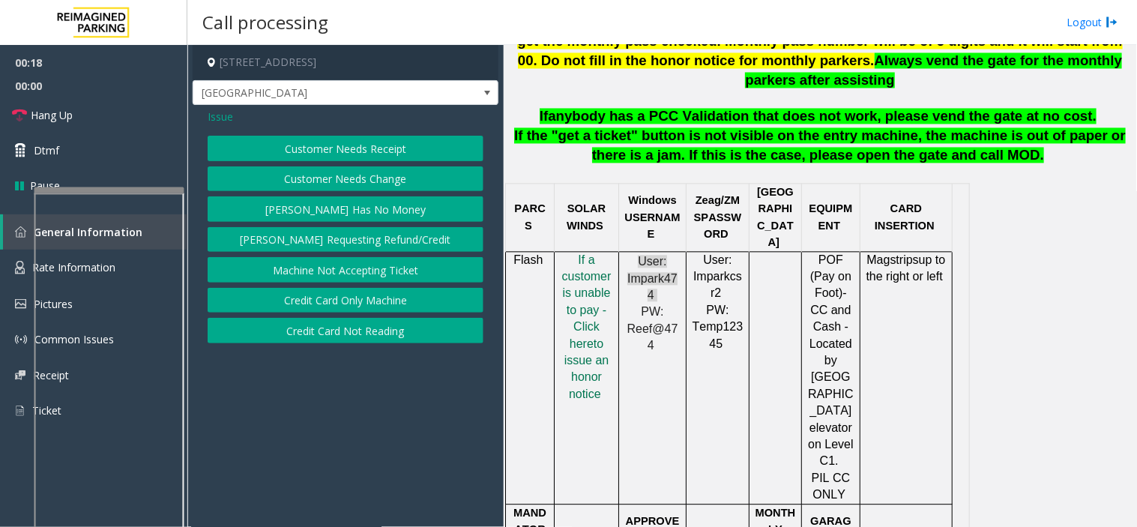
click at [350, 298] on button "Credit Card Only Machine" at bounding box center [346, 300] width 276 height 25
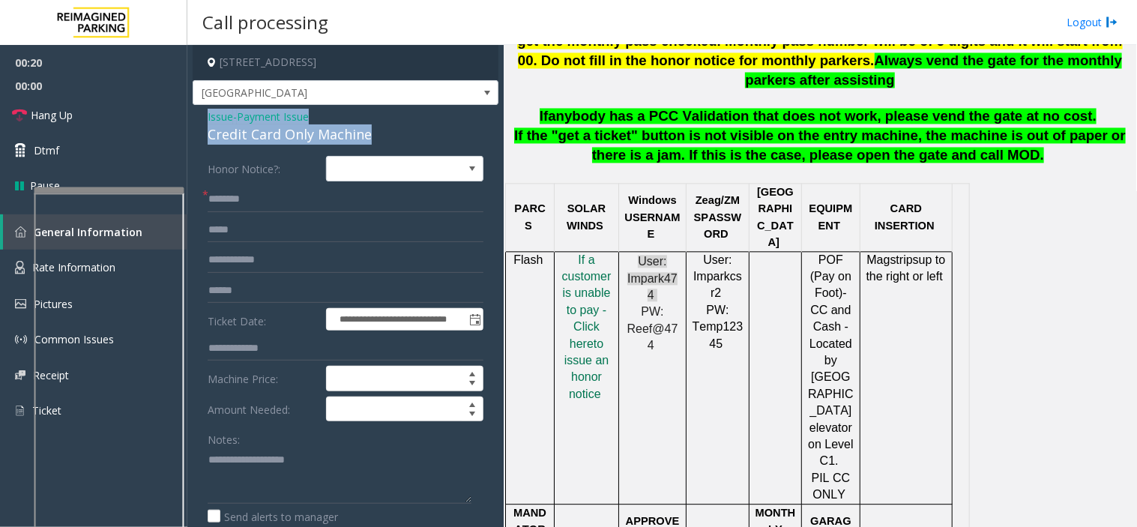
drag, startPoint x: 377, startPoint y: 137, endPoint x: 198, endPoint y: 110, distance: 181.2
click at [198, 110] on div "**********" at bounding box center [346, 475] width 306 height 741
click at [298, 468] on textarea at bounding box center [340, 476] width 264 height 56
paste textarea "**********"
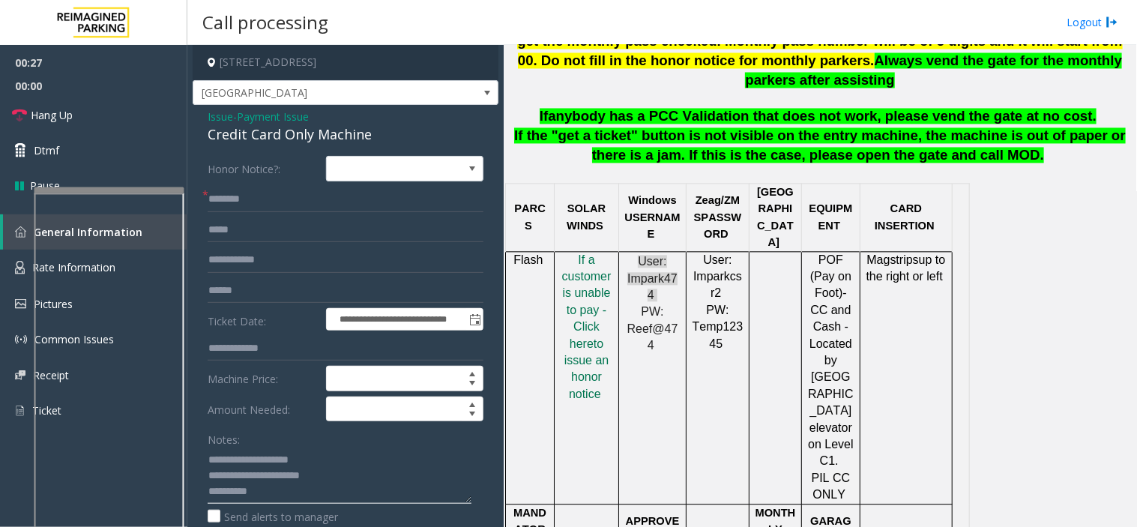
click at [343, 478] on textarea at bounding box center [340, 476] width 264 height 56
type textarea "**********"
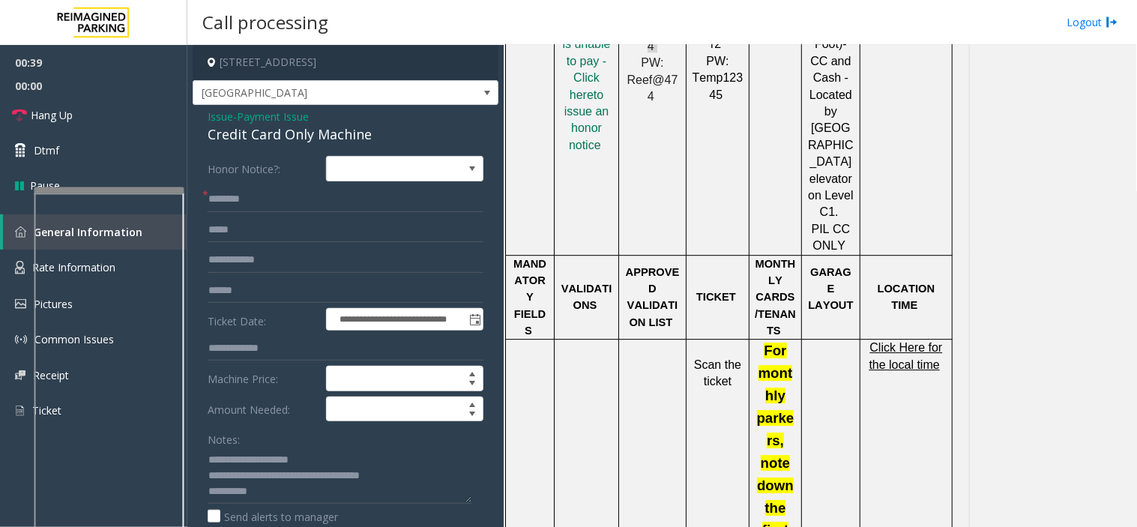
click at [908, 341] on span "Click Here for the local time" at bounding box center [906, 355] width 73 height 29
click at [234, 199] on input "text" at bounding box center [346, 199] width 276 height 25
click at [227, 199] on input "text" at bounding box center [346, 199] width 276 height 25
click at [227, 198] on input "**" at bounding box center [346, 199] width 276 height 25
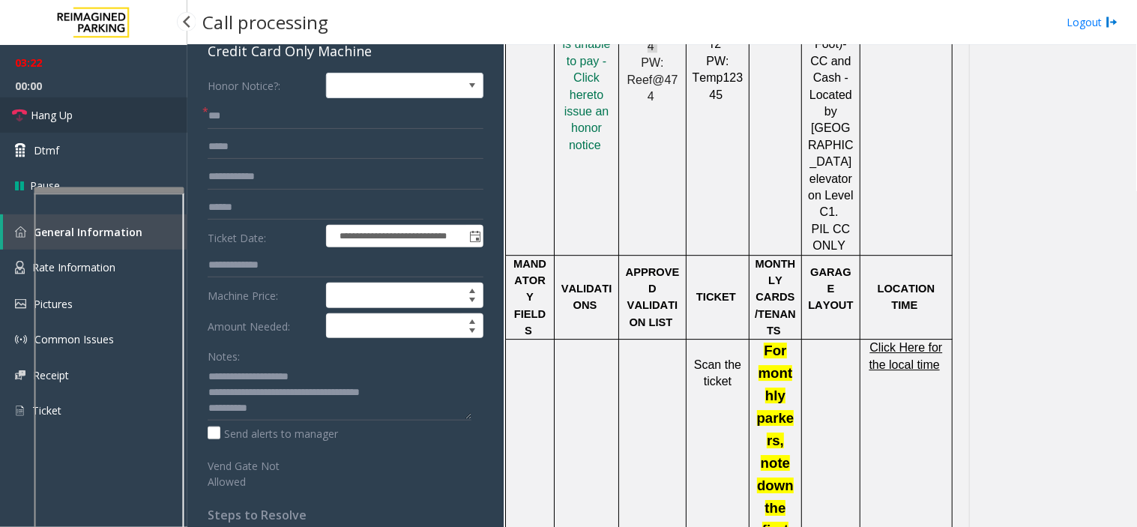
click at [142, 121] on link "Hang Up" at bounding box center [93, 114] width 187 height 35
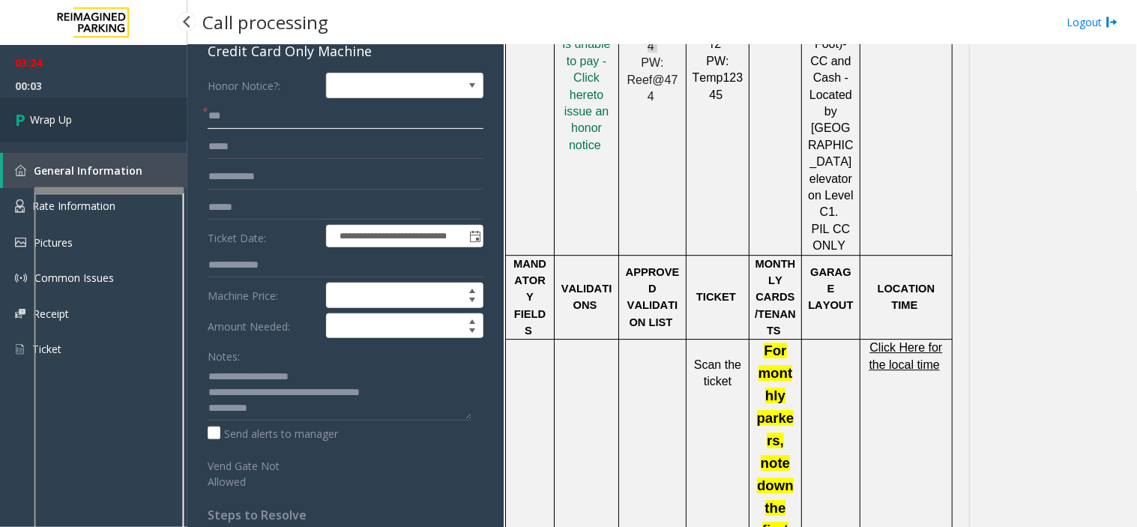
drag, startPoint x: 273, startPoint y: 125, endPoint x: 177, endPoint y: 109, distance: 97.2
click at [177, 109] on app-root "**********" at bounding box center [568, 263] width 1137 height 527
paste input "*****"
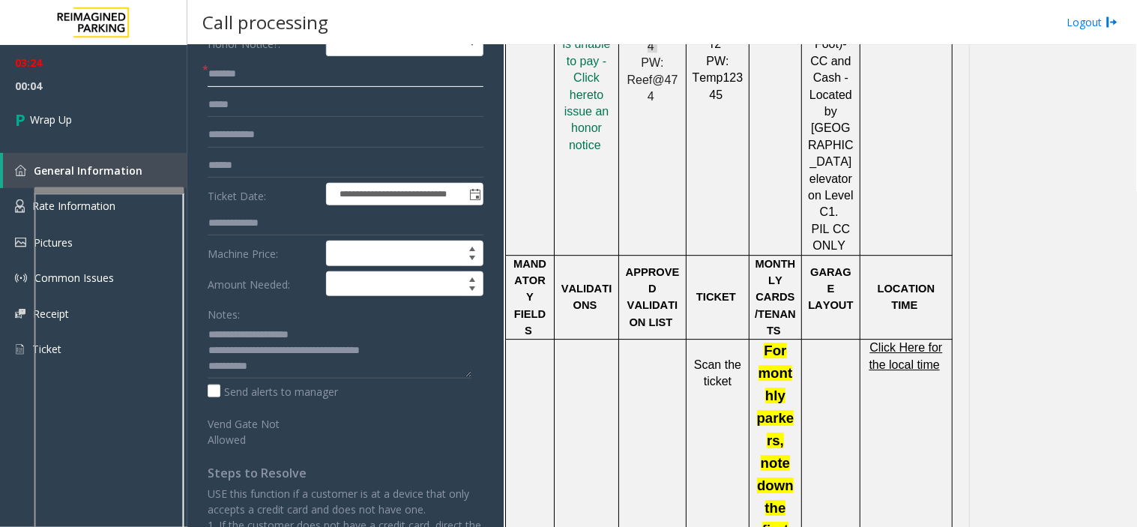
scroll to position [166, 0]
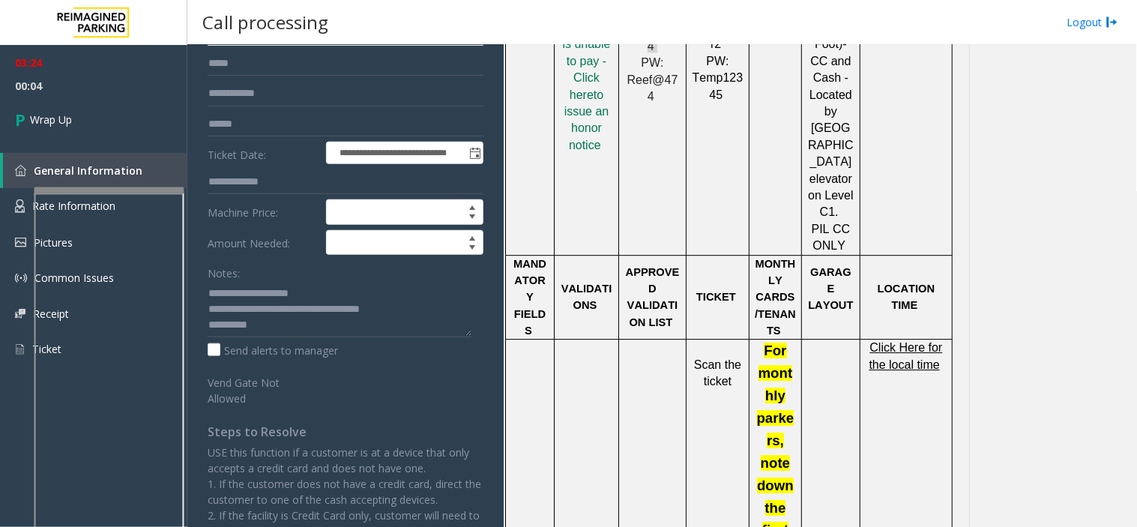
type input "*******"
click at [261, 325] on textarea at bounding box center [340, 309] width 264 height 56
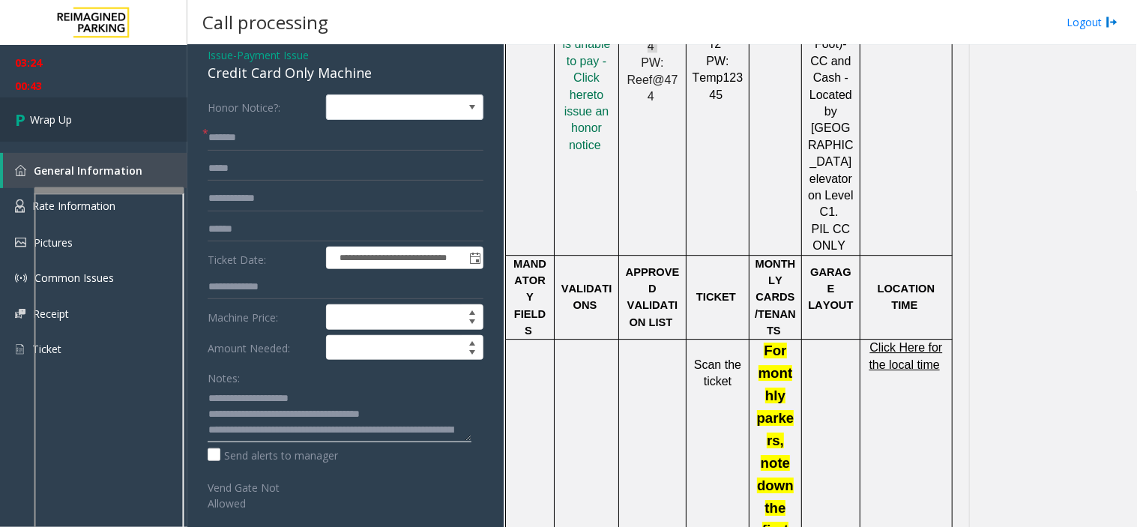
scroll to position [0, 0]
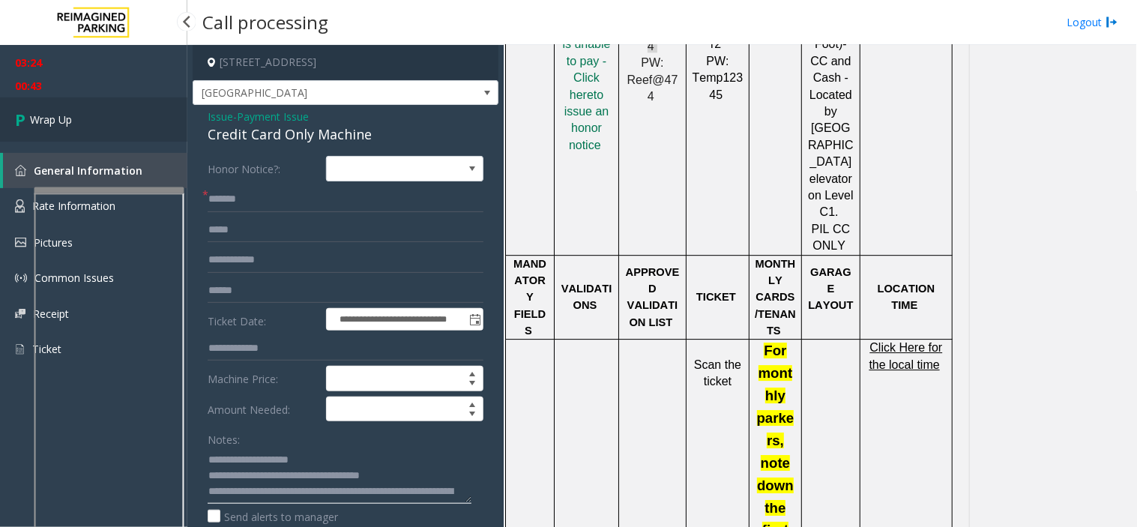
type textarea "**********"
click at [69, 118] on span "Wrap Up" at bounding box center [51, 120] width 42 height 16
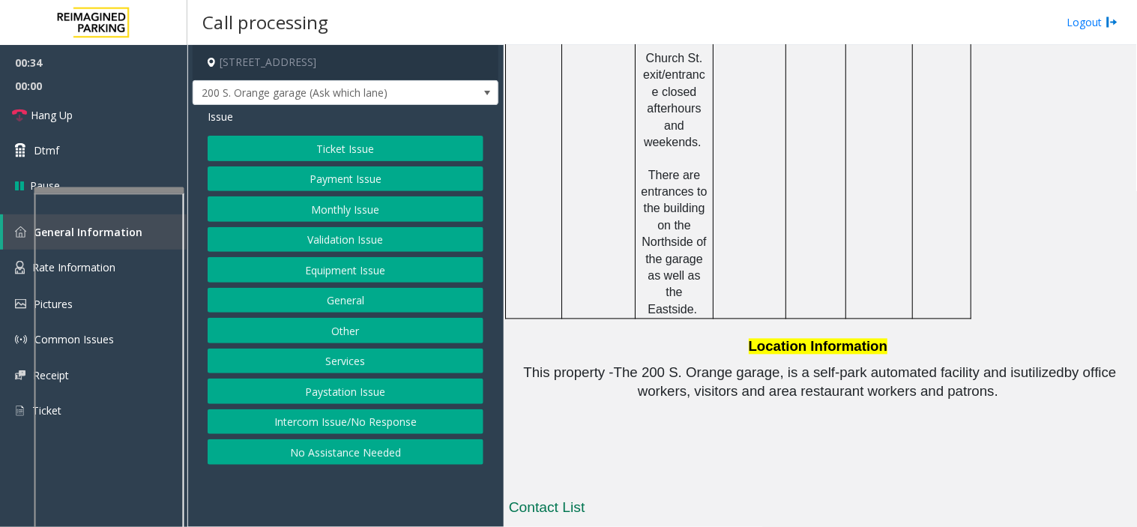
scroll to position [2074, 0]
click at [353, 186] on button "Payment Issue" at bounding box center [346, 178] width 276 height 25
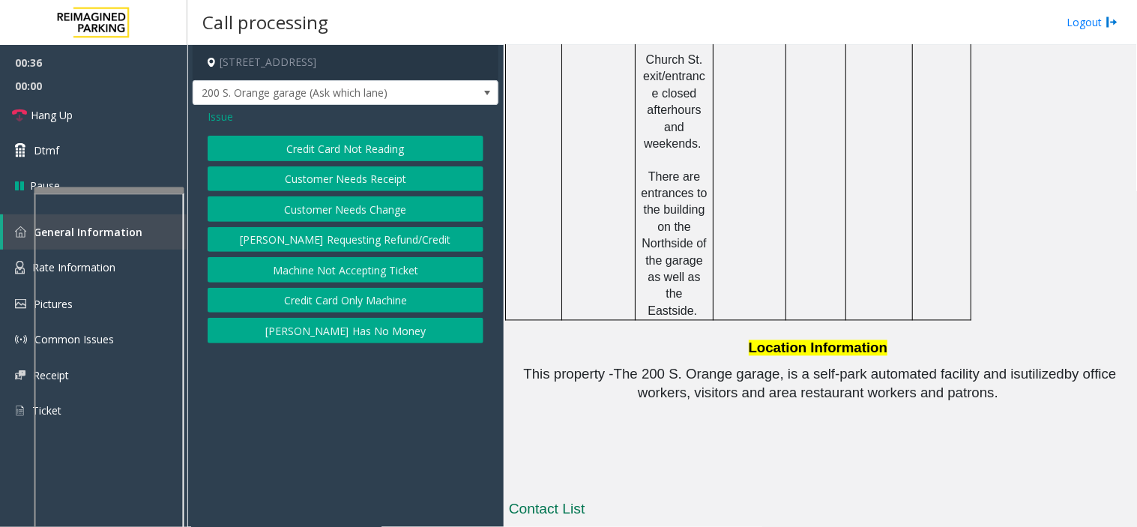
click at [341, 153] on button "Credit Card Not Reading" at bounding box center [346, 148] width 276 height 25
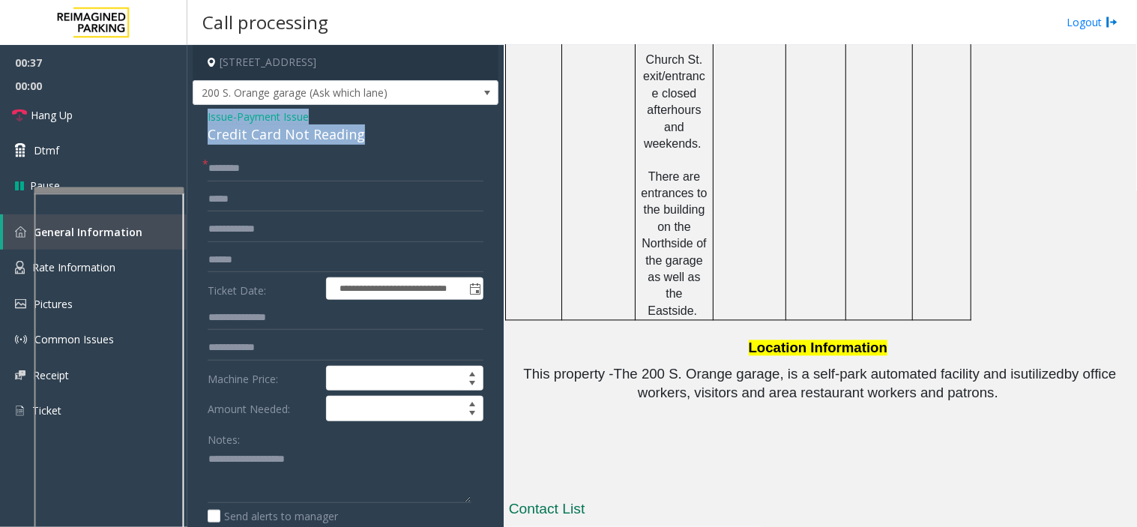
drag, startPoint x: 371, startPoint y: 133, endPoint x: 199, endPoint y: 116, distance: 173.3
click at [199, 116] on div "**********" at bounding box center [346, 485] width 306 height 761
click at [272, 457] on textarea at bounding box center [340, 476] width 264 height 56
paste textarea "**********"
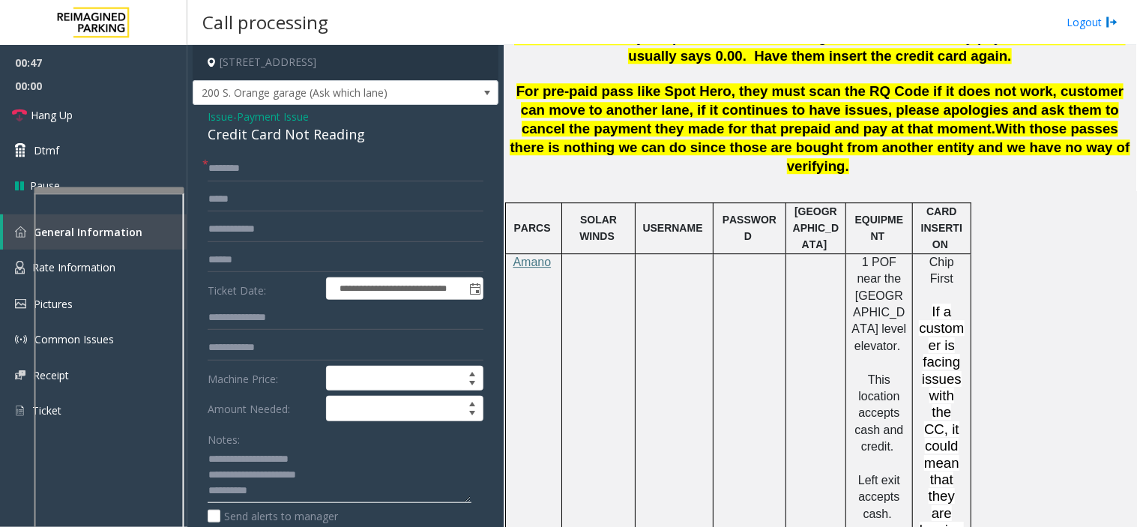
scroll to position [1157, 0]
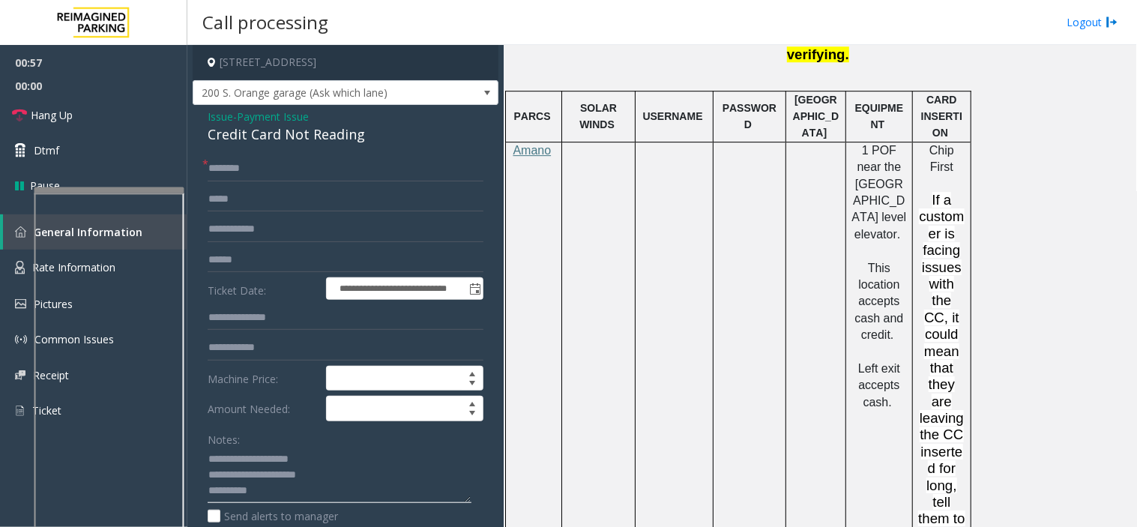
click at [311, 493] on textarea at bounding box center [340, 476] width 264 height 56
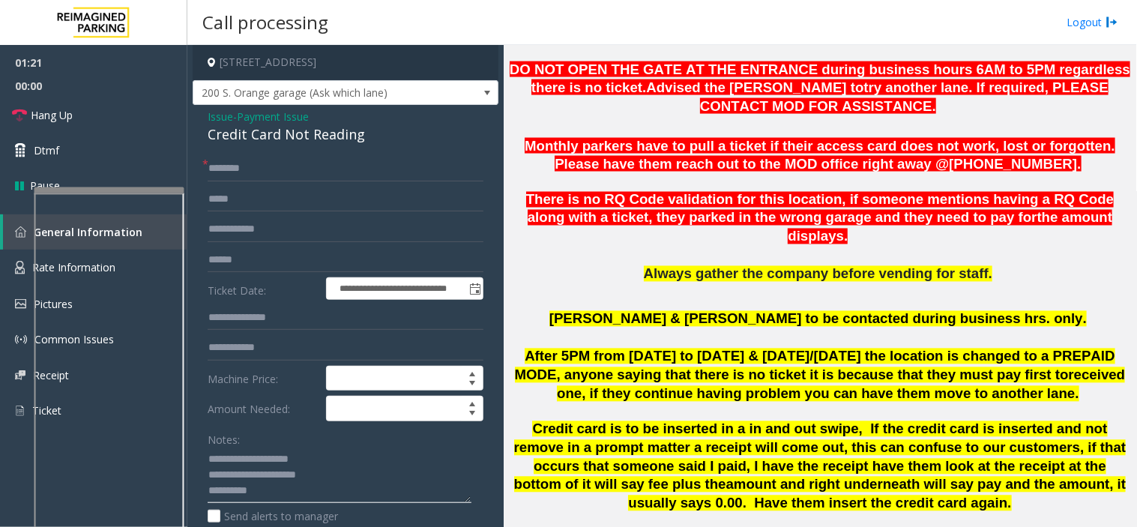
scroll to position [574, 0]
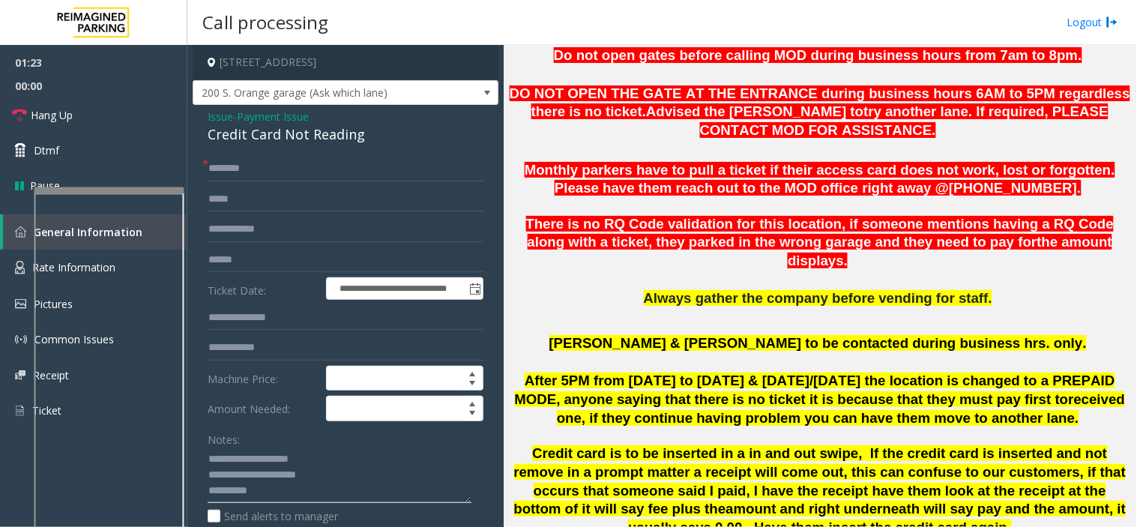
type textarea "**********"
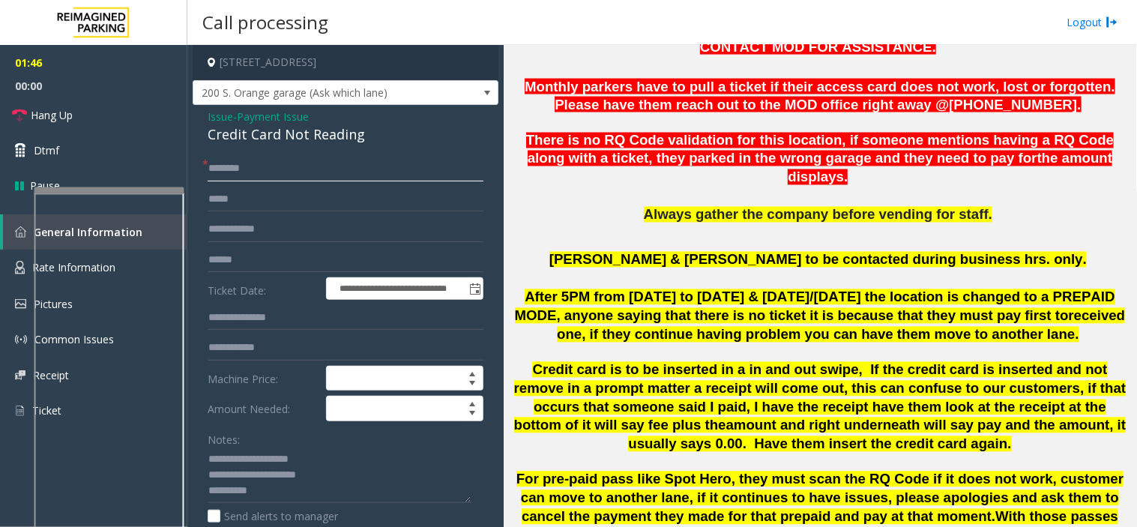
click at [340, 166] on input "text" at bounding box center [346, 168] width 276 height 25
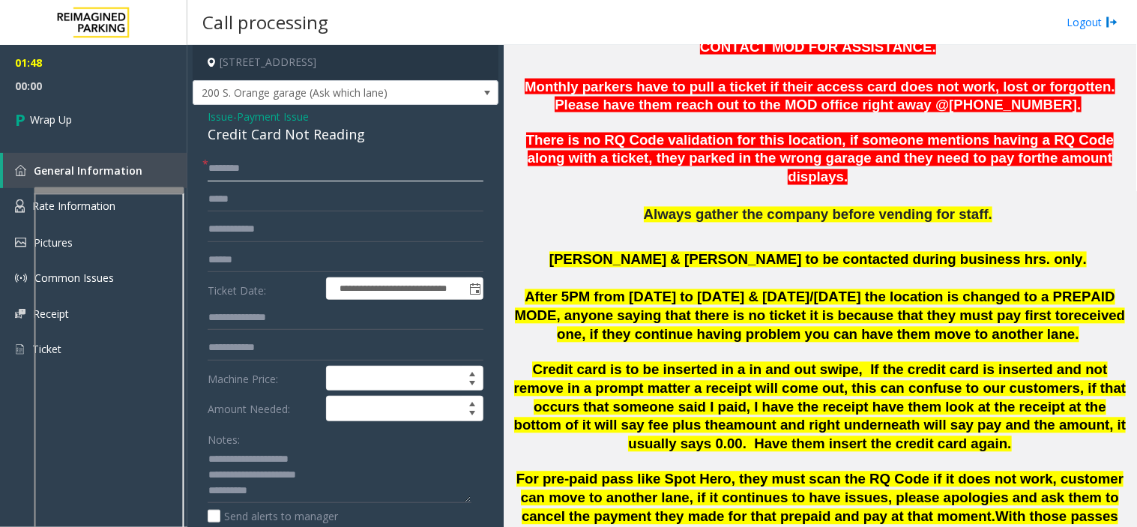
click at [362, 169] on input "text" at bounding box center [346, 168] width 276 height 25
type input "**"
click at [268, 488] on textarea at bounding box center [340, 476] width 264 height 56
type textarea "**********"
click at [112, 118] on link "Wrap Up" at bounding box center [93, 119] width 187 height 44
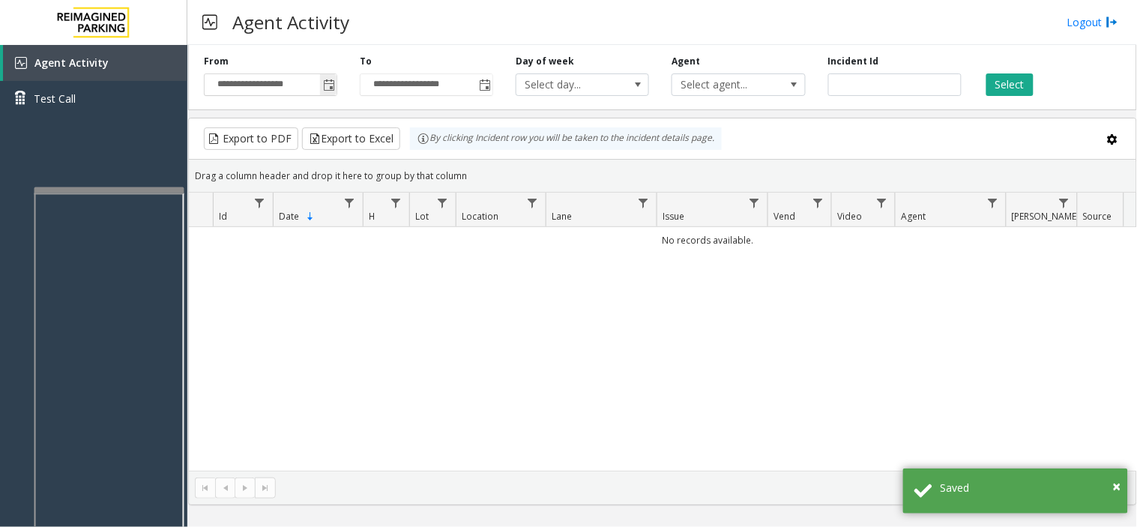
click at [331, 86] on span "Toggle popup" at bounding box center [329, 85] width 12 height 12
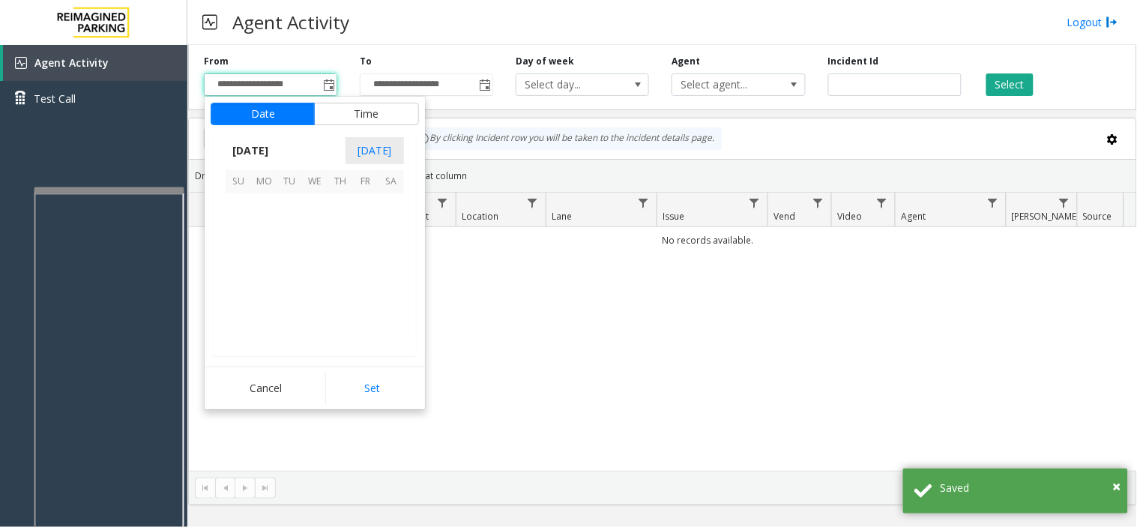
scroll to position [268996, 0]
click at [259, 252] on span "15" at bounding box center [263, 256] width 25 height 25
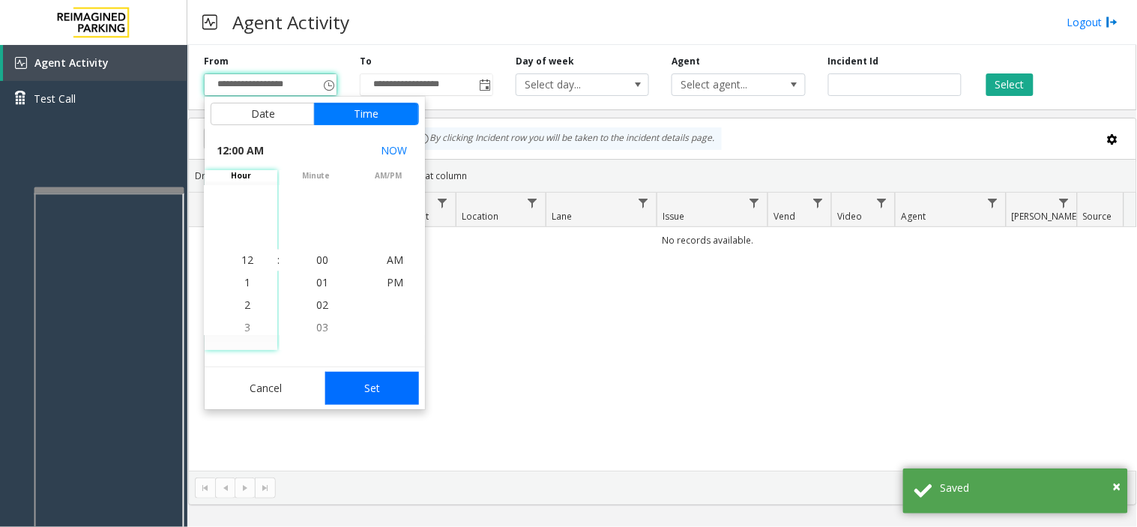
click at [346, 385] on button "Set" at bounding box center [372, 388] width 94 height 33
type input "**********"
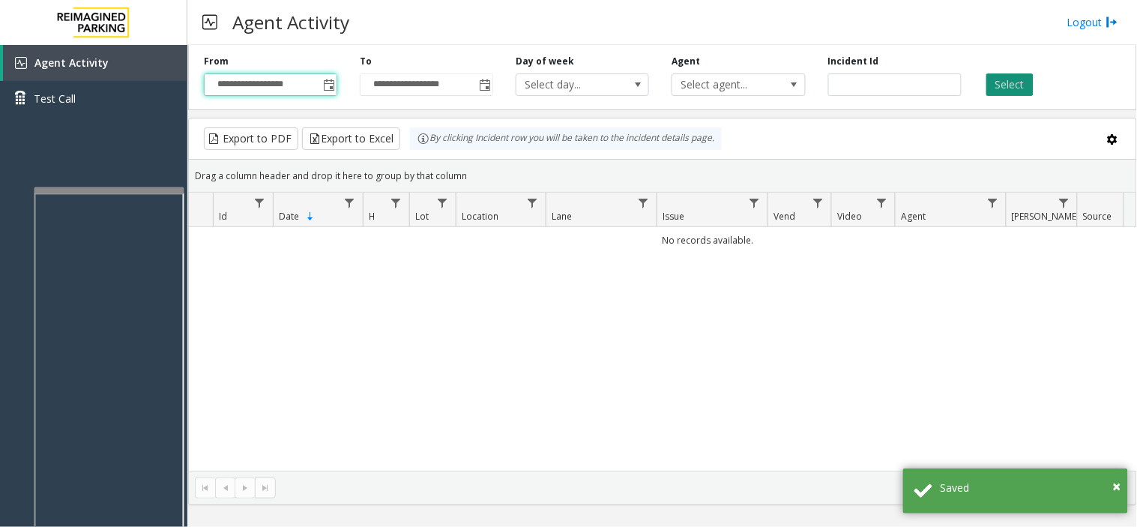
click at [1014, 91] on button "Select" at bounding box center [1010, 84] width 47 height 22
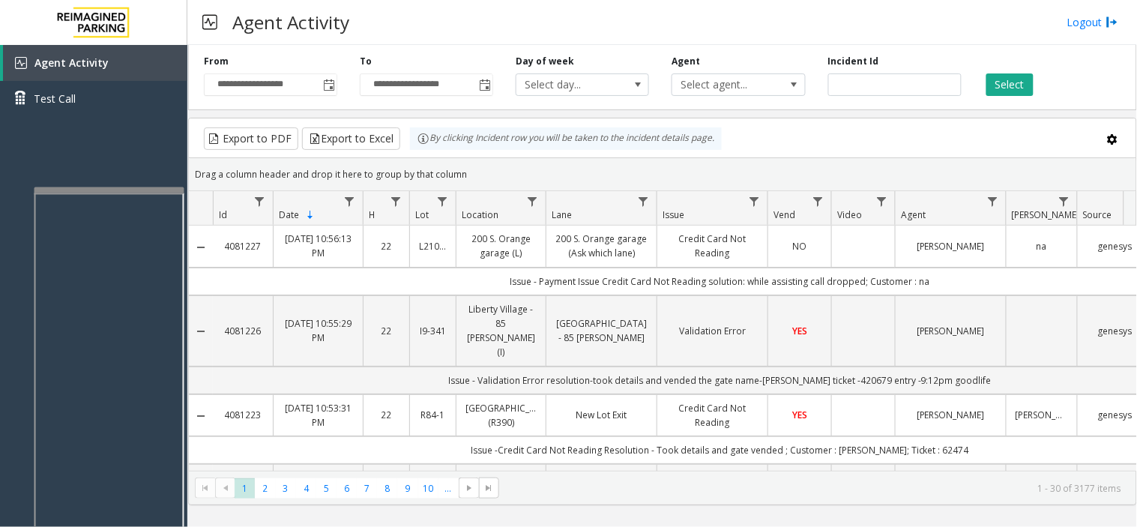
click at [881, 242] on td "Data table" at bounding box center [863, 246] width 64 height 41
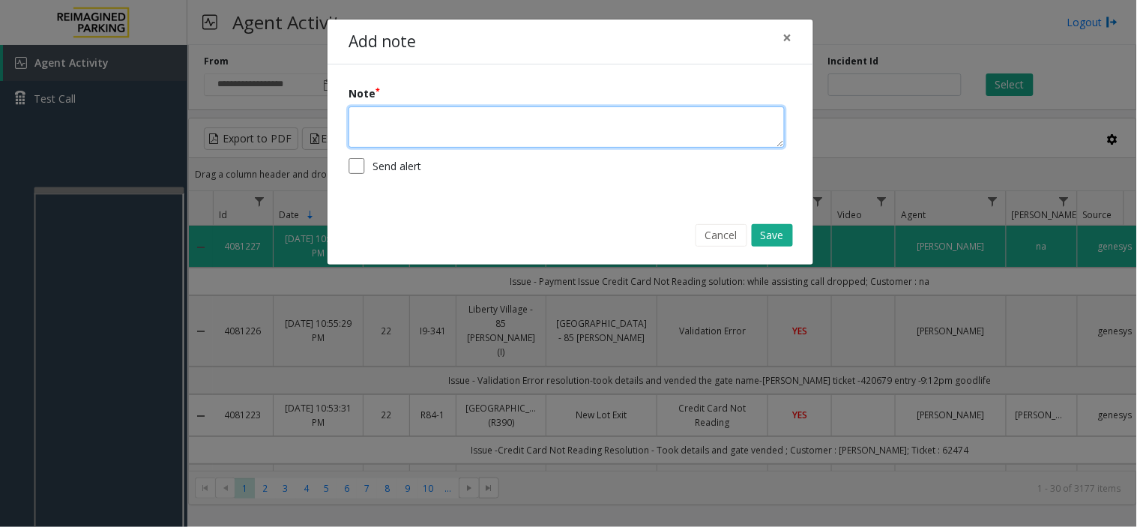
click at [421, 122] on textarea at bounding box center [567, 126] width 436 height 41
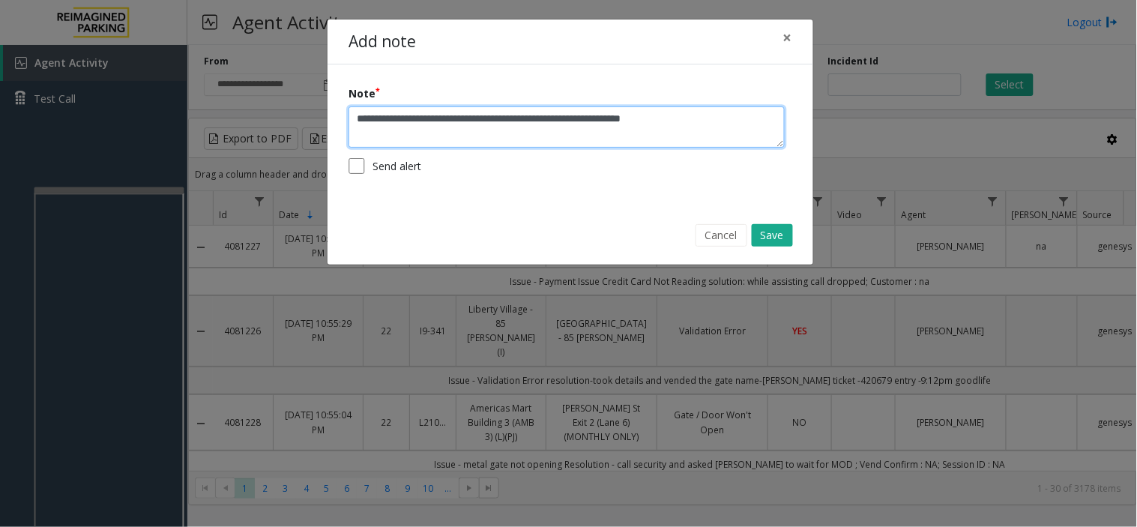
click at [385, 125] on textarea "**********" at bounding box center [567, 126] width 436 height 41
type textarea "**********"
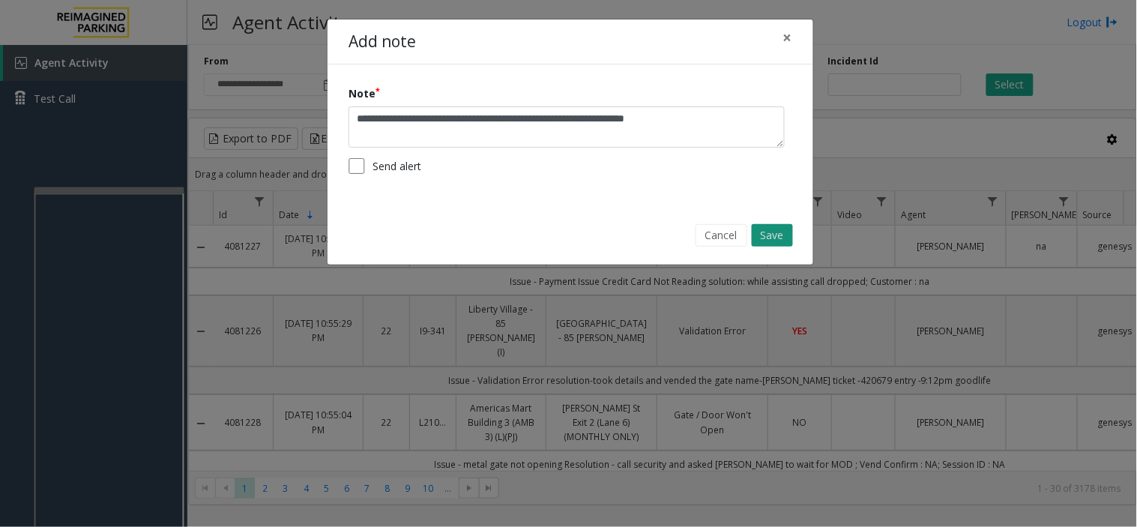
click at [759, 226] on button "Save" at bounding box center [772, 235] width 41 height 22
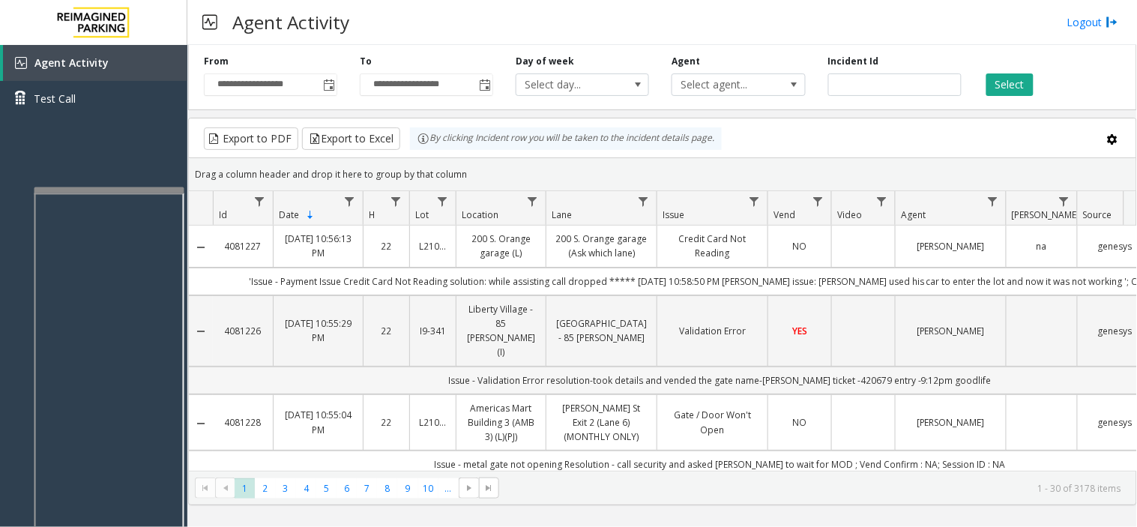
scroll to position [83, 0]
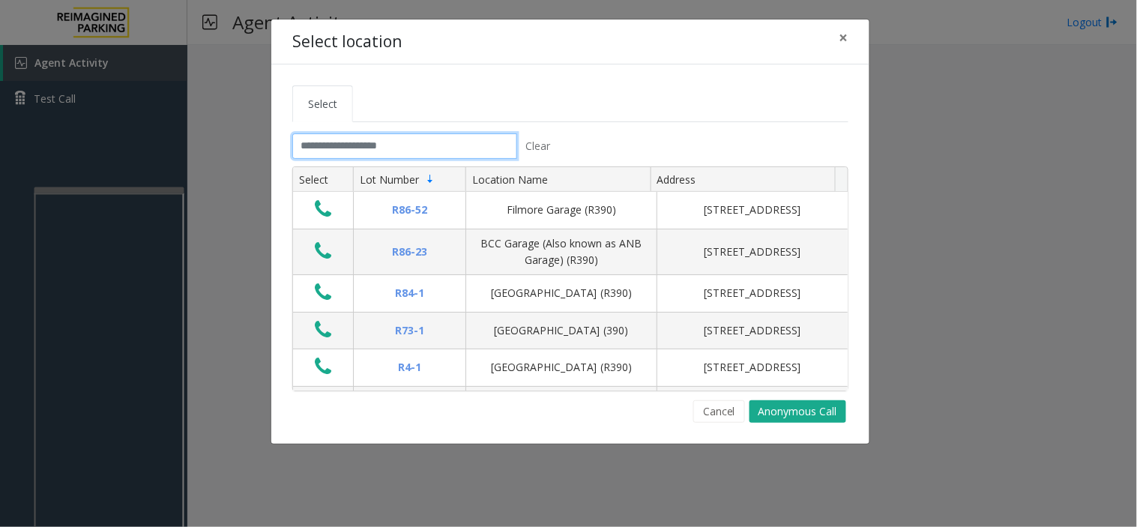
click at [338, 143] on input "text" at bounding box center [404, 145] width 225 height 25
type input "*"
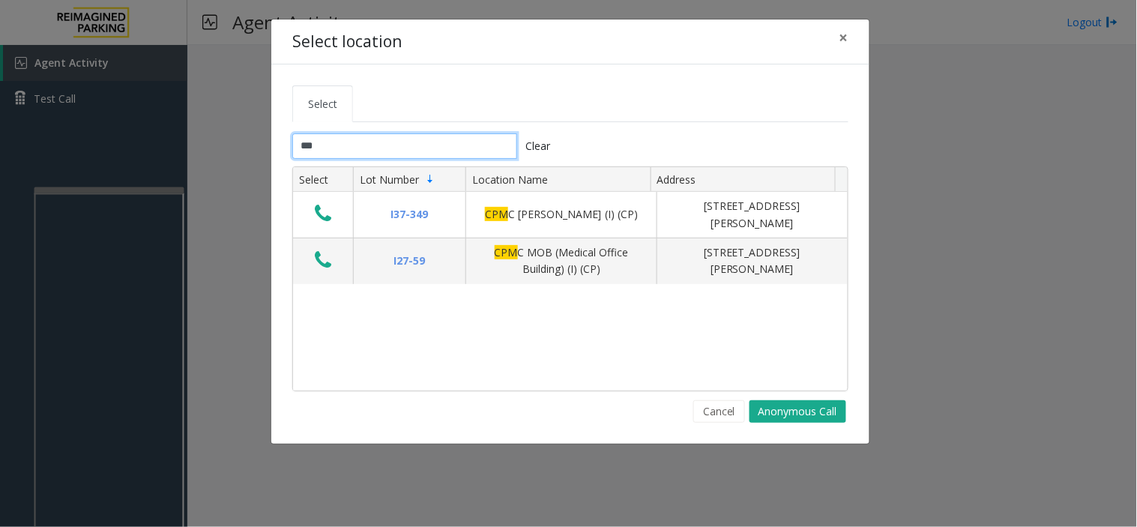
type input "***"
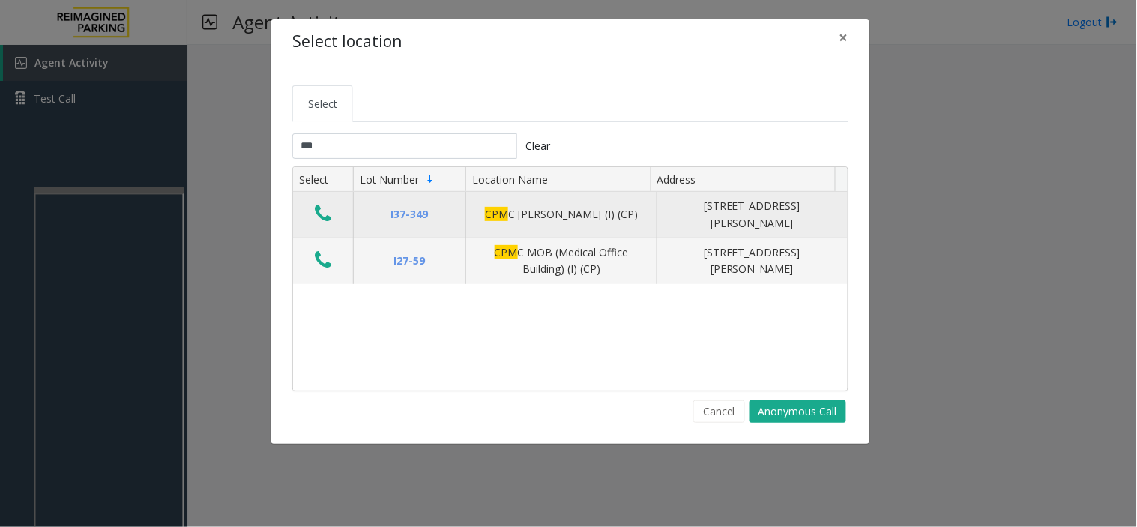
click at [319, 220] on icon "Data table" at bounding box center [323, 213] width 16 height 21
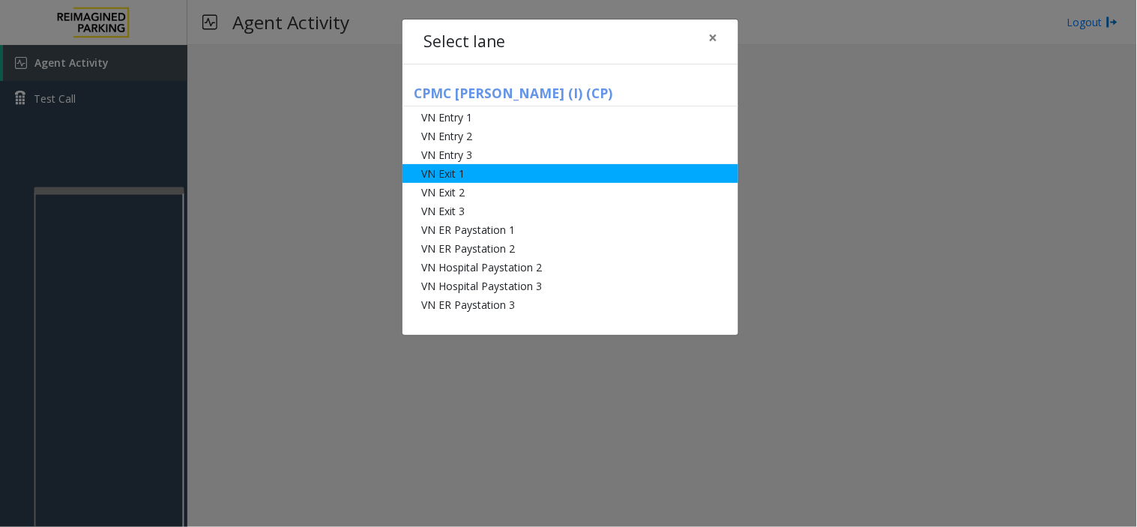
click at [442, 181] on li "VN Exit 1" at bounding box center [571, 173] width 336 height 19
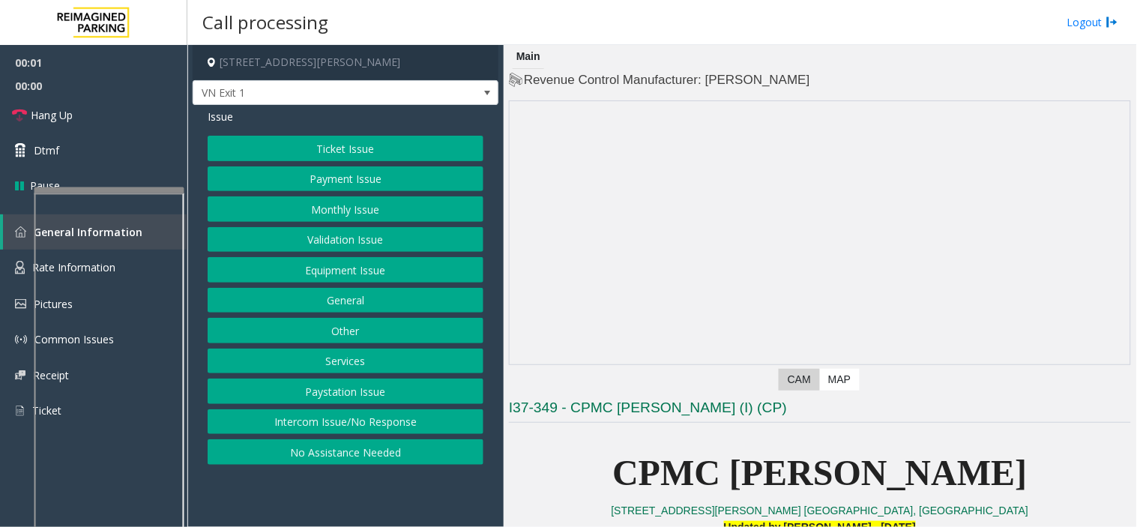
click at [340, 214] on button "Monthly Issue" at bounding box center [346, 208] width 276 height 25
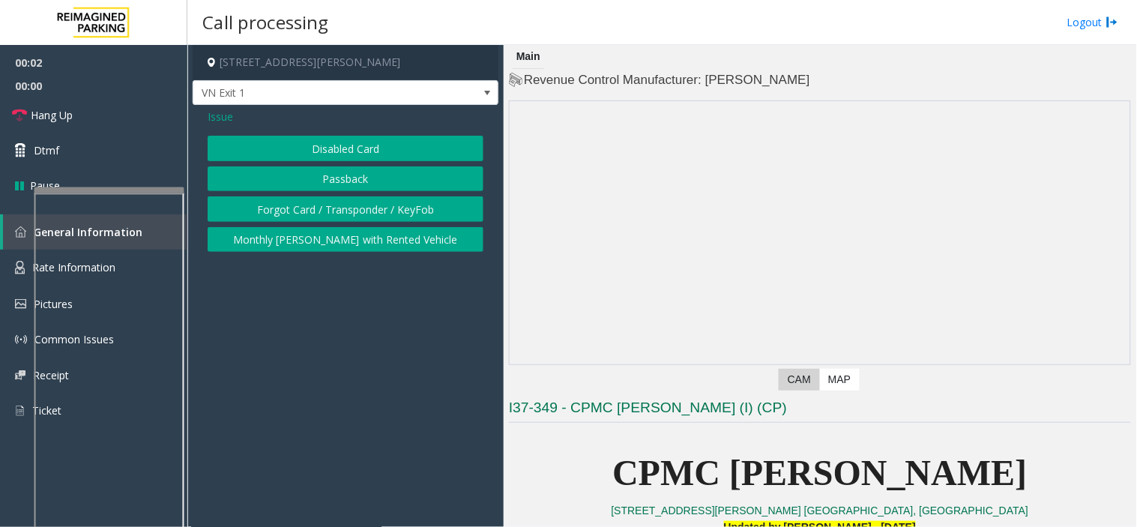
click at [322, 205] on button "Forgot Card / Transponder / KeyFob" at bounding box center [346, 208] width 276 height 25
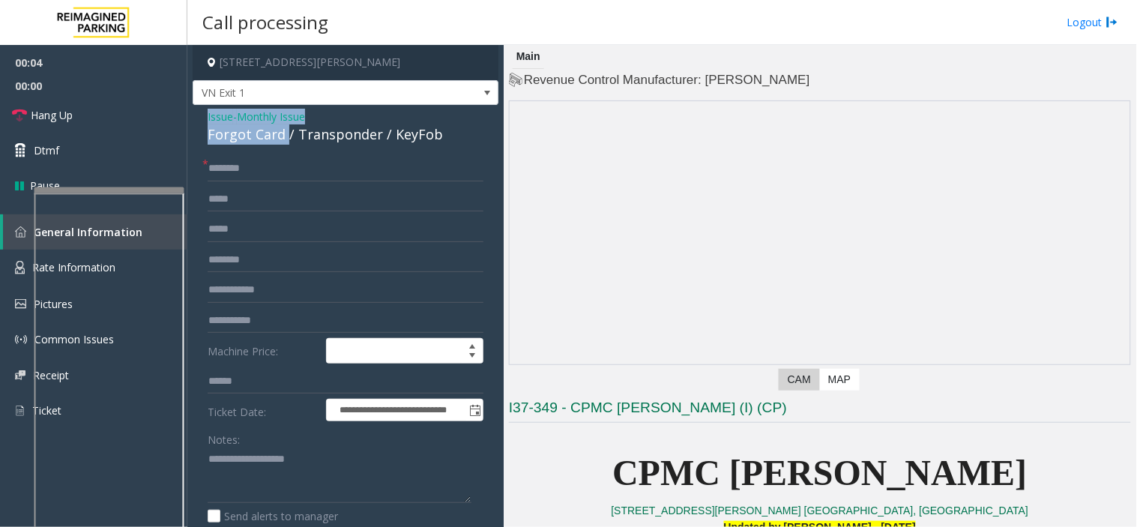
drag, startPoint x: 286, startPoint y: 136, endPoint x: 196, endPoint y: 117, distance: 92.6
click at [196, 117] on div "**********" at bounding box center [346, 462] width 306 height 714
click at [280, 481] on textarea at bounding box center [340, 476] width 264 height 56
paste textarea "**********"
type textarea "**********"
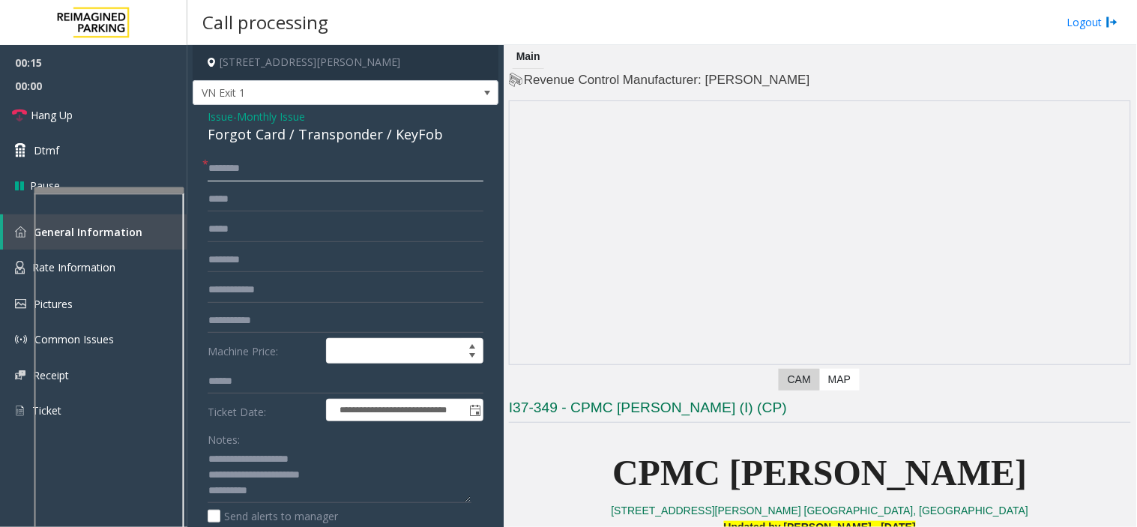
click at [283, 172] on input "text" at bounding box center [346, 168] width 276 height 25
click at [273, 95] on span "VN Exit 1" at bounding box center [315, 93] width 244 height 24
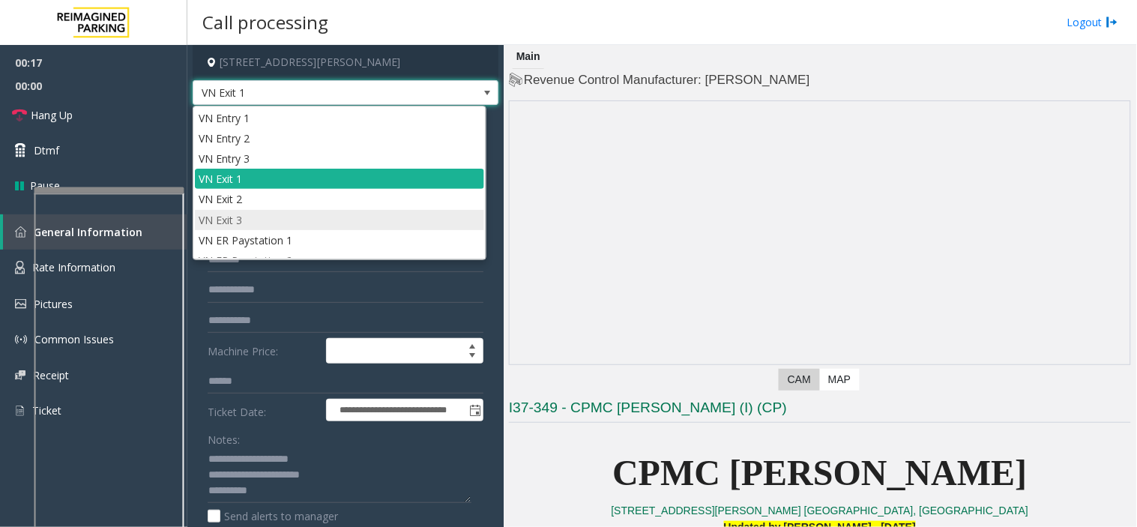
drag, startPoint x: 263, startPoint y: 214, endPoint x: 265, endPoint y: 261, distance: 47.3
click at [263, 214] on li "VN Exit 3" at bounding box center [339, 220] width 289 height 20
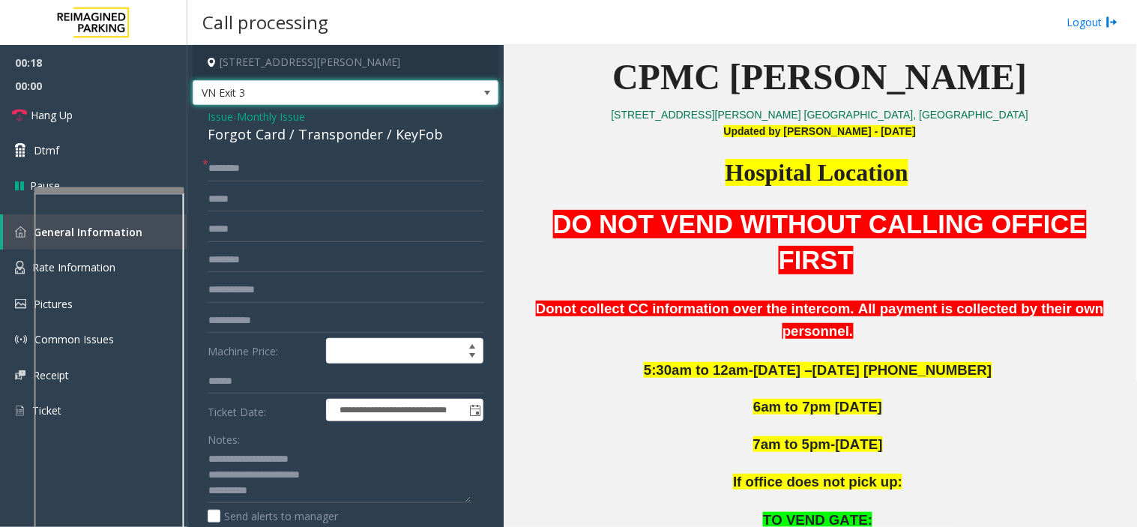
scroll to position [499, 0]
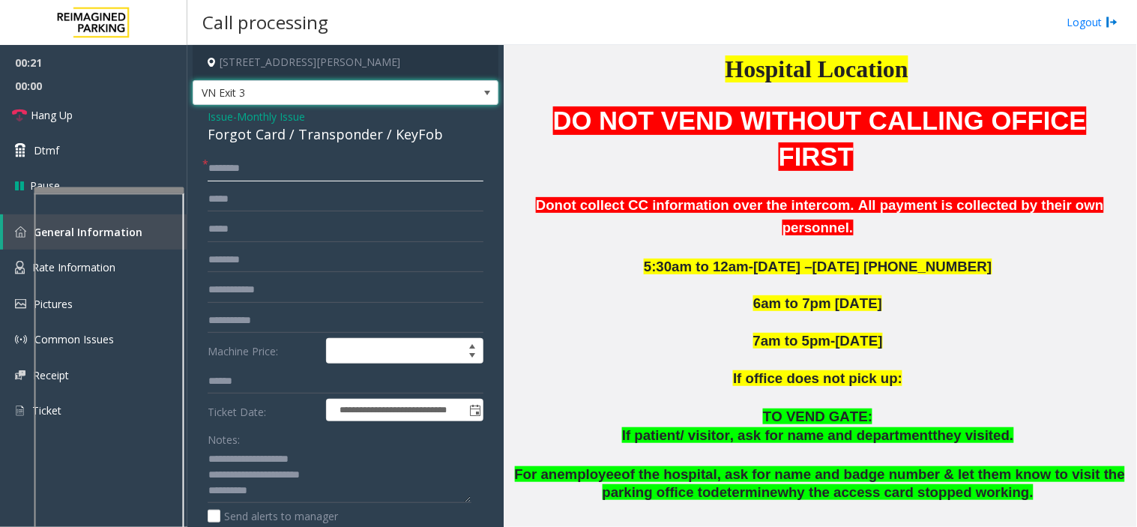
click at [259, 180] on input "text" at bounding box center [346, 168] width 276 height 25
type input "*****"
drag, startPoint x: 208, startPoint y: 168, endPoint x: 195, endPoint y: 175, distance: 14.8
drag, startPoint x: 195, startPoint y: 175, endPoint x: 225, endPoint y: 133, distance: 52.2
click at [225, 128] on div "Forgot Card / Transponder / KeyFob" at bounding box center [346, 134] width 276 height 20
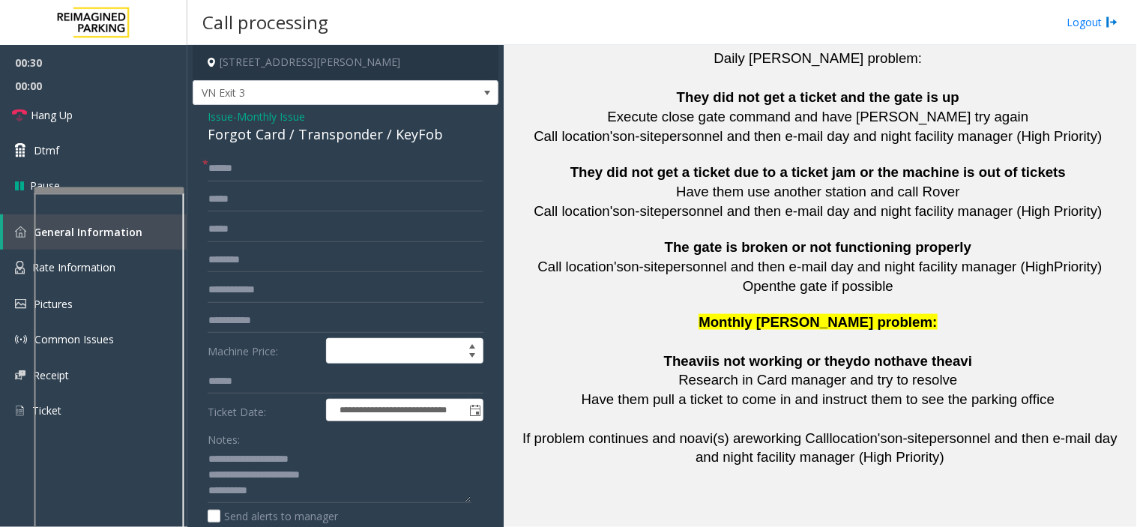
scroll to position [3409, 0]
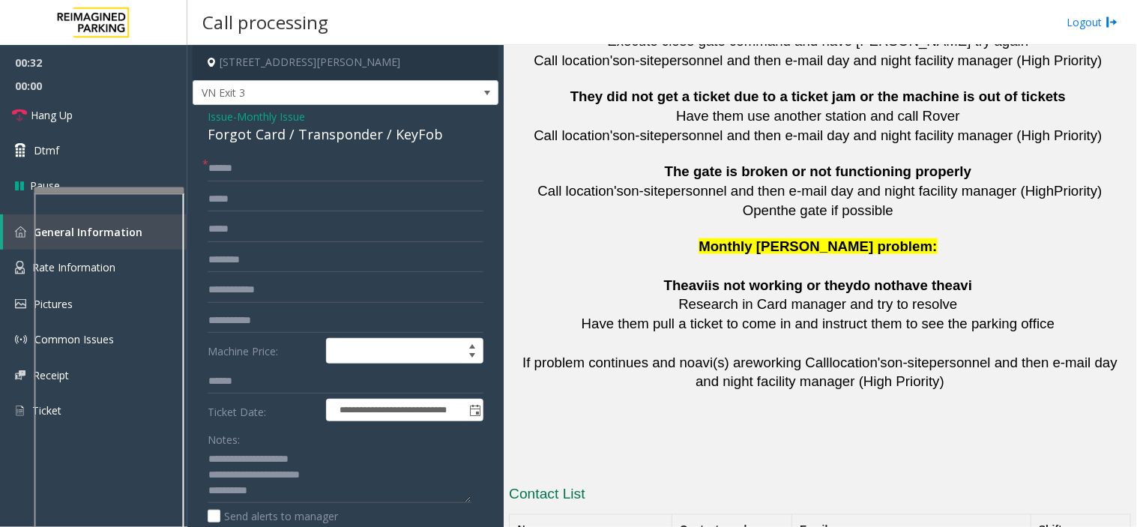
drag, startPoint x: 766, startPoint y: 438, endPoint x: 684, endPoint y: 438, distance: 82.5
click at [311, 488] on textarea at bounding box center [340, 476] width 264 height 56
click at [342, 480] on textarea at bounding box center [340, 476] width 264 height 56
click at [293, 475] on textarea at bounding box center [340, 476] width 264 height 56
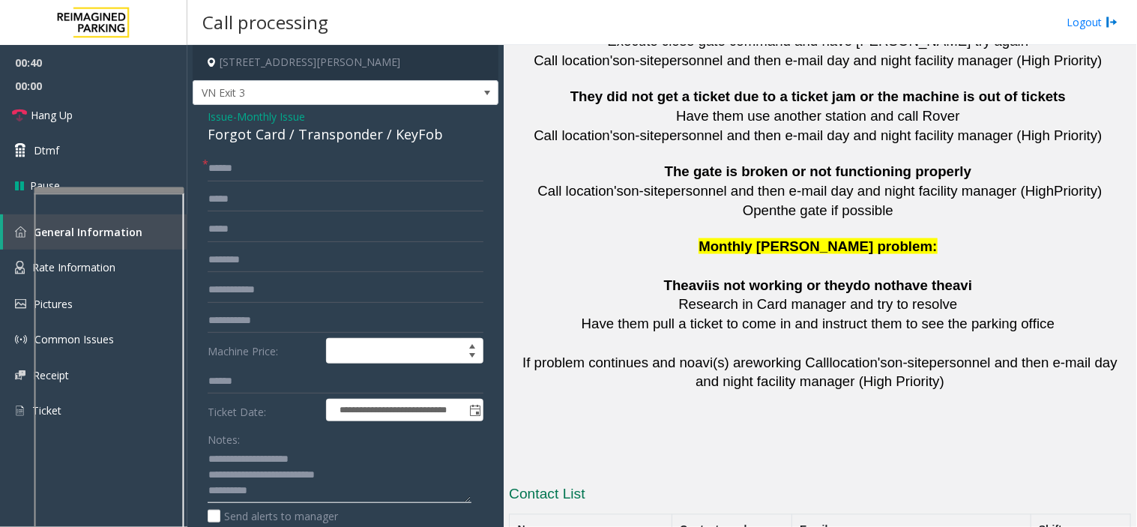
click at [292, 484] on textarea at bounding box center [340, 476] width 264 height 56
click at [382, 484] on textarea at bounding box center [340, 476] width 264 height 56
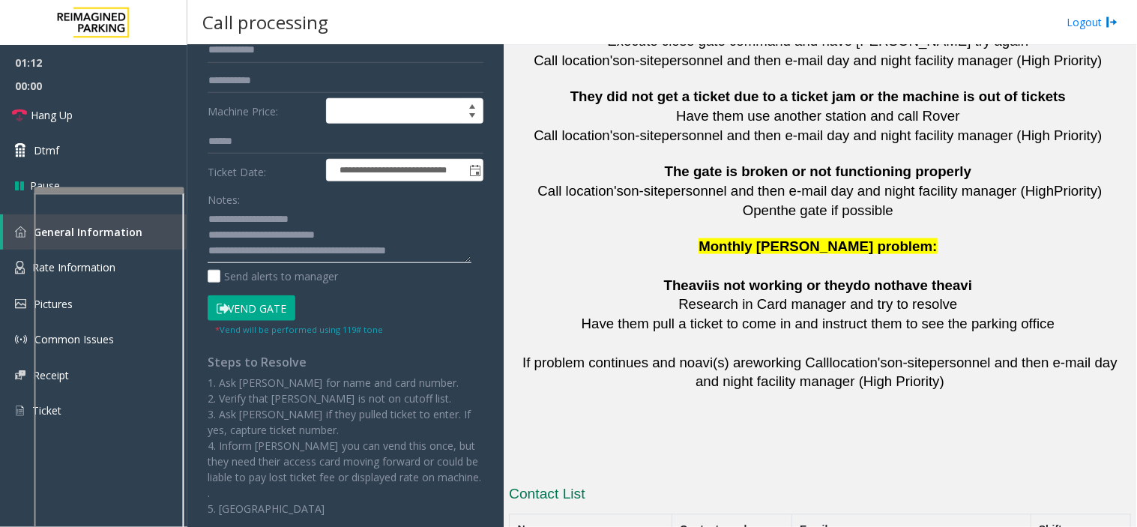
scroll to position [250, 0]
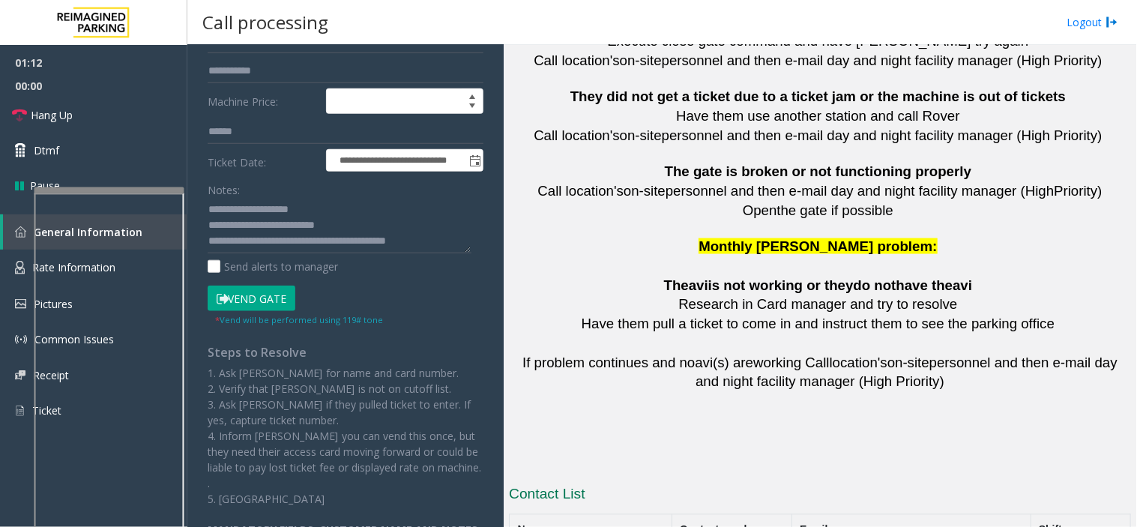
click at [271, 295] on button "Vend Gate" at bounding box center [252, 298] width 88 height 25
click at [430, 238] on textarea at bounding box center [340, 226] width 264 height 56
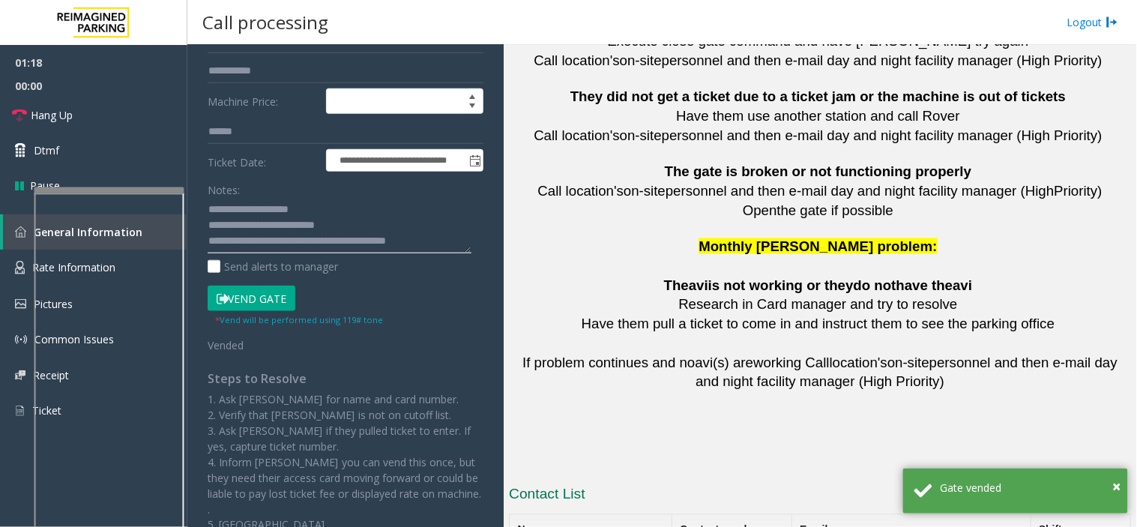
click at [424, 235] on textarea at bounding box center [340, 226] width 264 height 56
click at [139, 110] on link "Hang Up" at bounding box center [93, 114] width 187 height 35
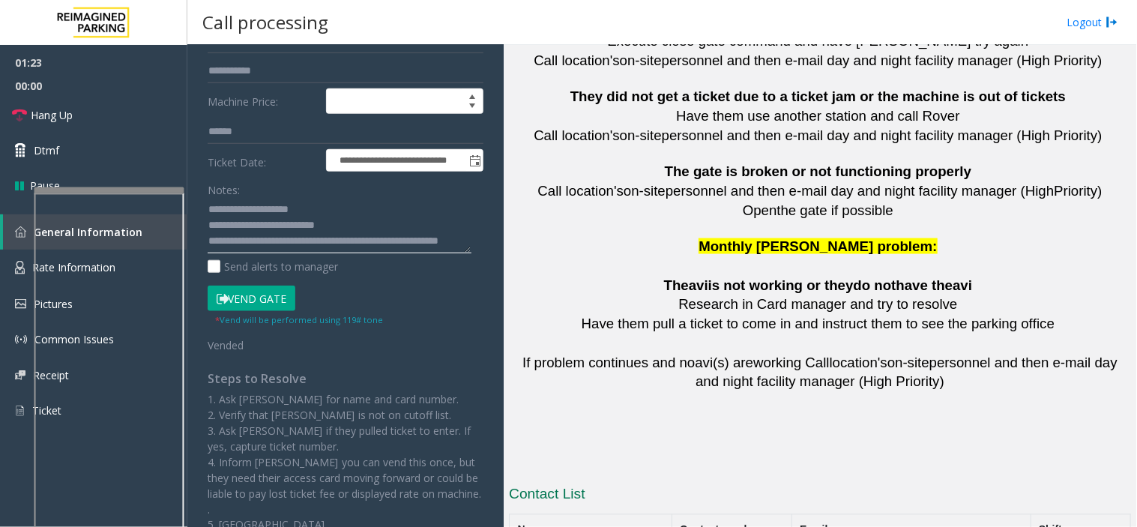
click at [281, 248] on textarea at bounding box center [340, 226] width 264 height 56
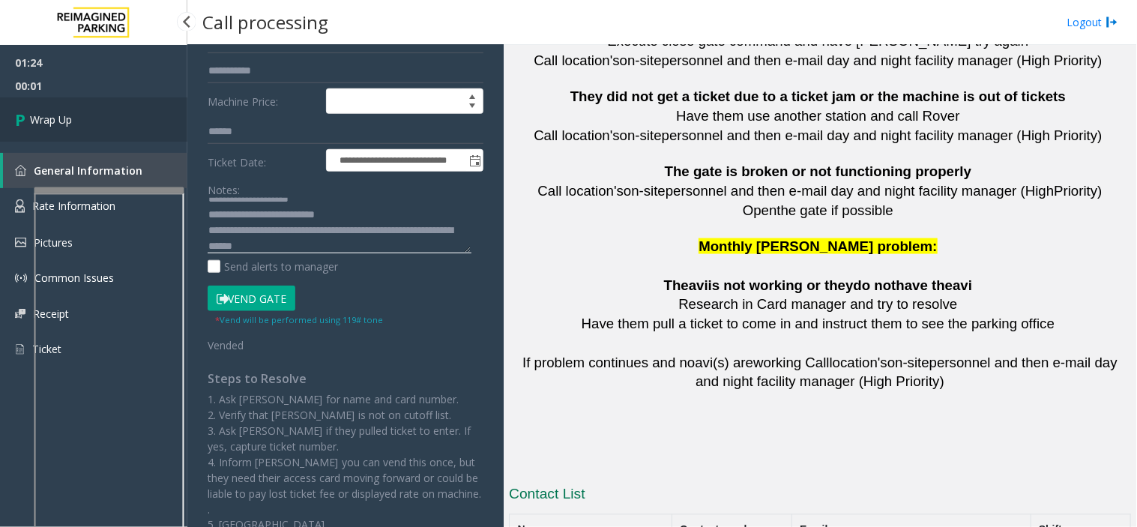
type textarea "**********"
click at [65, 117] on span "Wrap Up" at bounding box center [51, 120] width 42 height 16
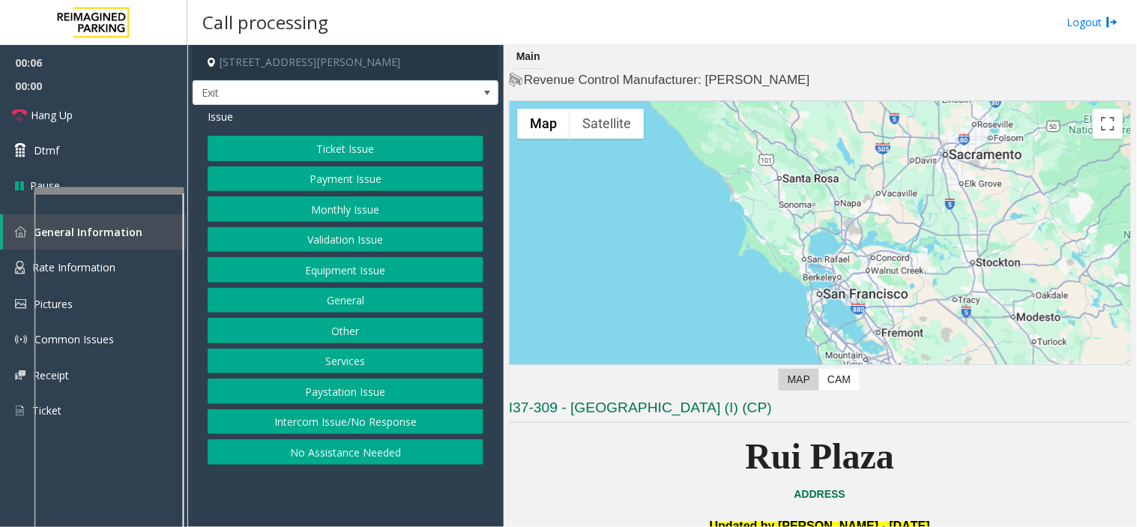
click at [335, 357] on button "Services" at bounding box center [346, 361] width 276 height 25
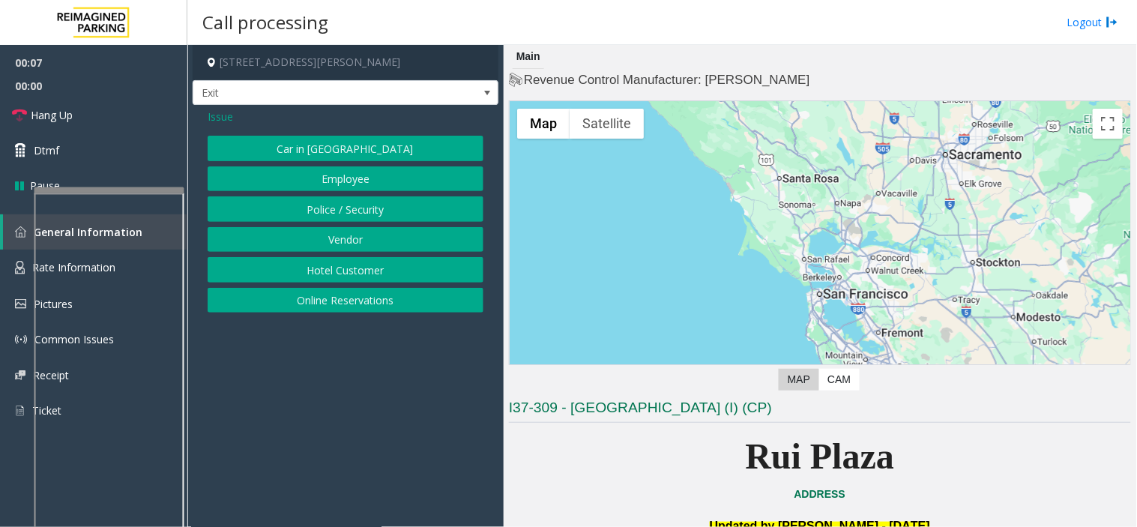
click at [305, 278] on button "Hotel Customer" at bounding box center [346, 269] width 276 height 25
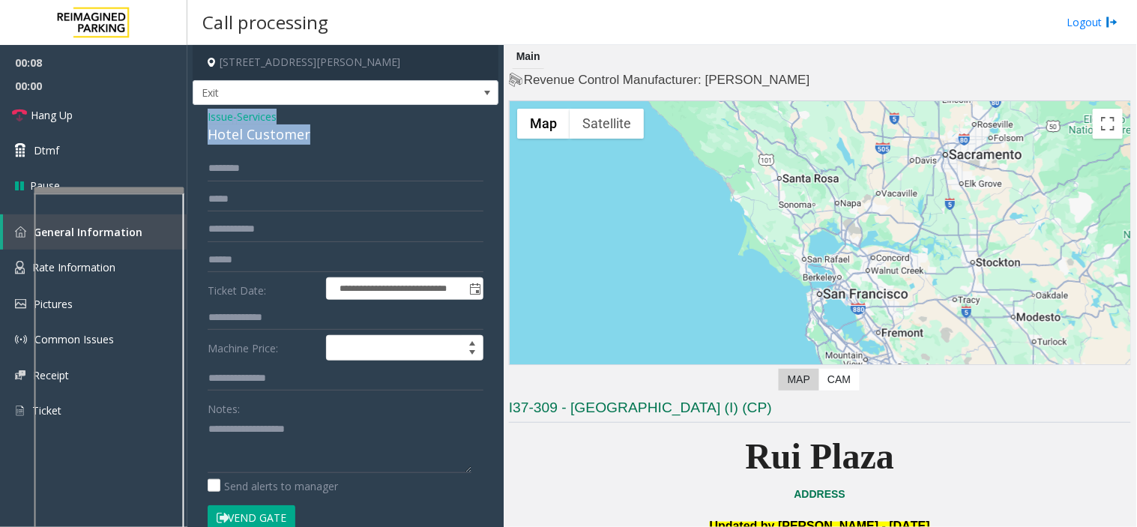
drag, startPoint x: 317, startPoint y: 138, endPoint x: 201, endPoint y: 112, distance: 119.0
click at [201, 112] on div "**********" at bounding box center [346, 383] width 306 height 557
click at [283, 426] on textarea at bounding box center [340, 445] width 264 height 56
click at [230, 115] on span "Issue" at bounding box center [220, 117] width 25 height 16
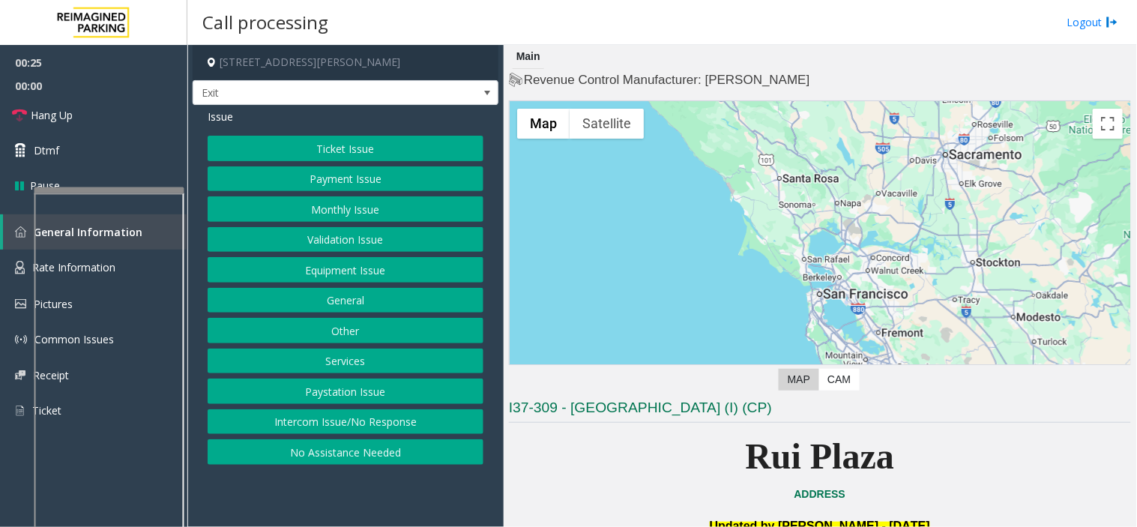
click at [354, 265] on button "Equipment Issue" at bounding box center [346, 269] width 276 height 25
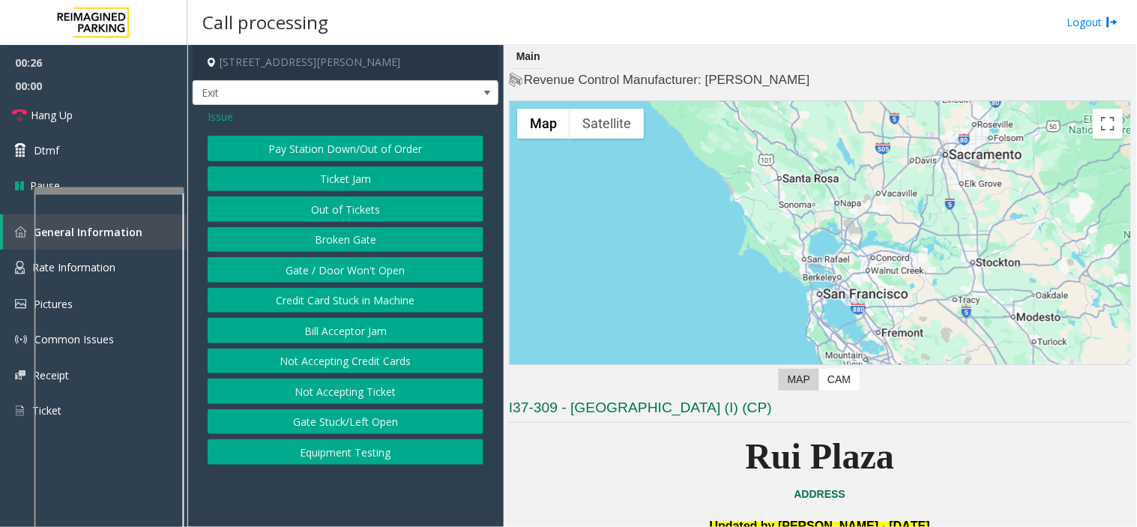
click at [354, 265] on button "Gate / Door Won't Open" at bounding box center [346, 269] width 276 height 25
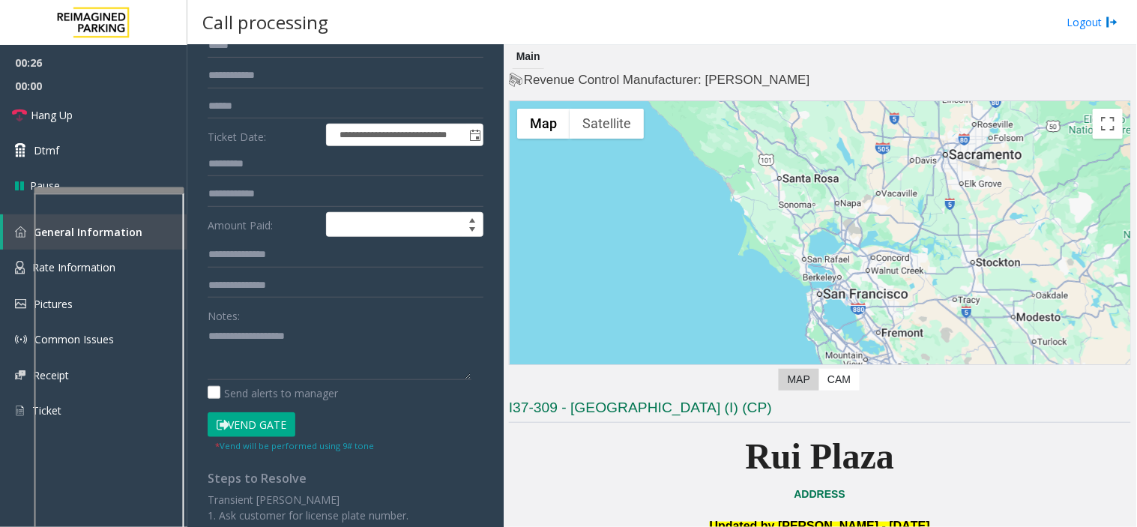
scroll to position [166, 0]
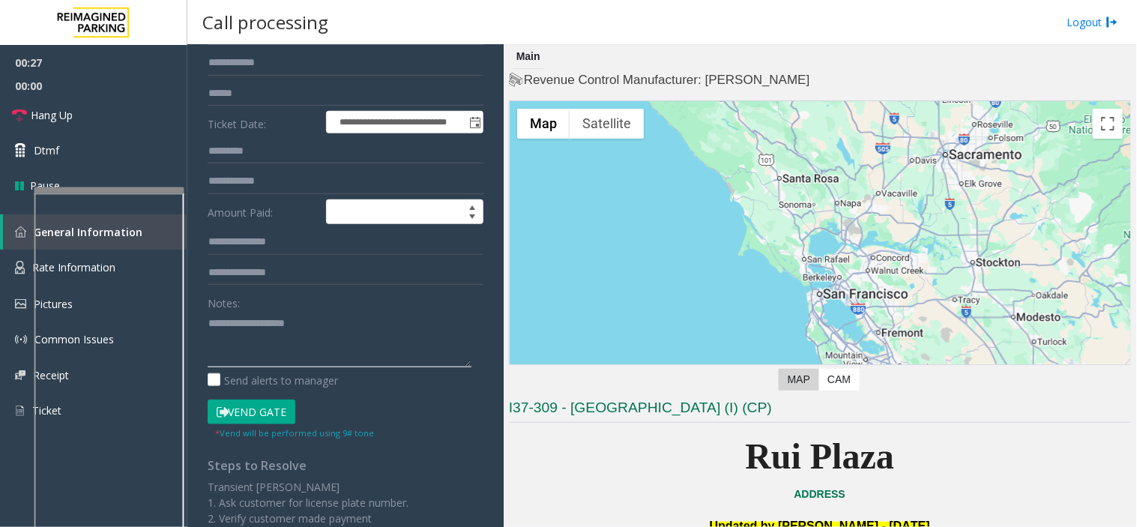
click at [286, 347] on textarea at bounding box center [340, 339] width 264 height 56
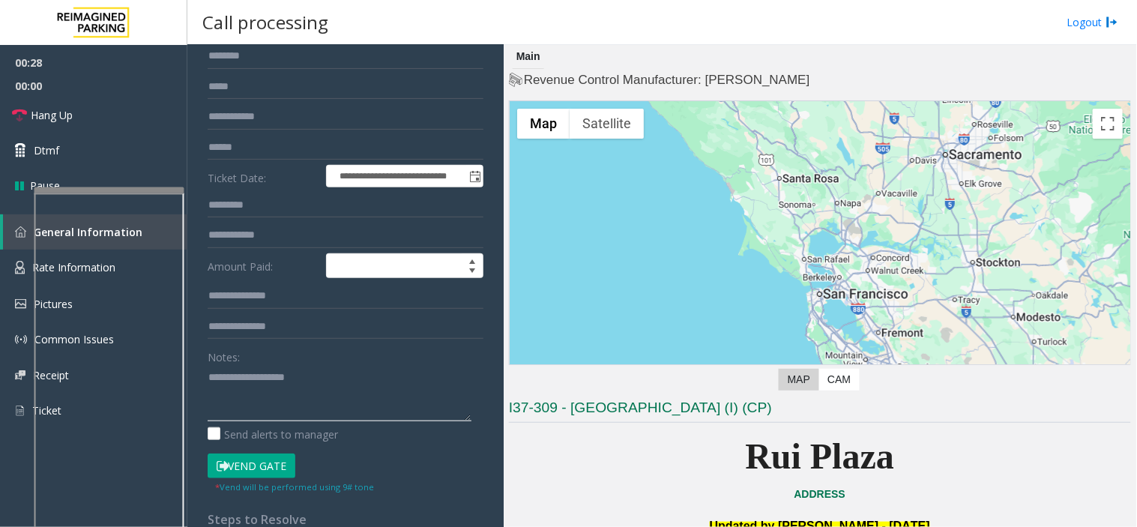
scroll to position [83, 0]
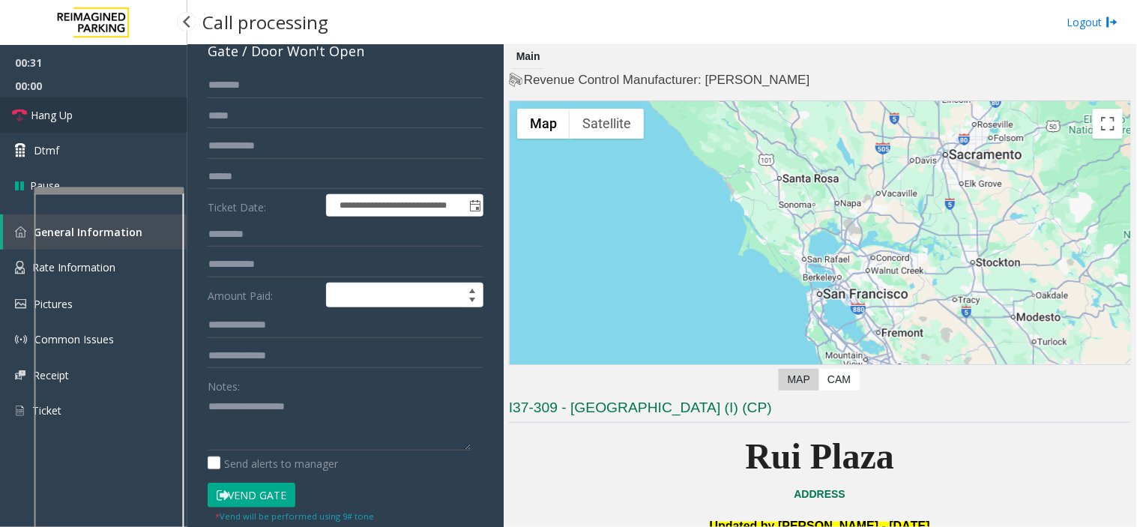
click at [148, 124] on link "Hang Up" at bounding box center [93, 114] width 187 height 35
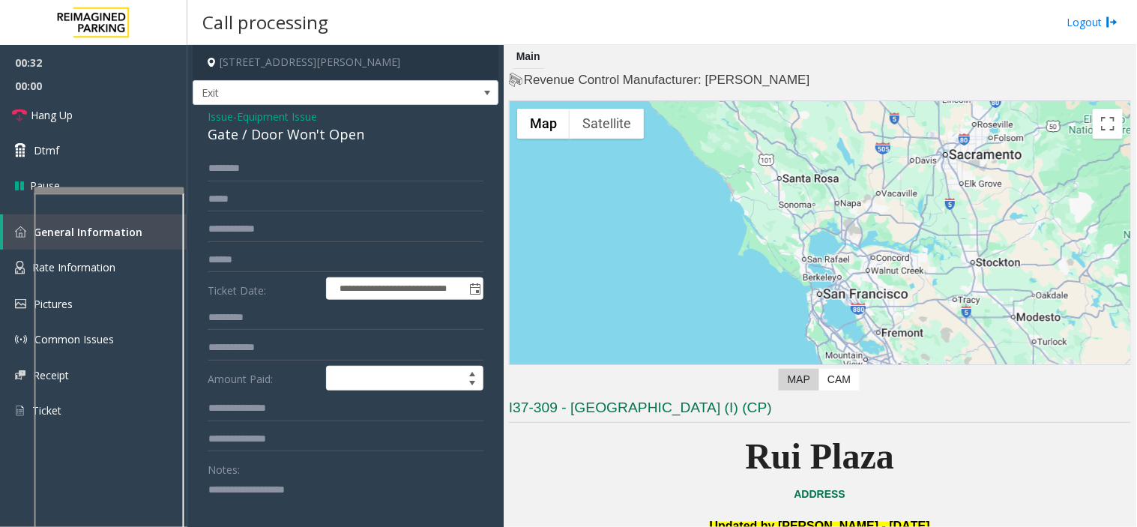
click at [216, 117] on span "Issue" at bounding box center [220, 117] width 25 height 16
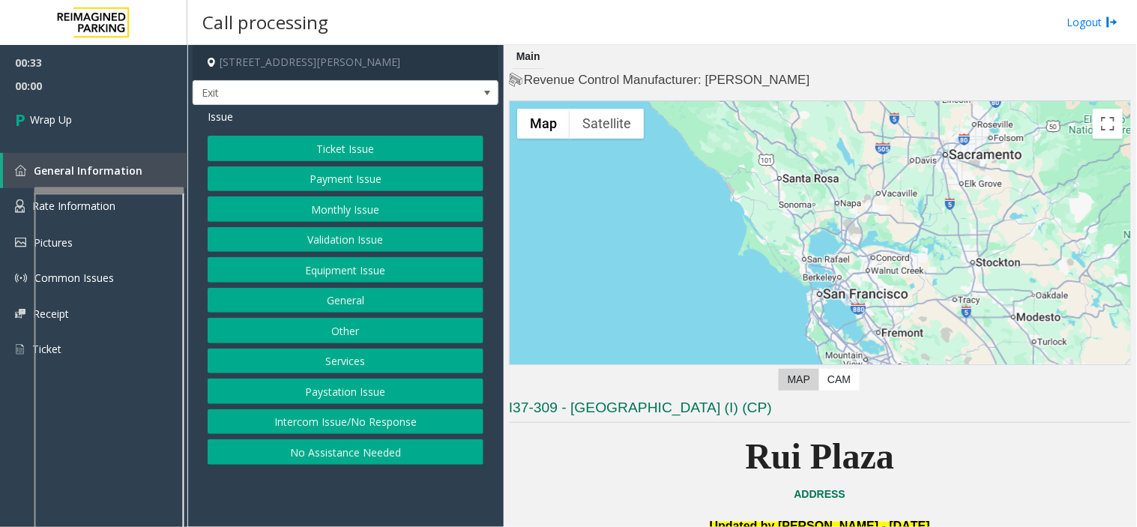
click at [342, 324] on button "Other" at bounding box center [346, 330] width 276 height 25
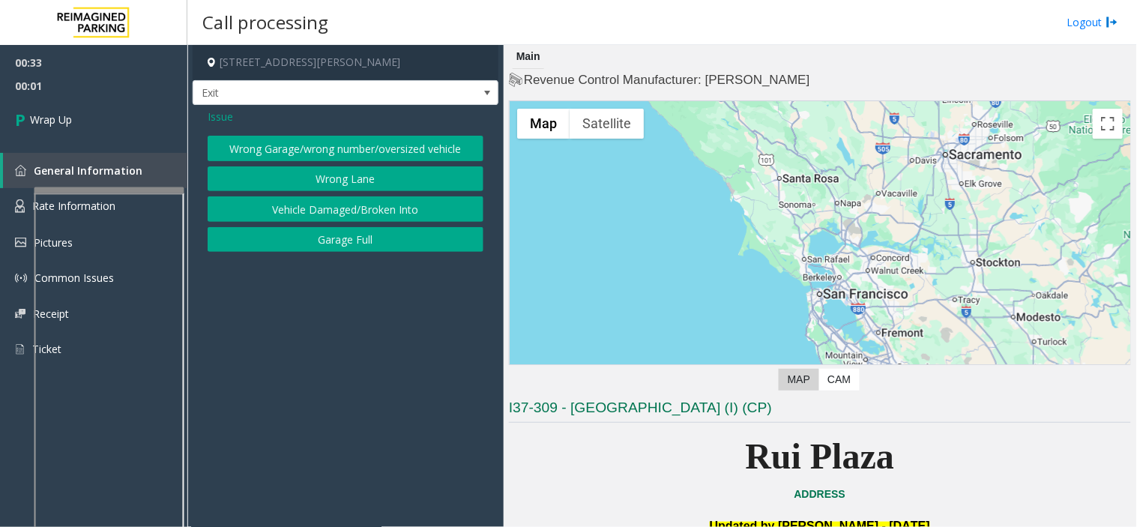
click at [223, 117] on span "Issue" at bounding box center [220, 117] width 25 height 16
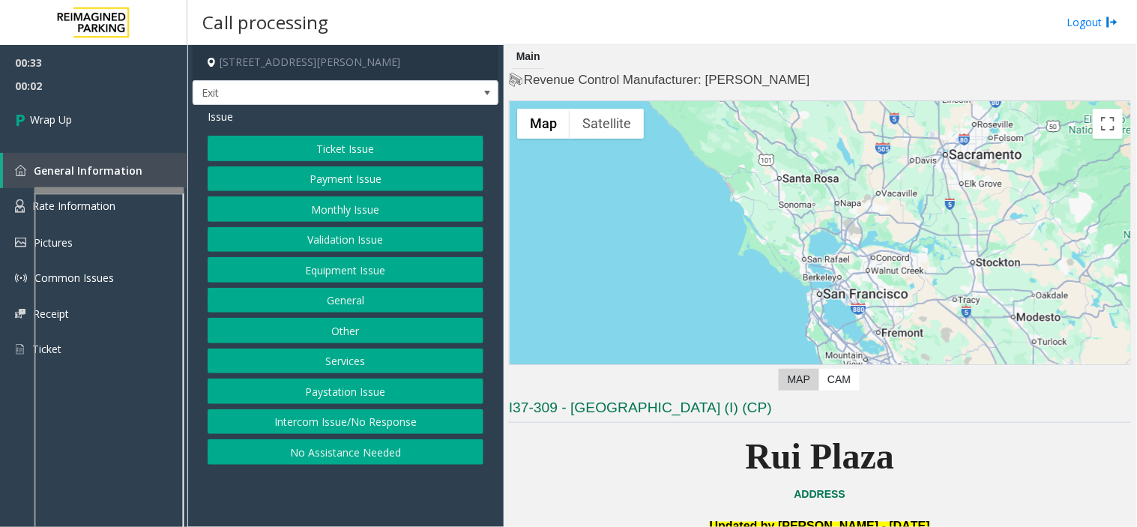
click at [337, 361] on button "Services" at bounding box center [346, 361] width 276 height 25
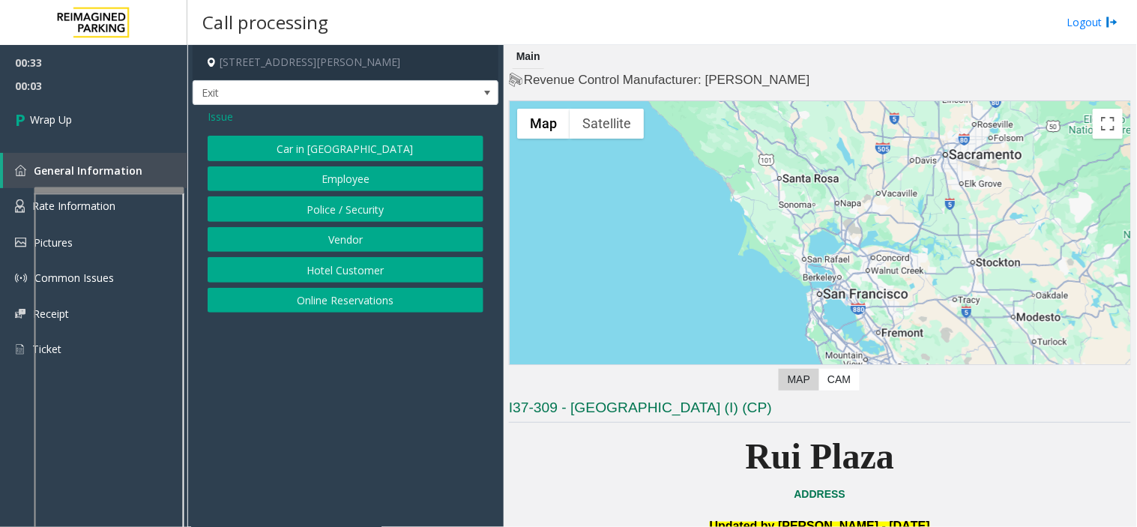
click at [351, 272] on button "Hotel Customer" at bounding box center [346, 269] width 276 height 25
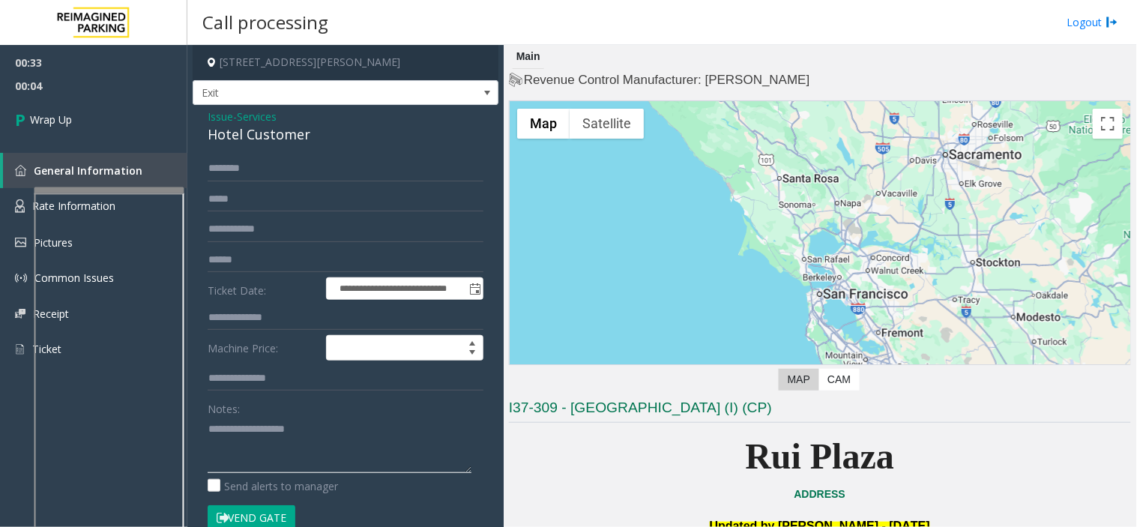
click at [265, 427] on textarea at bounding box center [340, 445] width 264 height 56
click at [316, 432] on textarea at bounding box center [340, 445] width 264 height 56
click at [339, 445] on textarea at bounding box center [340, 445] width 264 height 56
click at [274, 436] on textarea at bounding box center [340, 445] width 264 height 56
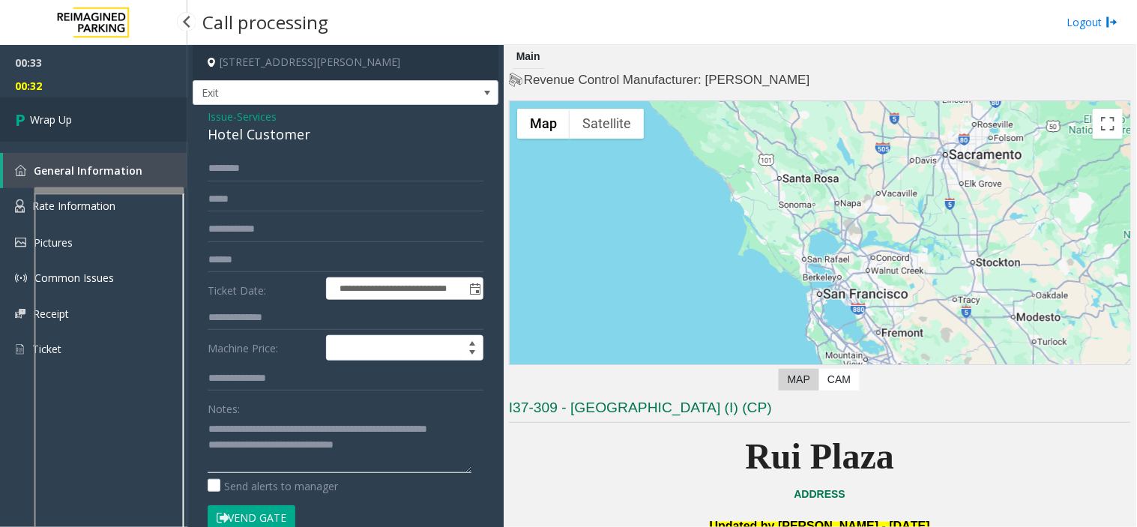
type textarea "**********"
click at [50, 116] on span "Wrap Up" at bounding box center [51, 120] width 42 height 16
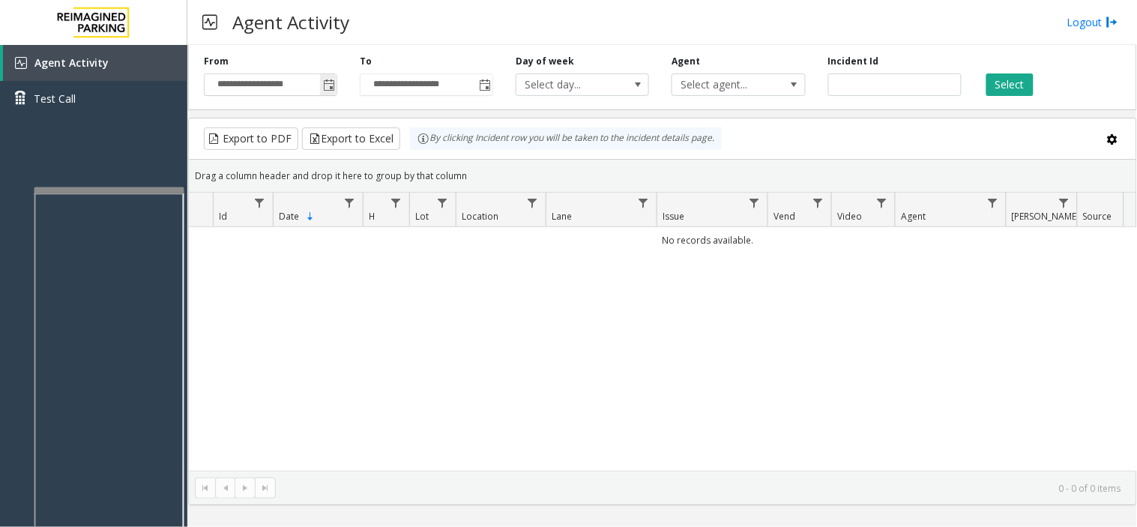
click at [322, 88] on span "Toggle popup" at bounding box center [328, 85] width 16 height 24
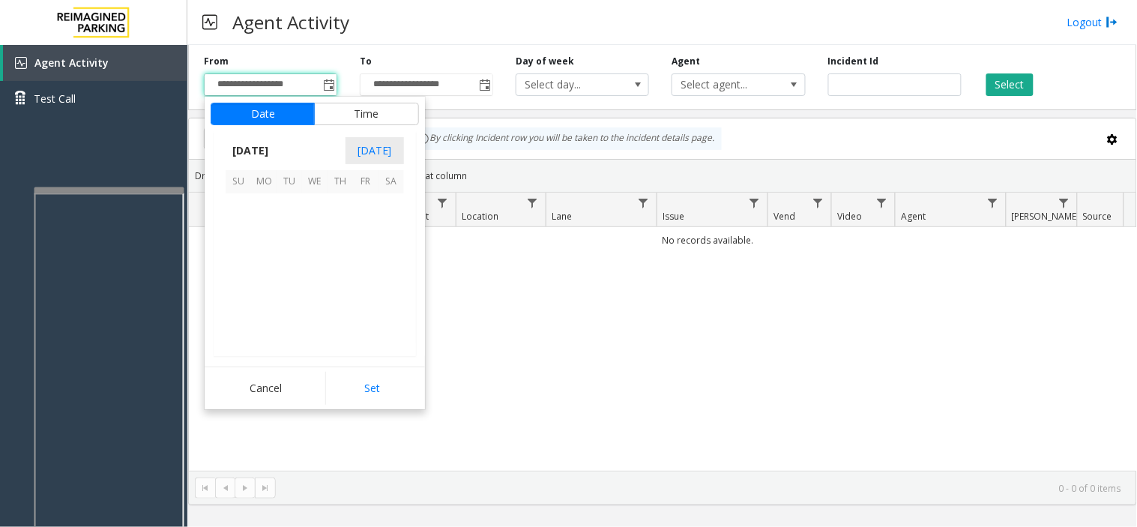
scroll to position [268996, 0]
click at [290, 249] on span "16" at bounding box center [289, 256] width 25 height 25
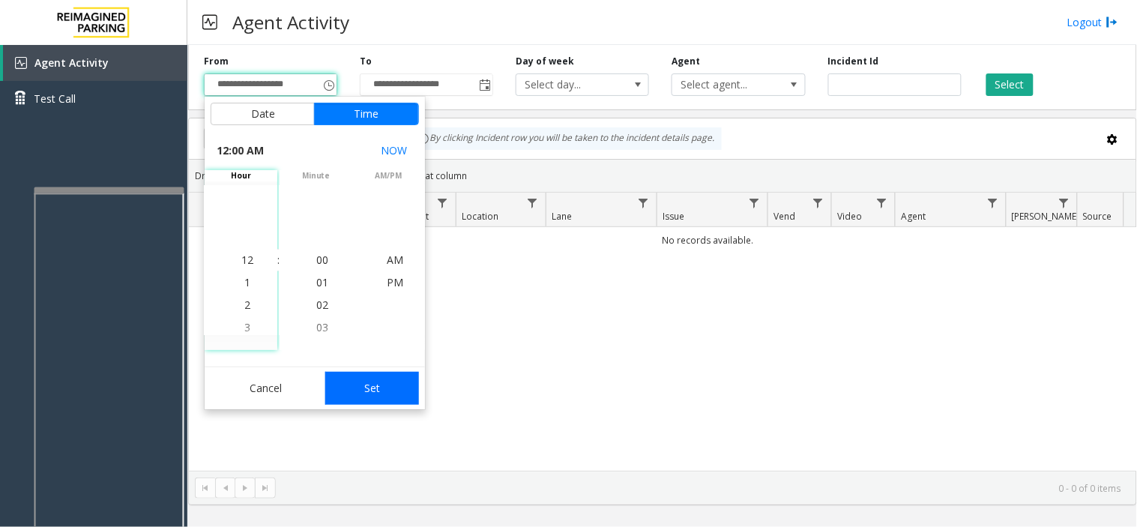
click at [358, 382] on button "Set" at bounding box center [372, 388] width 94 height 33
type input "**********"
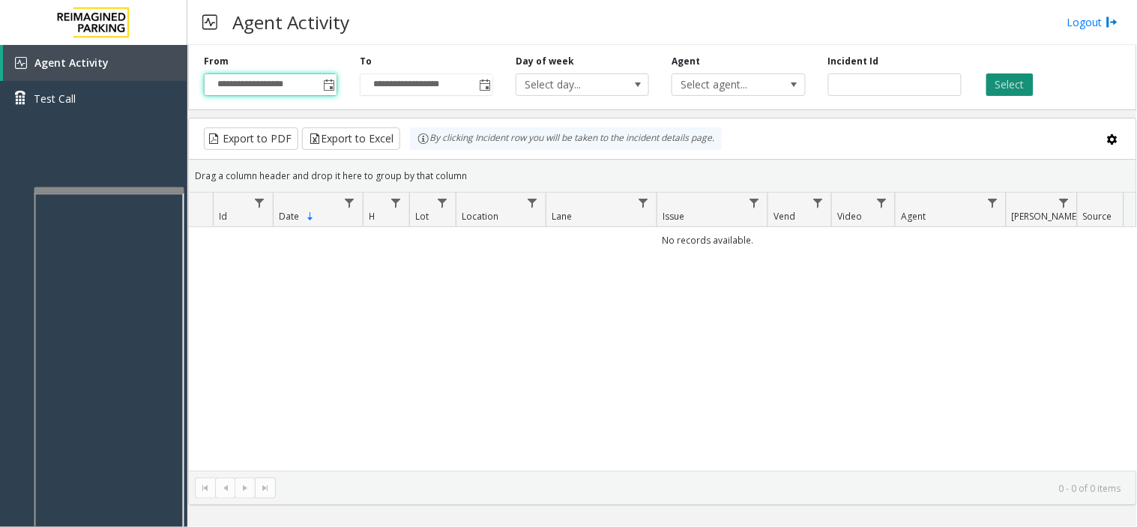
click at [988, 86] on button "Select" at bounding box center [1010, 84] width 47 height 22
click at [990, 86] on button "Select" at bounding box center [1010, 84] width 47 height 22
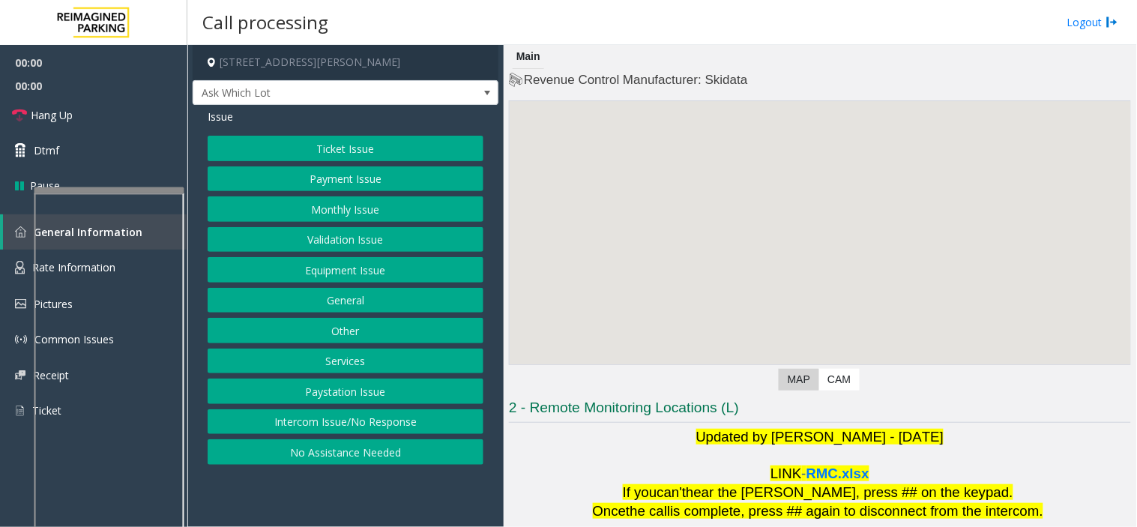
scroll to position [157, 0]
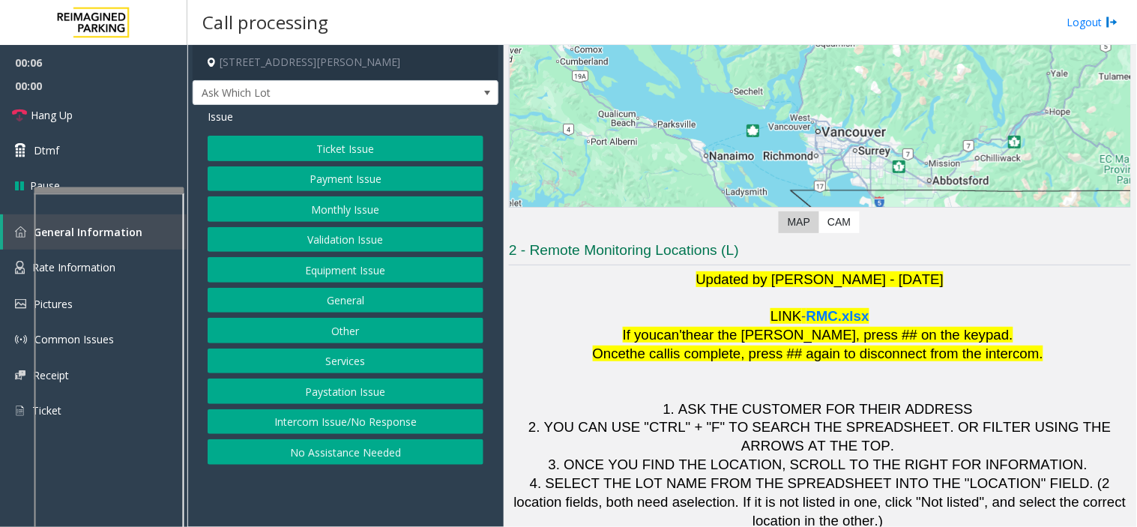
click at [418, 431] on button "Intercom Issue/No Response" at bounding box center [346, 421] width 276 height 25
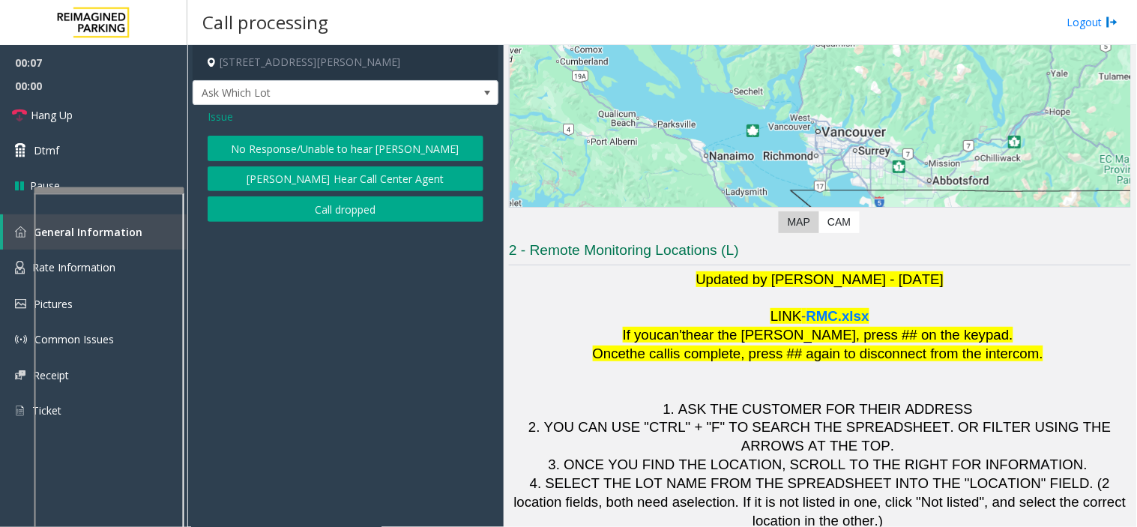
click at [350, 139] on button "No Response/Unable to hear [PERSON_NAME]" at bounding box center [346, 148] width 276 height 25
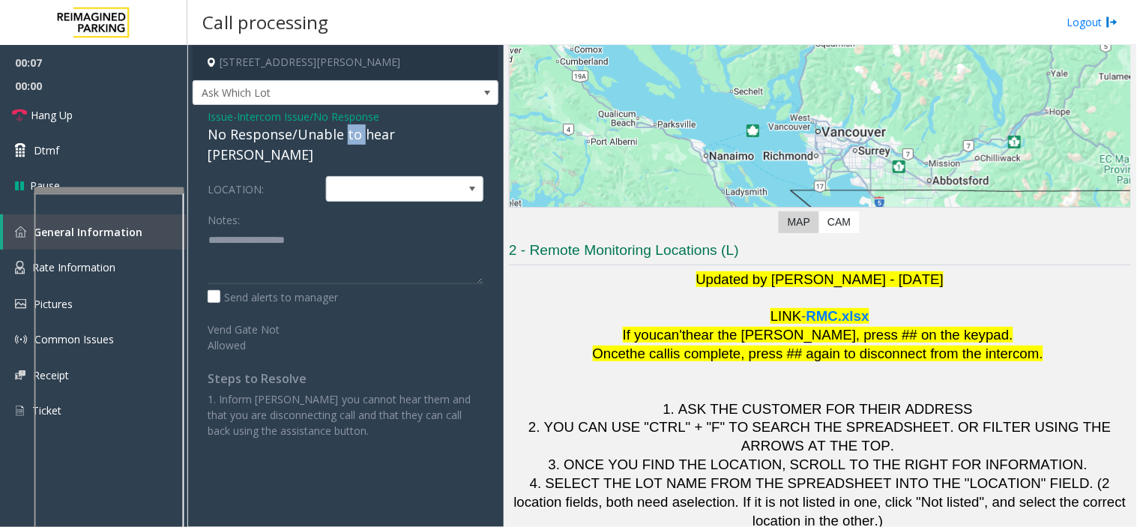
click at [349, 139] on div "No Response/Unable to hear [PERSON_NAME]" at bounding box center [346, 144] width 276 height 40
type textarea "**********"
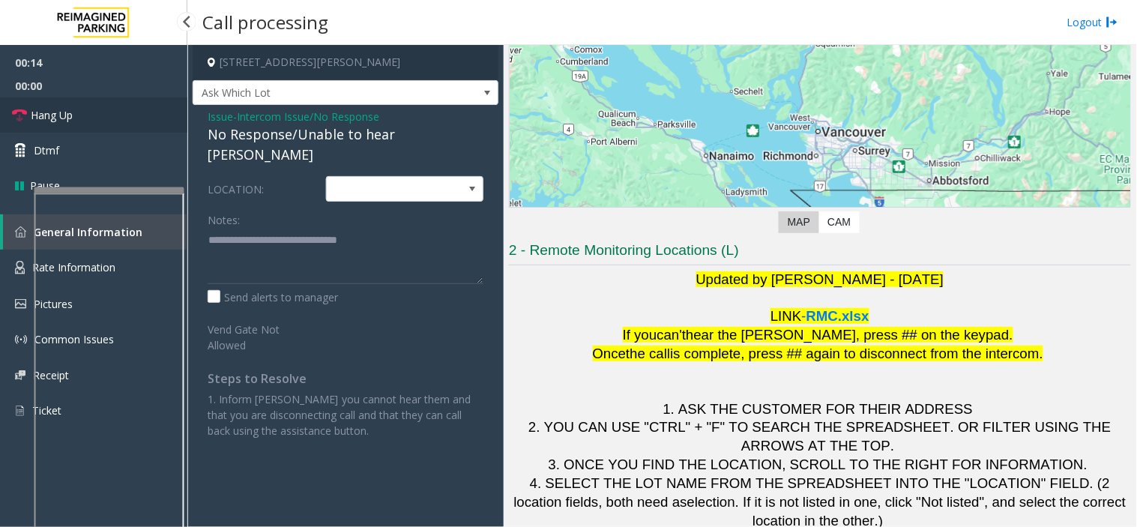
click at [144, 115] on link "Hang Up" at bounding box center [93, 114] width 187 height 35
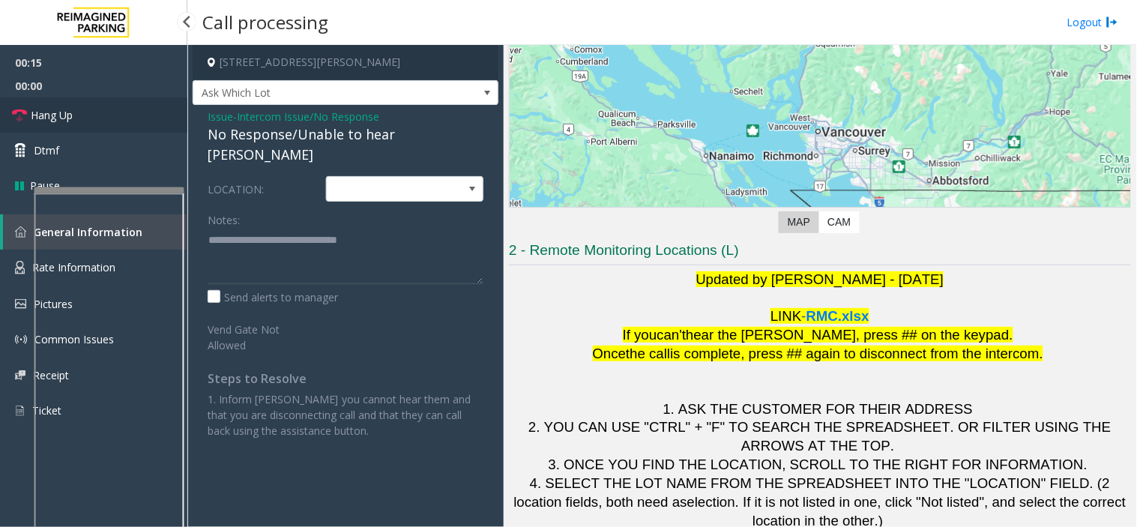
click at [144, 115] on link "Hang Up" at bounding box center [93, 114] width 187 height 35
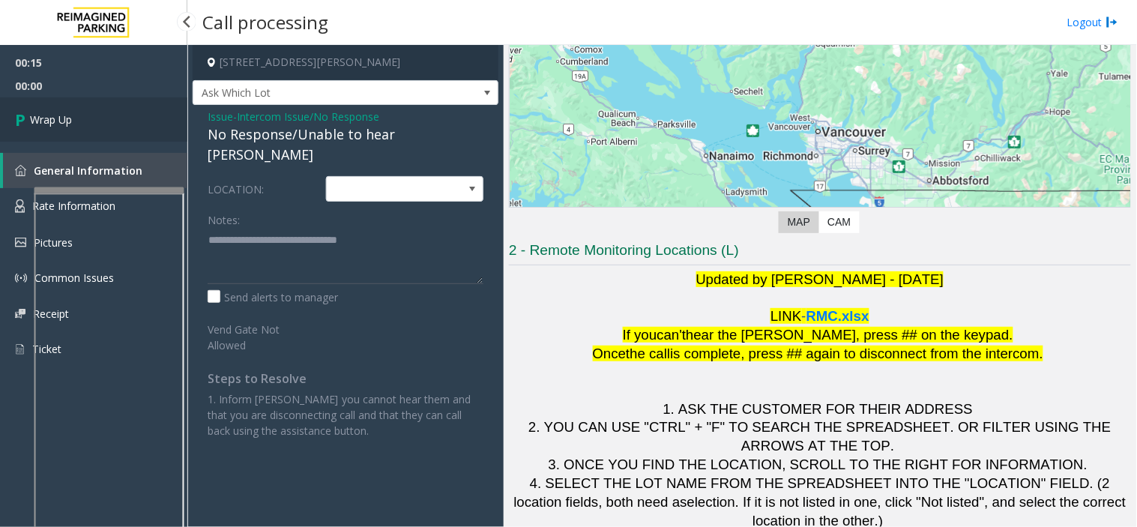
click at [144, 115] on link "Wrap Up" at bounding box center [93, 119] width 187 height 44
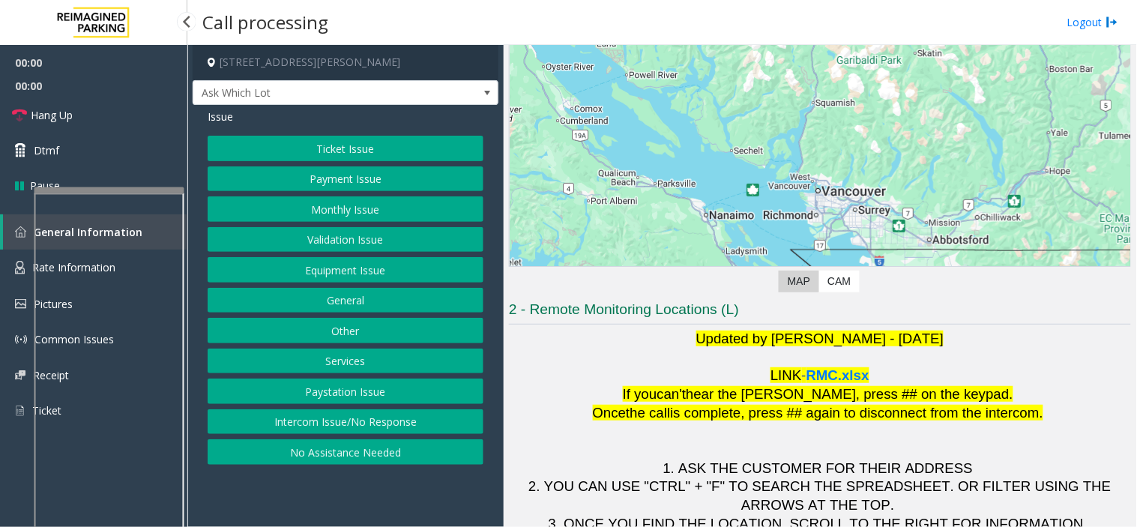
scroll to position [157, 0]
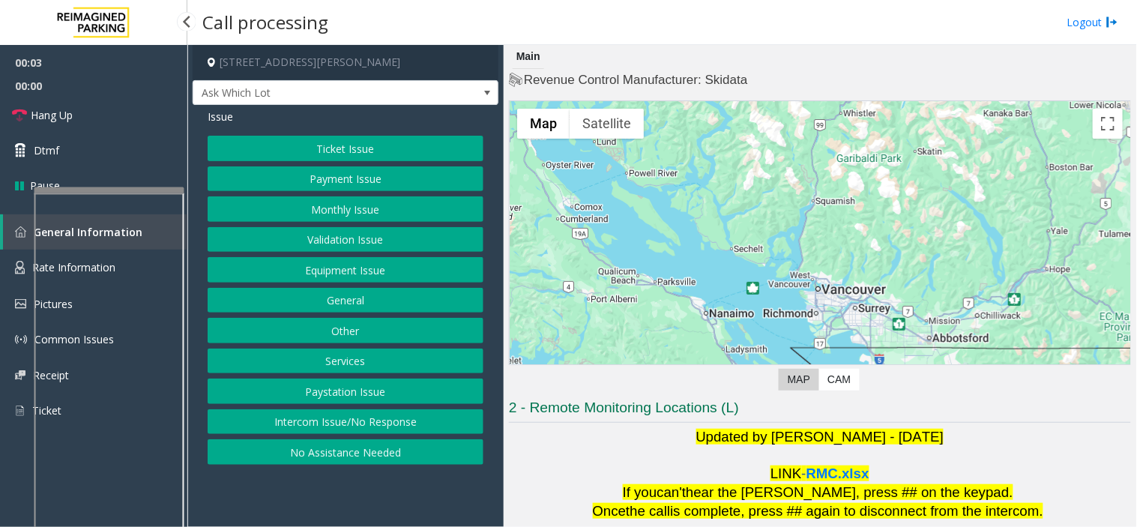
scroll to position [157, 0]
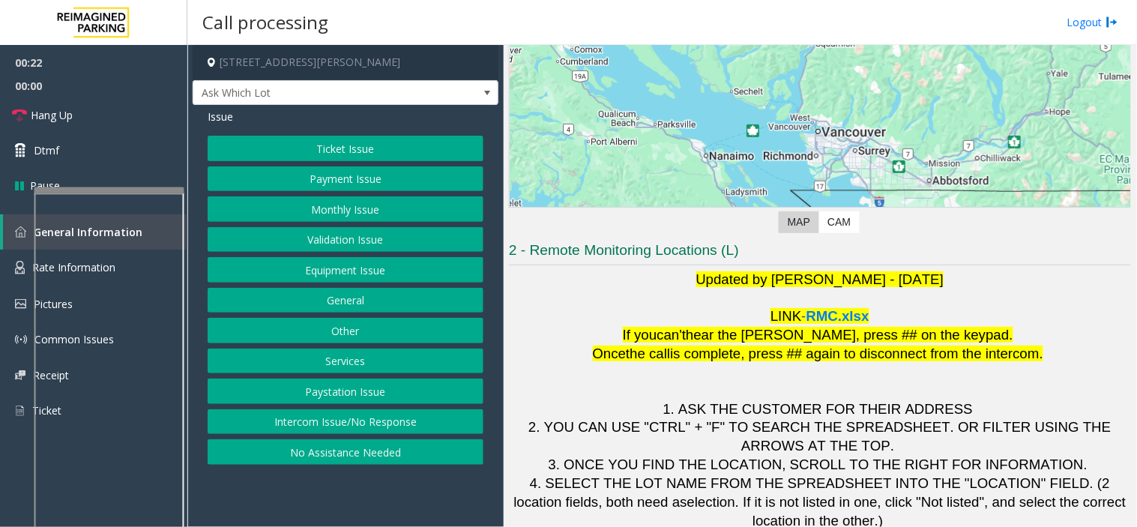
click at [295, 153] on button "Ticket Issue" at bounding box center [346, 148] width 276 height 25
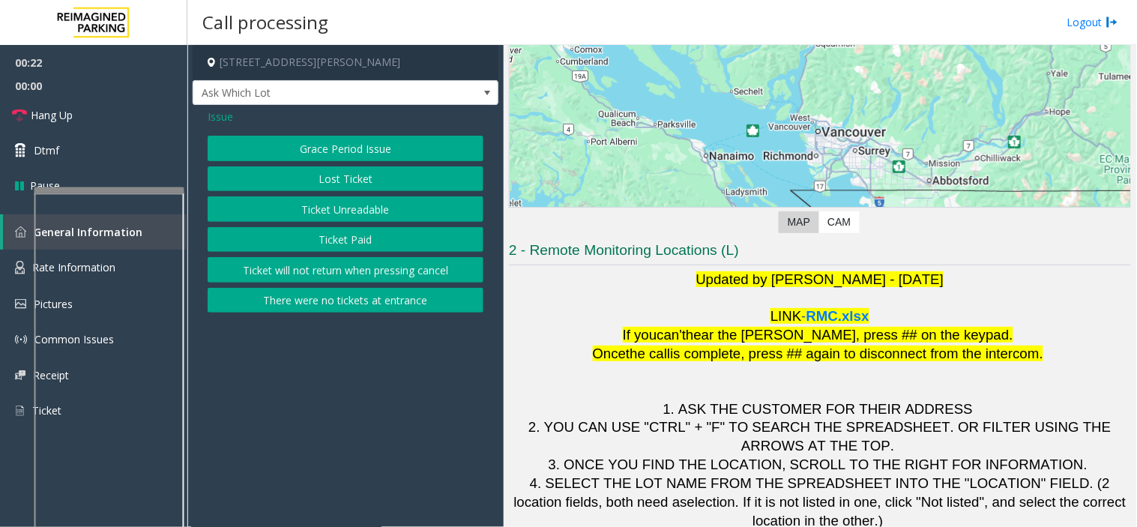
click at [310, 185] on button "Lost Ticket" at bounding box center [346, 178] width 276 height 25
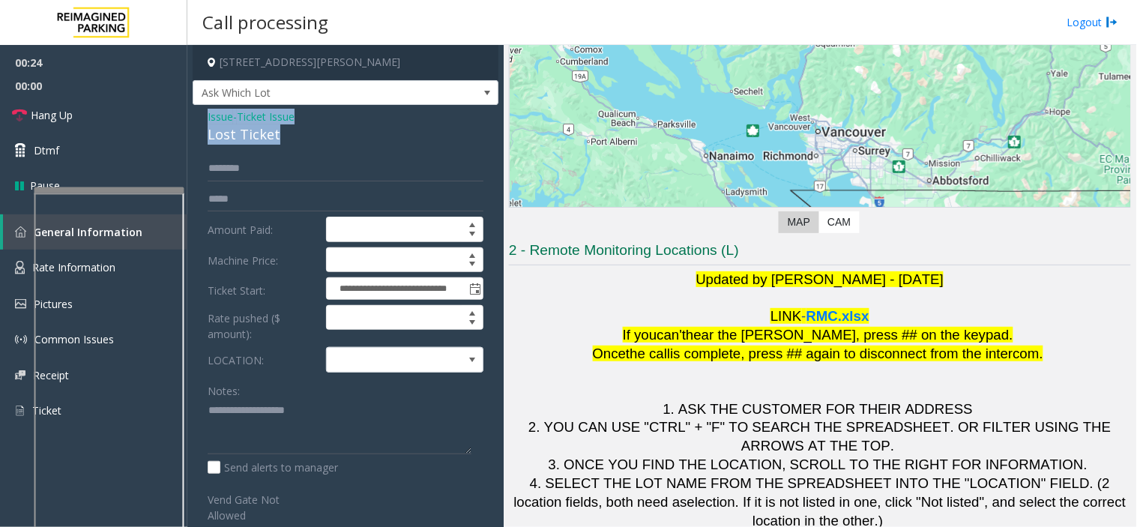
drag, startPoint x: 283, startPoint y: 136, endPoint x: 208, endPoint y: 115, distance: 77.6
click at [208, 115] on div "Issue - Ticket Issue Lost Ticket" at bounding box center [346, 127] width 276 height 36
copy div "Issue - Ticket Issue Lost Ticket"
click at [235, 409] on textarea at bounding box center [340, 427] width 264 height 56
paste textarea "**********"
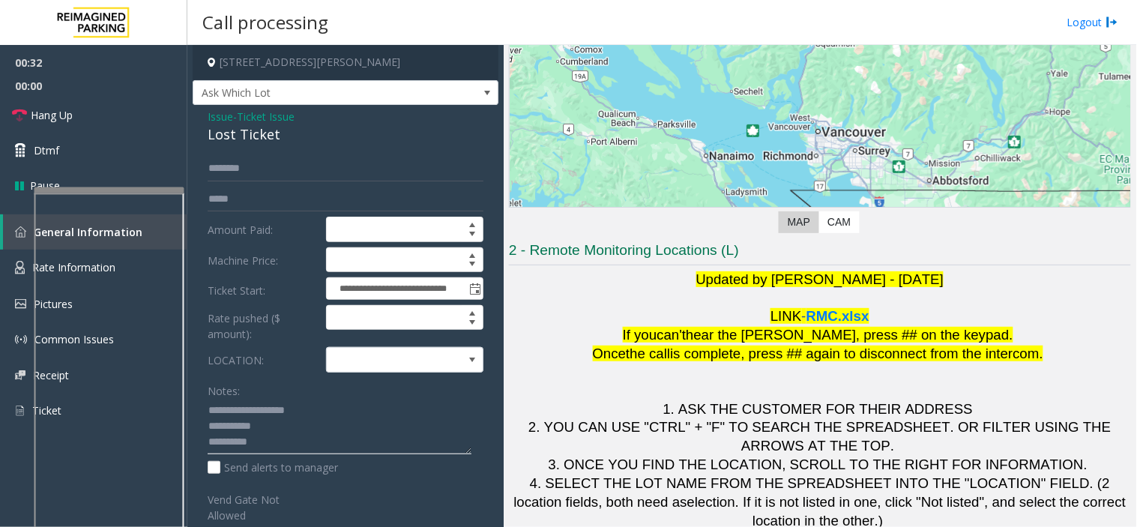
click at [296, 443] on textarea at bounding box center [340, 427] width 264 height 56
type textarea "**********"
click at [276, 450] on textarea at bounding box center [340, 427] width 264 height 56
click at [298, 430] on textarea at bounding box center [340, 427] width 264 height 56
click at [294, 438] on textarea at bounding box center [340, 427] width 264 height 56
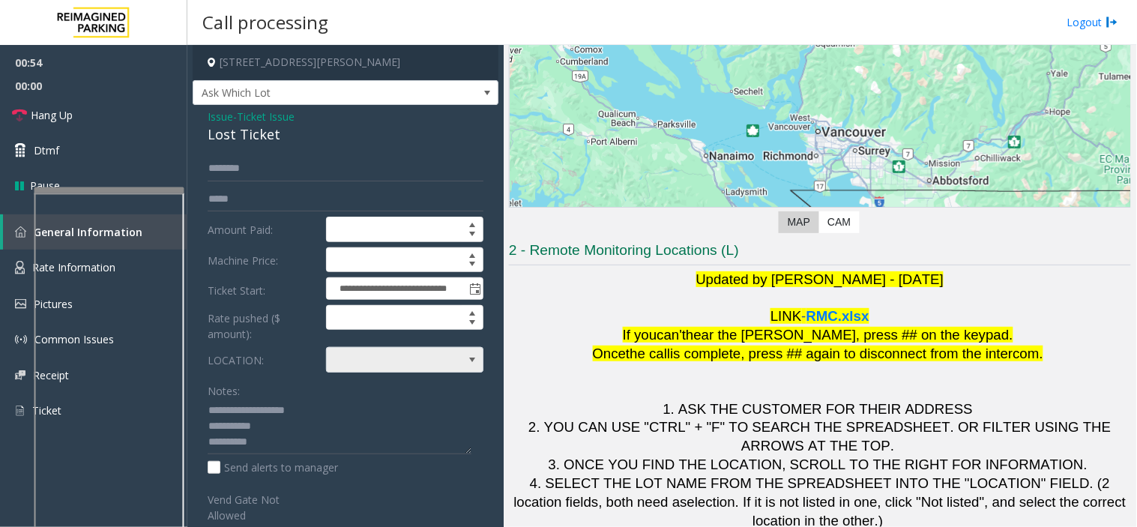
click at [379, 358] on span at bounding box center [389, 360] width 125 height 24
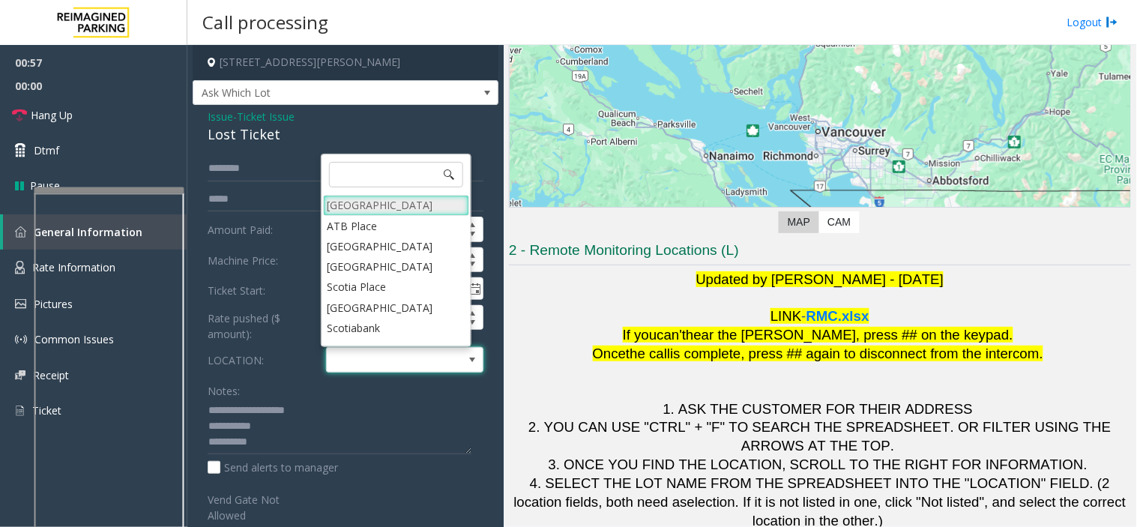
click at [370, 207] on Village "[GEOGRAPHIC_DATA]" at bounding box center [396, 205] width 146 height 20
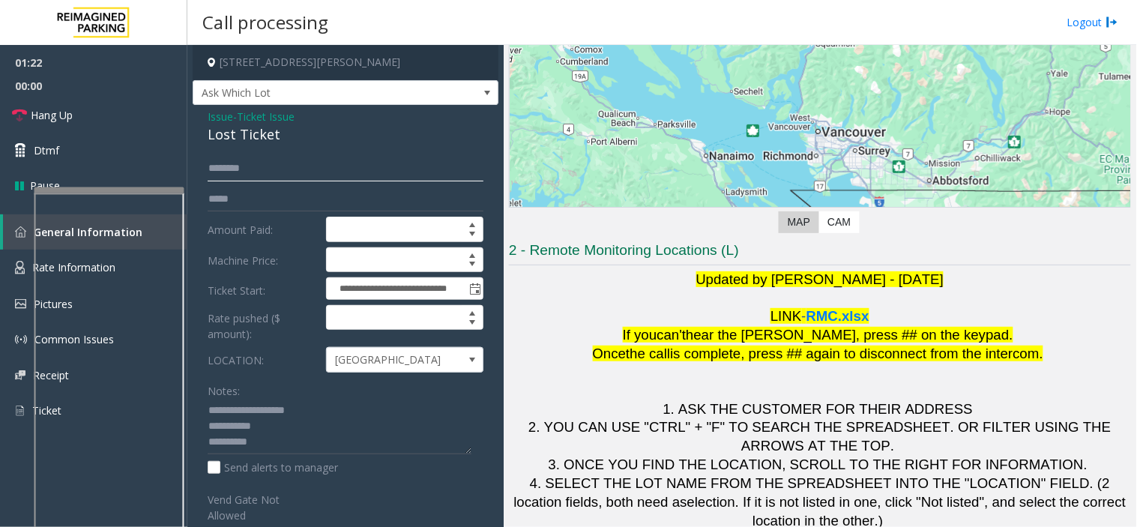
click at [236, 169] on input "text" at bounding box center [346, 168] width 276 height 25
click at [303, 168] on input "text" at bounding box center [346, 168] width 276 height 25
type input "*"
drag, startPoint x: 227, startPoint y: 169, endPoint x: 208, endPoint y: 175, distance: 20.4
click at [208, 175] on input "***" at bounding box center [346, 168] width 276 height 25
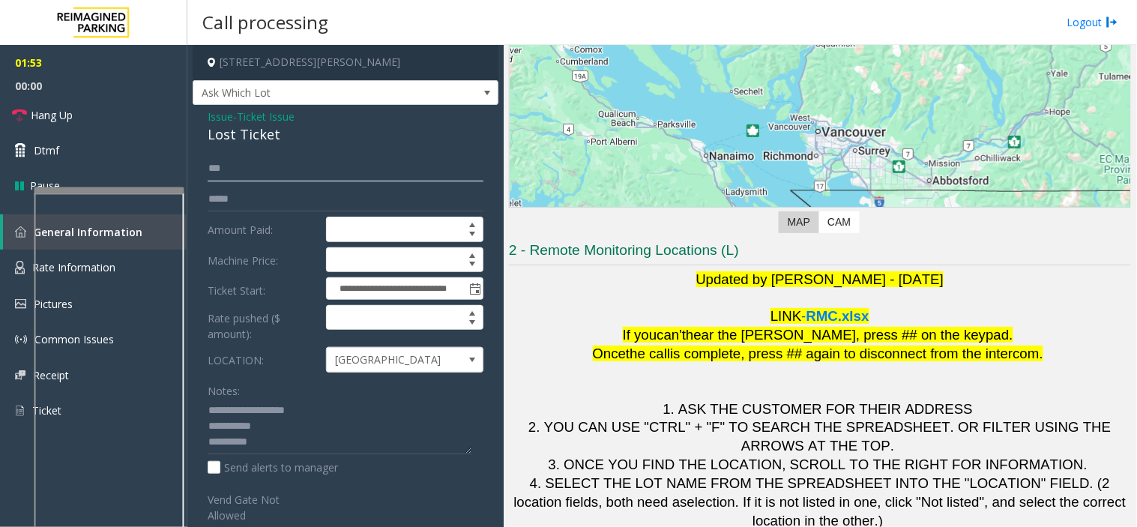
click at [236, 168] on input "***" at bounding box center [346, 168] width 276 height 25
click at [223, 169] on input "***" at bounding box center [346, 168] width 276 height 25
click at [232, 175] on input "***" at bounding box center [346, 168] width 276 height 25
click at [214, 181] on input "***" at bounding box center [346, 168] width 276 height 25
click at [233, 163] on input "***" at bounding box center [346, 168] width 276 height 25
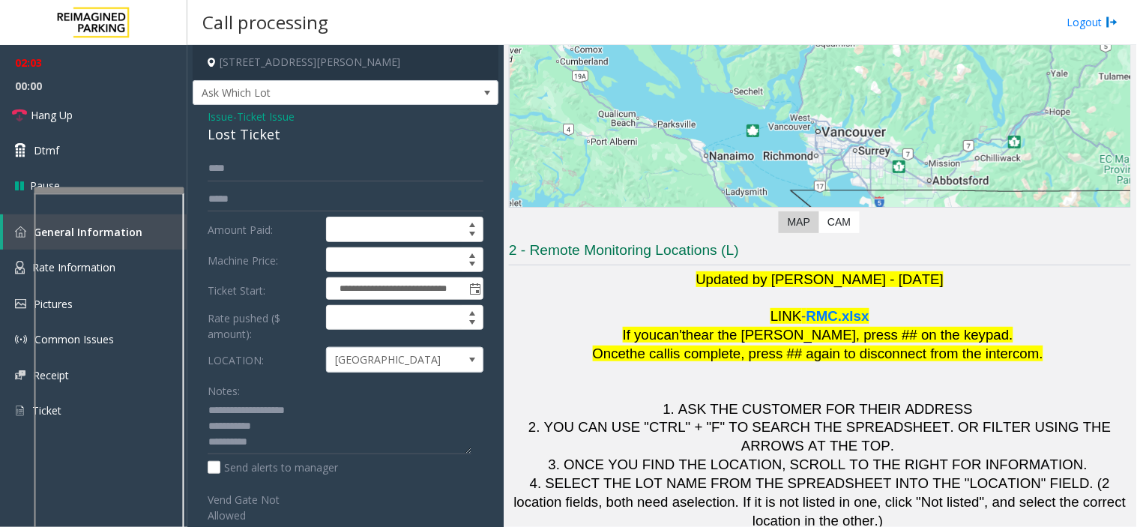
drag, startPoint x: 223, startPoint y: 167, endPoint x: 204, endPoint y: 177, distance: 21.1
click at [204, 177] on div "**********" at bounding box center [345, 390] width 298 height 469
click at [243, 171] on input "***" at bounding box center [346, 168] width 276 height 25
click at [217, 177] on input "***" at bounding box center [346, 168] width 276 height 25
drag, startPoint x: 222, startPoint y: 173, endPoint x: 212, endPoint y: 156, distance: 19.8
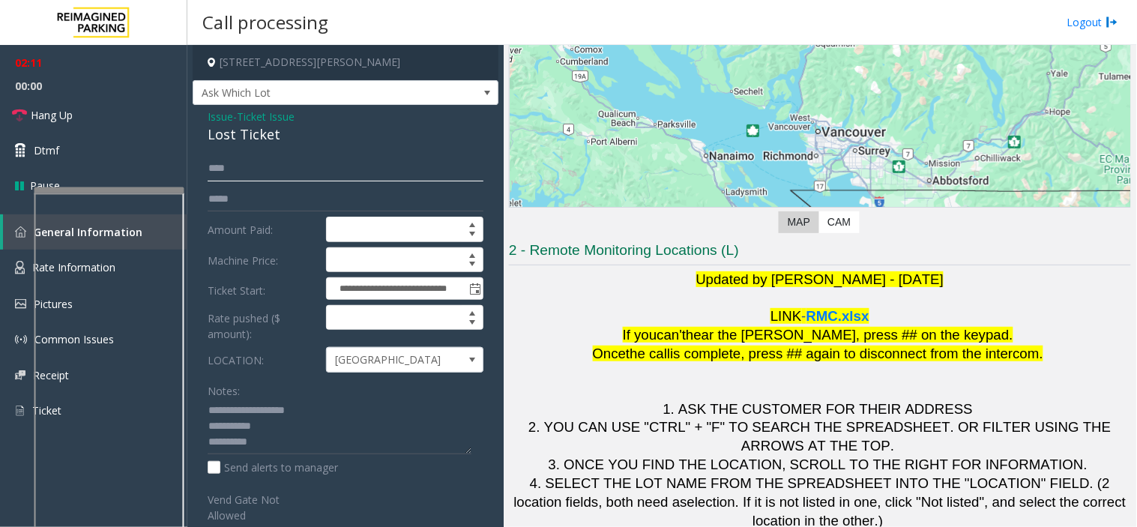
click at [212, 157] on input "***" at bounding box center [346, 168] width 276 height 25
type input "***"
click at [237, 205] on input "text" at bounding box center [346, 199] width 276 height 25
click at [265, 448] on textarea at bounding box center [340, 427] width 264 height 56
click at [219, 190] on input "text" at bounding box center [346, 199] width 276 height 25
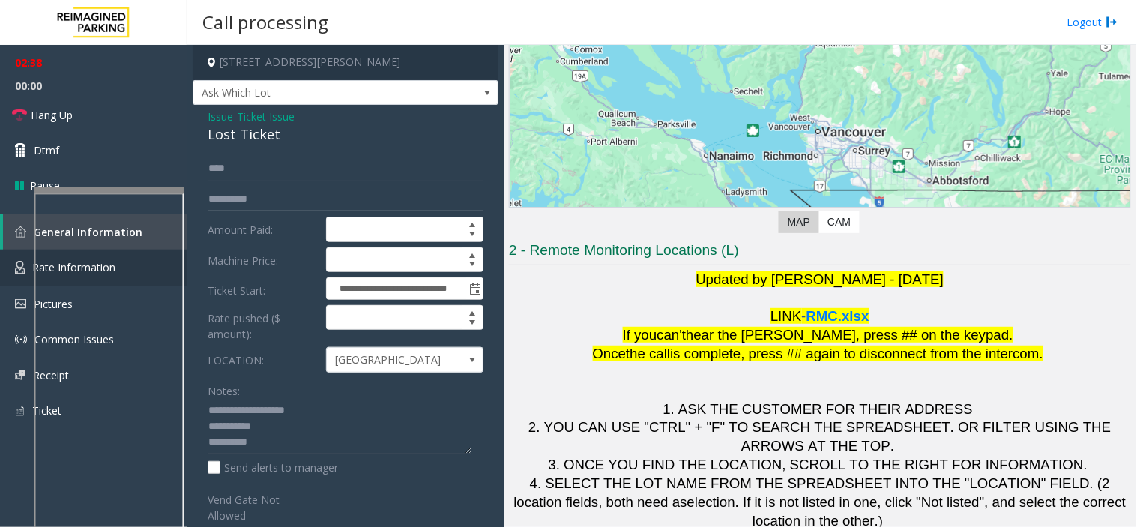
type input "**********"
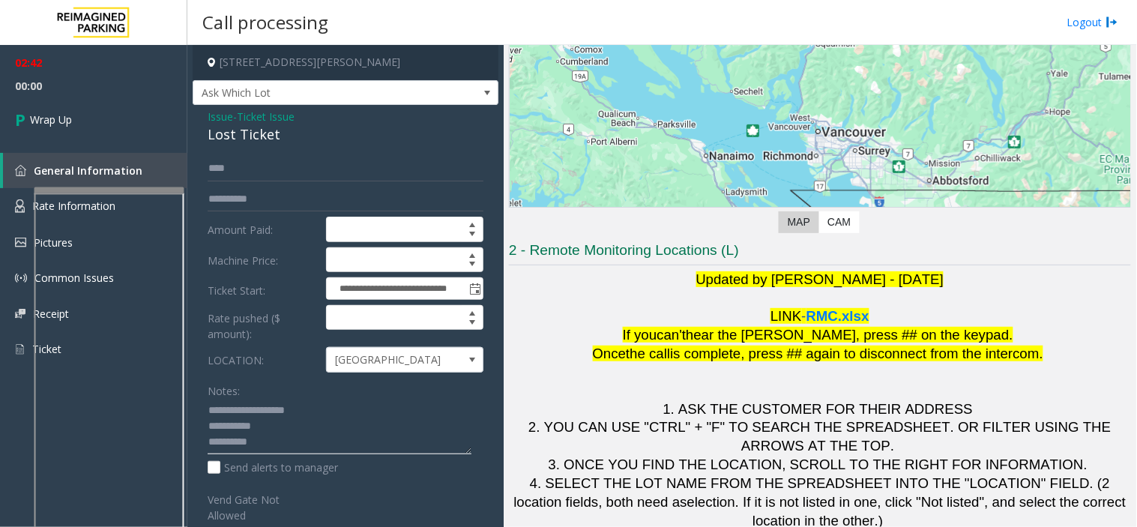
click at [295, 445] on textarea at bounding box center [340, 427] width 264 height 56
type textarea "**********"
click at [132, 131] on link "Wrap Up" at bounding box center [93, 119] width 187 height 44
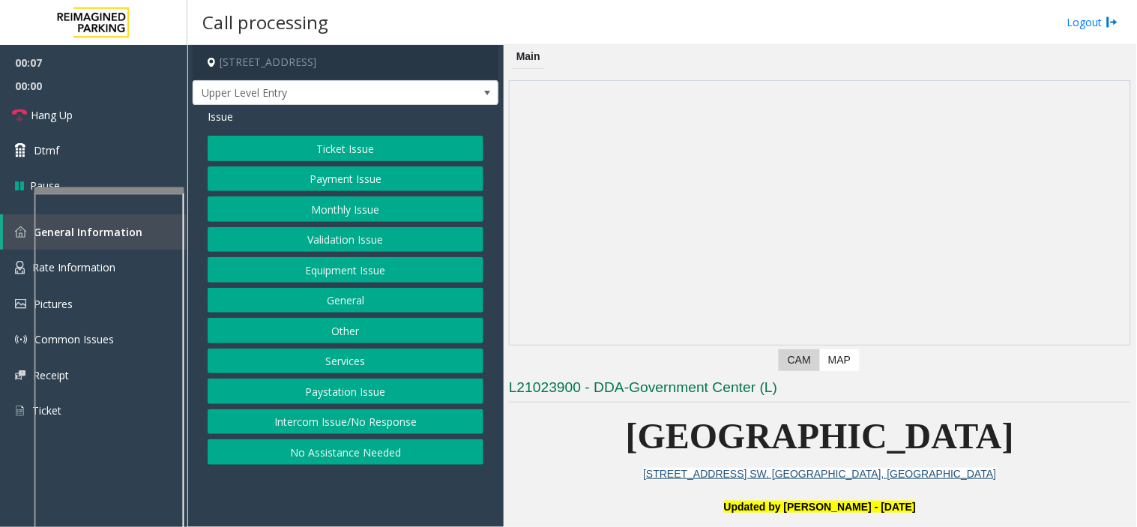
click at [353, 426] on button "Intercom Issue/No Response" at bounding box center [346, 421] width 276 height 25
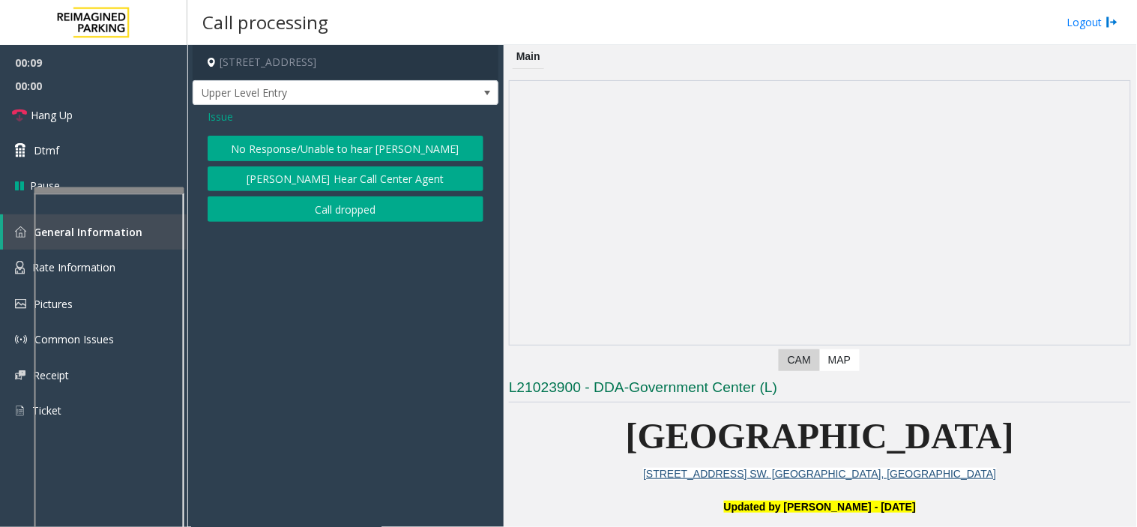
click at [276, 143] on button "No Response/Unable to hear [PERSON_NAME]" at bounding box center [346, 148] width 276 height 25
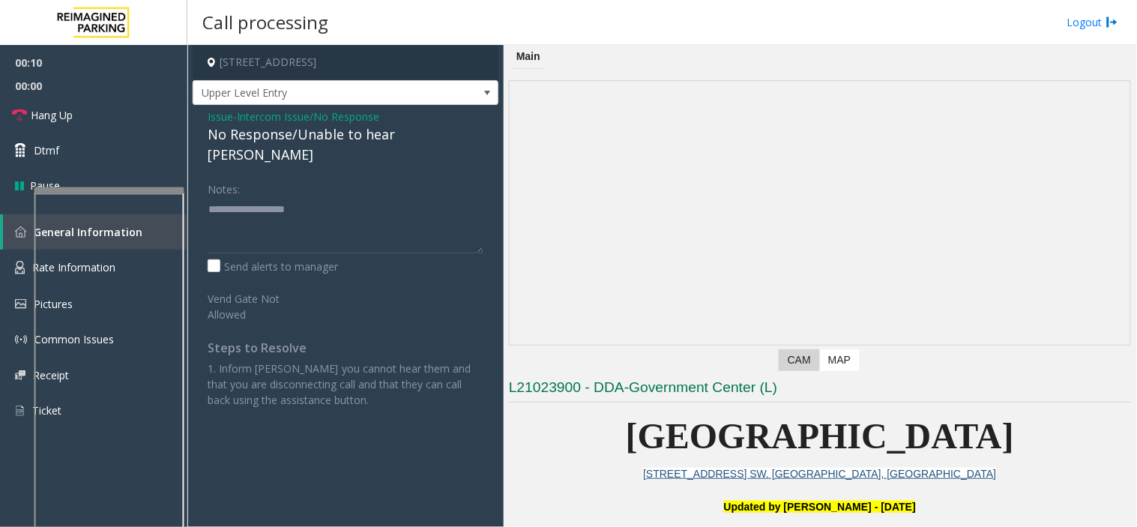
click at [274, 136] on div "No Response/Unable to hear [PERSON_NAME]" at bounding box center [346, 144] width 276 height 40
type textarea "**********"
click at [90, 114] on link "Hang Up" at bounding box center [93, 114] width 187 height 35
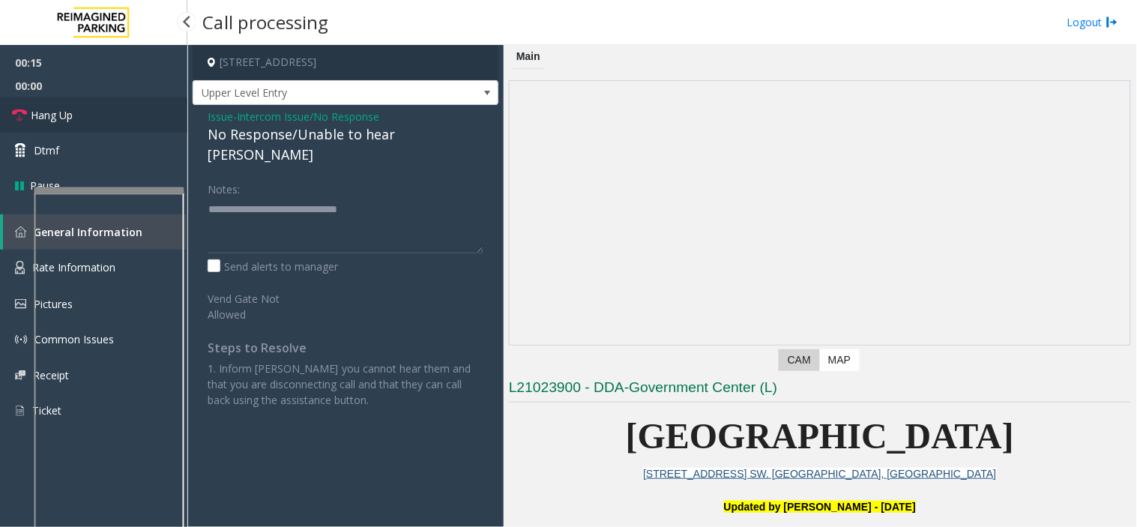
click at [90, 114] on link "Hang Up" at bounding box center [93, 114] width 187 height 35
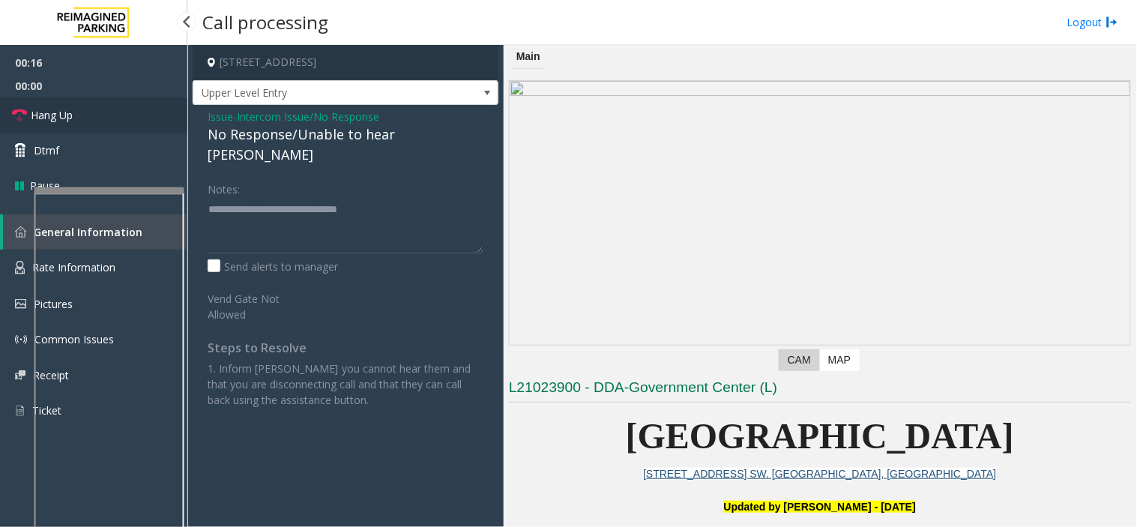
click at [90, 114] on link "Hang Up" at bounding box center [93, 114] width 187 height 35
click at [90, 115] on link "Hang Up" at bounding box center [93, 114] width 187 height 35
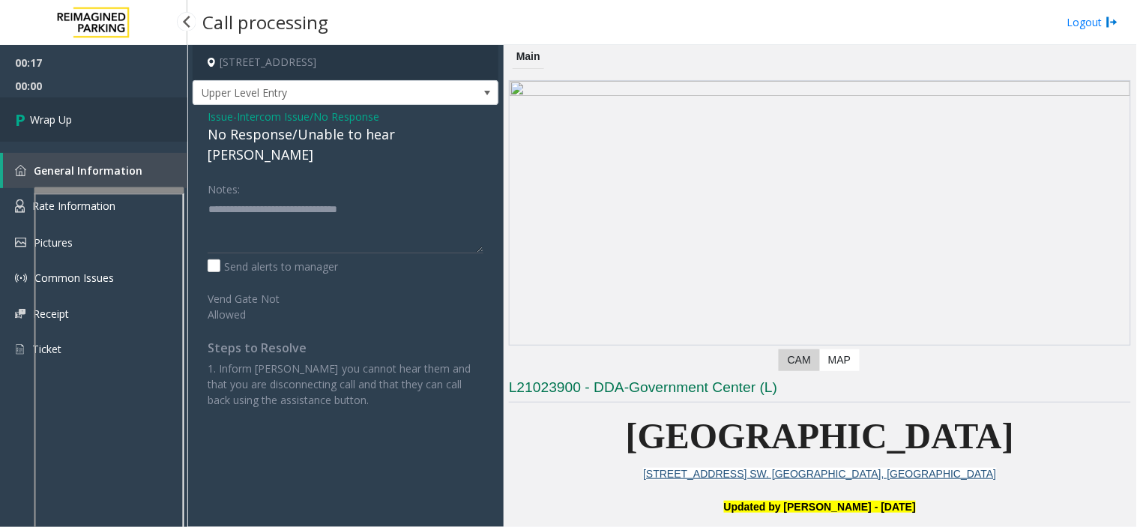
click at [92, 117] on link "Wrap Up" at bounding box center [93, 119] width 187 height 44
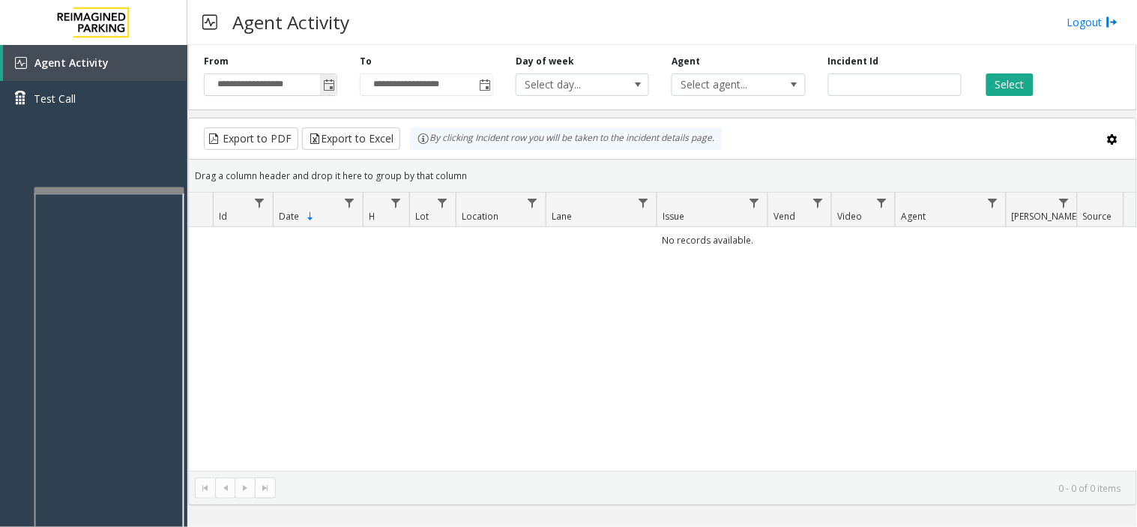
click at [330, 92] on span "Toggle popup" at bounding box center [328, 85] width 16 height 24
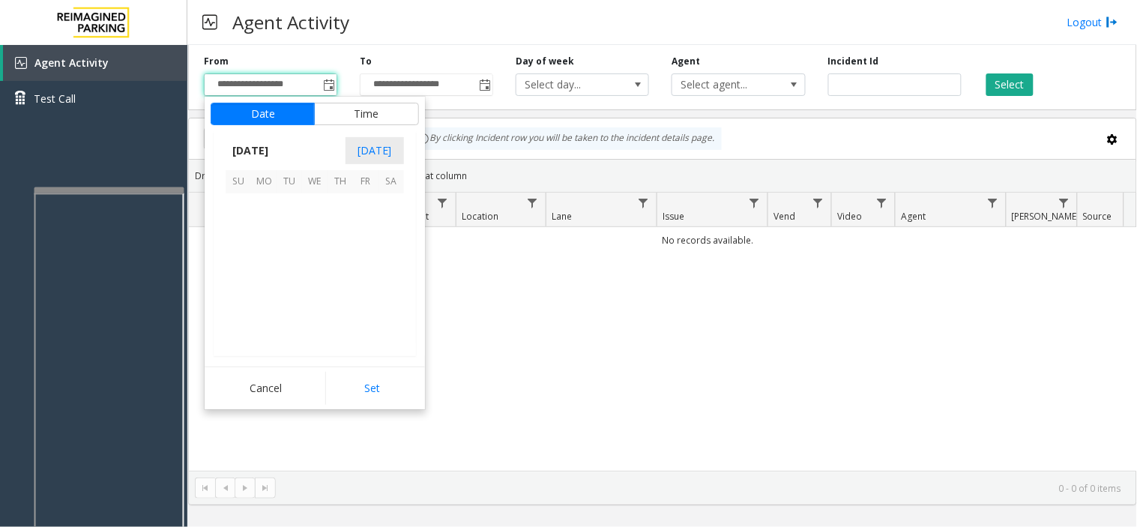
scroll to position [268996, 0]
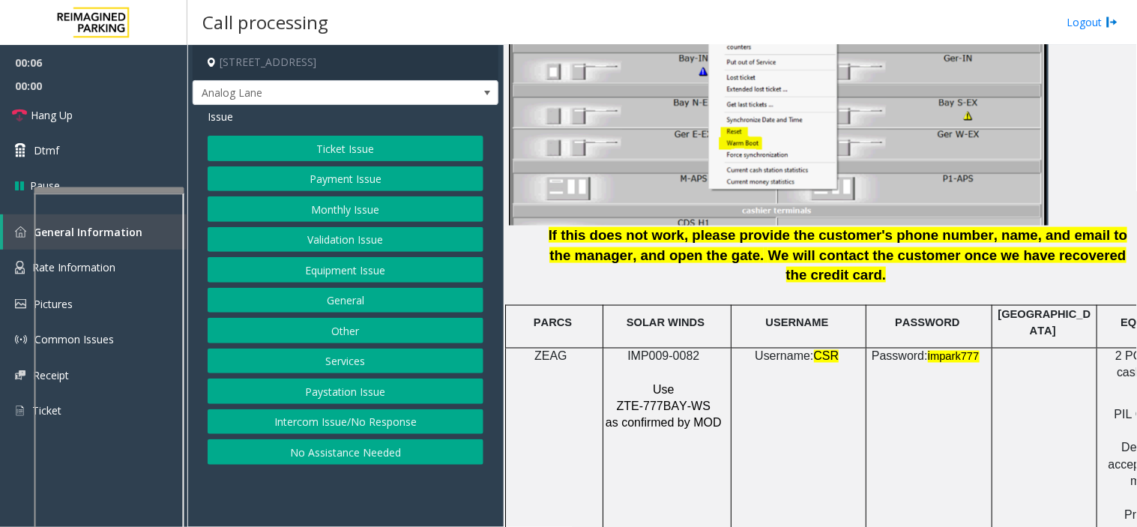
scroll to position [1999, 0]
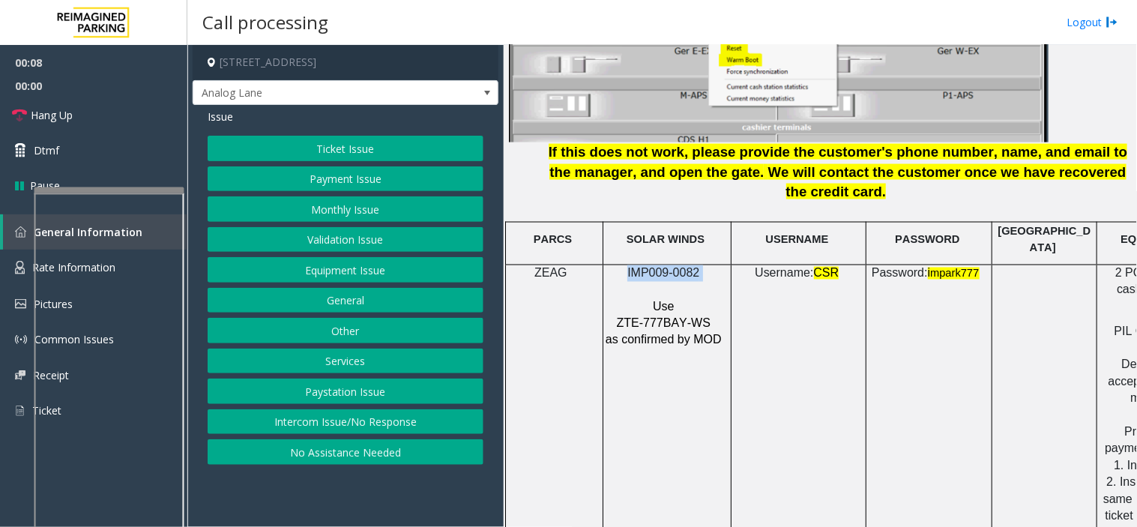
drag, startPoint x: 708, startPoint y: 225, endPoint x: 624, endPoint y: 212, distance: 84.2
click at [624, 265] on p "IMP009-0082" at bounding box center [665, 273] width 121 height 16
copy p "IMP009-0082"
click at [335, 212] on button "Monthly Issue" at bounding box center [346, 208] width 276 height 25
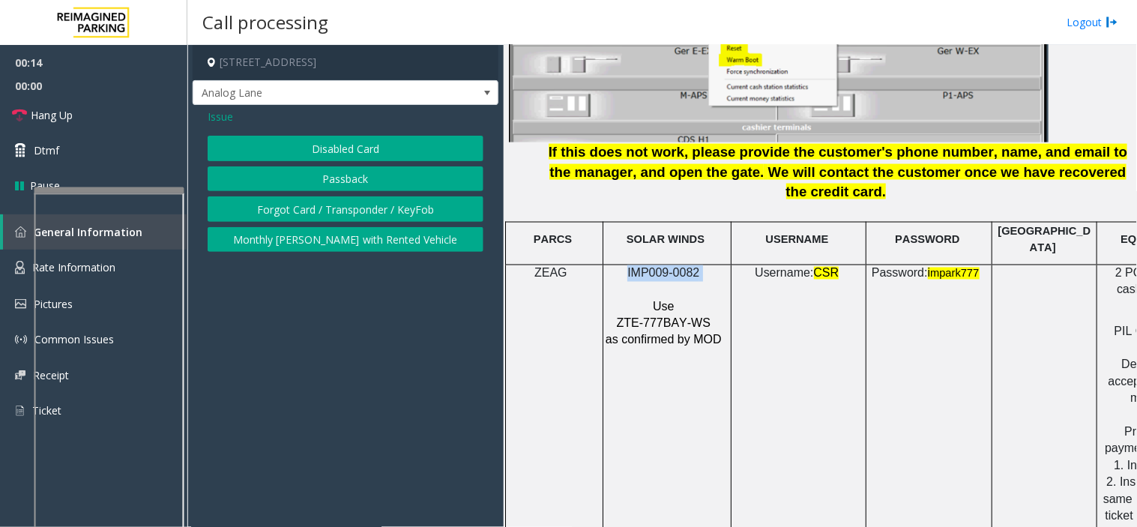
click at [331, 148] on button "Disabled Card" at bounding box center [346, 148] width 276 height 25
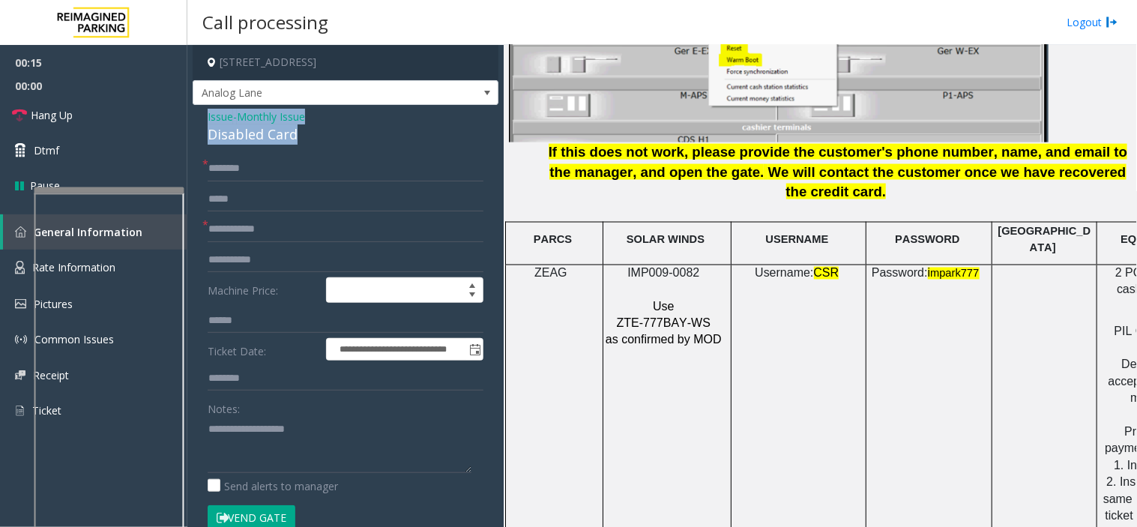
drag, startPoint x: 320, startPoint y: 132, endPoint x: 208, endPoint y: 114, distance: 113.1
click at [208, 114] on div "Issue - Monthly Issue Disabled Card" at bounding box center [346, 127] width 276 height 36
copy div "Issue - Monthly Issue Disabled Card"
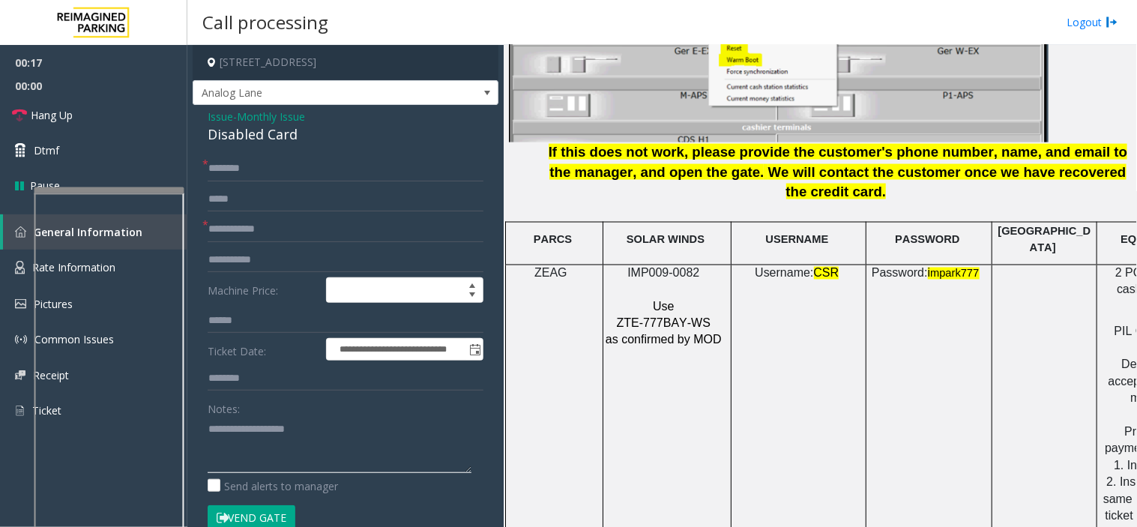
click at [255, 466] on textarea at bounding box center [340, 445] width 264 height 56
paste textarea "**********"
type textarea "**********"
click at [241, 217] on input "text" at bounding box center [346, 229] width 276 height 25
type input "**********"
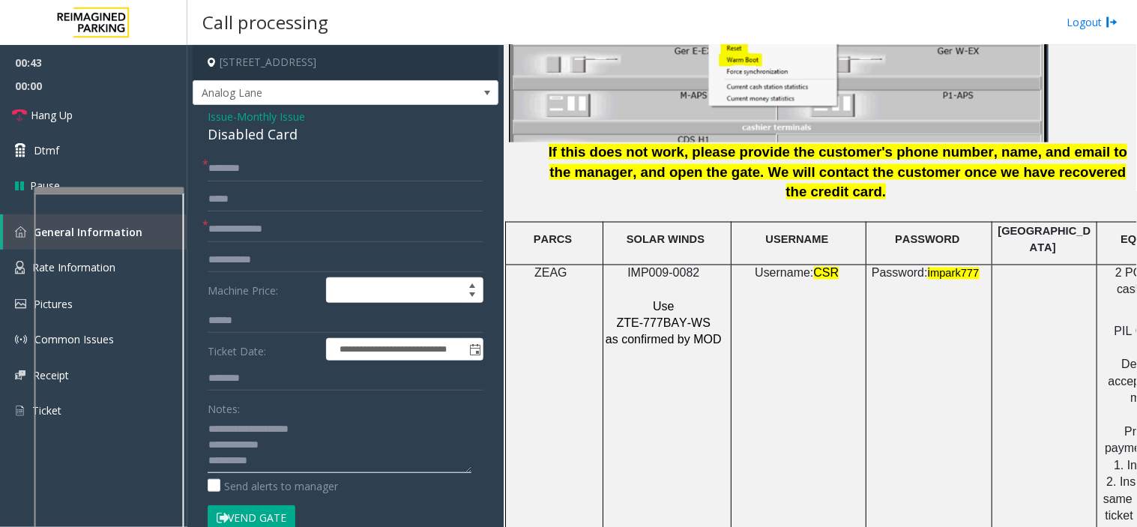
click at [296, 462] on textarea at bounding box center [340, 445] width 264 height 56
type textarea "**********"
click at [268, 182] on form "**********" at bounding box center [346, 351] width 276 height 390
click at [263, 169] on input "text" at bounding box center [346, 168] width 276 height 25
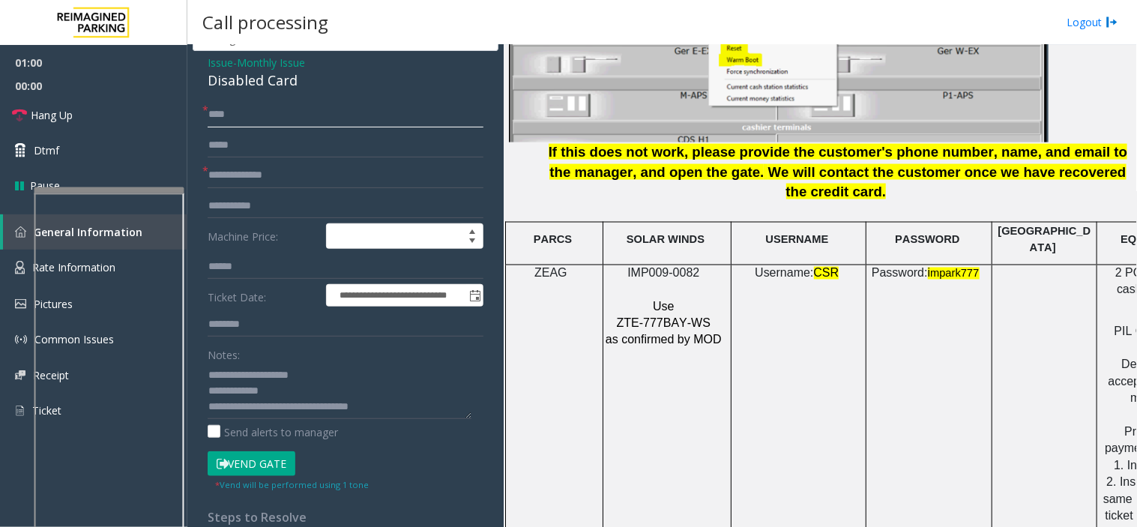
scroll to position [83, 0]
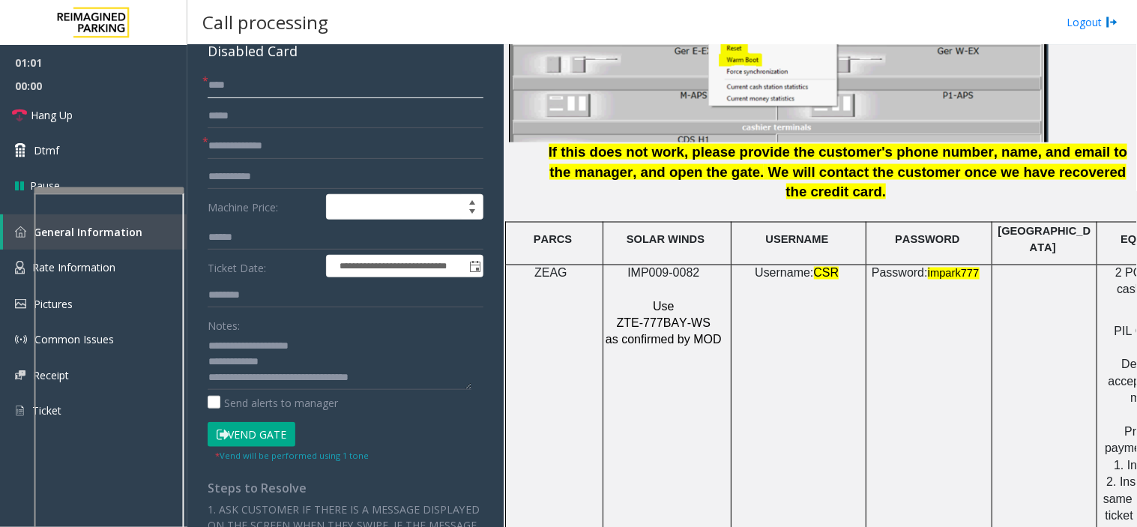
type input "****"
click at [229, 430] on button "Vend Gate" at bounding box center [252, 434] width 88 height 25
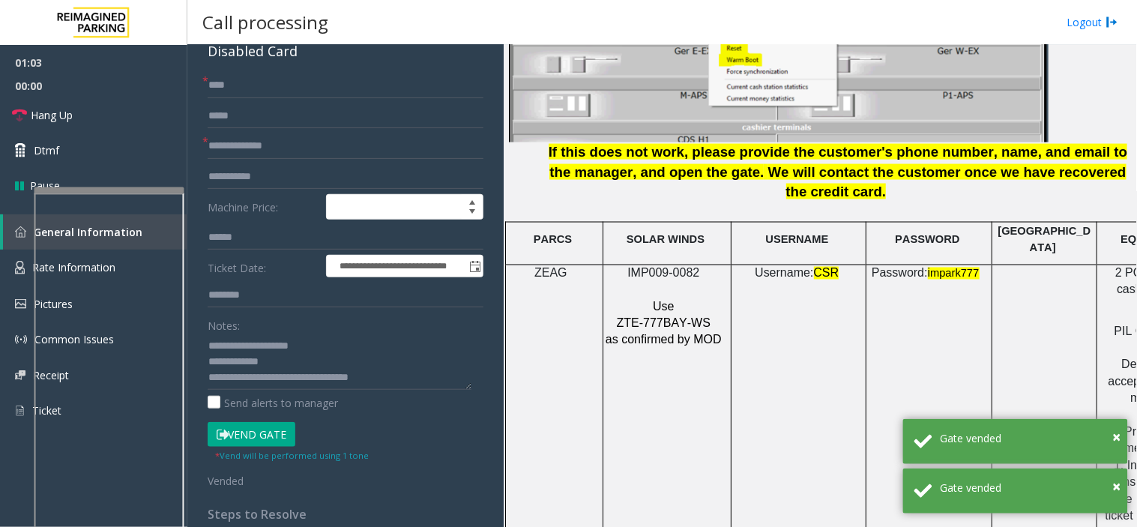
scroll to position [0, 0]
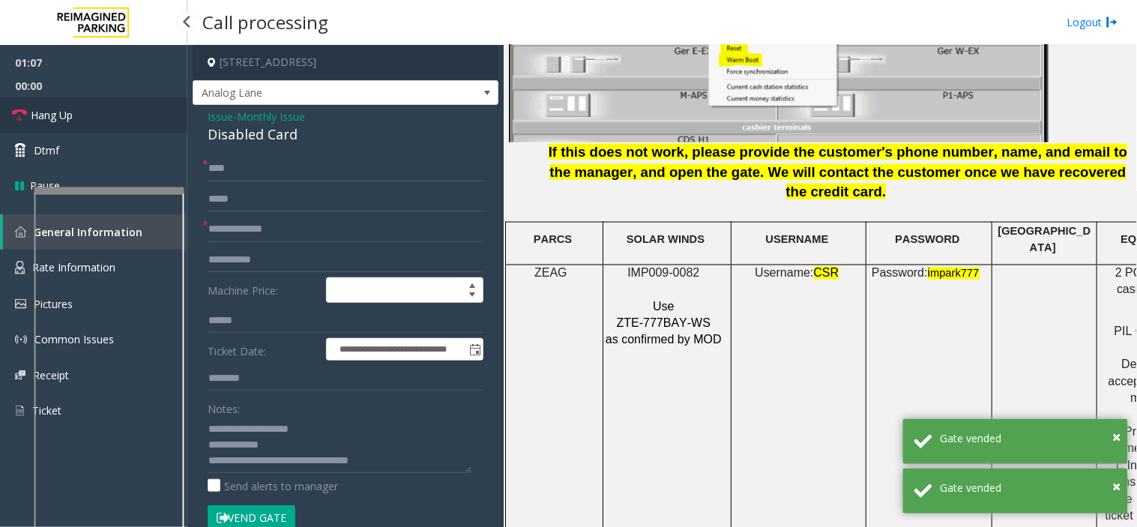
click at [130, 124] on link "Hang Up" at bounding box center [93, 114] width 187 height 35
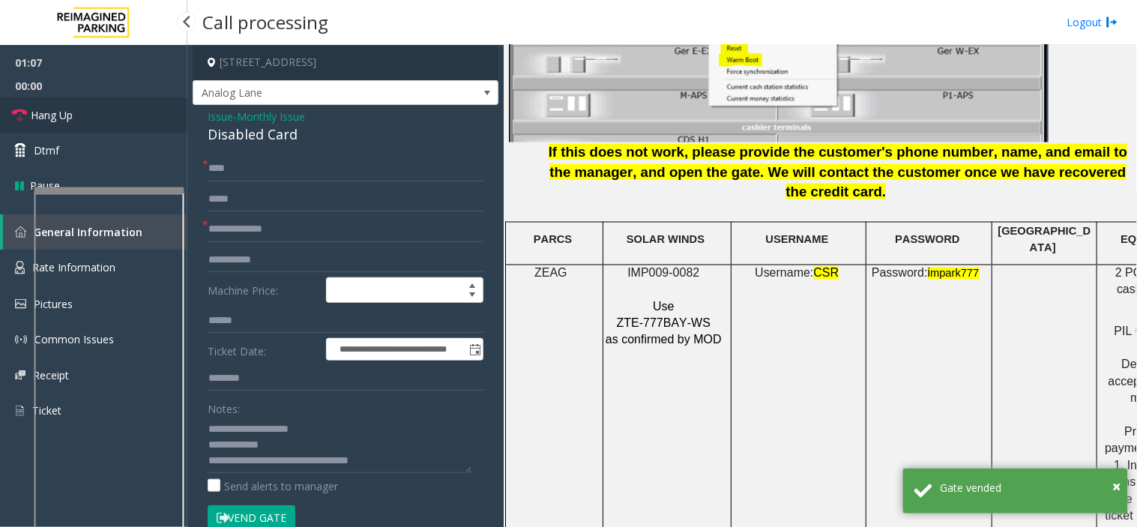
click at [130, 124] on link "Hang Up" at bounding box center [93, 114] width 187 height 35
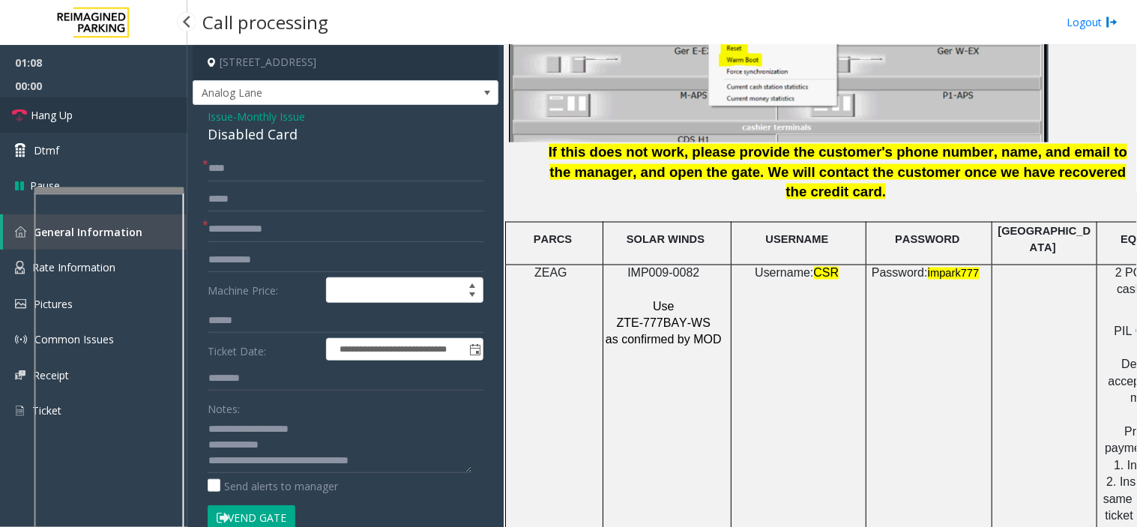
click at [130, 124] on link "Hang Up" at bounding box center [93, 114] width 187 height 35
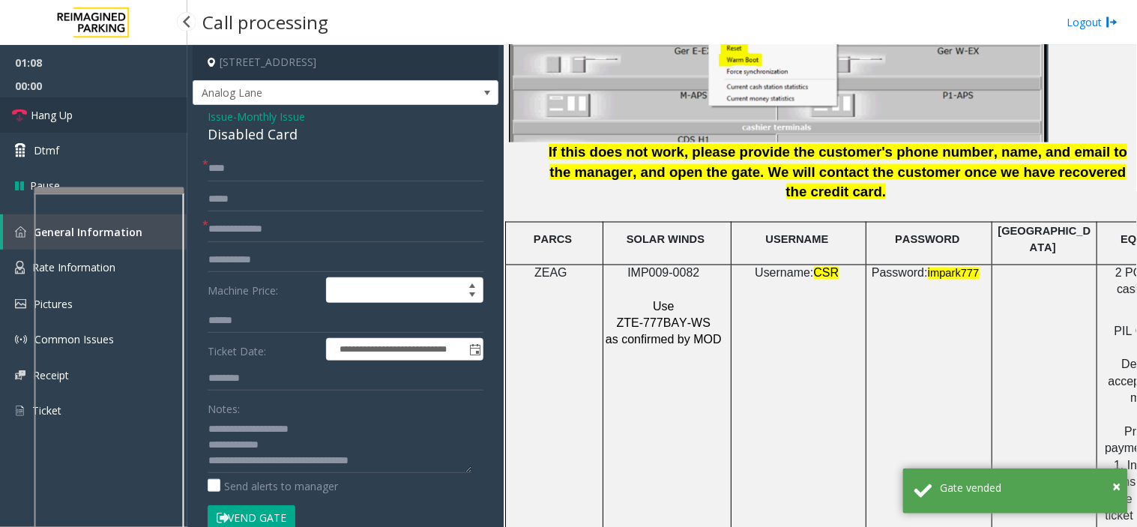
click at [130, 124] on link "Hang Up" at bounding box center [93, 114] width 187 height 35
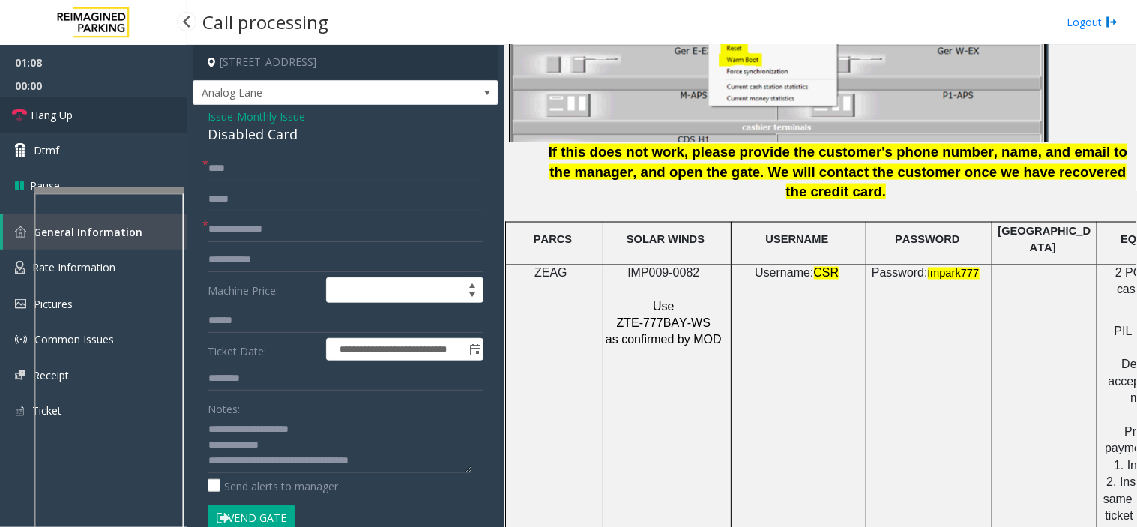
click at [130, 124] on link "Hang Up" at bounding box center [93, 114] width 187 height 35
click at [132, 19] on img at bounding box center [94, 22] width 90 height 45
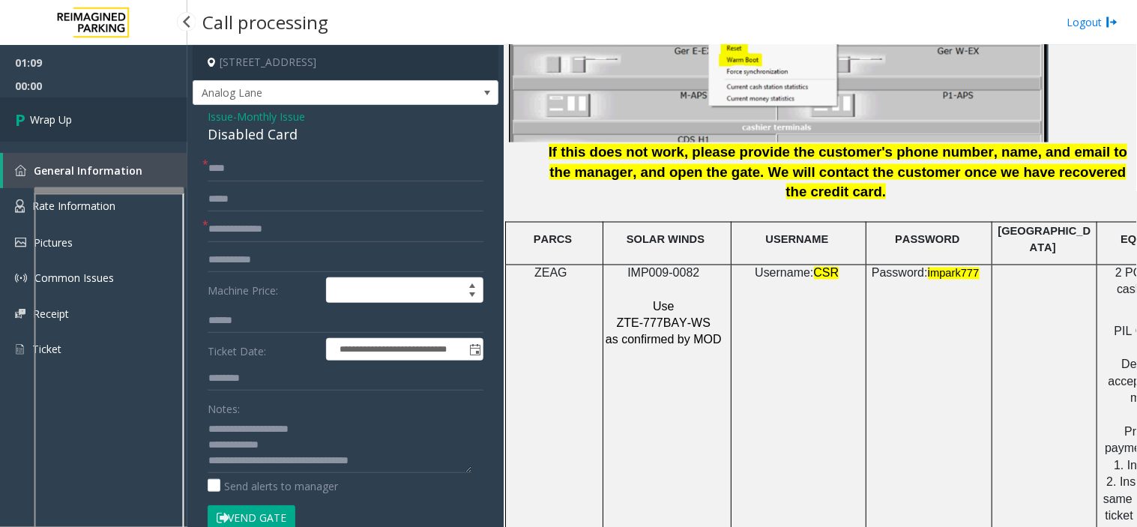
click at [117, 133] on link "Wrap Up" at bounding box center [93, 119] width 187 height 44
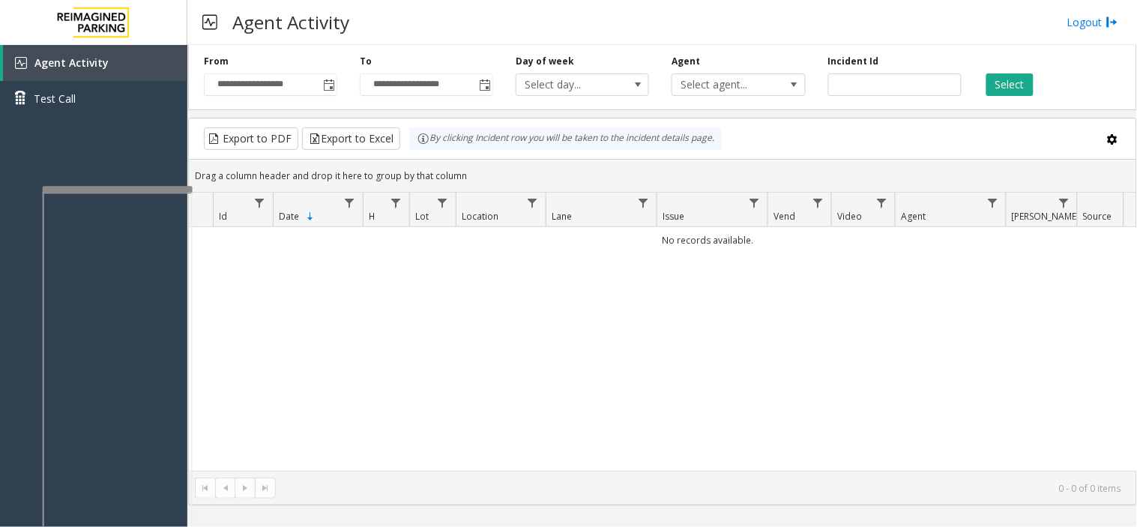
click at [143, 190] on div at bounding box center [118, 189] width 150 height 6
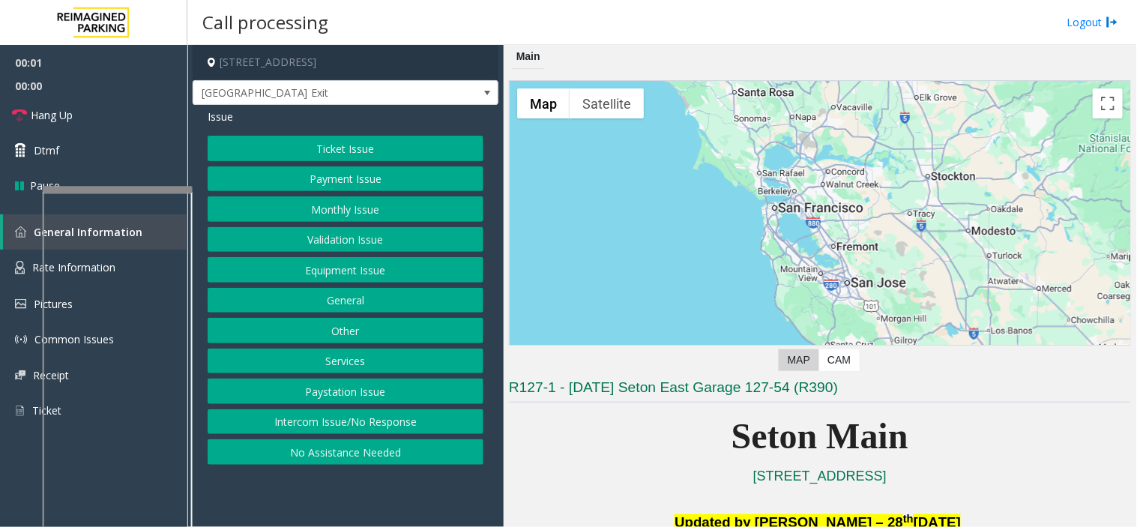
click at [355, 268] on button "Equipment Issue" at bounding box center [346, 269] width 276 height 25
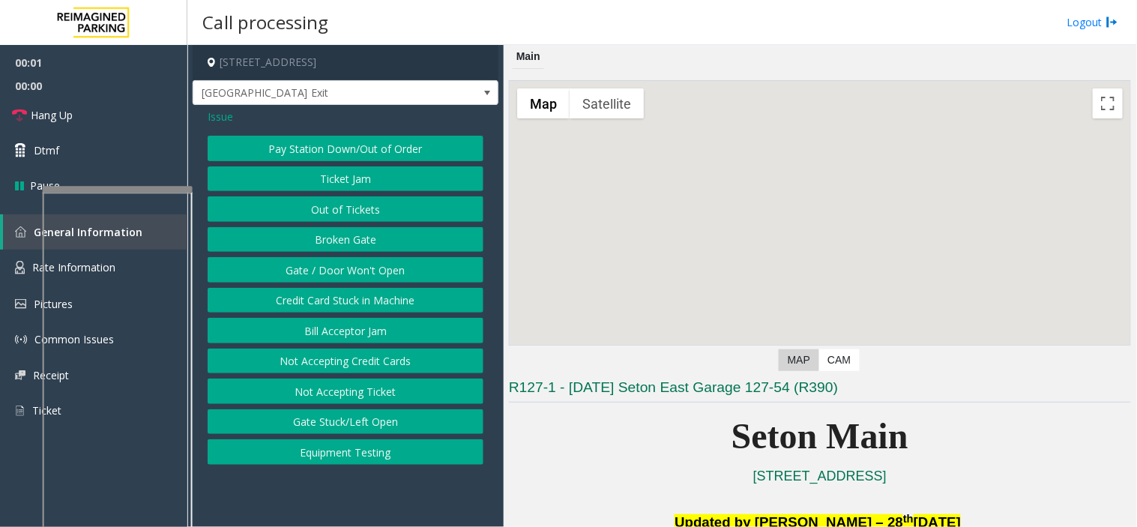
click at [355, 268] on button "Gate / Door Won't Open" at bounding box center [346, 269] width 276 height 25
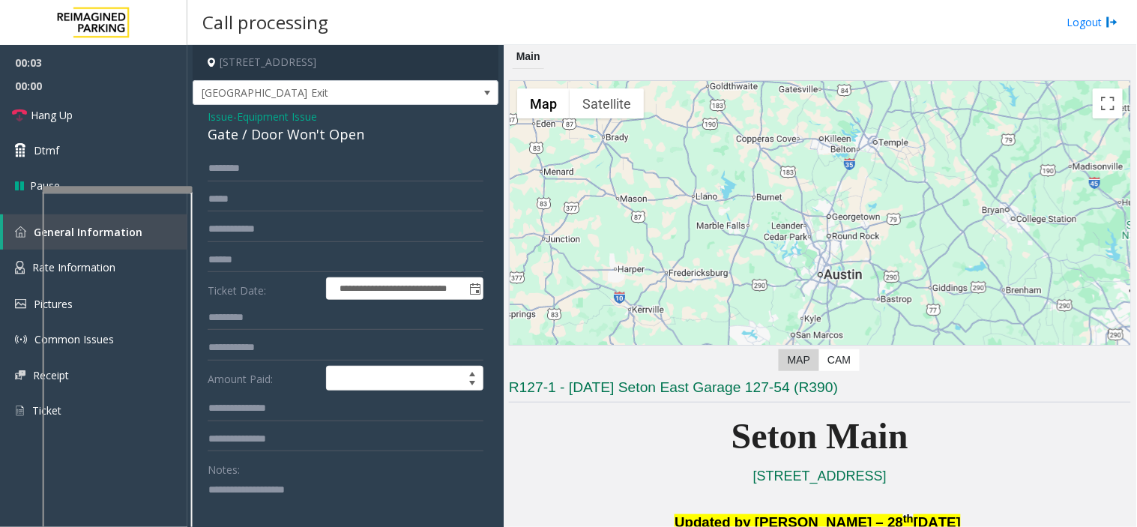
click at [222, 123] on div "Issue - Equipment Issue Gate / Door Won't Open" at bounding box center [346, 127] width 276 height 36
click at [219, 111] on span "Issue" at bounding box center [220, 117] width 25 height 16
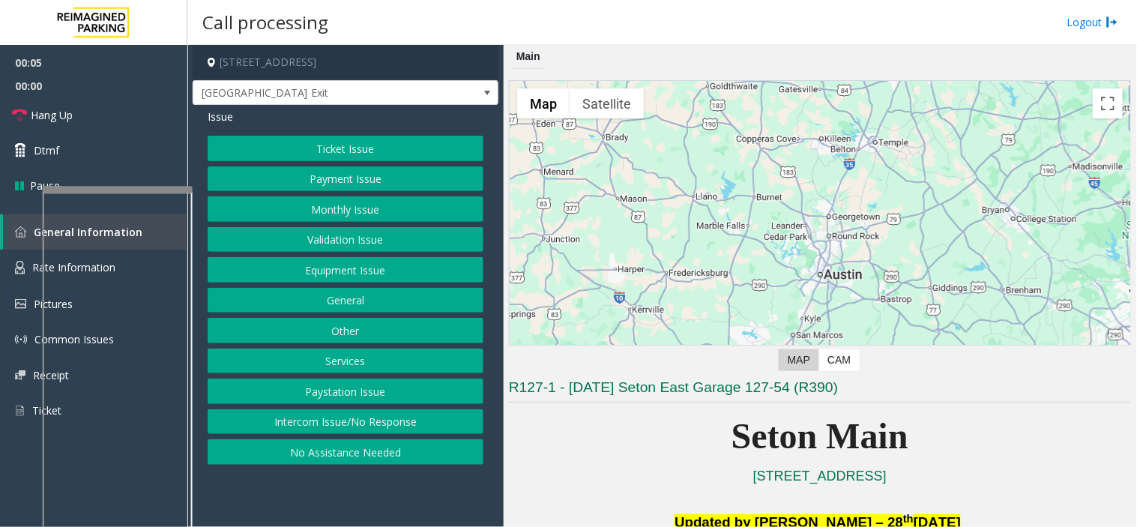
click at [324, 238] on button "Validation Issue" at bounding box center [346, 239] width 276 height 25
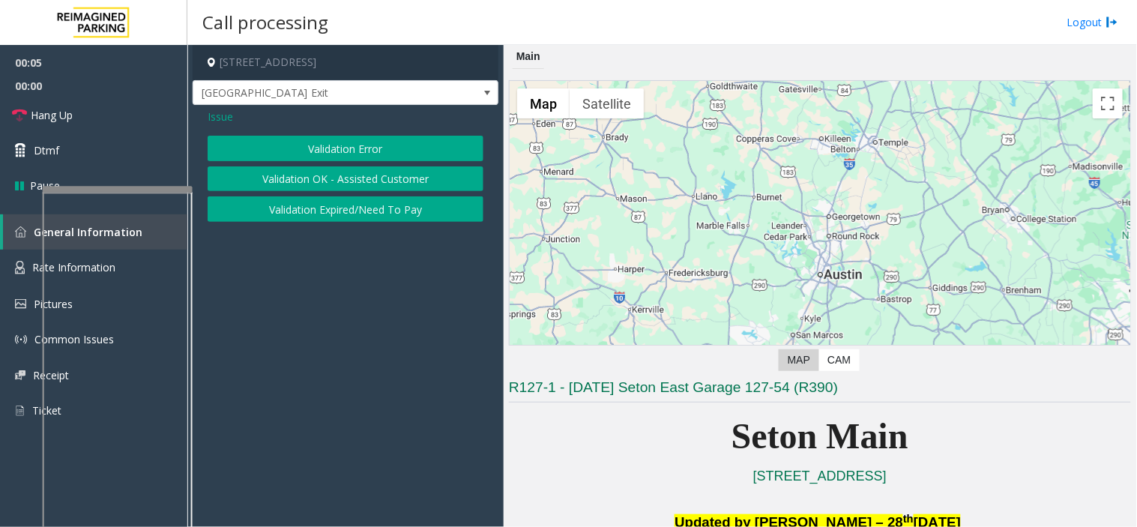
click at [318, 143] on button "Validation Error" at bounding box center [346, 148] width 276 height 25
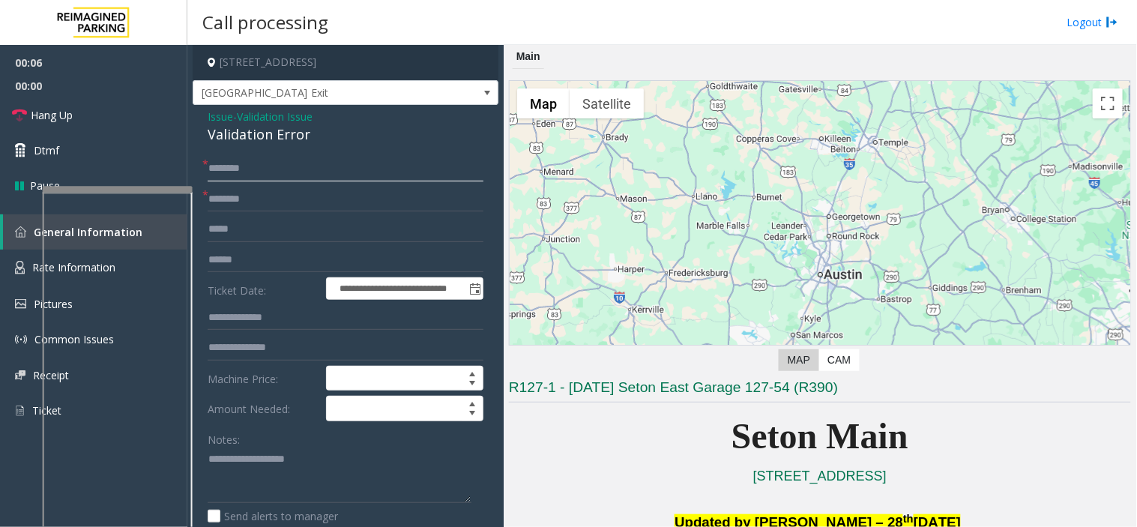
click at [278, 178] on input "text" at bounding box center [346, 168] width 276 height 25
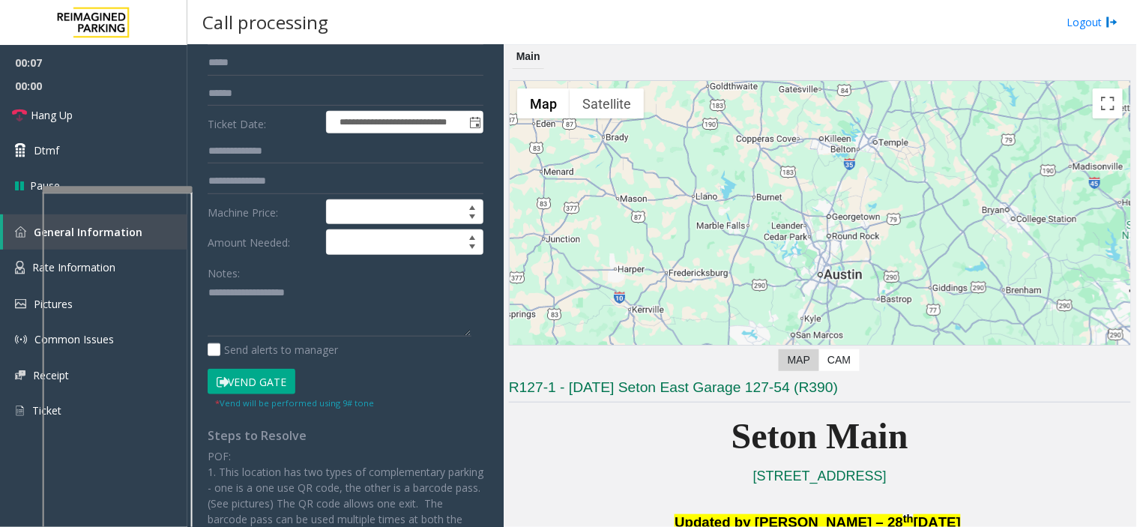
click at [276, 373] on button "Vend Gate" at bounding box center [252, 381] width 88 height 25
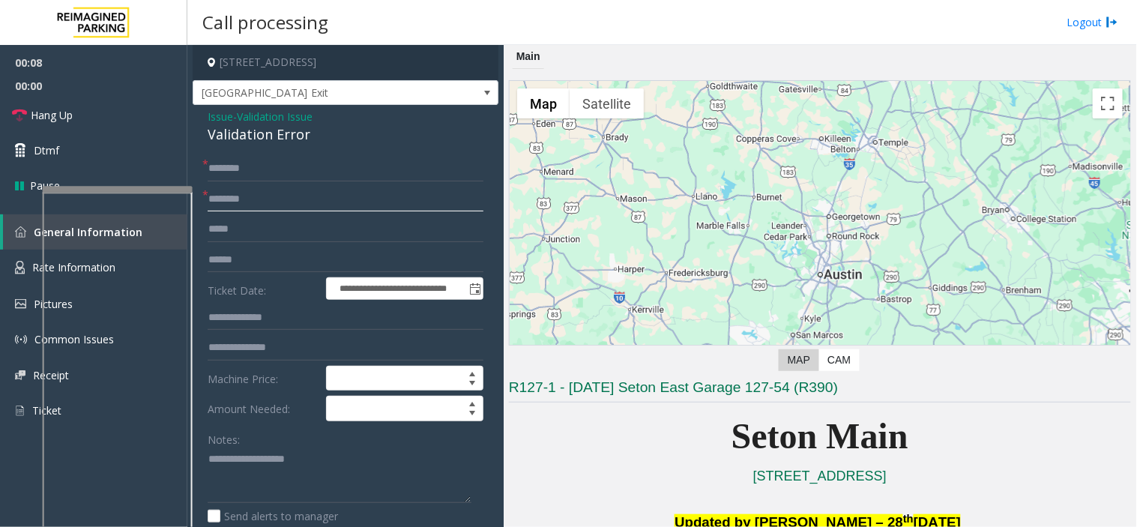
click at [253, 205] on input "text" at bounding box center [346, 199] width 276 height 25
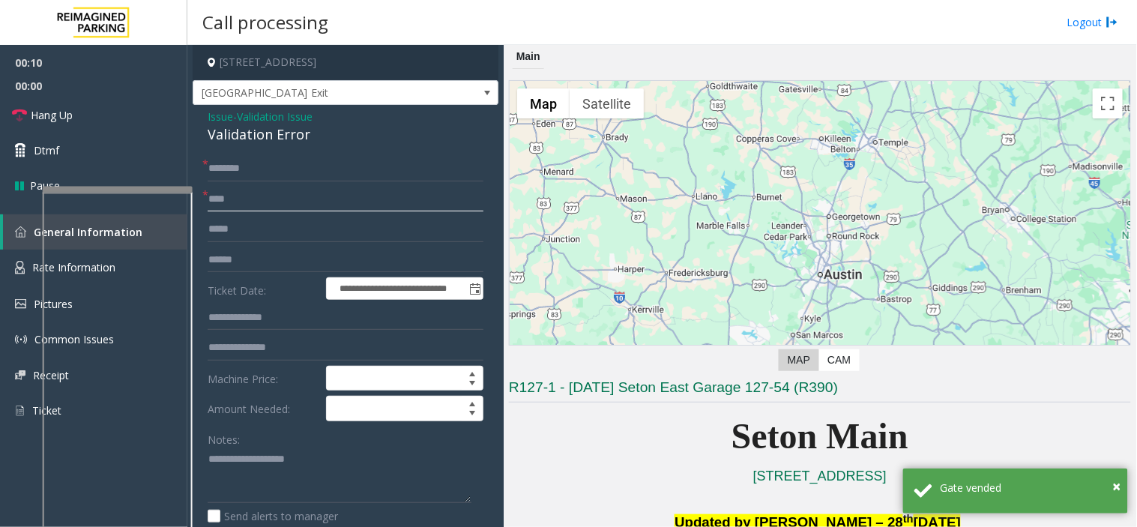
type input "****"
click at [238, 161] on input "text" at bounding box center [346, 168] width 276 height 25
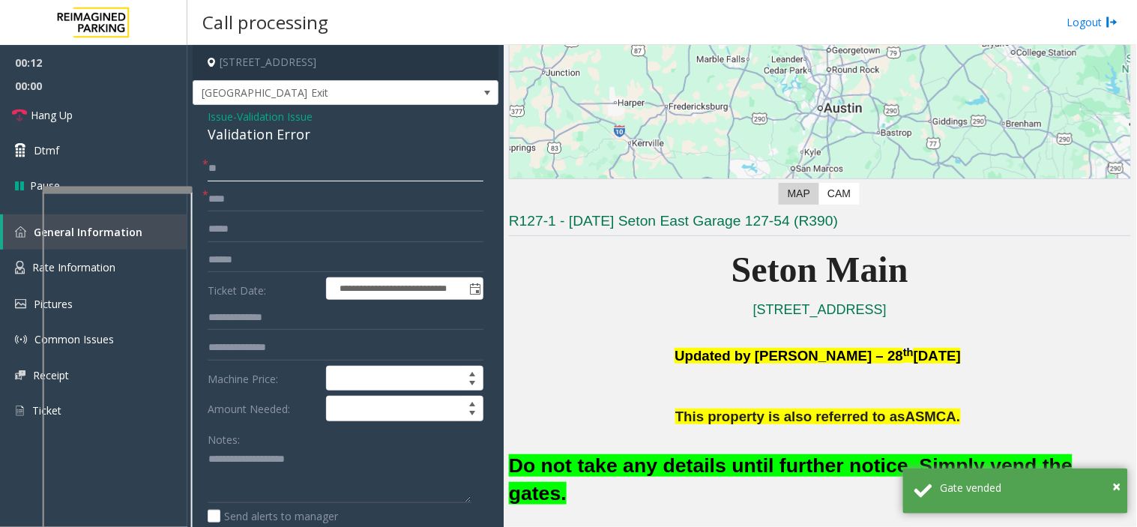
type input "**"
click at [603, 463] on font "Do not take any details until further notice. Simply vend the gates." at bounding box center [791, 479] width 564 height 50
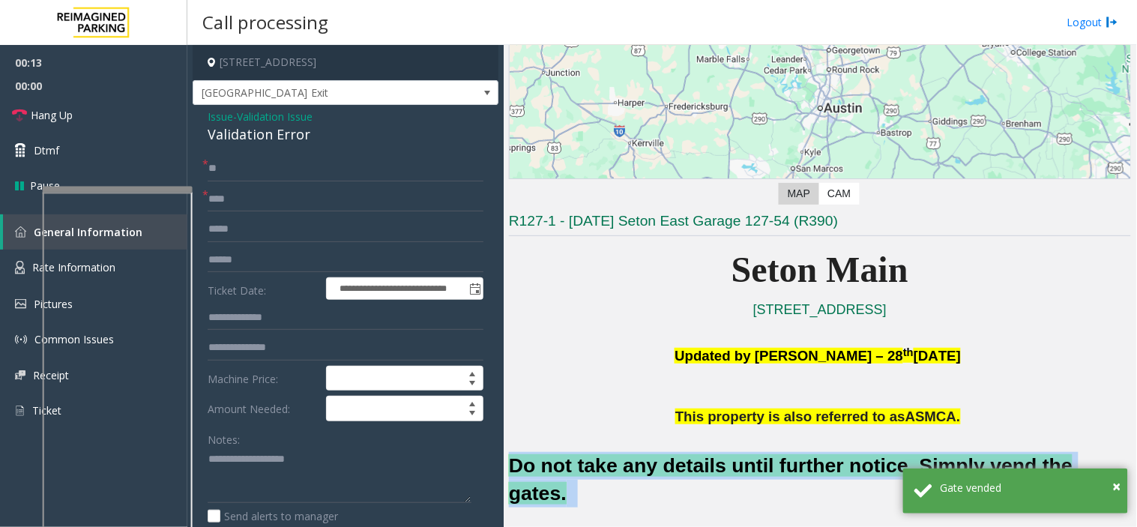
click at [603, 463] on font "Do not take any details until further notice. Simply vend the gates." at bounding box center [791, 479] width 564 height 50
copy h2 "Do not take any details until further notice. Simply vend the gates."
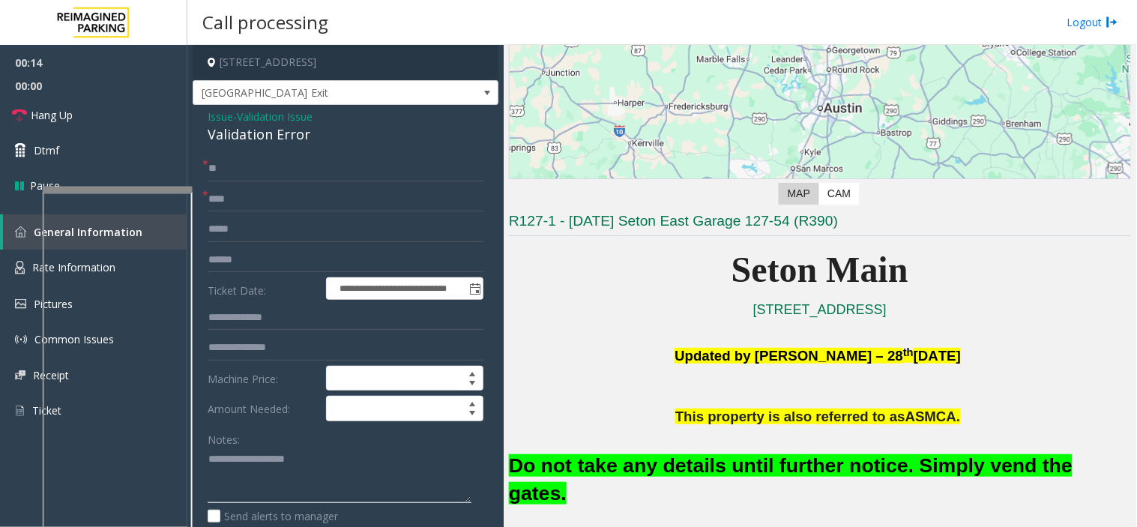
click at [253, 469] on textarea at bounding box center [340, 476] width 264 height 56
paste textarea "**********"
type textarea "**********"
click at [101, 118] on link "Hang Up" at bounding box center [93, 114] width 187 height 35
click at [102, 118] on link "Hang Up" at bounding box center [93, 114] width 187 height 35
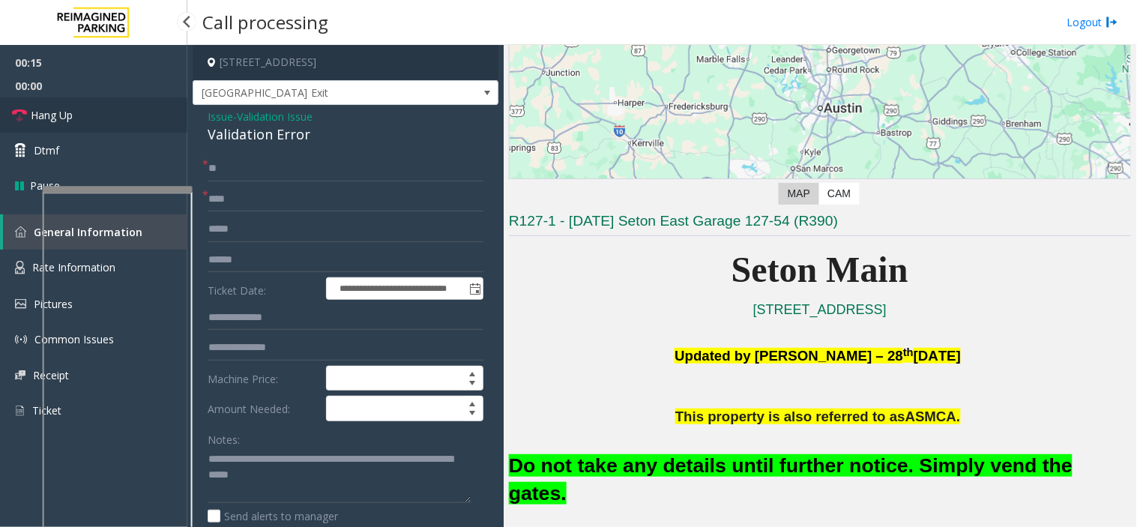
click at [102, 118] on link "Hang Up" at bounding box center [93, 114] width 187 height 35
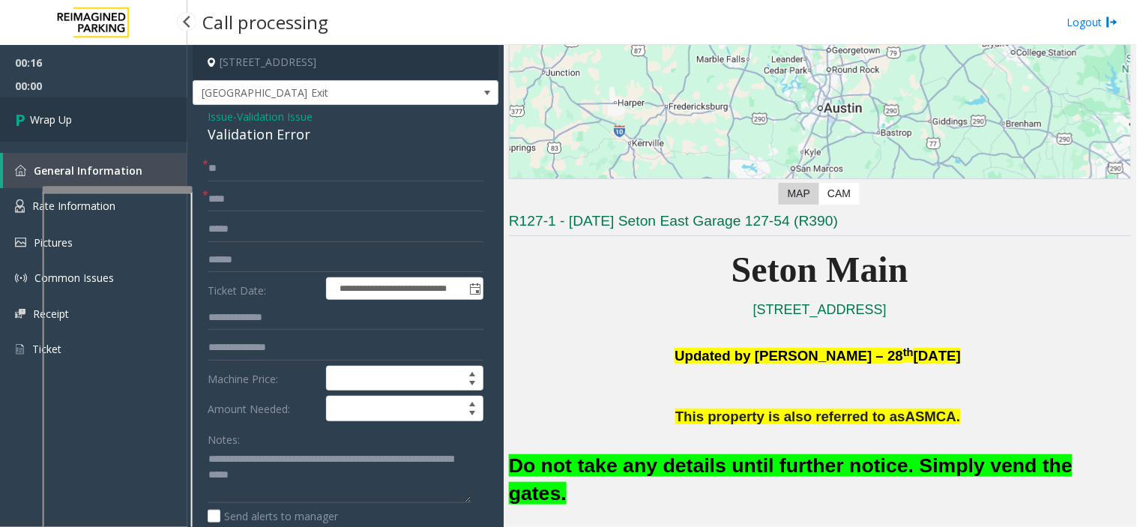
click at [102, 121] on link "Wrap Up" at bounding box center [93, 119] width 187 height 44
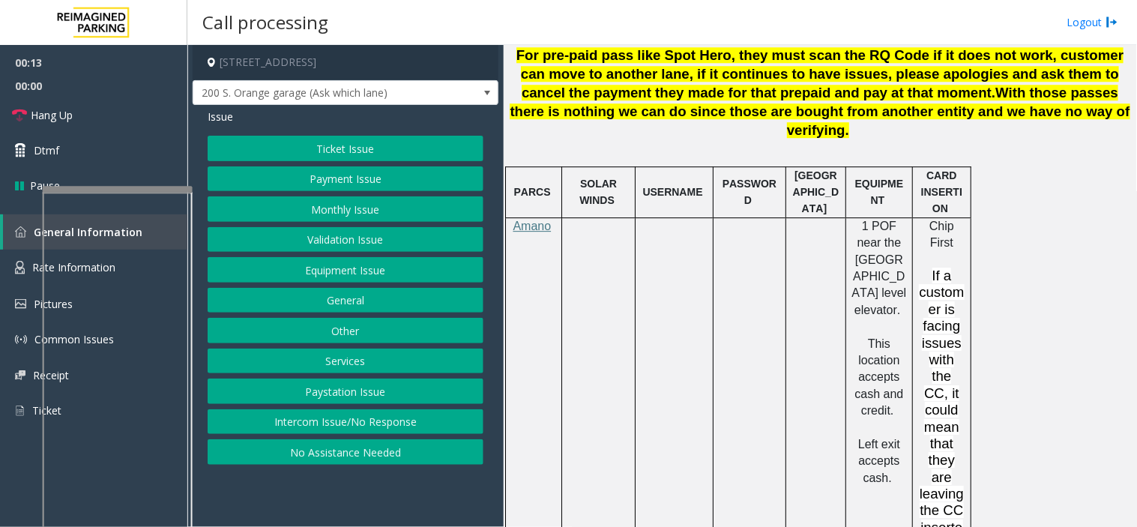
scroll to position [1082, 0]
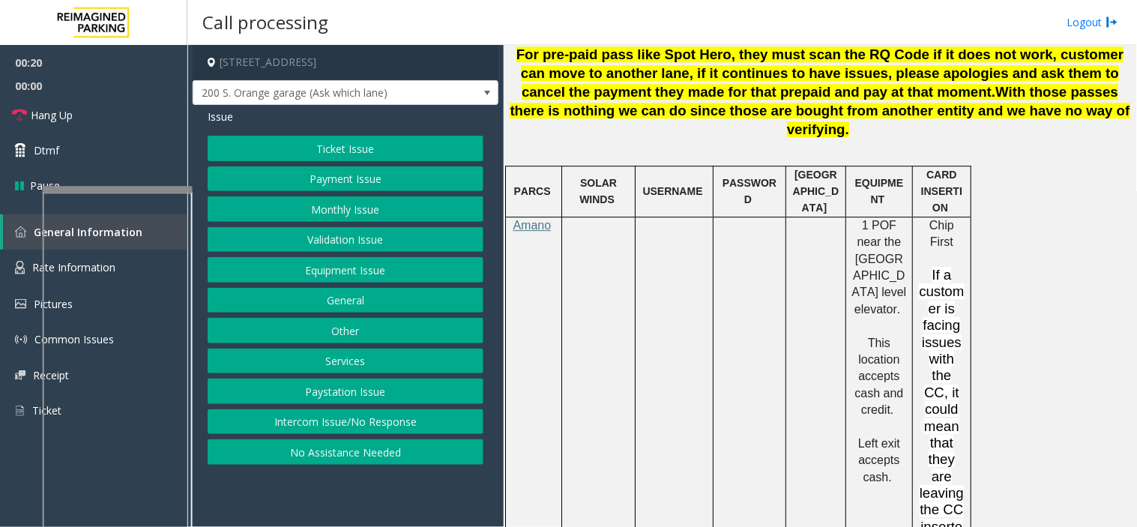
click at [318, 175] on button "Payment Issue" at bounding box center [346, 178] width 276 height 25
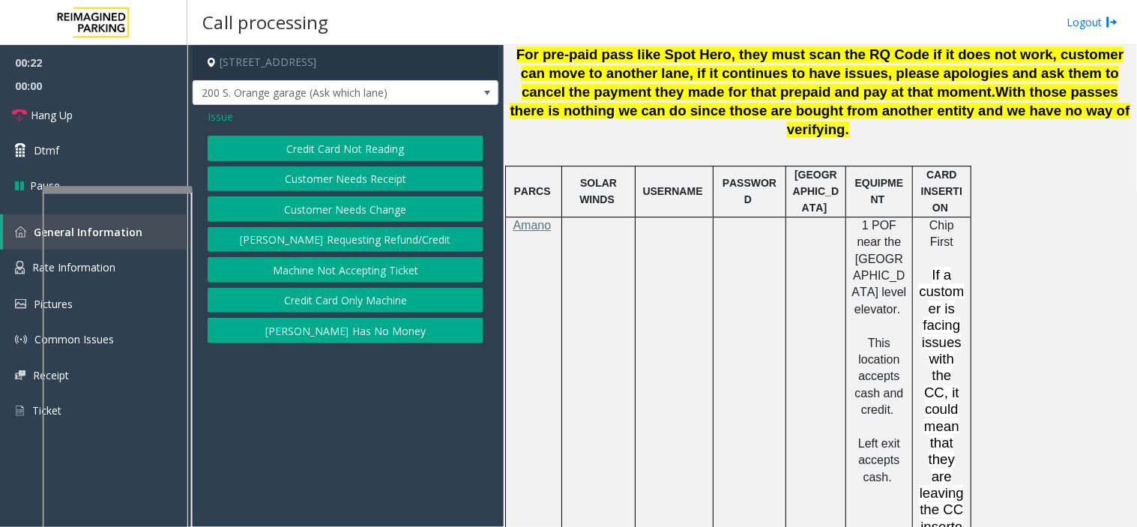
click at [351, 296] on button "Credit Card Only Machine" at bounding box center [346, 300] width 276 height 25
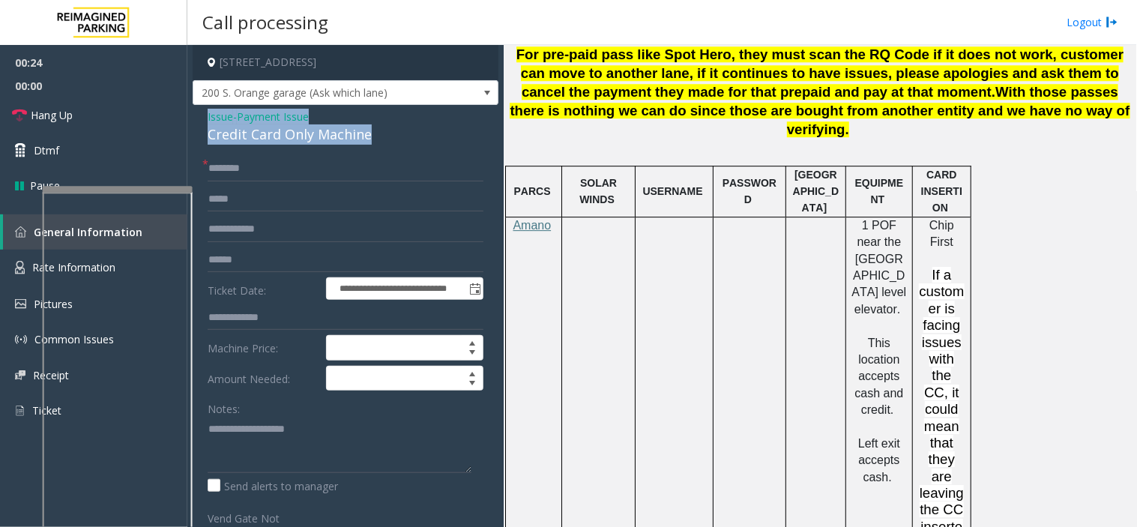
drag, startPoint x: 398, startPoint y: 131, endPoint x: 199, endPoint y: 109, distance: 199.9
click at [199, 109] on div "**********" at bounding box center [346, 452] width 306 height 695
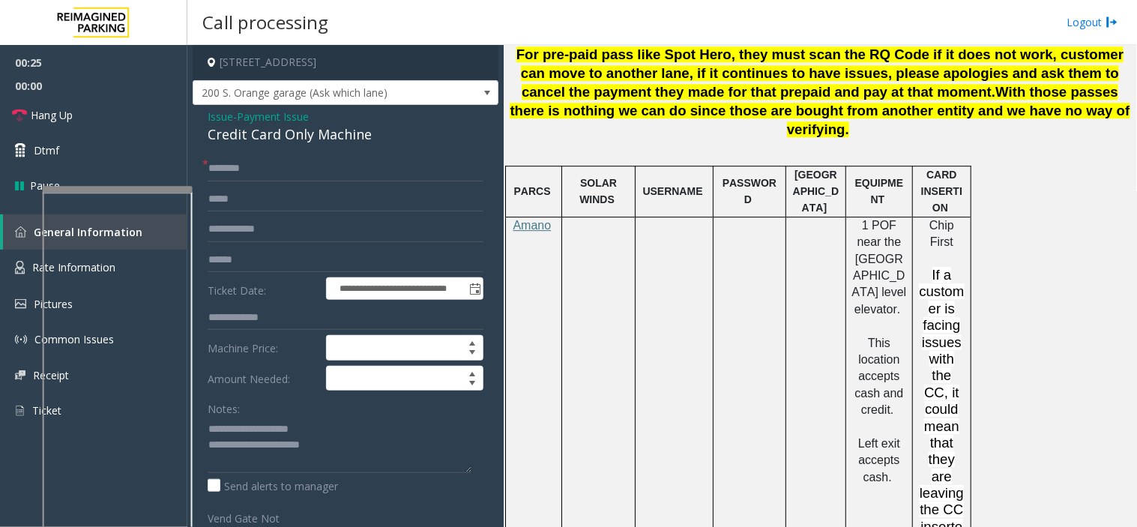
click at [390, 472] on div "Notes: Send alerts to manager" at bounding box center [346, 445] width 276 height 98
click at [347, 441] on textarea at bounding box center [340, 445] width 264 height 56
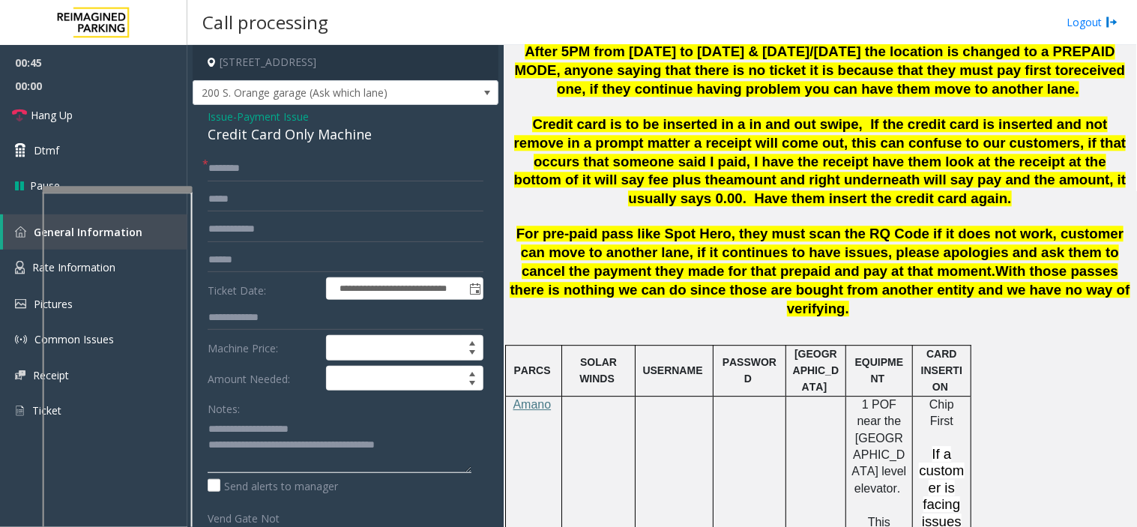
scroll to position [916, 0]
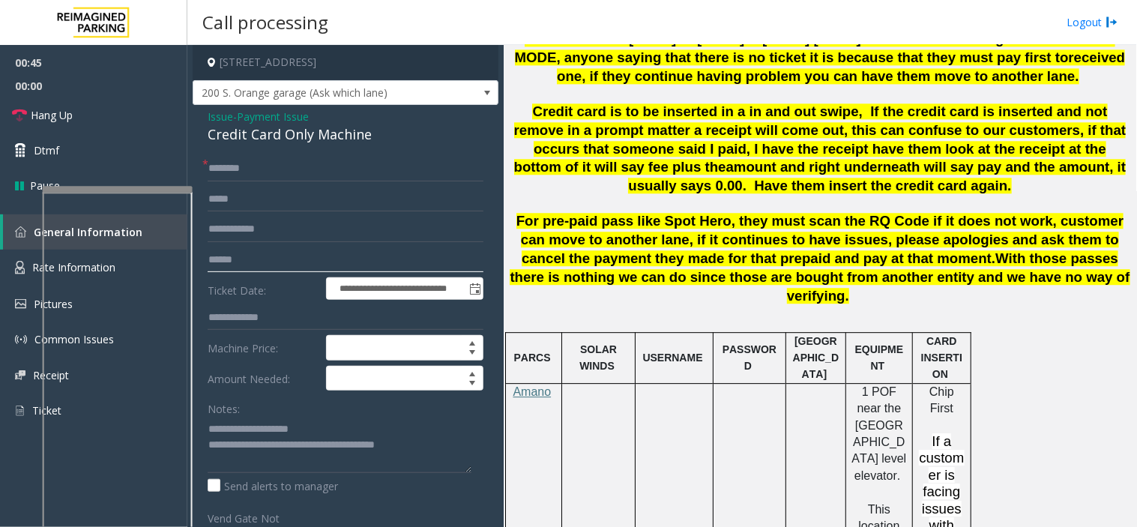
click at [304, 264] on input "text" at bounding box center [346, 259] width 276 height 25
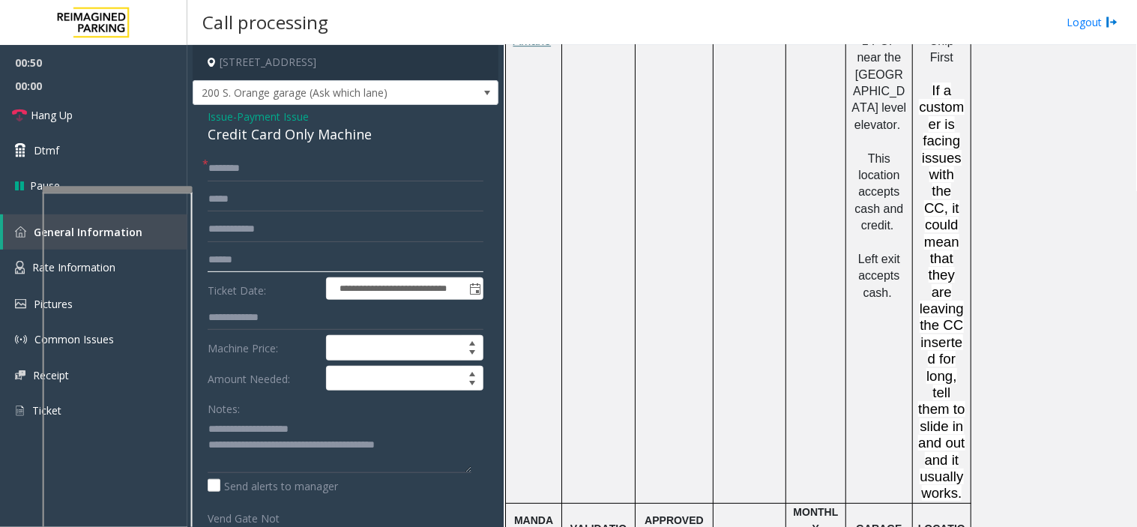
scroll to position [1499, 0]
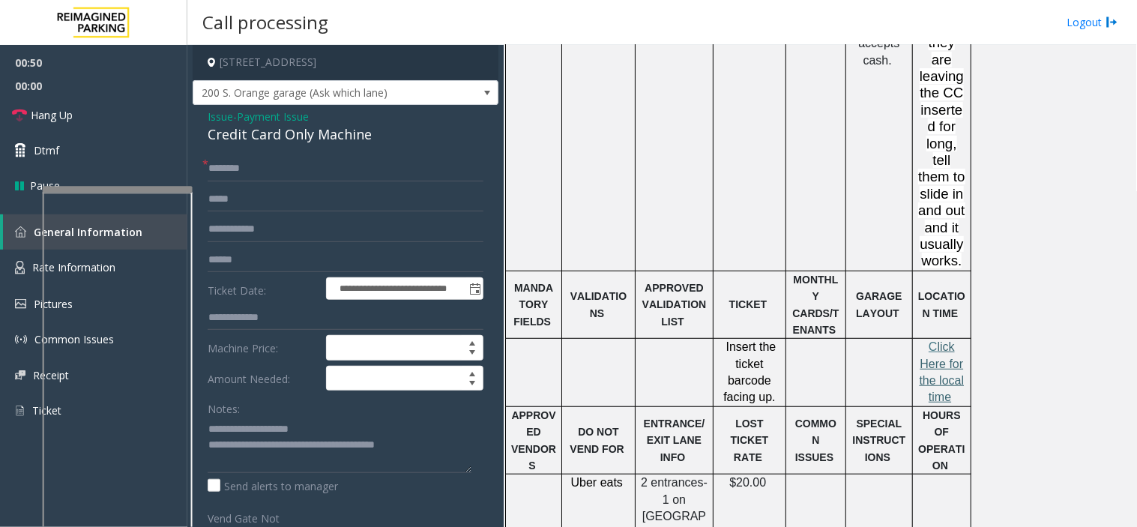
click at [952, 340] on span "lick Here for the local time" at bounding box center [942, 371] width 45 height 63
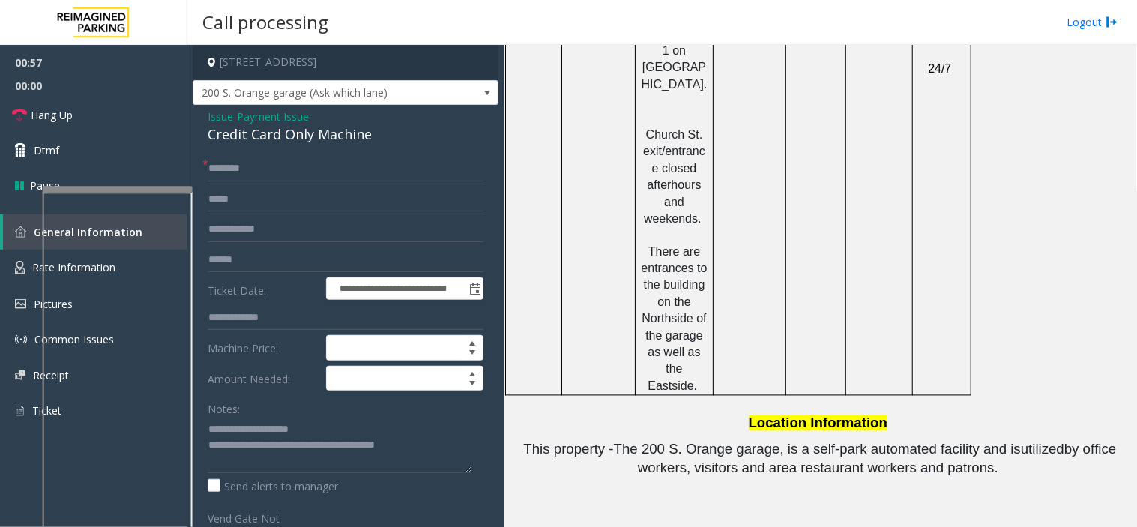
scroll to position [2324, 0]
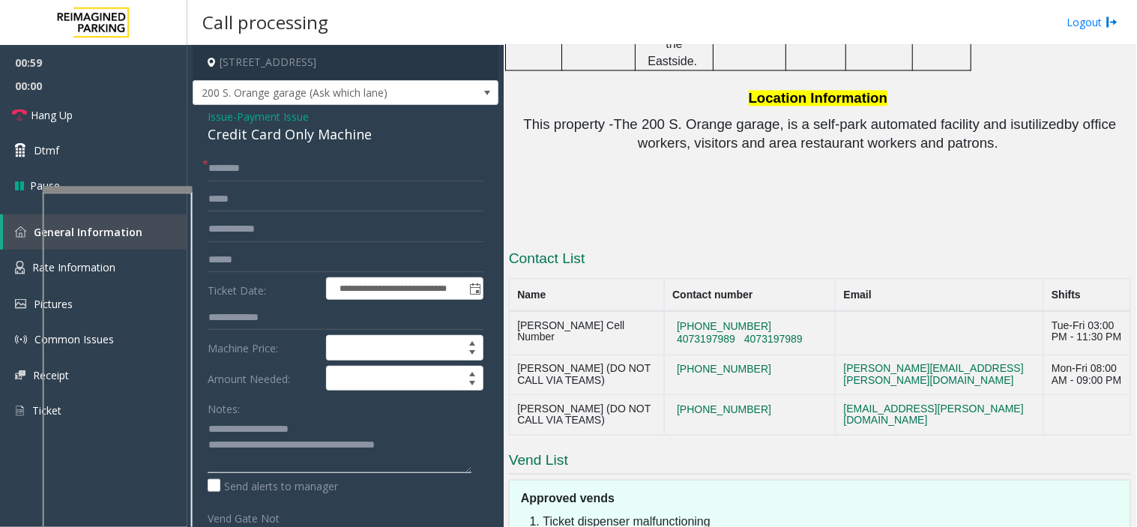
click at [469, 443] on textarea at bounding box center [340, 445] width 264 height 56
click at [279, 458] on textarea at bounding box center [340, 445] width 264 height 56
type textarea "**********"
click at [282, 177] on input "text" at bounding box center [346, 168] width 276 height 25
click at [271, 172] on input "text" at bounding box center [346, 168] width 276 height 25
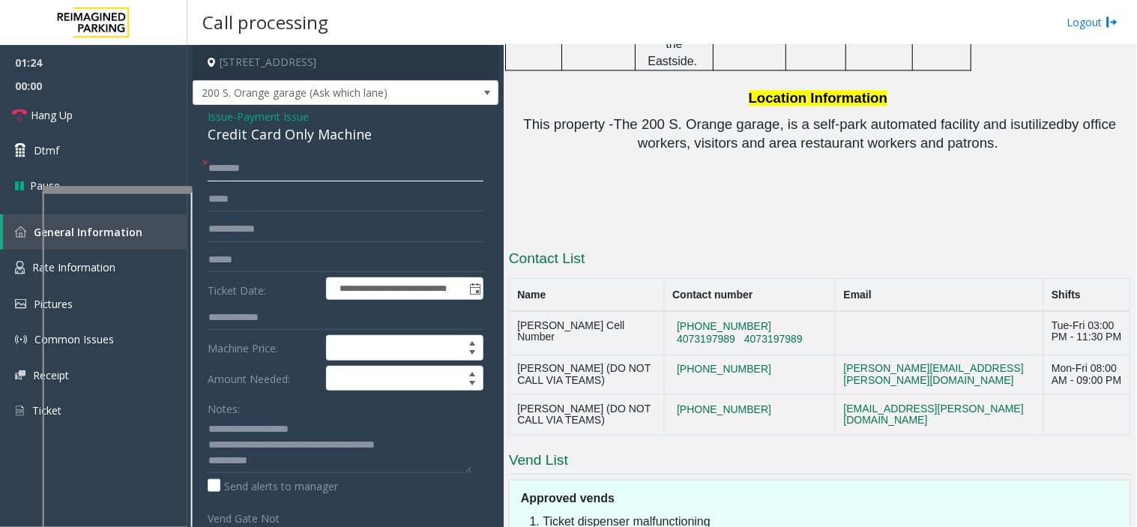
click at [271, 172] on input "text" at bounding box center [346, 168] width 276 height 25
click at [253, 171] on input "****" at bounding box center [346, 168] width 276 height 25
type input "****"
drag, startPoint x: 752, startPoint y: 160, endPoint x: 662, endPoint y: 158, distance: 90.0
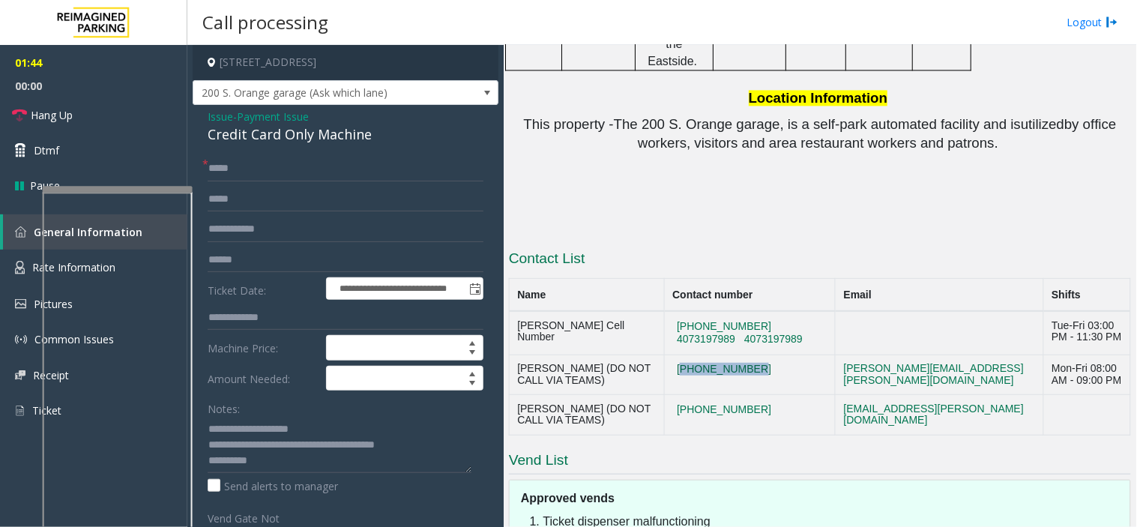
click at [664, 355] on td "[PHONE_NUMBER]" at bounding box center [749, 375] width 171 height 40
copy button "[PHONE_NUMBER]"
drag, startPoint x: 747, startPoint y: 208, endPoint x: 652, endPoint y: 211, distance: 94.5
click at [652, 395] on tr "[PERSON_NAME] (DO NOT CALL VIA TEAMS) [PHONE_NUMBER] [EMAIL_ADDRESS][PERSON_NAM…" at bounding box center [820, 415] width 621 height 40
click at [294, 459] on textarea at bounding box center [340, 445] width 264 height 56
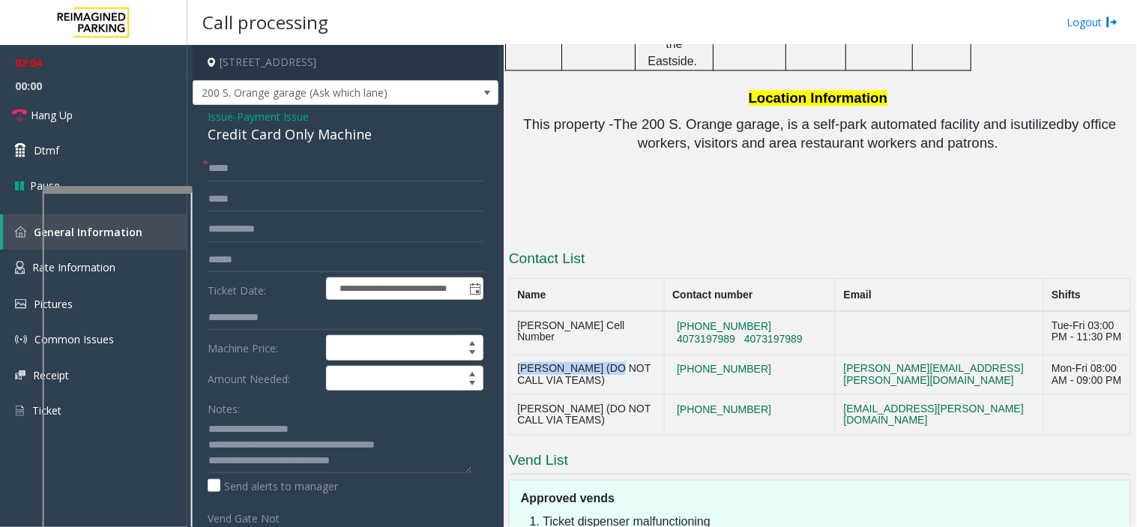
drag, startPoint x: 600, startPoint y: 161, endPoint x: 519, endPoint y: 156, distance: 81.1
click at [519, 355] on td "[PERSON_NAME] (DO NOT CALL VIA TEAMS)" at bounding box center [587, 375] width 155 height 40
copy td "[PERSON_NAME]"
click at [403, 466] on textarea at bounding box center [340, 445] width 264 height 56
paste textarea "**********"
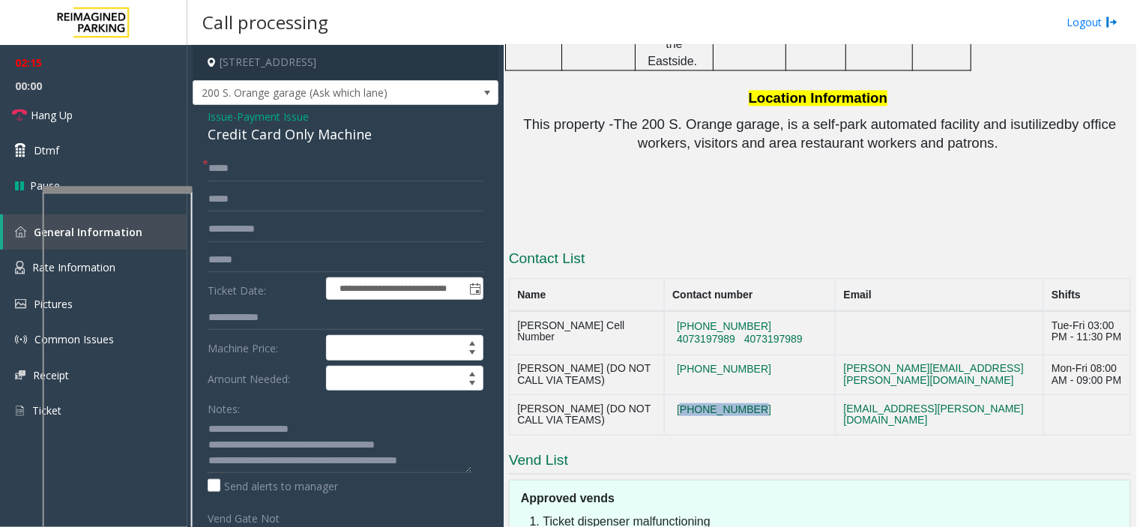
drag, startPoint x: 750, startPoint y: 200, endPoint x: 663, endPoint y: 208, distance: 87.3
click at [664, 395] on td "[PHONE_NUMBER]" at bounding box center [749, 415] width 171 height 40
copy button "[PHONE_NUMBER]"
click at [455, 466] on textarea at bounding box center [340, 445] width 264 height 56
drag, startPoint x: 574, startPoint y: 199, endPoint x: 512, endPoint y: 199, distance: 62.2
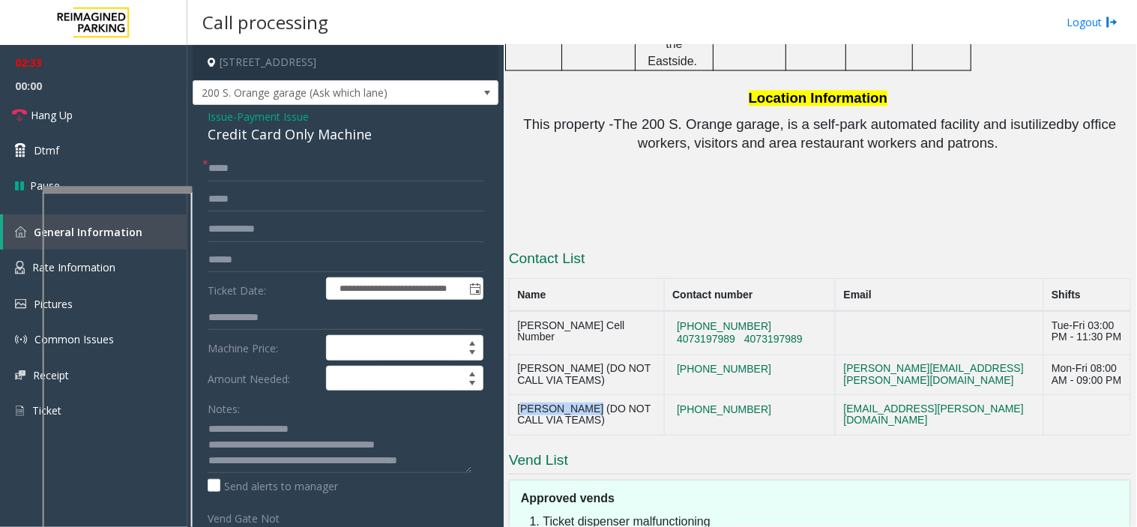
click at [512, 395] on td "[PERSON_NAME] (DO NOT CALL VIA TEAMS)" at bounding box center [587, 415] width 155 height 40
copy td "[PERSON_NAME]"
click at [453, 460] on textarea at bounding box center [340, 445] width 264 height 56
paste textarea "**********"
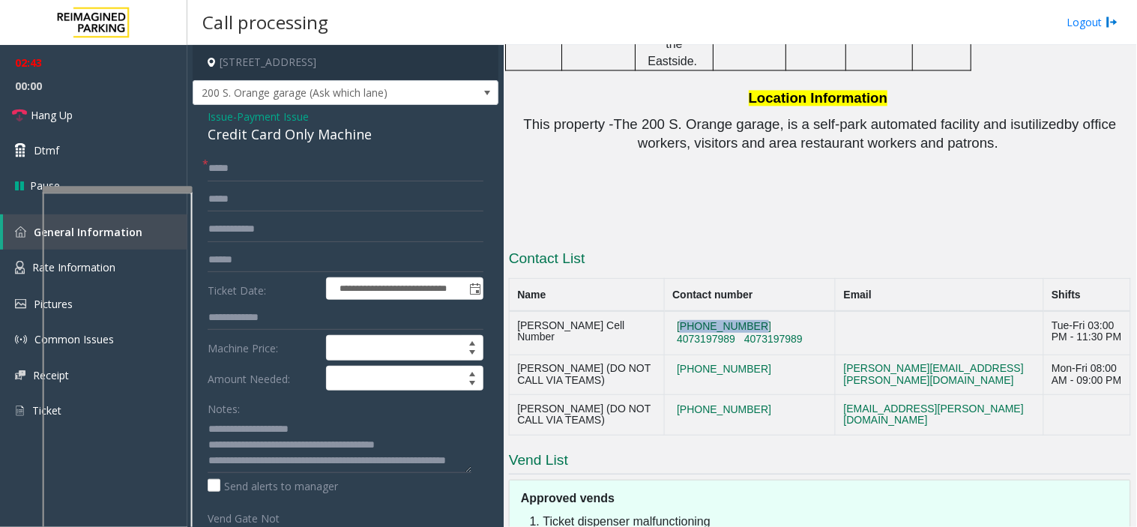
drag, startPoint x: 745, startPoint y: 117, endPoint x: 668, endPoint y: 117, distance: 77.2
click at [668, 311] on td "[PHONE_NUMBER] 4073197989 4073197989" at bounding box center [749, 332] width 171 height 43
copy button "[PHONE_NUMBER]"
click at [300, 463] on textarea at bounding box center [340, 445] width 264 height 56
click at [291, 470] on textarea at bounding box center [340, 445] width 264 height 56
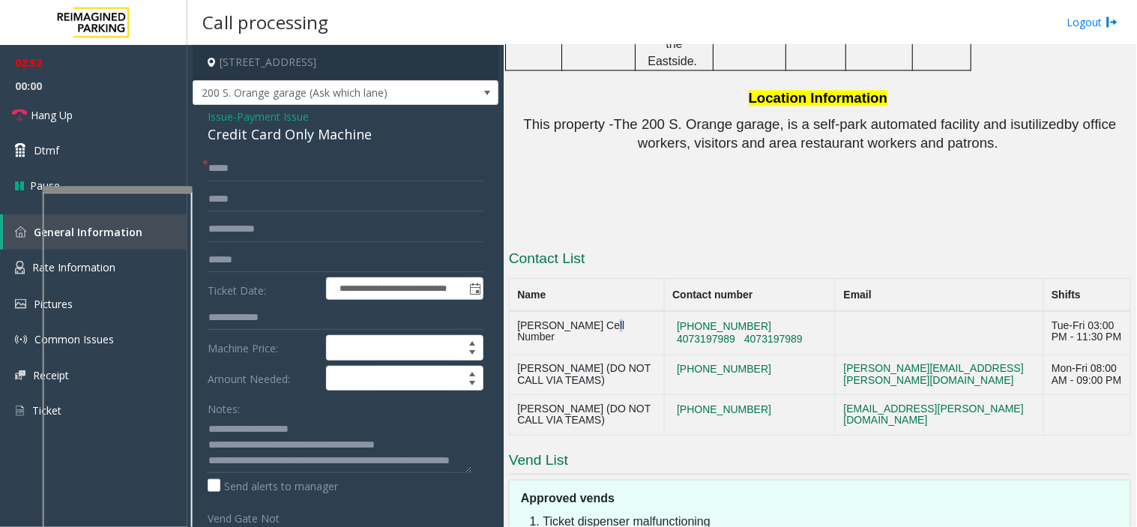
click at [597, 311] on td "[PERSON_NAME] Cell Number" at bounding box center [587, 332] width 155 height 43
click at [592, 311] on td "[PERSON_NAME] Cell Number" at bounding box center [587, 332] width 155 height 43
drag, startPoint x: 598, startPoint y: 118, endPoint x: 517, endPoint y: 112, distance: 81.2
click at [517, 311] on td "[PERSON_NAME] Cell Number" at bounding box center [587, 332] width 155 height 43
copy td "[PERSON_NAME]"
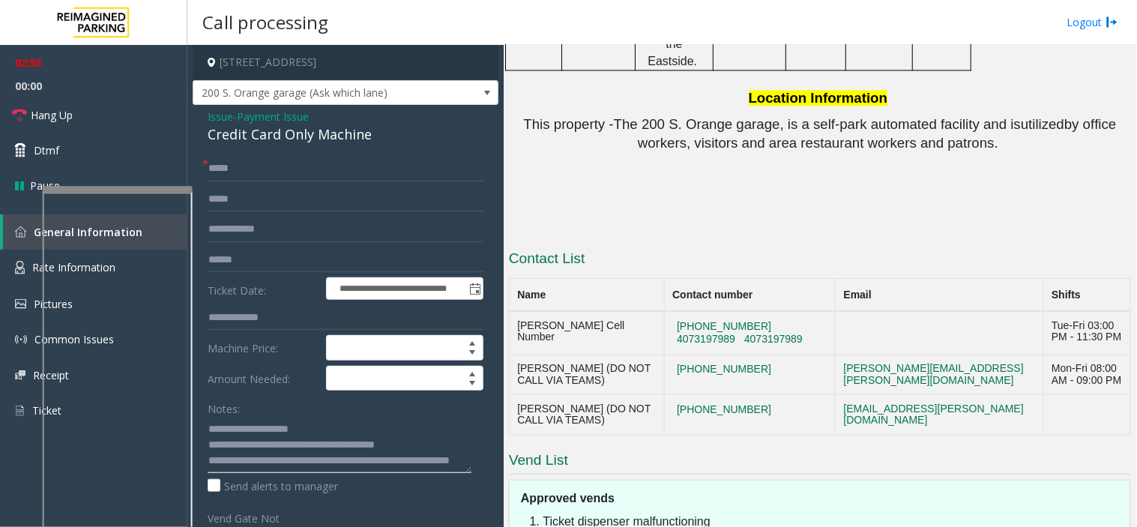
click at [283, 467] on textarea at bounding box center [340, 445] width 264 height 56
paste textarea "**********"
click at [393, 459] on textarea at bounding box center [340, 445] width 264 height 56
click at [395, 457] on textarea at bounding box center [340, 445] width 264 height 56
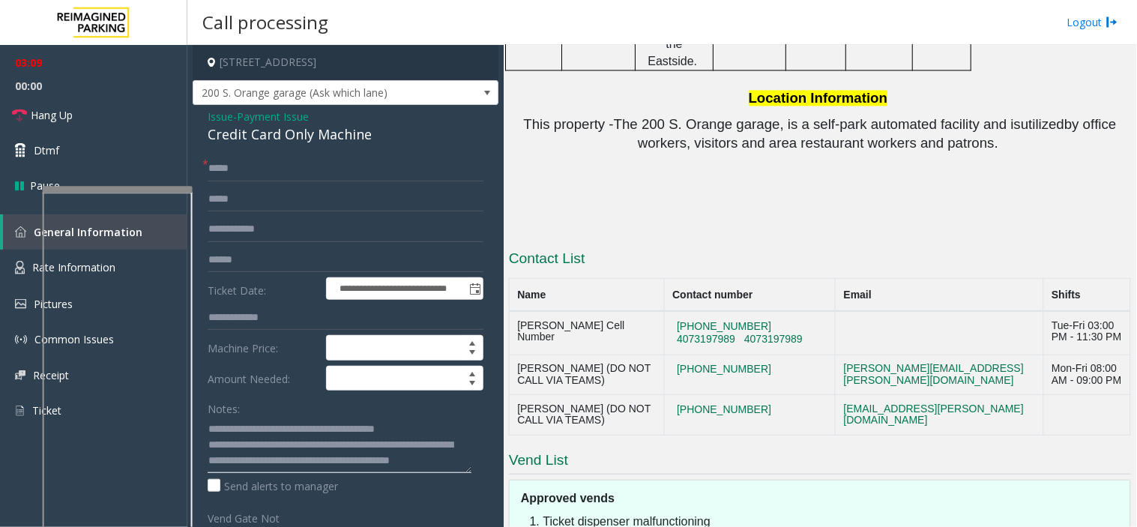
click at [349, 458] on textarea at bounding box center [340, 445] width 264 height 56
type textarea "**********"
click at [343, 475] on div "Notes: Send alerts to manager" at bounding box center [346, 445] width 276 height 98
click at [338, 471] on textarea at bounding box center [340, 445] width 264 height 56
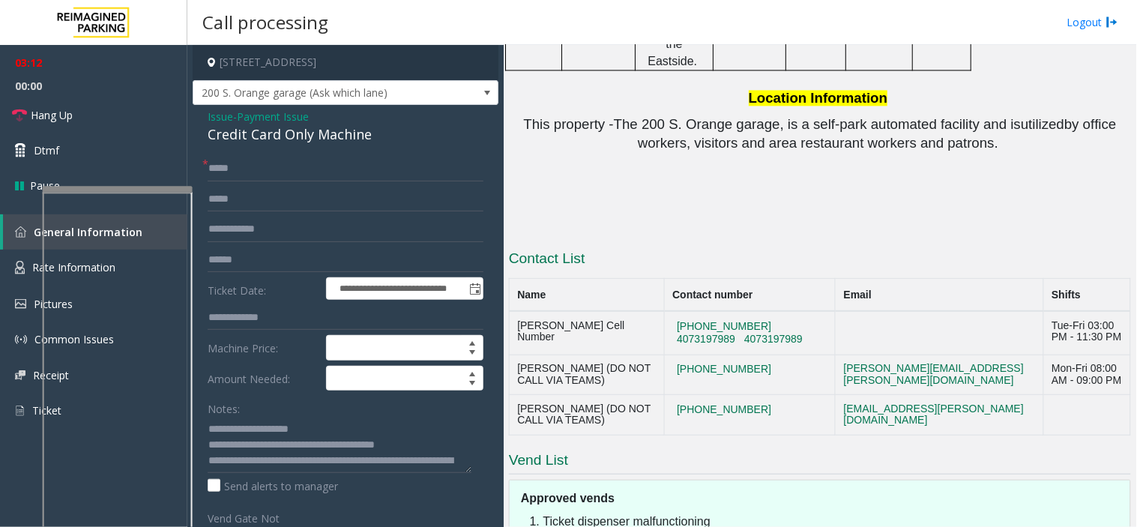
click at [229, 118] on span "Issue" at bounding box center [220, 117] width 25 height 16
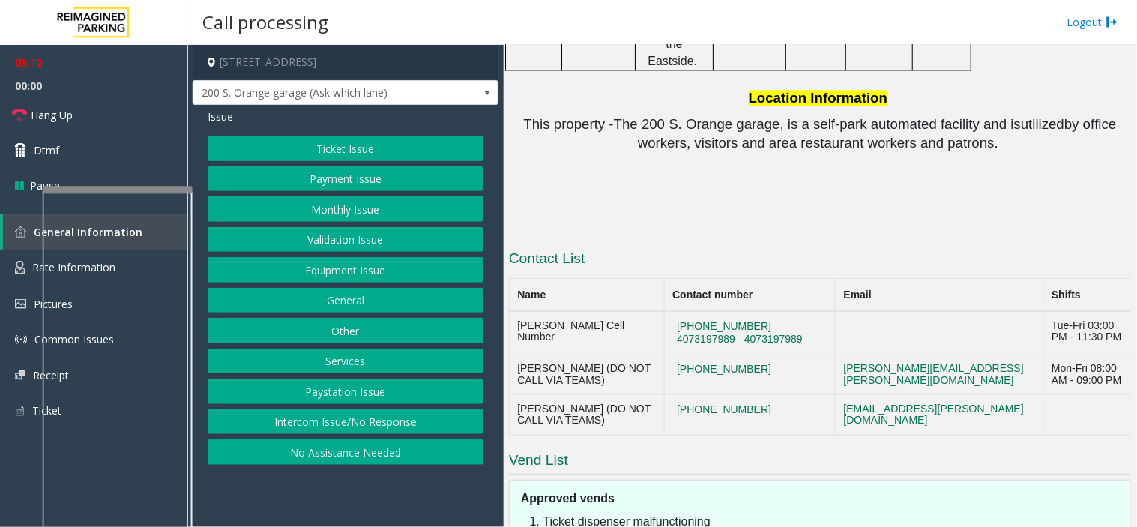
click at [276, 148] on button "Ticket Issue" at bounding box center [346, 148] width 276 height 25
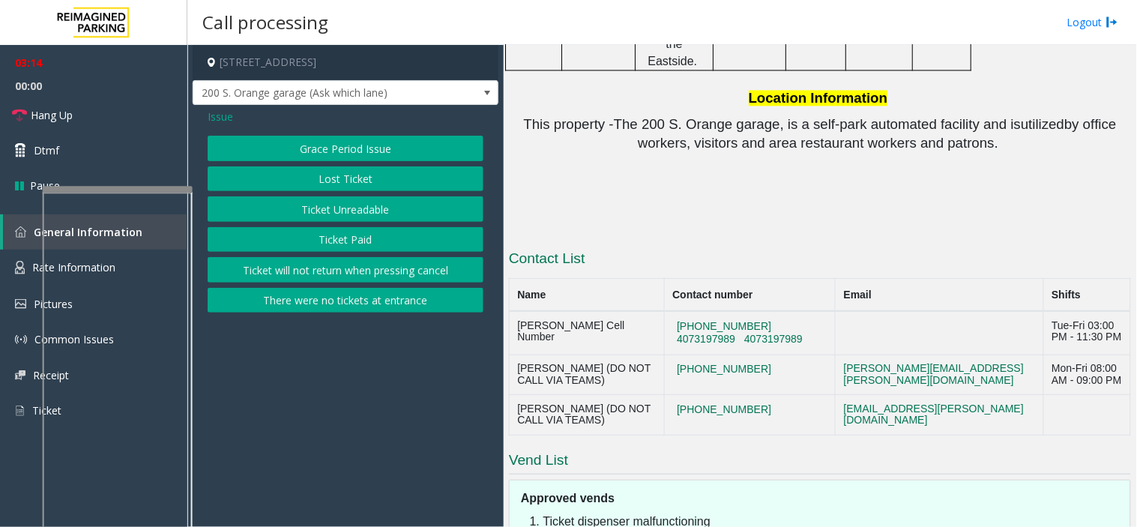
click at [298, 230] on button "Ticket Paid" at bounding box center [346, 239] width 276 height 25
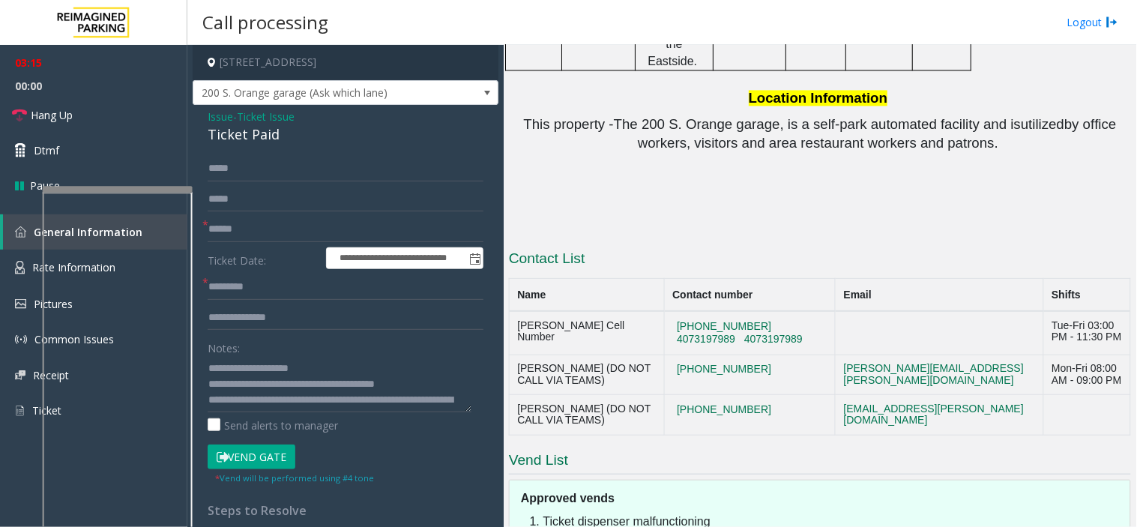
click at [271, 454] on button "Vend Gate" at bounding box center [252, 457] width 88 height 25
click at [226, 124] on div "Ticket Paid" at bounding box center [346, 134] width 276 height 20
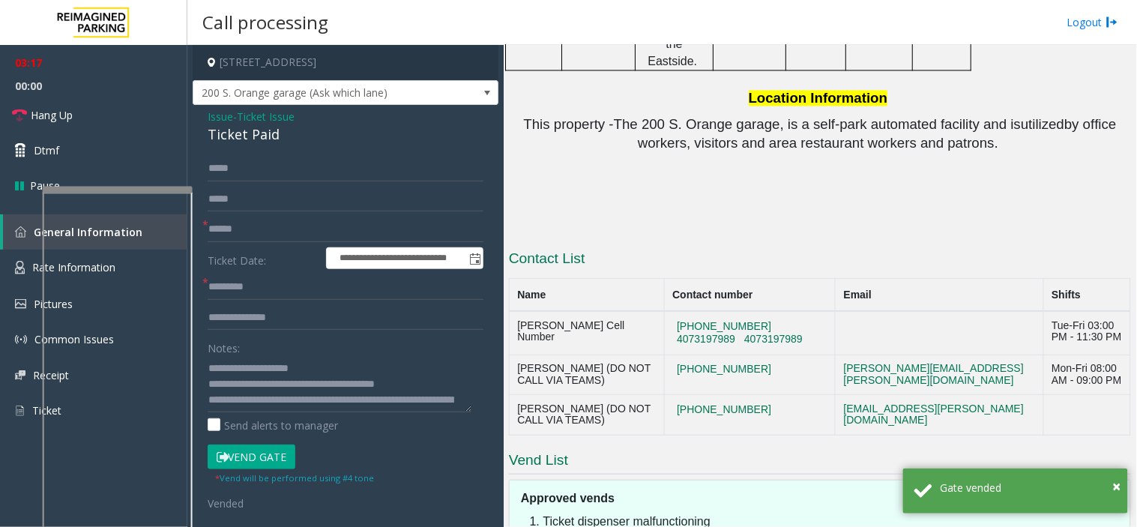
click at [223, 118] on span "Issue" at bounding box center [220, 117] width 25 height 16
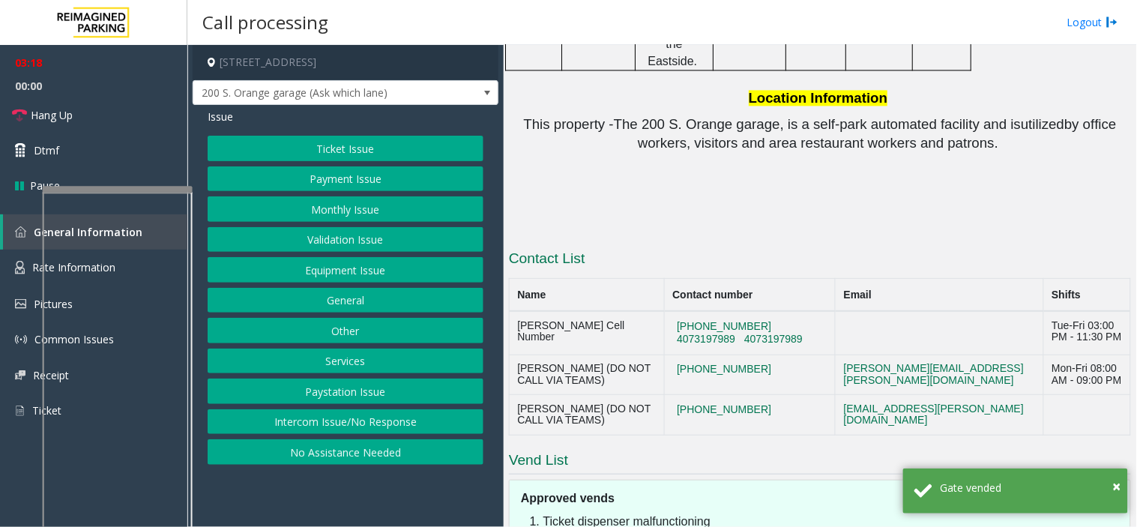
click at [308, 180] on button "Payment Issue" at bounding box center [346, 178] width 276 height 25
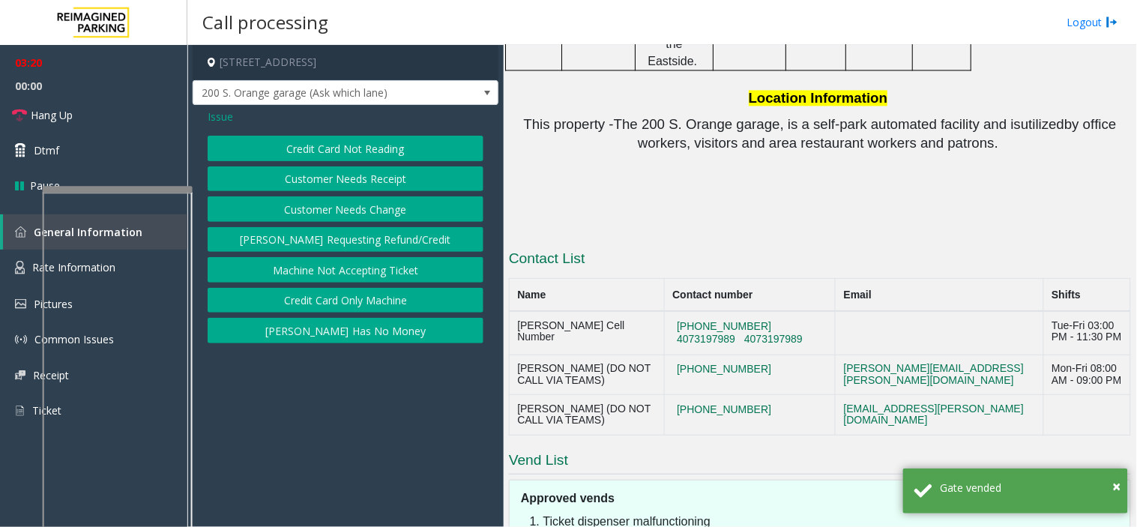
click at [319, 302] on button "Credit Card Only Machine" at bounding box center [346, 300] width 276 height 25
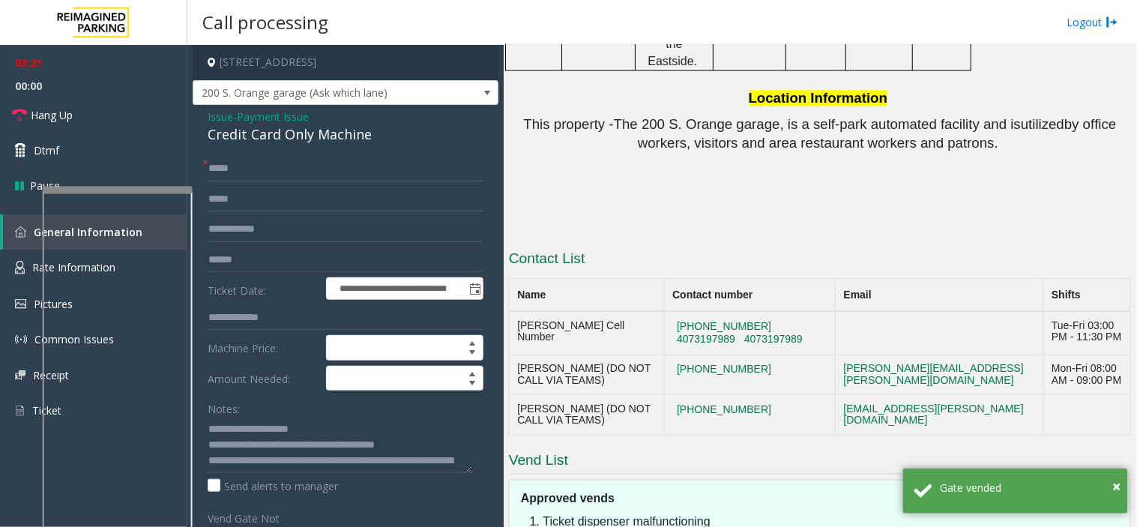
scroll to position [31, 0]
click at [370, 466] on textarea at bounding box center [340, 445] width 264 height 56
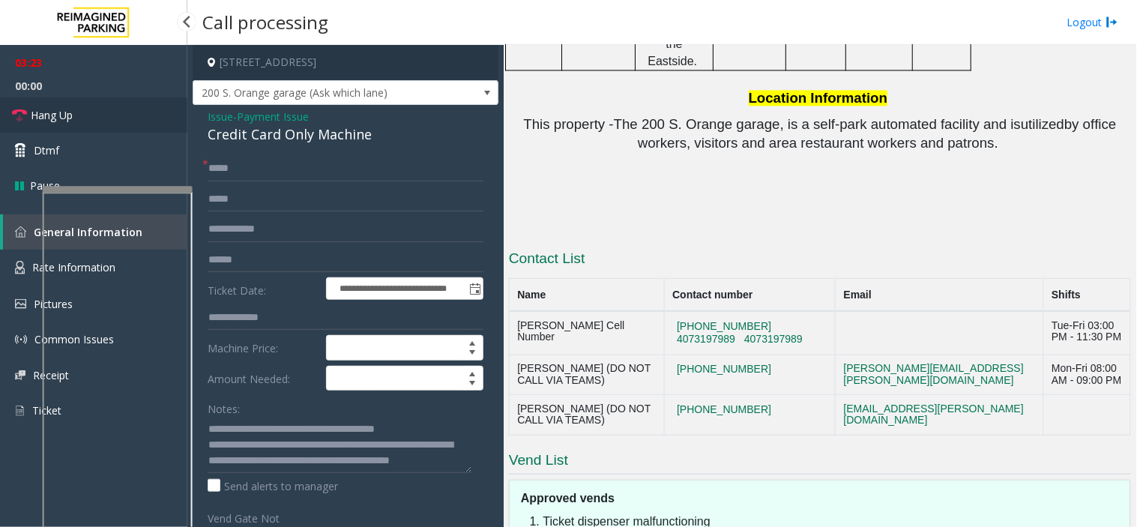
drag, startPoint x: 124, startPoint y: 112, endPoint x: 185, endPoint y: 190, distance: 98.7
click at [124, 112] on link "Hang Up" at bounding box center [93, 114] width 187 height 35
click at [328, 465] on textarea at bounding box center [340, 445] width 264 height 56
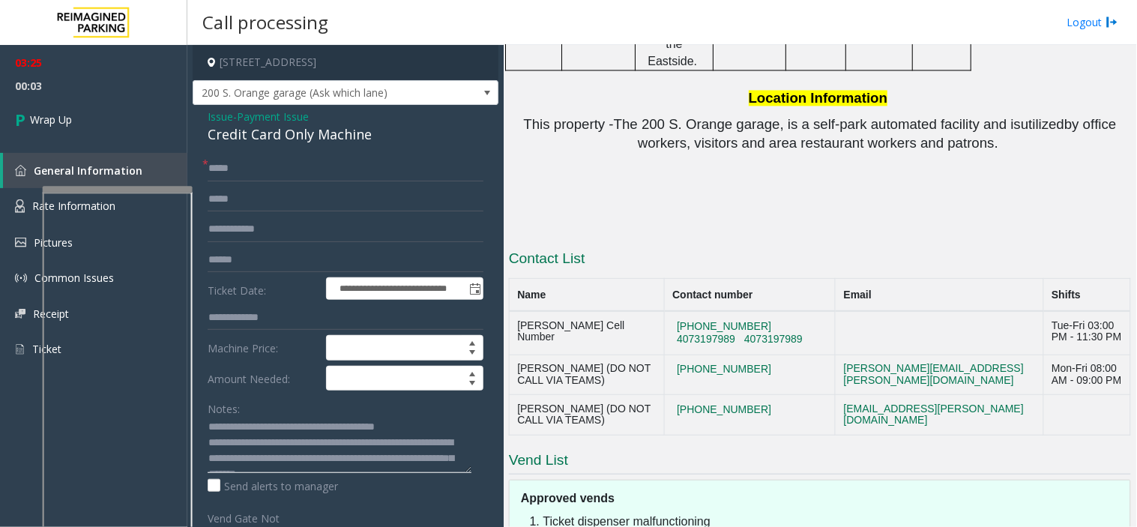
scroll to position [0, 0]
type textarea "**********"
click at [76, 109] on link "Wrap Up" at bounding box center [93, 119] width 187 height 44
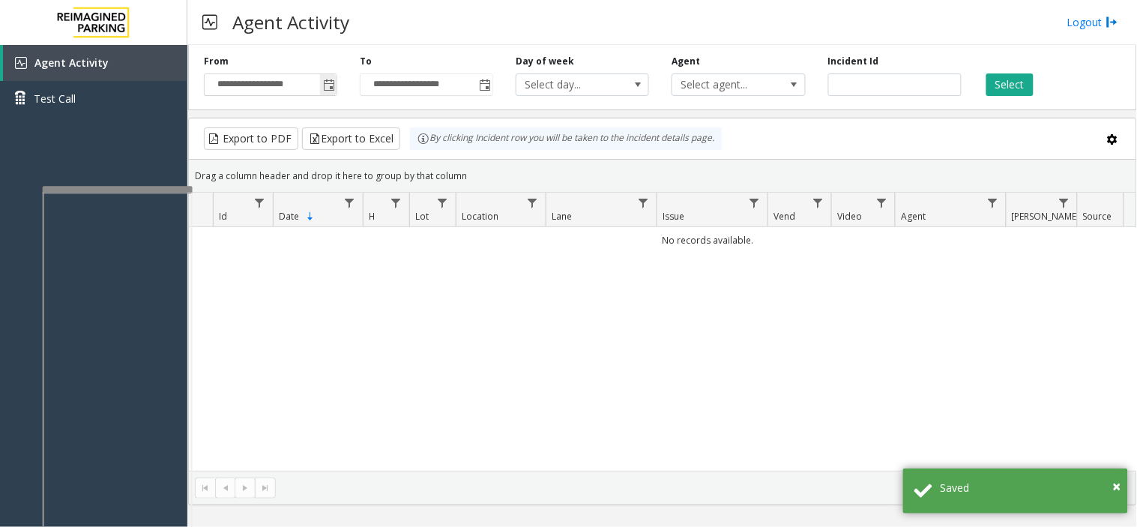
click at [324, 73] on span "Toggle popup" at bounding box center [328, 85] width 16 height 24
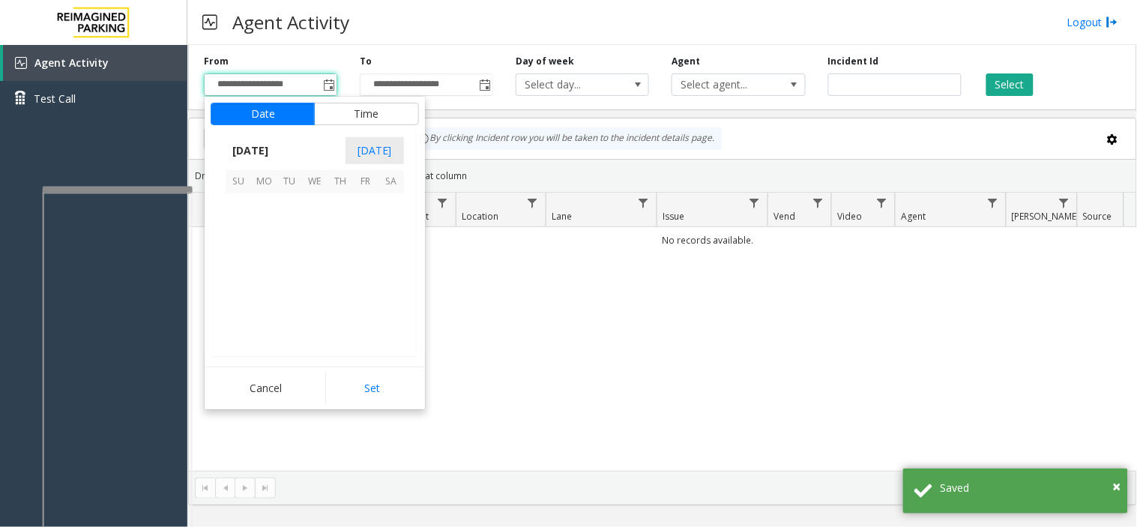
scroll to position [268996, 0]
click at [256, 226] on span "8" at bounding box center [263, 231] width 25 height 25
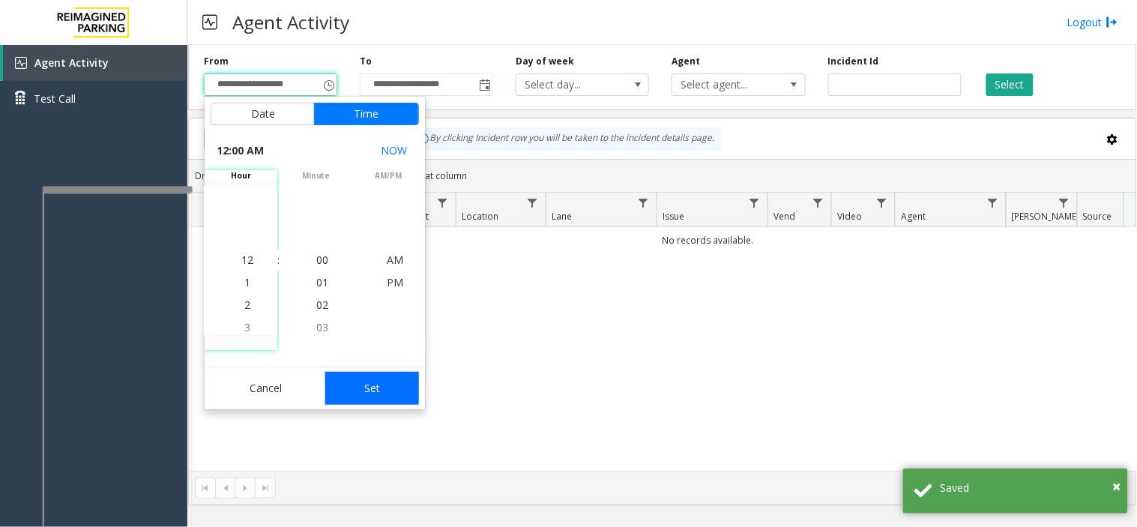
click at [365, 399] on button "Set" at bounding box center [372, 388] width 94 height 33
type input "**********"
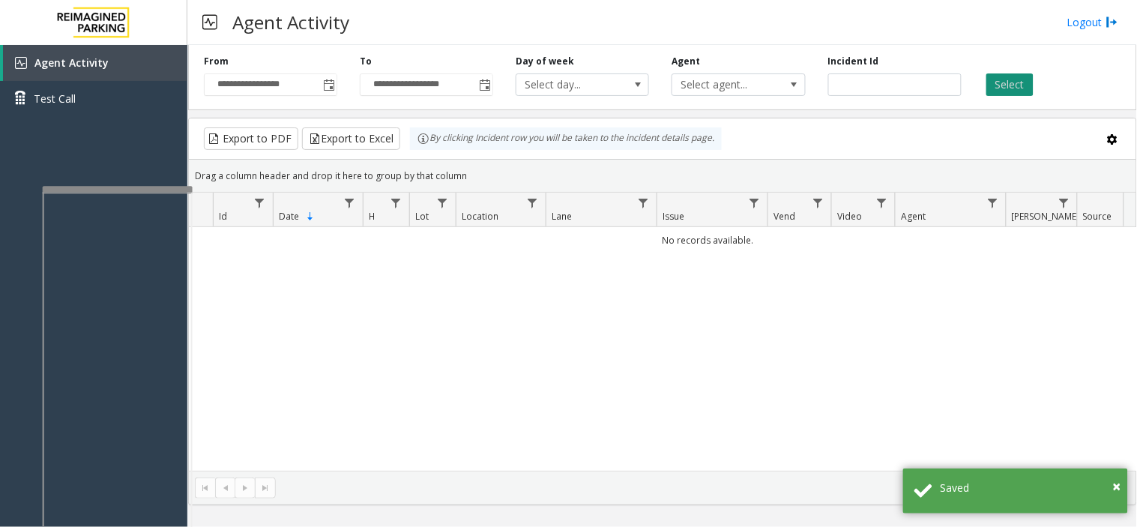
click at [999, 76] on button "Select" at bounding box center [1010, 84] width 47 height 22
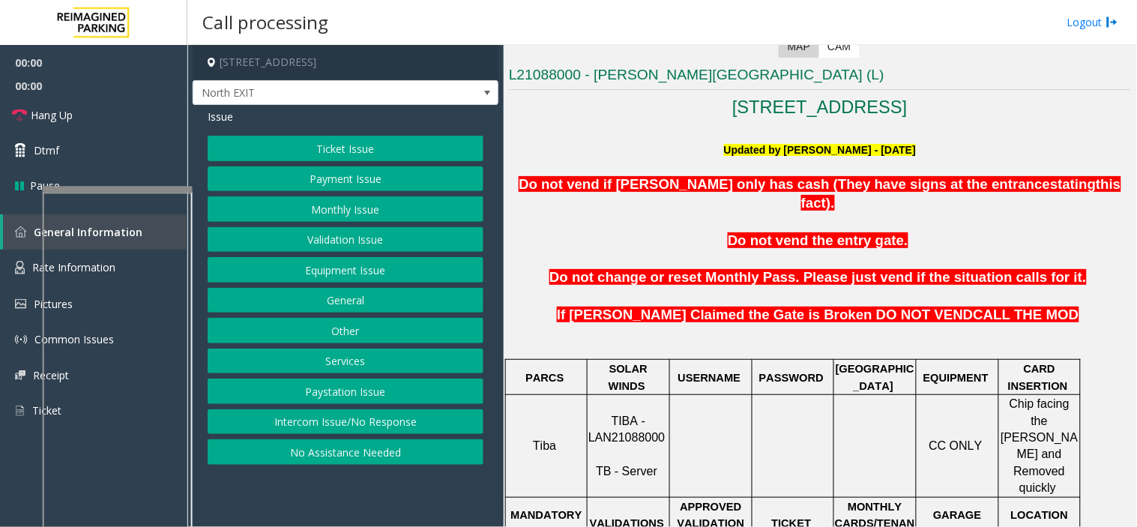
scroll to position [666, 0]
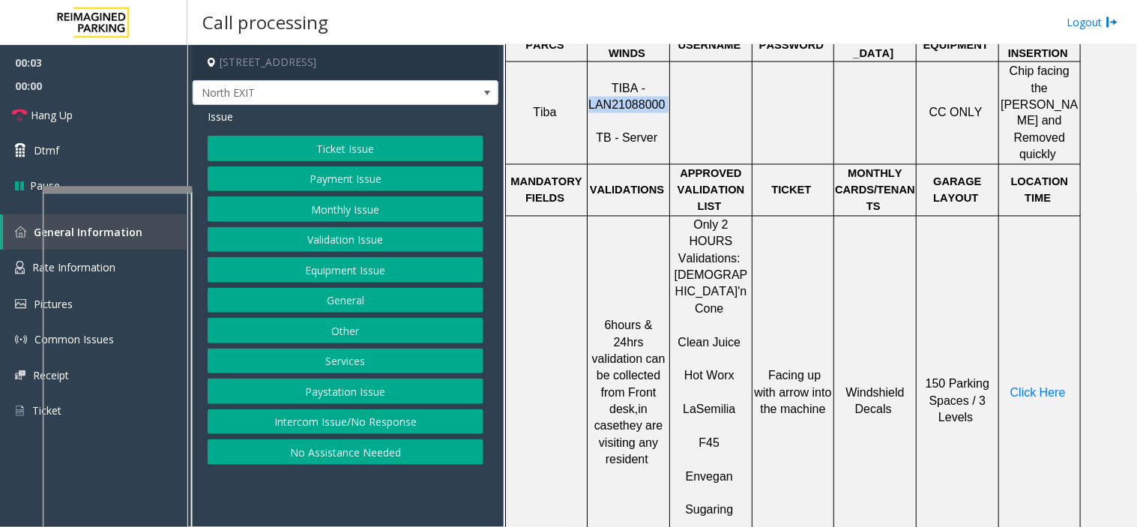
drag, startPoint x: 668, startPoint y: 76, endPoint x: 590, endPoint y: 78, distance: 78.0
click at [590, 80] on p "TIBA - LAN21088000 TB - Server" at bounding box center [628, 113] width 80 height 67
copy p "LAN21088000"
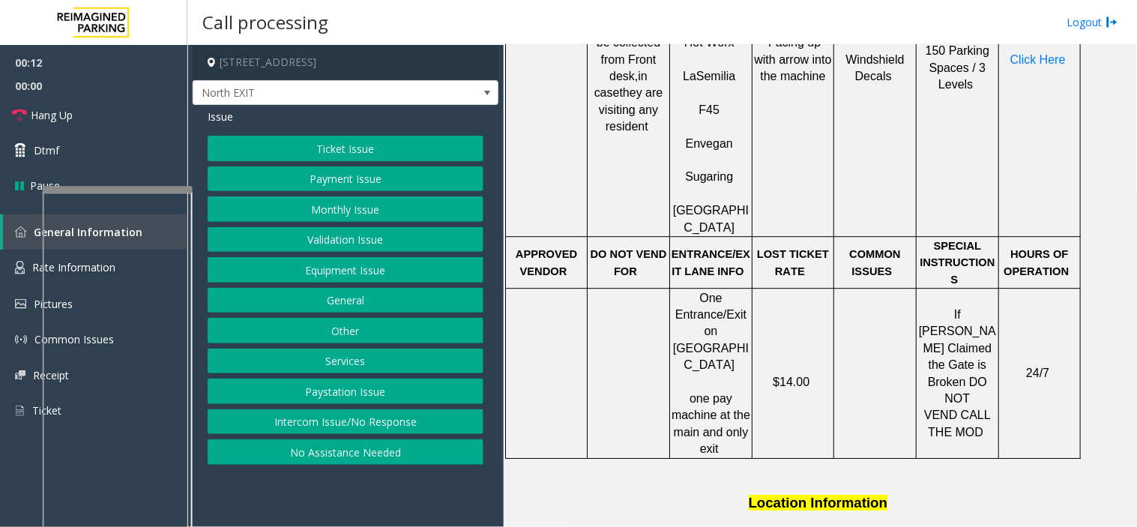
scroll to position [582, 0]
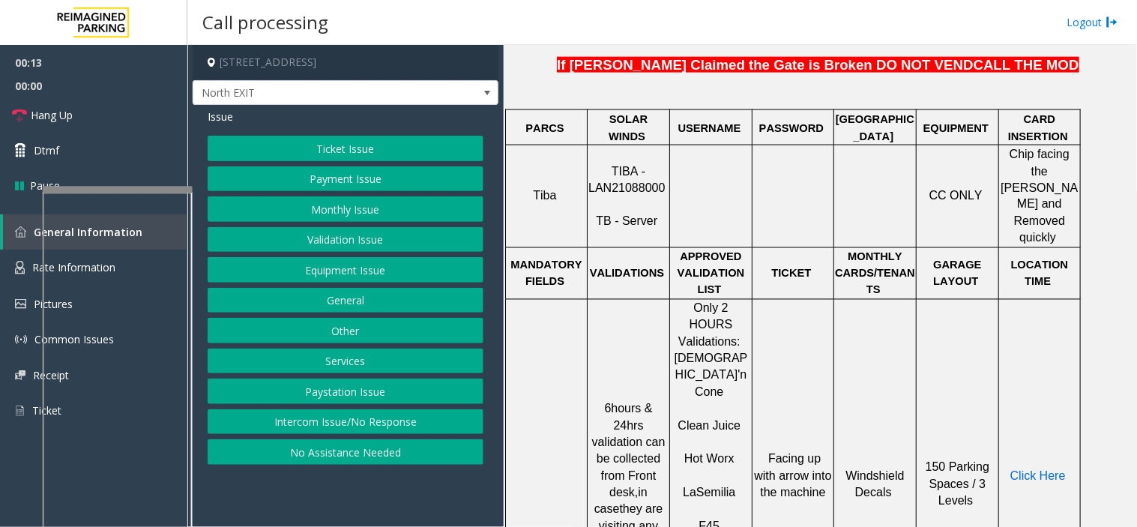
click at [1040, 470] on span "Click Here" at bounding box center [1038, 476] width 55 height 13
click at [346, 233] on button "Validation Issue" at bounding box center [346, 239] width 276 height 25
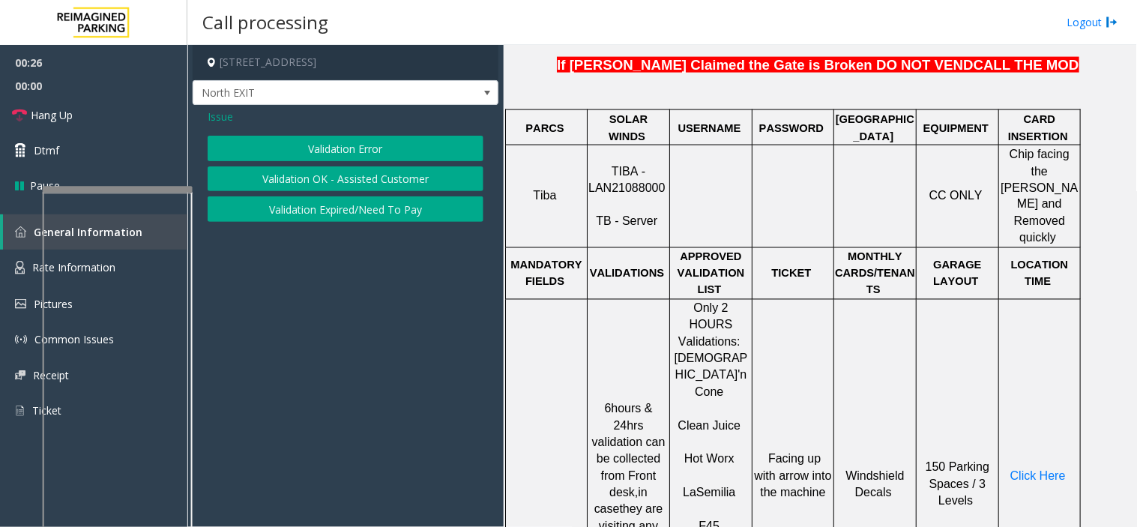
click at [313, 160] on button "Validation Error" at bounding box center [346, 148] width 276 height 25
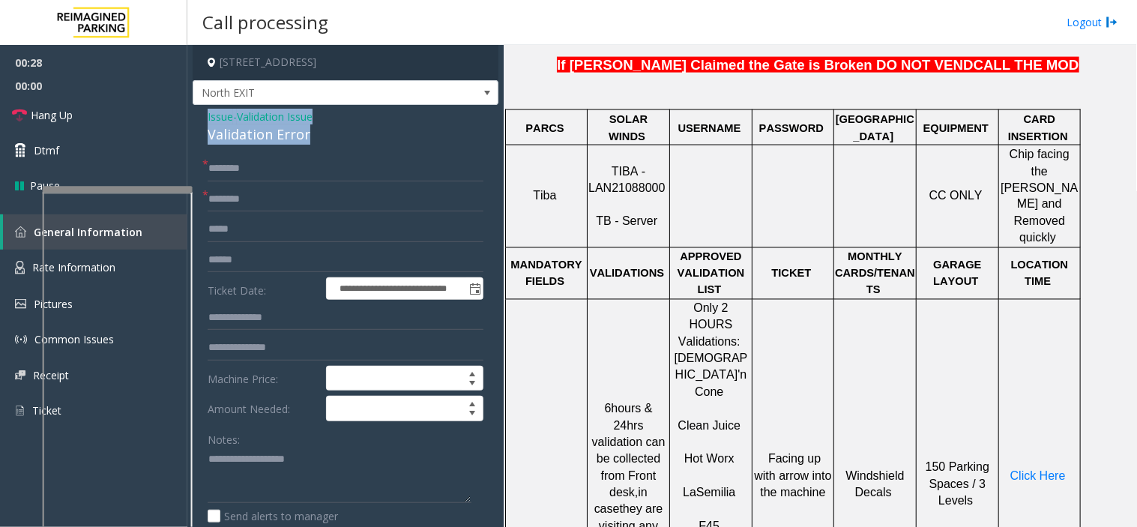
drag, startPoint x: 313, startPoint y: 139, endPoint x: 191, endPoint y: 117, distance: 124.2
click at [191, 117] on app-call-processing-form "**********" at bounding box center [345, 286] width 316 height 482
copy div "Issue - Validation Issue Validation Error"
click at [226, 475] on textarea at bounding box center [340, 476] width 264 height 56
paste textarea "**********"
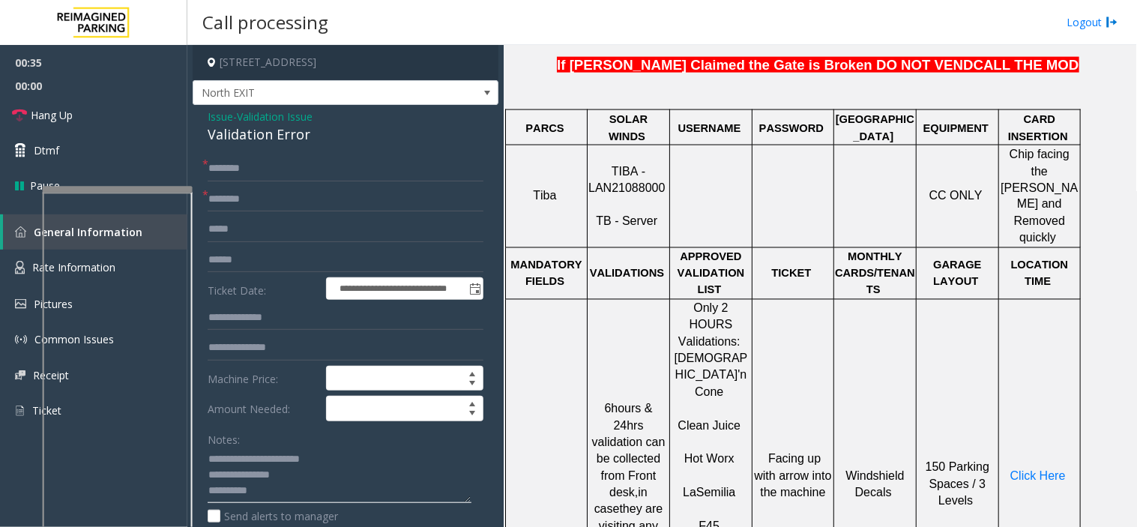
type textarea "**********"
click at [251, 202] on input "text" at bounding box center [346, 199] width 276 height 25
click at [295, 92] on span "North EXIT" at bounding box center [315, 93] width 244 height 24
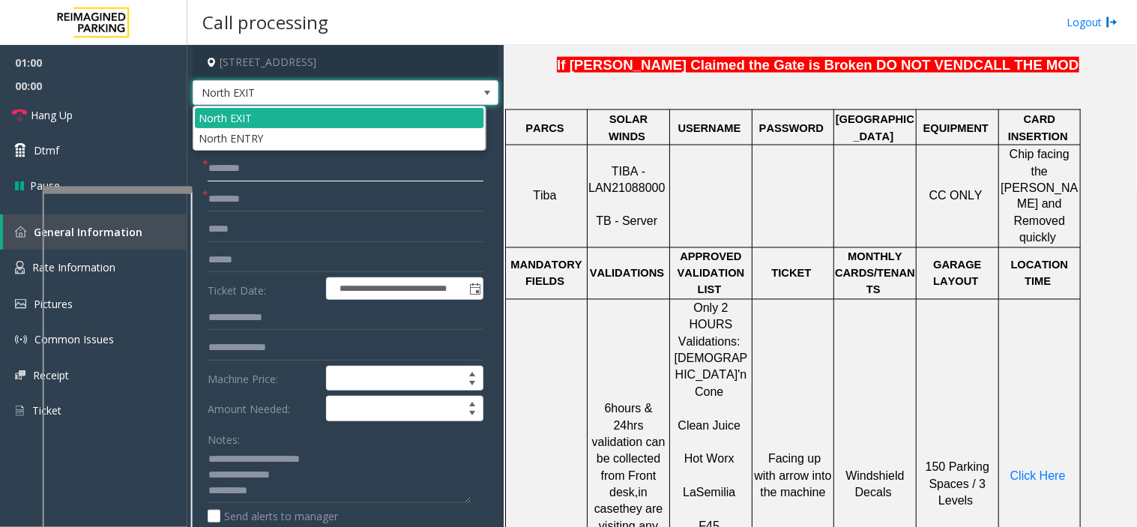
click at [291, 178] on input "text" at bounding box center [346, 168] width 276 height 25
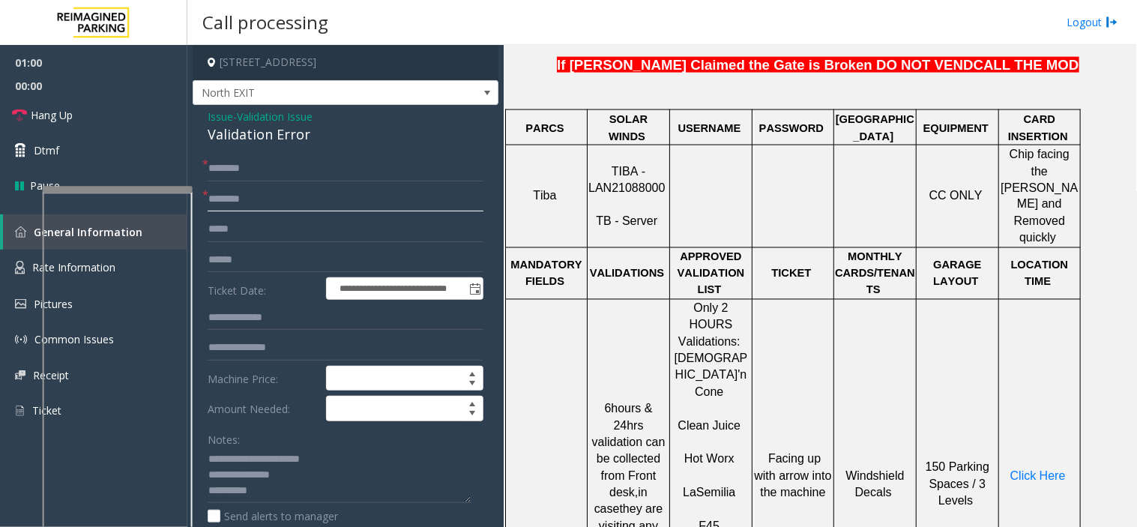
click at [287, 190] on input "text" at bounding box center [346, 199] width 276 height 25
click at [228, 190] on input "text" at bounding box center [346, 199] width 276 height 25
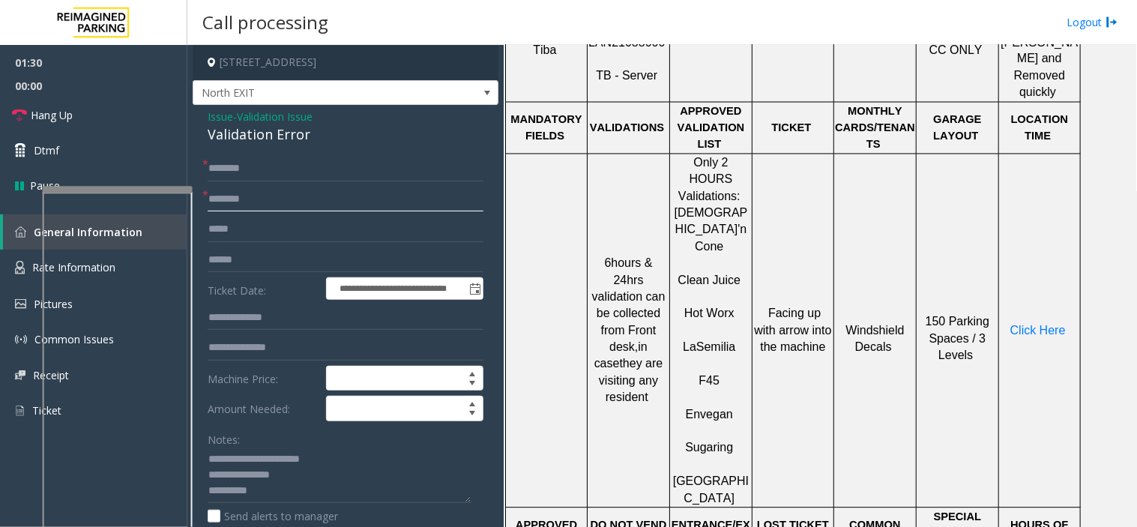
scroll to position [750, 0]
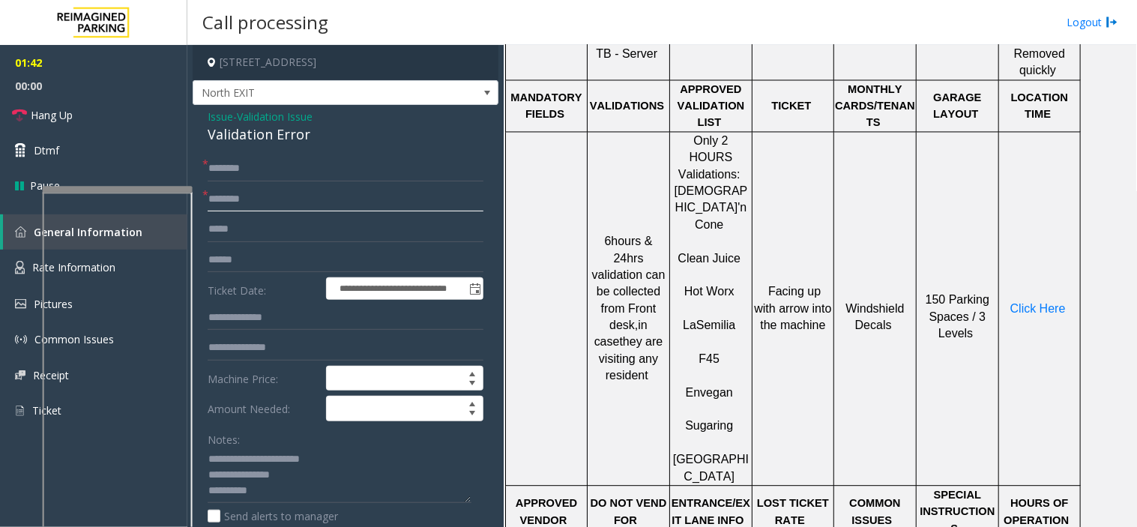
click at [234, 208] on input "text" at bounding box center [346, 199] width 276 height 25
type input "**"
click at [245, 166] on input "text" at bounding box center [346, 168] width 276 height 25
type input "**"
click at [145, 116] on link "Hang Up" at bounding box center [93, 114] width 187 height 35
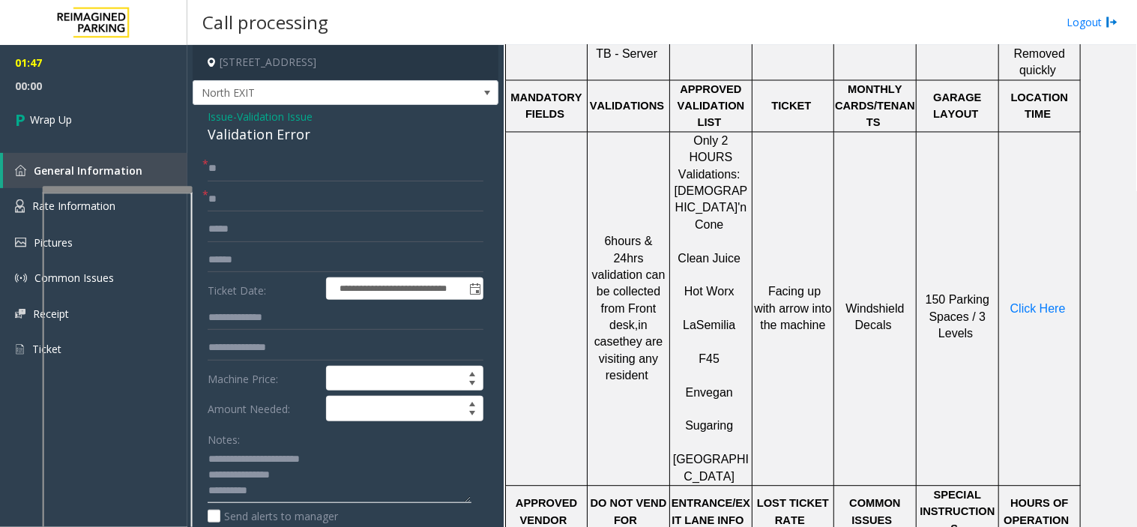
click at [302, 483] on textarea at bounding box center [340, 476] width 264 height 56
click at [309, 493] on textarea at bounding box center [340, 476] width 264 height 56
type textarea "**********"
click at [121, 105] on link "Wrap Up" at bounding box center [93, 119] width 187 height 44
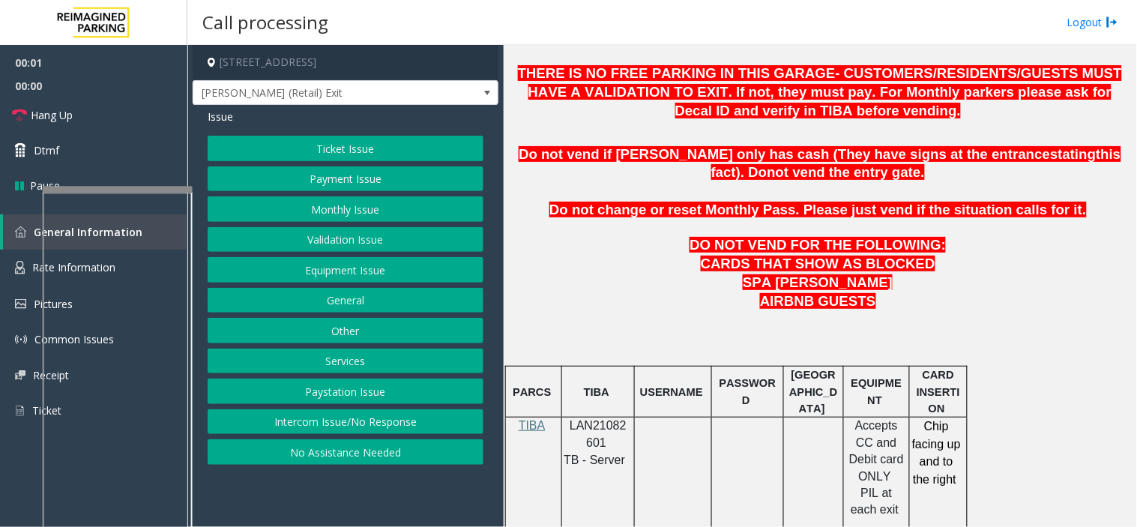
scroll to position [750, 0]
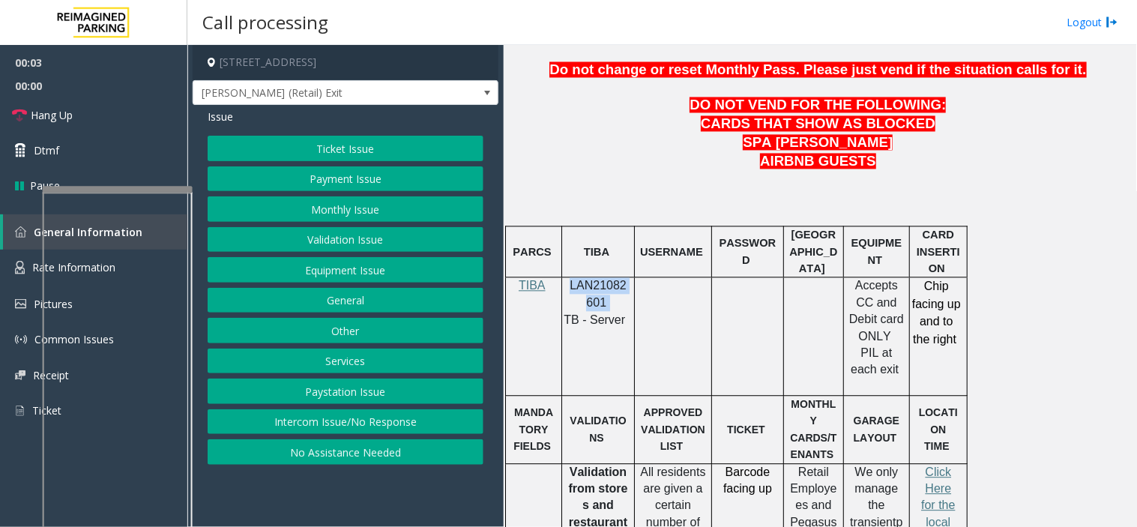
drag, startPoint x: 604, startPoint y: 305, endPoint x: 570, endPoint y: 287, distance: 38.2
click at [570, 287] on p "LAN21082601" at bounding box center [597, 295] width 61 height 34
click at [612, 302] on p "LAN21082601" at bounding box center [597, 295] width 61 height 34
drag, startPoint x: 612, startPoint y: 306, endPoint x: 567, endPoint y: 289, distance: 48.9
click at [567, 289] on p "LAN21082601" at bounding box center [597, 295] width 61 height 34
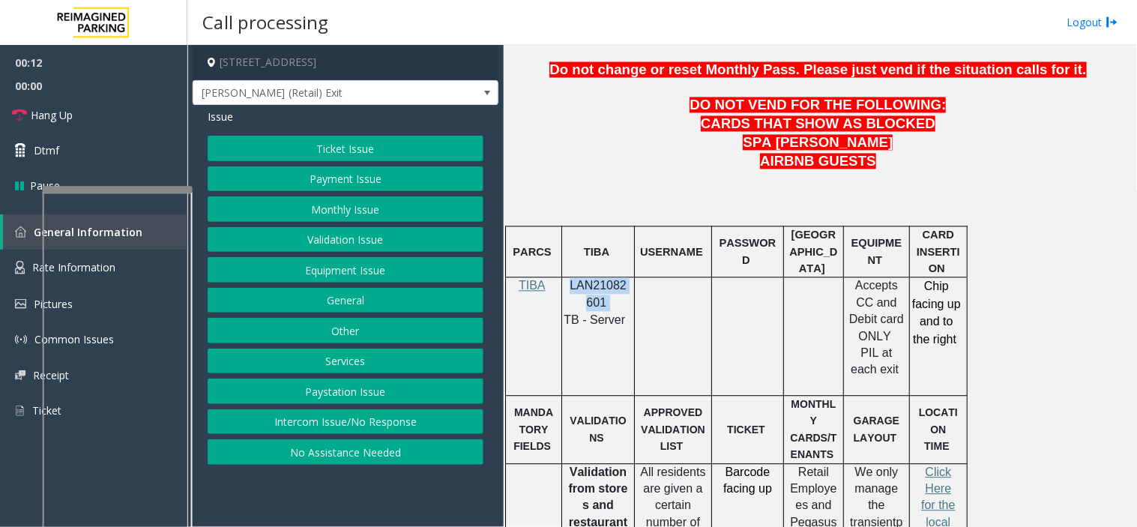
copy p "LAN21082601"
click at [379, 425] on button "Intercom Issue/No Response" at bounding box center [346, 421] width 276 height 25
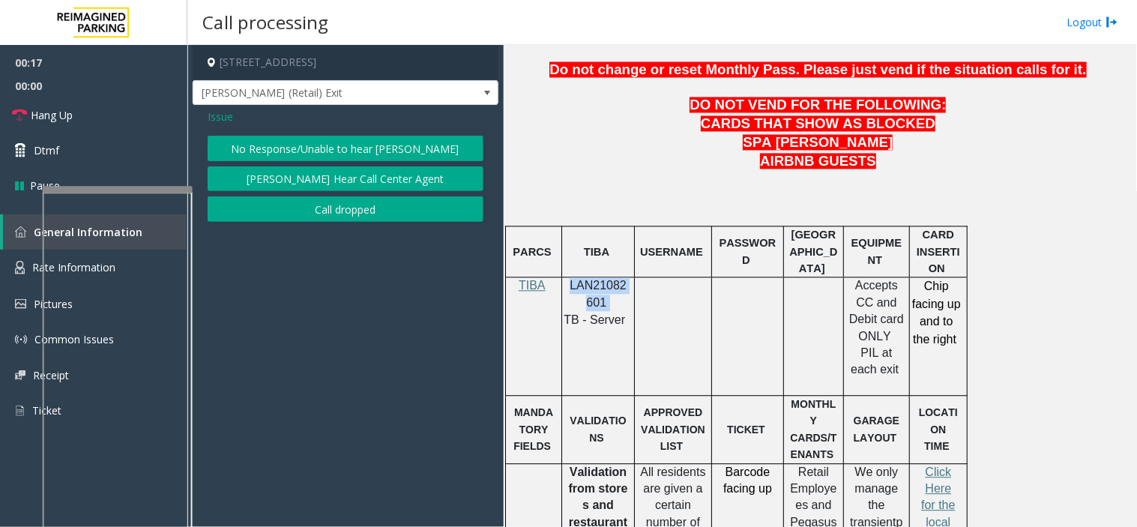
click at [280, 139] on button "No Response/Unable to hear [PERSON_NAME]" at bounding box center [346, 148] width 276 height 25
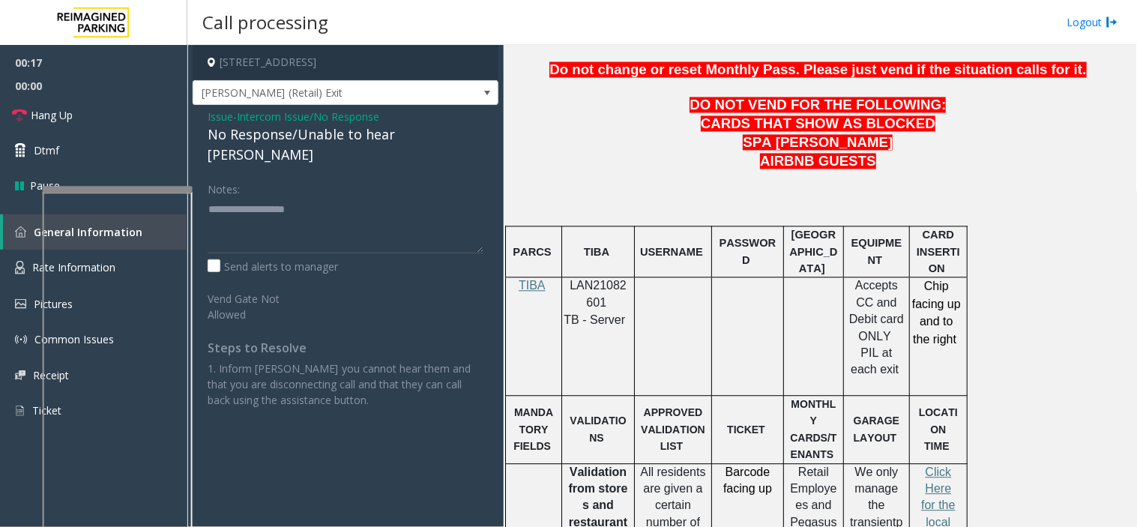
click at [280, 137] on div "No Response/Unable to hear [PERSON_NAME]" at bounding box center [346, 144] width 276 height 40
type textarea "**********"
click at [109, 100] on link "Hang Up" at bounding box center [93, 114] width 187 height 35
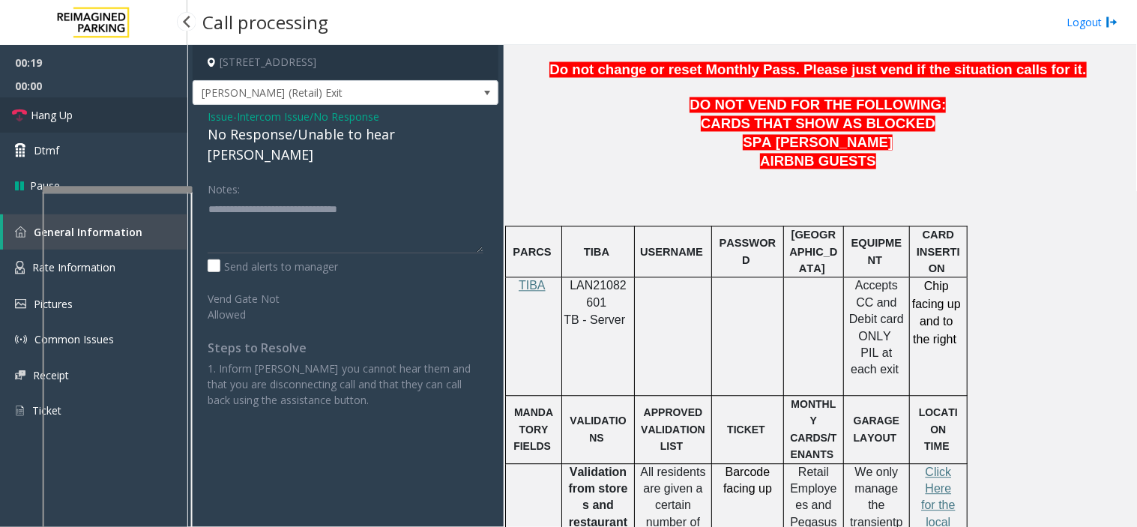
click at [109, 100] on link "Hang Up" at bounding box center [93, 114] width 187 height 35
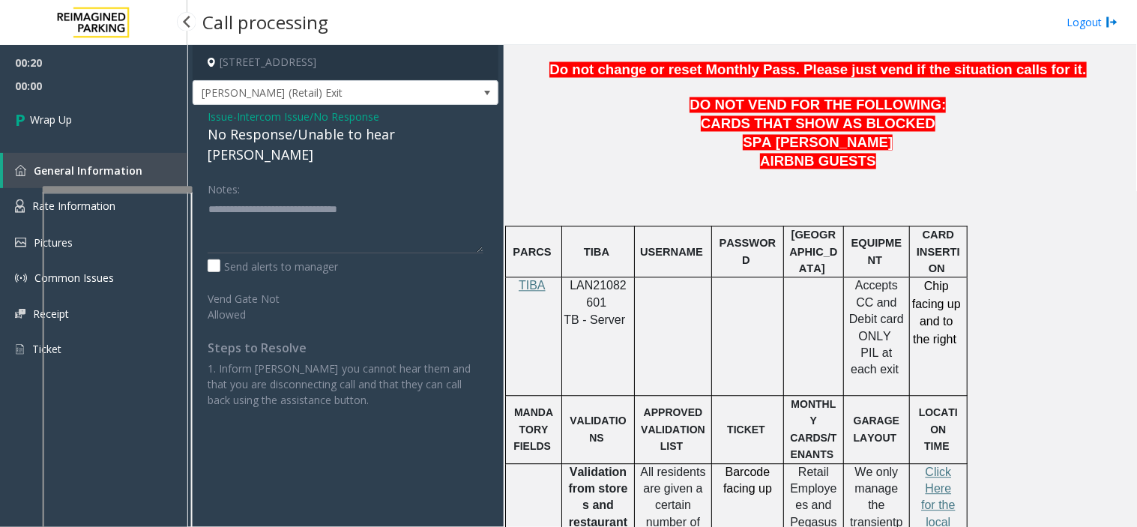
click at [109, 100] on link "Wrap Up" at bounding box center [93, 119] width 187 height 44
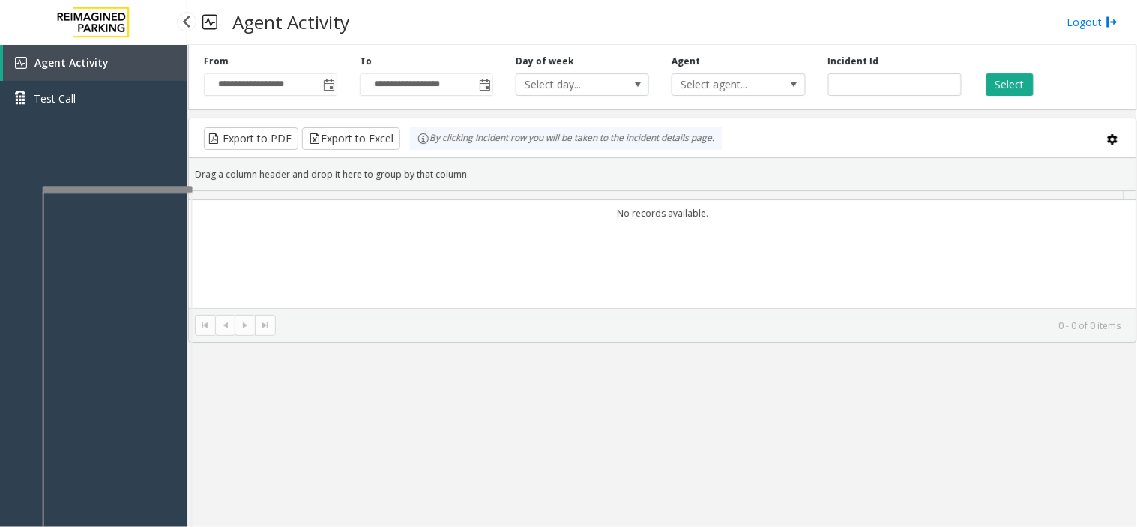
click at [109, 100] on link "Test Call" at bounding box center [93, 98] width 187 height 35
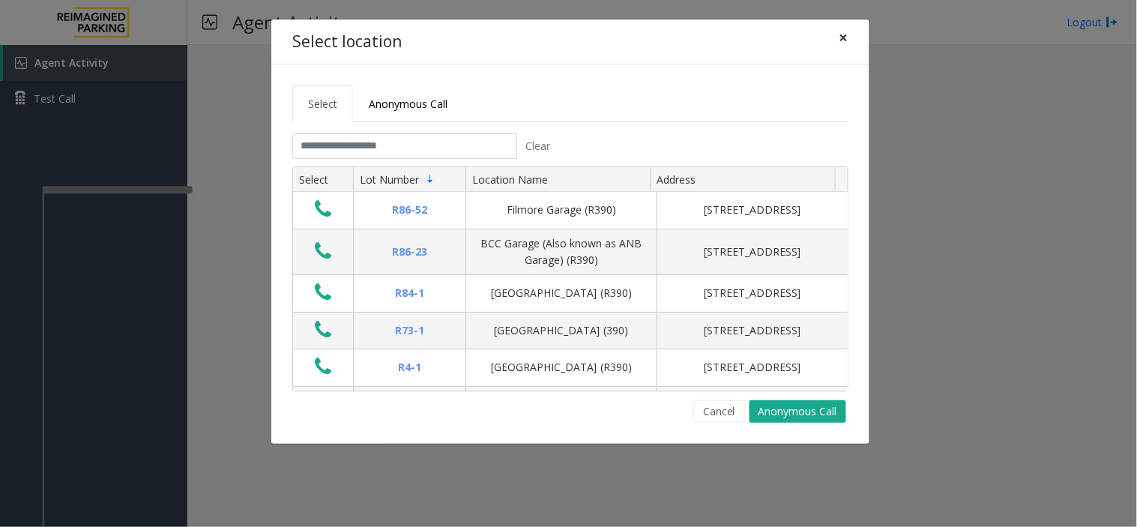
click at [859, 43] on div "Select location ×" at bounding box center [570, 42] width 598 height 46
click at [849, 35] on button "×" at bounding box center [844, 37] width 30 height 37
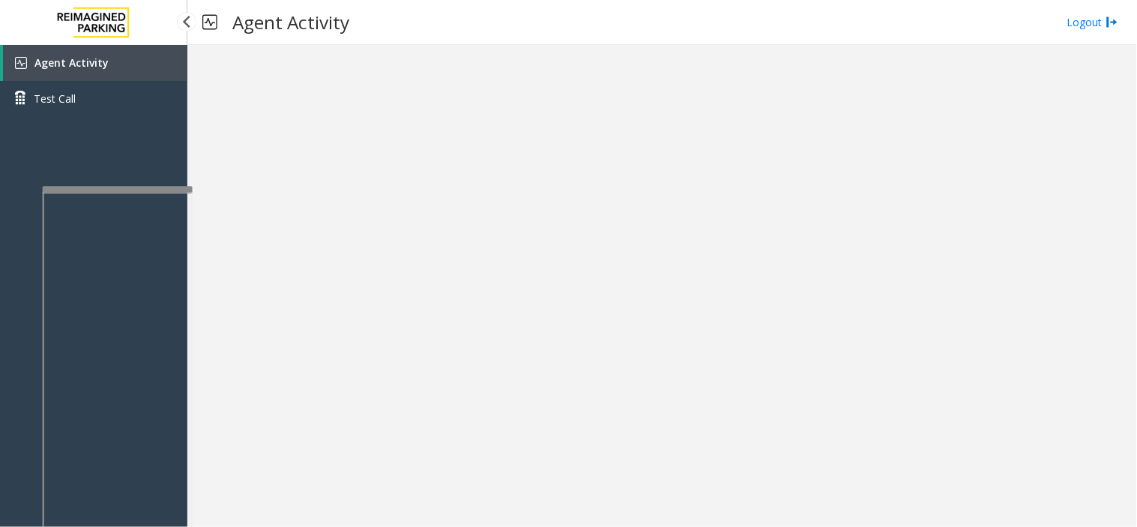
click at [83, 53] on link "Agent Activity" at bounding box center [95, 63] width 184 height 36
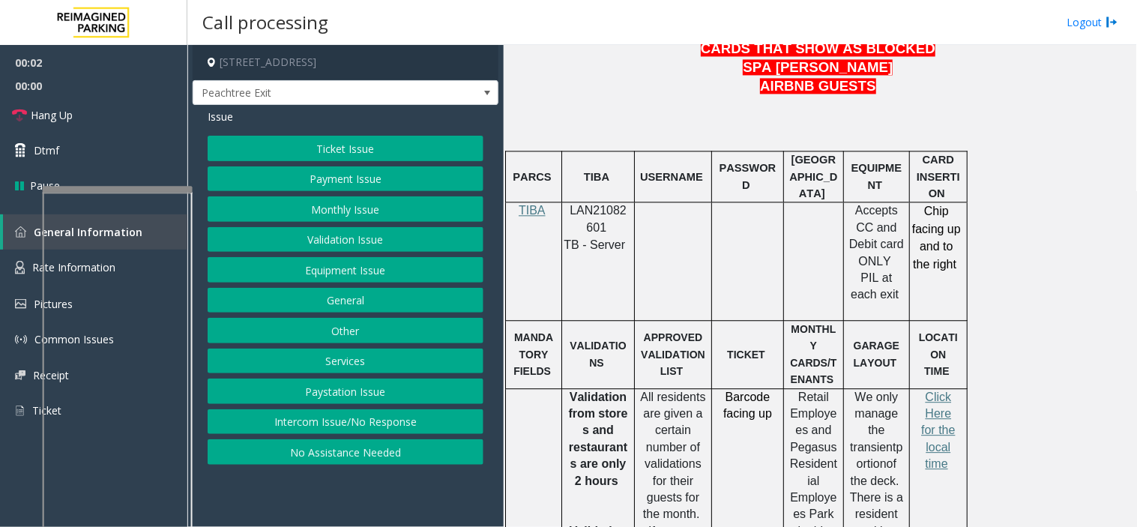
scroll to position [916, 0]
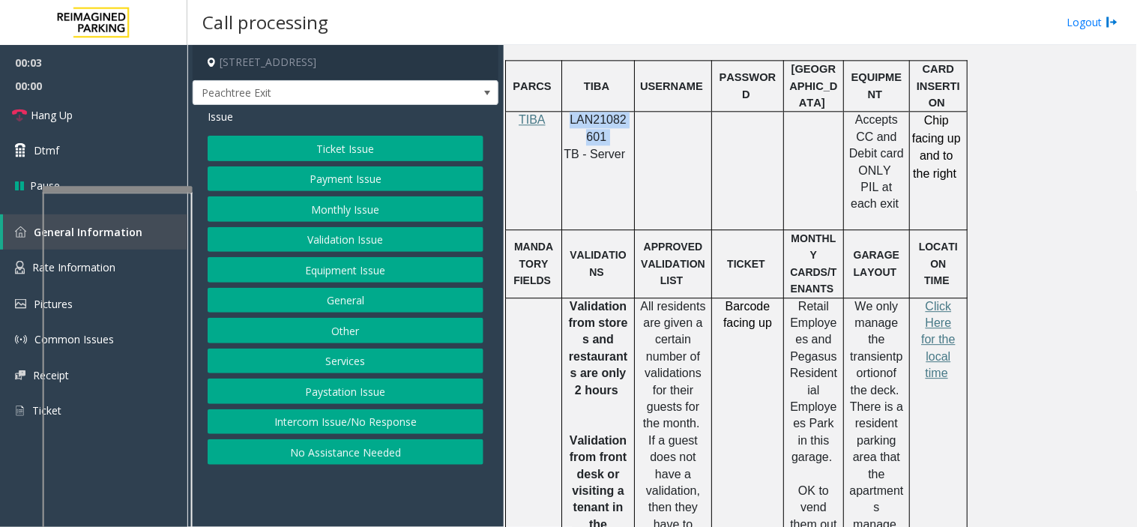
drag, startPoint x: 612, startPoint y: 139, endPoint x: 566, endPoint y: 123, distance: 48.6
click at [566, 123] on div "LAN21082601 TB - Server" at bounding box center [598, 137] width 72 height 51
drag, startPoint x: 306, startPoint y: 415, endPoint x: 297, endPoint y: 250, distance: 165.2
click at [306, 415] on button "Intercom Issue/No Response" at bounding box center [346, 421] width 276 height 25
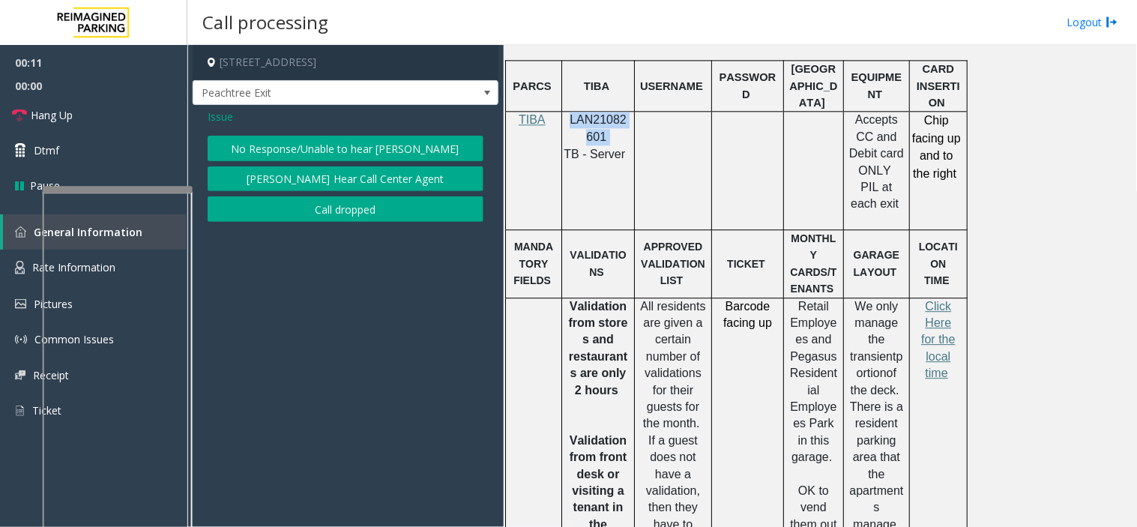
click at [296, 138] on button "No Response/Unable to hear [PERSON_NAME]" at bounding box center [346, 148] width 276 height 25
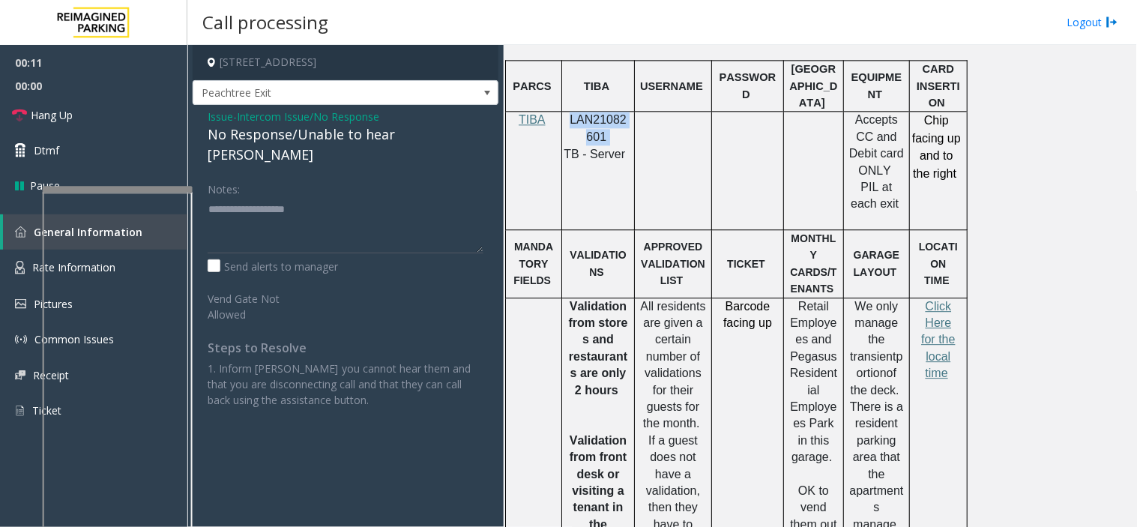
click at [296, 138] on div "No Response/Unable to hear [PERSON_NAME]" at bounding box center [346, 144] width 276 height 40
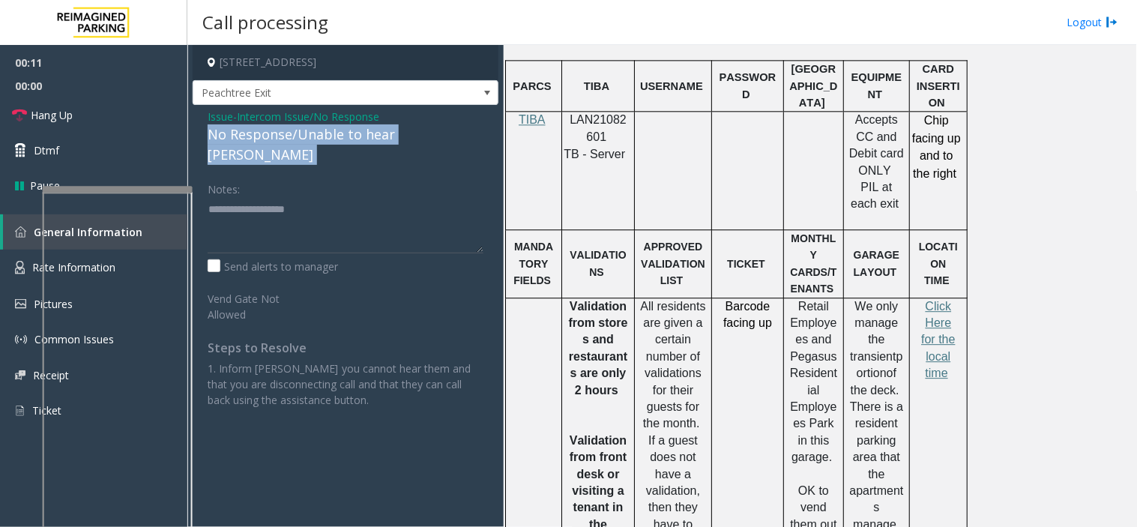
click at [296, 138] on div "No Response/Unable to hear [PERSON_NAME]" at bounding box center [346, 144] width 276 height 40
click at [306, 211] on textarea at bounding box center [346, 225] width 276 height 56
paste textarea "**********"
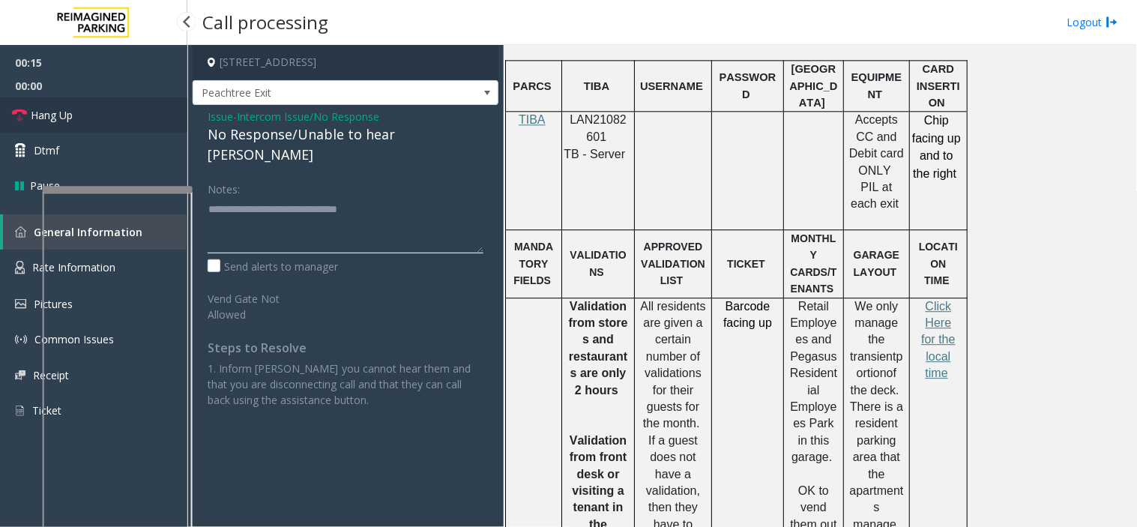
type textarea "**********"
click at [129, 108] on link "Hang Up" at bounding box center [93, 114] width 187 height 35
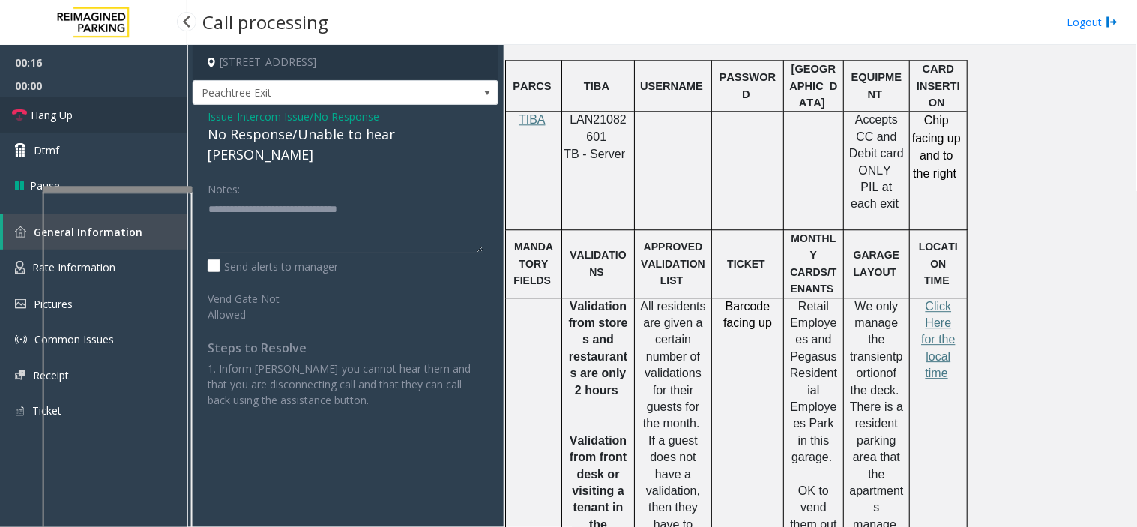
click at [129, 108] on link "Hang Up" at bounding box center [93, 114] width 187 height 35
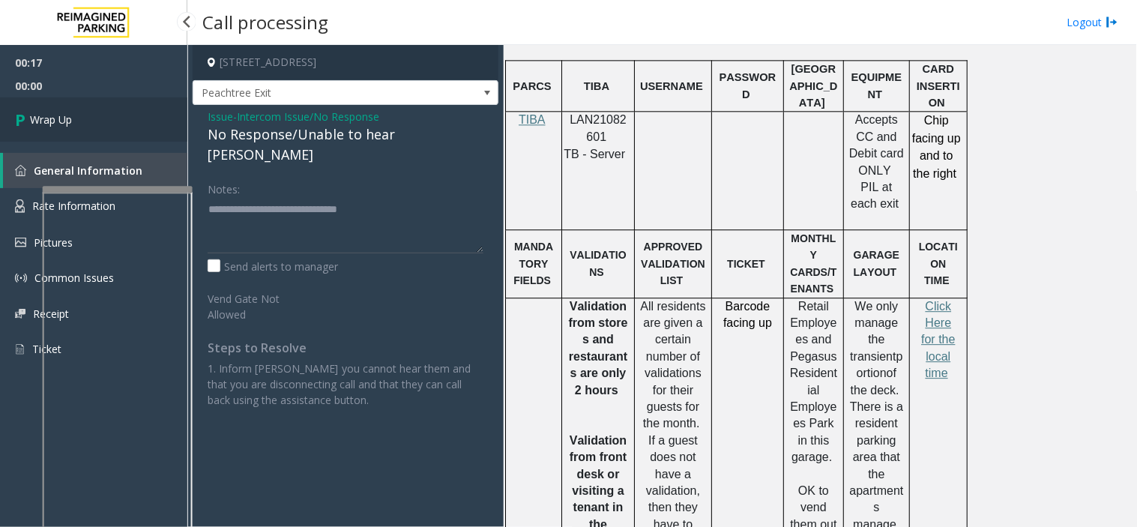
click at [129, 108] on link "Wrap Up" at bounding box center [93, 119] width 187 height 44
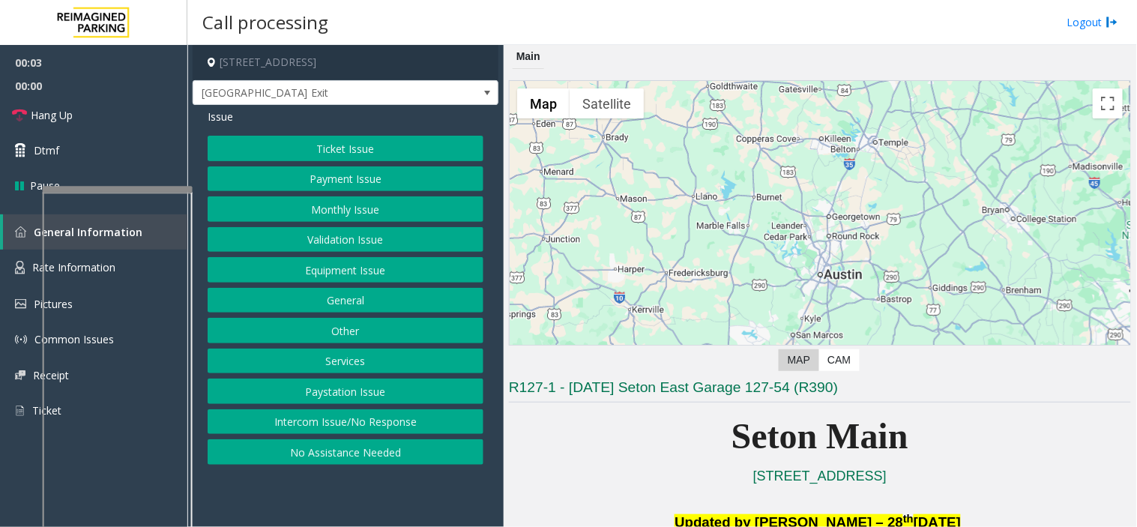
click at [347, 261] on button "Equipment Issue" at bounding box center [346, 269] width 276 height 25
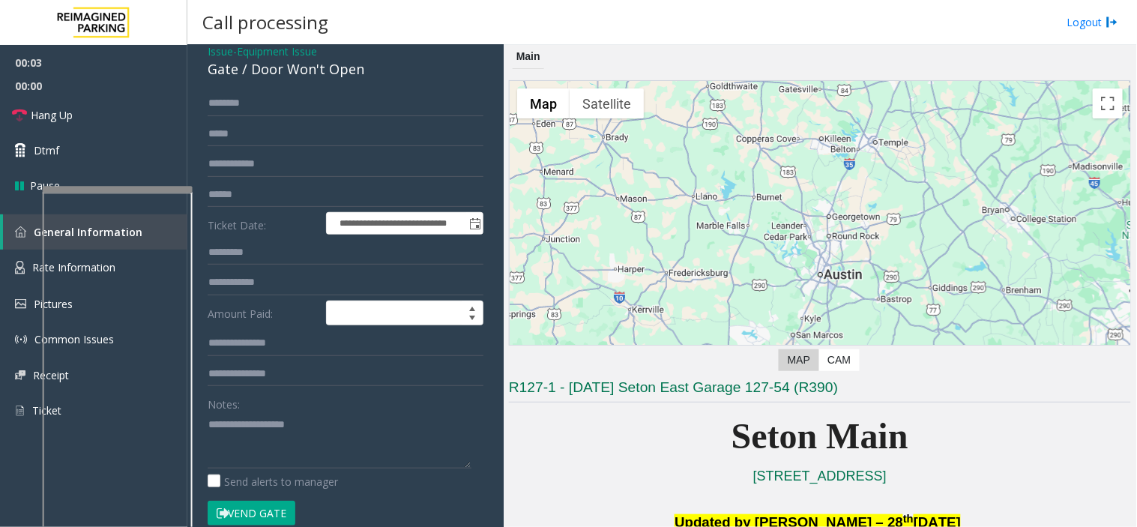
scroll to position [166, 0]
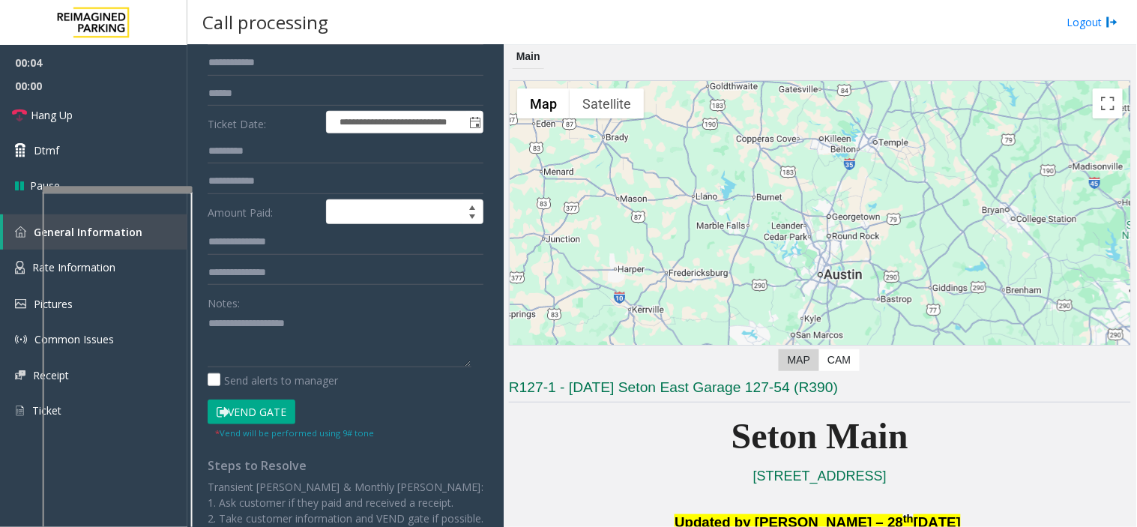
click at [257, 403] on button "Vend Gate" at bounding box center [252, 412] width 88 height 25
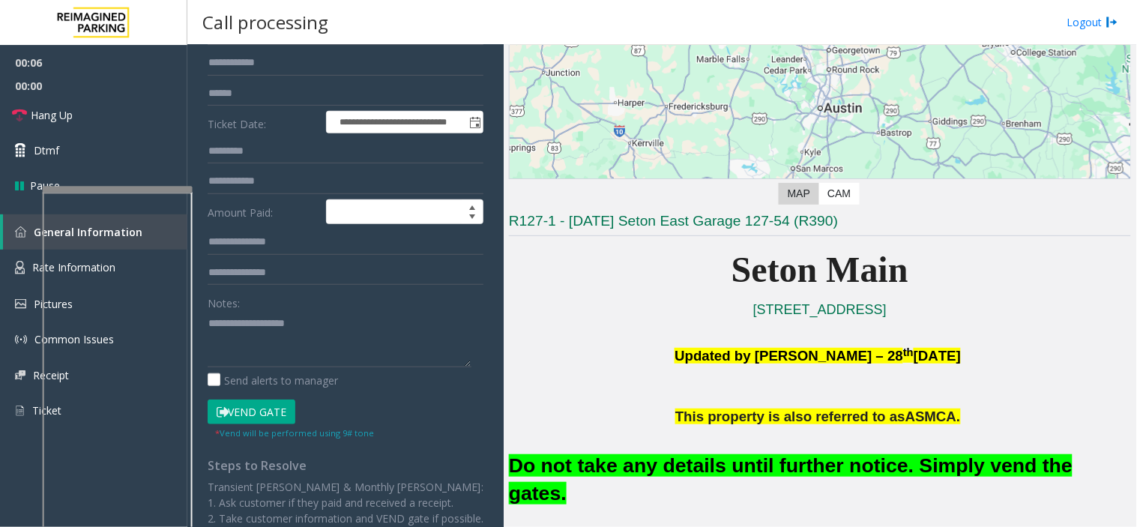
click at [639, 460] on font "Do not take any details until further notice. Simply vend the gates." at bounding box center [791, 479] width 564 height 50
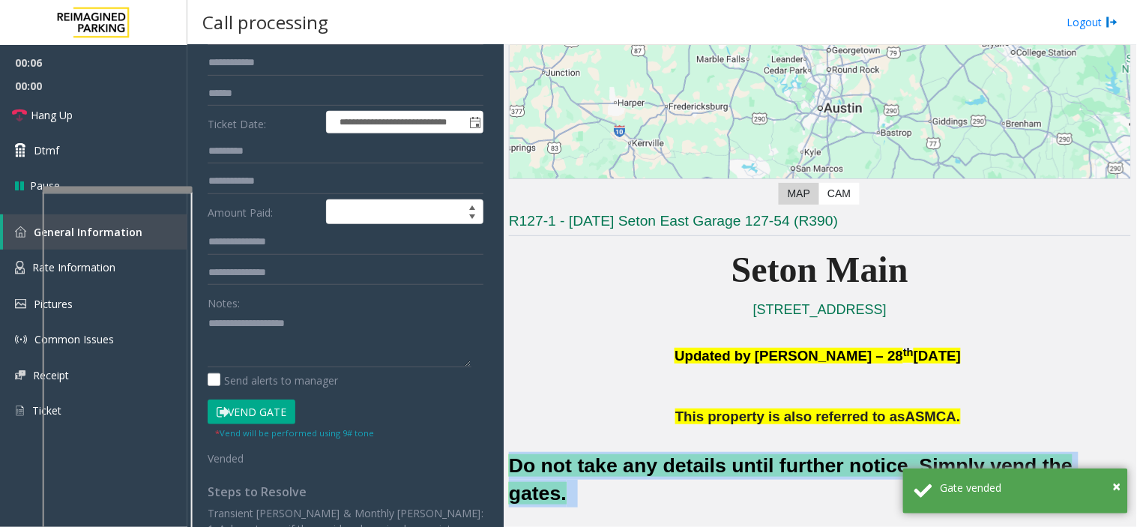
click at [639, 460] on font "Do not take any details until further notice. Simply vend the gates." at bounding box center [791, 479] width 564 height 50
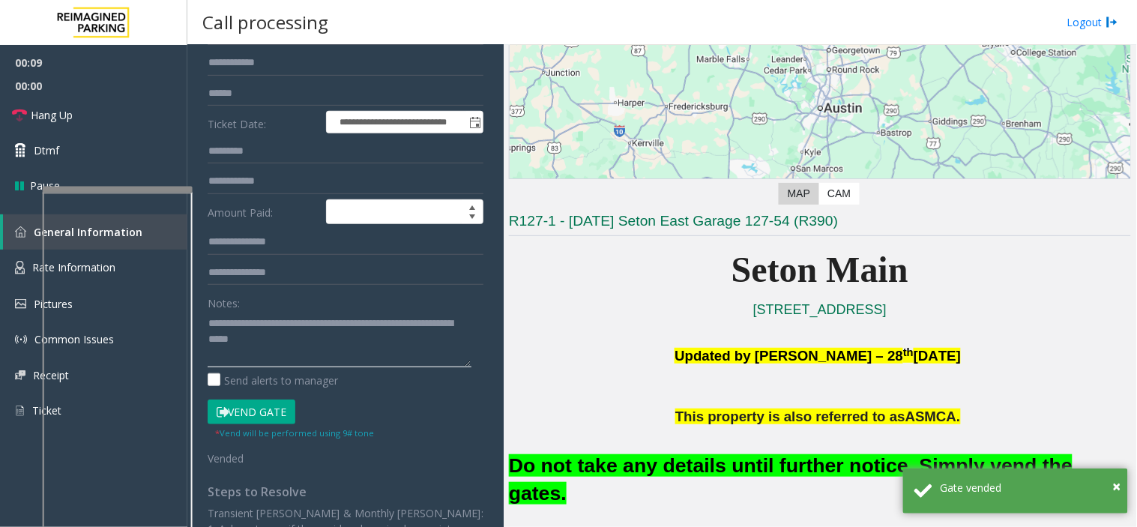
type textarea "**********"
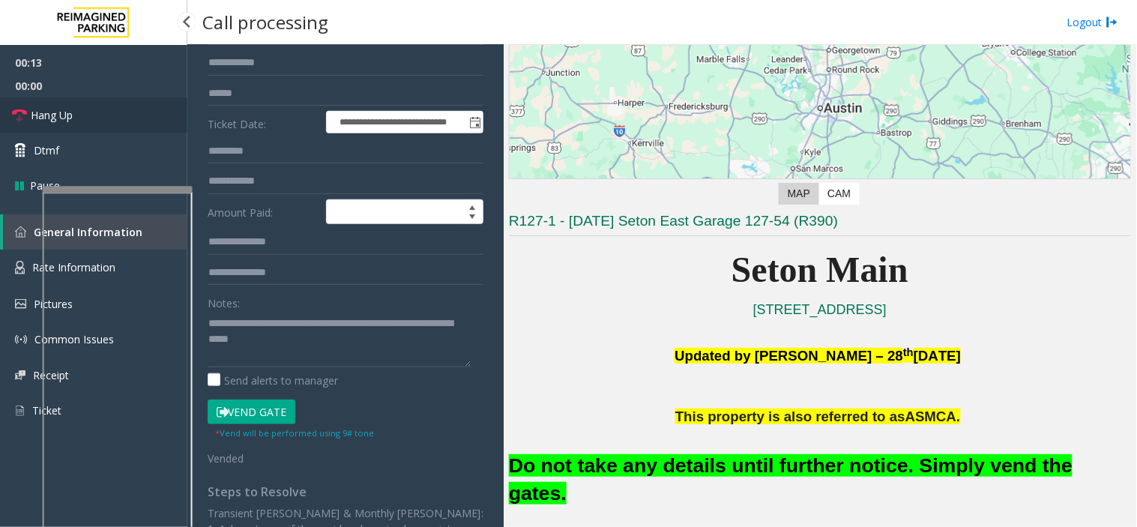
click at [165, 124] on link "Hang Up" at bounding box center [93, 114] width 187 height 35
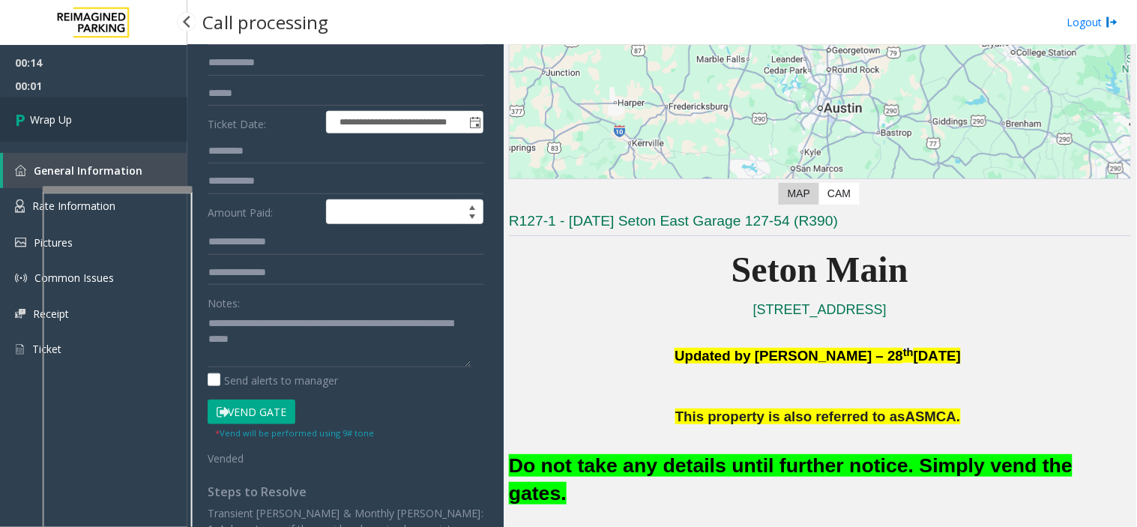
click at [165, 124] on link "Wrap Up" at bounding box center [93, 119] width 187 height 44
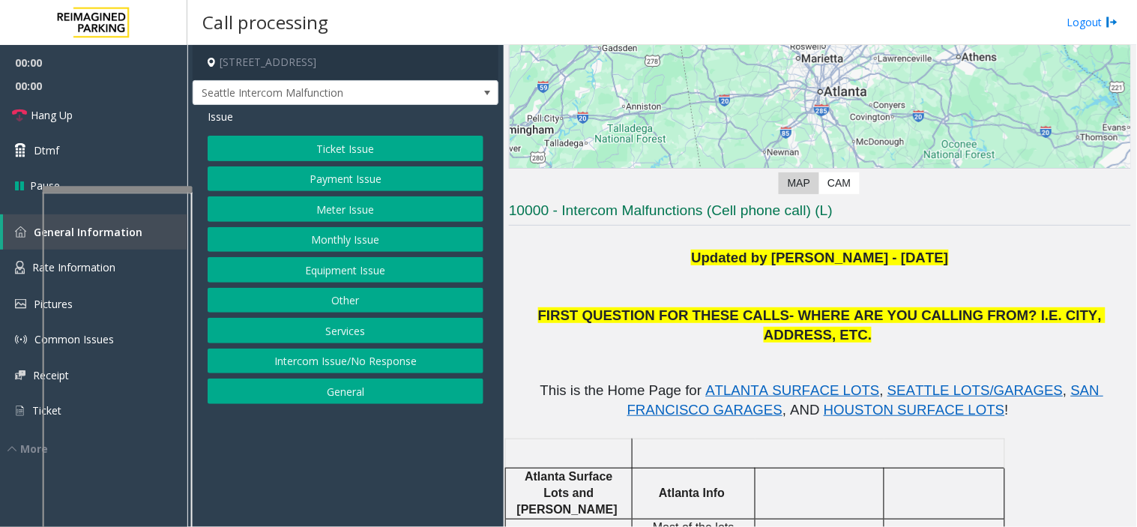
scroll to position [250, 0]
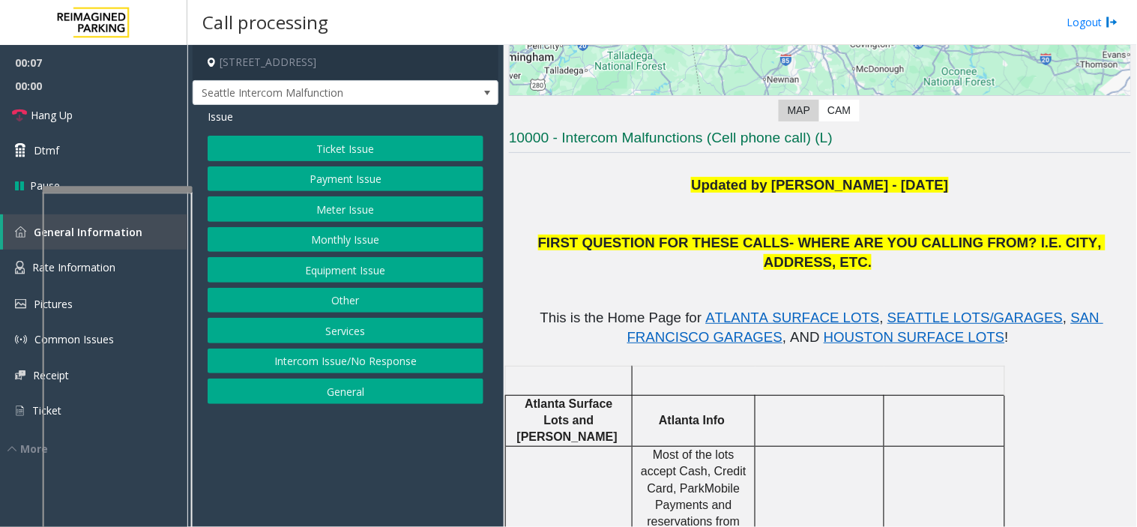
click at [340, 271] on button "Equipment Issue" at bounding box center [346, 269] width 276 height 25
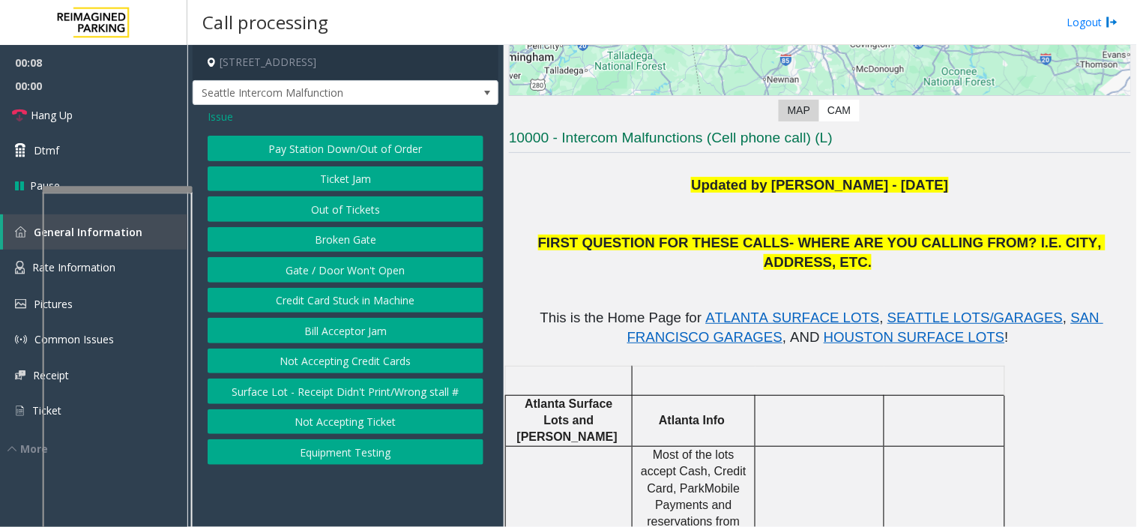
click at [348, 273] on button "Gate / Door Won't Open" at bounding box center [346, 269] width 276 height 25
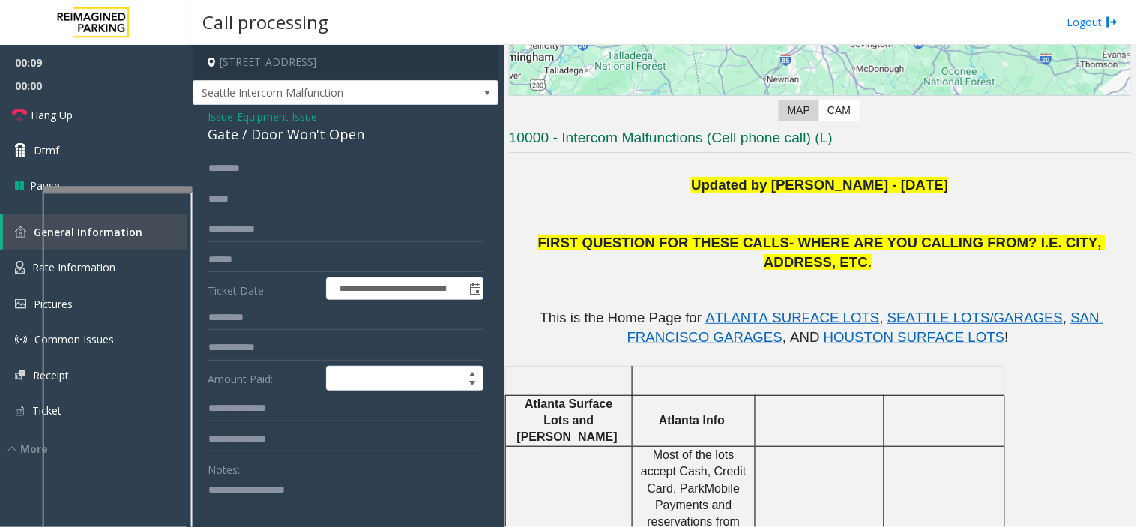
scroll to position [83, 0]
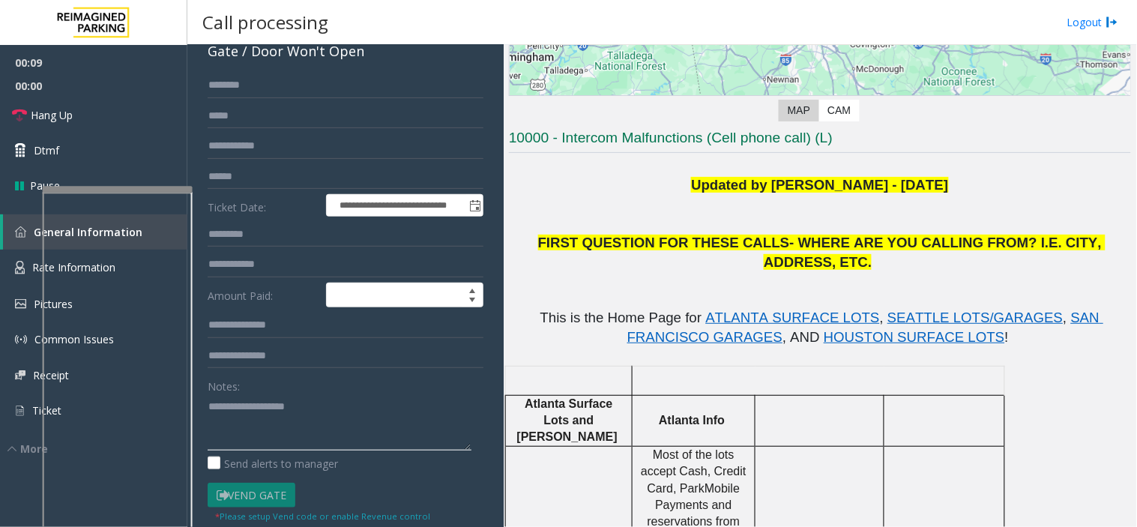
click at [316, 403] on textarea at bounding box center [340, 422] width 264 height 56
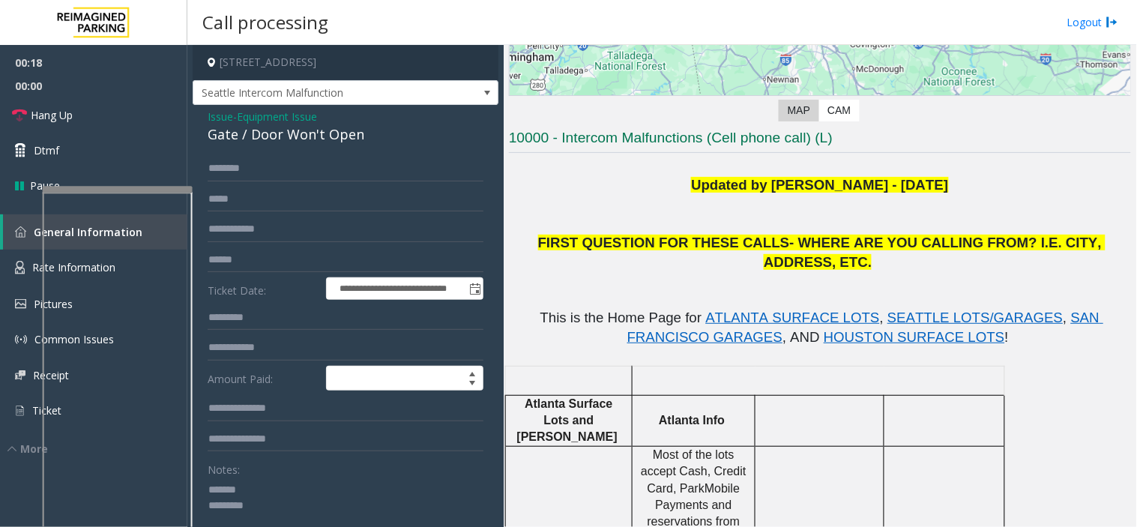
type textarea "******* *********"
click at [219, 118] on span "Issue" at bounding box center [220, 117] width 25 height 16
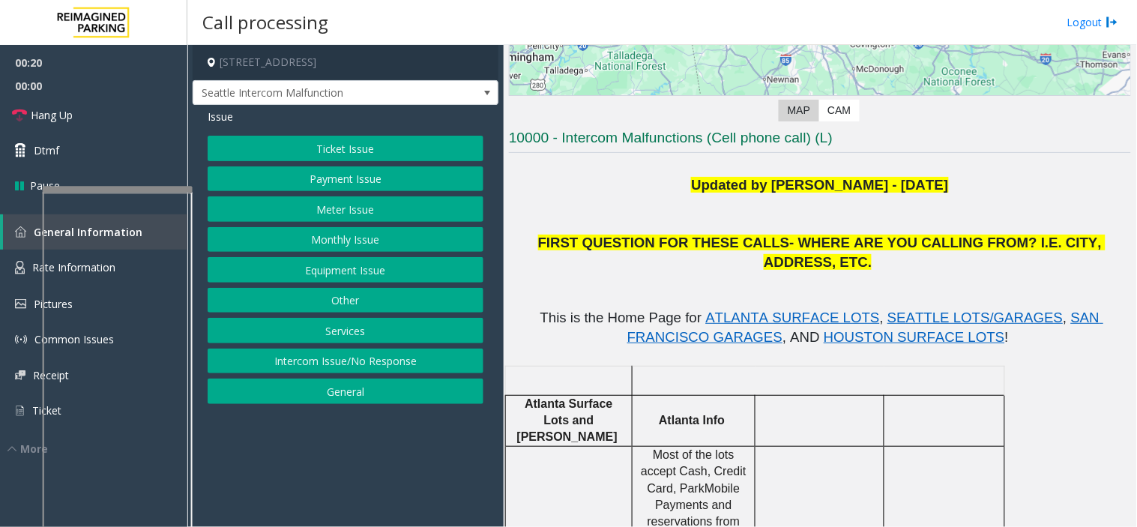
click at [337, 264] on button "Equipment Issue" at bounding box center [346, 269] width 276 height 25
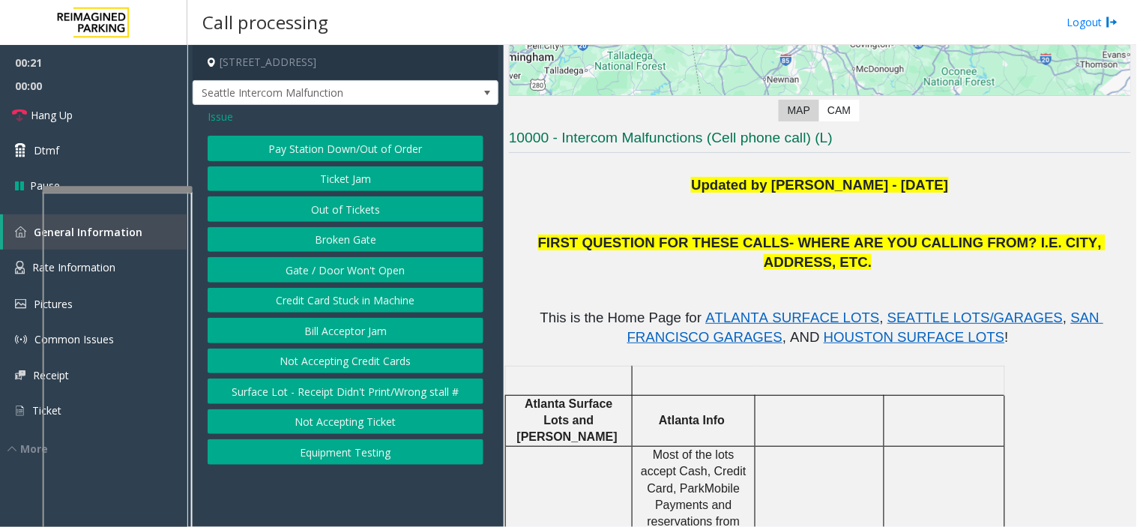
click at [333, 184] on button "Ticket Jam" at bounding box center [346, 178] width 276 height 25
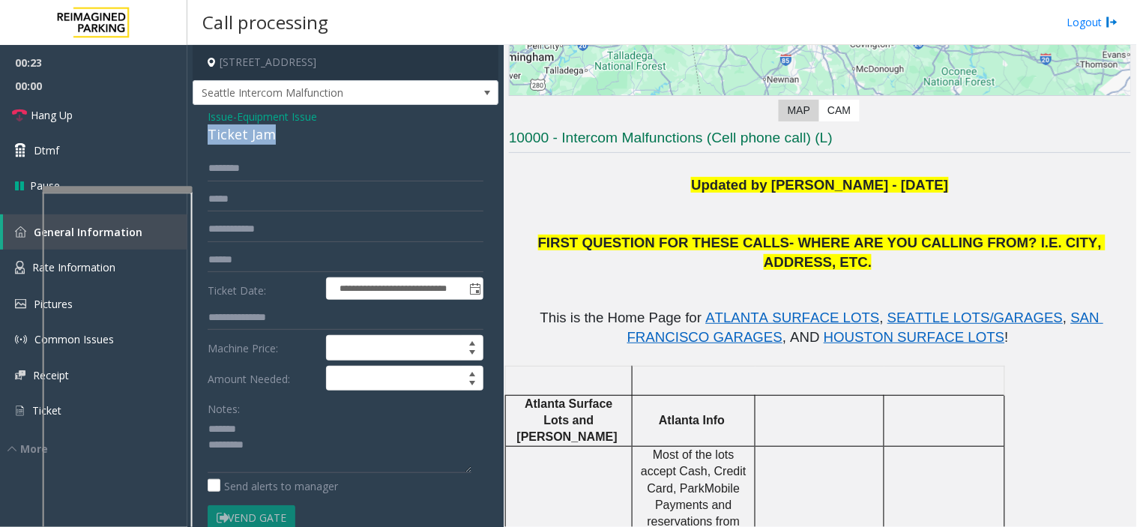
drag, startPoint x: 295, startPoint y: 132, endPoint x: 204, endPoint y: 133, distance: 91.5
click at [204, 133] on div "**********" at bounding box center [346, 446] width 306 height 683
click at [277, 435] on textarea at bounding box center [340, 445] width 264 height 56
paste textarea "**********"
click at [274, 450] on textarea at bounding box center [340, 445] width 264 height 56
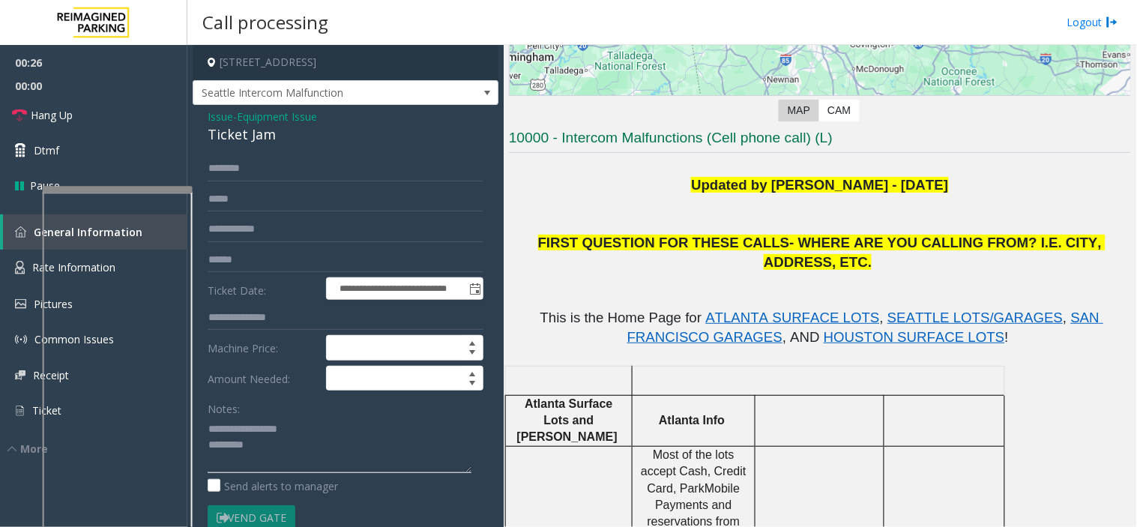
click at [303, 440] on textarea at bounding box center [340, 445] width 264 height 56
click at [298, 445] on textarea at bounding box center [340, 445] width 264 height 56
click at [306, 436] on textarea at bounding box center [340, 445] width 264 height 56
click at [280, 455] on textarea at bounding box center [340, 445] width 264 height 56
click at [295, 446] on textarea at bounding box center [340, 445] width 264 height 56
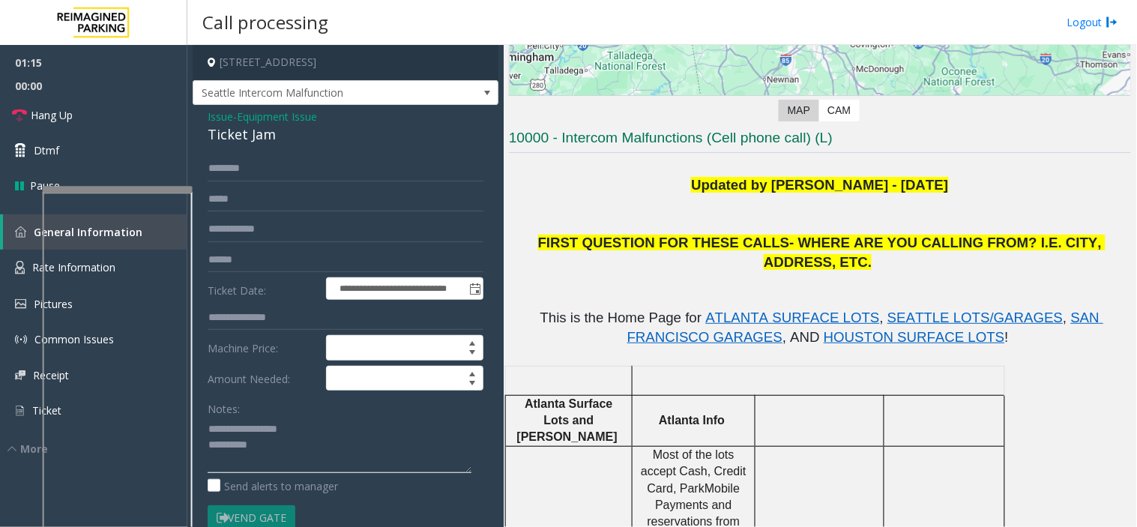
click at [289, 446] on textarea at bounding box center [340, 445] width 264 height 56
click at [286, 436] on textarea at bounding box center [340, 445] width 264 height 56
click at [286, 445] on textarea at bounding box center [340, 445] width 264 height 56
click at [160, 115] on link "Hang Up" at bounding box center [93, 114] width 187 height 35
click at [377, 447] on textarea at bounding box center [340, 445] width 264 height 56
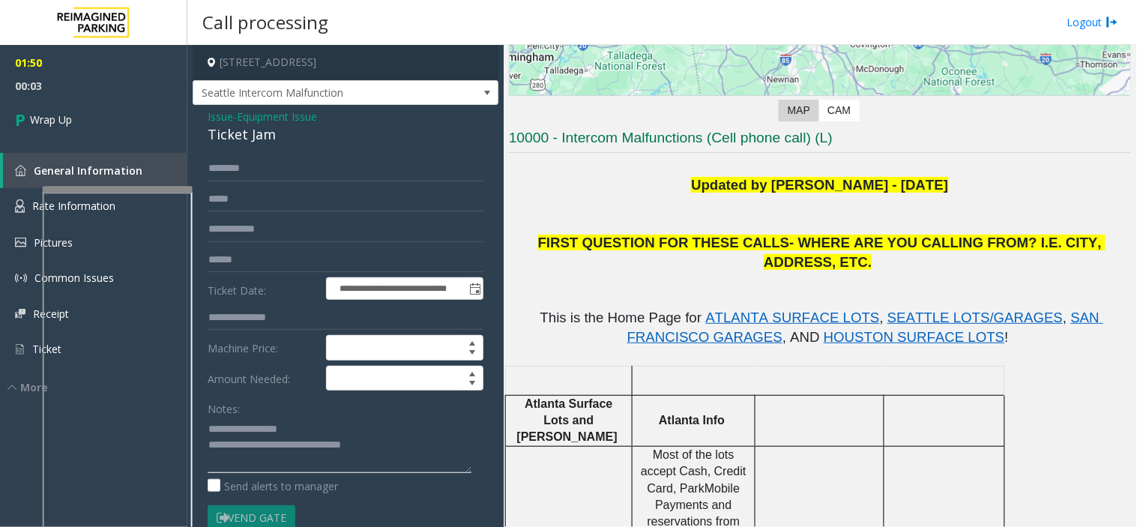
click at [340, 424] on textarea at bounding box center [340, 445] width 264 height 56
type textarea "**********"
click at [145, 94] on span "00:15" at bounding box center [93, 85] width 187 height 23
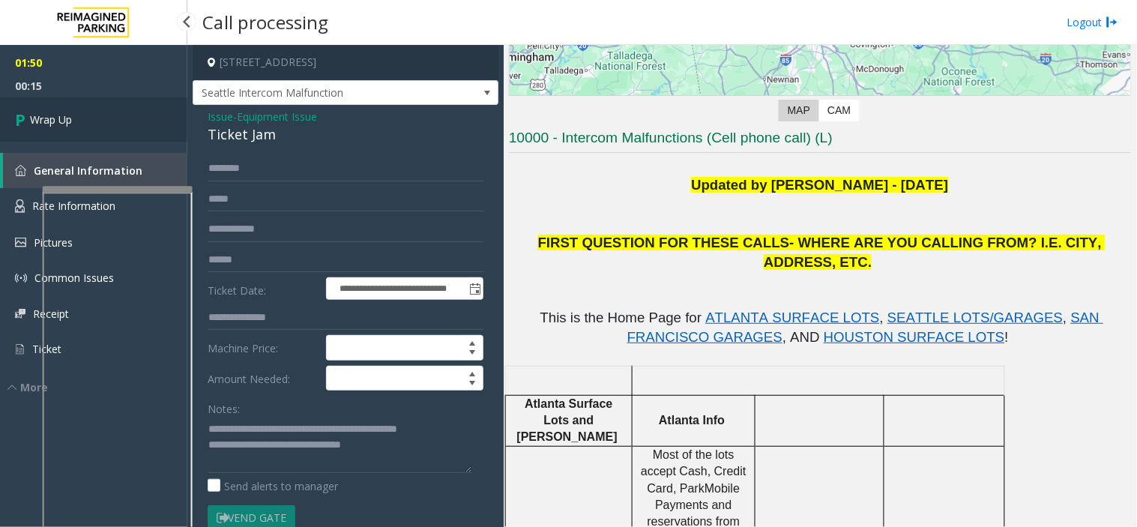
click at [130, 131] on link "Wrap Up" at bounding box center [93, 119] width 187 height 44
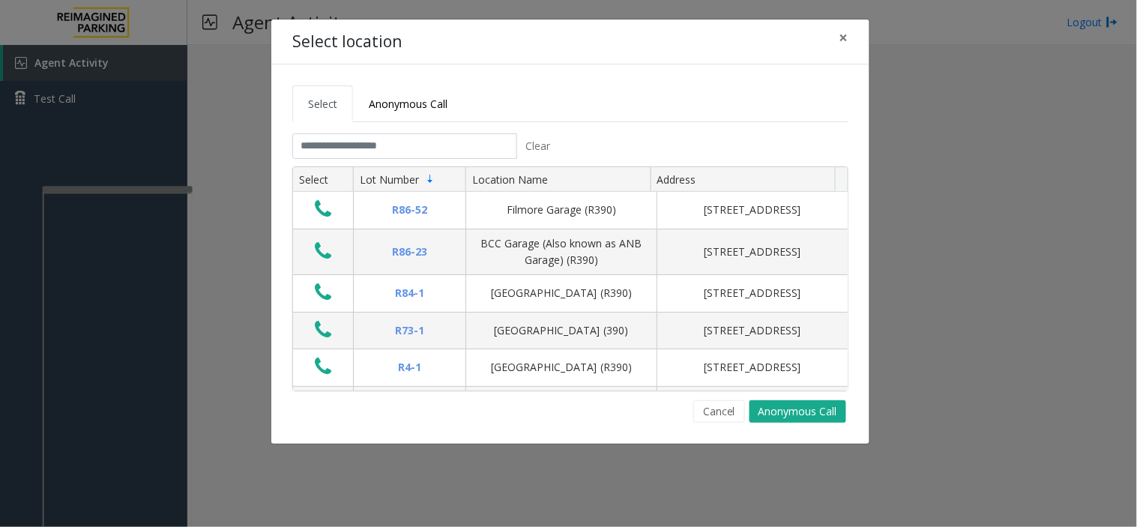
click at [341, 169] on th "Select" at bounding box center [323, 179] width 60 height 25
click at [330, 144] on input "text" at bounding box center [404, 145] width 225 height 25
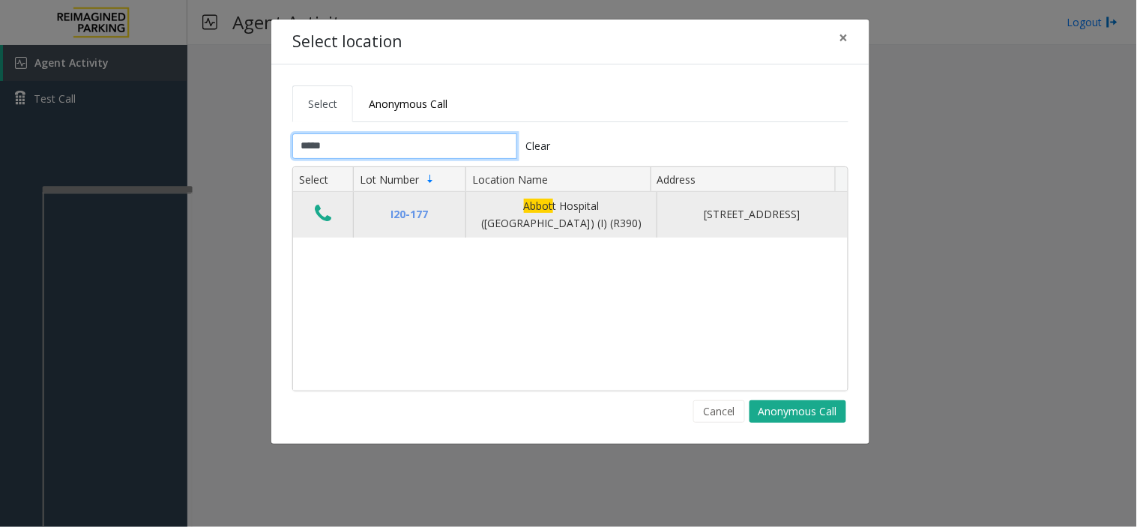
type input "*****"
click at [322, 204] on icon "Data table" at bounding box center [323, 213] width 16 height 21
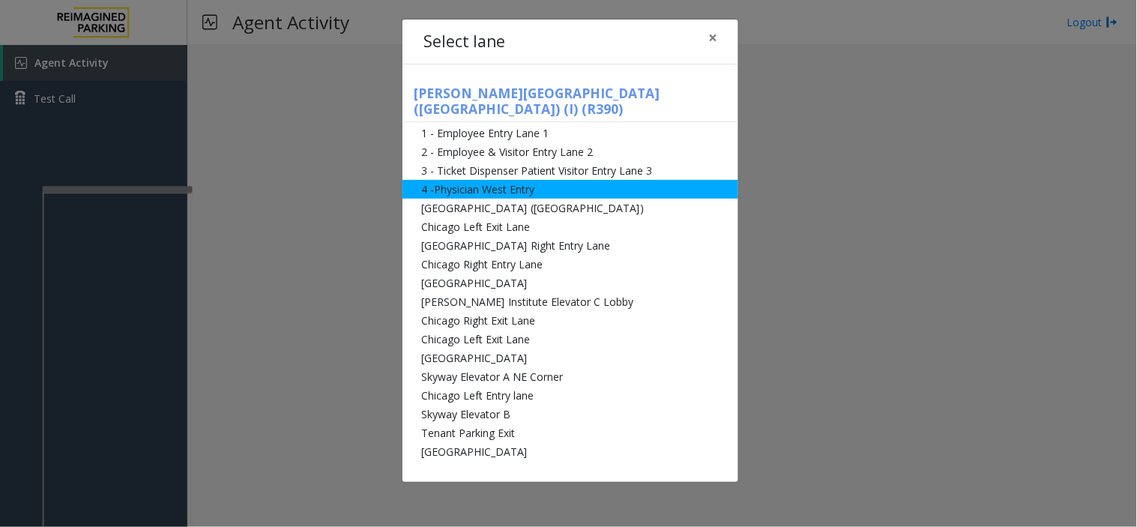
click at [452, 180] on li "4 -Physician West Entry" at bounding box center [571, 189] width 336 height 19
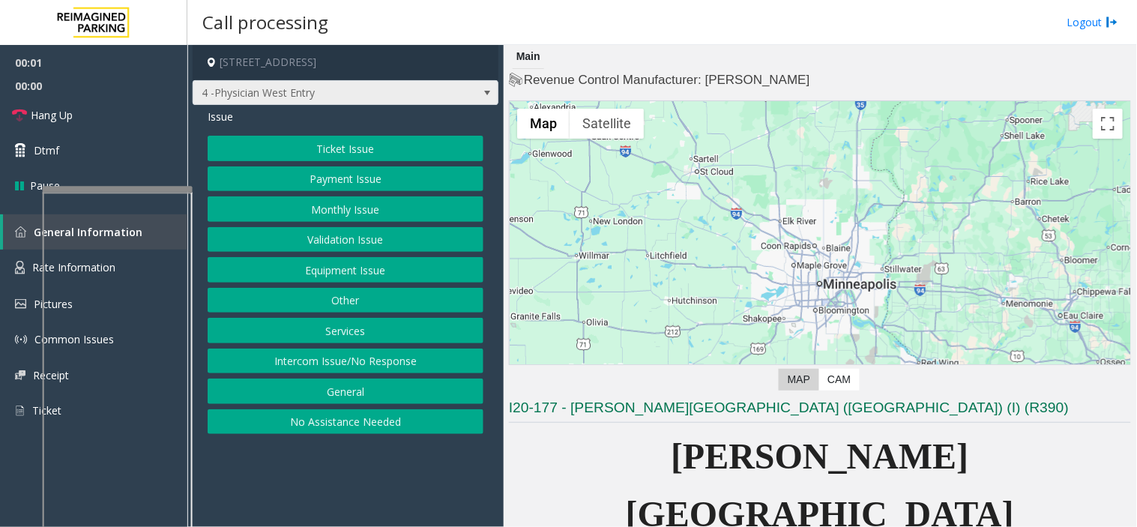
click at [330, 93] on span "4 -Physician West Entry" at bounding box center [315, 93] width 244 height 24
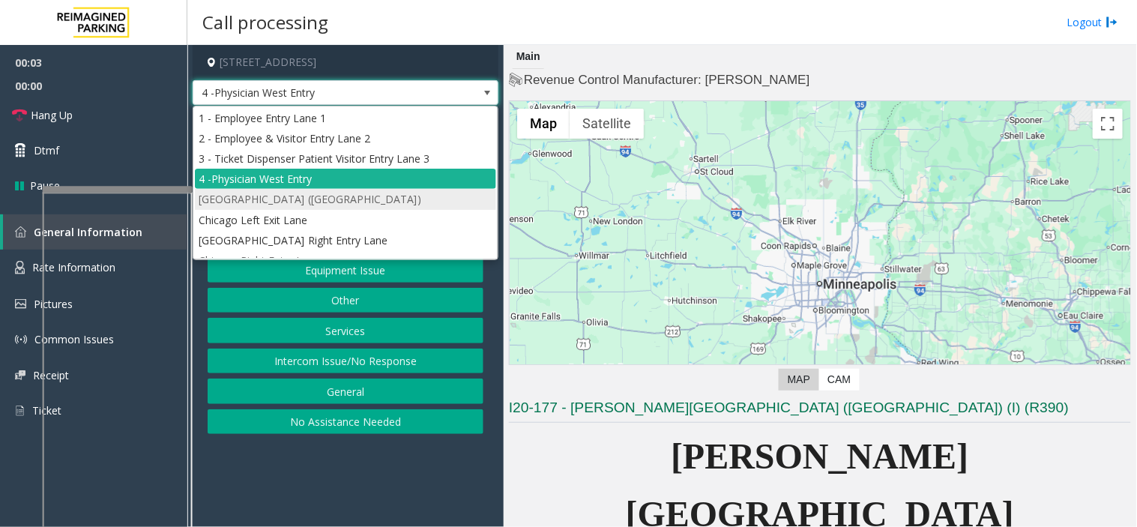
click at [306, 193] on li "[GEOGRAPHIC_DATA] ([GEOGRAPHIC_DATA])" at bounding box center [345, 199] width 301 height 20
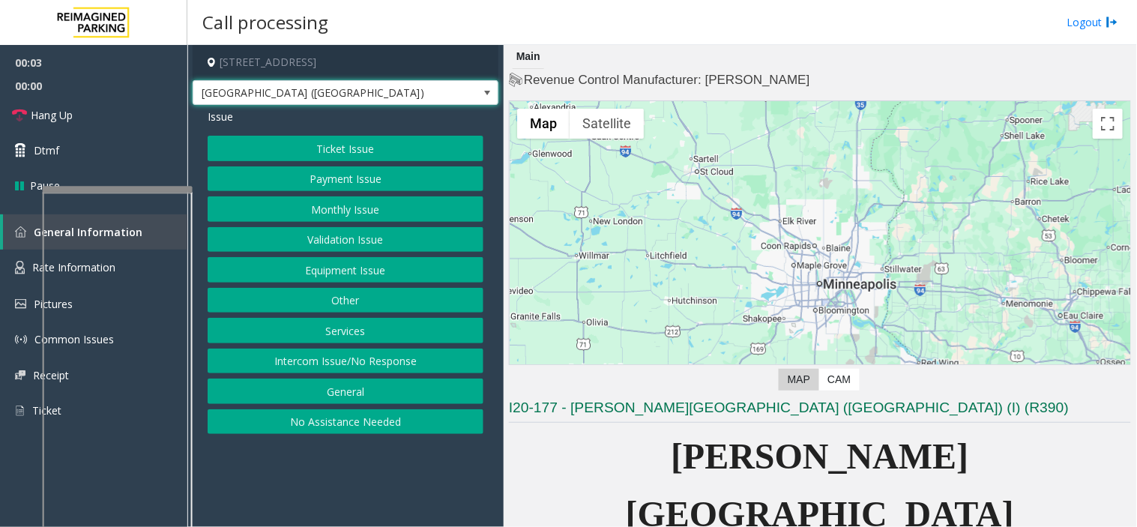
click at [322, 211] on button "Monthly Issue" at bounding box center [346, 208] width 276 height 25
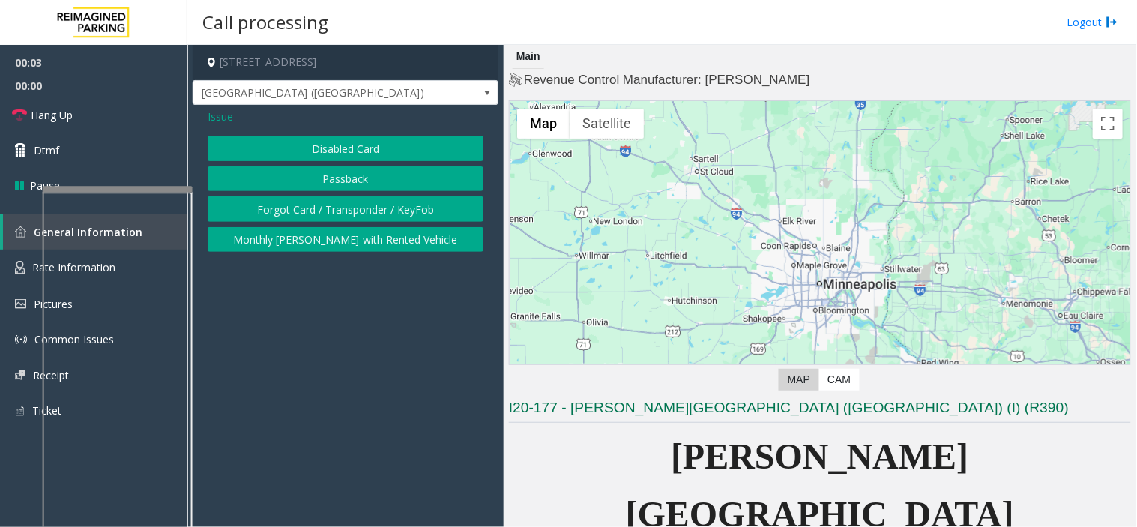
click at [319, 144] on button "Disabled Card" at bounding box center [346, 148] width 276 height 25
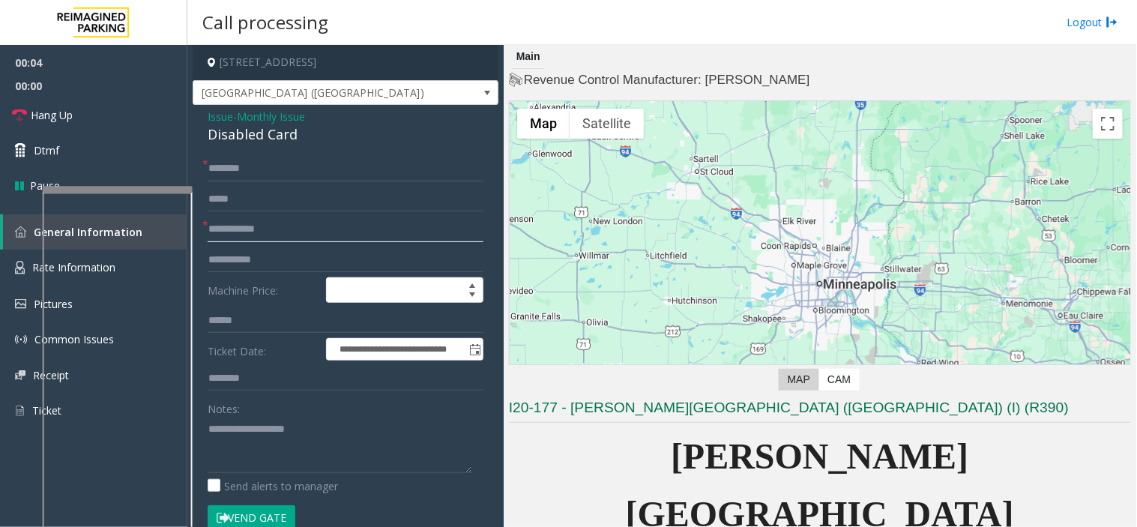
click at [307, 222] on input "text" at bounding box center [346, 229] width 276 height 25
click at [205, 235] on div "**********" at bounding box center [345, 519] width 298 height 727
click at [208, 234] on input "*****" at bounding box center [346, 229] width 276 height 25
type input "*******"
click at [259, 163] on input "text" at bounding box center [346, 168] width 276 height 25
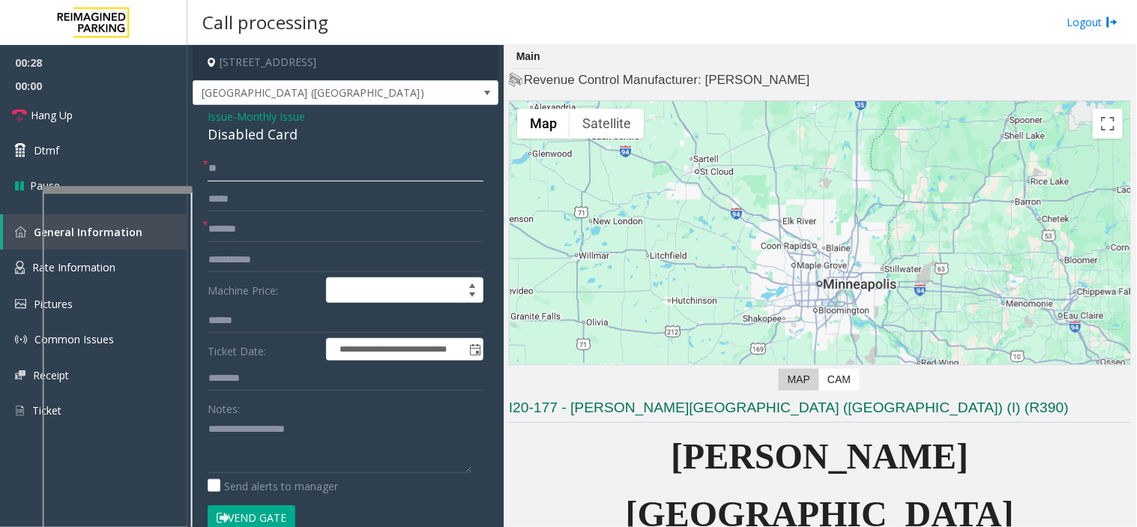
type input "**"
click at [230, 222] on input "*******" at bounding box center [346, 229] width 276 height 25
type input "********"
drag, startPoint x: 304, startPoint y: 136, endPoint x: 196, endPoint y: 124, distance: 108.0
click at [196, 124] on div "**********" at bounding box center [346, 501] width 306 height 793
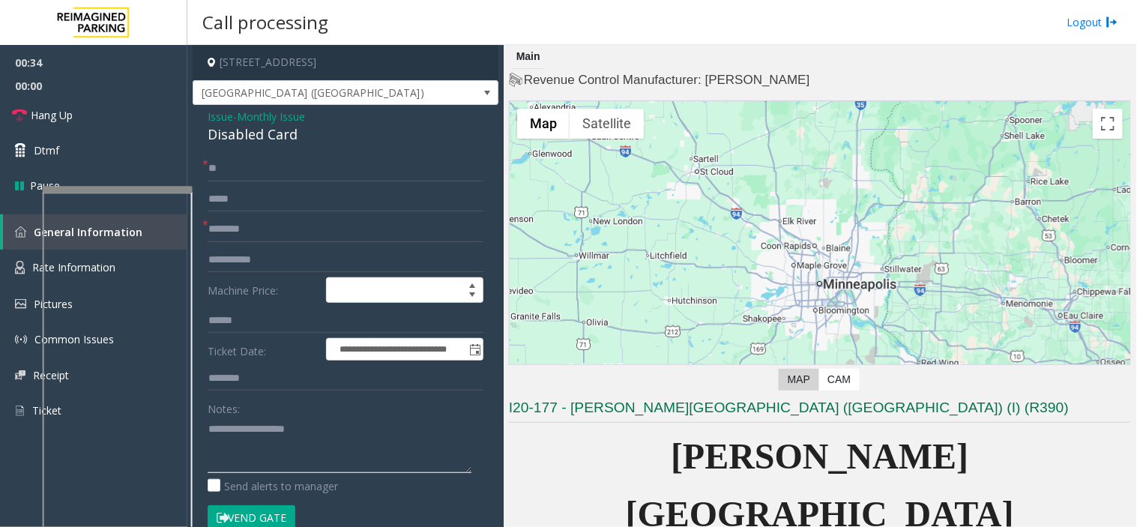
click at [229, 429] on textarea at bounding box center [340, 445] width 264 height 56
paste textarea "**********"
click at [265, 460] on textarea at bounding box center [340, 445] width 264 height 56
click at [222, 233] on input "********" at bounding box center [346, 229] width 276 height 25
click at [268, 511] on button "Vend Gate" at bounding box center [252, 517] width 88 height 25
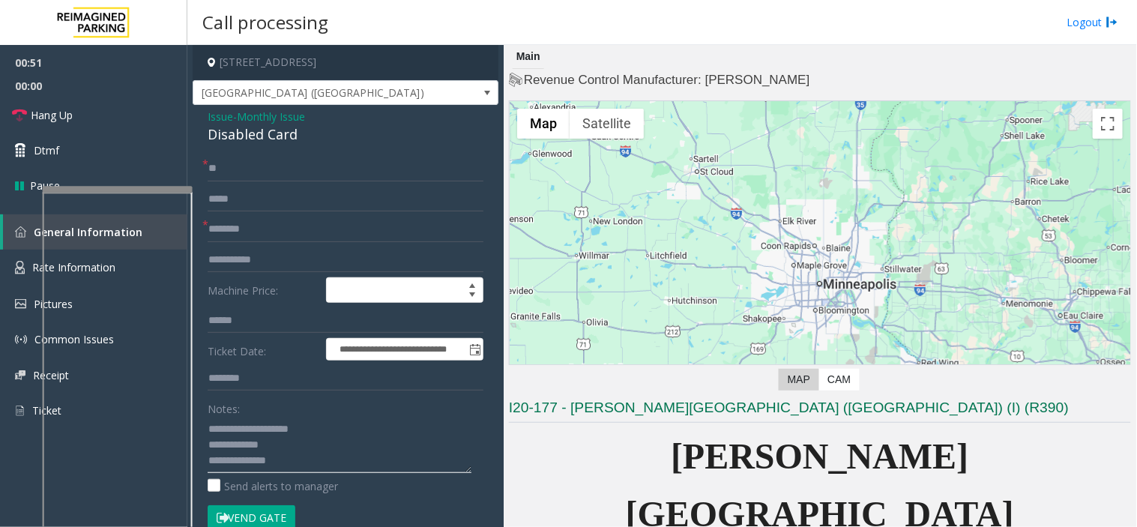
click at [281, 465] on textarea at bounding box center [340, 445] width 264 height 56
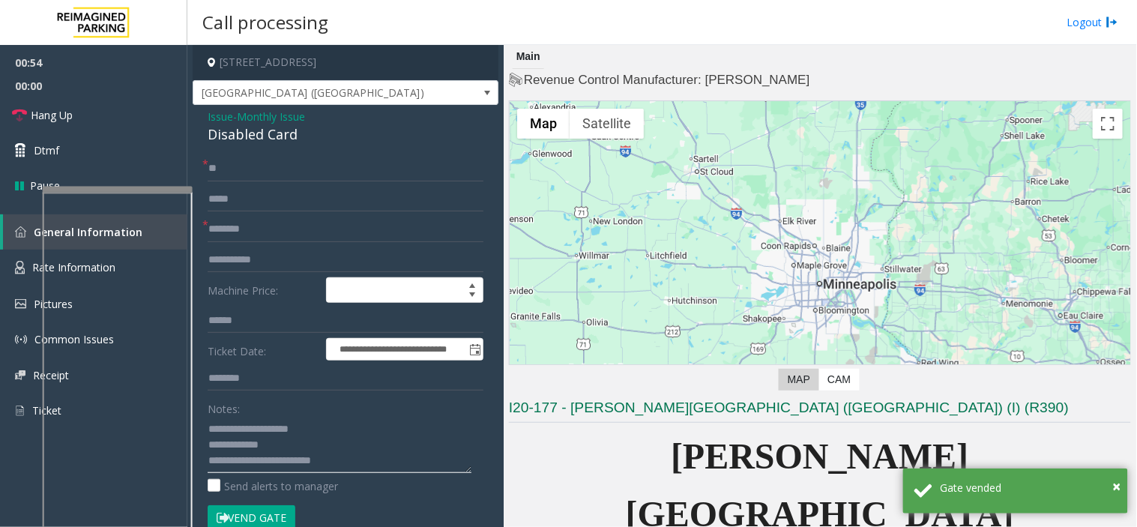
type textarea "**********"
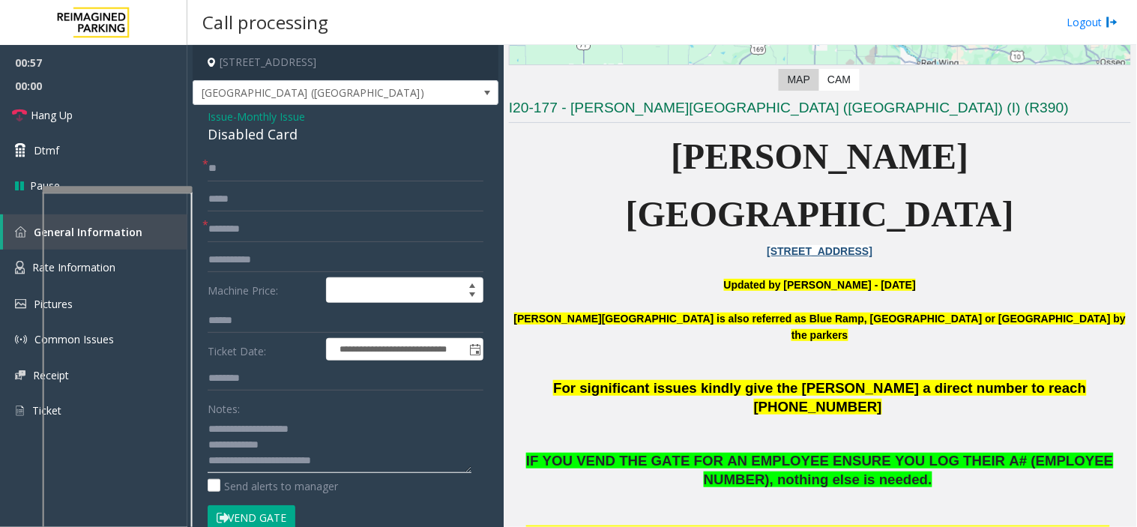
scroll to position [333, 0]
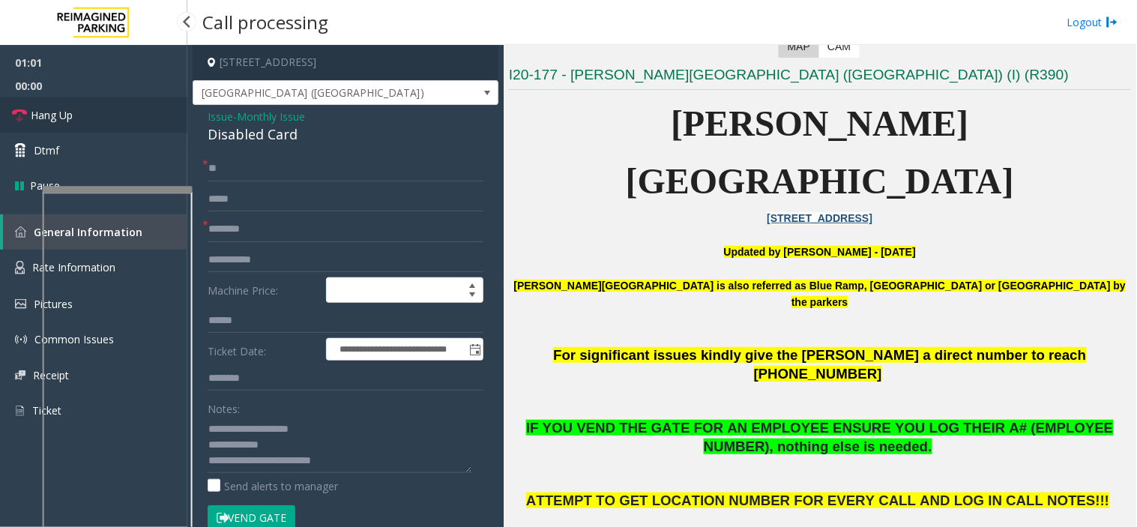
click at [141, 121] on link "Hang Up" at bounding box center [93, 114] width 187 height 35
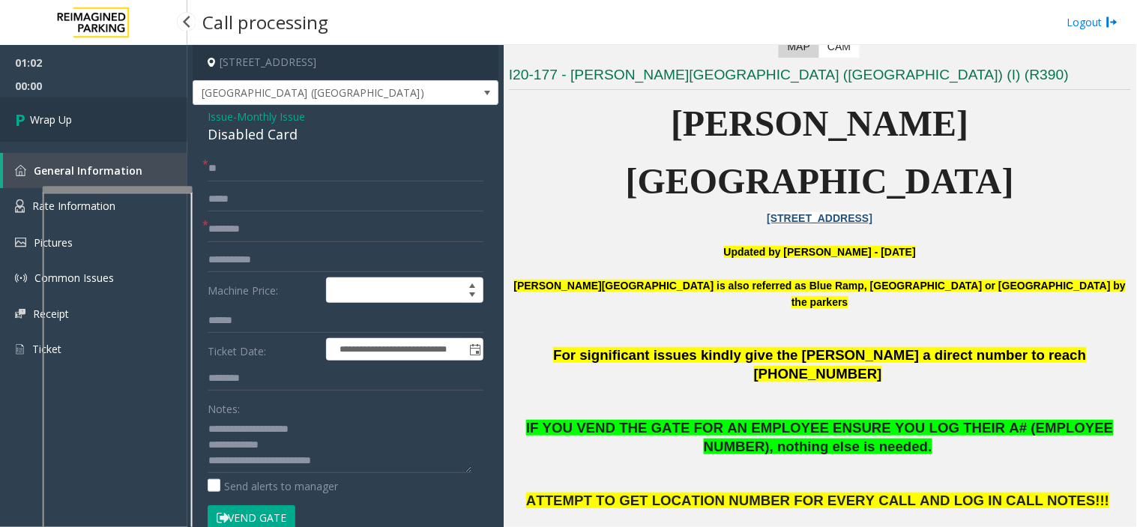
click at [141, 121] on link "Wrap Up" at bounding box center [93, 119] width 187 height 44
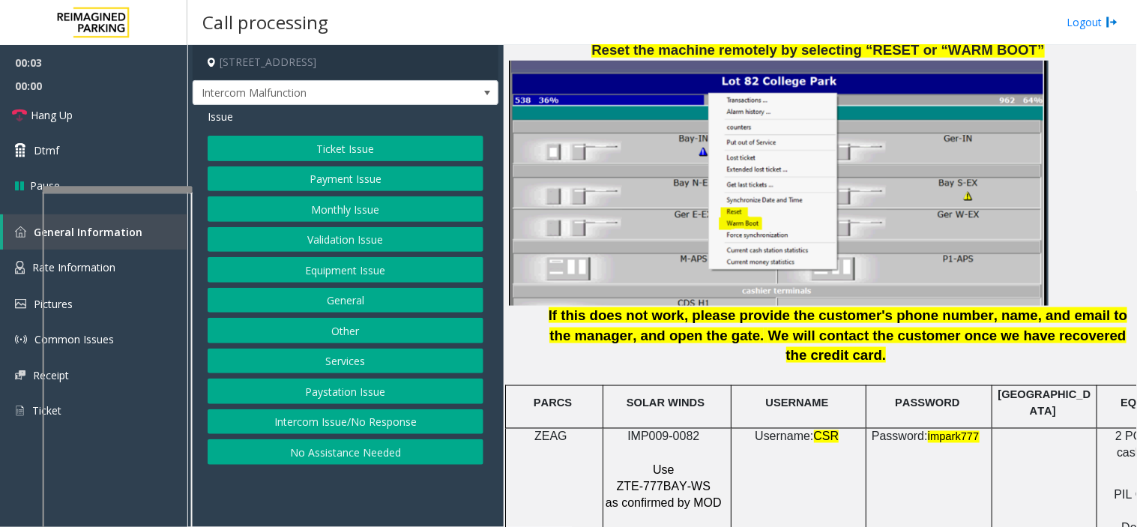
scroll to position [1832, 0]
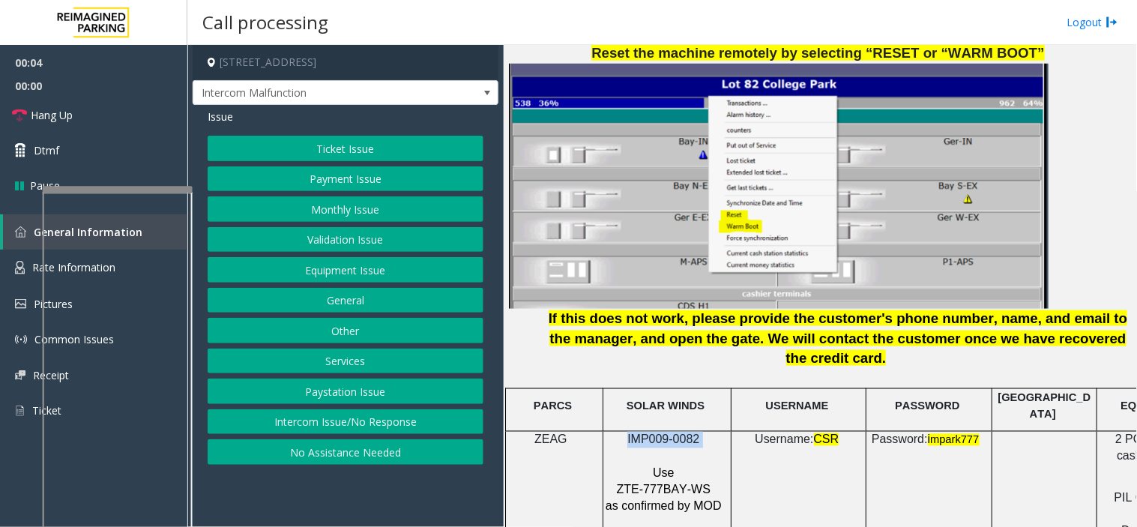
drag, startPoint x: 708, startPoint y: 391, endPoint x: 631, endPoint y: 379, distance: 77.5
click at [631, 432] on p "IMP009-0082" at bounding box center [665, 440] width 121 height 16
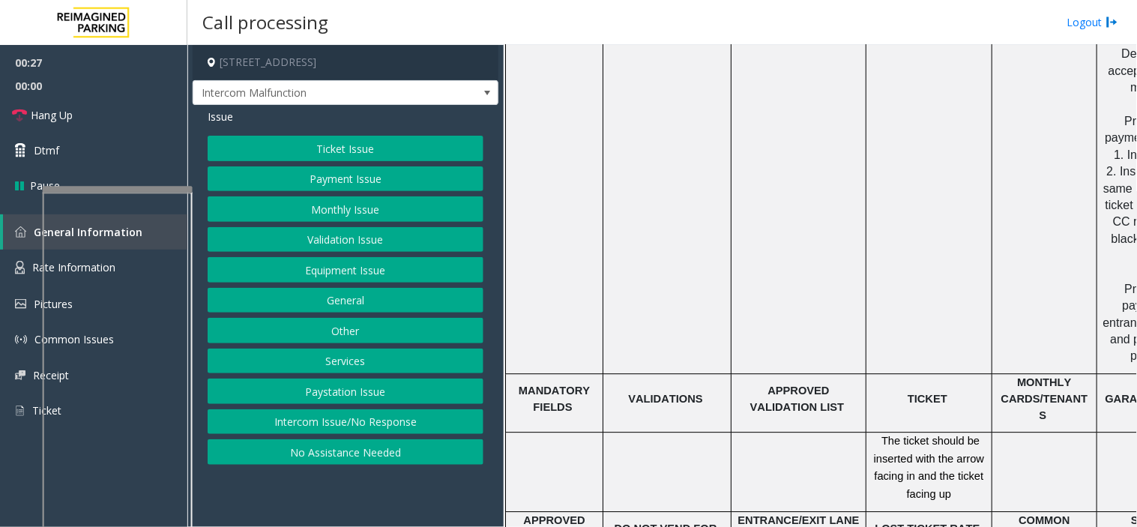
scroll to position [2332, 0]
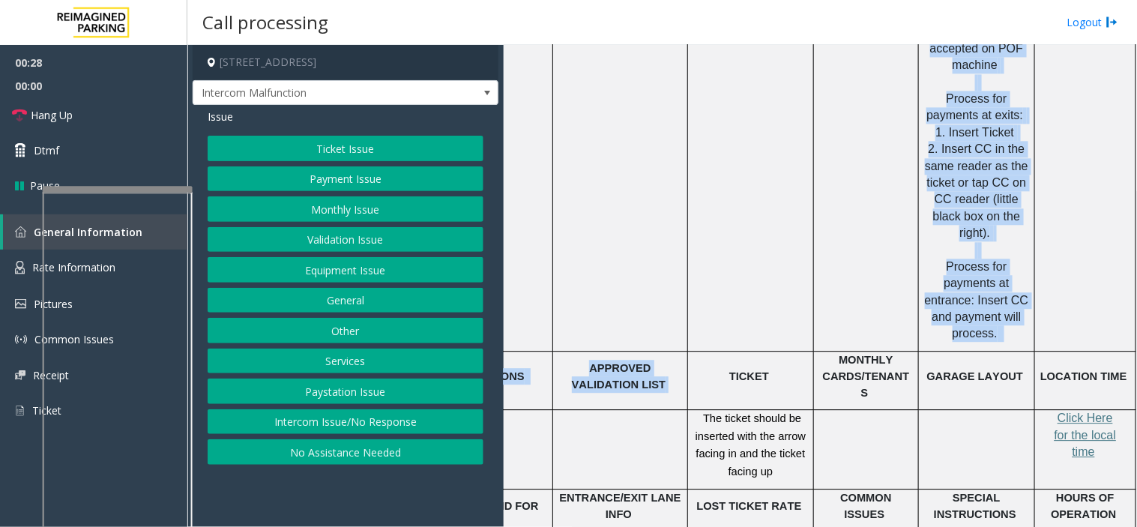
drag, startPoint x: 813, startPoint y: 291, endPoint x: 1136, endPoint y: 309, distance: 324.3
click at [1136, 309] on div "Main Revenue Control Manufacturer: ZEAG ← Move left → Move right ↑ Move up ↓ Mo…" at bounding box center [820, 286] width 633 height 482
click at [994, 410] on td at bounding box center [977, 449] width 116 height 79
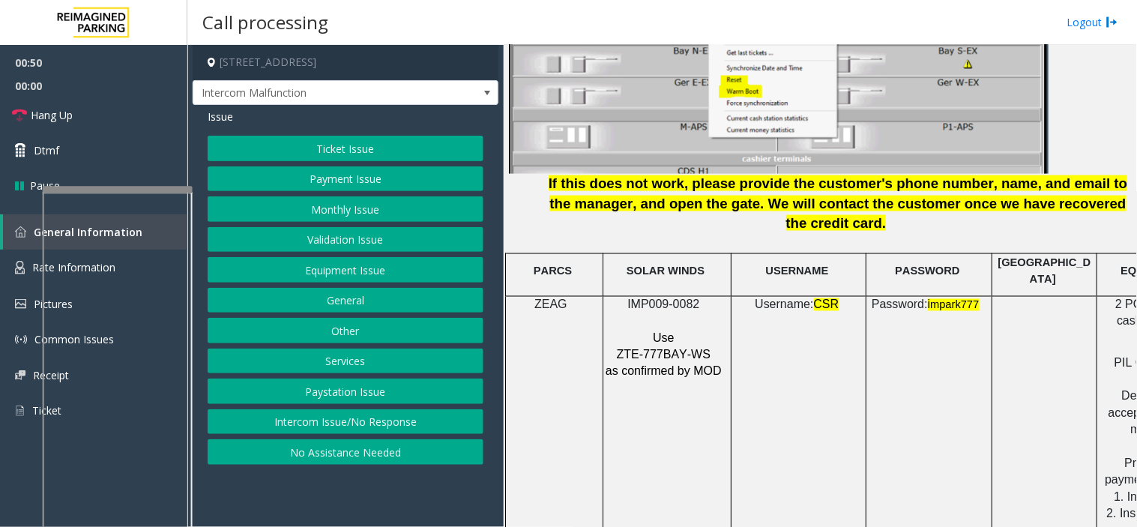
scroll to position [2133, 0]
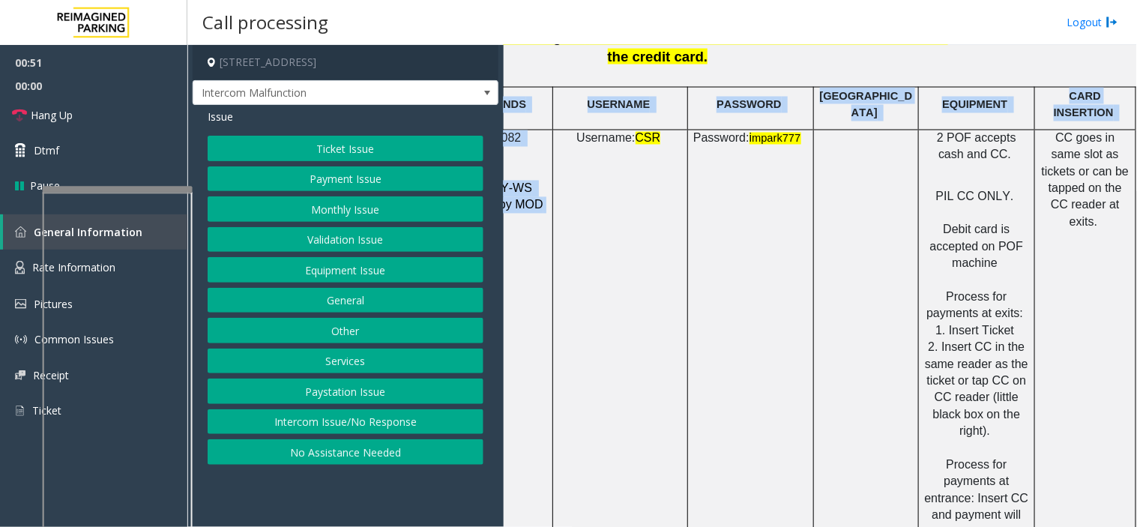
drag, startPoint x: 718, startPoint y: 346, endPoint x: 1136, endPoint y: 336, distance: 418.4
click at [1136, 336] on div "Main Revenue Control Manufacturer: ZEAG ← Move left → Move right ↑ Move up ↓ Mo…" at bounding box center [820, 286] width 633 height 482
click at [772, 350] on td "Password: i mpark777" at bounding box center [751, 340] width 126 height 420
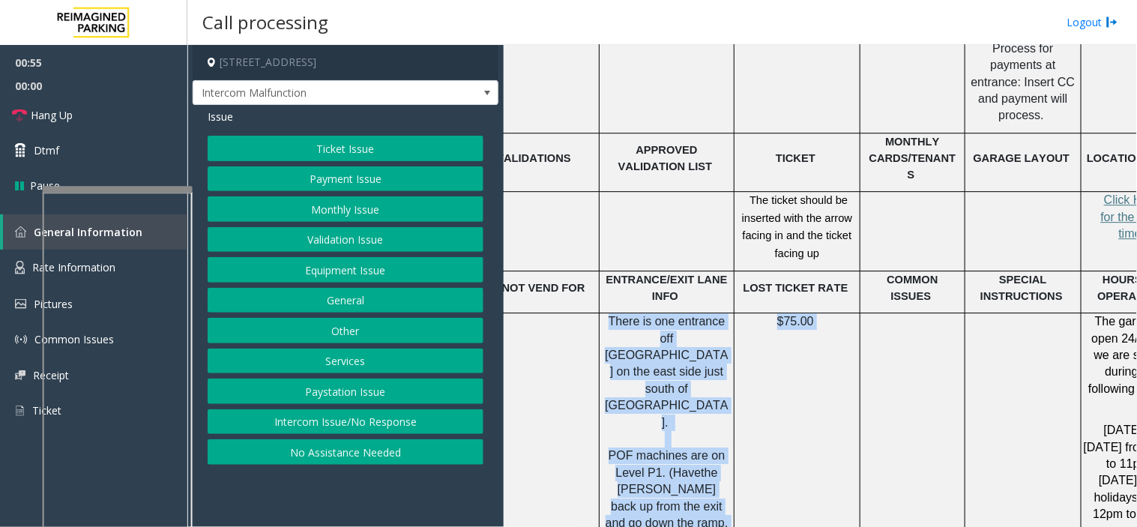
scroll to position [2550, 31]
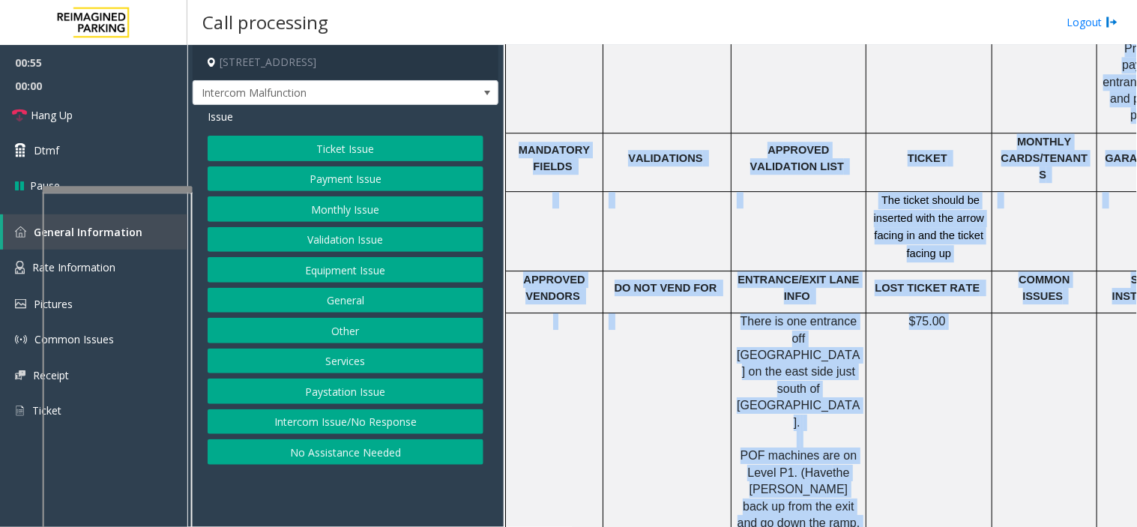
drag, startPoint x: 772, startPoint y: 350, endPoint x: 503, endPoint y: 324, distance: 270.4
click at [503, 324] on div "[STREET_ADDRESS] Intercom Malfunction Issue Ticket Issue Payment Issue Monthly …" at bounding box center [661, 286] width 949 height 482
click at [634, 313] on td at bounding box center [667, 443] width 128 height 261
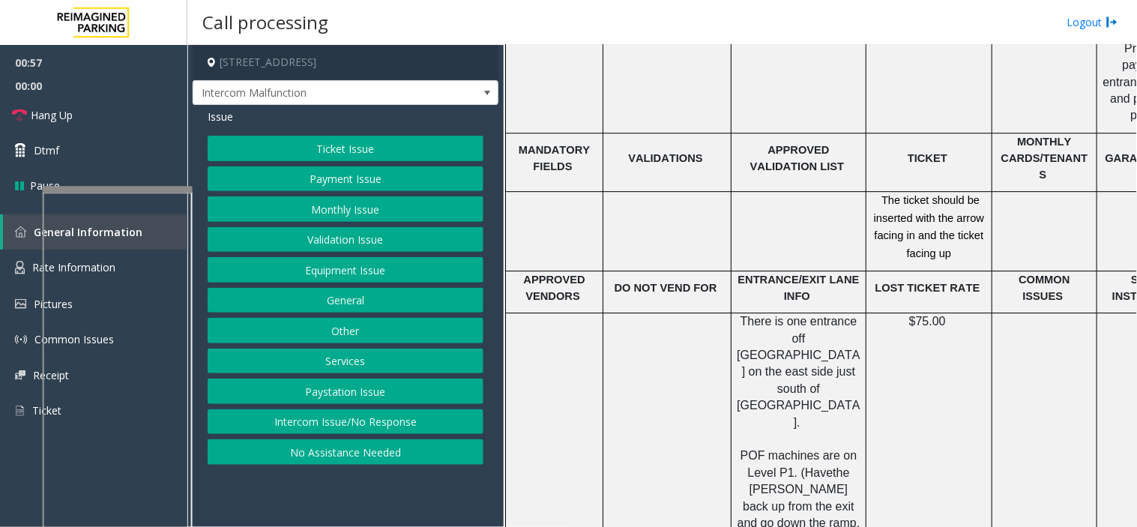
scroll to position [2467, 0]
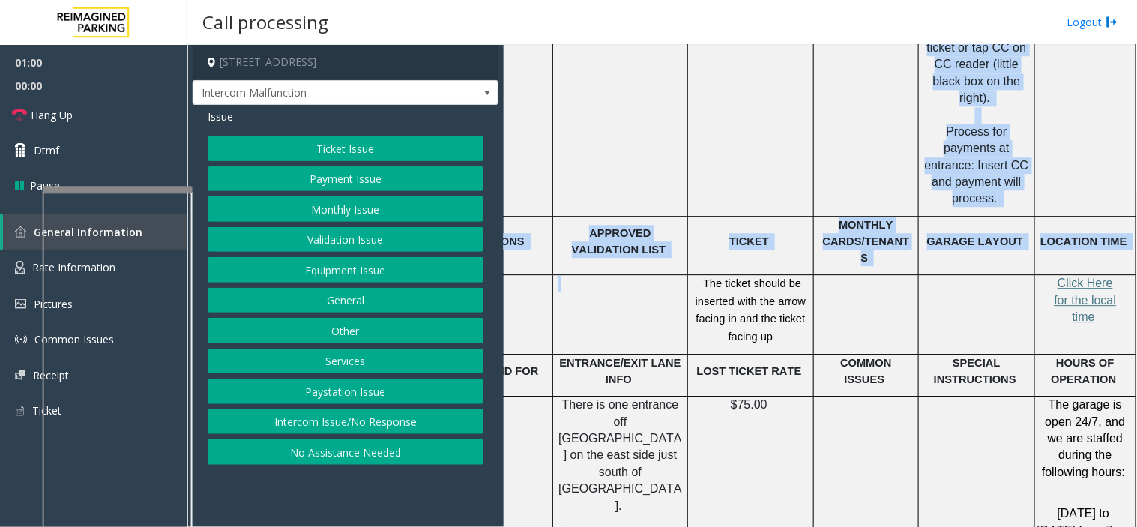
drag, startPoint x: 768, startPoint y: 232, endPoint x: 1136, endPoint y: 276, distance: 371.4
click at [1136, 276] on div "Main Revenue Control Manufacturer: ZEAG ← Move left → Move right ↑ Move up ↓ Mo…" at bounding box center [820, 286] width 633 height 482
click at [873, 397] on p at bounding box center [866, 405] width 94 height 16
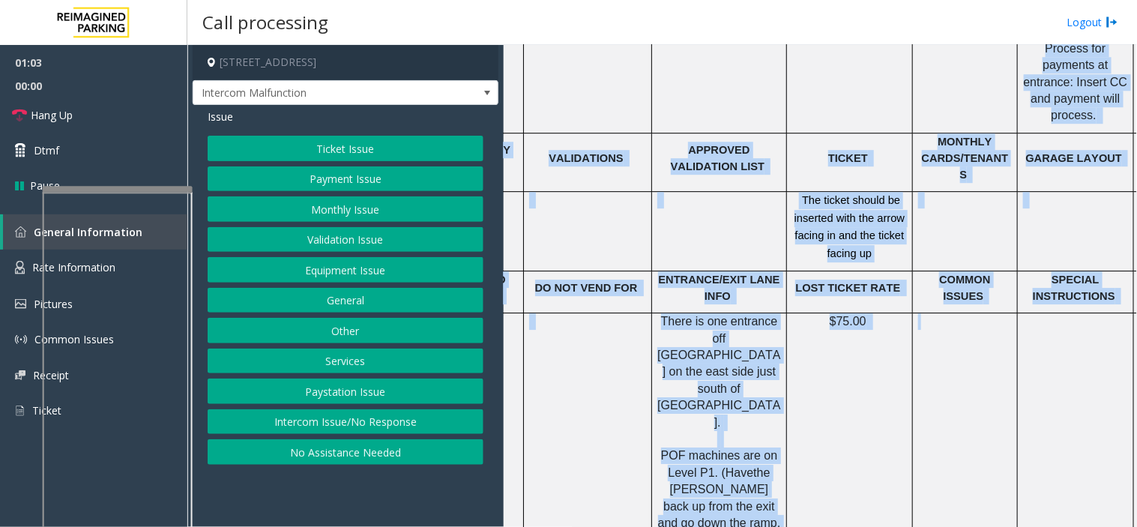
scroll to position [2550, 0]
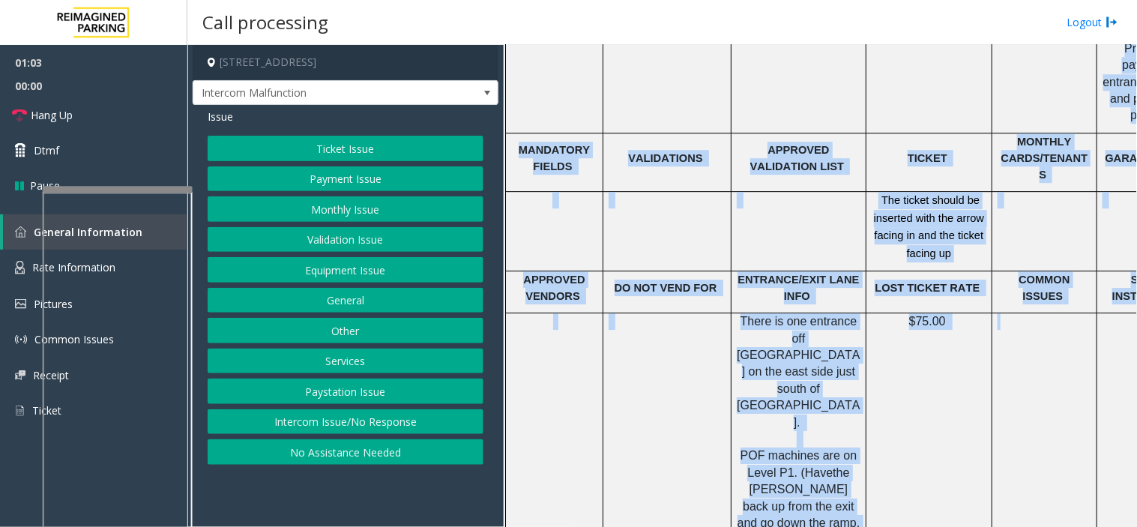
drag, startPoint x: 852, startPoint y: 316, endPoint x: 499, endPoint y: 289, distance: 354.1
click at [499, 289] on div "[STREET_ADDRESS] Intercom Malfunction Issue Ticket Issue Payment Issue Monthly …" at bounding box center [661, 286] width 949 height 482
click at [651, 313] on td at bounding box center [667, 443] width 128 height 261
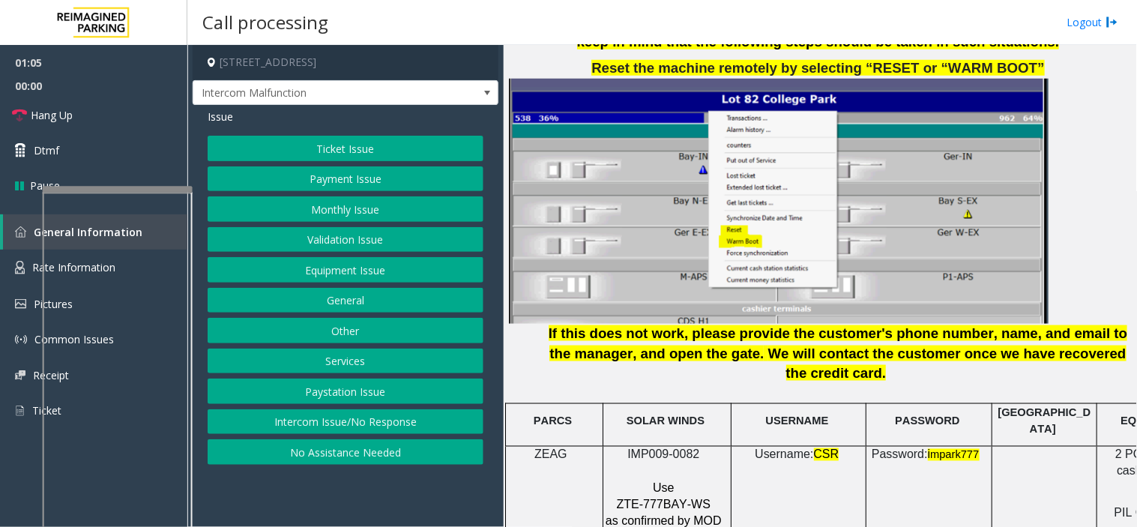
scroll to position [1801, 0]
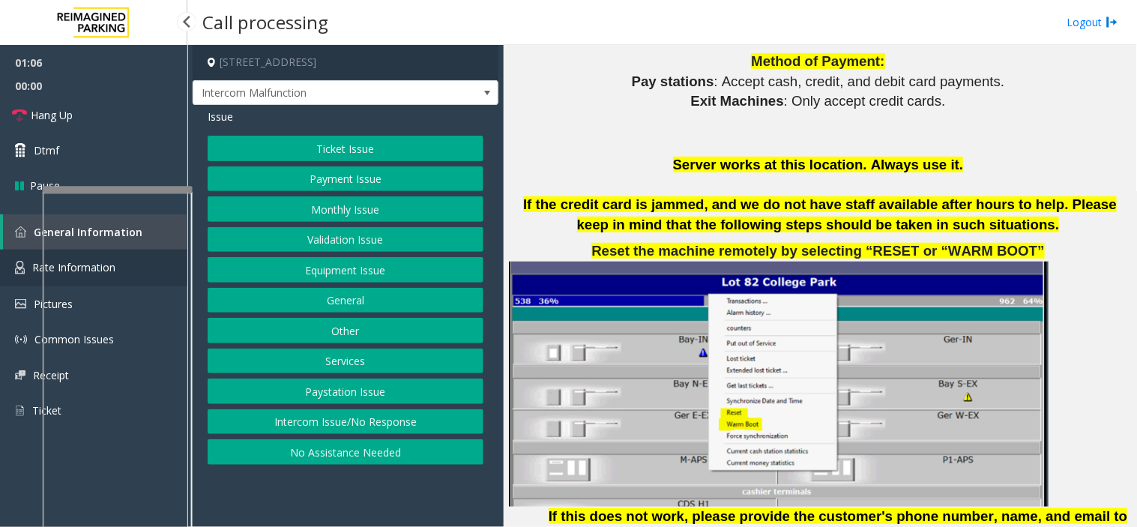
click at [21, 250] on link "Rate Information" at bounding box center [93, 268] width 187 height 37
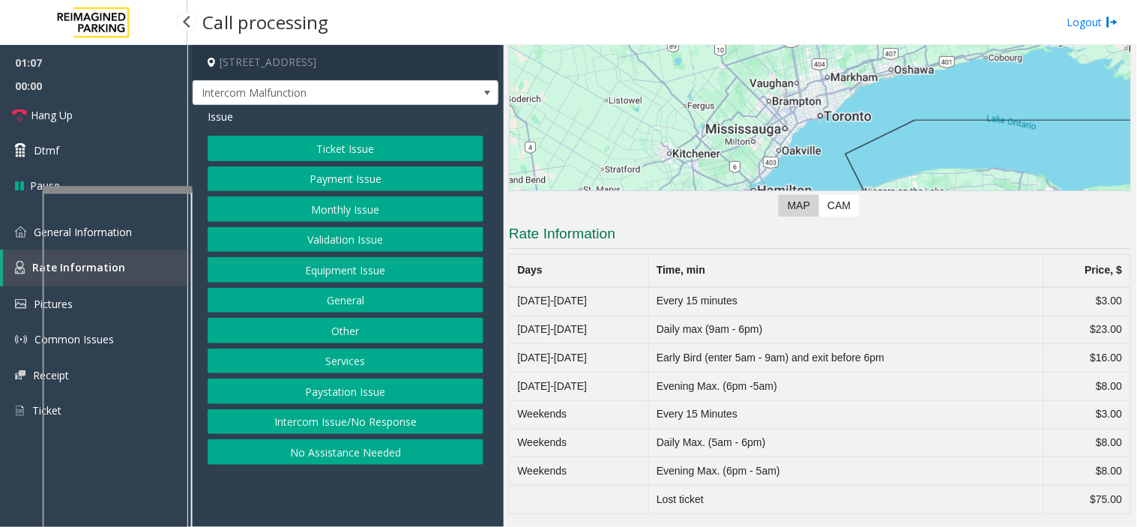
scroll to position [174, 0]
click at [25, 228] on img at bounding box center [20, 231] width 11 height 11
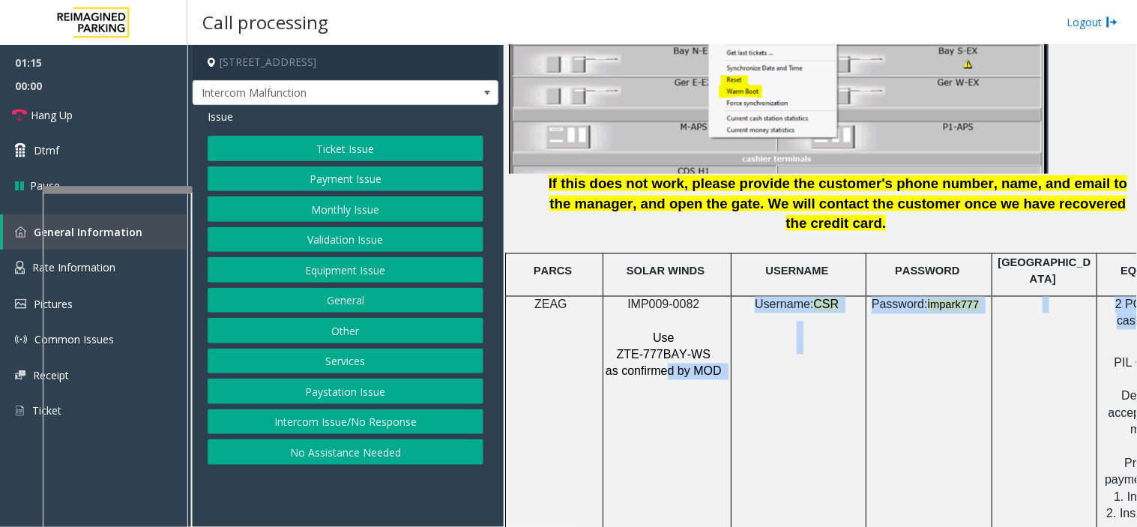
scroll to position [1967, 190]
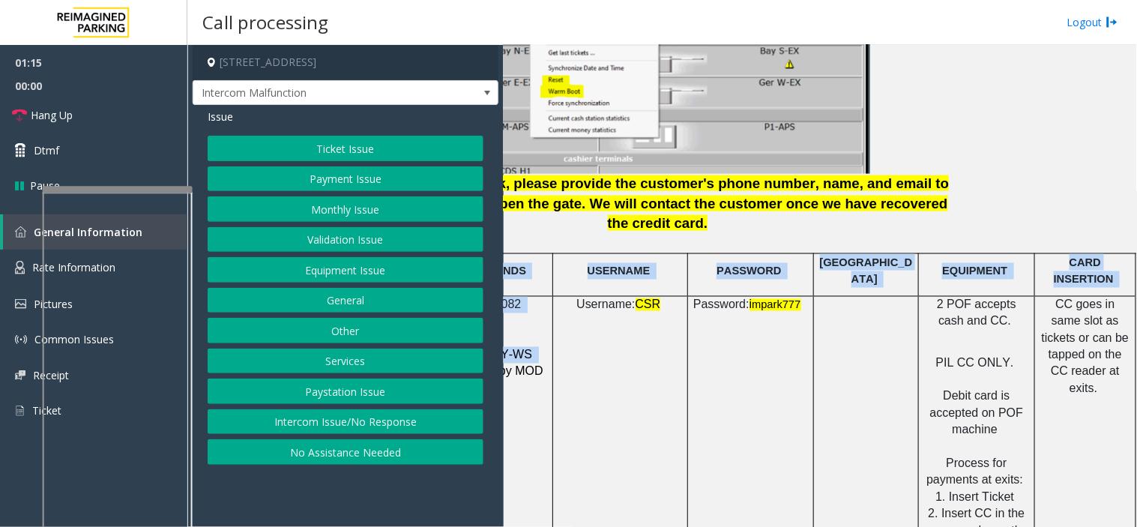
drag, startPoint x: 738, startPoint y: 318, endPoint x: 1136, endPoint y: 296, distance: 399.4
click at [1136, 296] on div "Main Revenue Control Manufacturer: ZEAG ← Move left → Move right ↑ Move up ↓ Mo…" at bounding box center [820, 286] width 633 height 482
click at [872, 313] on td at bounding box center [866, 506] width 105 height 420
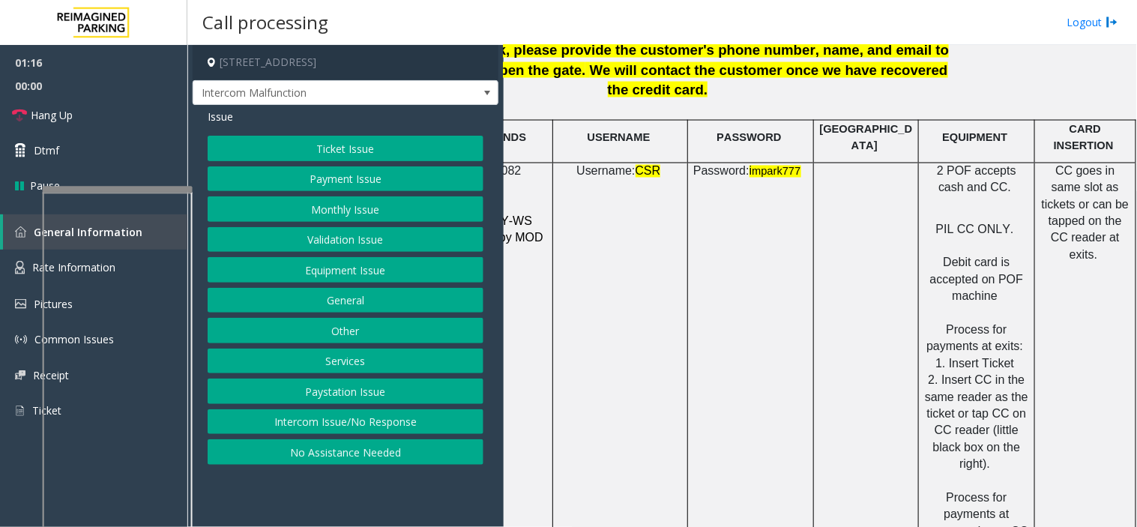
scroll to position [2133, 190]
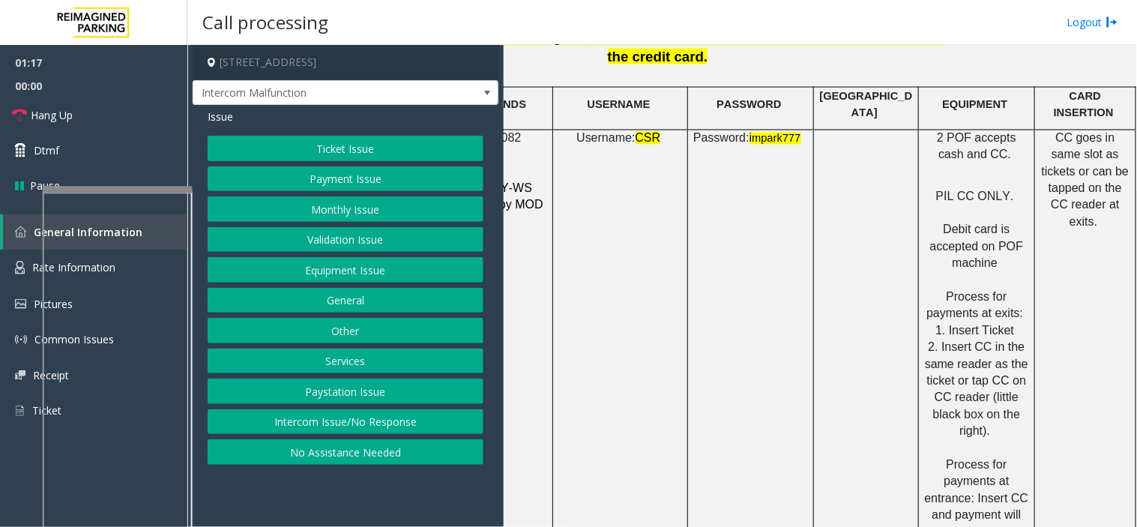
click at [331, 283] on div "Ticket Issue Payment Issue Monthly Issue Validation Issue Equipment Issue Gener…" at bounding box center [346, 300] width 276 height 329
click at [328, 271] on button "Equipment Issue" at bounding box center [346, 269] width 276 height 25
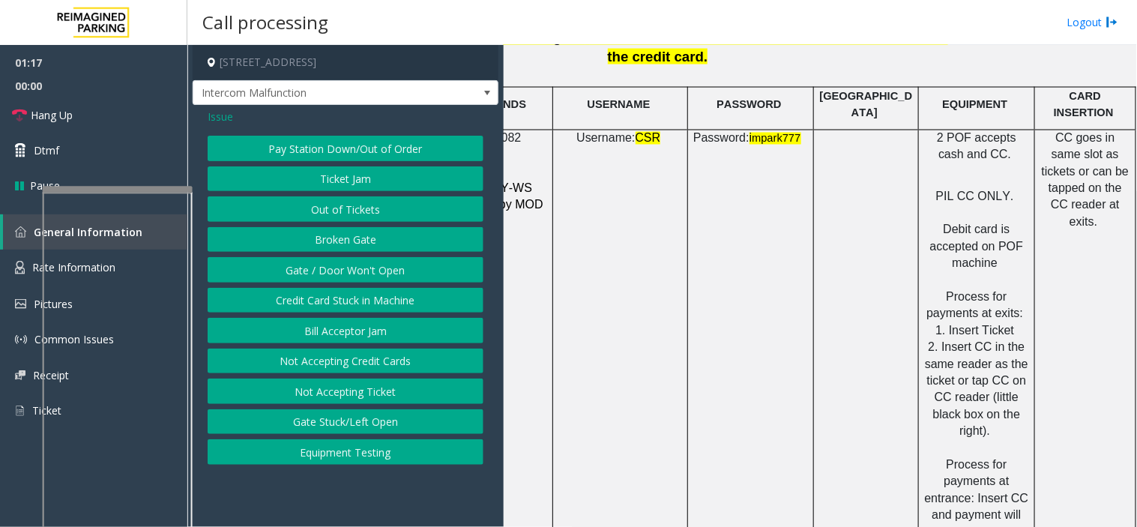
click at [328, 271] on button "Gate / Door Won't Open" at bounding box center [346, 269] width 276 height 25
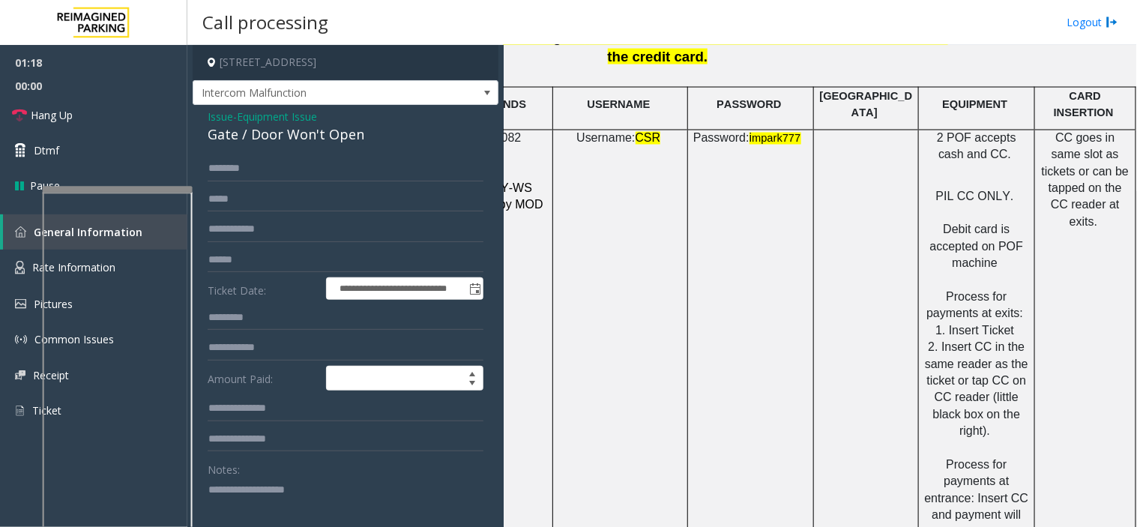
scroll to position [83, 0]
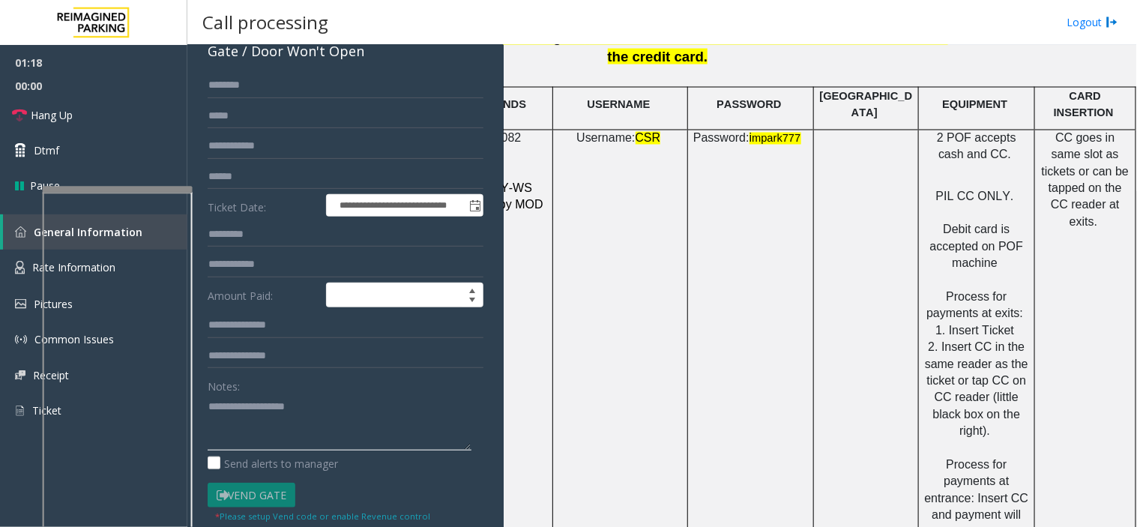
click at [274, 399] on textarea at bounding box center [340, 422] width 264 height 56
click at [53, 115] on span "Hang Up" at bounding box center [52, 115] width 42 height 16
click at [273, 401] on textarea at bounding box center [340, 422] width 264 height 56
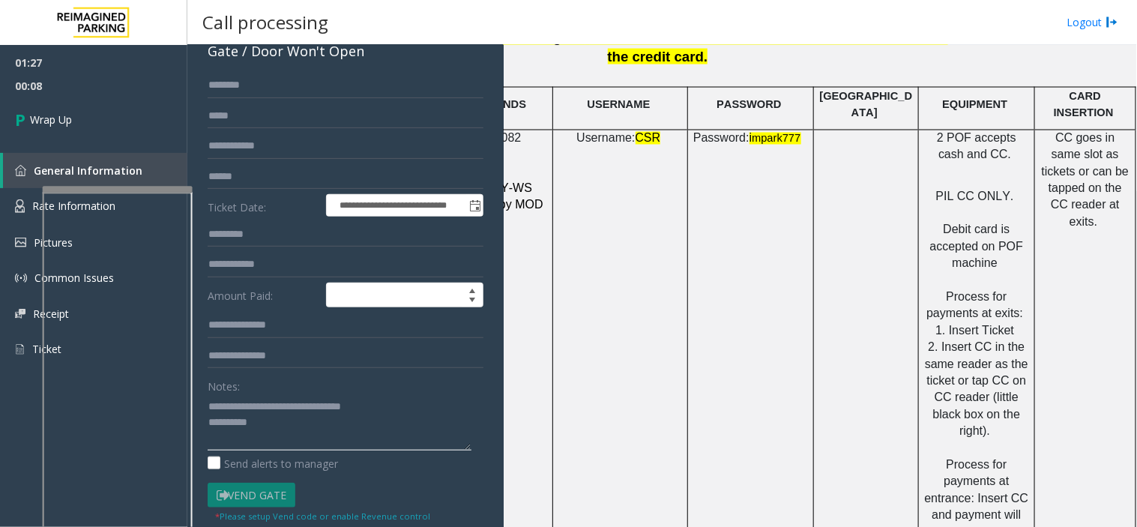
click at [280, 414] on textarea at bounding box center [340, 422] width 264 height 56
click at [281, 423] on textarea at bounding box center [340, 422] width 264 height 56
type textarea "**********"
click at [94, 116] on link "Wrap Up" at bounding box center [93, 119] width 187 height 44
